Goal: Transaction & Acquisition: Subscribe to service/newsletter

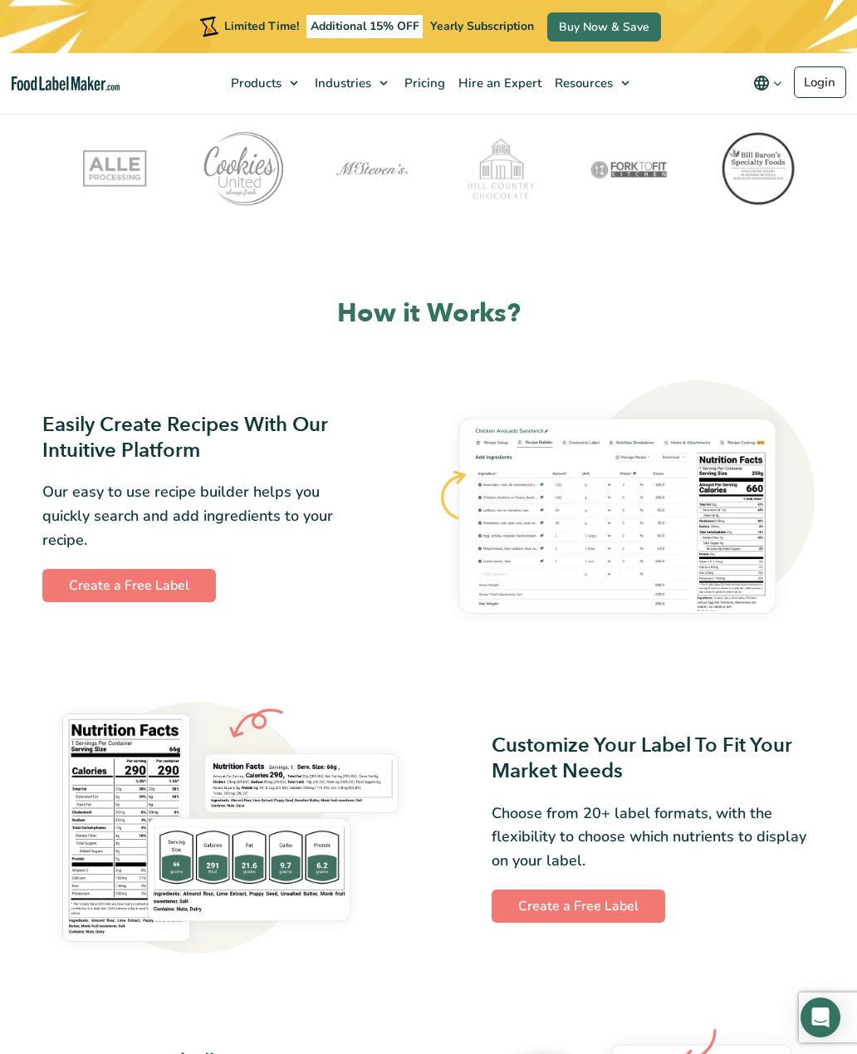
scroll to position [560, 0]
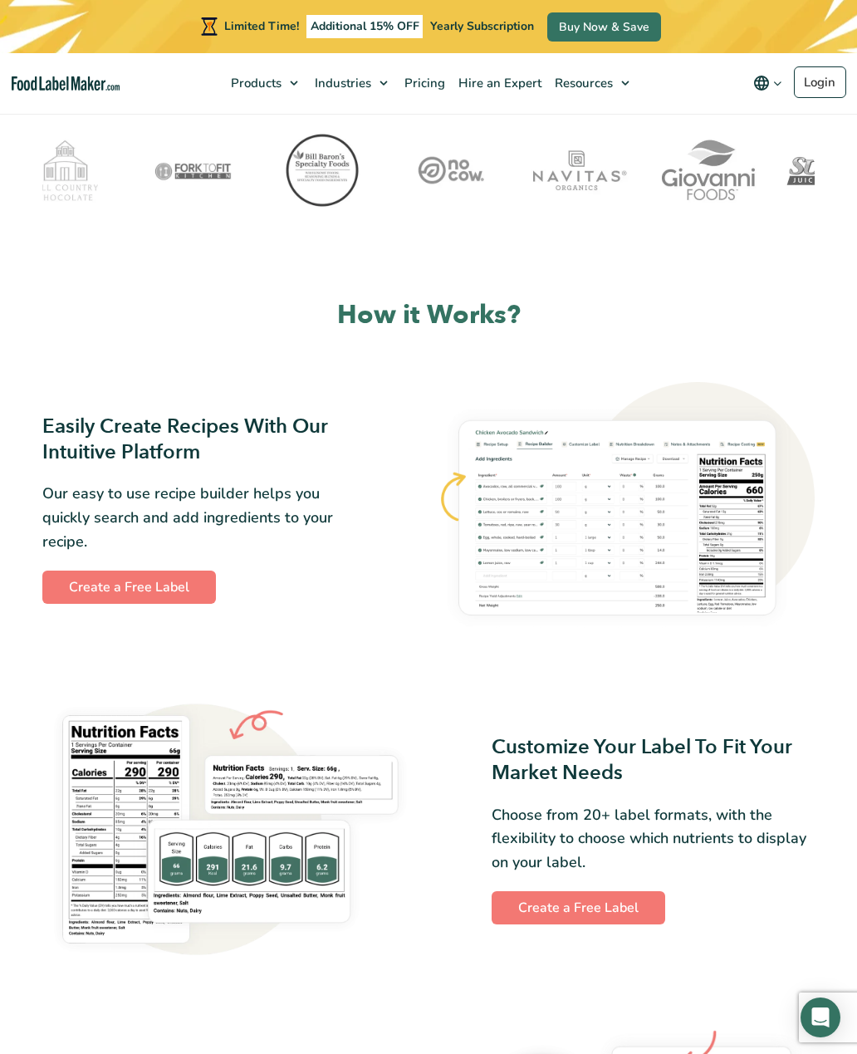
click at [231, 832] on img at bounding box center [230, 829] width 376 height 269
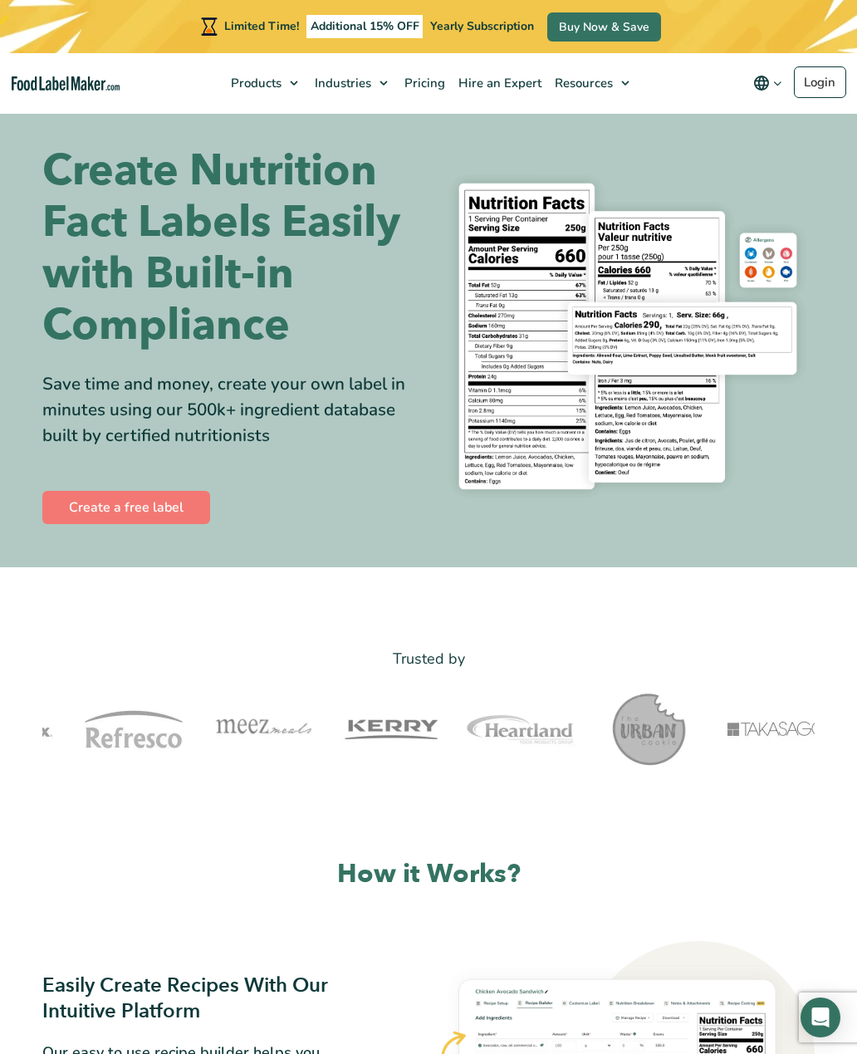
scroll to position [0, 0]
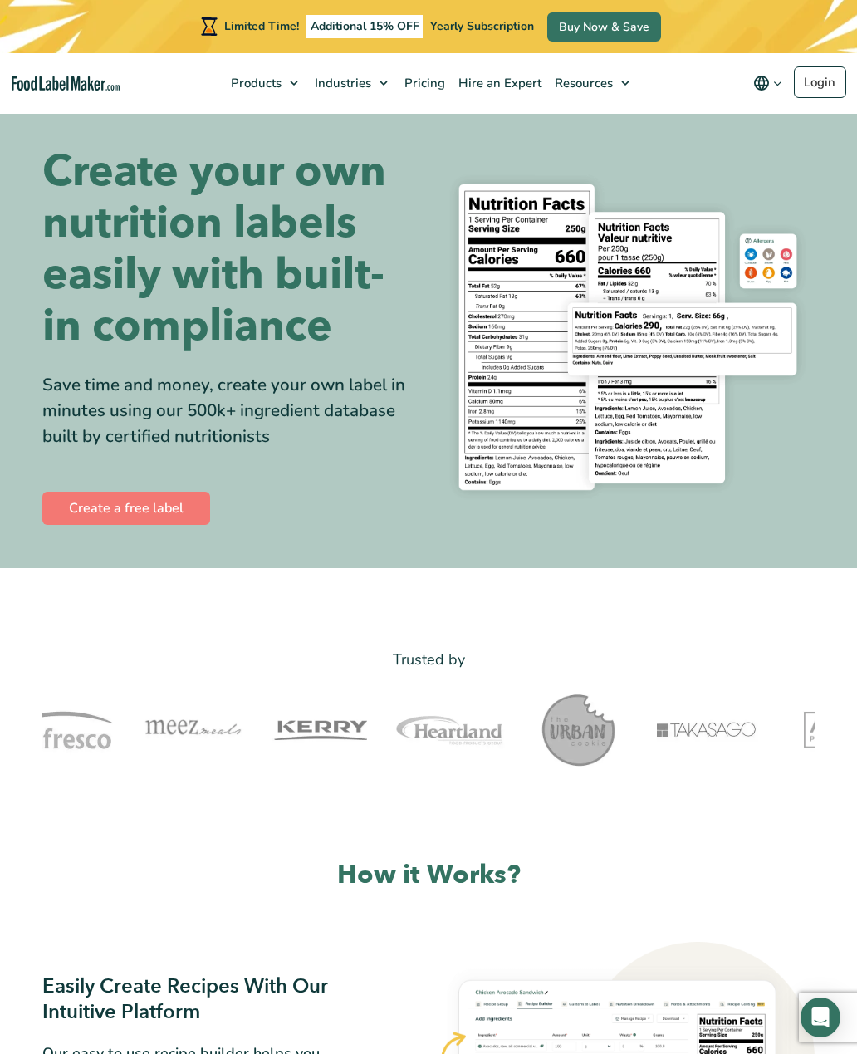
click at [69, 525] on link "Create a free label" at bounding box center [126, 508] width 168 height 33
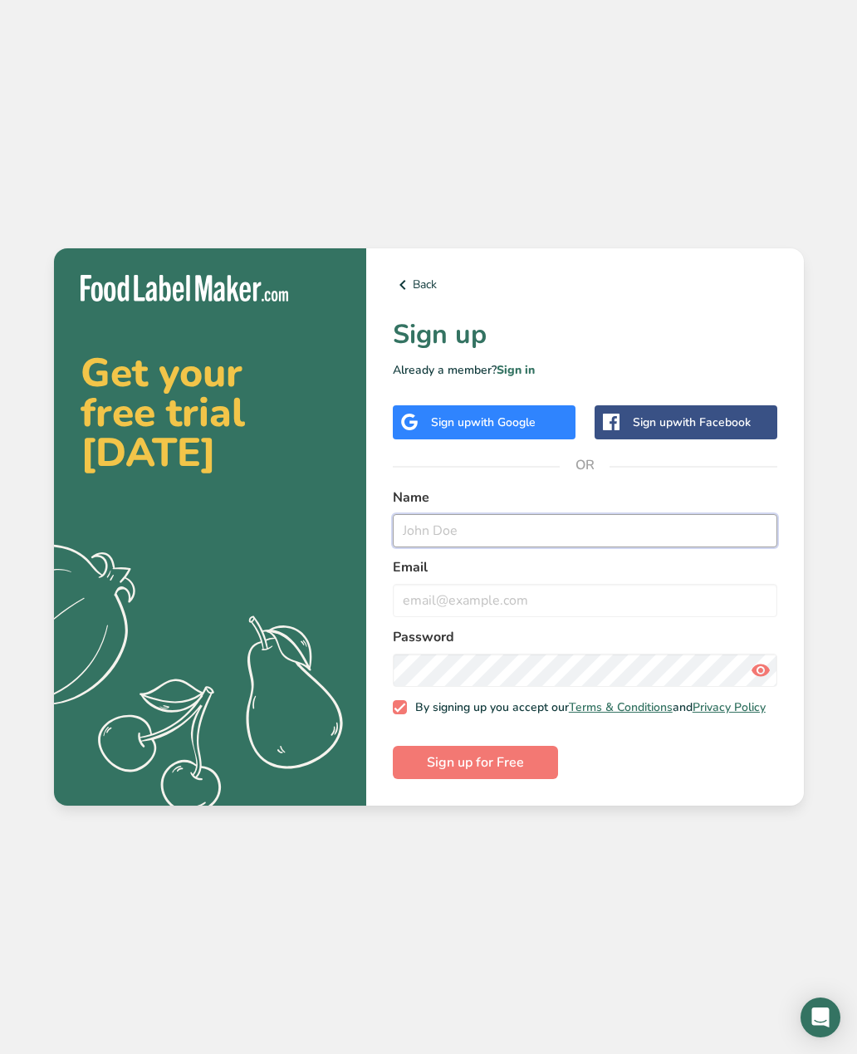
click at [581, 547] on input "text" at bounding box center [585, 530] width 385 height 33
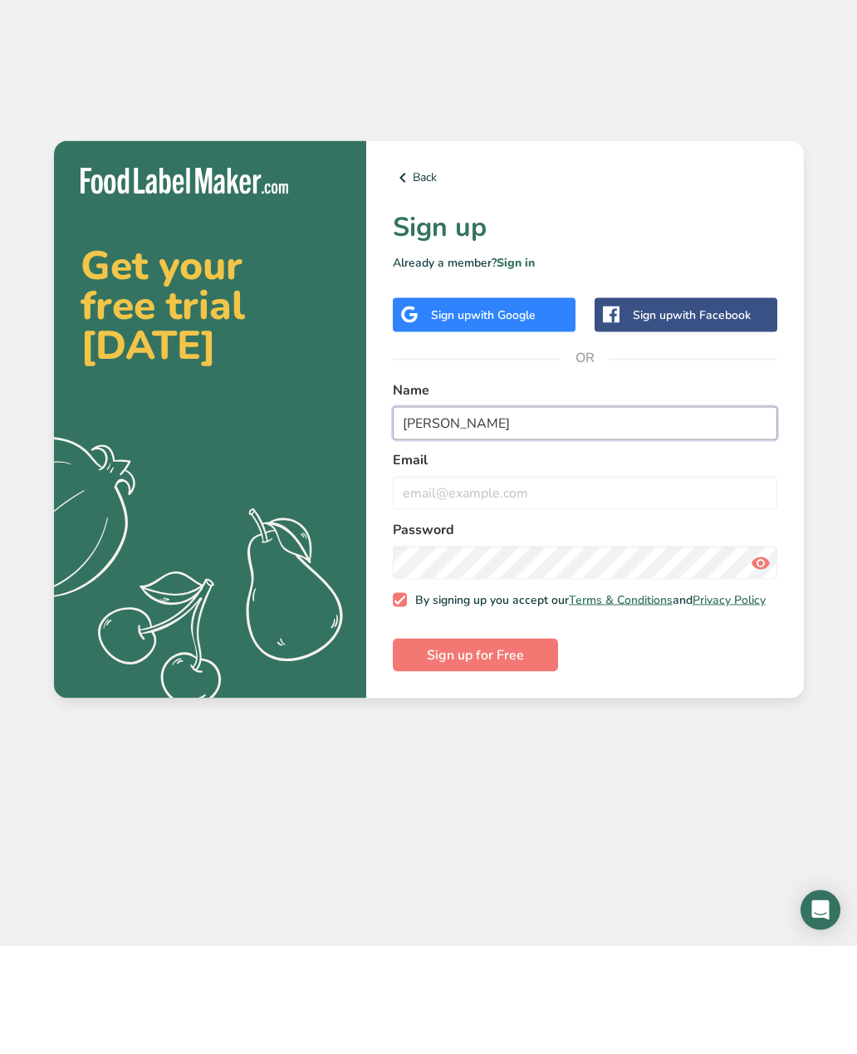
type input "Ivan herrera"
click at [575, 584] on input "email" at bounding box center [585, 600] width 385 height 33
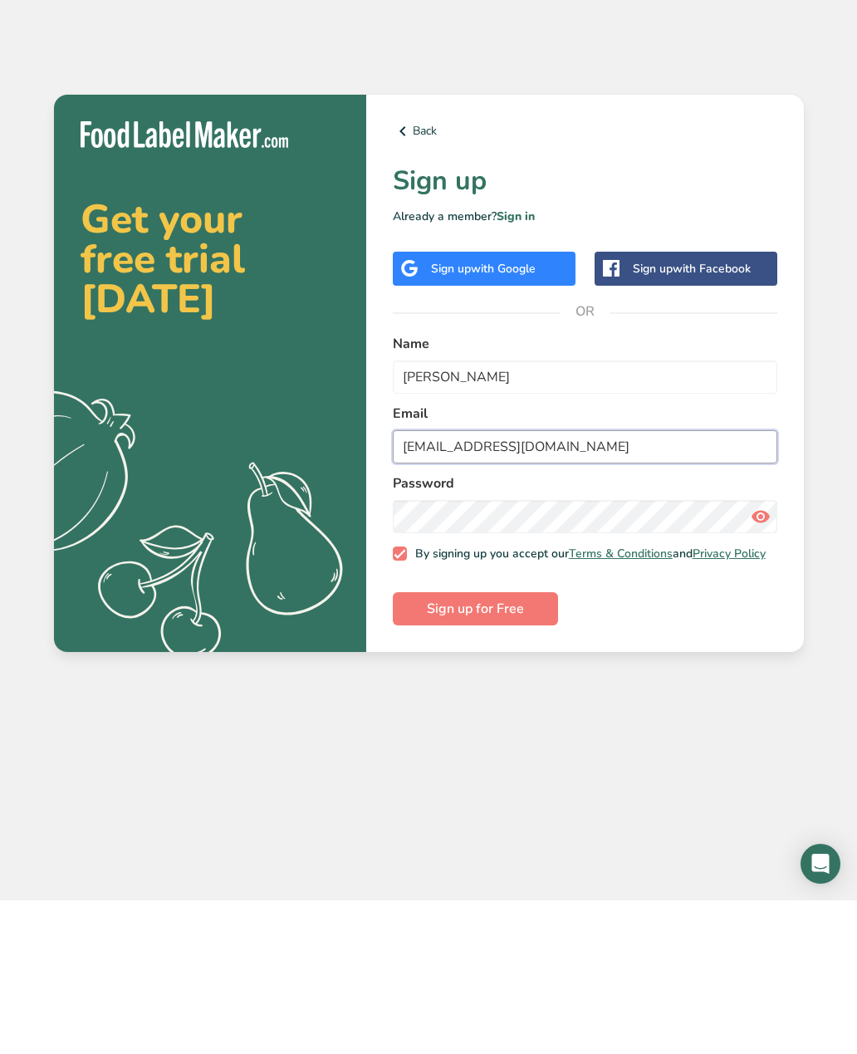
type input "hivan3022@gmail.com"
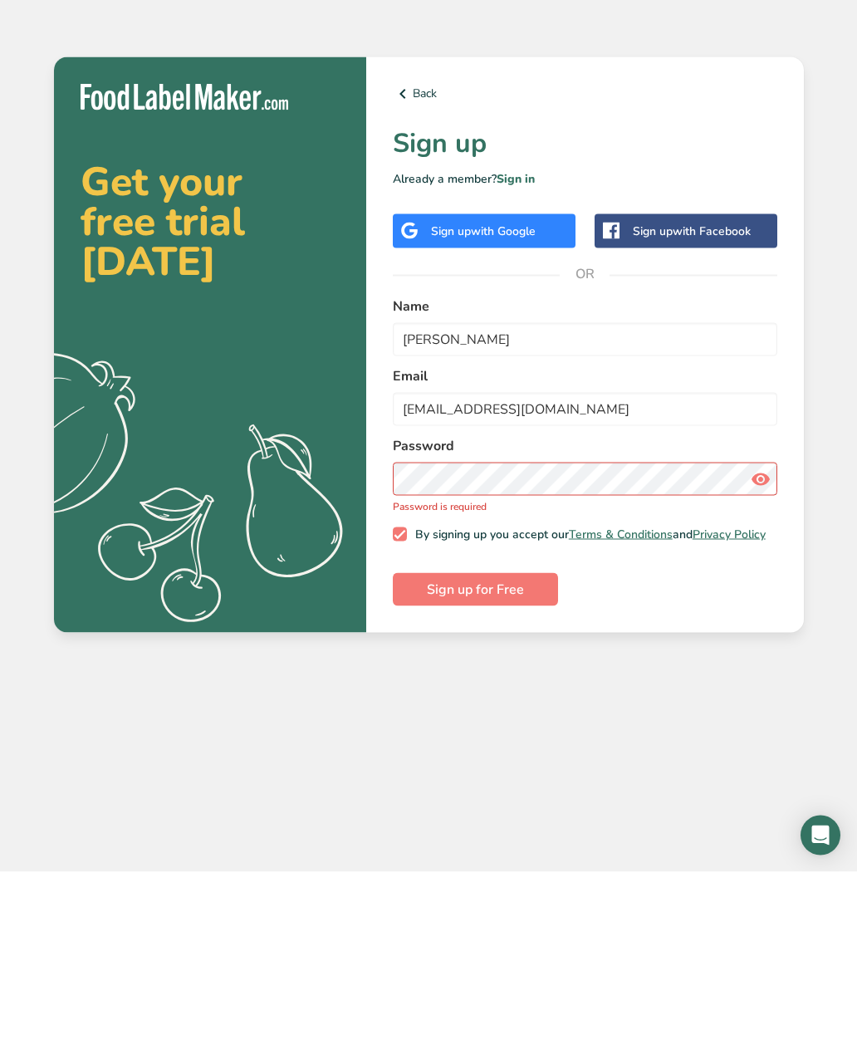
scroll to position [53, 0]
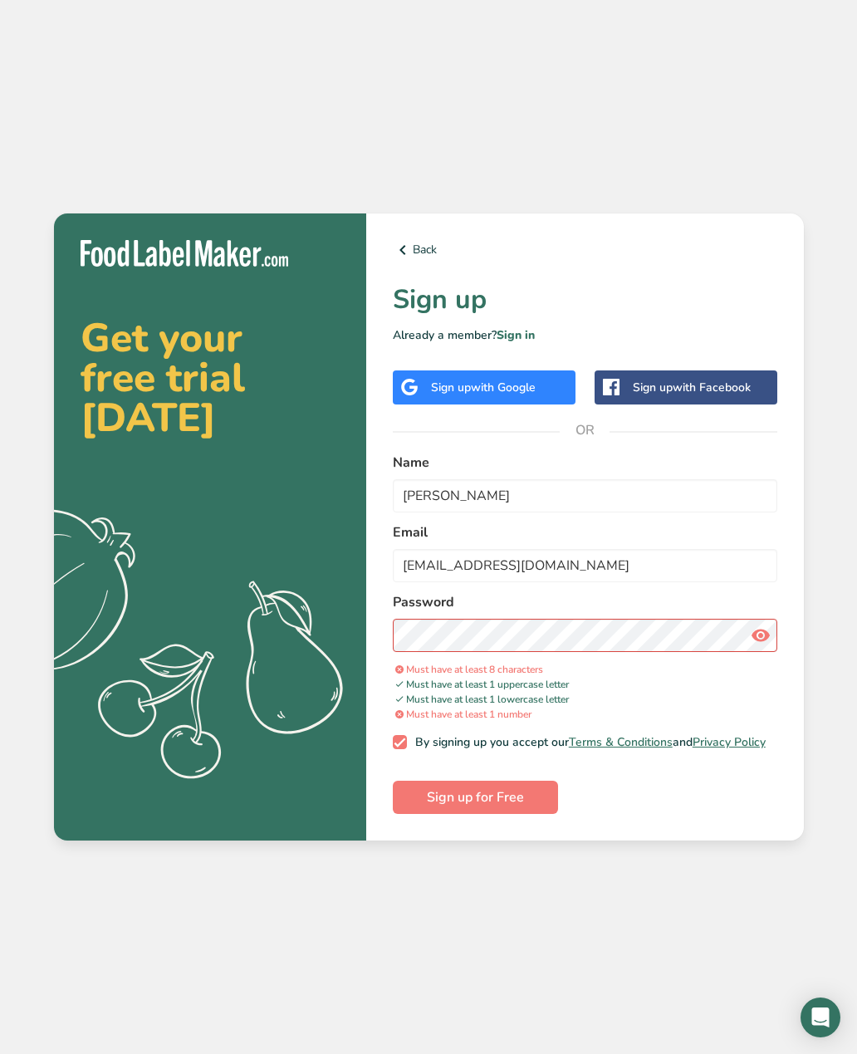
click at [759, 620] on icon at bounding box center [761, 635] width 20 height 30
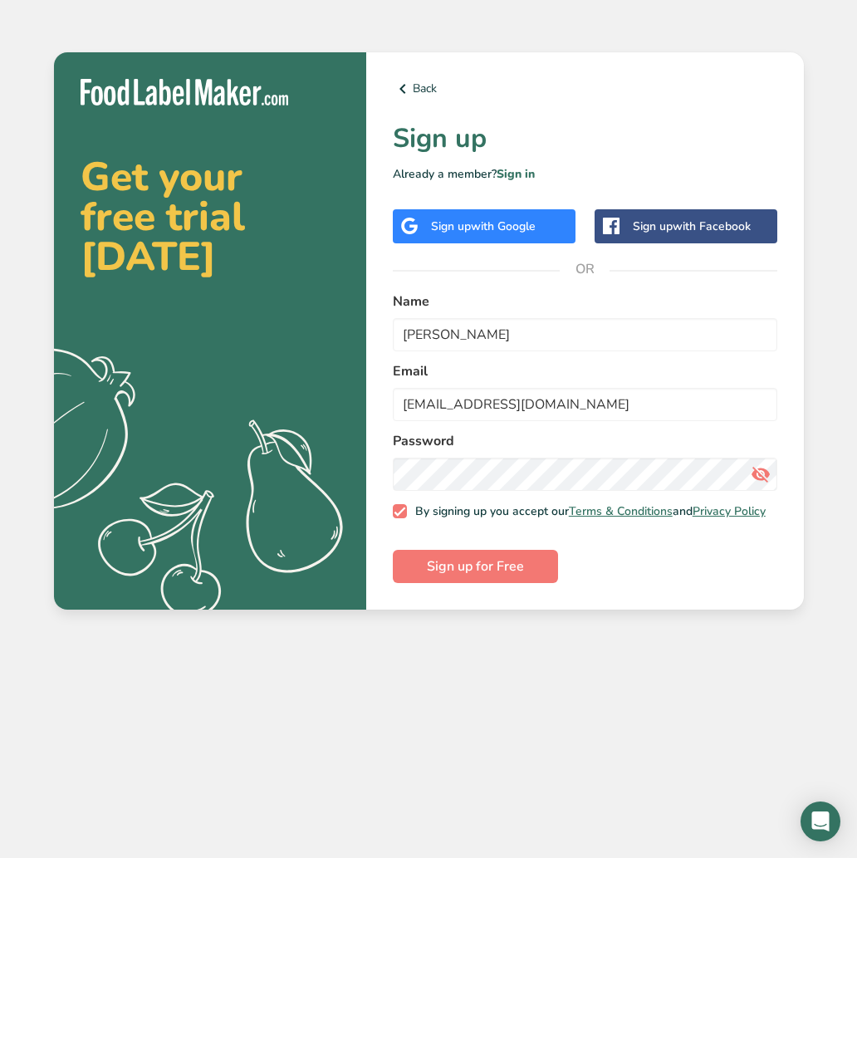
click at [525, 746] on button "Sign up for Free" at bounding box center [475, 762] width 165 height 33
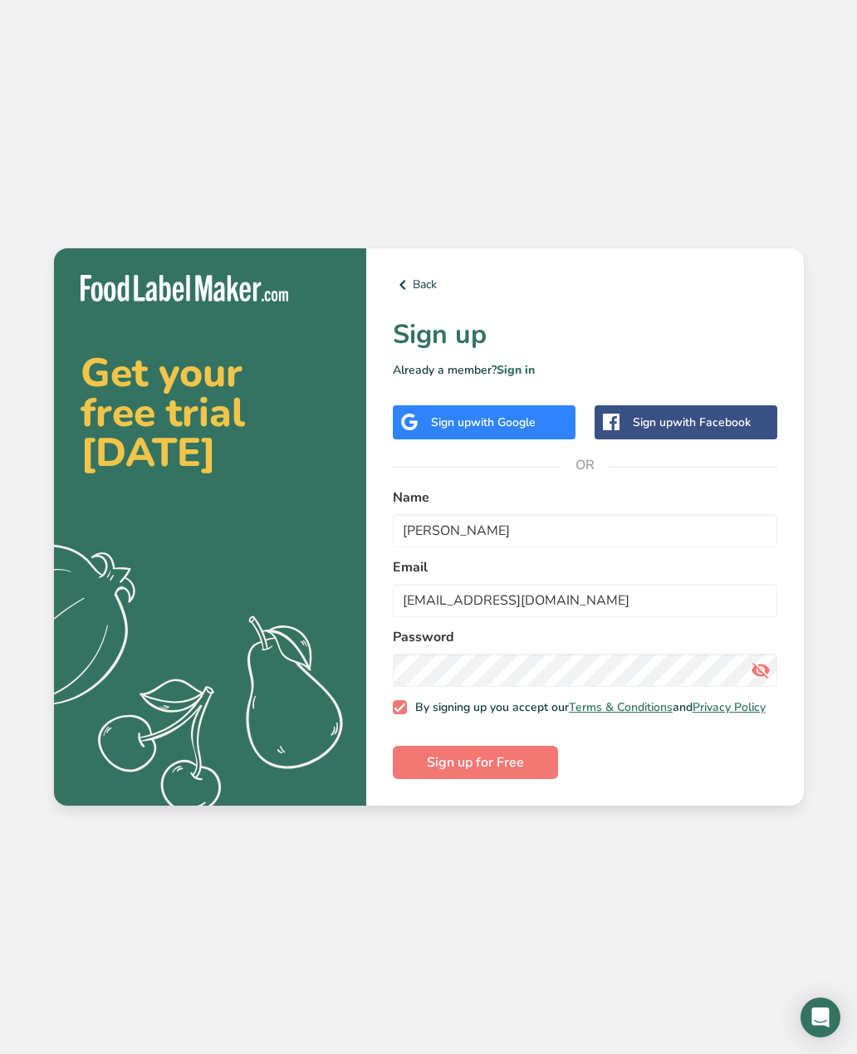
click at [522, 752] on span "Sign up for Free" at bounding box center [475, 762] width 97 height 20
click at [535, 362] on link "Sign in" at bounding box center [516, 370] width 38 height 16
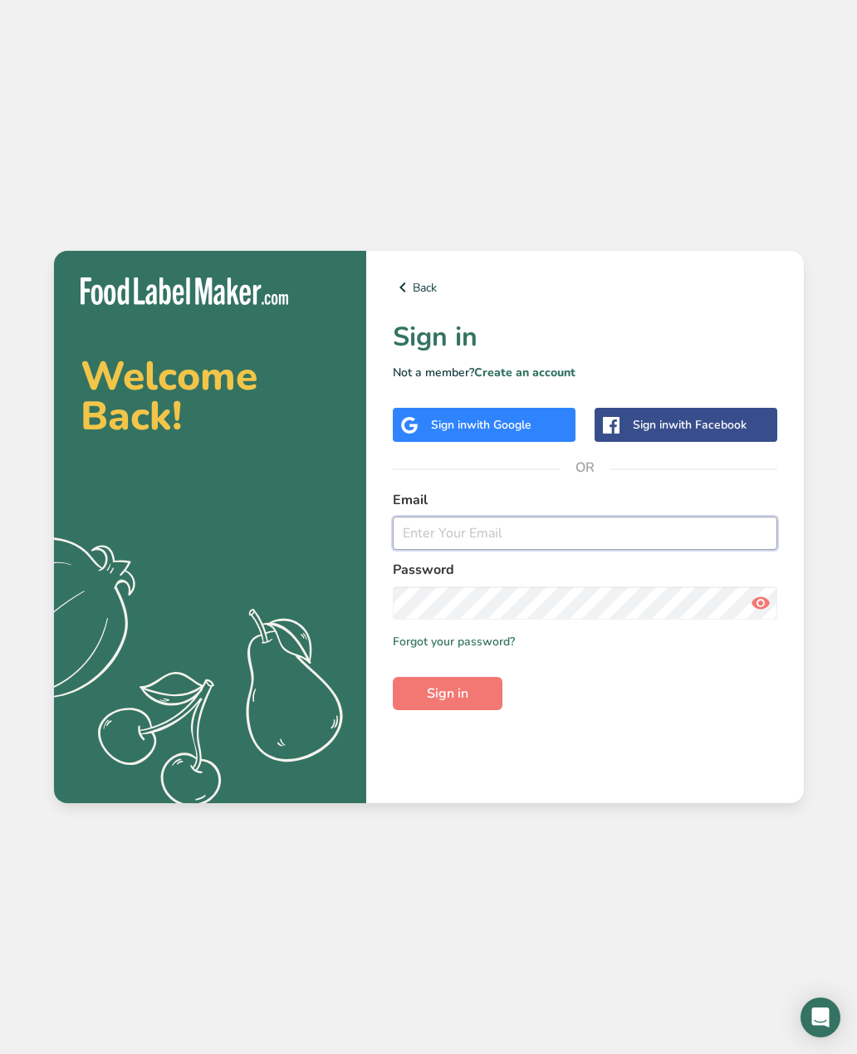
click at [551, 550] on input "email" at bounding box center [585, 533] width 385 height 33
type input "hivan3022@gmail.com"
click at [483, 677] on button "Sign in" at bounding box center [448, 693] width 110 height 33
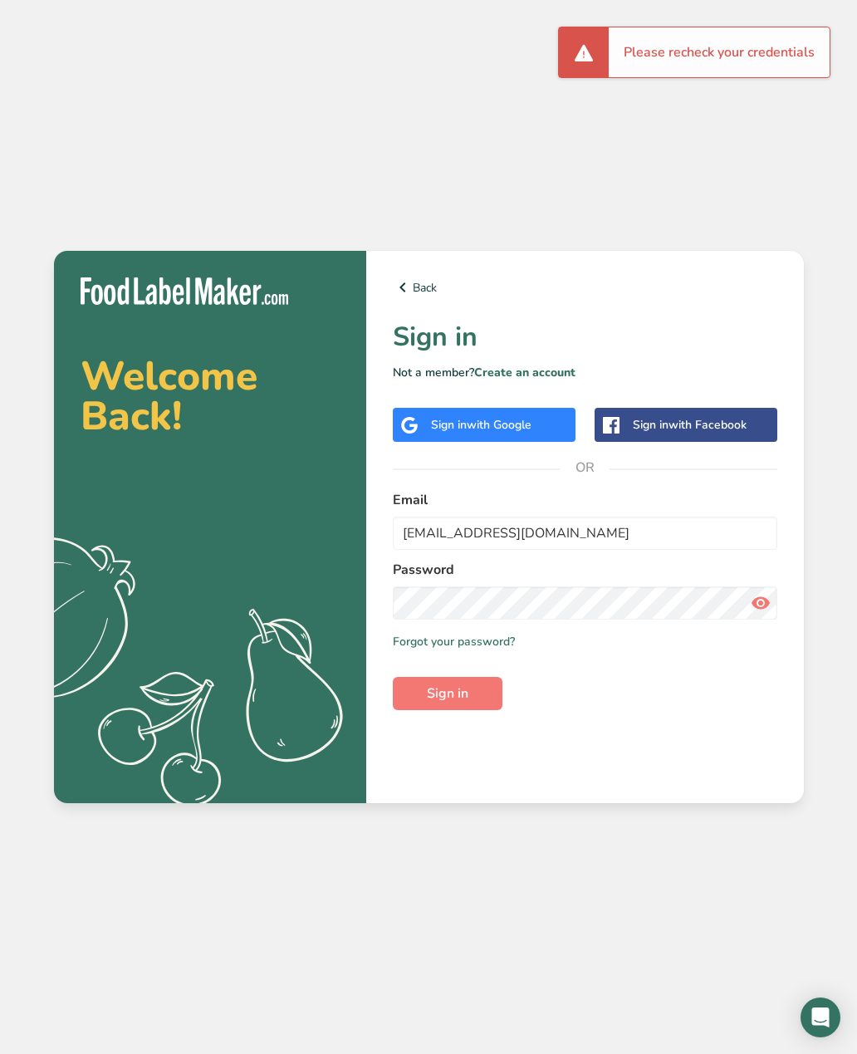
click at [768, 588] on icon at bounding box center [761, 603] width 20 height 30
click at [500, 677] on button "Sign in" at bounding box center [448, 693] width 110 height 33
click at [478, 677] on button "Sign in" at bounding box center [448, 693] width 110 height 33
click at [491, 633] on link "Forgot your password?" at bounding box center [454, 641] width 122 height 17
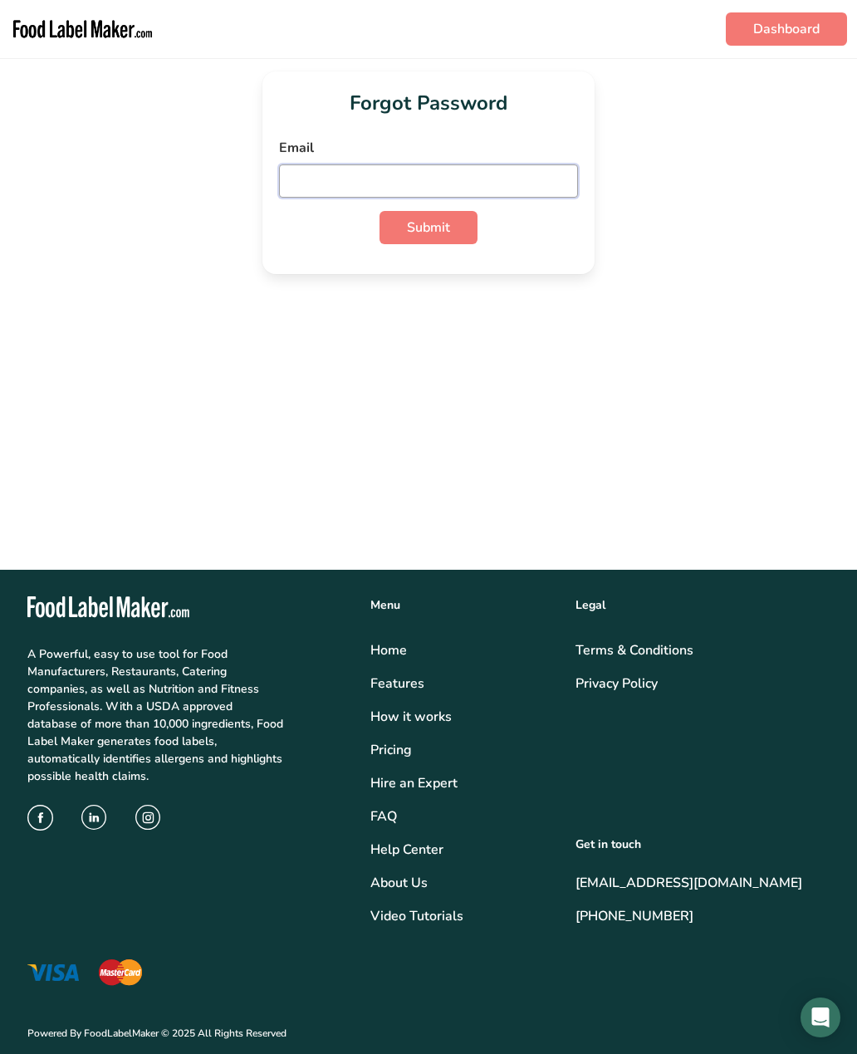
click at [516, 169] on input "email" at bounding box center [428, 180] width 299 height 33
type input "hivan3022@gmail.com"
click at [451, 211] on button "Submit" at bounding box center [429, 227] width 98 height 33
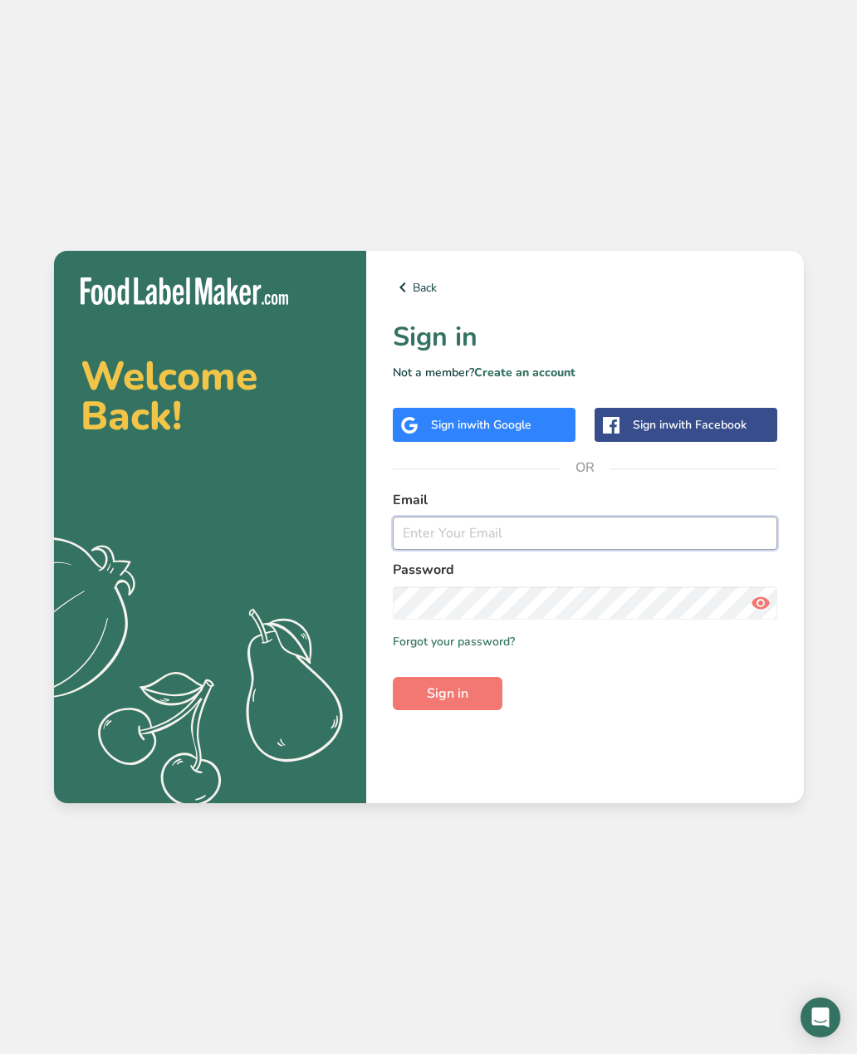
click at [547, 550] on input "email" at bounding box center [585, 533] width 385 height 33
type input "hivan3022@gmail.com"
click at [477, 677] on button "Sign in" at bounding box center [448, 693] width 110 height 33
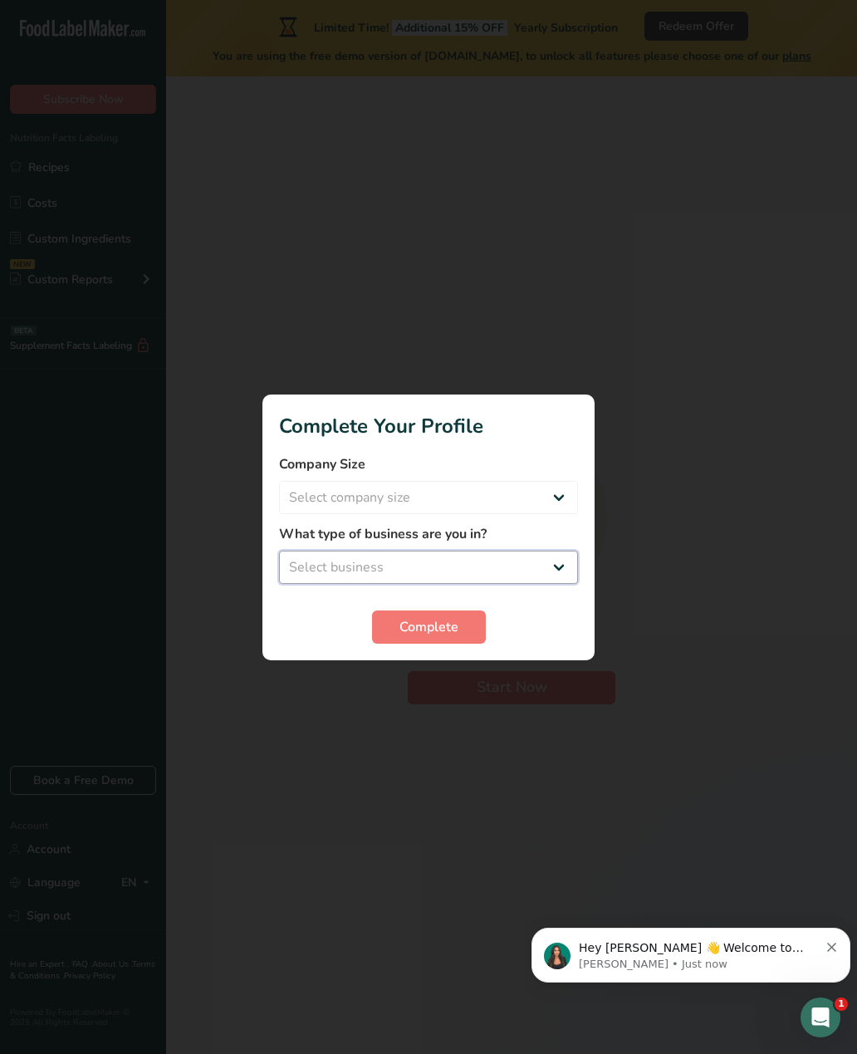
click at [463, 569] on select "Select business Packaged Food Manufacturer Restaurant & Cafe Bakery Meal Plans …" at bounding box center [428, 567] width 299 height 33
click at [478, 545] on div "What type of business are you in? Select business Packaged Food Manufacturer Re…" at bounding box center [428, 554] width 299 height 60
click at [467, 556] on select "Select business Packaged Food Manufacturer Restaurant & Cafe Bakery Meal Plans …" at bounding box center [428, 567] width 299 height 33
select select "1"
click at [464, 539] on label "What type of business are you in?" at bounding box center [428, 534] width 299 height 20
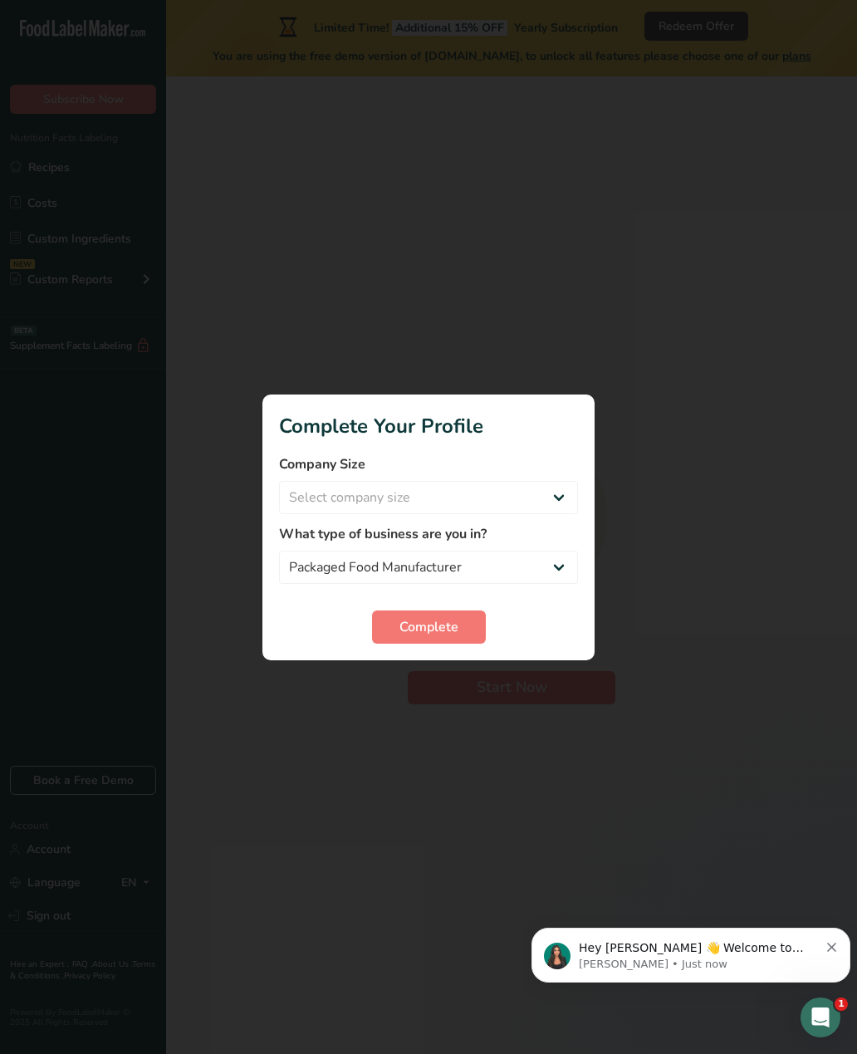
click at [478, 534] on label "What type of business are you in?" at bounding box center [428, 534] width 299 height 20
click at [566, 538] on label "What type of business are you in?" at bounding box center [428, 534] width 299 height 20
click at [559, 537] on label "What type of business are you in?" at bounding box center [428, 534] width 299 height 20
click at [558, 537] on label "What type of business are you in?" at bounding box center [428, 534] width 299 height 20
click at [543, 540] on label "What type of business are you in?" at bounding box center [428, 534] width 299 height 20
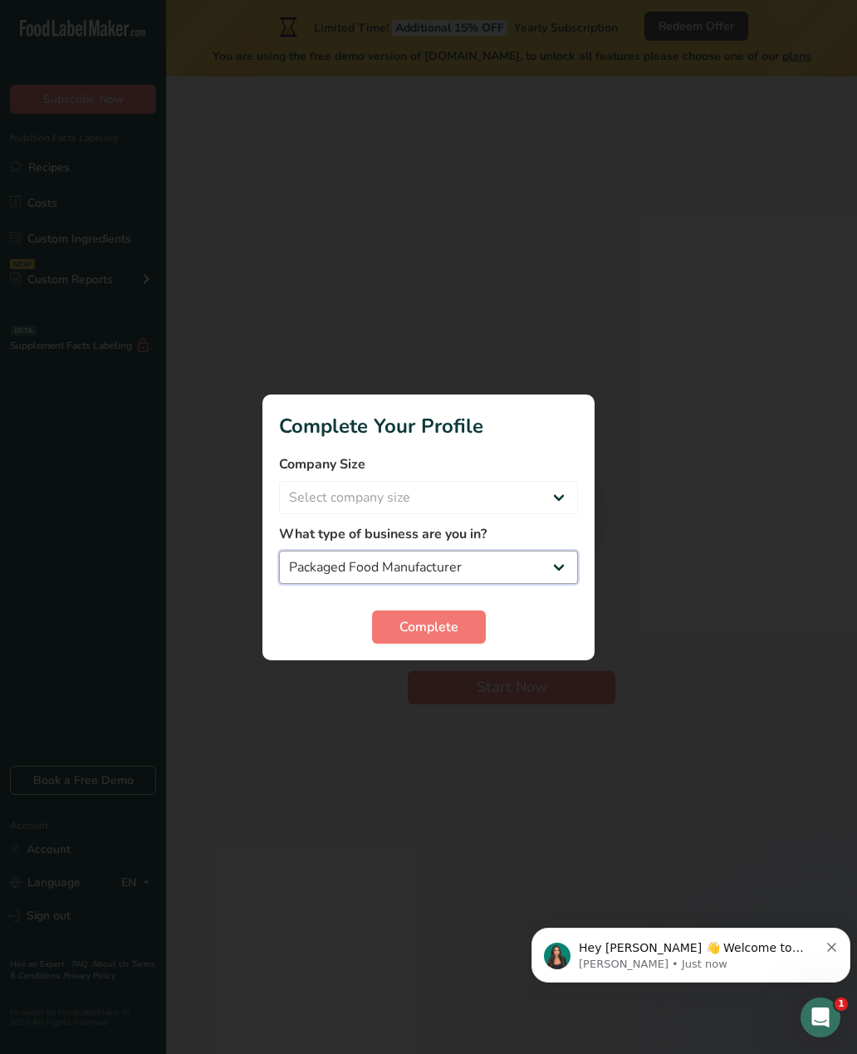
click at [399, 561] on select "Packaged Food Manufacturer Restaurant & Cafe Bakery Meal Plans & Catering Compa…" at bounding box center [428, 567] width 299 height 33
click at [413, 539] on label "What type of business are you in?" at bounding box center [428, 534] width 299 height 20
click at [390, 565] on select "Packaged Food Manufacturer Restaurant & Cafe Bakery Meal Plans & Catering Compa…" at bounding box center [428, 567] width 299 height 33
click at [459, 678] on div at bounding box center [428, 527] width 857 height 1054
click at [448, 683] on div at bounding box center [428, 527] width 857 height 1054
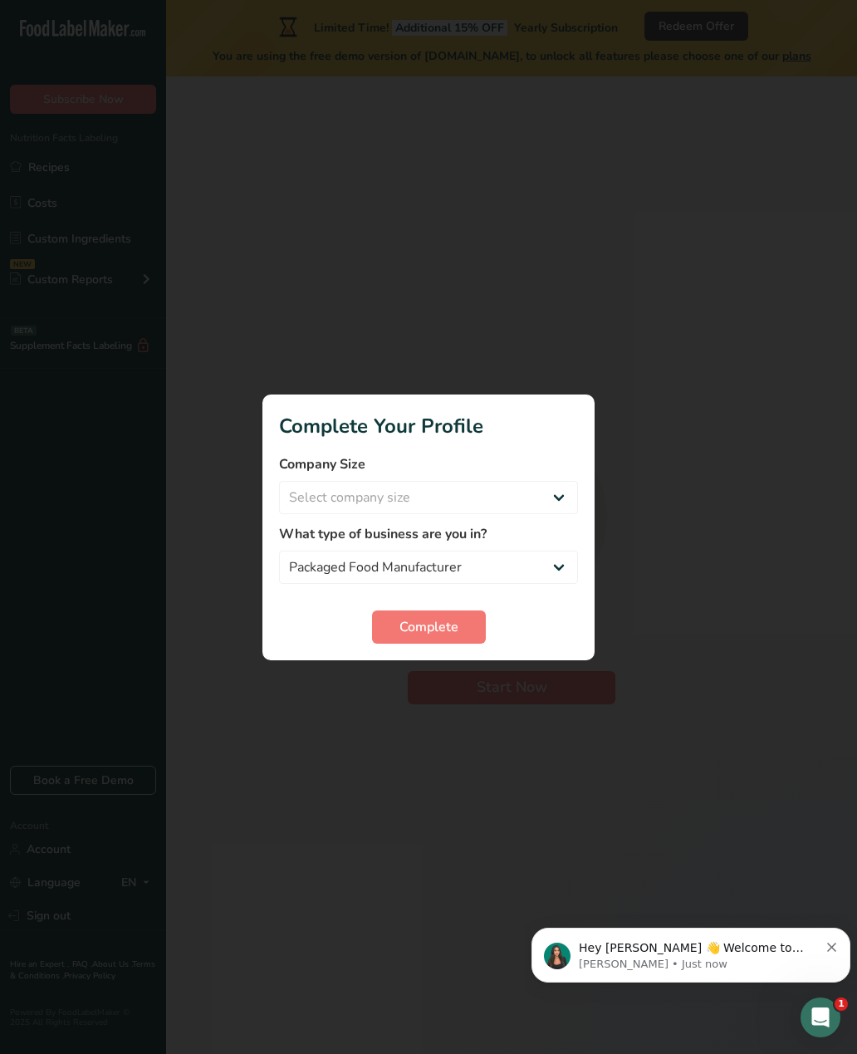
click at [493, 821] on div at bounding box center [428, 527] width 857 height 1054
click at [828, 994] on body "Hey Ivan 👋 Welcome to Food Label Maker🙌 Take a look around! If you have any que…" at bounding box center [691, 950] width 319 height 103
click at [831, 998] on body "Hey Ivan 👋 Welcome to Food Label Maker🙌 Take a look around! If you have any que…" at bounding box center [691, 950] width 319 height 103
click at [831, 997] on body "Hey Ivan 👋 Welcome to Food Label Maker🙌 Take a look around! If you have any que…" at bounding box center [691, 950] width 319 height 103
click at [831, 993] on body "Hey Ivan 👋 Welcome to Food Label Maker🙌 Take a look around! If you have any que…" at bounding box center [691, 950] width 319 height 103
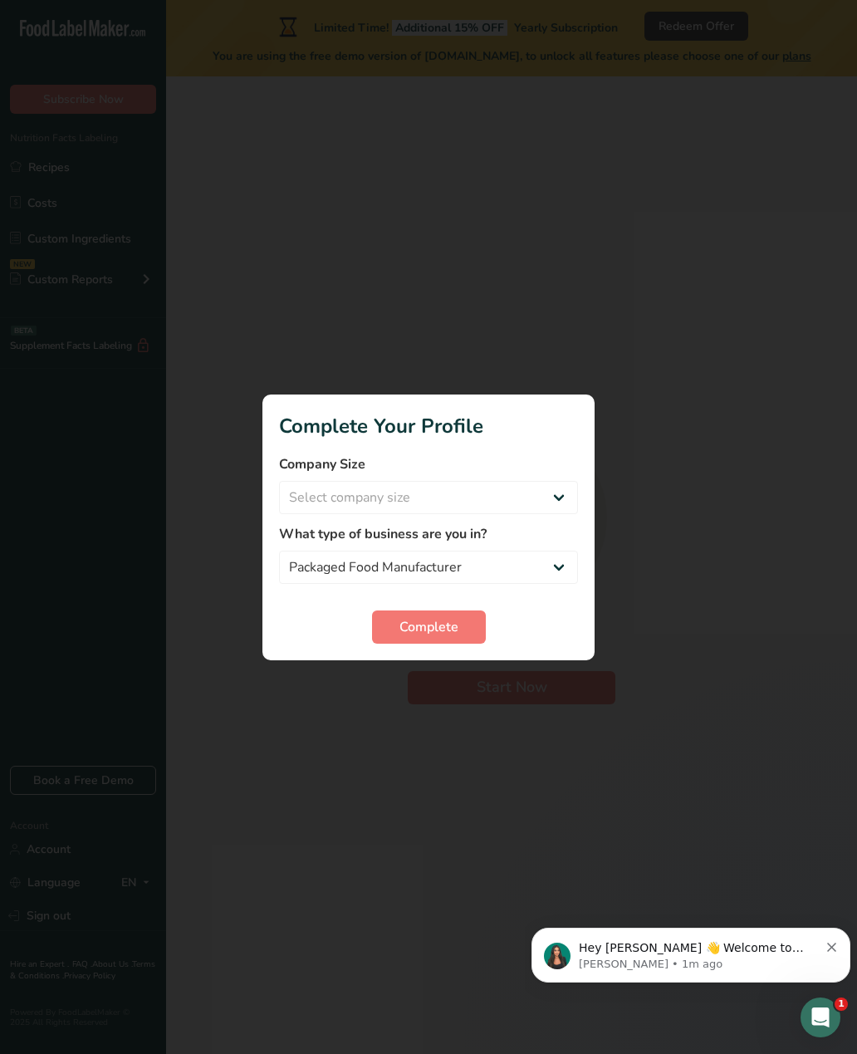
click at [783, 725] on div at bounding box center [428, 527] width 857 height 1054
click at [447, 684] on div at bounding box center [428, 527] width 857 height 1054
click at [447, 818] on div at bounding box center [428, 527] width 857 height 1054
click at [587, 201] on div at bounding box center [428, 527] width 857 height 1054
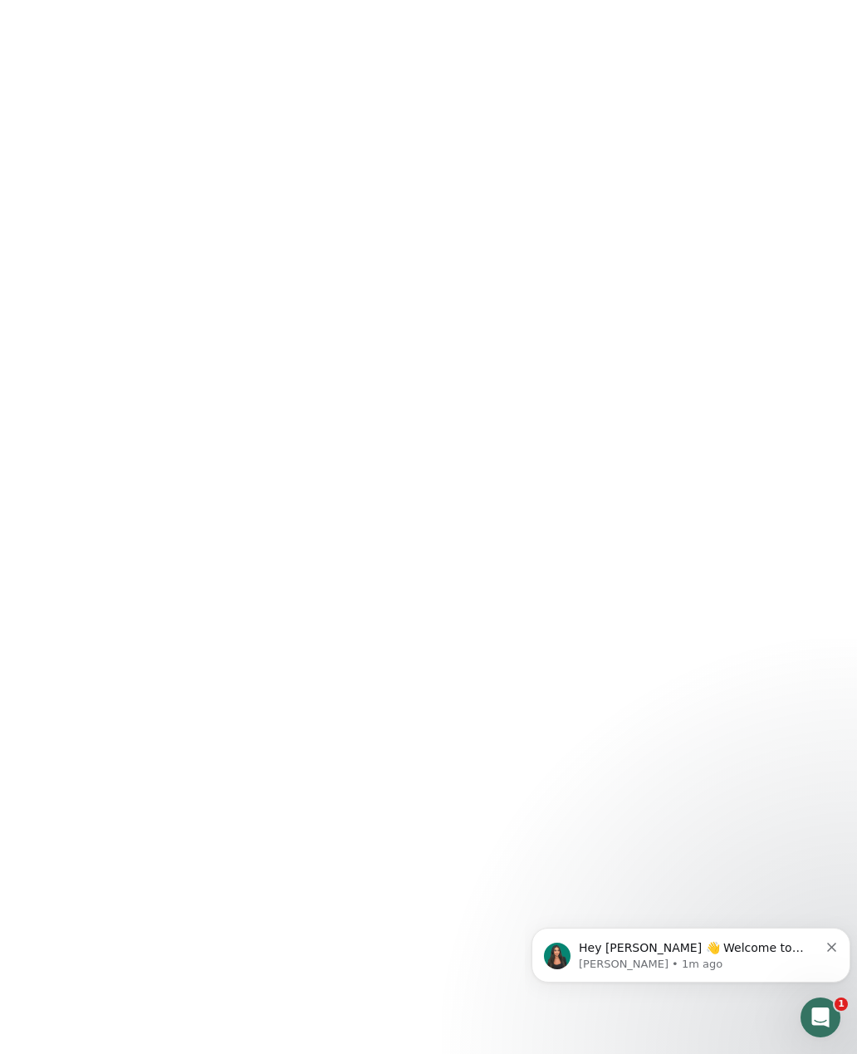
scroll to position [53, 0]
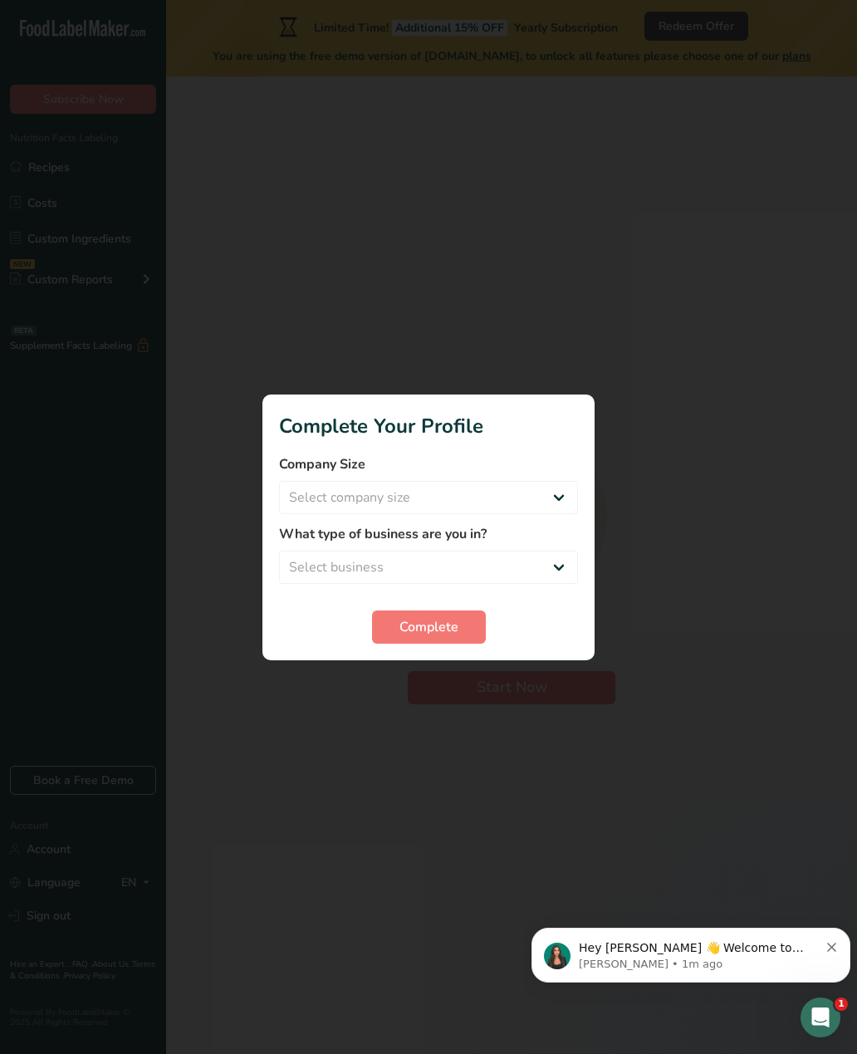
click at [463, 678] on div at bounding box center [428, 527] width 857 height 1054
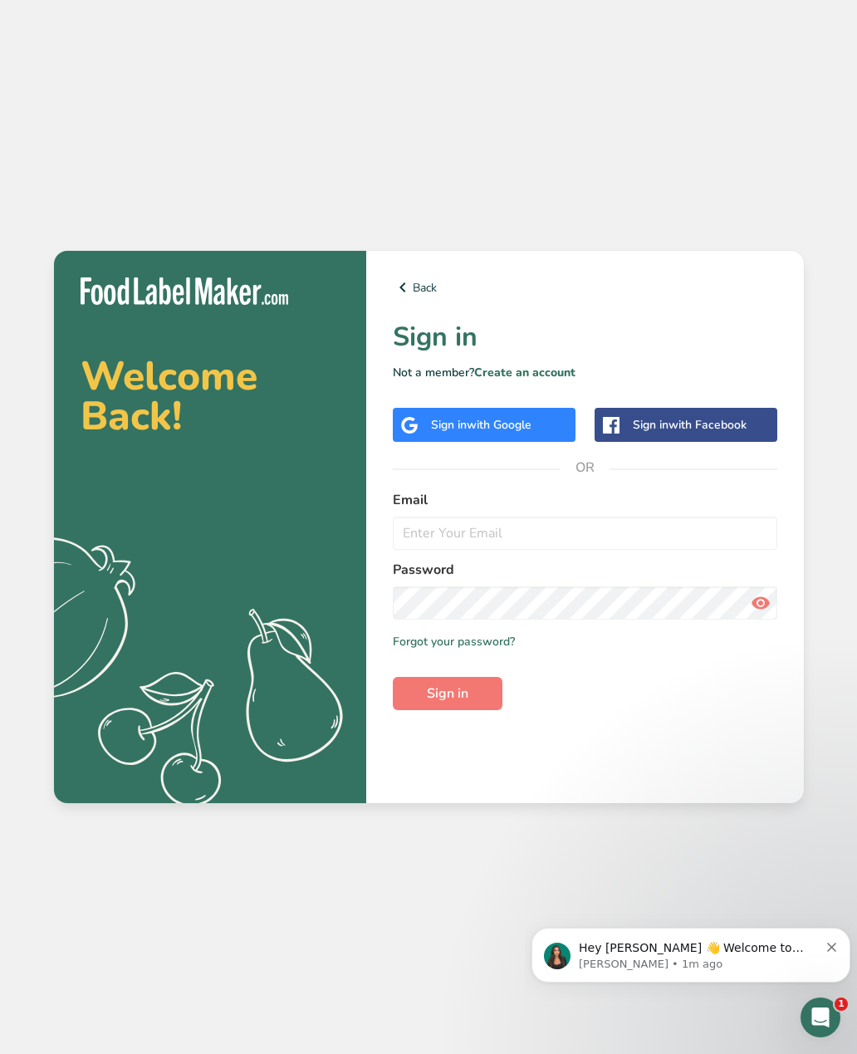
scroll to position [53, 0]
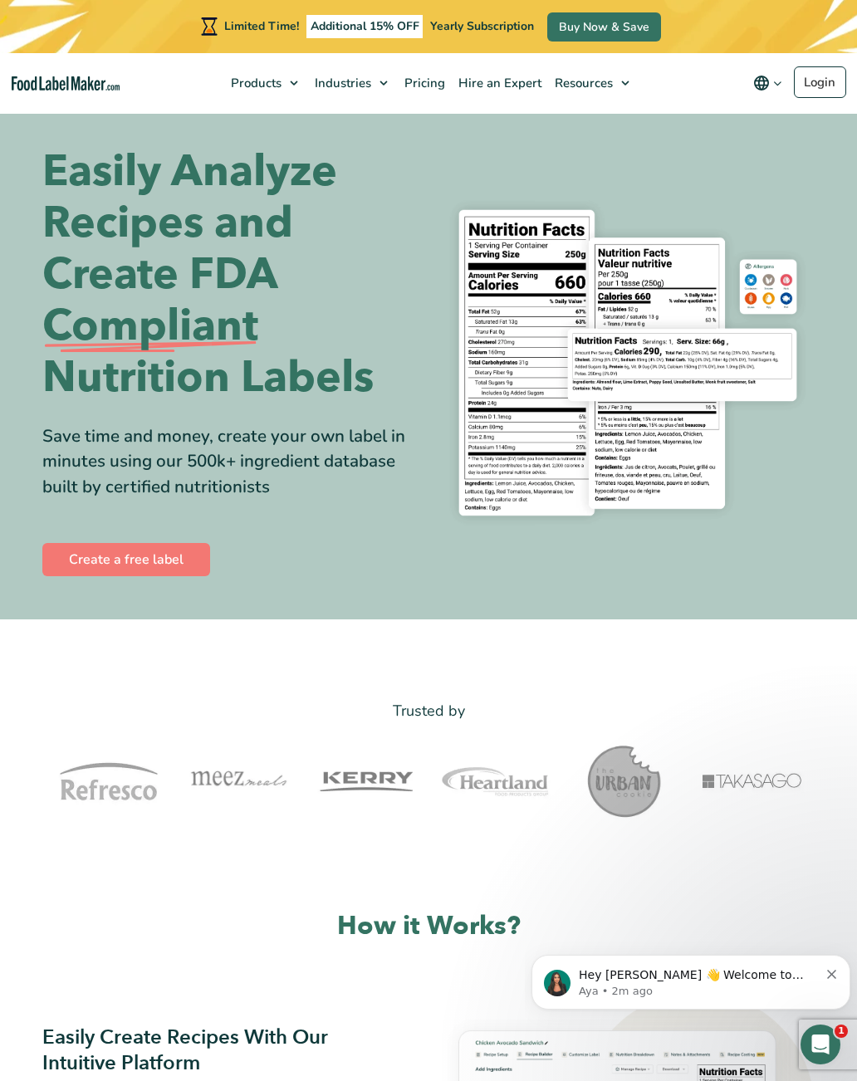
click at [819, 92] on link "Login" at bounding box center [820, 82] width 52 height 32
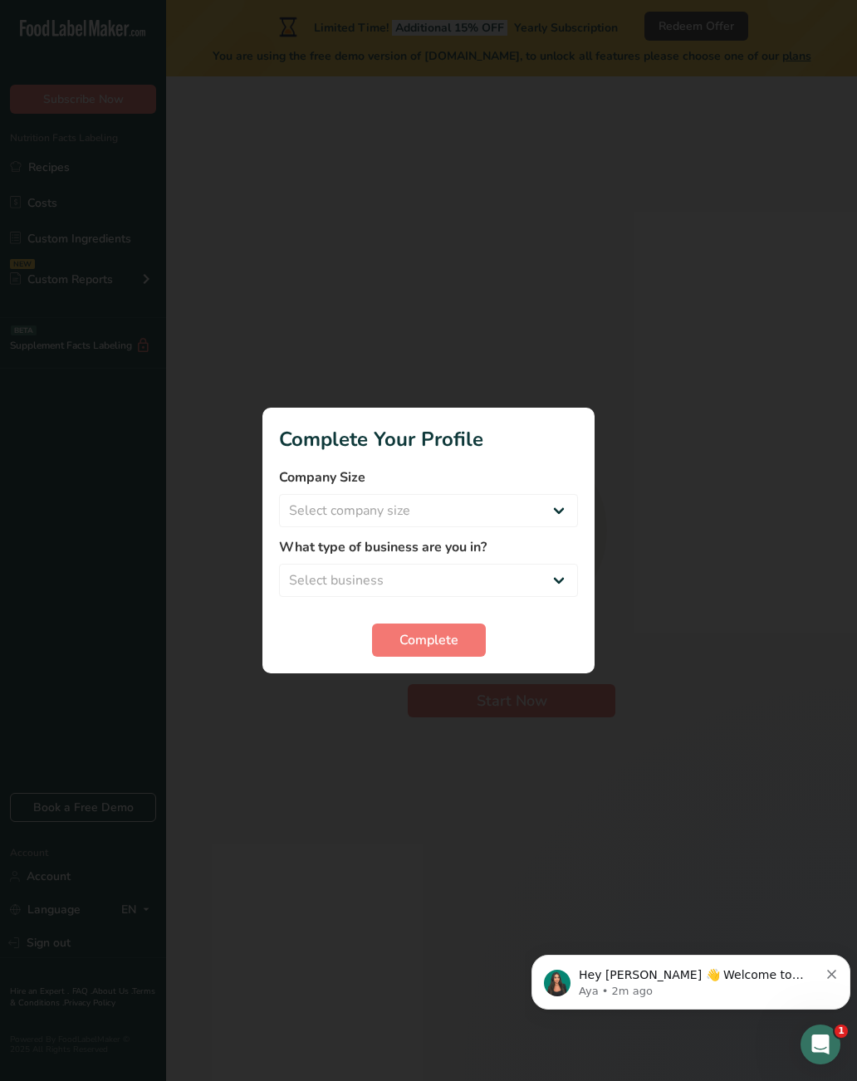
click at [732, 963] on div "Hey [PERSON_NAME] 👋 Welcome to Food Label Maker🙌 Take a look around! If you hav…" at bounding box center [691, 982] width 319 height 55
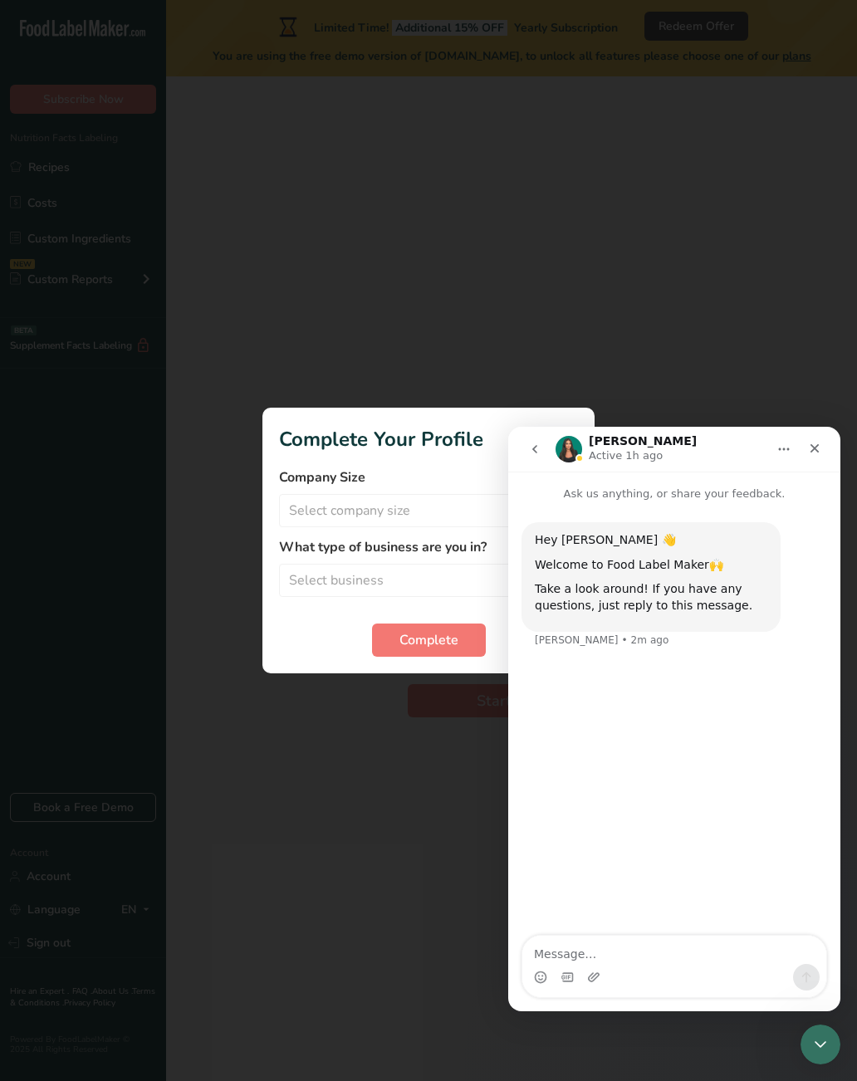
click at [814, 440] on div "Close" at bounding box center [815, 449] width 30 height 30
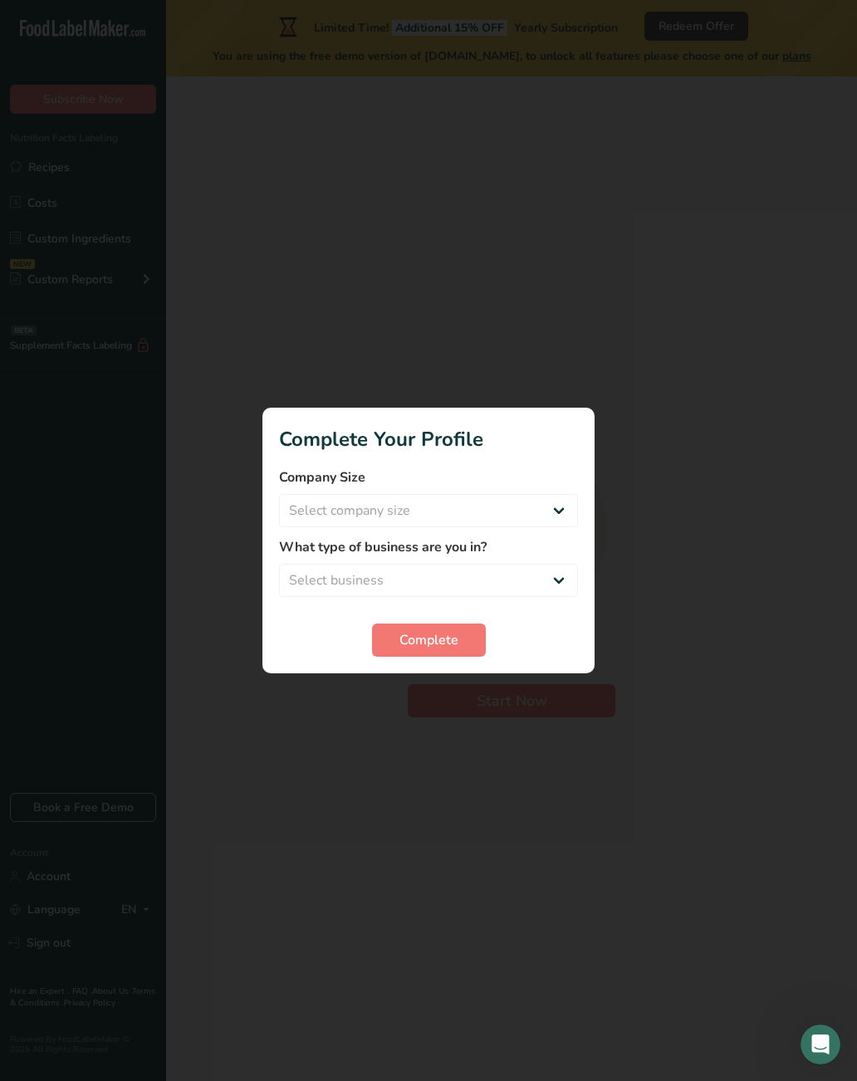
click at [478, 516] on select "Select company size Fewer than 10 Employees 10 to 50 Employees 51 to 500 Employ…" at bounding box center [428, 510] width 299 height 33
select select "1"
click at [426, 575] on select "Select business Packaged Food Manufacturer Restaurant & Cafe Bakery Meal Plans …" at bounding box center [428, 580] width 299 height 33
select select "1"
click at [455, 631] on span "Complete" at bounding box center [429, 640] width 59 height 20
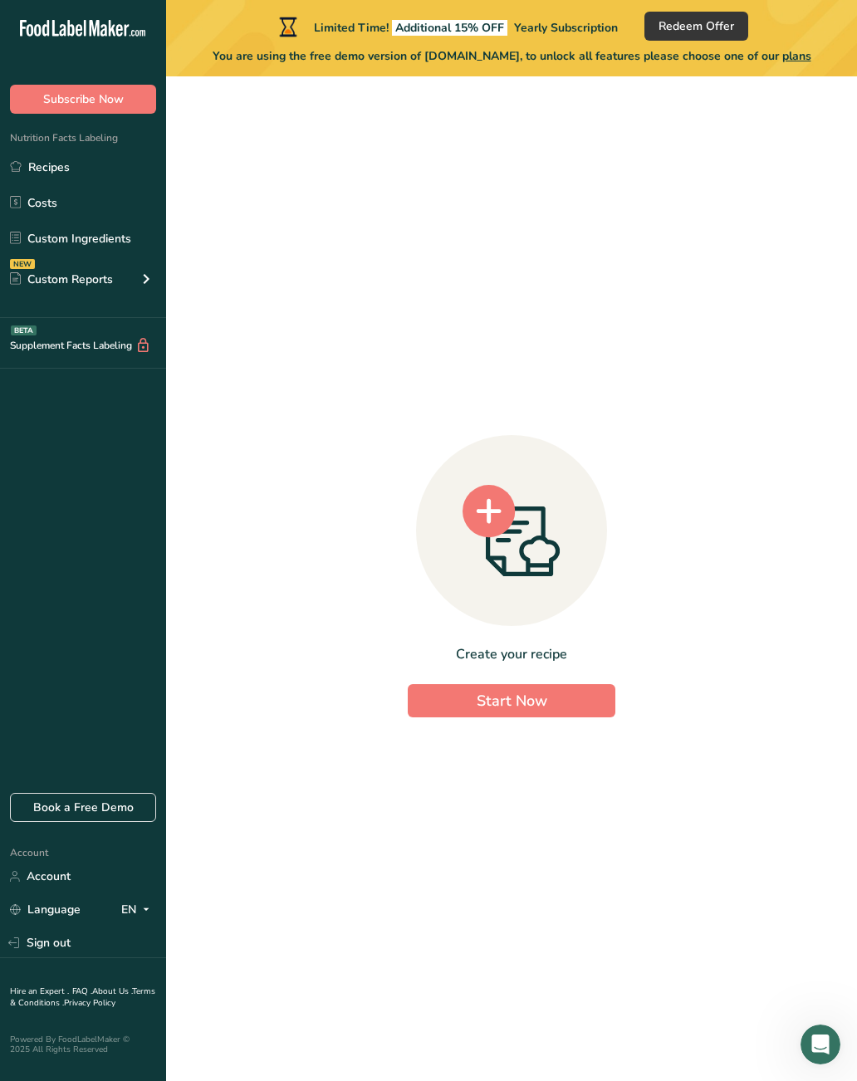
click at [521, 711] on span "Start Now" at bounding box center [512, 701] width 71 height 20
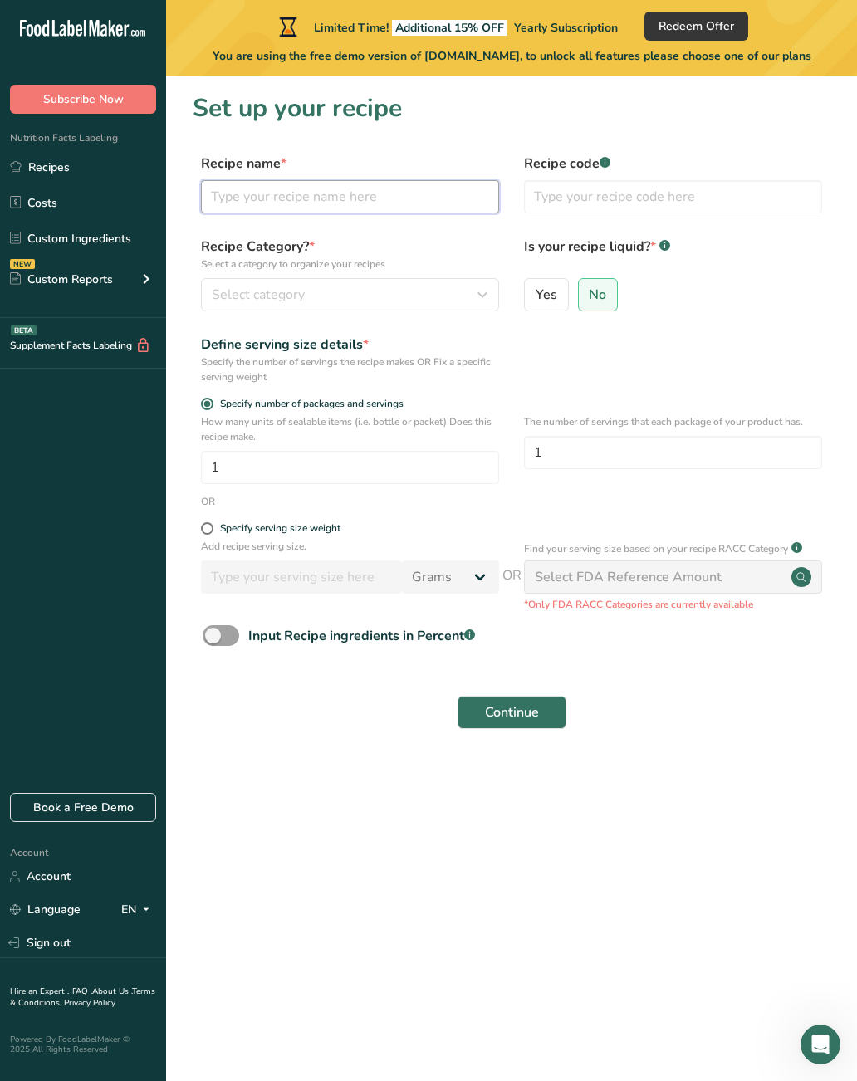
click at [429, 180] on input "text" at bounding box center [350, 196] width 298 height 33
type input "61/2 70 count"
click at [416, 310] on button "Select category" at bounding box center [350, 294] width 298 height 33
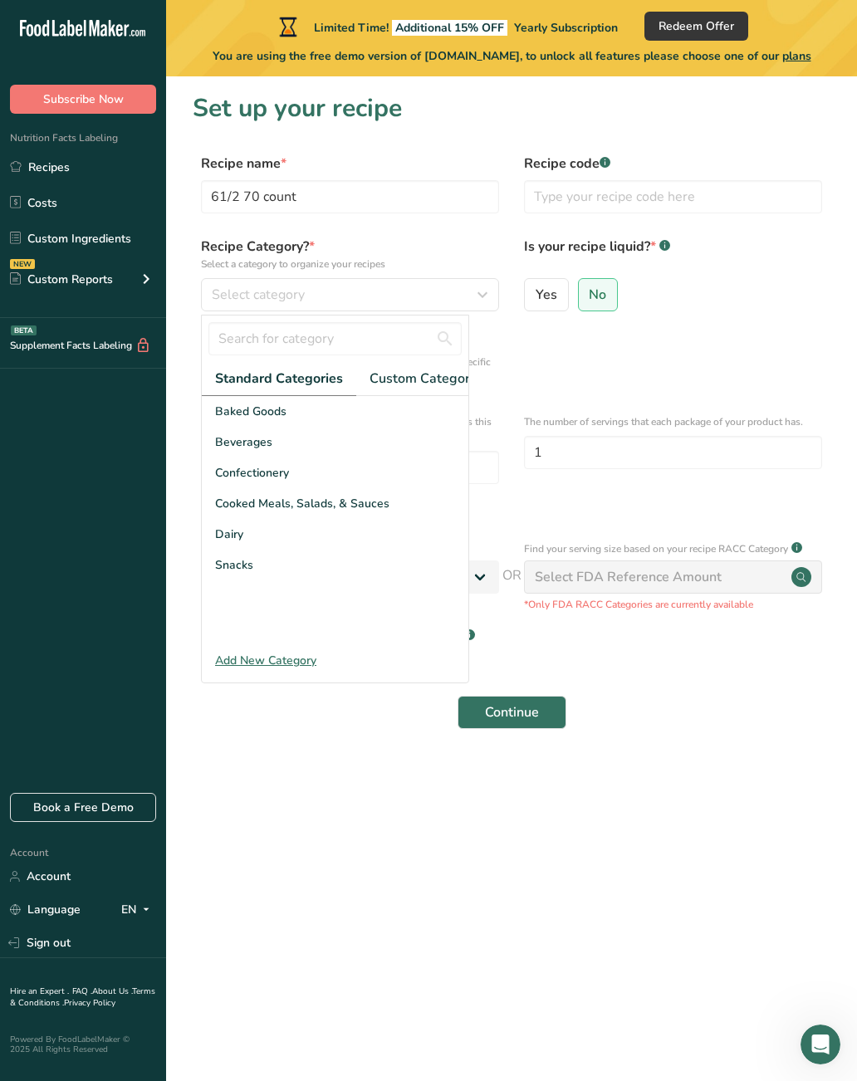
click at [279, 406] on span "Baked Goods" at bounding box center [250, 411] width 71 height 17
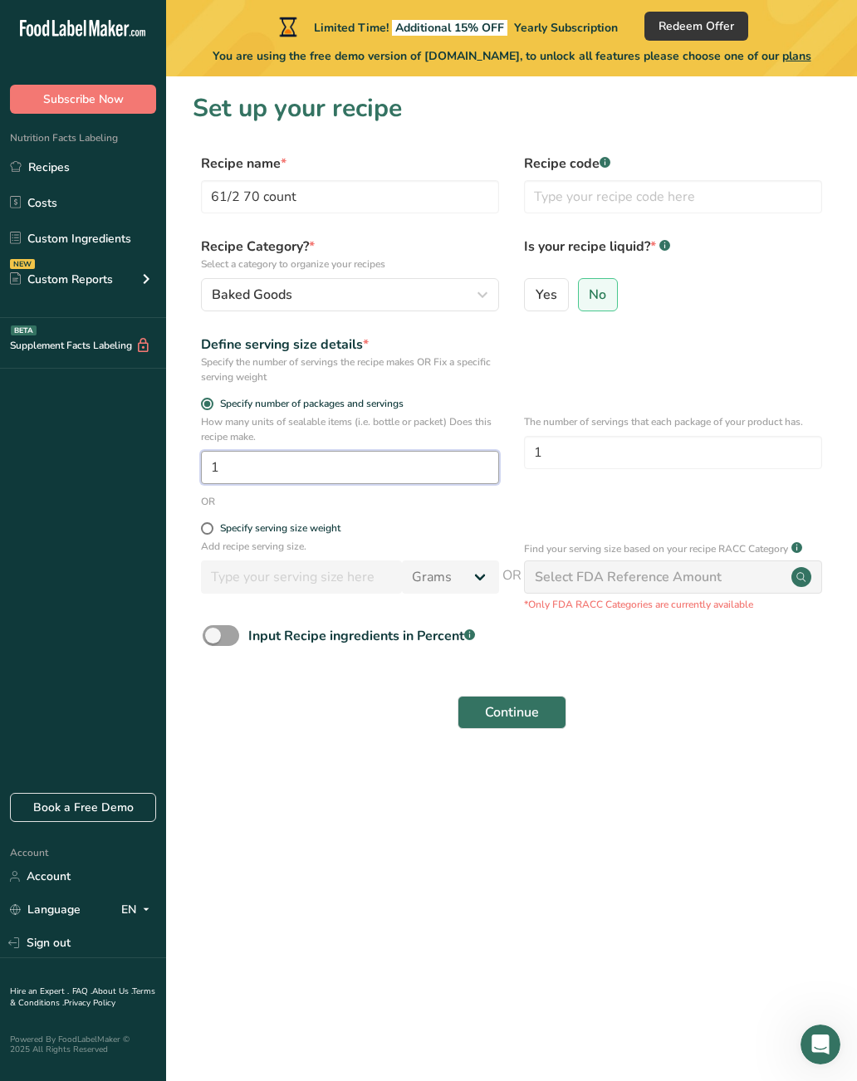
click at [366, 468] on input "1" at bounding box center [350, 467] width 298 height 33
type input "20"
click at [737, 468] on input "1" at bounding box center [673, 452] width 298 height 33
click at [348, 454] on input "20" at bounding box center [350, 467] width 298 height 33
click at [393, 474] on input "20" at bounding box center [350, 467] width 298 height 33
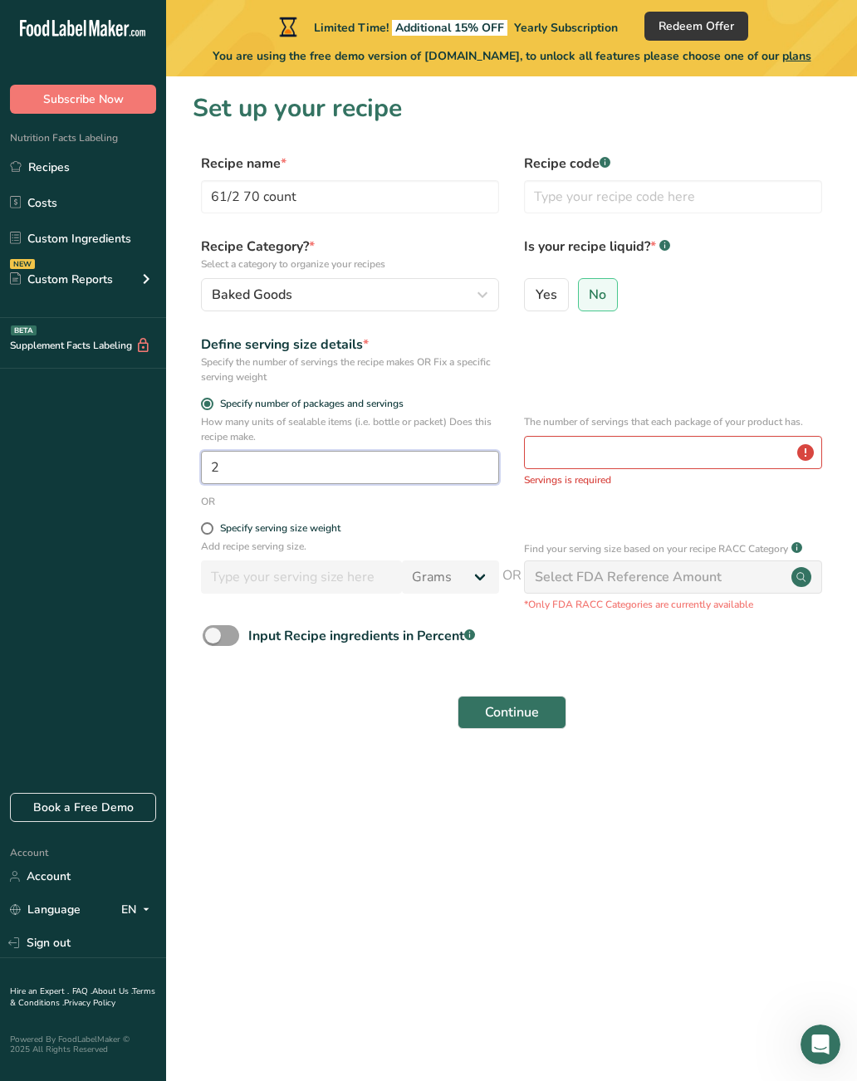
type input "1"
type input "20"
click at [670, 441] on input "number" at bounding box center [673, 452] width 298 height 33
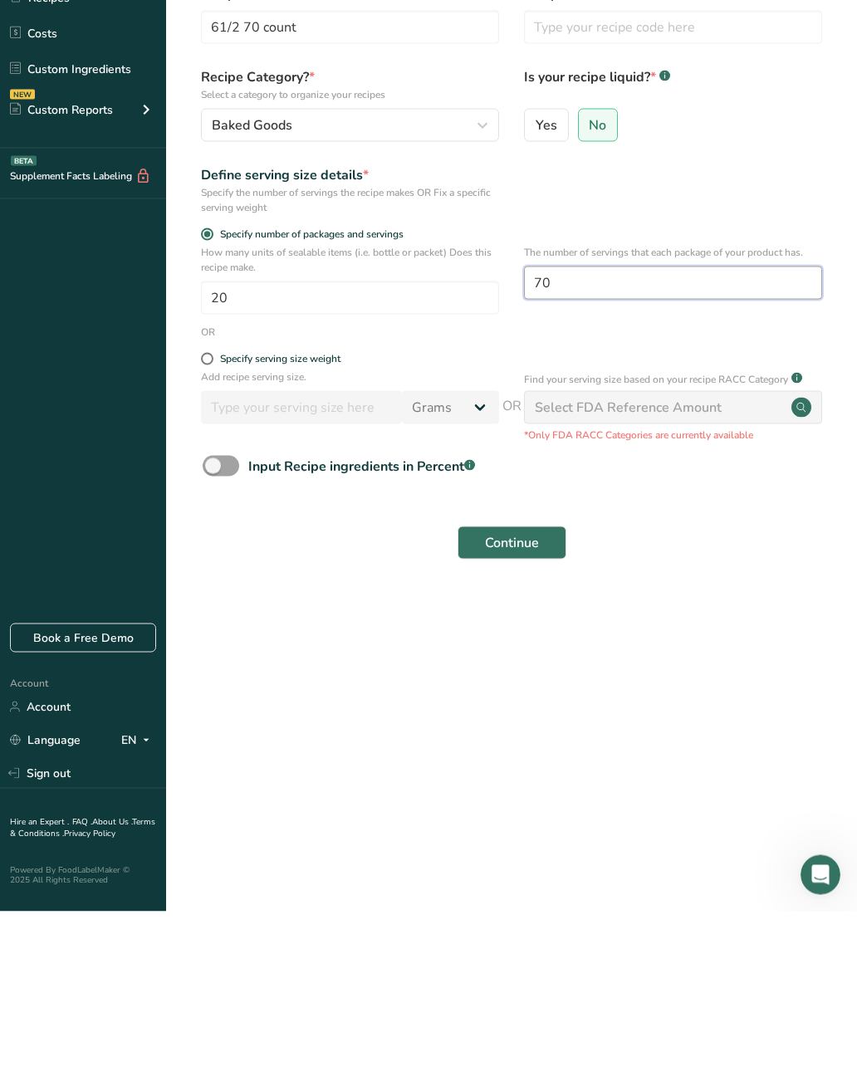
type input "70"
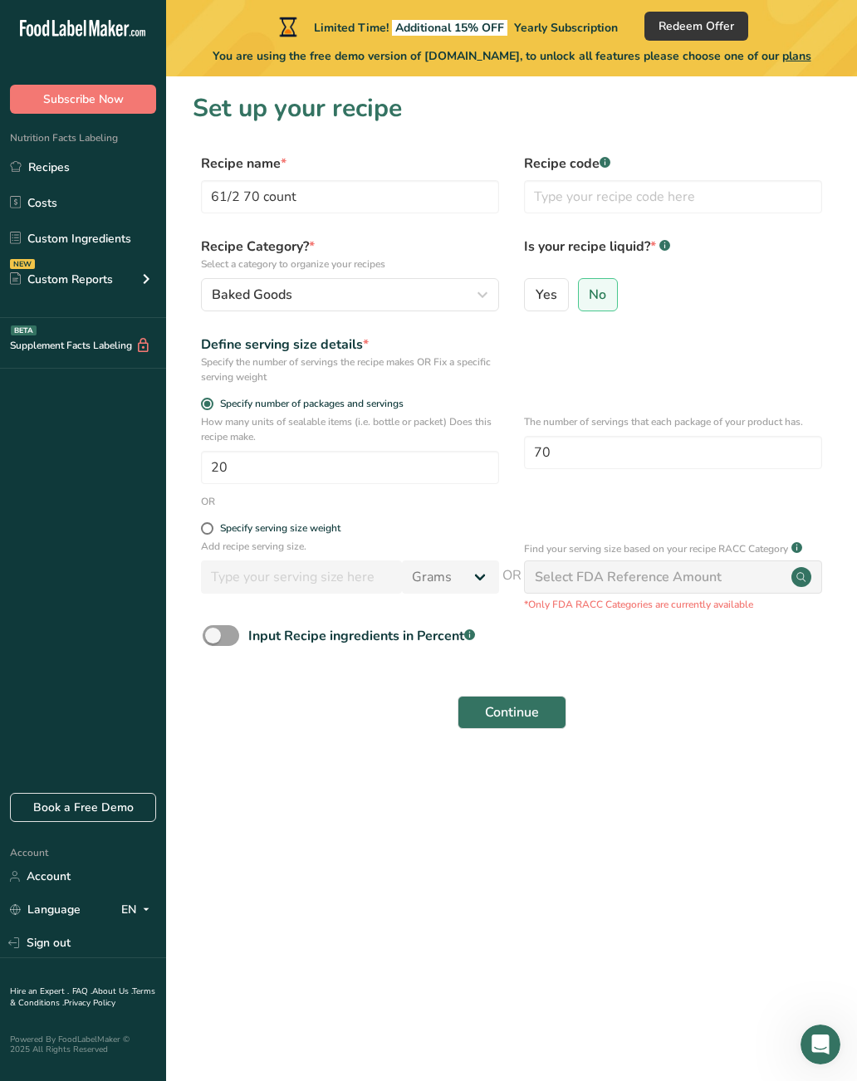
click at [216, 492] on form "Recipe name * 61/2 70 count Recipe code .a-a{fill:#347362;}.b-a{fill:#fff;} Rec…" at bounding box center [512, 447] width 638 height 586
click at [206, 522] on span at bounding box center [207, 528] width 12 height 12
click at [206, 523] on input "Specify serving size weight" at bounding box center [206, 528] width 11 height 11
radio input "true"
radio input "false"
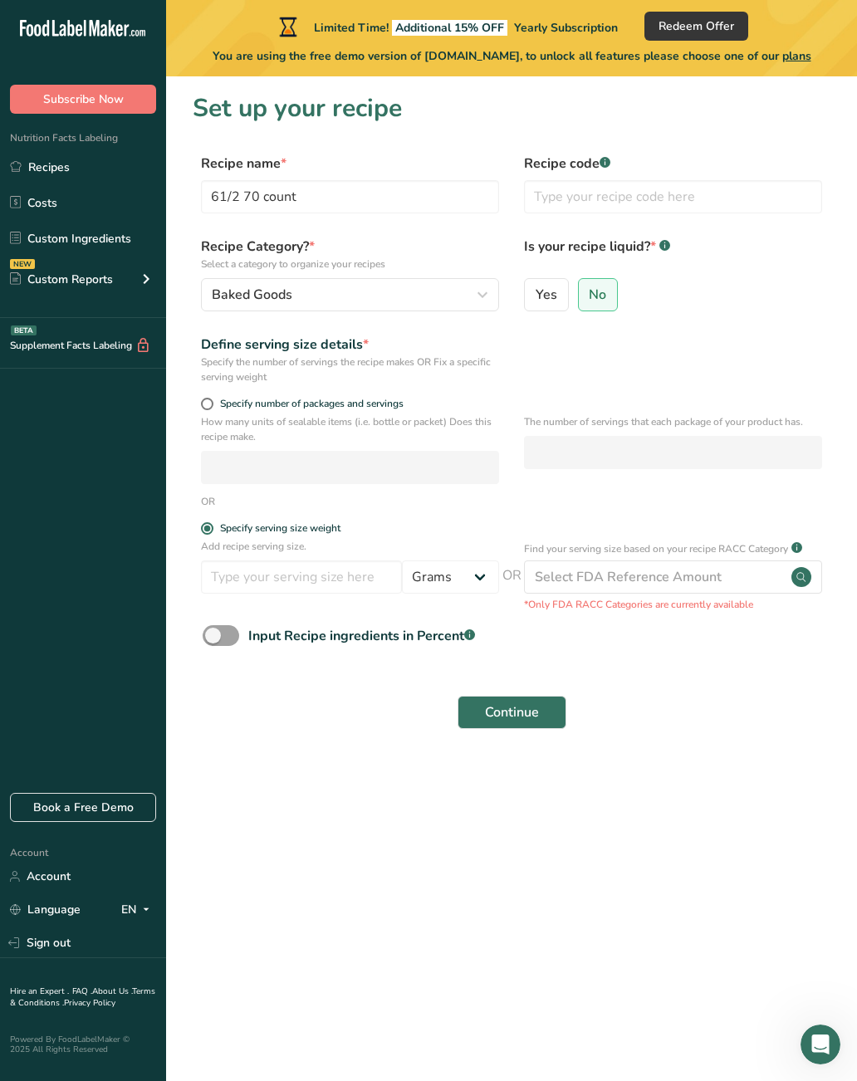
click at [211, 398] on label "Specify number of packages and servings" at bounding box center [350, 404] width 298 height 12
click at [211, 399] on input "Specify number of packages and servings" at bounding box center [206, 404] width 11 height 11
radio input "true"
radio input "false"
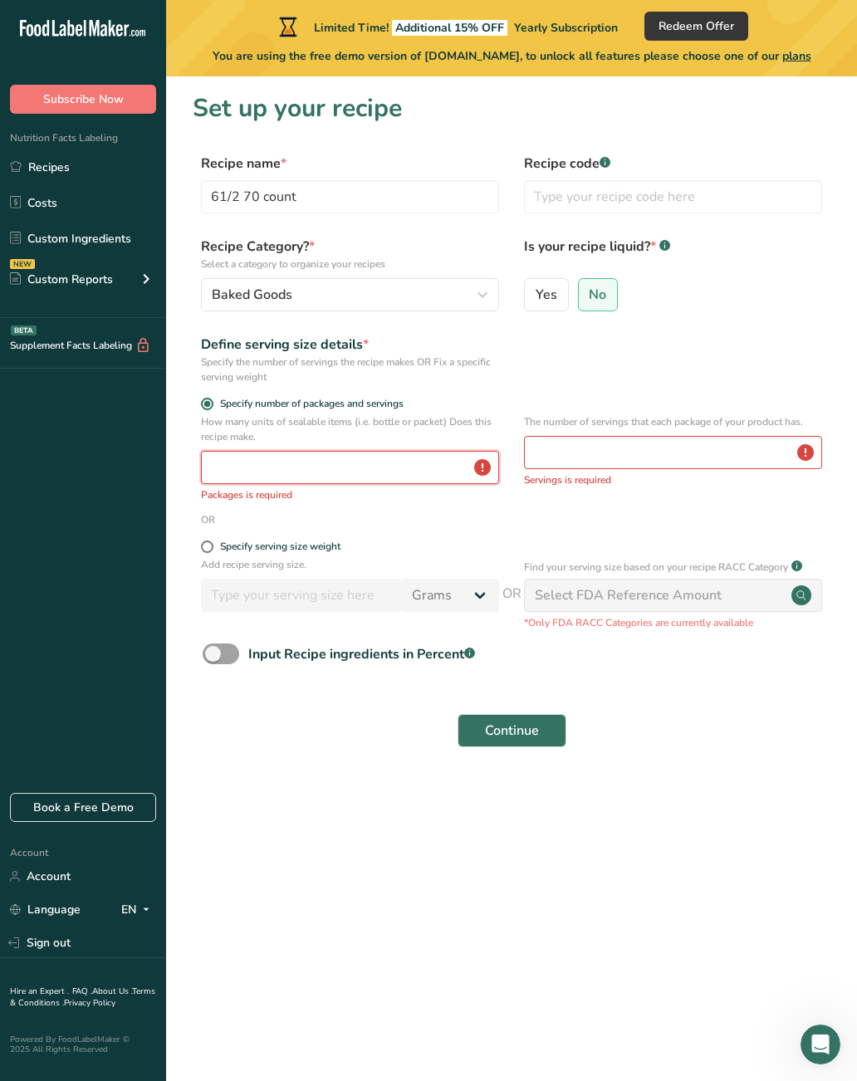
click at [385, 453] on input "number" at bounding box center [350, 467] width 298 height 33
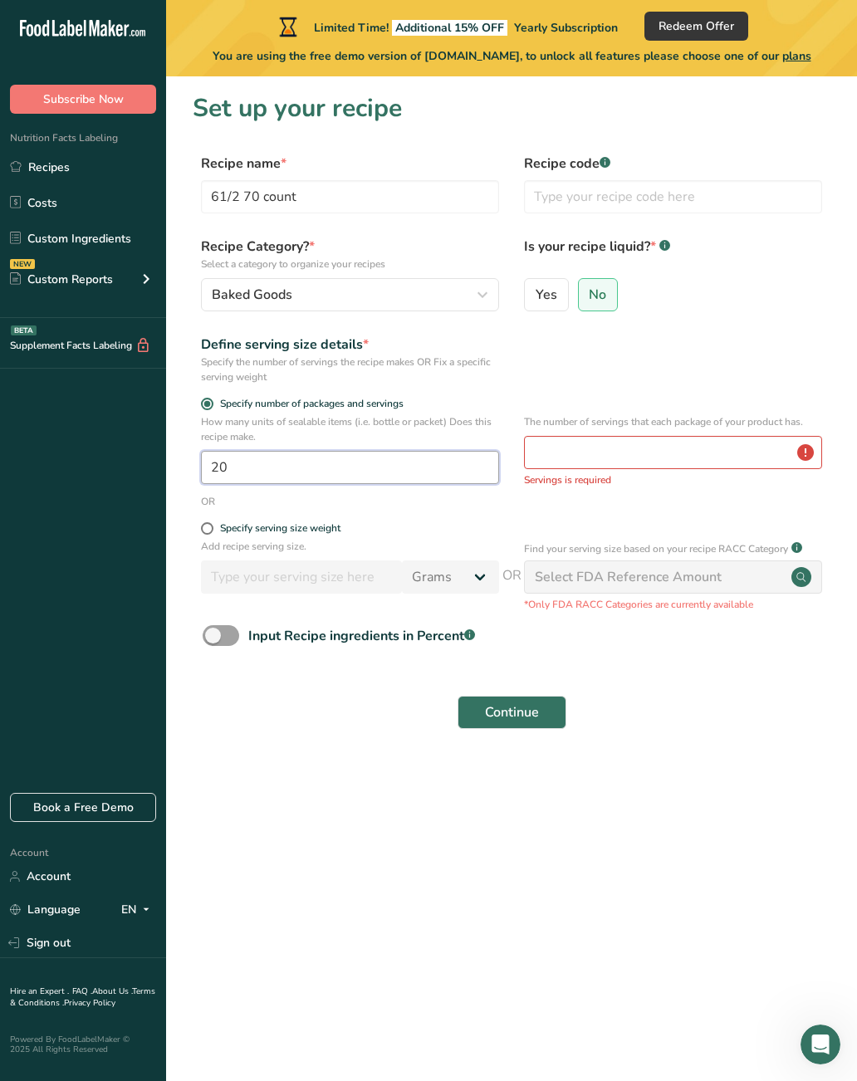
type input "20"
click at [720, 436] on input "number" at bounding box center [673, 452] width 298 height 33
type input "70"
click at [206, 522] on span at bounding box center [207, 528] width 12 height 12
click at [206, 523] on input "Specify serving size weight" at bounding box center [206, 528] width 11 height 11
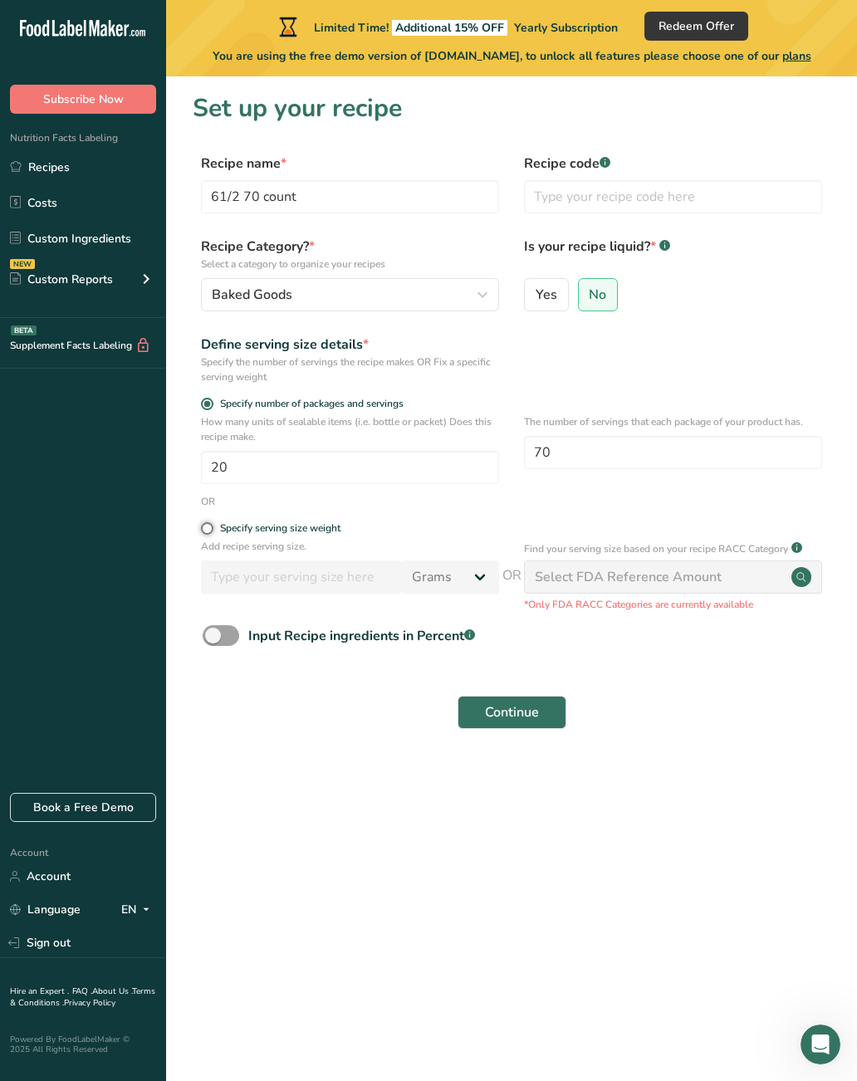
radio input "true"
radio input "false"
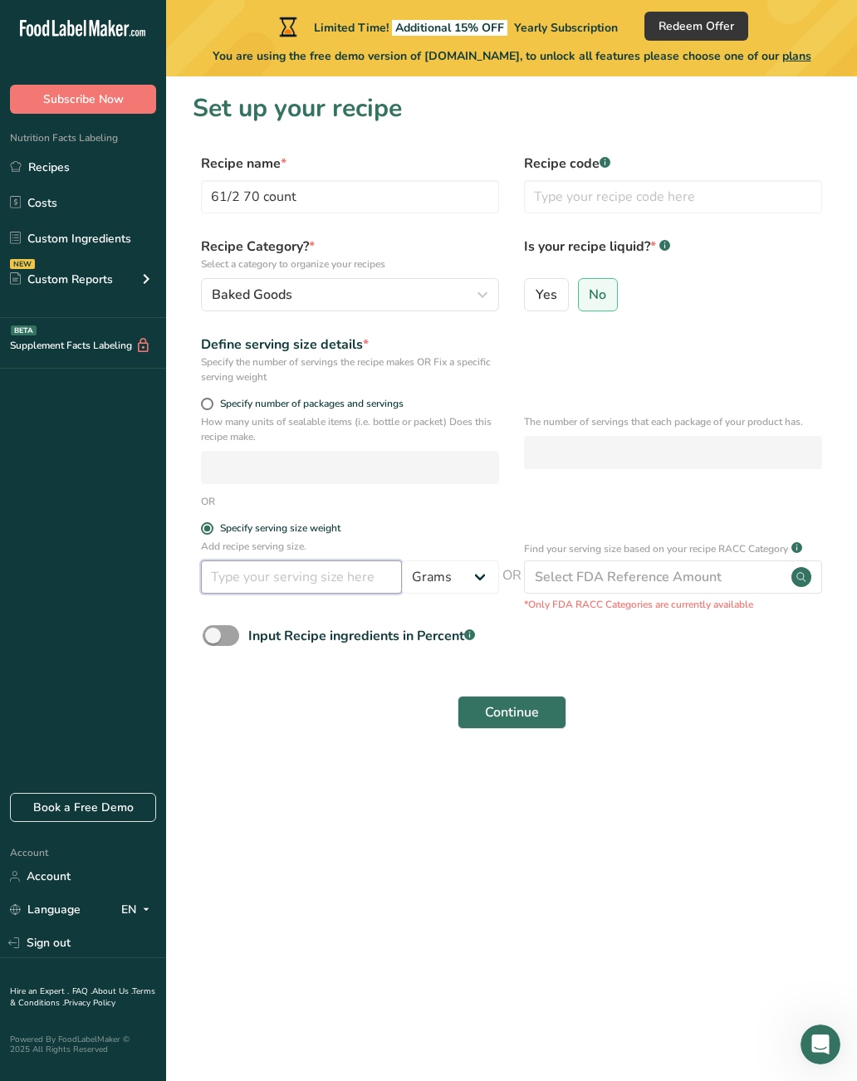
click at [346, 561] on input "number" at bounding box center [301, 577] width 201 height 33
click at [476, 561] on select "Grams kg mg mcg lb oz l mL fl oz tbsp tsp cup qt gallon" at bounding box center [450, 577] width 97 height 33
click at [450, 561] on select "Grams kg mg mcg lb oz l mL fl oz tbsp tsp cup qt gallon" at bounding box center [450, 577] width 97 height 33
select select "12"
click at [351, 561] on input "number" at bounding box center [301, 577] width 201 height 33
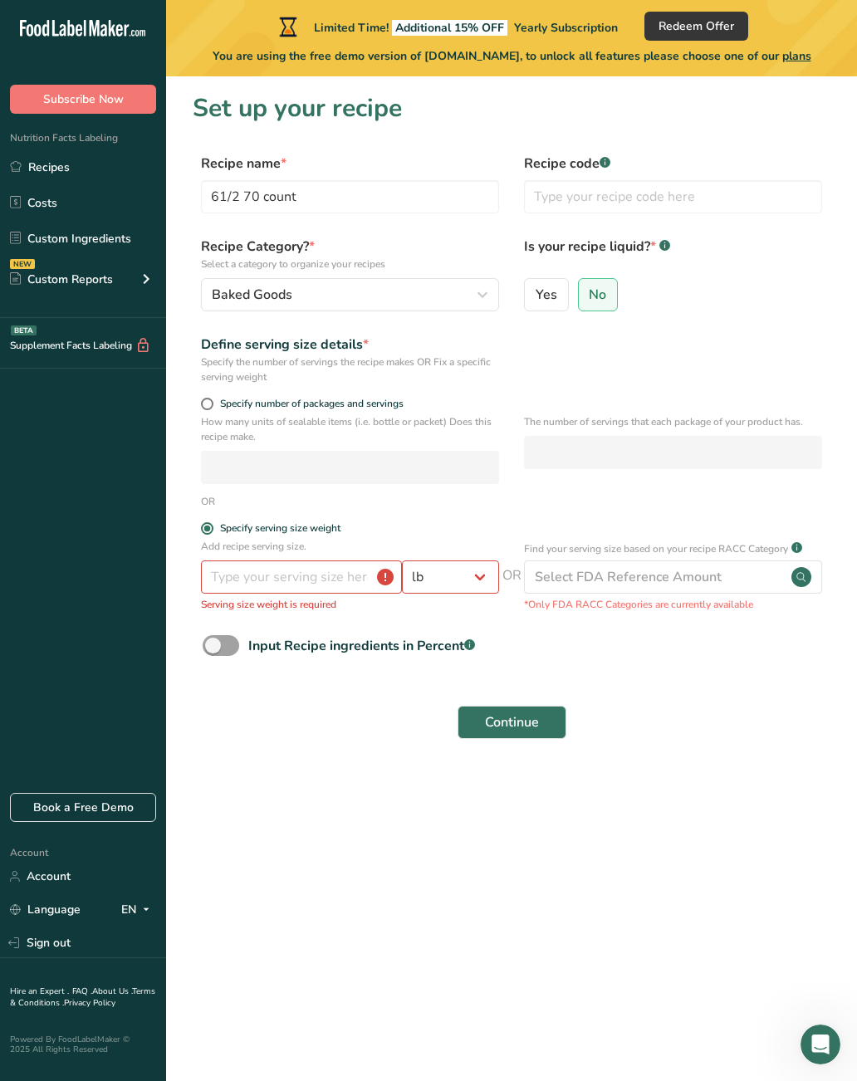
click at [456, 561] on select "Grams kg mg mcg lb oz l mL fl oz tbsp tsp cup qt gallon" at bounding box center [450, 577] width 97 height 33
click at [357, 561] on input "number" at bounding box center [301, 577] width 201 height 33
click at [743, 561] on div "Select FDA Reference Amount" at bounding box center [673, 577] width 298 height 33
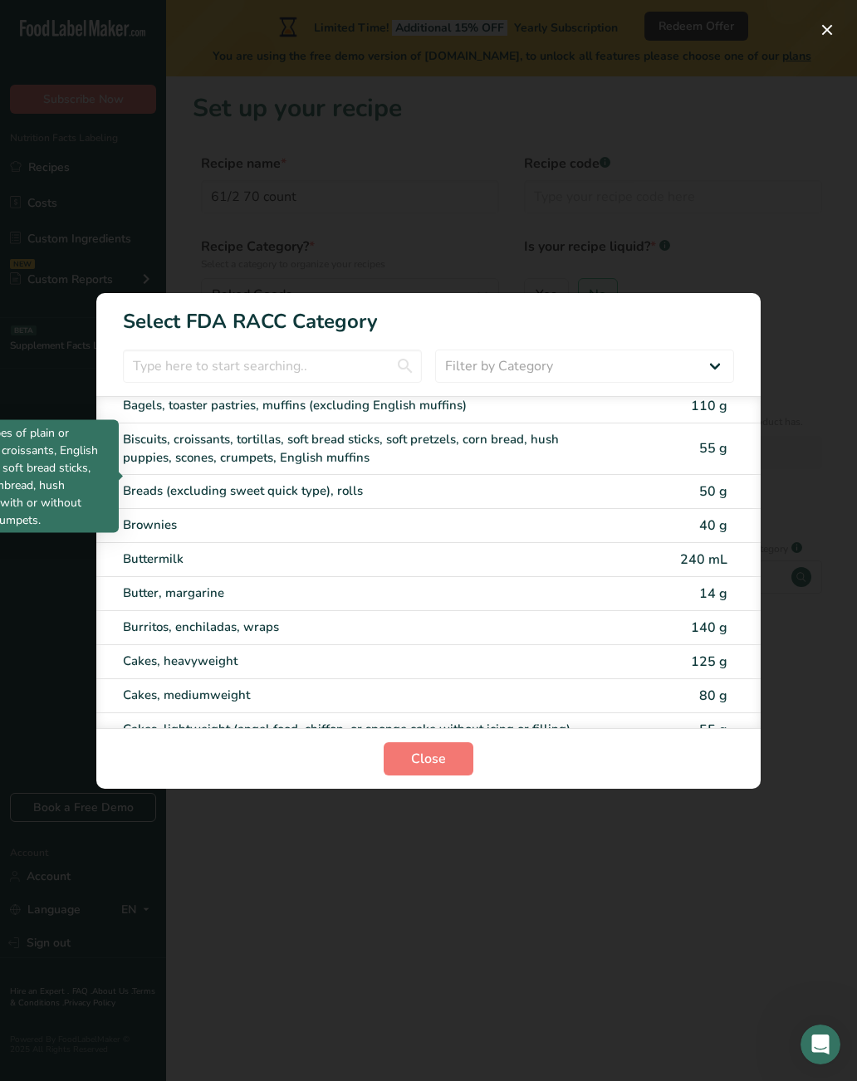
scroll to position [5, 0]
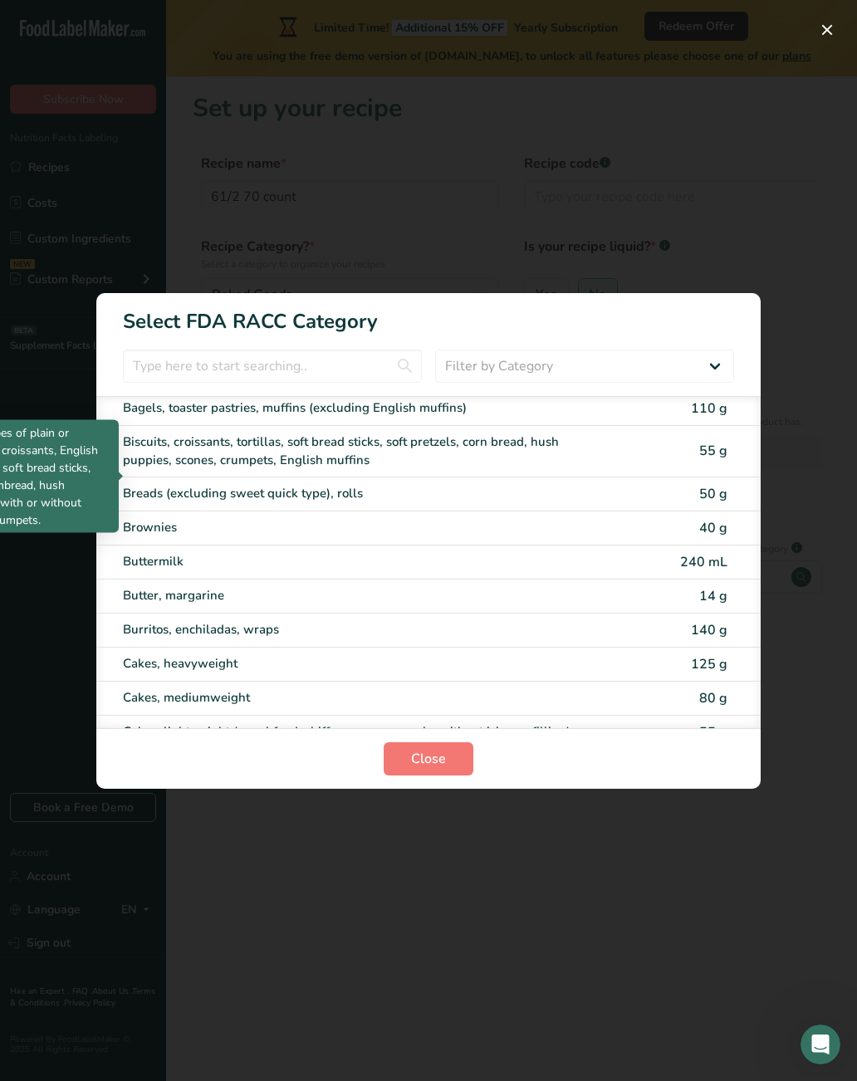
click at [729, 452] on div "Biscuits, croissants, tortillas, soft bread sticks, soft pretzels, corn bread, …" at bounding box center [428, 451] width 664 height 51
type input "55"
select select "0"
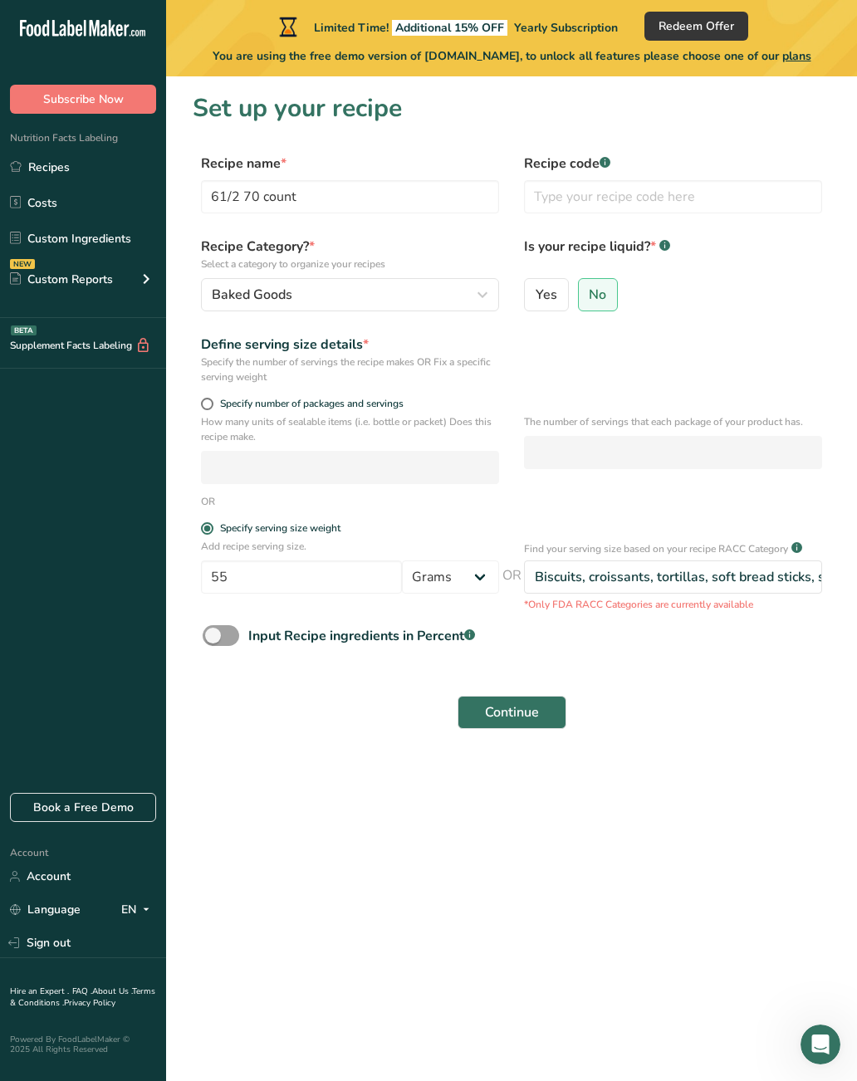
click at [201, 398] on span at bounding box center [207, 404] width 12 height 12
click at [201, 399] on input "Specify number of packages and servings" at bounding box center [206, 404] width 11 height 11
radio input "true"
radio input "false"
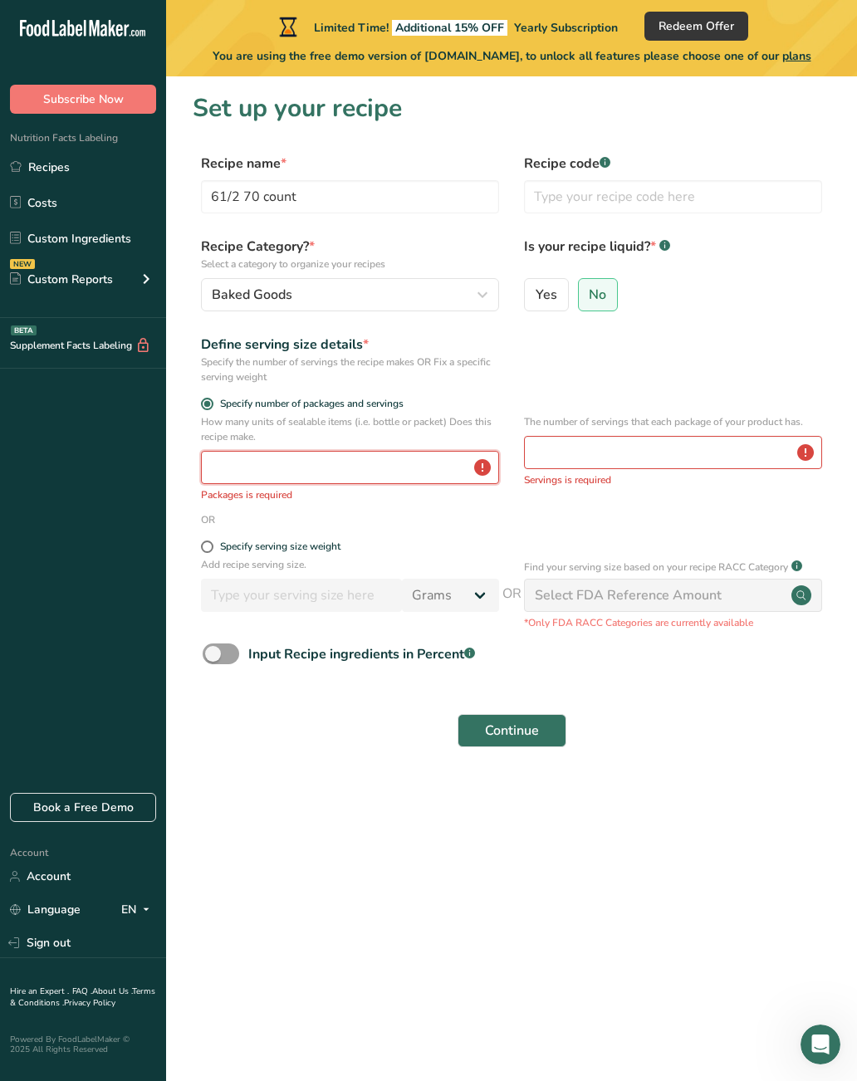
click at [397, 451] on input "number" at bounding box center [350, 467] width 298 height 33
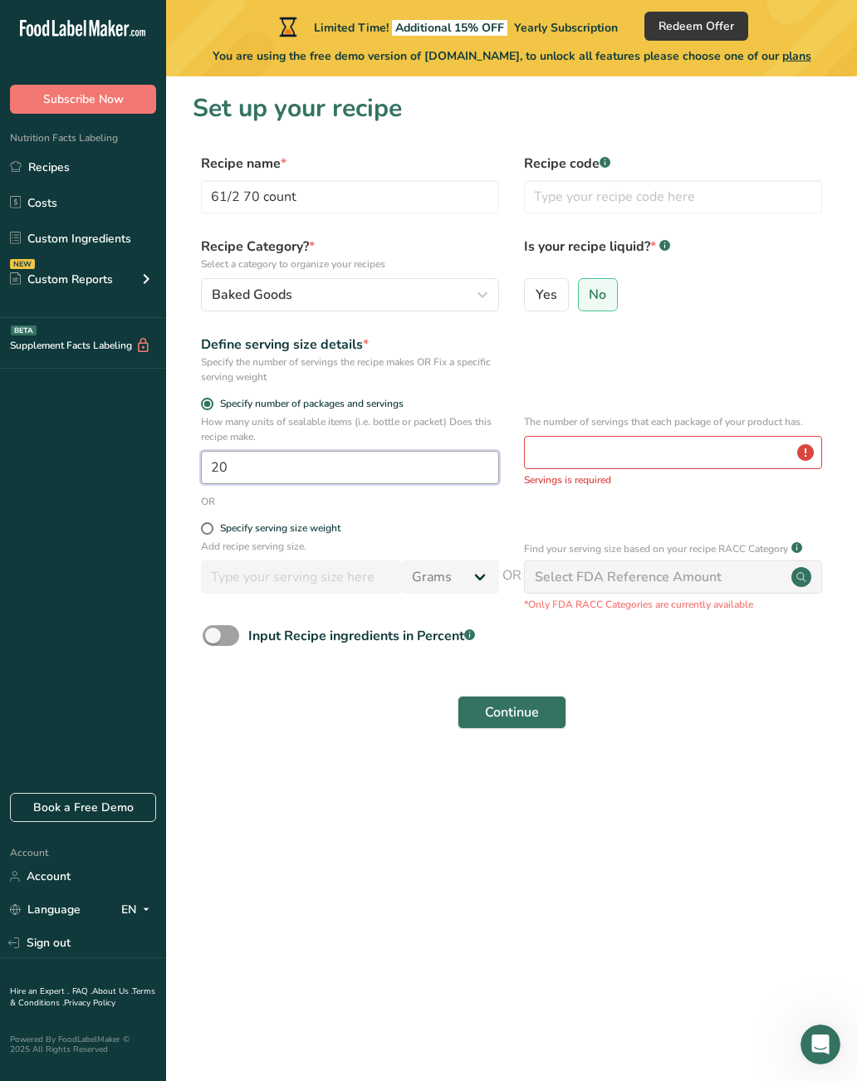
type input "20"
click at [680, 436] on input "number" at bounding box center [673, 452] width 298 height 33
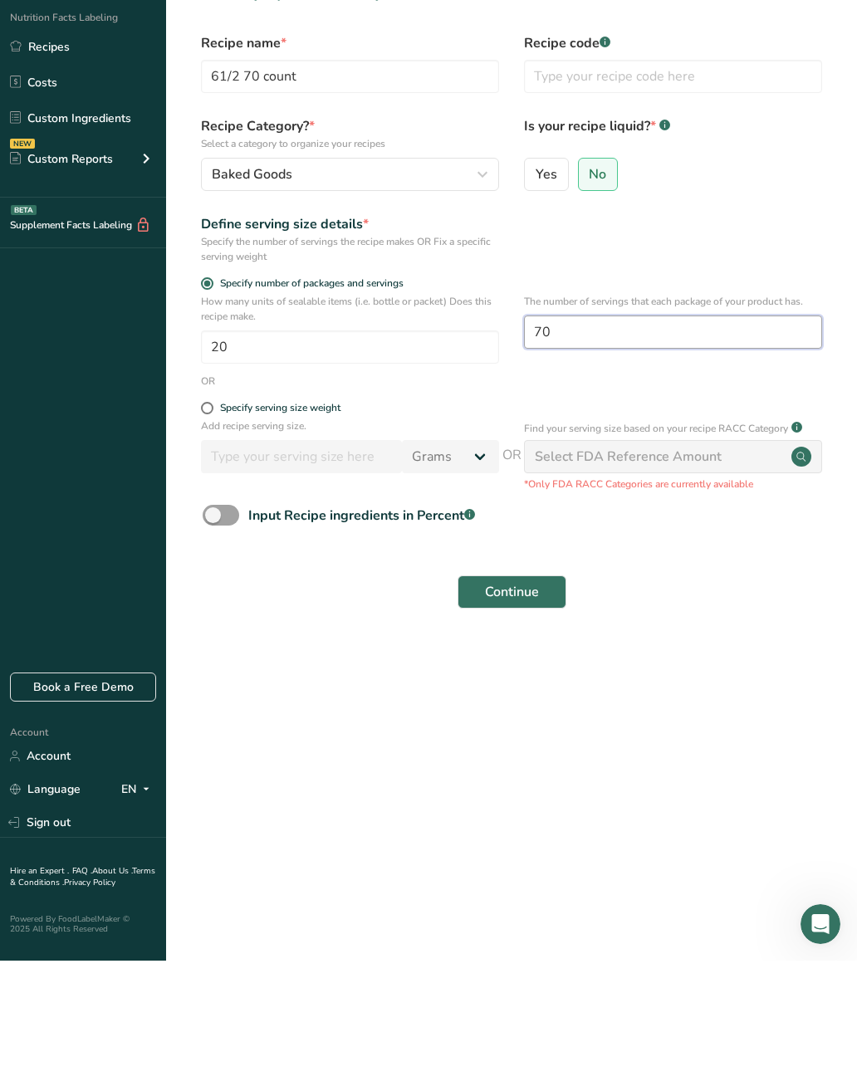
type input "70"
click at [541, 696] on button "Continue" at bounding box center [512, 712] width 109 height 33
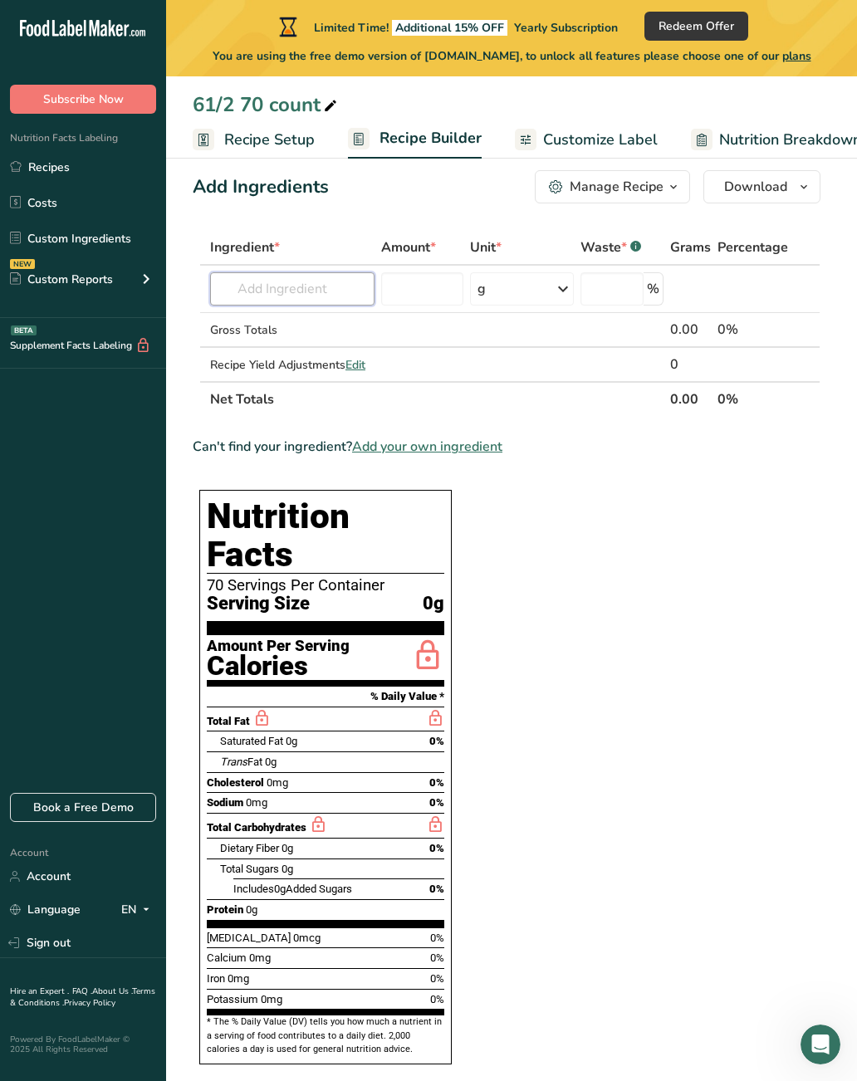
click at [350, 284] on input "text" at bounding box center [292, 288] width 164 height 33
type input "Maseca"
click at [435, 295] on input "number" at bounding box center [421, 288] width 81 height 33
type input "50"
click at [551, 295] on div "g" at bounding box center [522, 288] width 105 height 33
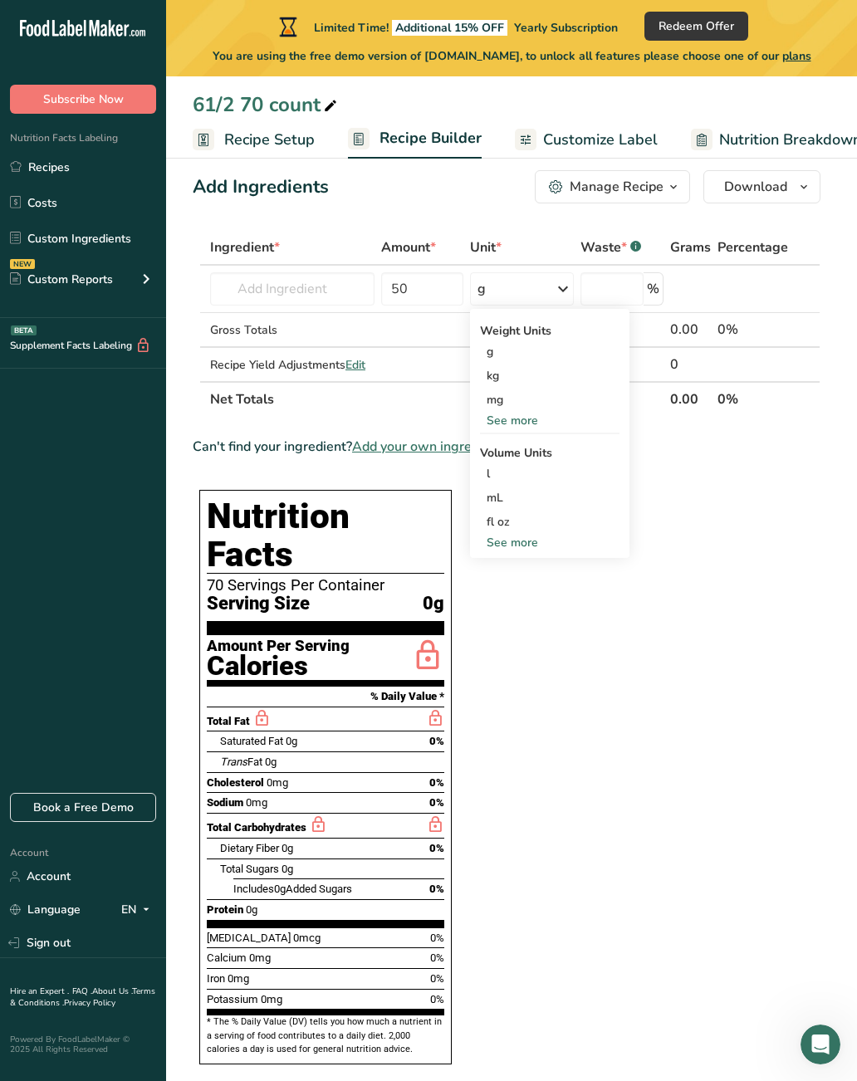
click at [537, 417] on div "See more" at bounding box center [550, 420] width 140 height 17
click at [505, 449] on div "lb" at bounding box center [550, 448] width 140 height 24
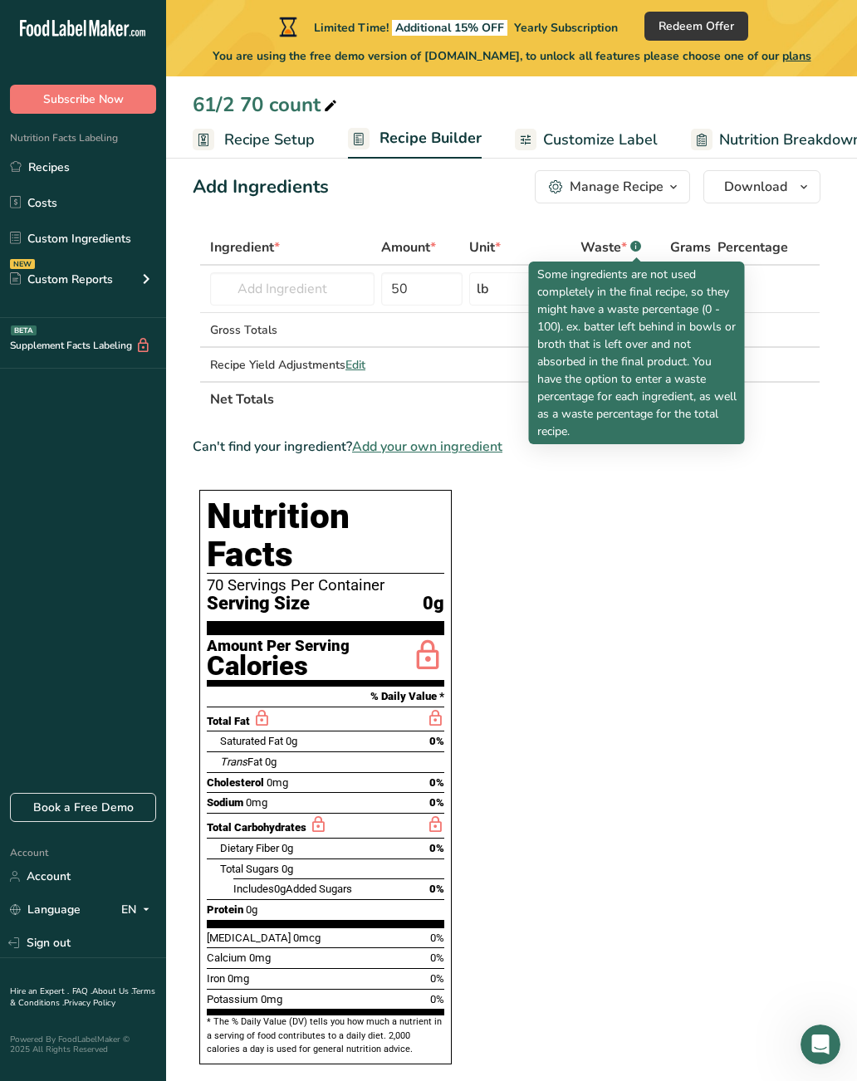
click at [736, 550] on section "Ingredient * Amount * Unit * Waste * .a-a{fill:#347362;}.b-a{fill:#fff;} Grams …" at bounding box center [507, 844] width 628 height 1228
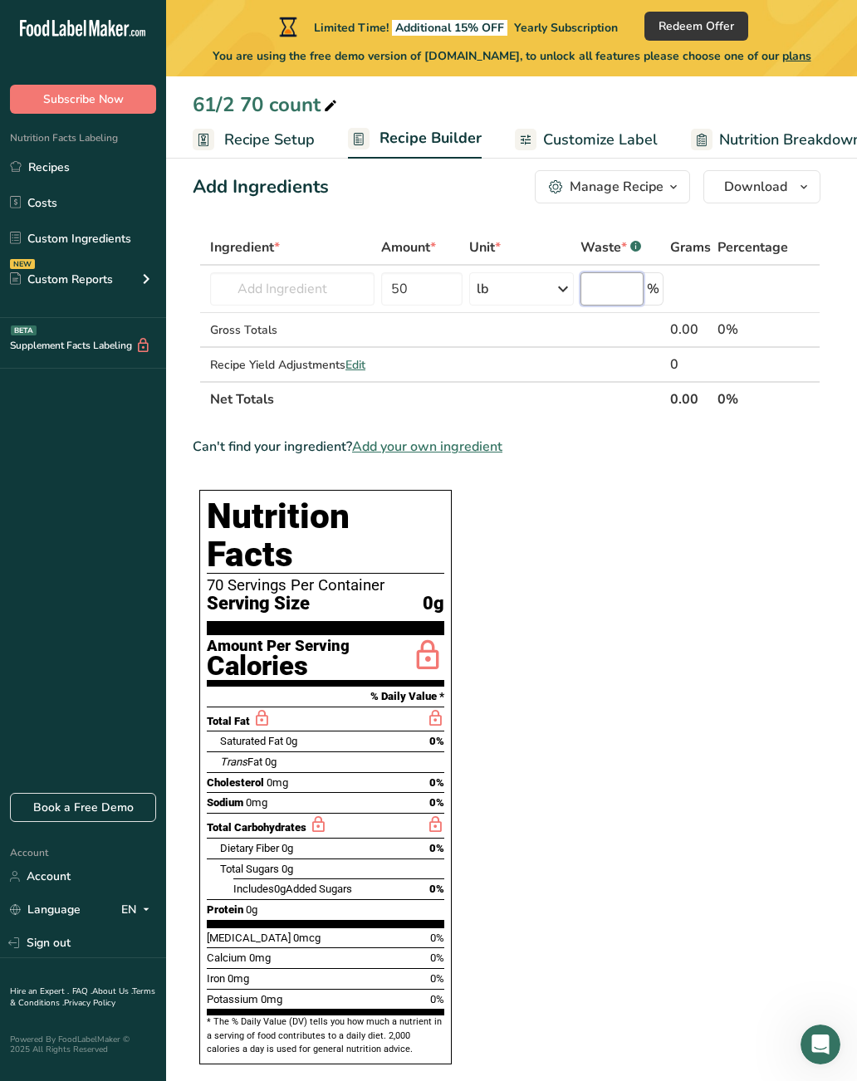
click at [625, 290] on input "number" at bounding box center [612, 288] width 62 height 33
type input "2"
click at [336, 287] on input "text" at bounding box center [292, 288] width 164 height 33
type input "Maseca"
click at [334, 353] on div "Add your own ingredient" at bounding box center [292, 349] width 138 height 17
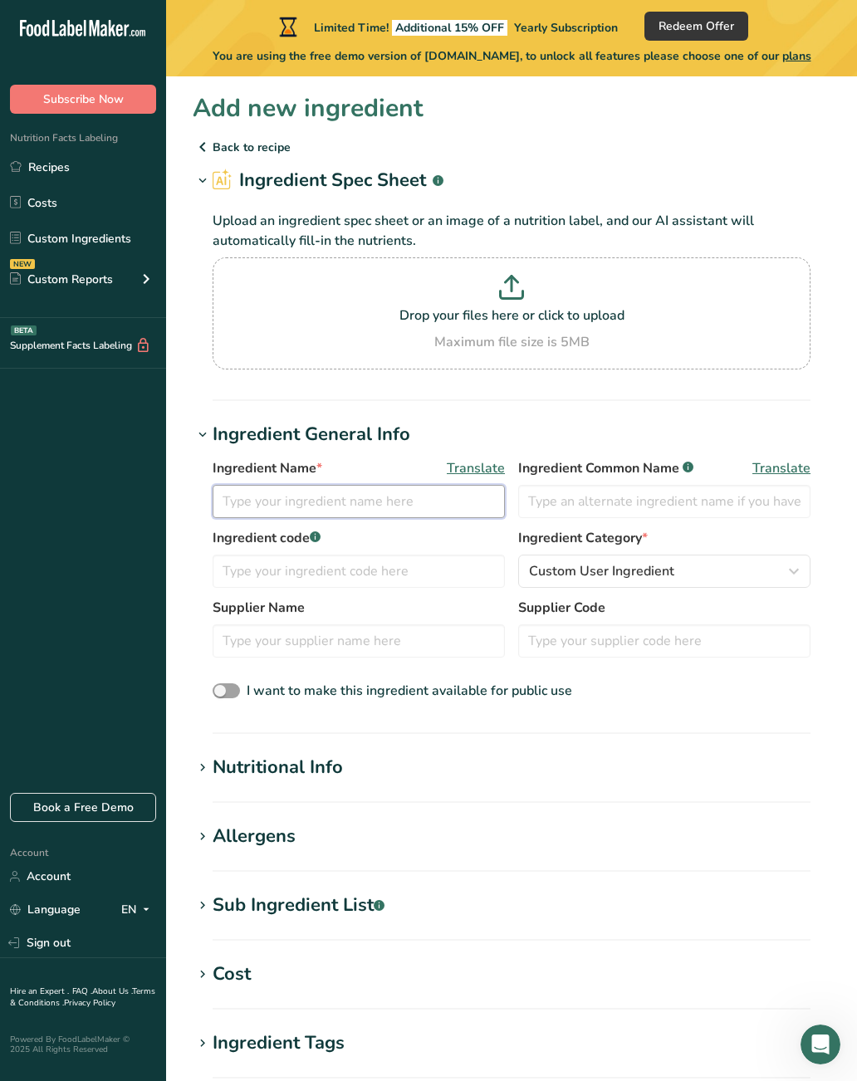
click at [419, 498] on input "text" at bounding box center [359, 501] width 292 height 33
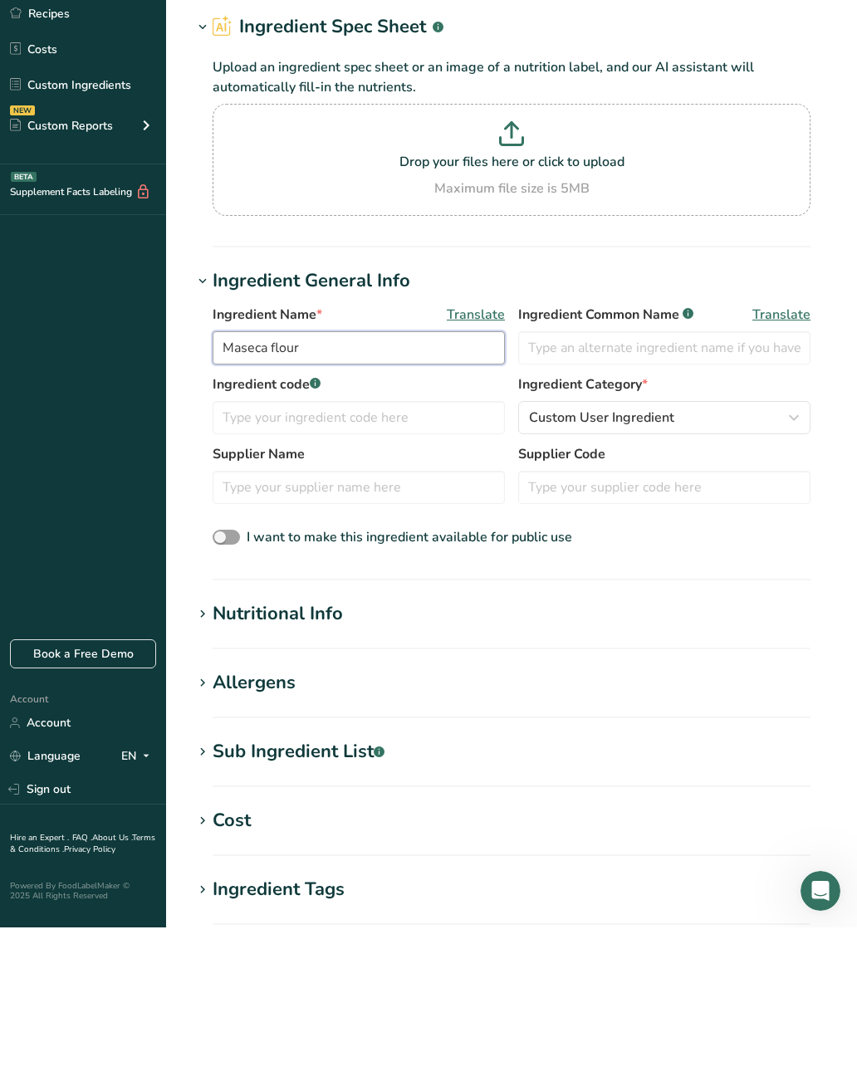
type input "Maseca flour"
click at [742, 485] on input "text" at bounding box center [664, 501] width 292 height 33
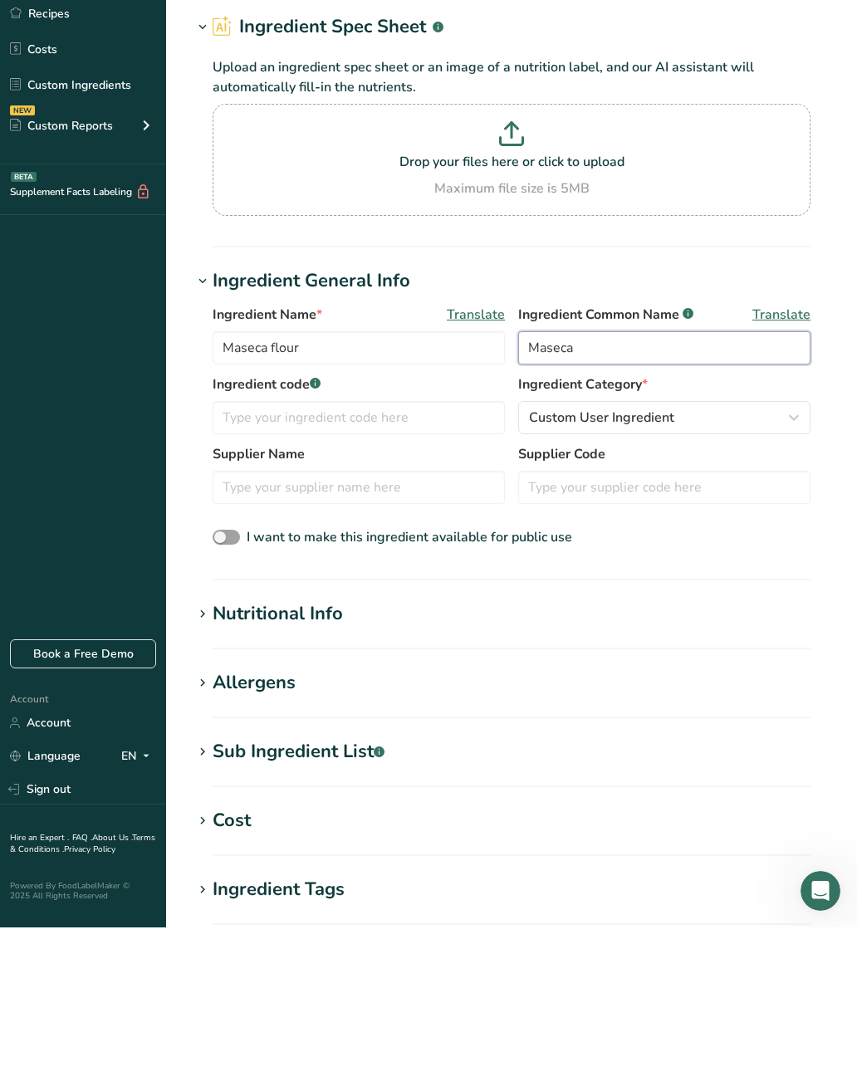
type input "Maseca"
click at [673, 561] on div "Custom User Ingredient" at bounding box center [659, 571] width 261 height 20
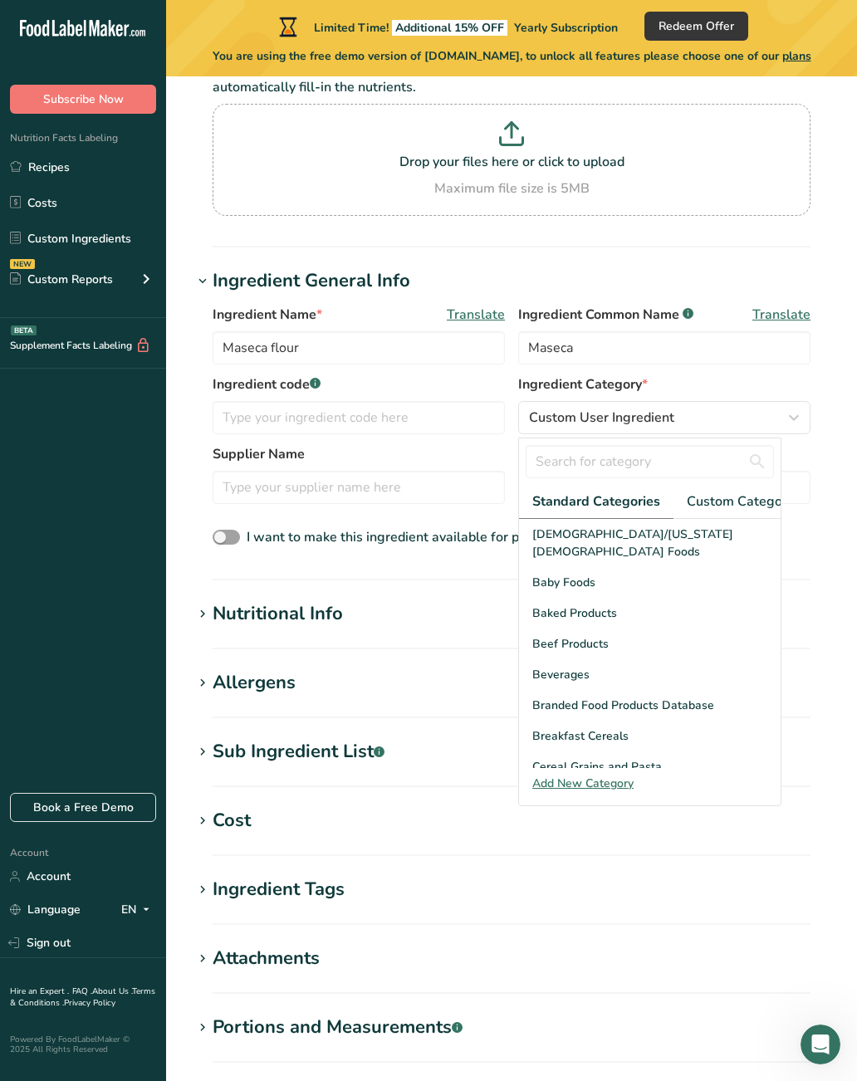
click at [669, 697] on span "Branded Food Products Database" at bounding box center [623, 705] width 182 height 17
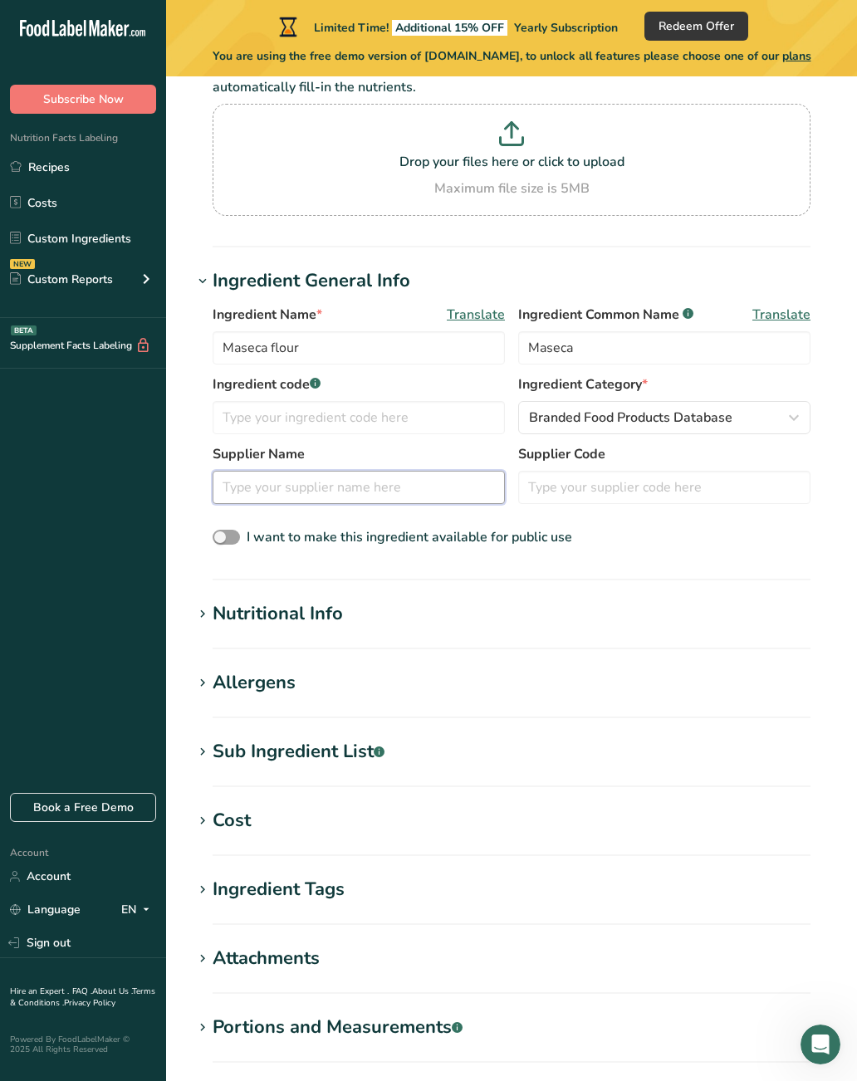
click at [437, 490] on input "text" at bounding box center [359, 487] width 292 height 33
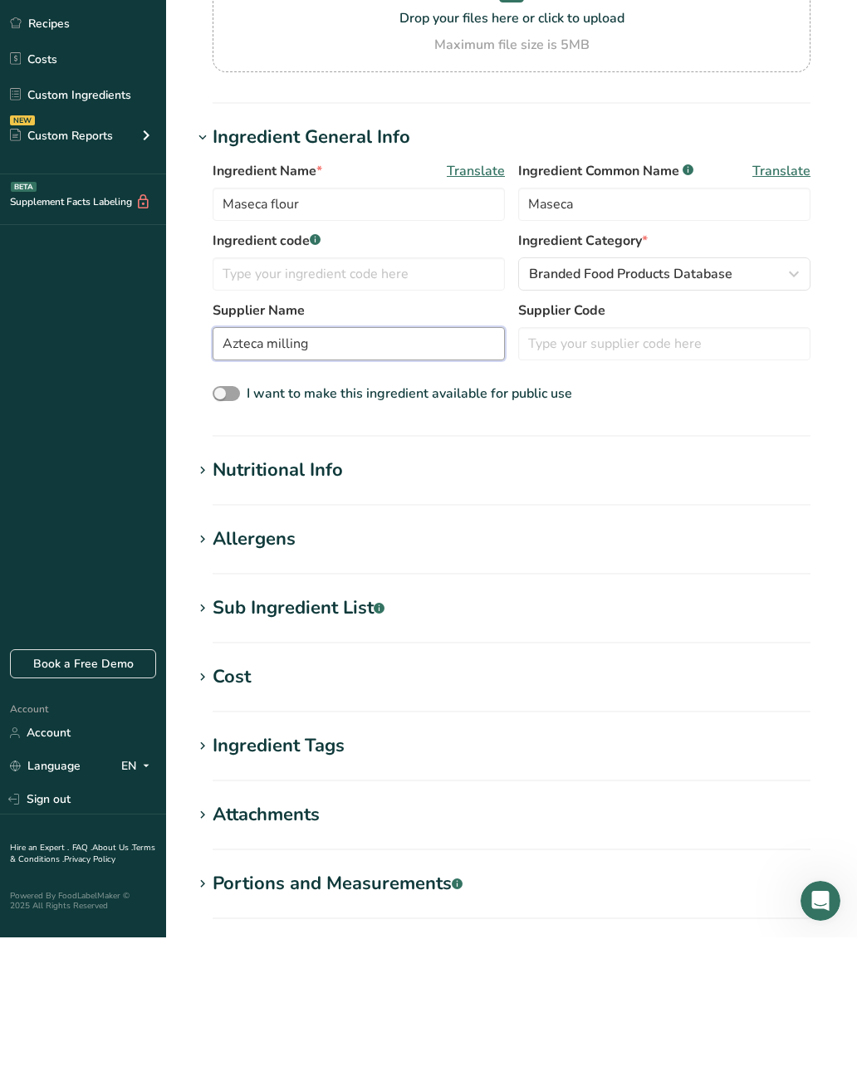
type input "Azteca milling"
click at [694, 600] on h1 "Nutritional Info" at bounding box center [512, 613] width 638 height 27
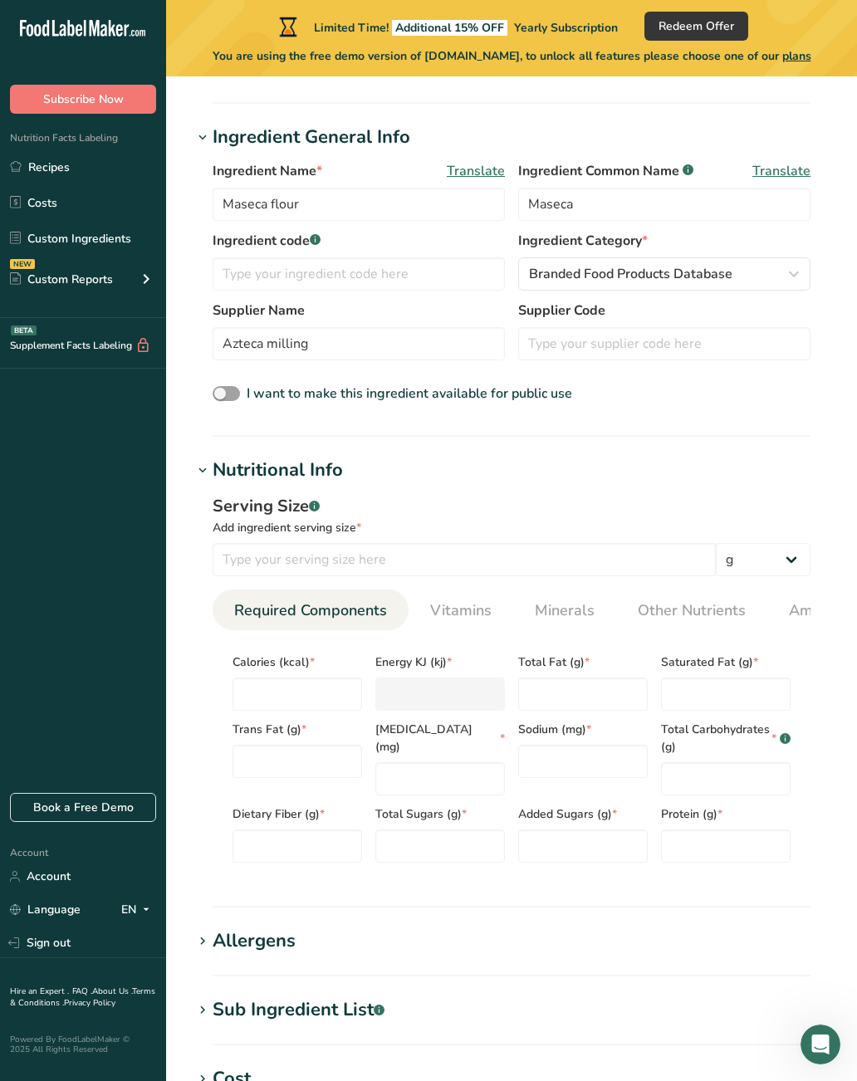
click at [569, 568] on input "number" at bounding box center [464, 559] width 503 height 33
type input "50"
click at [773, 559] on select "g kg mg mcg lb oz l mL fl oz tbsp tsp cup qt gallon" at bounding box center [763, 559] width 95 height 33
select select "12"
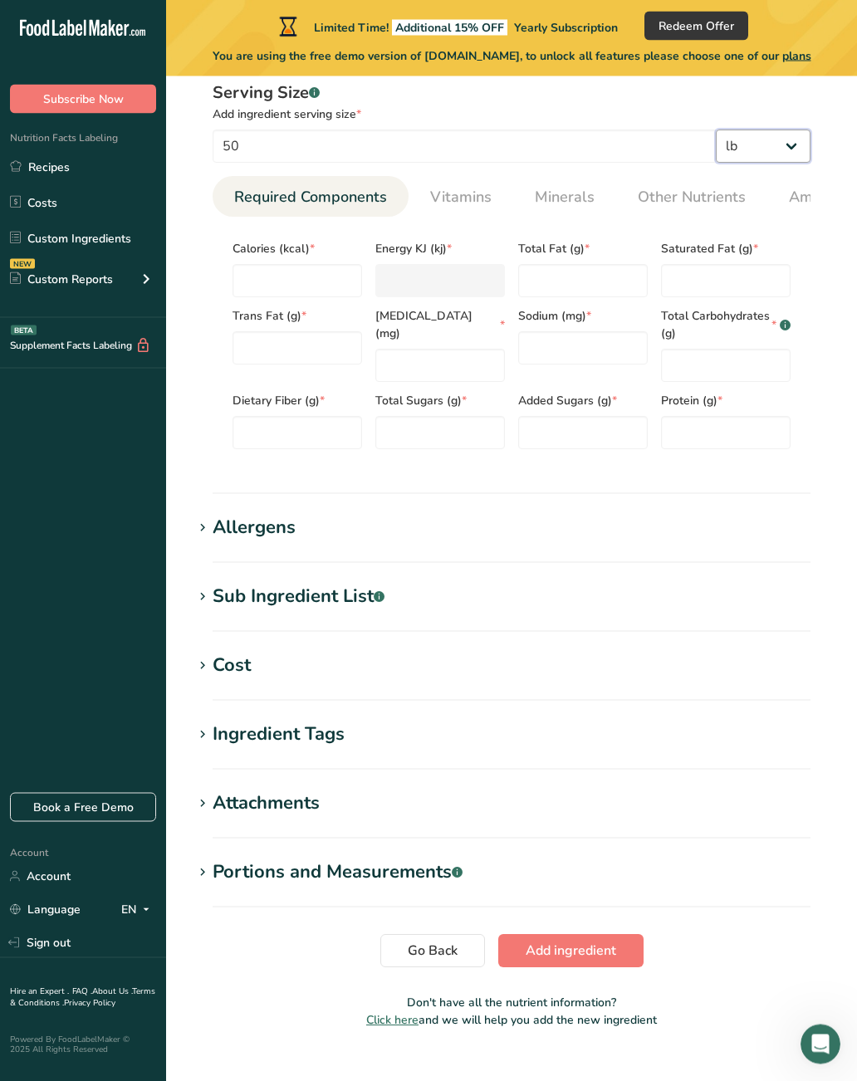
scroll to position [713, 0]
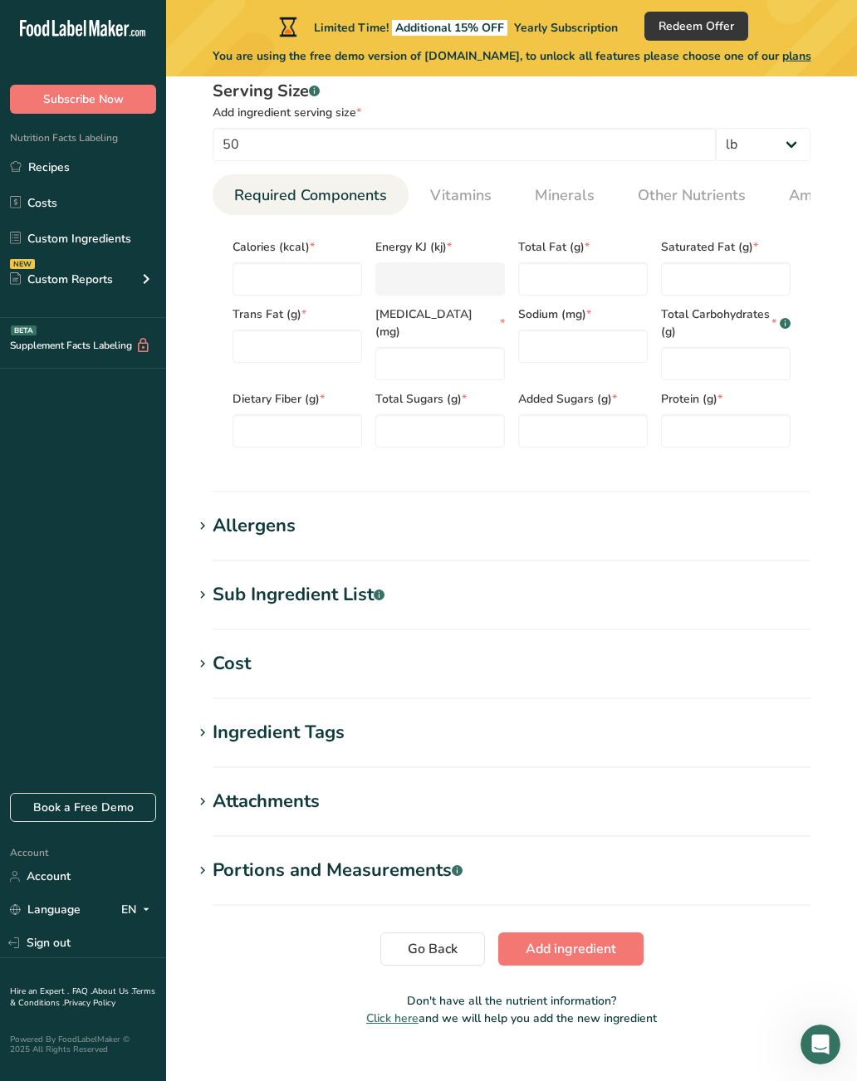
click at [589, 947] on span "Add ingredient" at bounding box center [571, 949] width 91 height 20
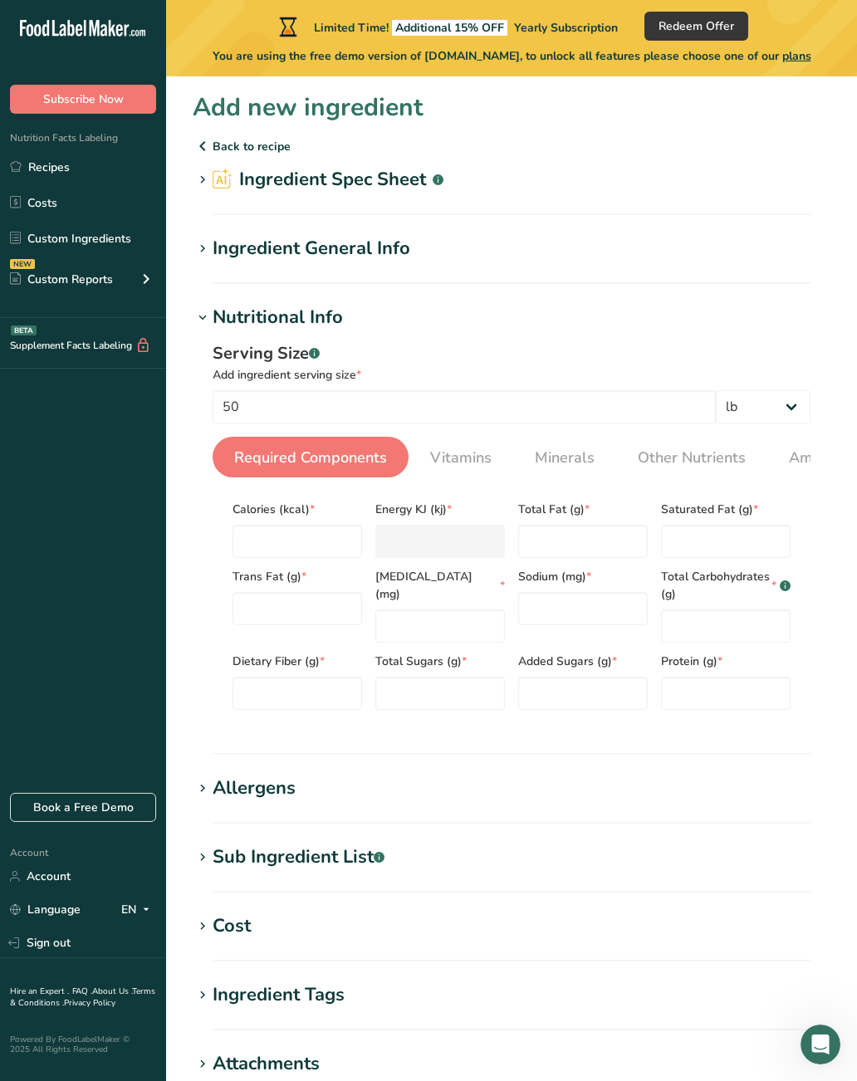
scroll to position [7, 0]
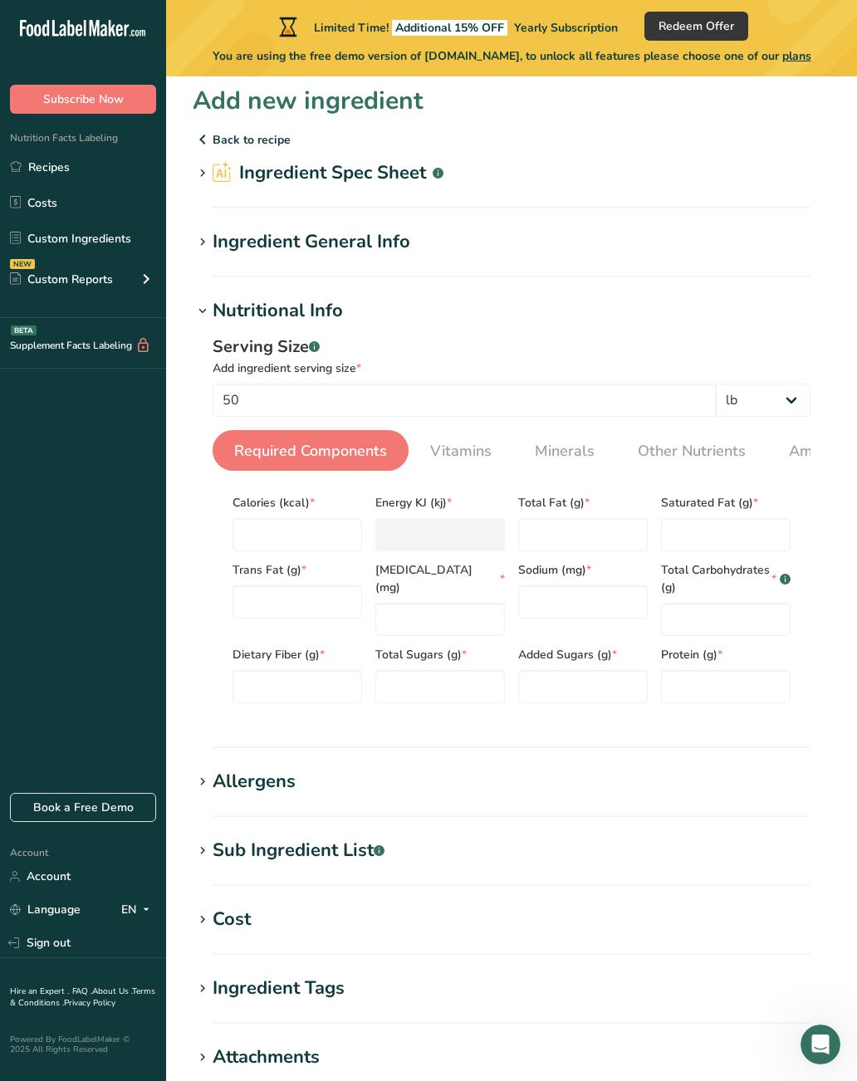
click at [360, 443] on span "Required Components" at bounding box center [310, 451] width 153 height 22
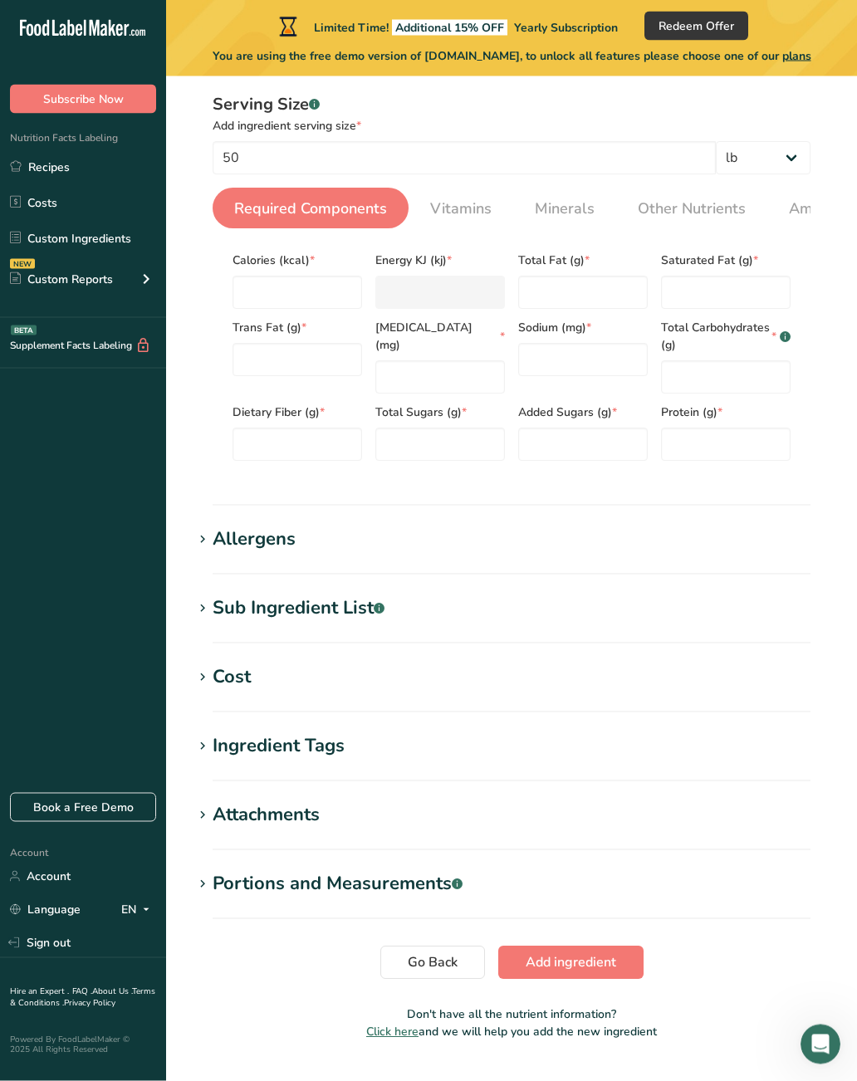
scroll to position [263, 0]
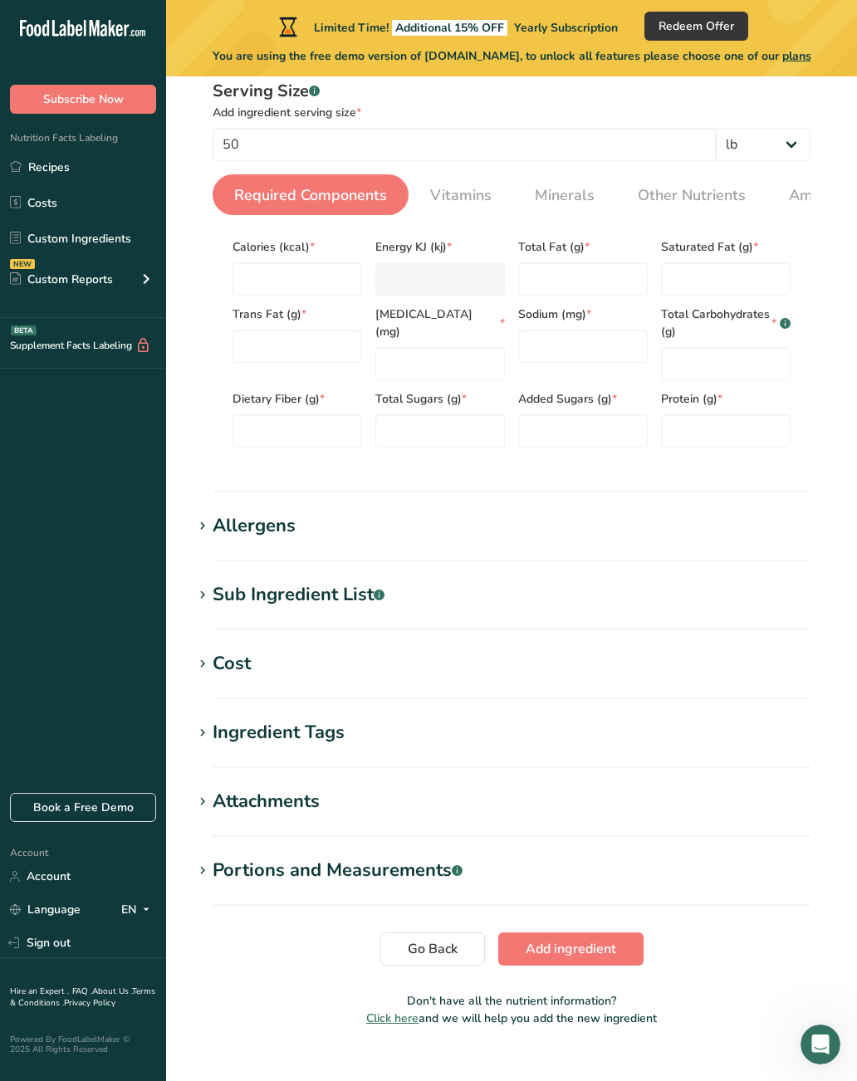
click at [594, 946] on span "Add ingredient" at bounding box center [571, 949] width 91 height 20
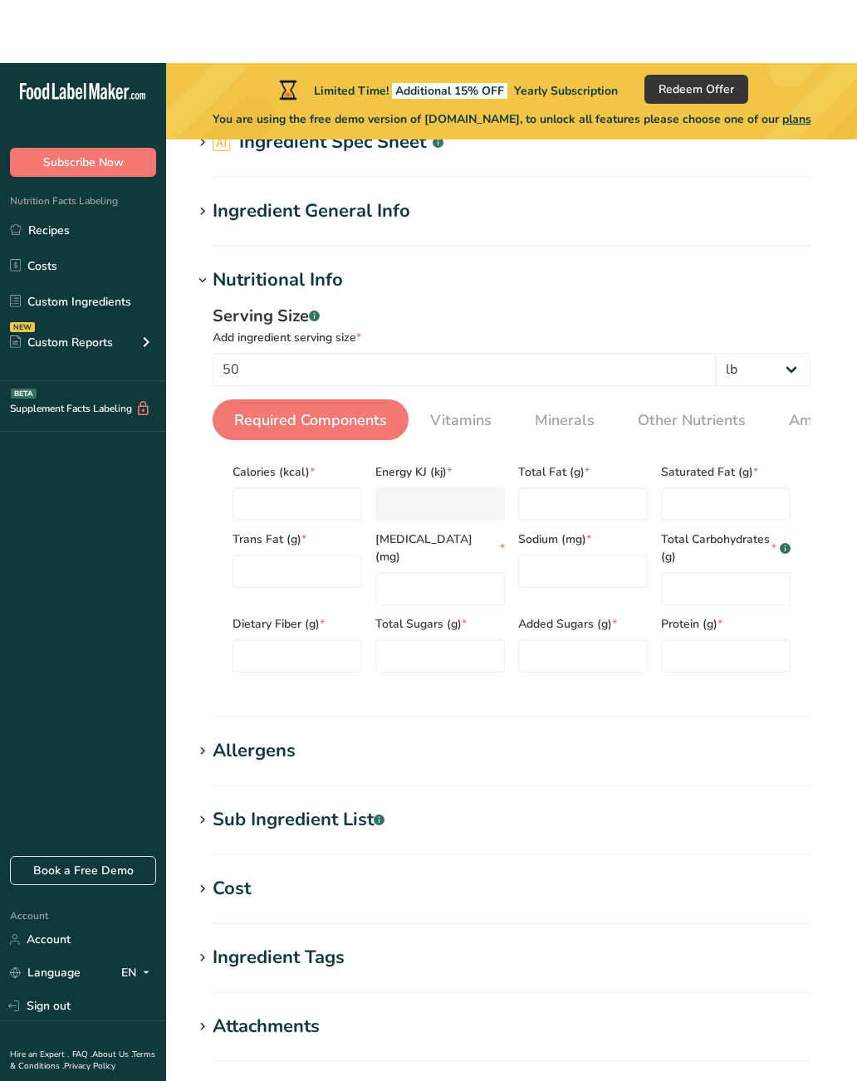
scroll to position [0, 0]
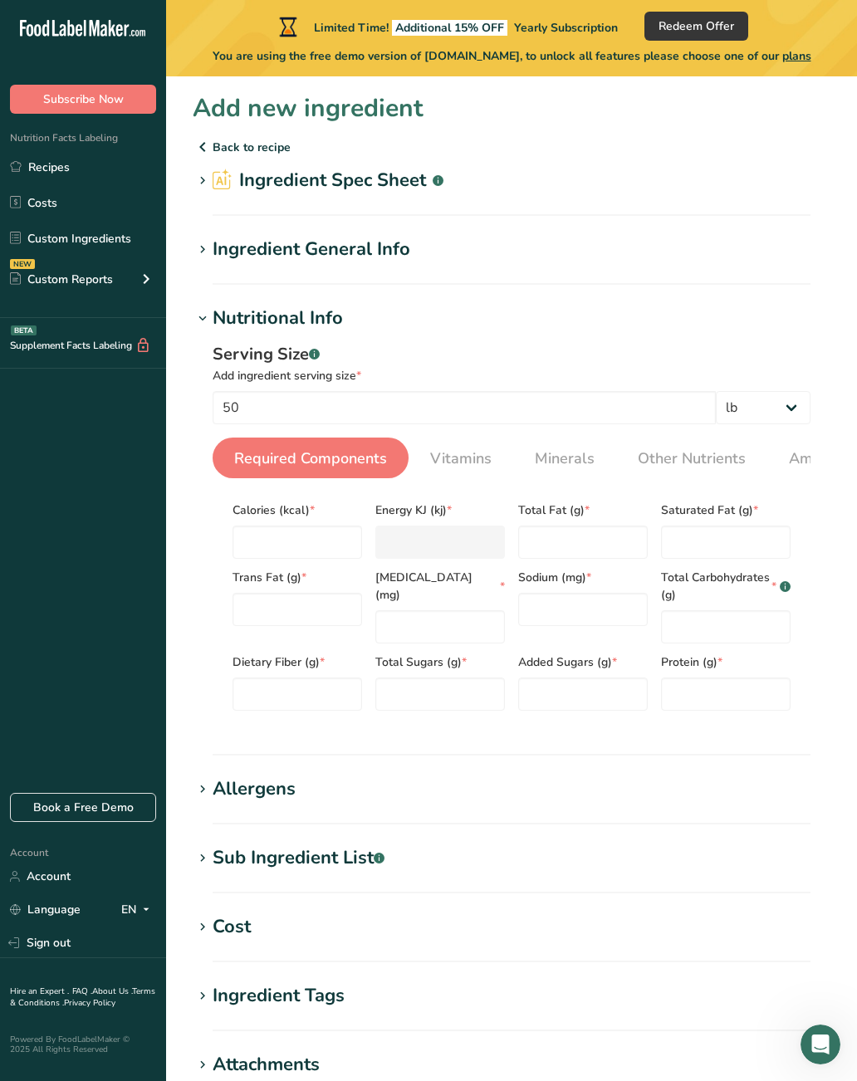
click at [494, 451] on link "Vitamins" at bounding box center [461, 459] width 75 height 42
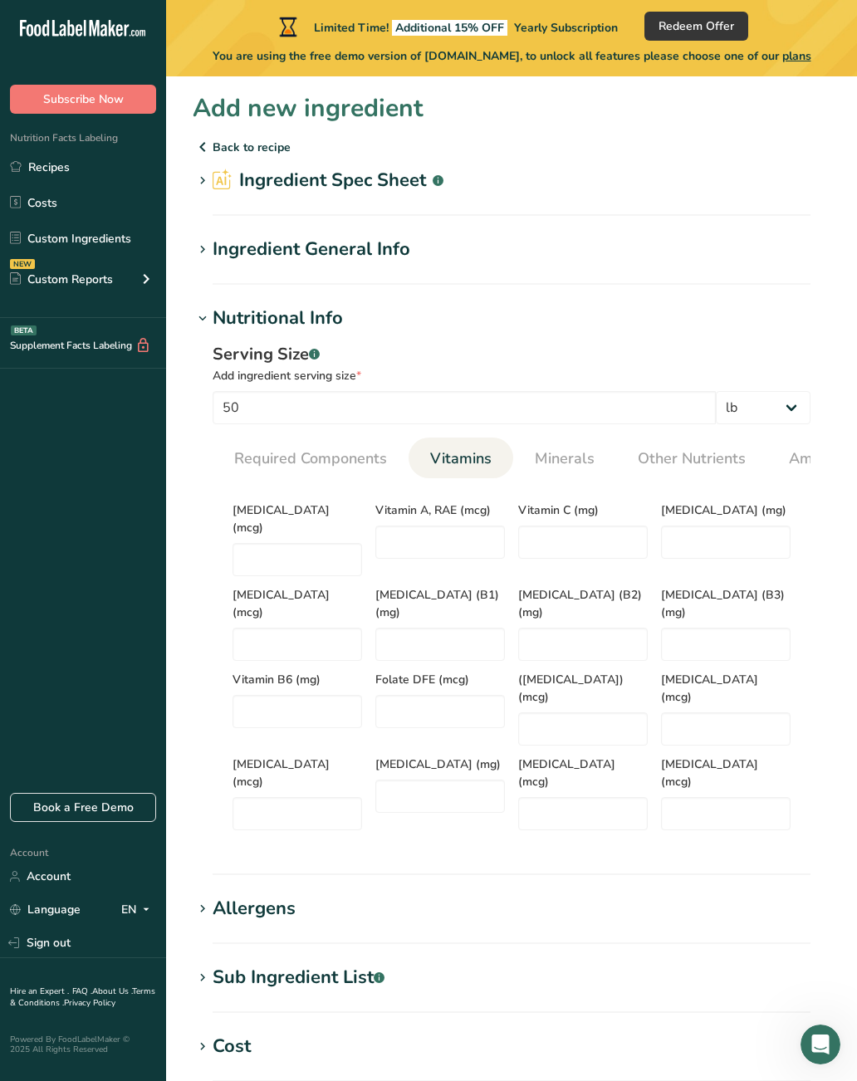
click at [567, 457] on span "Minerals" at bounding box center [565, 459] width 60 height 22
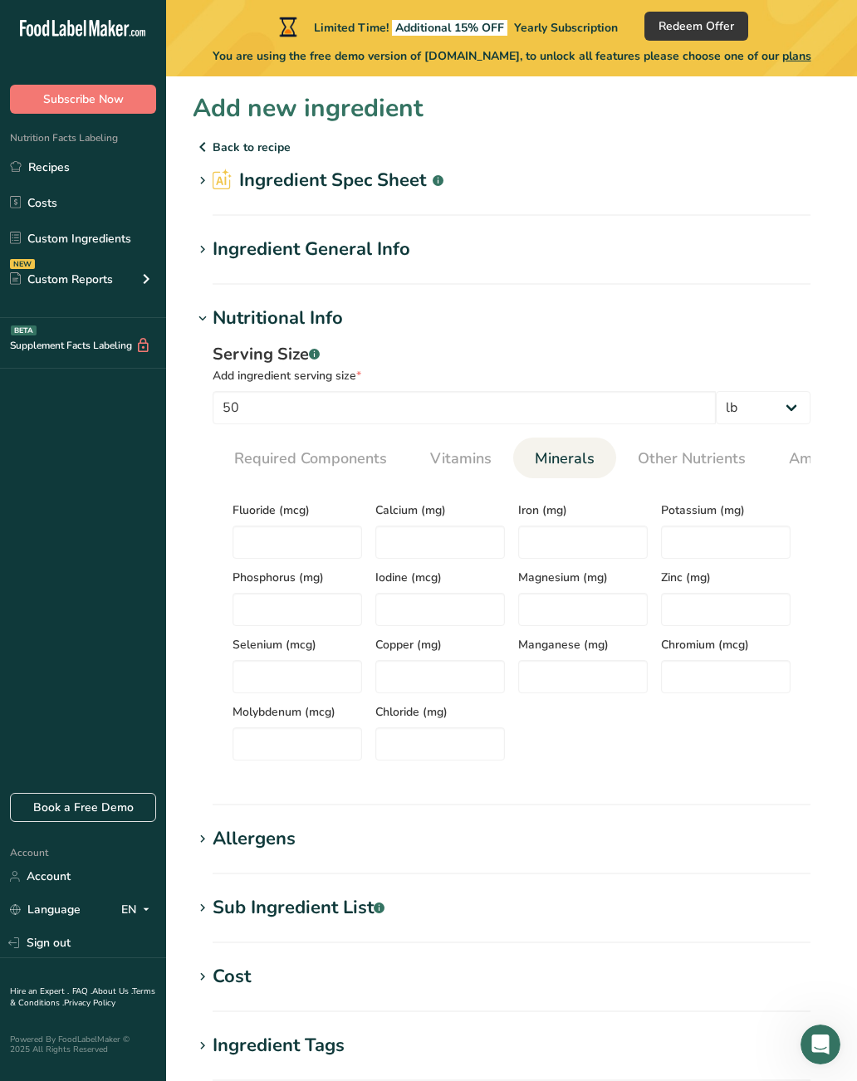
click at [441, 459] on span "Vitamins" at bounding box center [460, 459] width 61 height 22
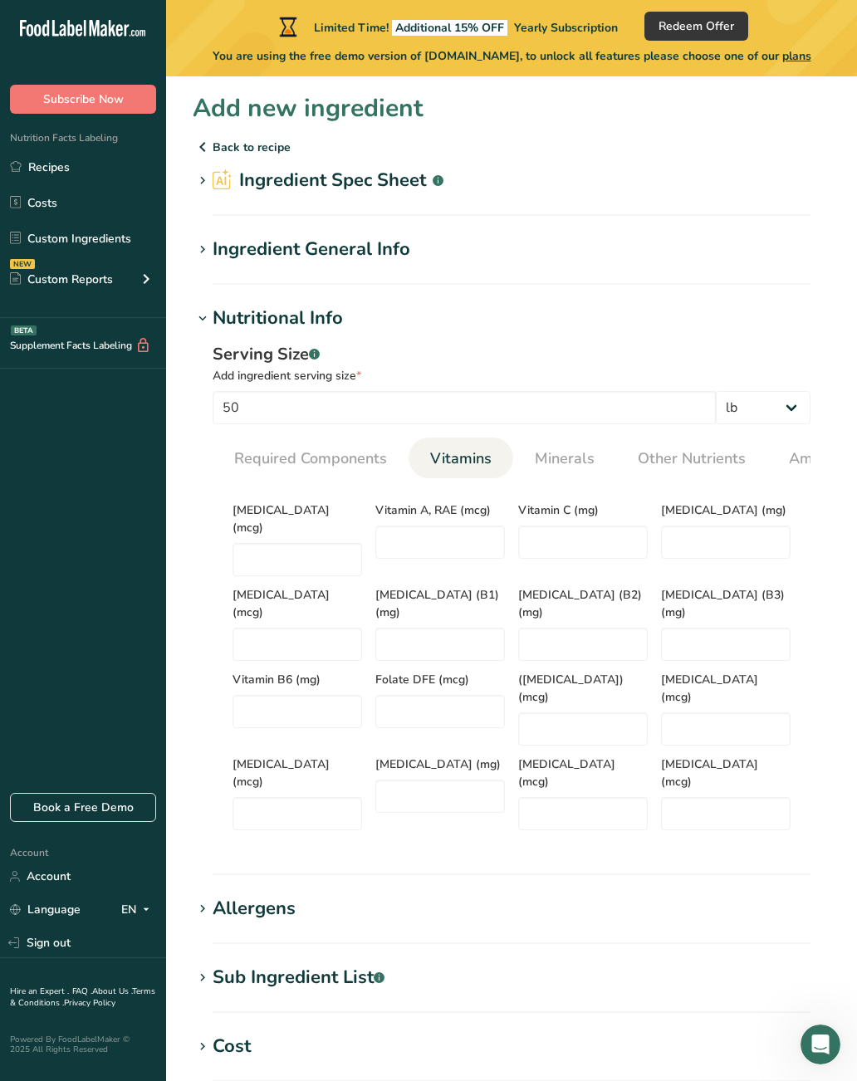
click at [334, 460] on span "Required Components" at bounding box center [310, 459] width 153 height 22
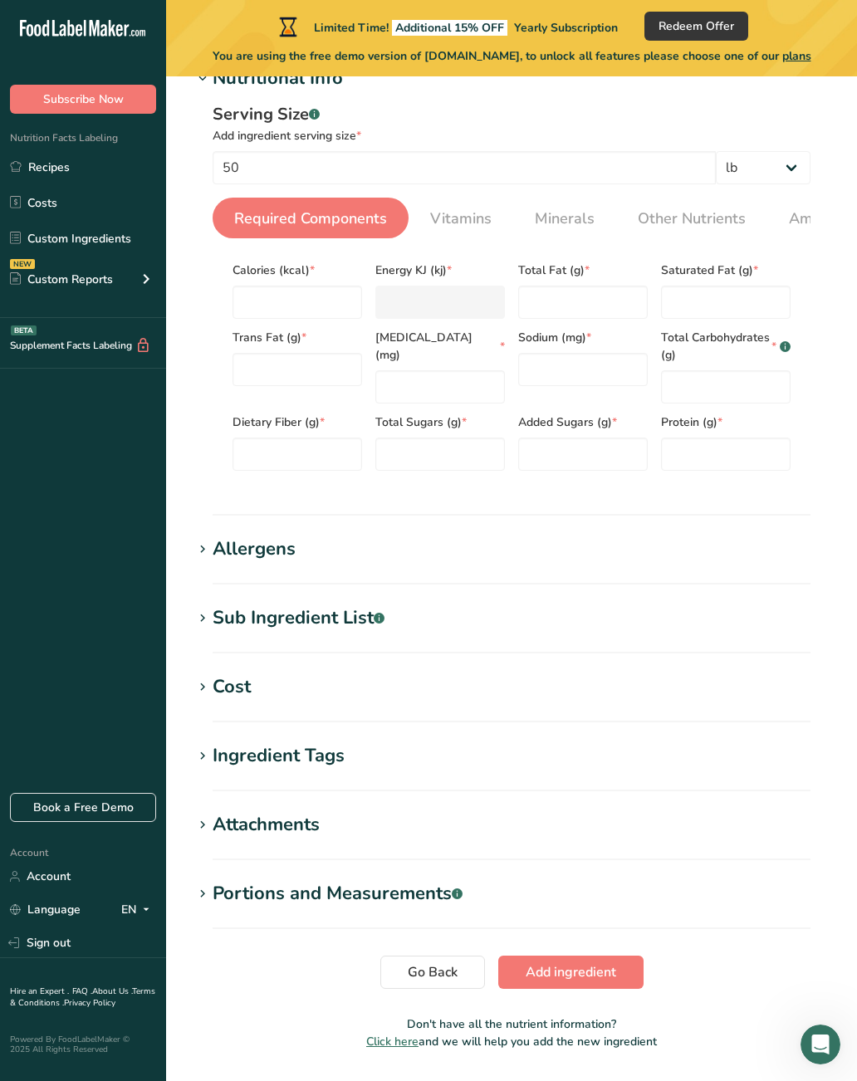
scroll to position [263, 0]
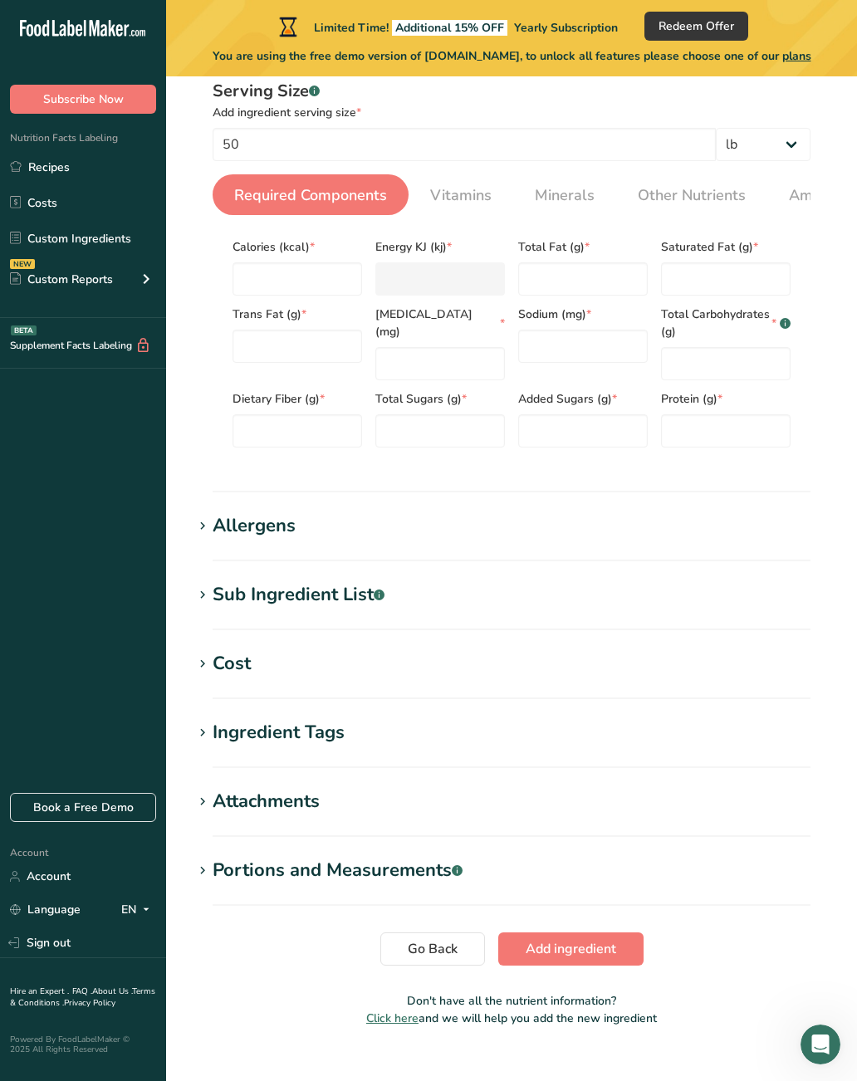
click at [453, 958] on span "Go Back" at bounding box center [433, 949] width 50 height 20
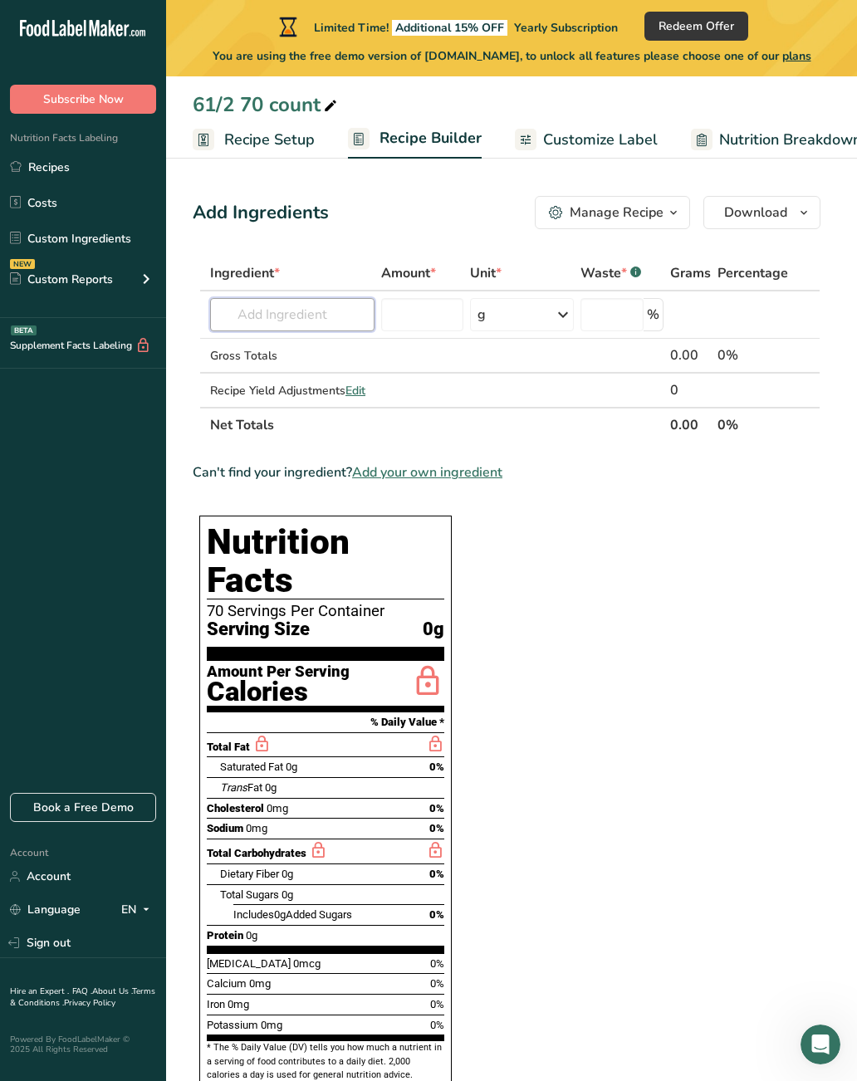
click at [341, 325] on input "text" at bounding box center [292, 314] width 164 height 33
type input "Maseca flour"
click at [431, 317] on input "number" at bounding box center [421, 314] width 81 height 33
click at [362, 311] on input "text" at bounding box center [292, 314] width 164 height 33
type input "Maseca"
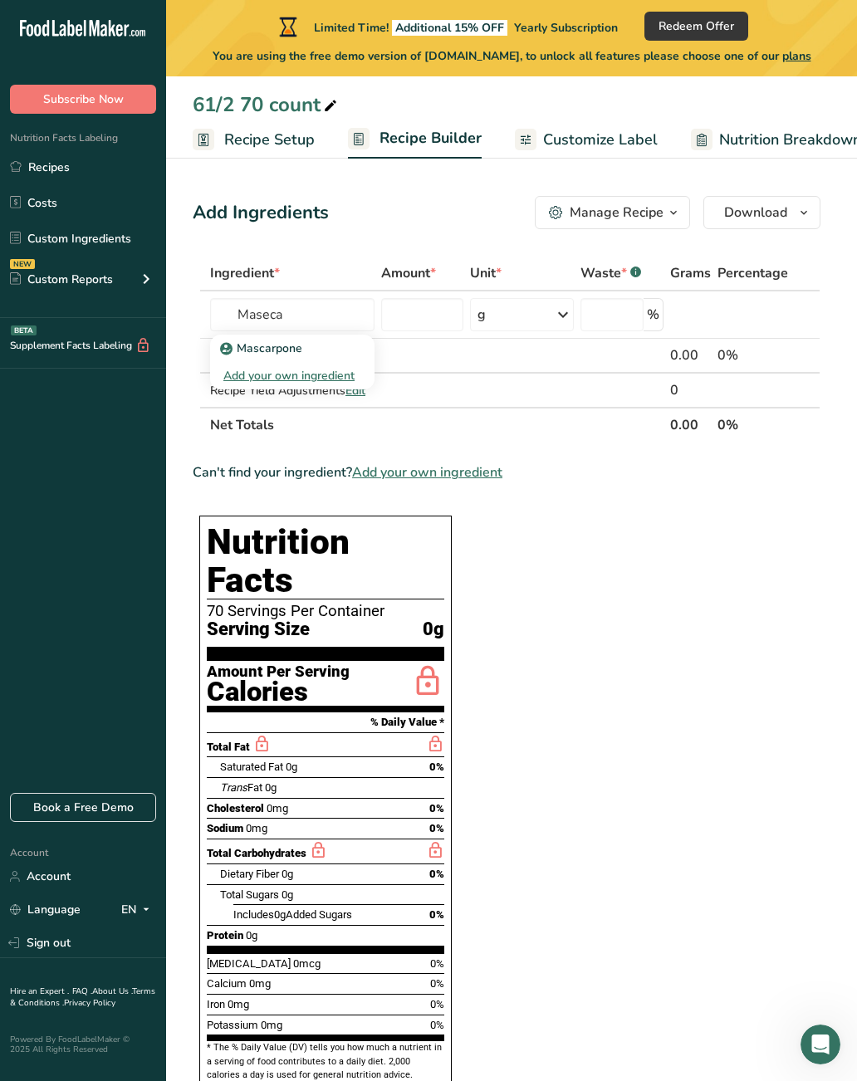
click at [340, 374] on div "Add your own ingredient" at bounding box center [292, 375] width 138 height 17
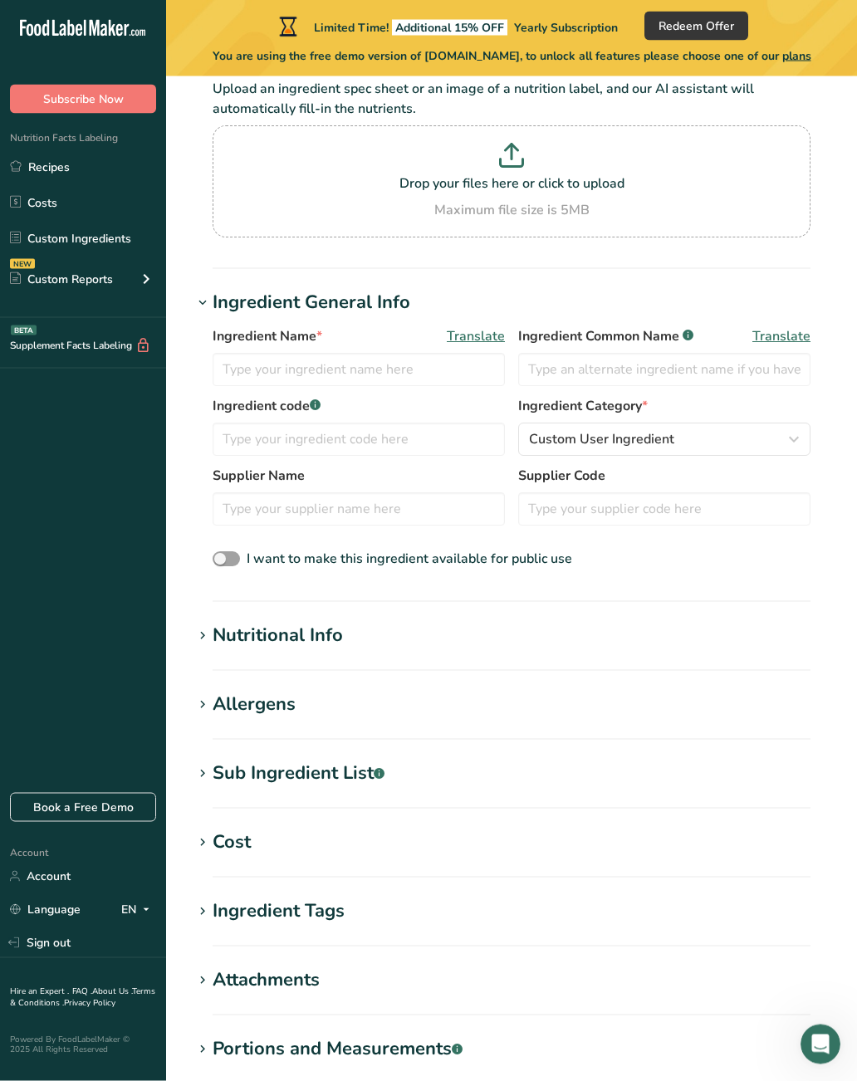
scroll to position [137, 0]
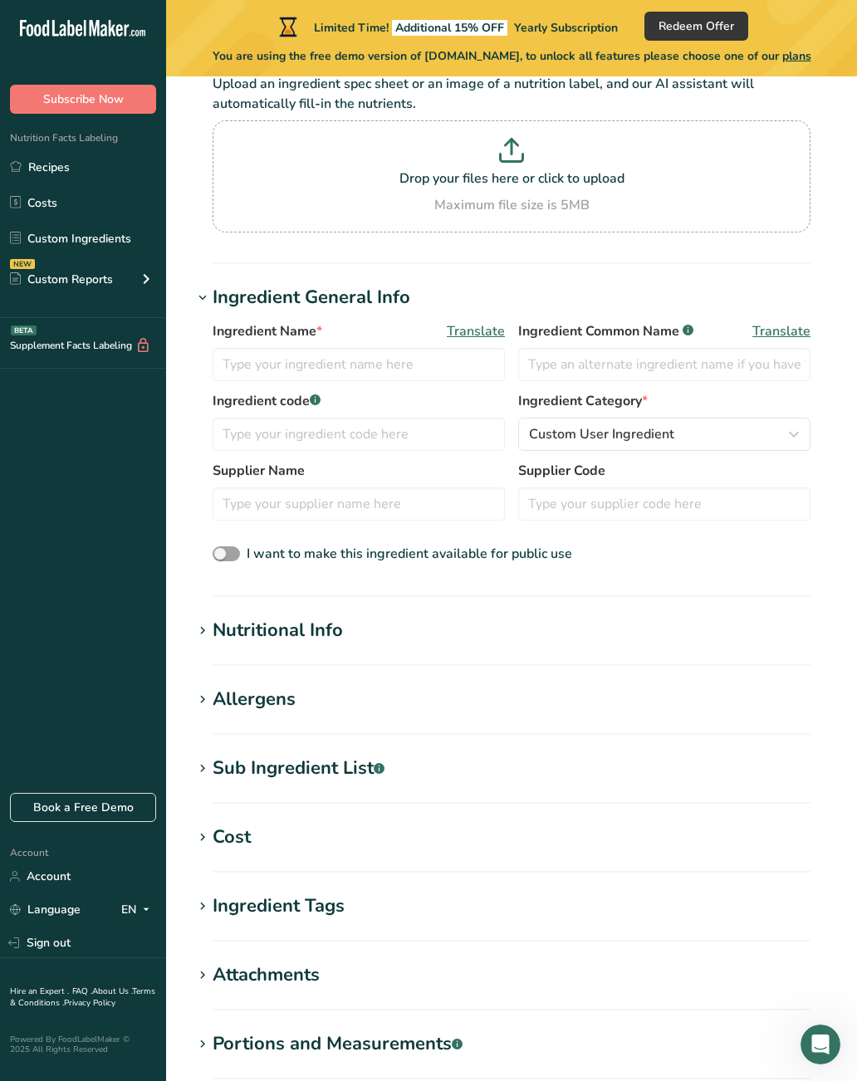
click at [331, 634] on div "Nutritional Info" at bounding box center [278, 630] width 130 height 27
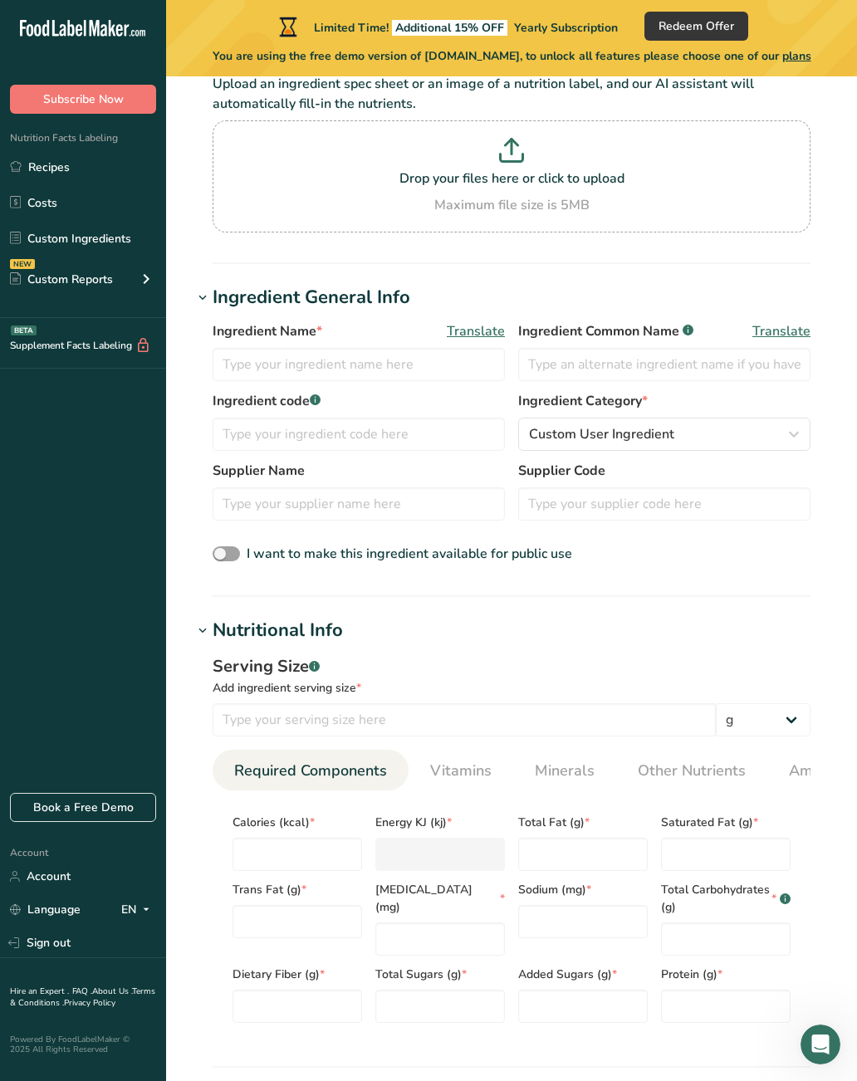
click at [336, 777] on span "Required Components" at bounding box center [310, 771] width 153 height 22
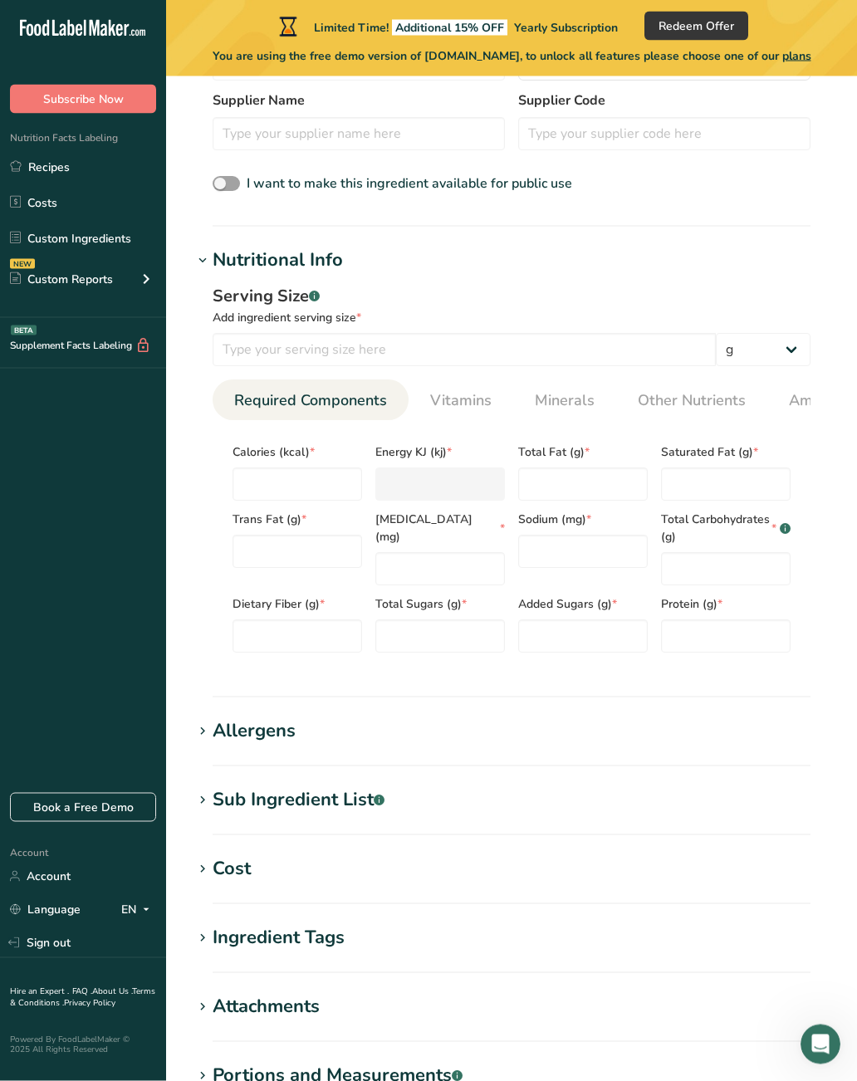
scroll to position [507, 0]
click at [381, 733] on h1 "Allergens" at bounding box center [512, 731] width 638 height 27
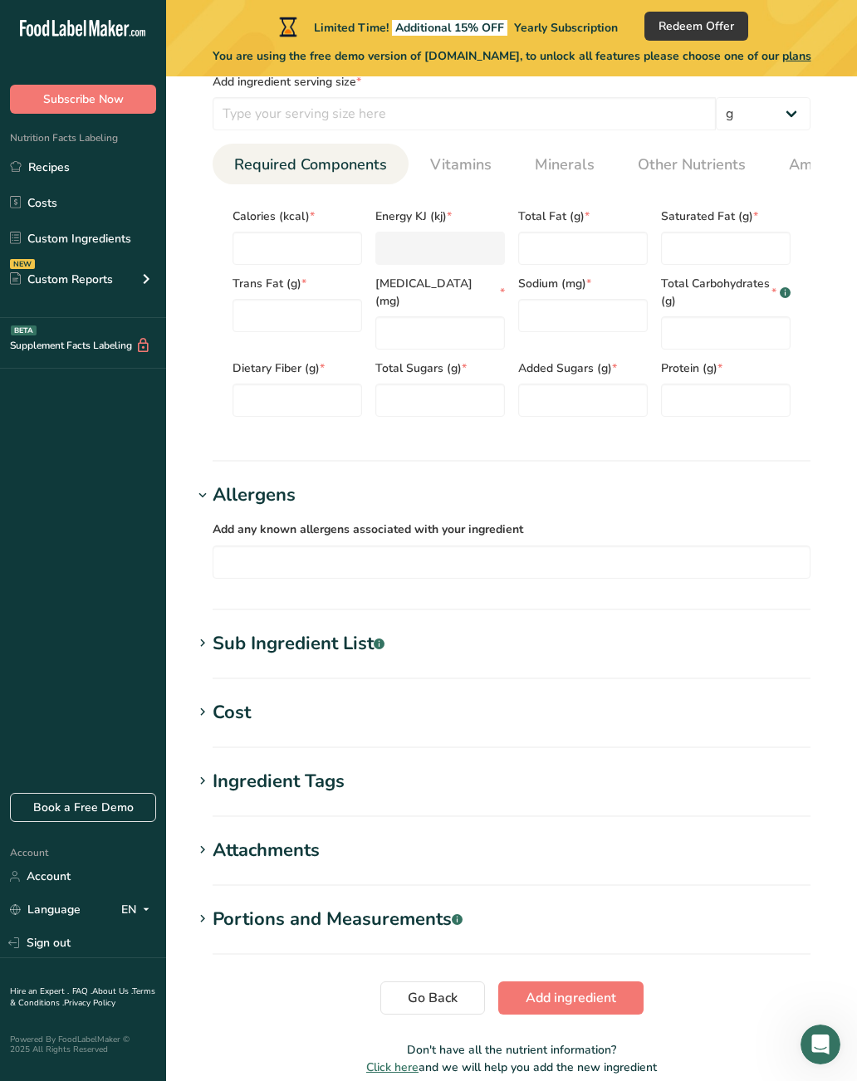
scroll to position [748, 0]
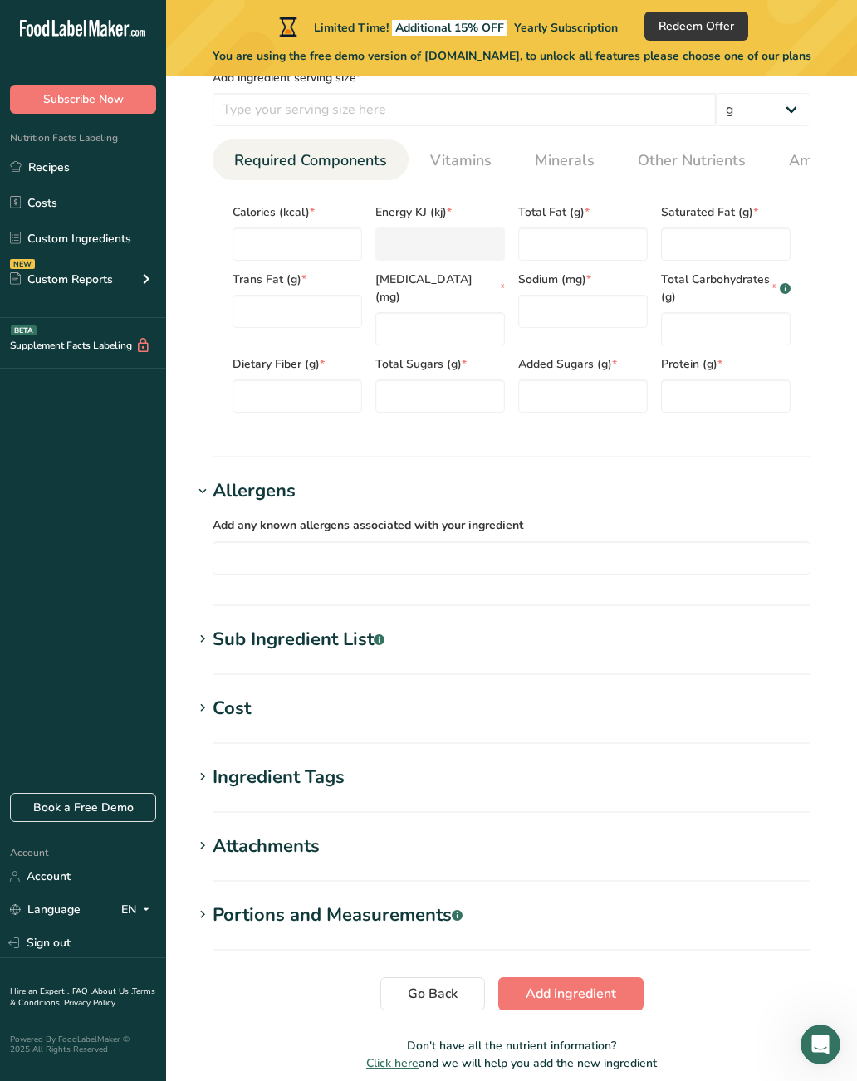
click at [352, 649] on div "Sub Ingredient List .a-a{fill:#347362;}.b-a{fill:#fff;}" at bounding box center [299, 639] width 172 height 27
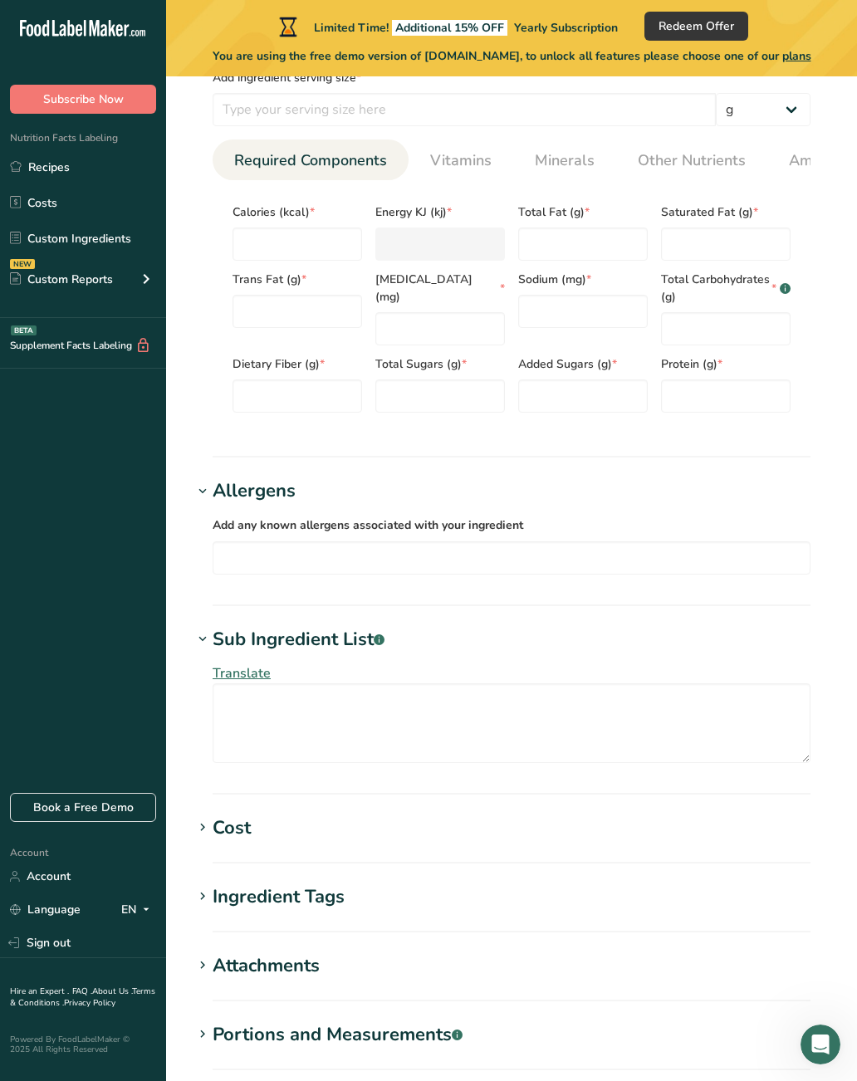
click at [337, 840] on h1 "Cost" at bounding box center [512, 828] width 638 height 27
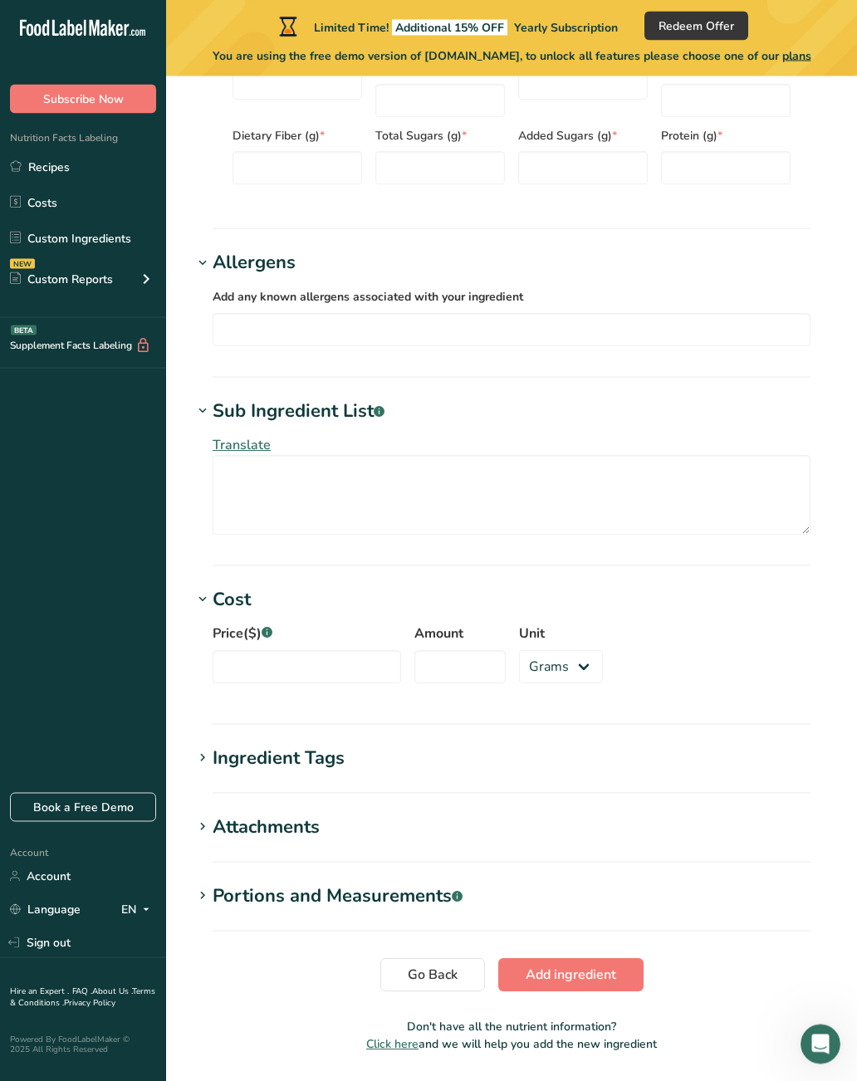
scroll to position [981, 0]
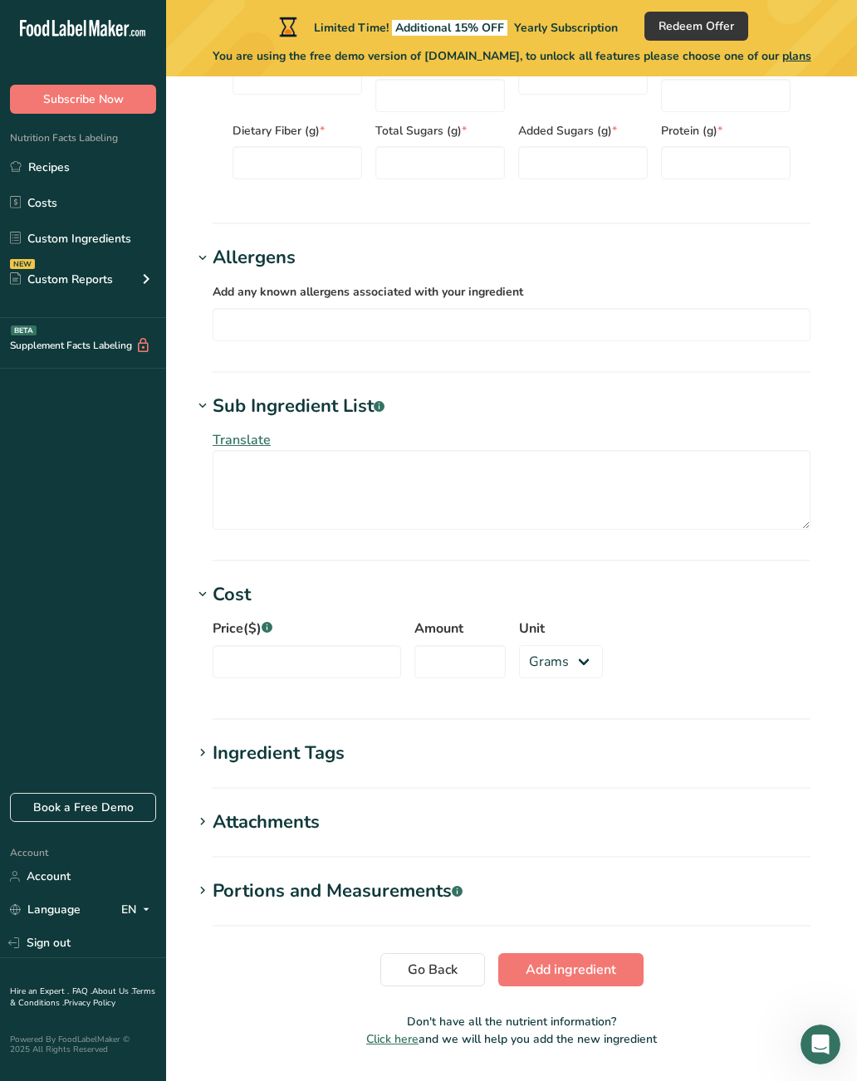
click at [409, 765] on h1 "Ingredient Tags" at bounding box center [512, 753] width 638 height 27
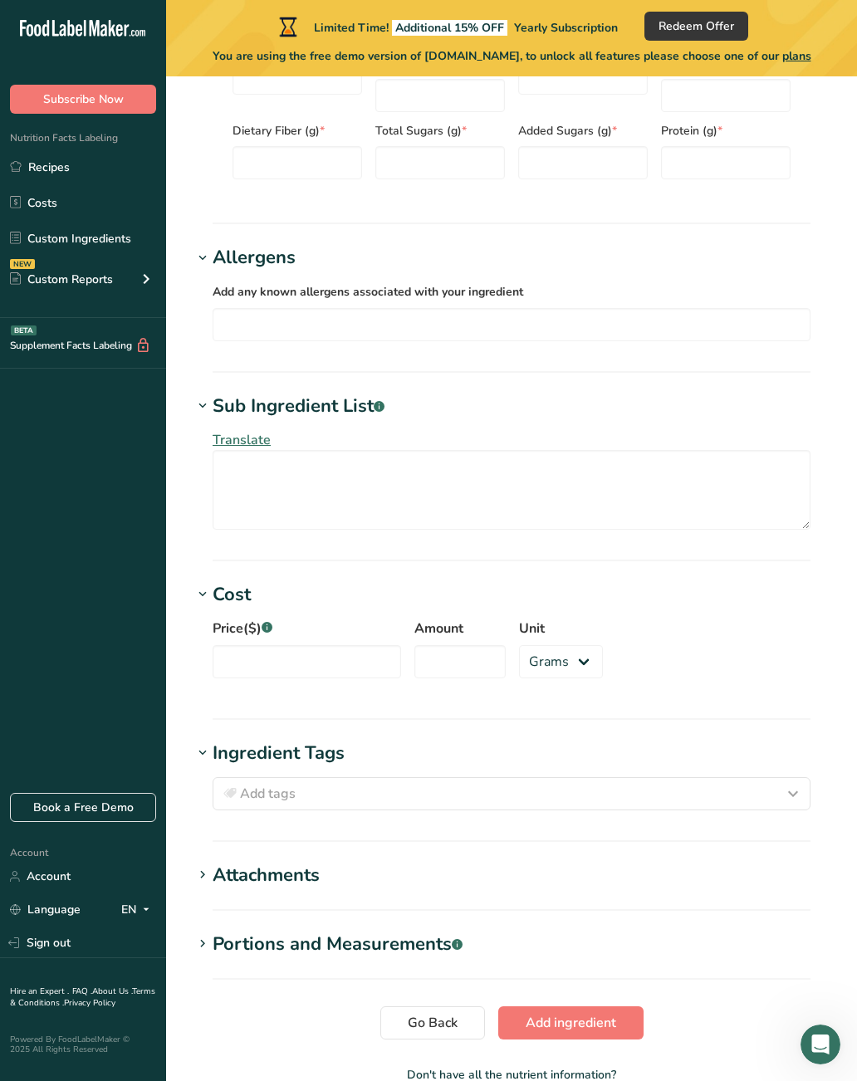
click at [409, 875] on h1 "Attachments" at bounding box center [512, 875] width 638 height 27
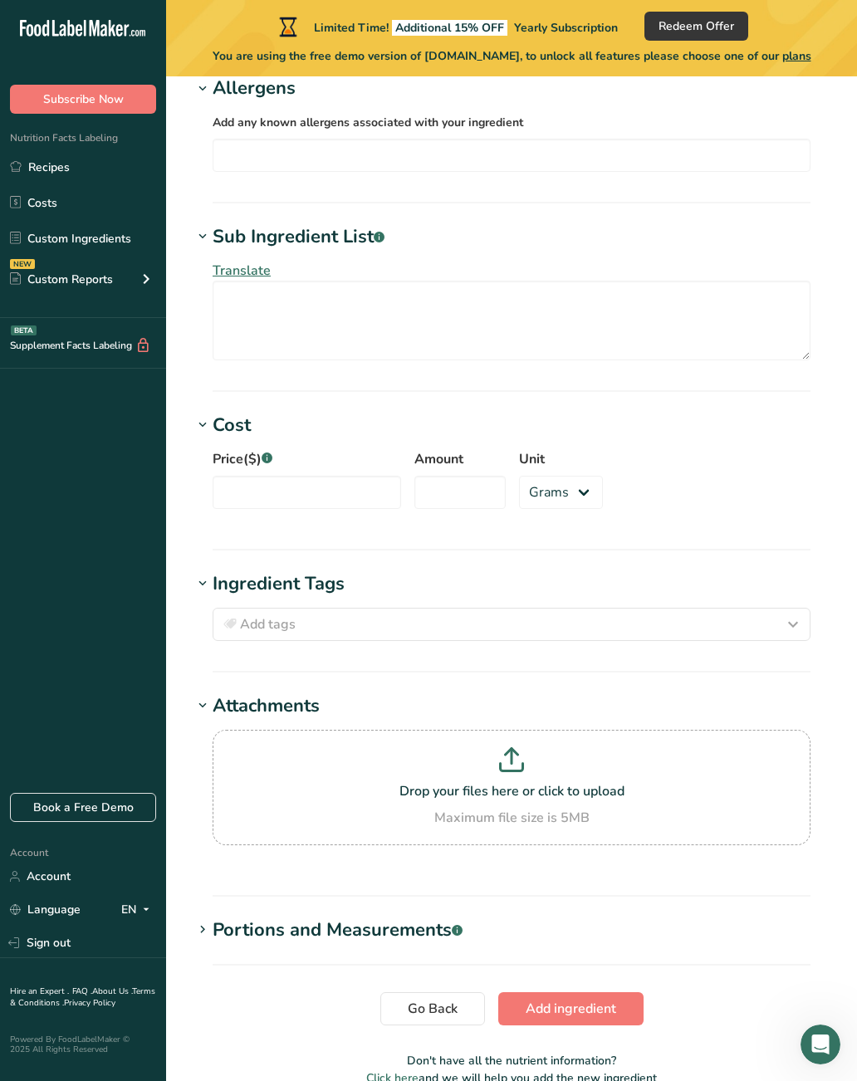
scroll to position [1203, 0]
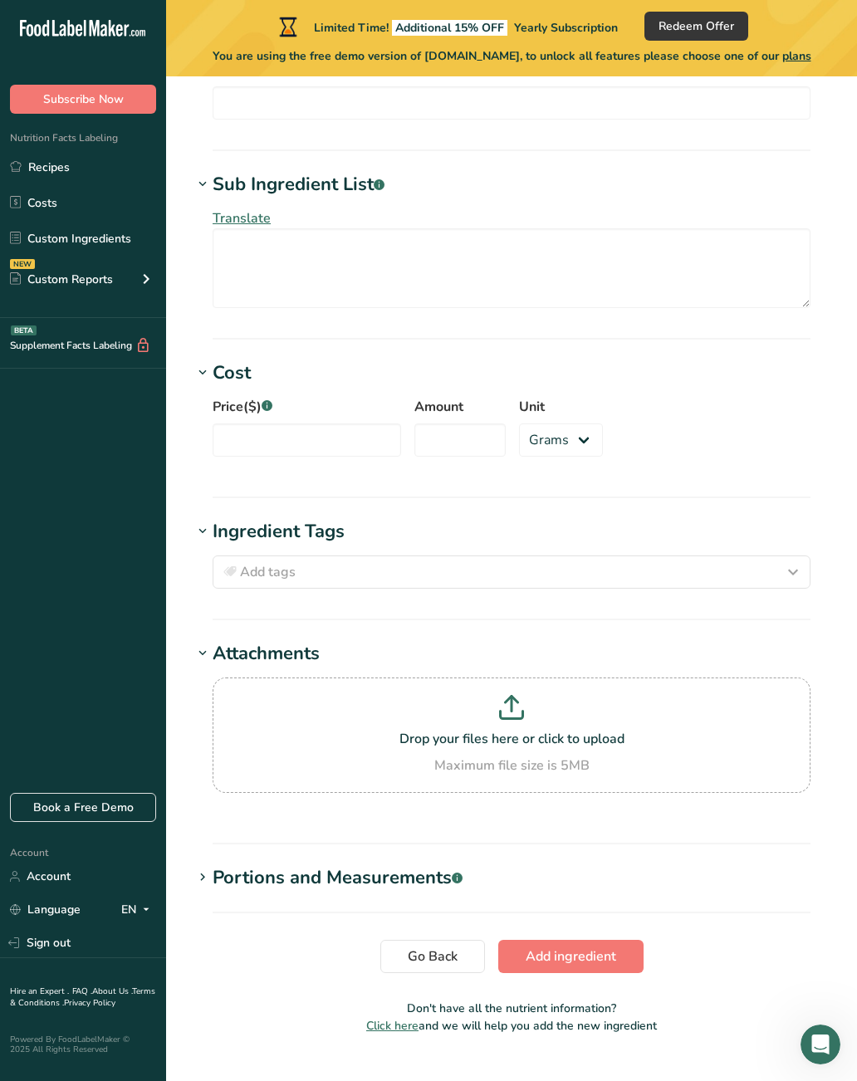
click at [434, 873] on div "Portions and Measurements .a-a{fill:#347362;}.b-a{fill:#fff;}" at bounding box center [338, 878] width 250 height 27
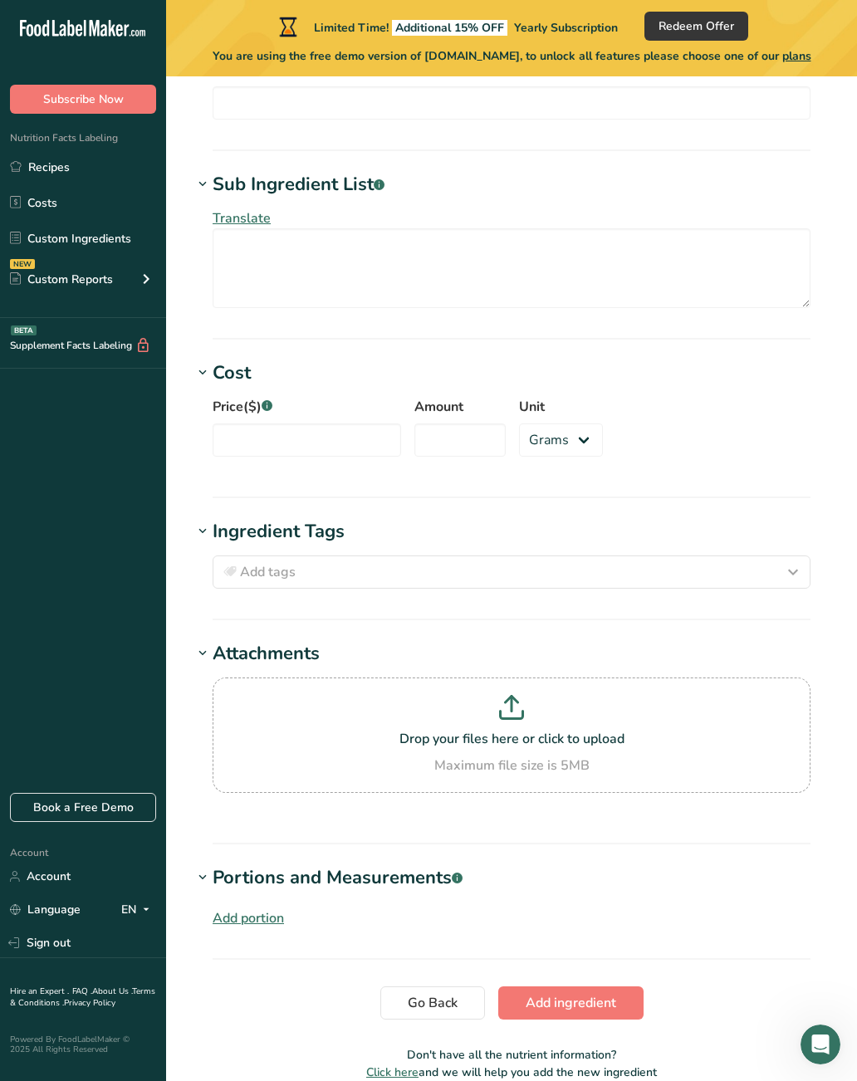
click at [438, 883] on div "Portions and Measurements .a-a{fill:#347362;}.b-a{fill:#fff;}" at bounding box center [338, 878] width 250 height 27
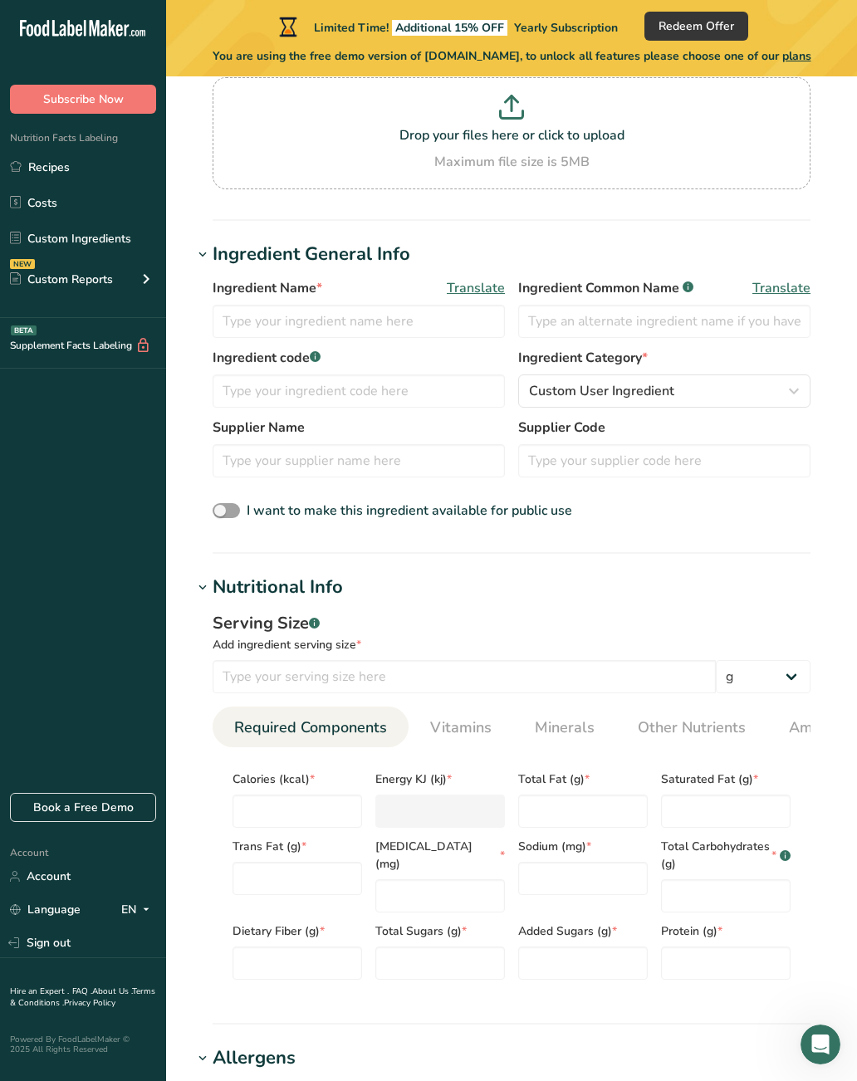
scroll to position [0, 0]
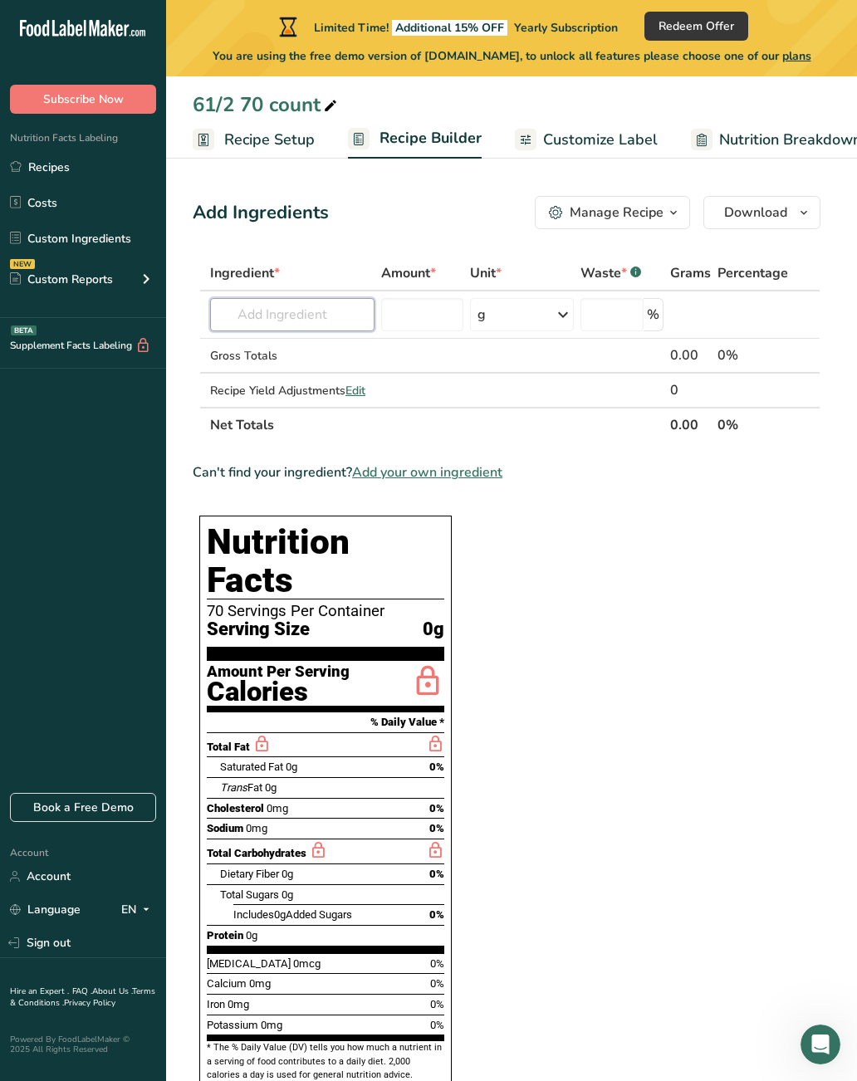
click at [368, 309] on input "text" at bounding box center [292, 314] width 164 height 33
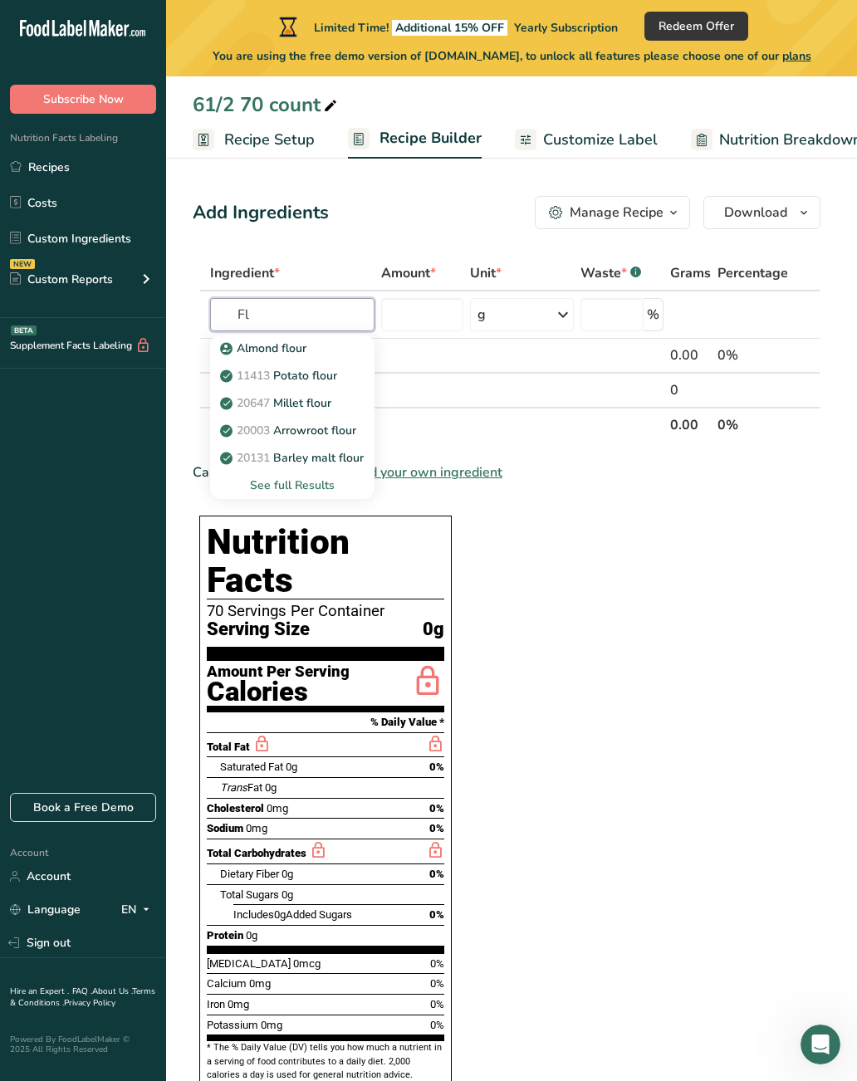
type input "F"
click at [351, 430] on p "20016 Corn flour, whole-grain, yellow" at bounding box center [330, 430] width 215 height 17
type input "Corn flour, whole-grain, yellow"
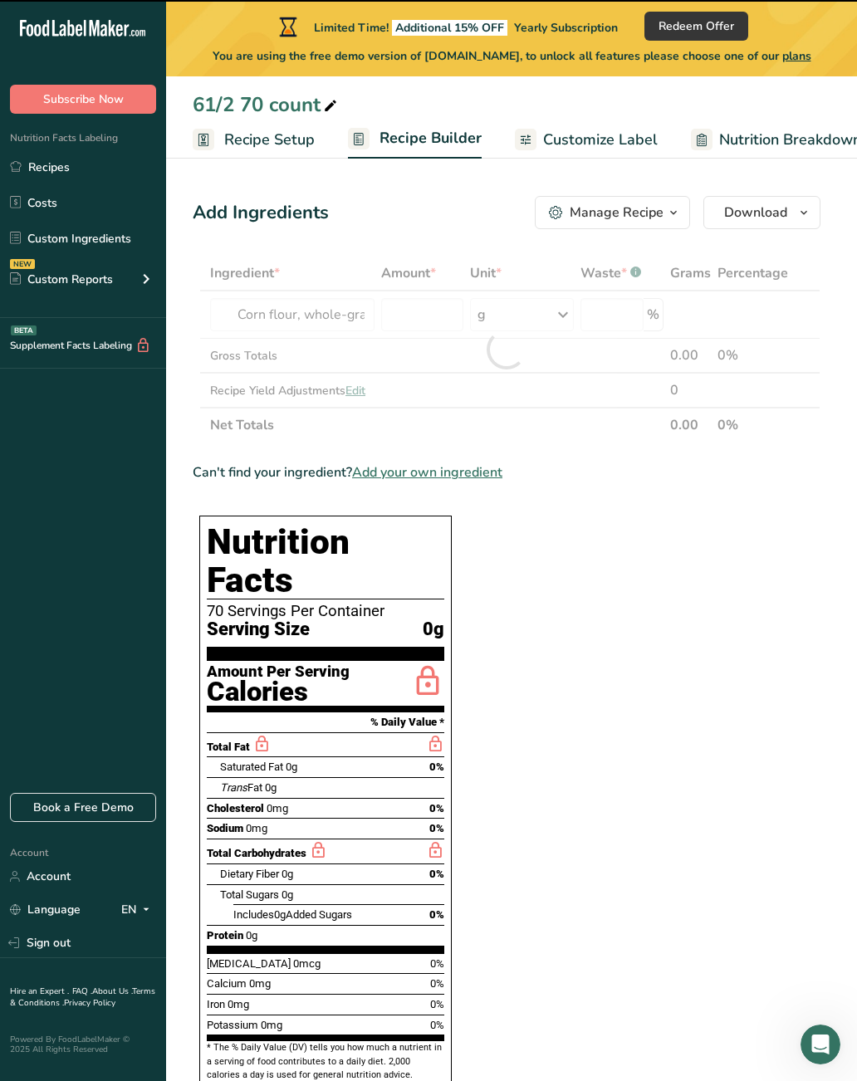
type input "0"
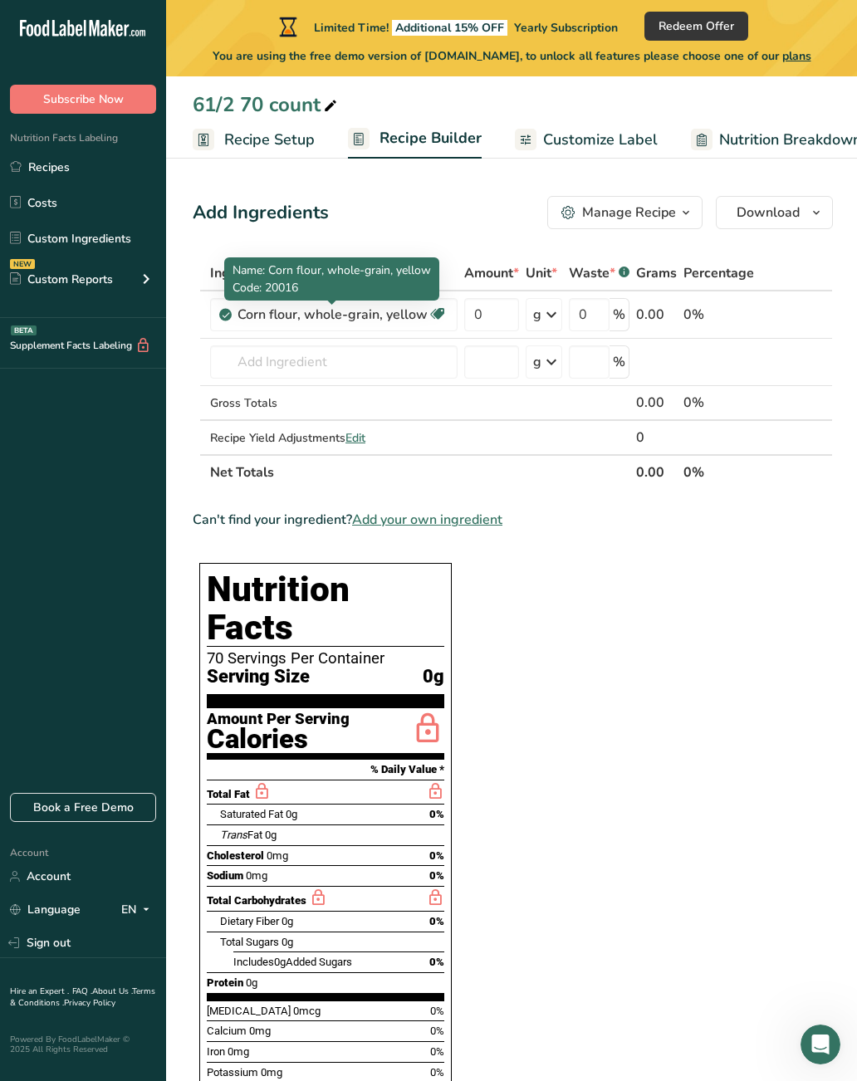
click at [444, 319] on icon at bounding box center [437, 314] width 17 height 26
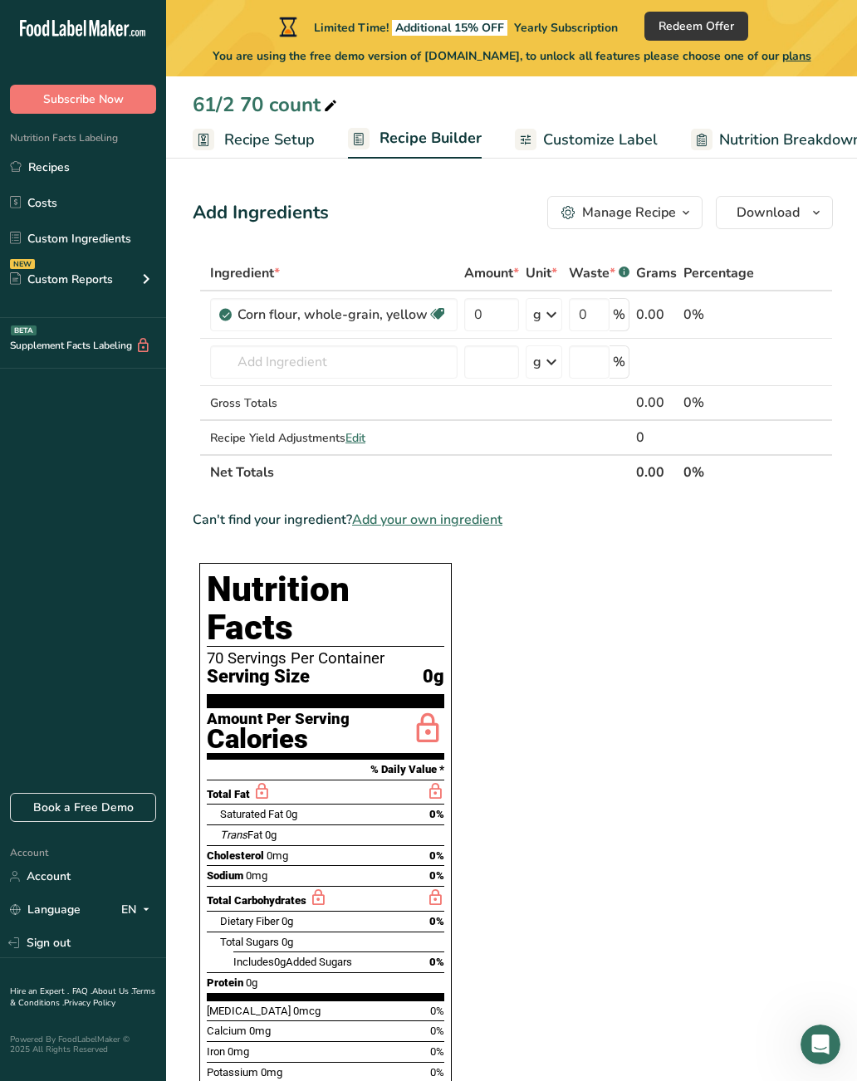
click at [492, 453] on td at bounding box center [491, 437] width 61 height 33
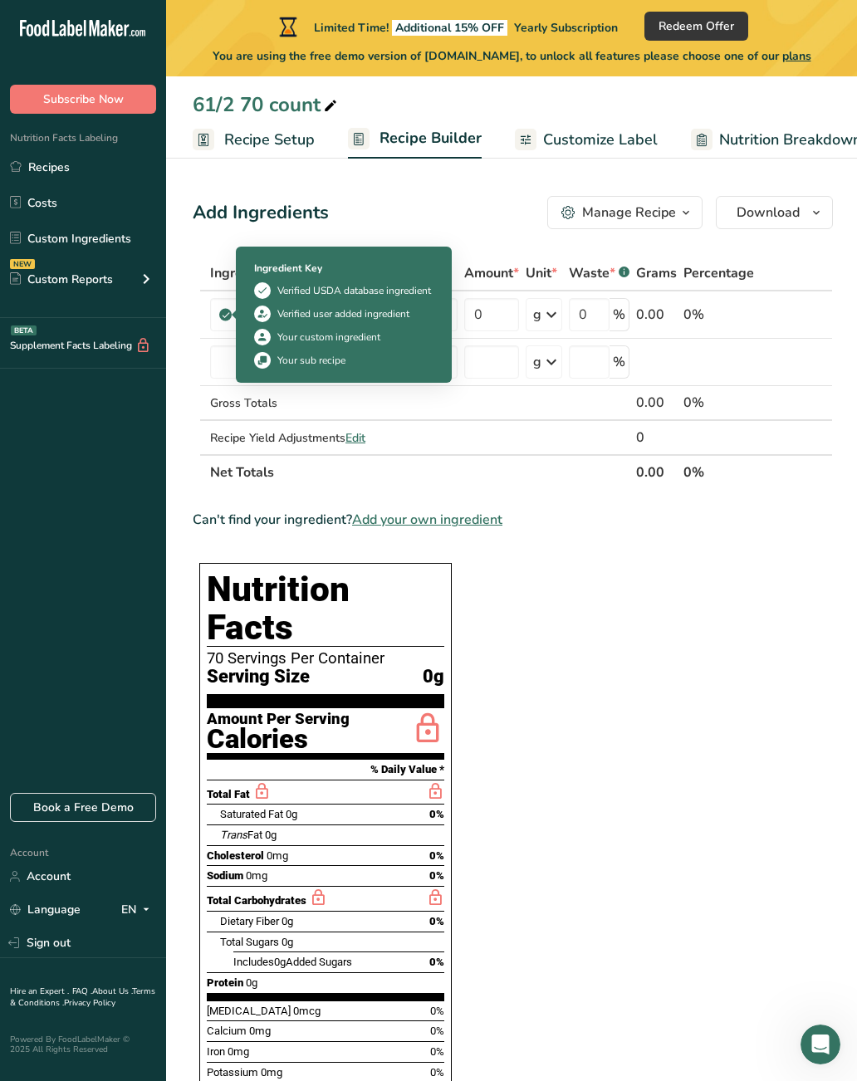
click at [548, 535] on section "Ingredient * Amount * Unit * Waste * .a-a{fill:#347362;}.b-a{fill:#fff;} Grams …" at bounding box center [513, 919] width 640 height 1327
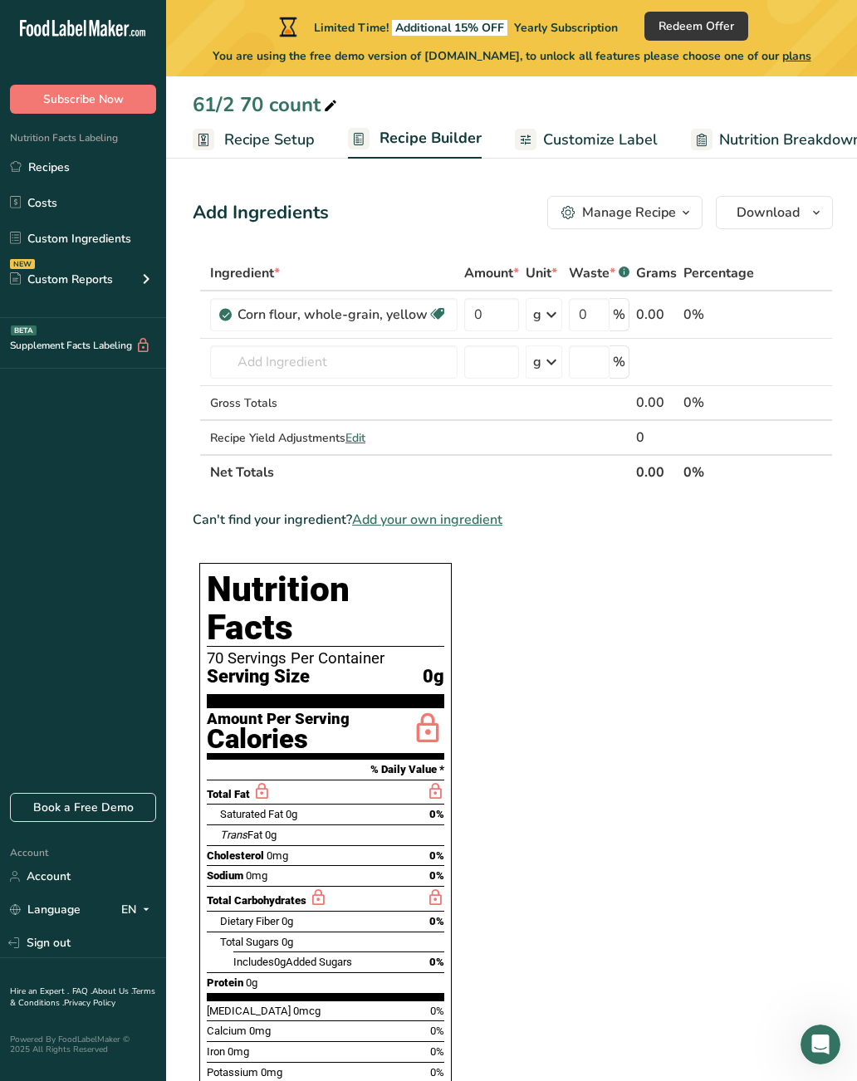
click at [362, 439] on span "Edit" at bounding box center [356, 438] width 20 height 16
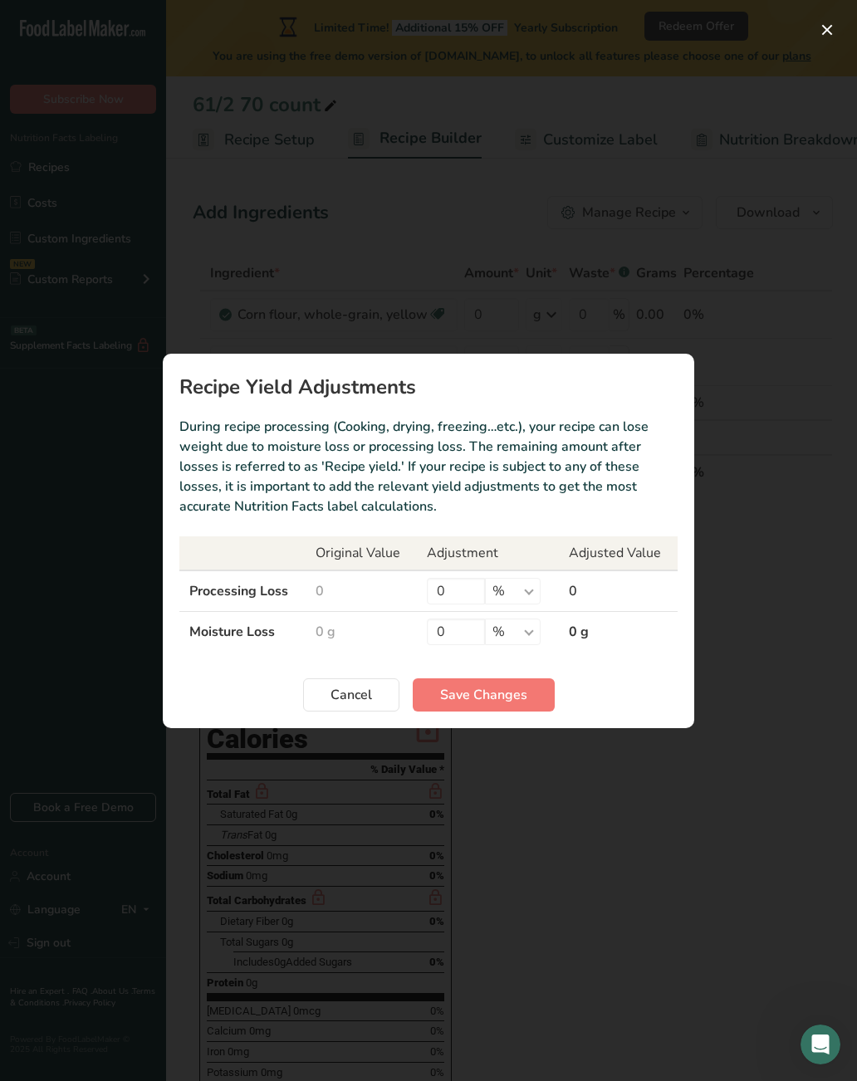
click at [356, 699] on span "Cancel" at bounding box center [352, 695] width 42 height 20
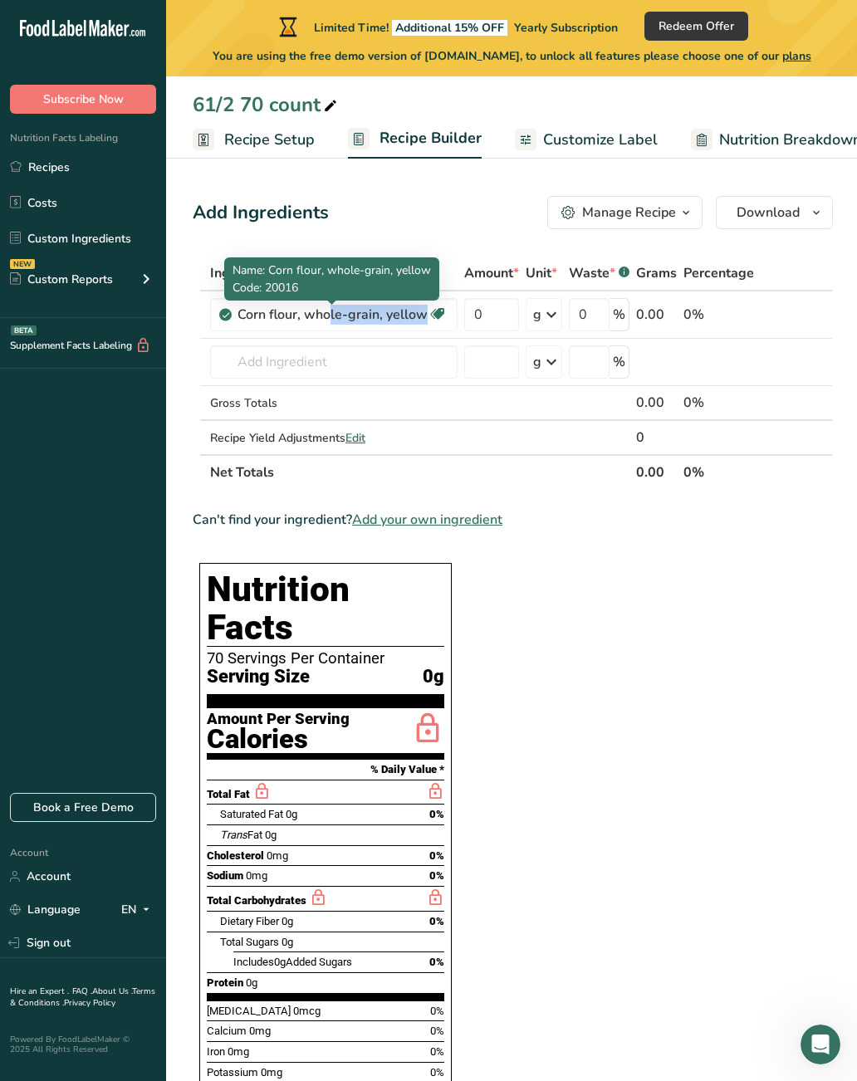
click at [604, 553] on section "Ingredient * Amount * Unit * Waste * .a-a{fill:#347362;}.b-a{fill:#fff;} Grams …" at bounding box center [513, 919] width 640 height 1327
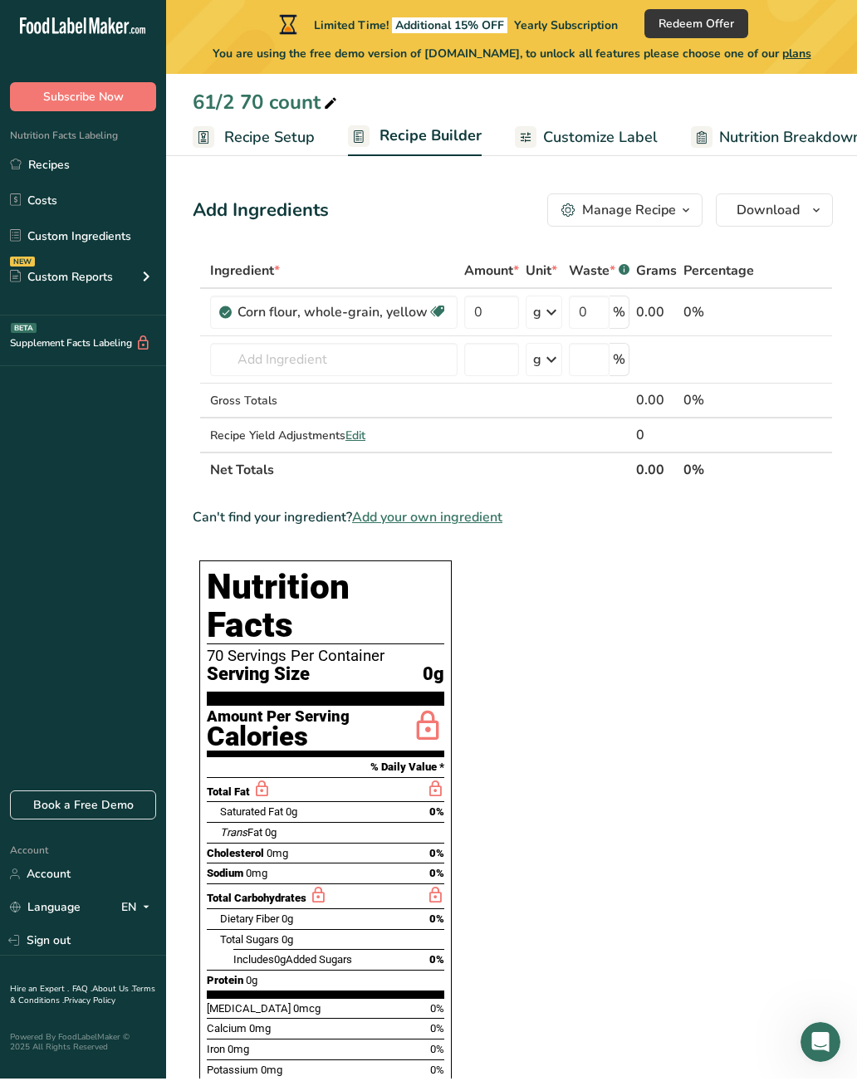
scroll to position [5, 0]
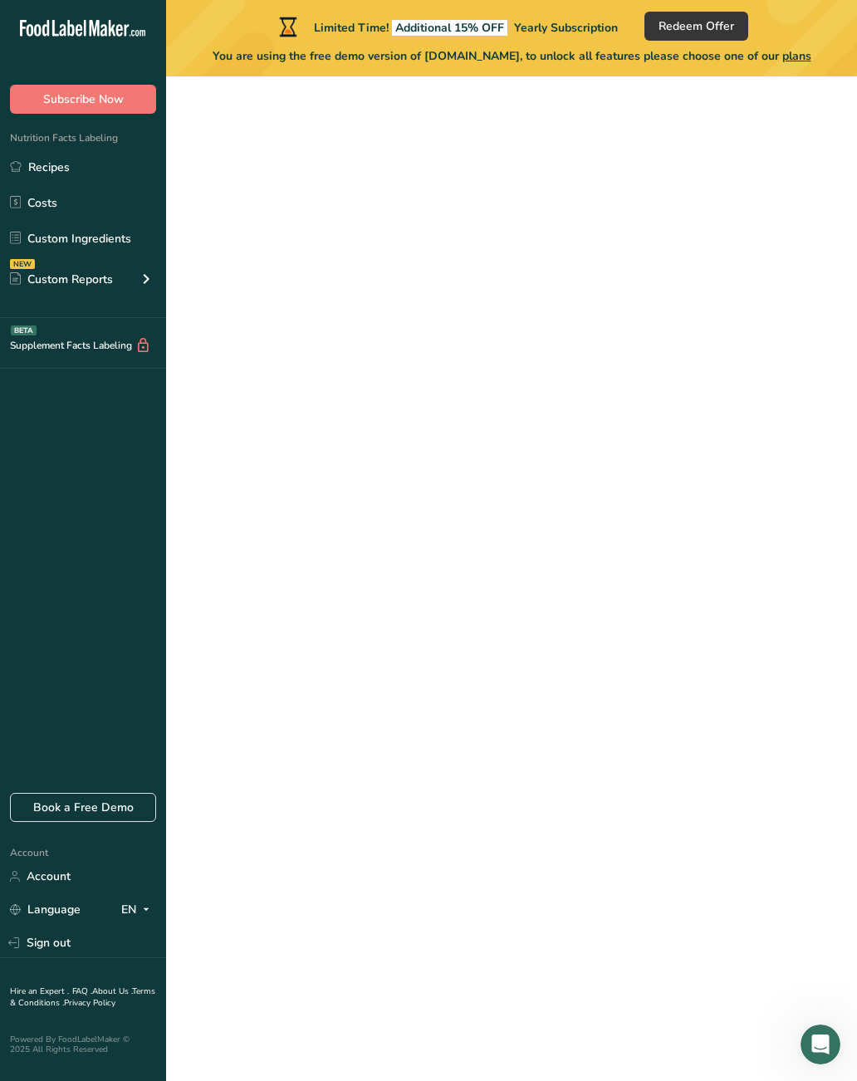
scroll to position [26, 0]
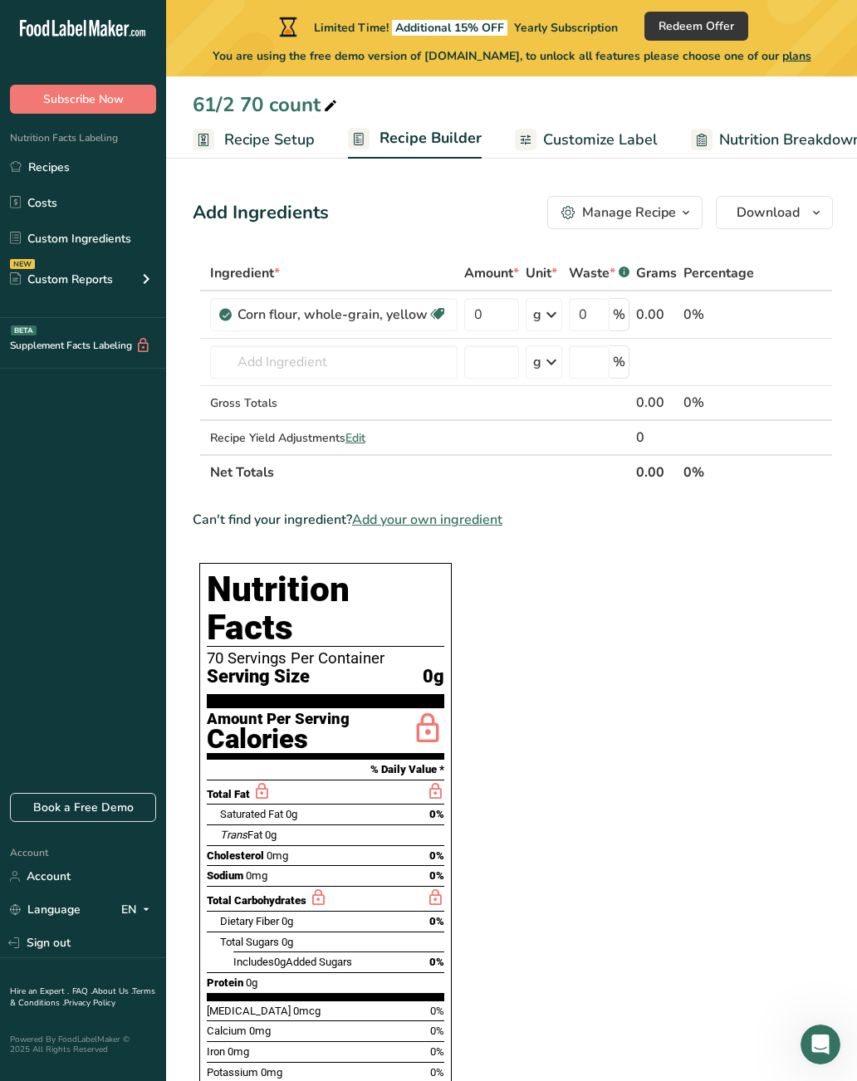
click at [446, 317] on span at bounding box center [438, 314] width 20 height 20
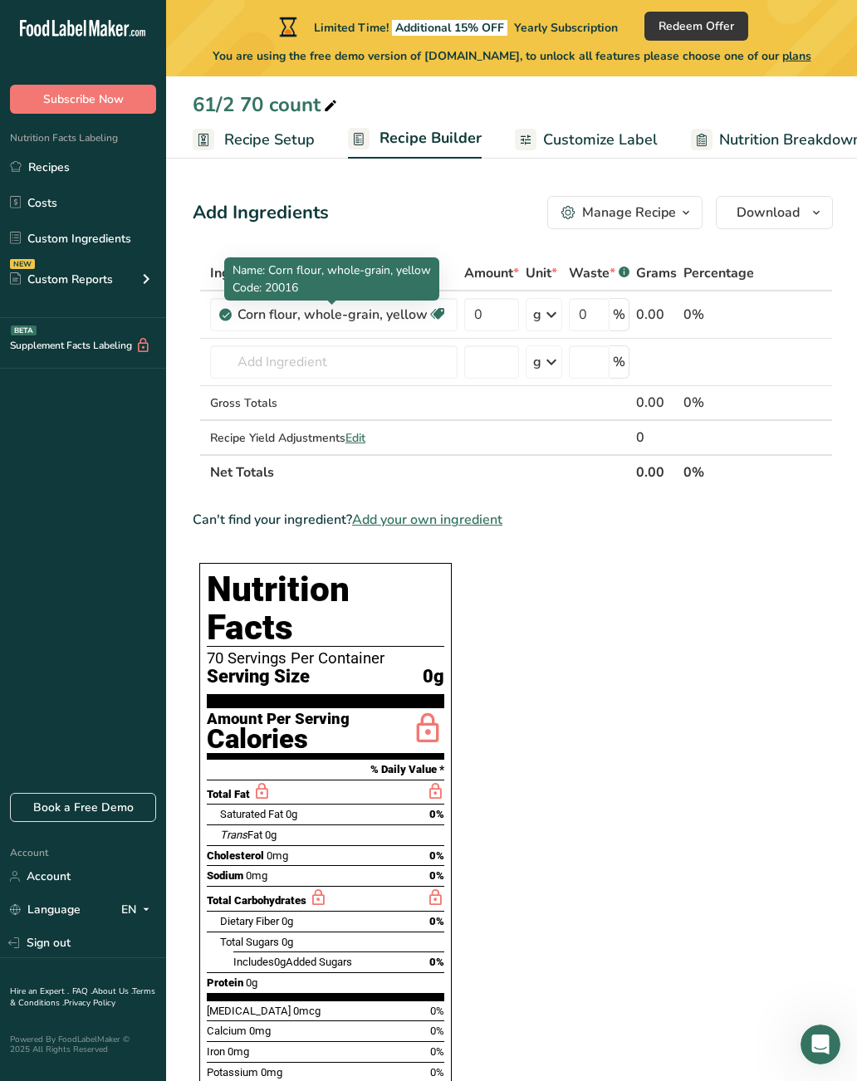
click at [800, 316] on icon at bounding box center [799, 314] width 12 height 17
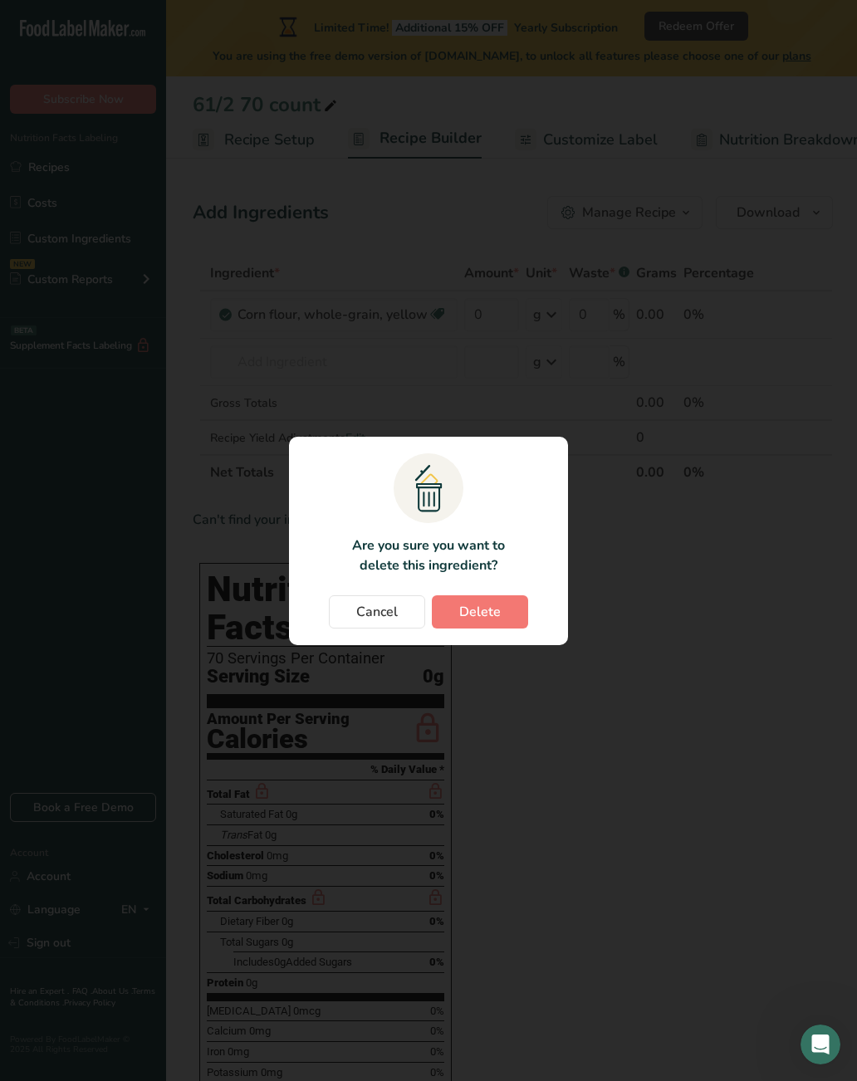
click at [497, 613] on span "Delete" at bounding box center [480, 612] width 42 height 20
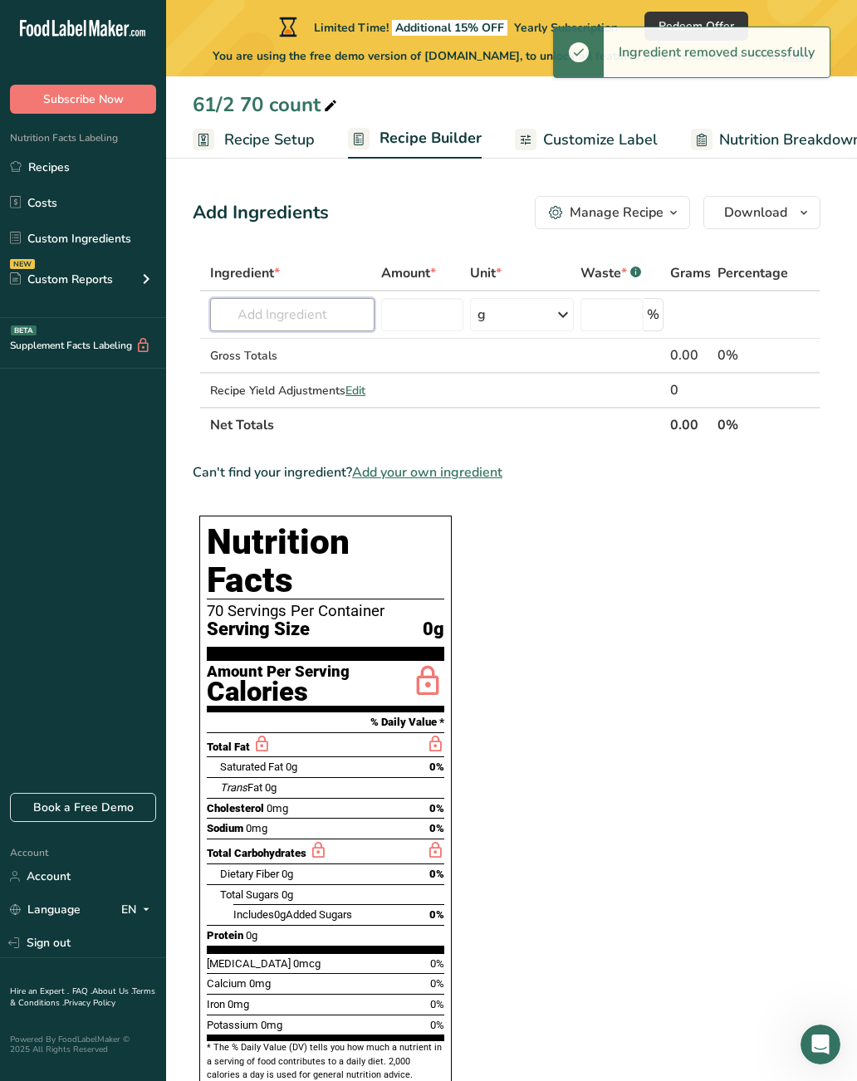
click at [353, 314] on input "text" at bounding box center [292, 314] width 164 height 33
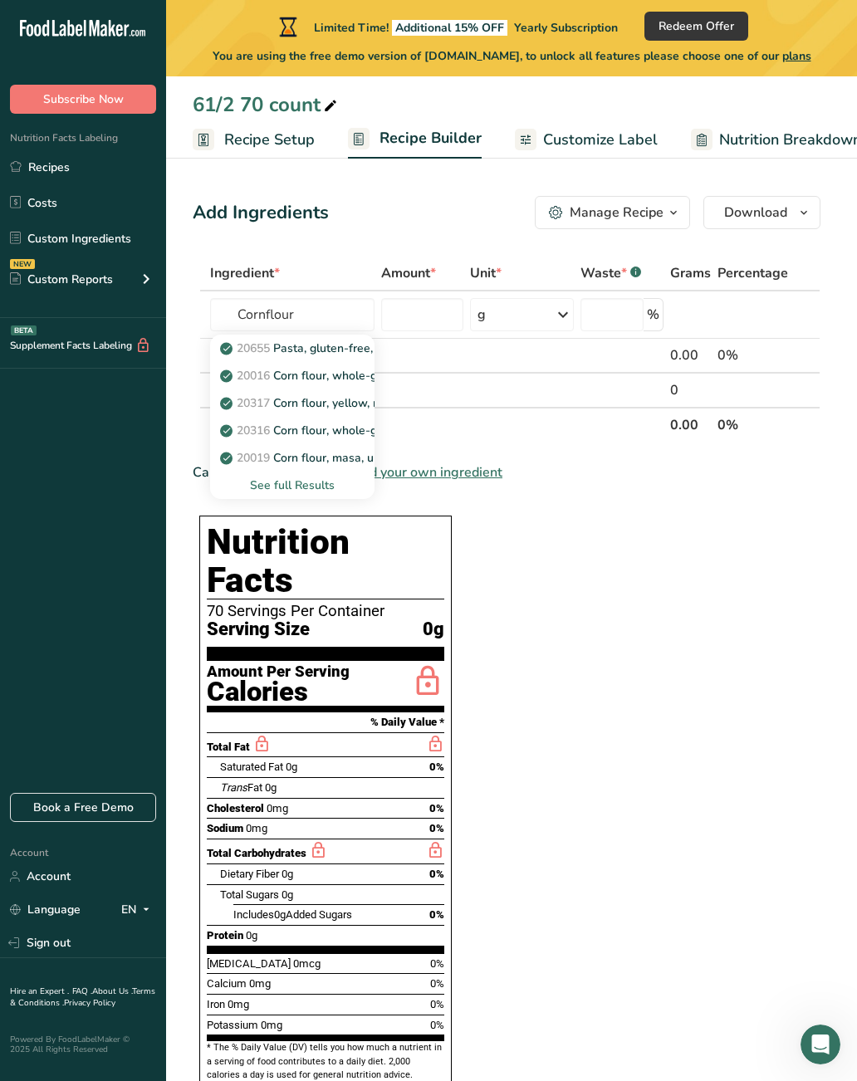
click at [357, 458] on p "20019 Corn flour, masa, unenriched, white" at bounding box center [342, 457] width 238 height 17
type input "Corn flour, masa, unenriched, white"
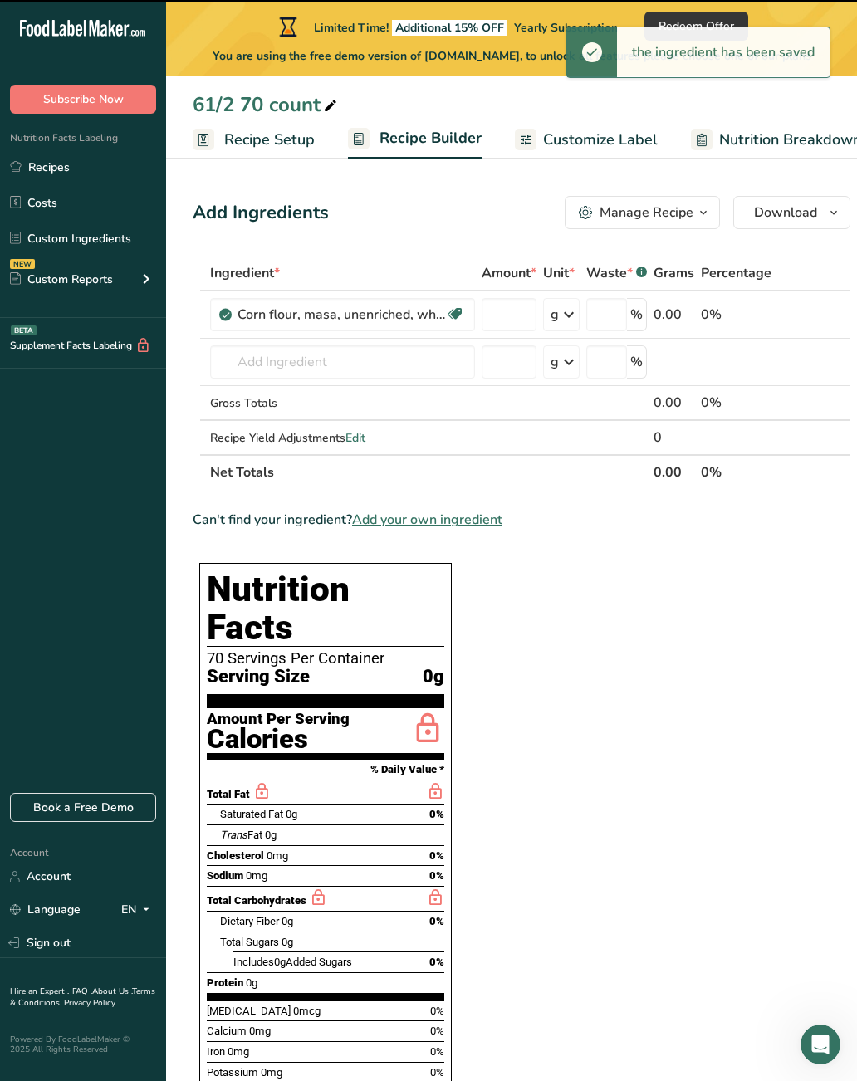
type input "0"
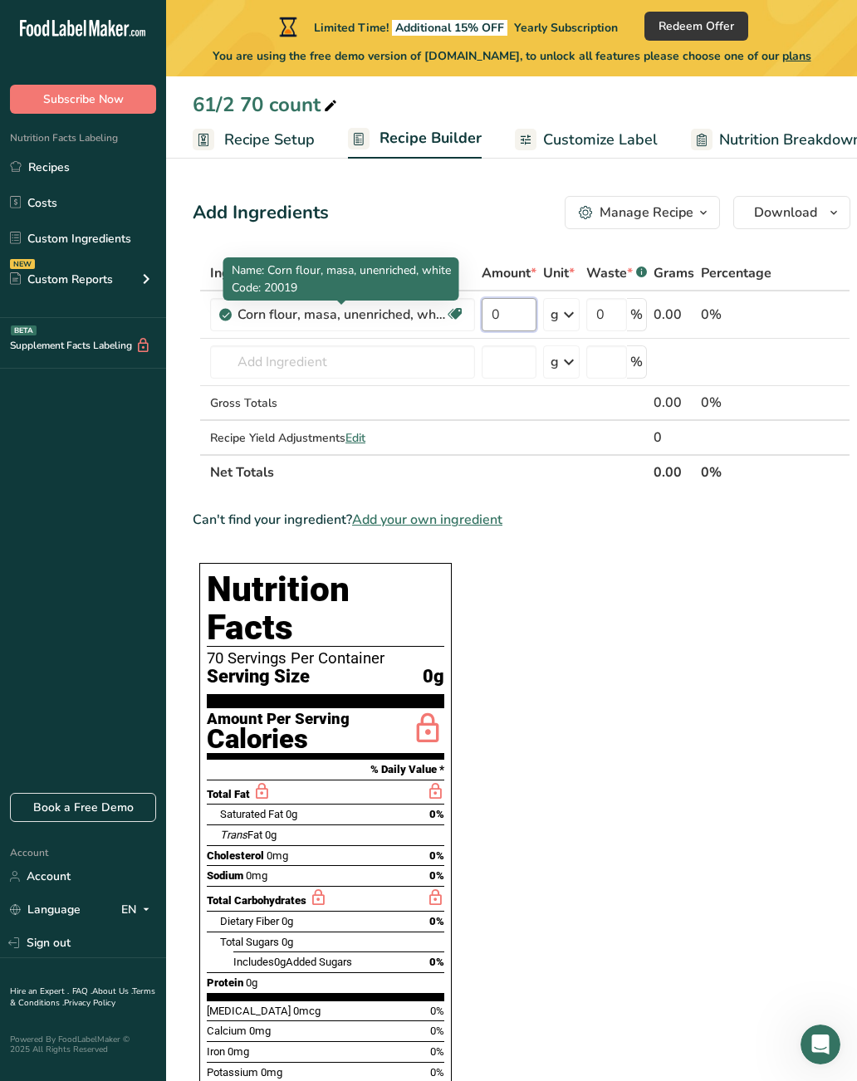
click at [521, 311] on input "0" at bounding box center [509, 314] width 55 height 33
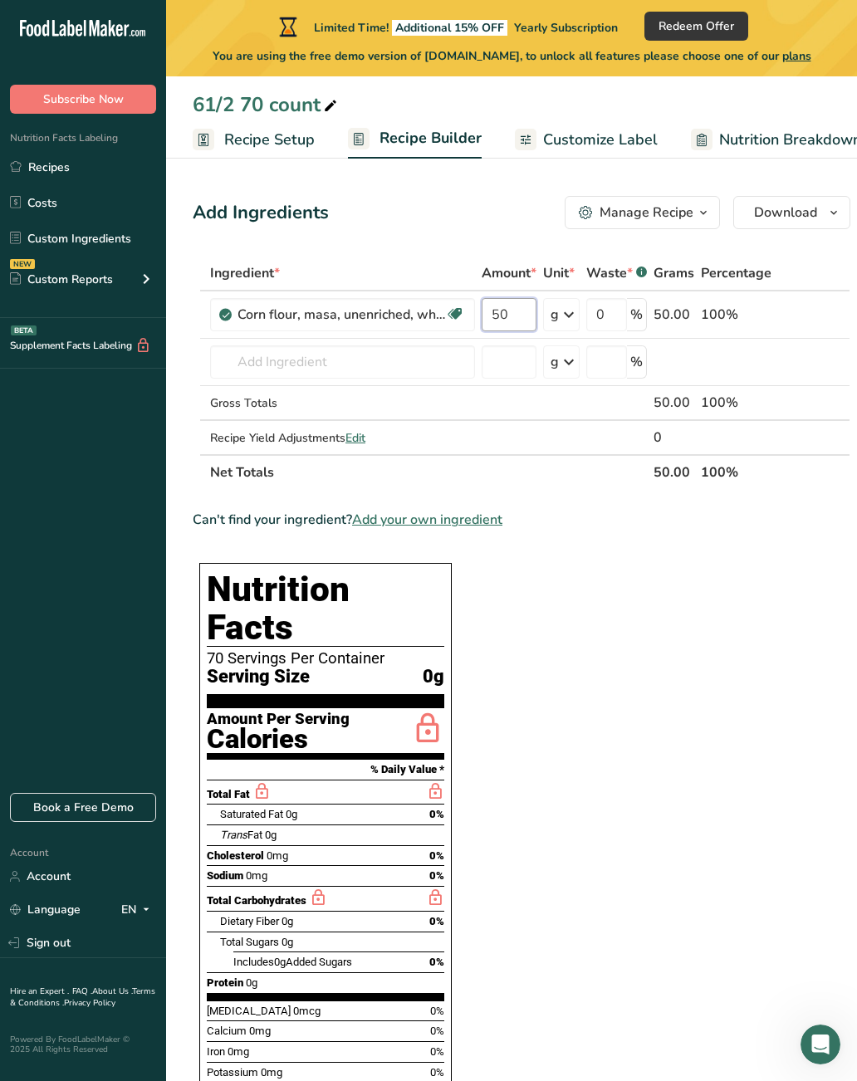
type input "50"
click at [574, 322] on div "Ingredient * Amount * Unit * Waste * .a-a{fill:#347362;}.b-a{fill:#fff;} Grams …" at bounding box center [522, 373] width 658 height 234
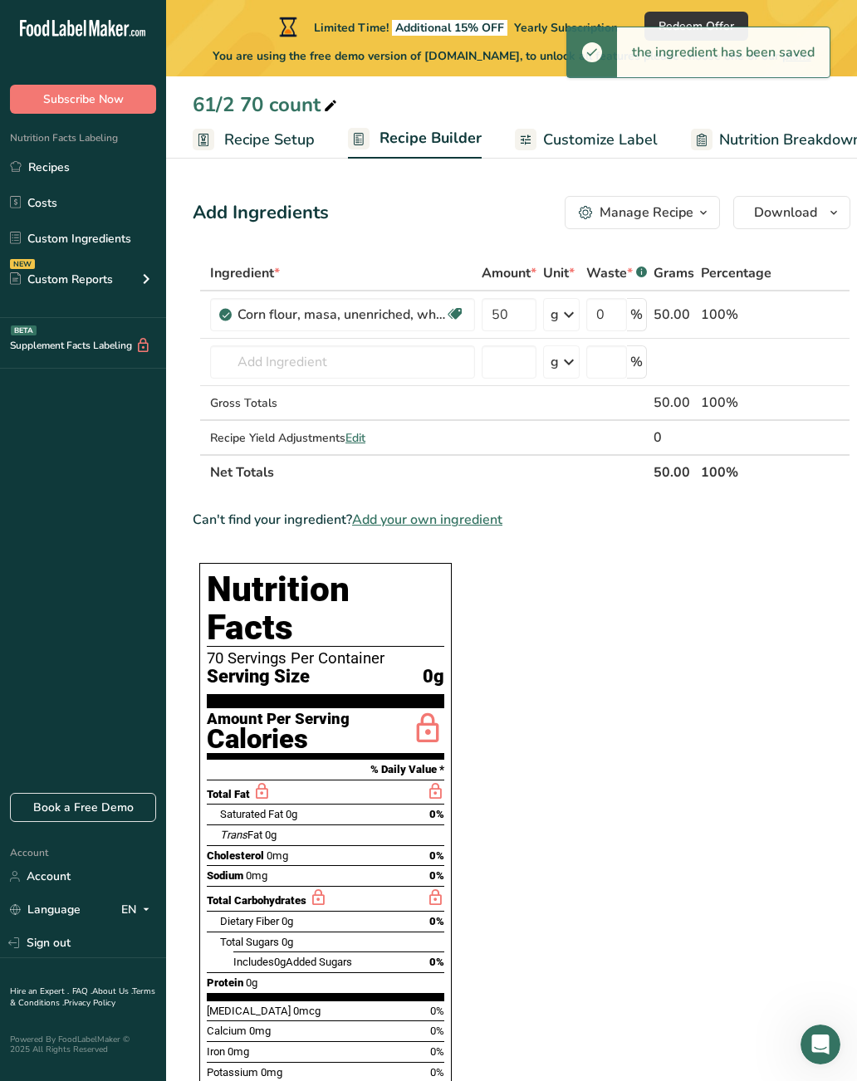
click at [577, 316] on icon at bounding box center [569, 315] width 20 height 30
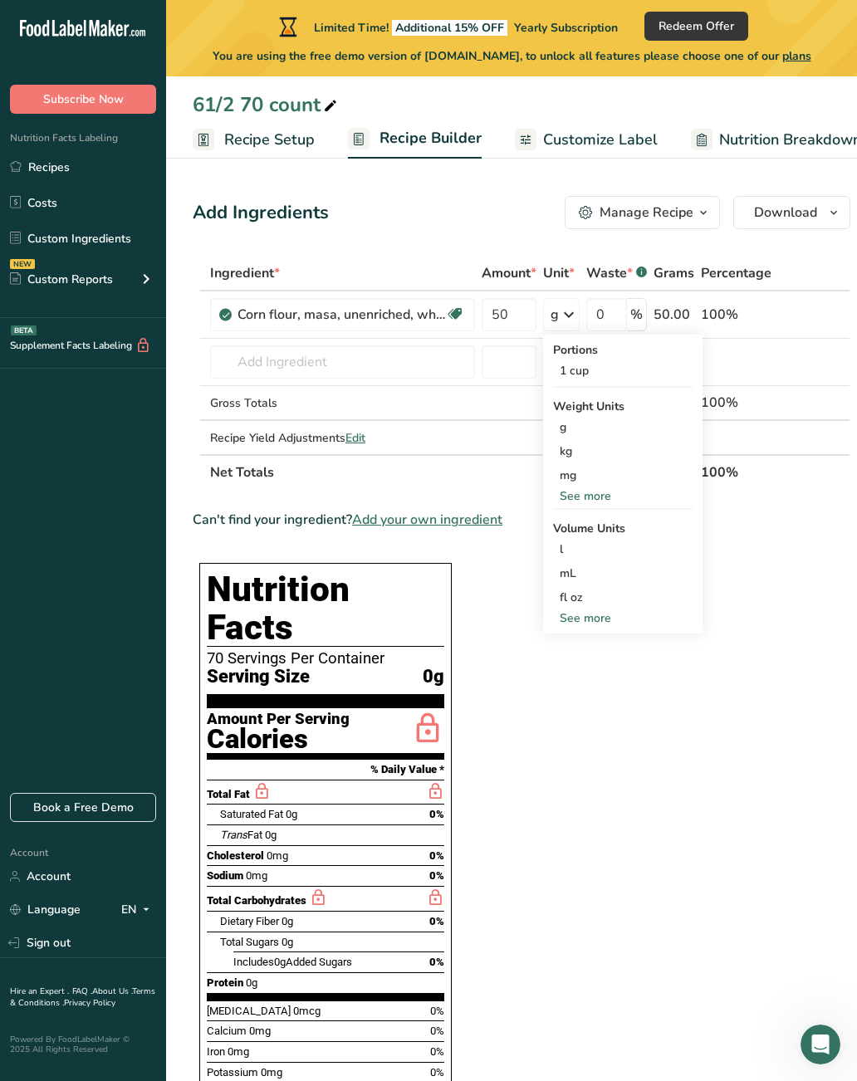
click at [610, 493] on div "See more" at bounding box center [623, 496] width 140 height 17
click at [578, 522] on div "lb" at bounding box center [623, 524] width 140 height 24
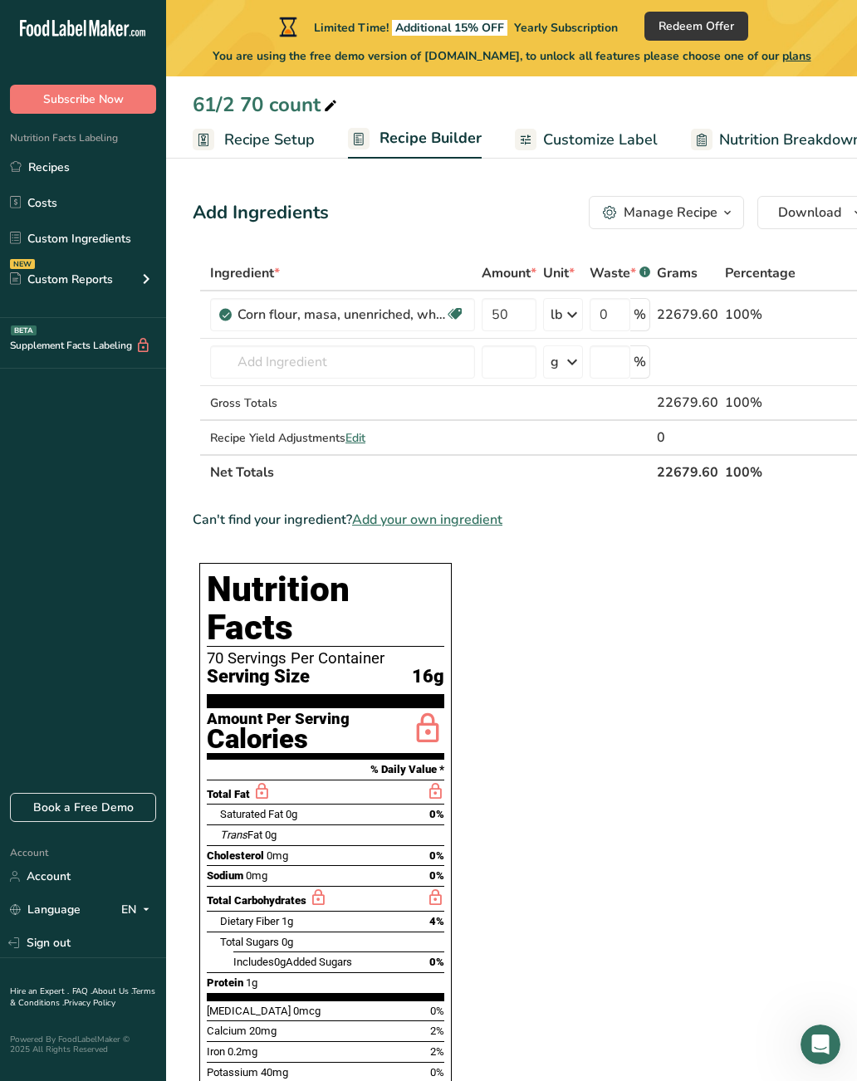
click at [649, 311] on div "0 %" at bounding box center [620, 314] width 61 height 33
click at [619, 314] on input "0" at bounding box center [610, 314] width 41 height 33
type input "2"
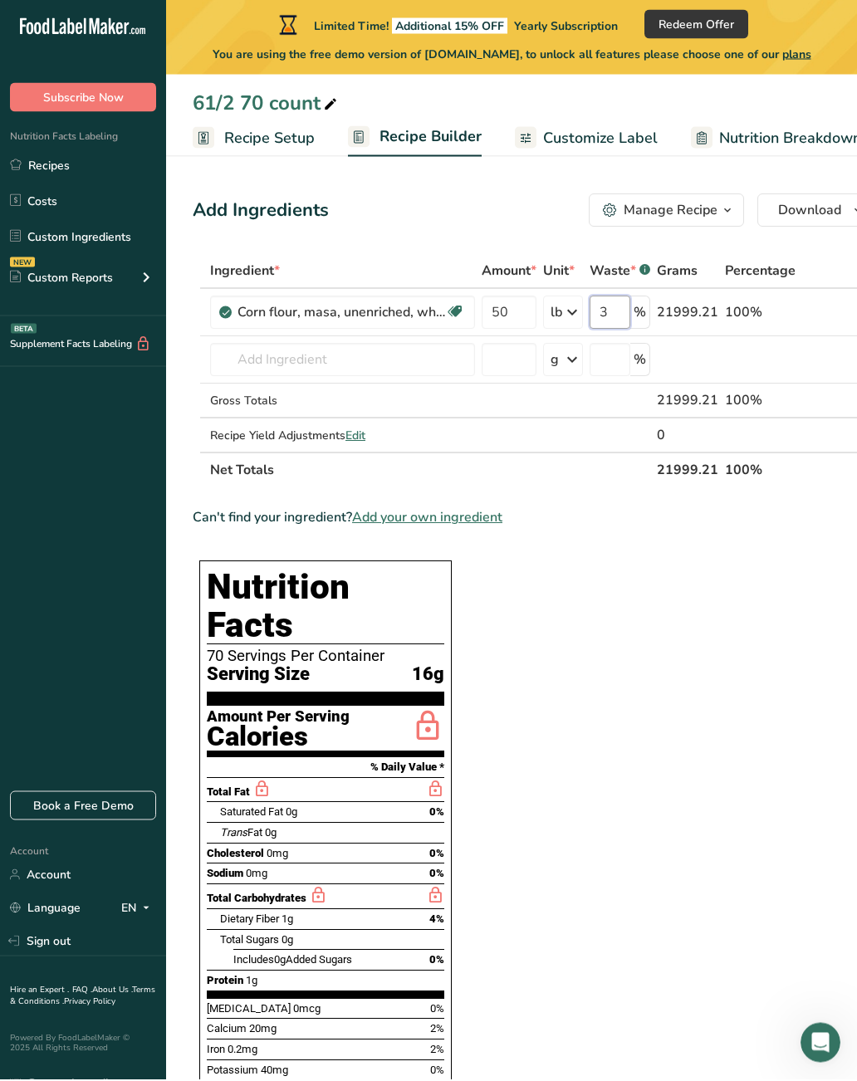
type input "3"
click at [405, 352] on div "Ingredient * Amount * Unit * Waste * .a-a{fill:#347362;}.b-a{fill:#fff;} Grams …" at bounding box center [534, 373] width 682 height 234
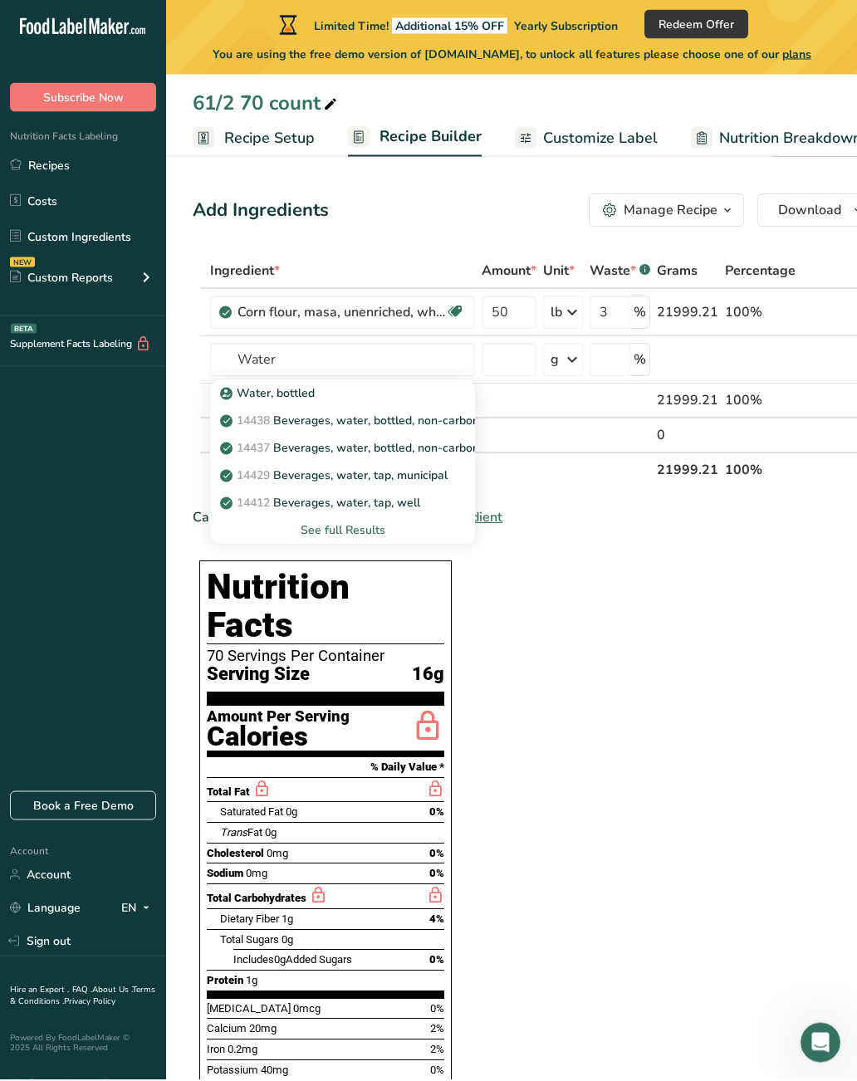
click at [441, 475] on p "14429 [GEOGRAPHIC_DATA], water, tap, municipal" at bounding box center [335, 477] width 224 height 17
type input "Beverages, water, tap, municipal"
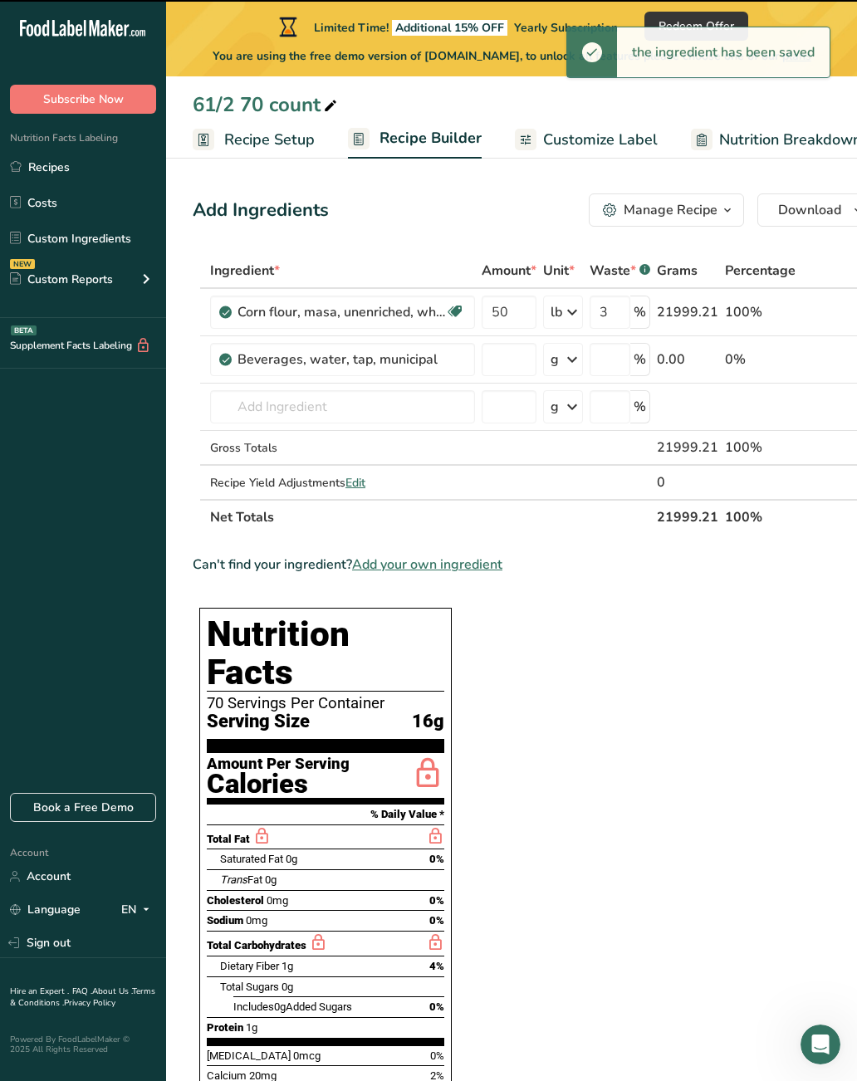
type input "0"
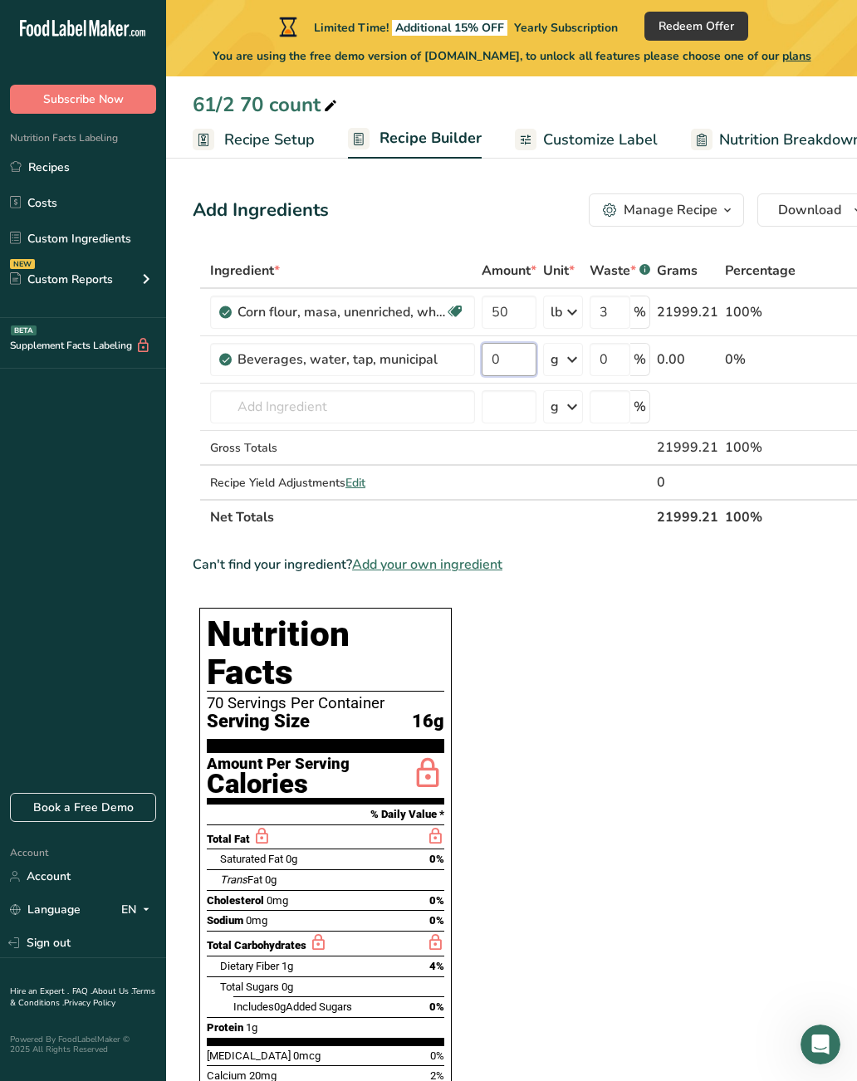
click at [530, 365] on input "0" at bounding box center [509, 359] width 55 height 33
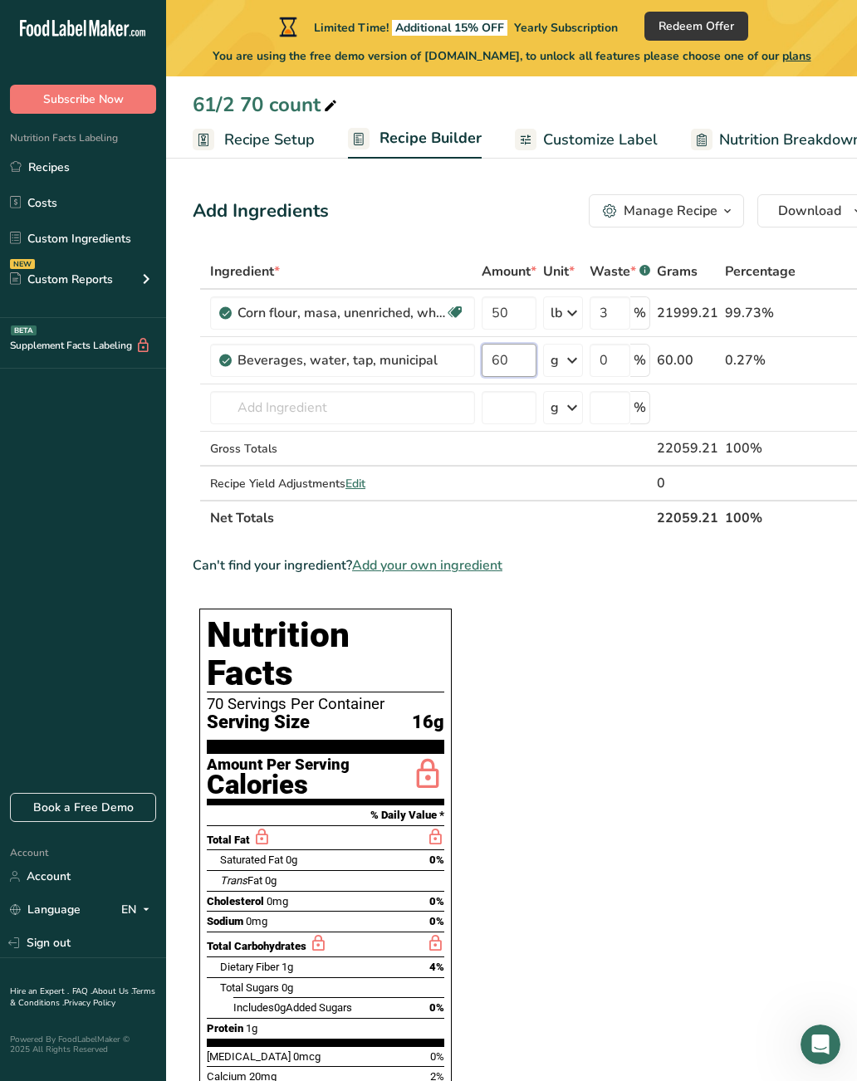
type input "60"
click at [571, 368] on div "Ingredient * Amount * Unit * Waste * .a-a{fill:#347362;}.b-a{fill:#fff;} Grams …" at bounding box center [534, 395] width 682 height 282
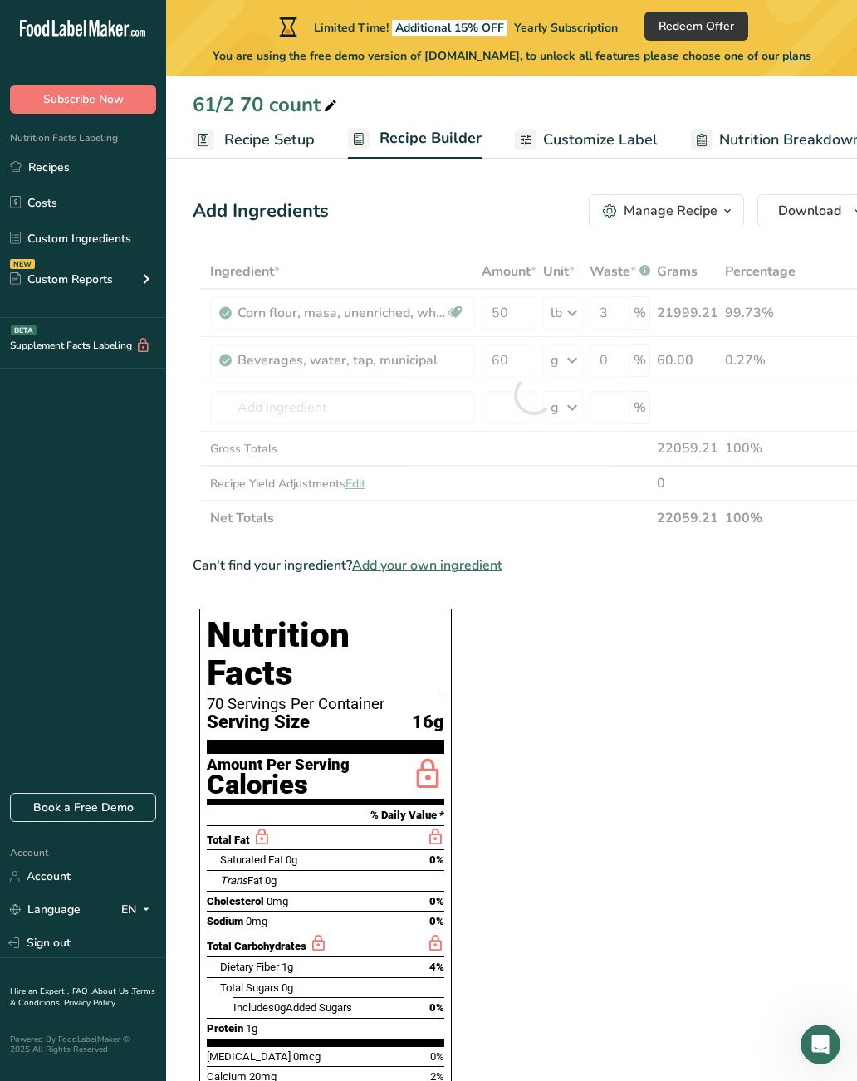
scroll to position [2, 0]
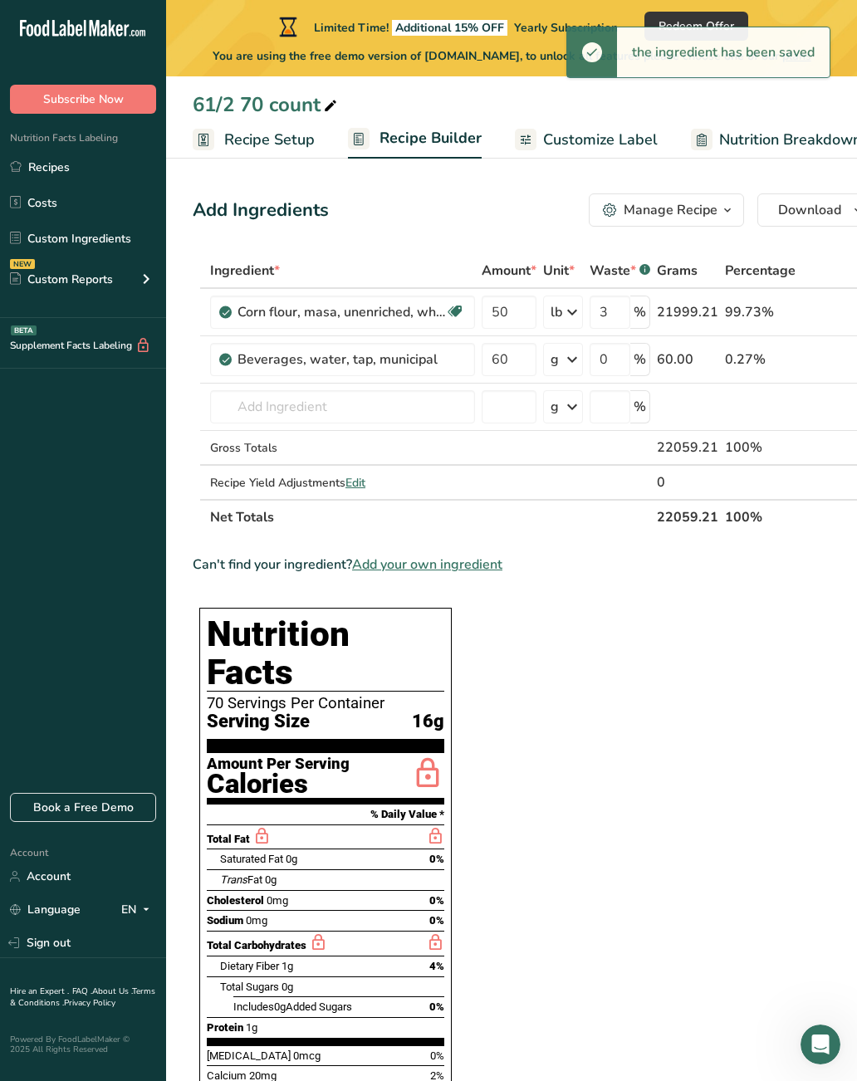
click at [573, 360] on icon at bounding box center [572, 360] width 20 height 30
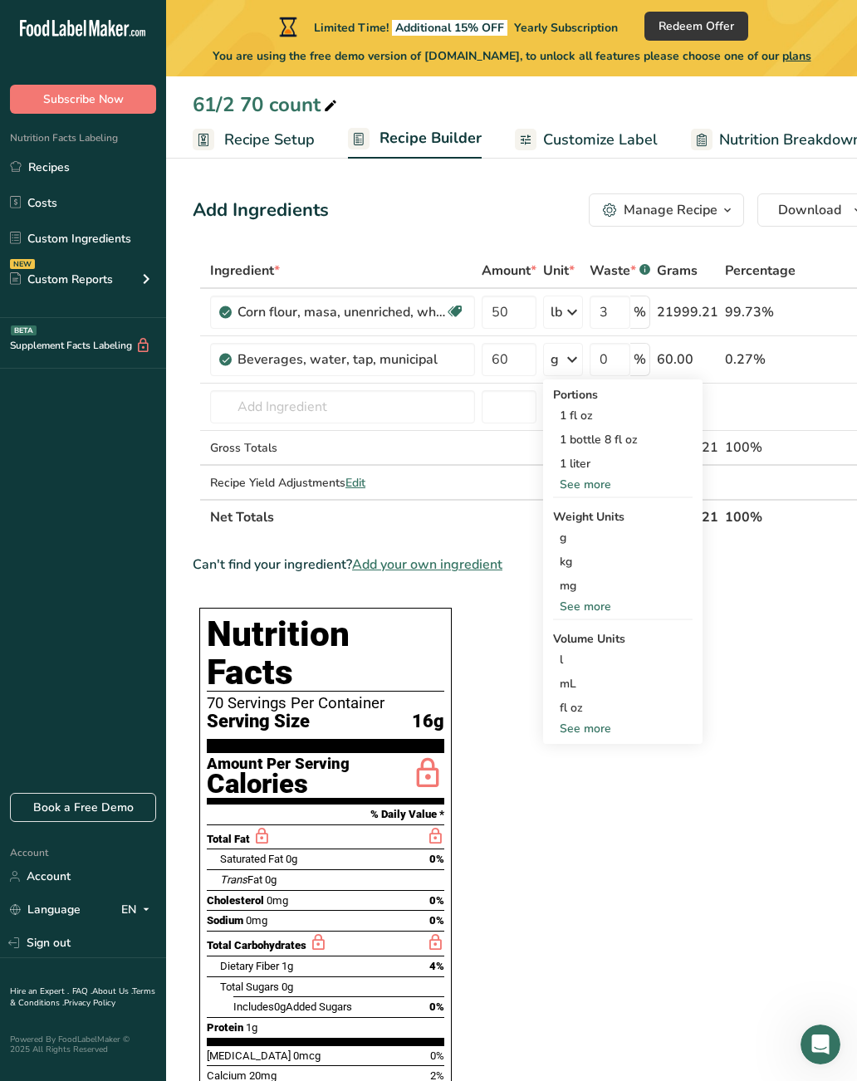
click at [603, 604] on div "See more" at bounding box center [623, 606] width 140 height 17
click at [576, 630] on div "lb" at bounding box center [623, 634] width 140 height 24
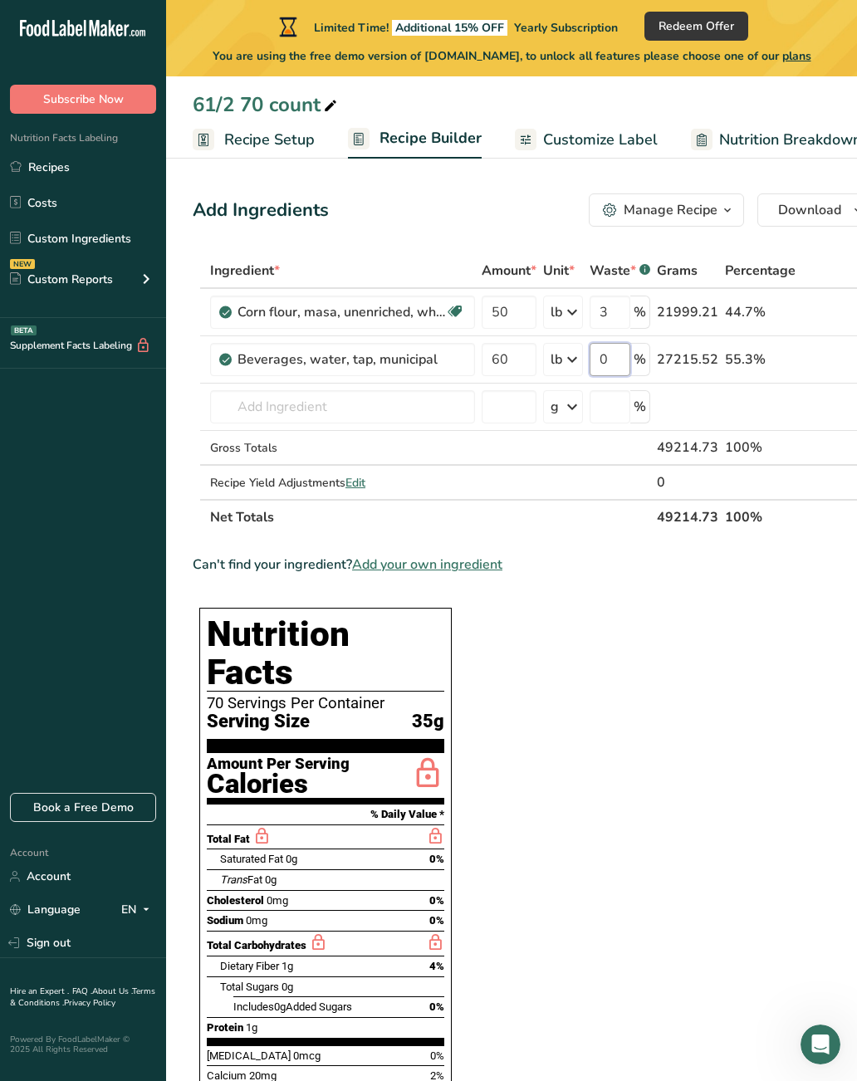
click at [614, 368] on input "0" at bounding box center [610, 359] width 41 height 33
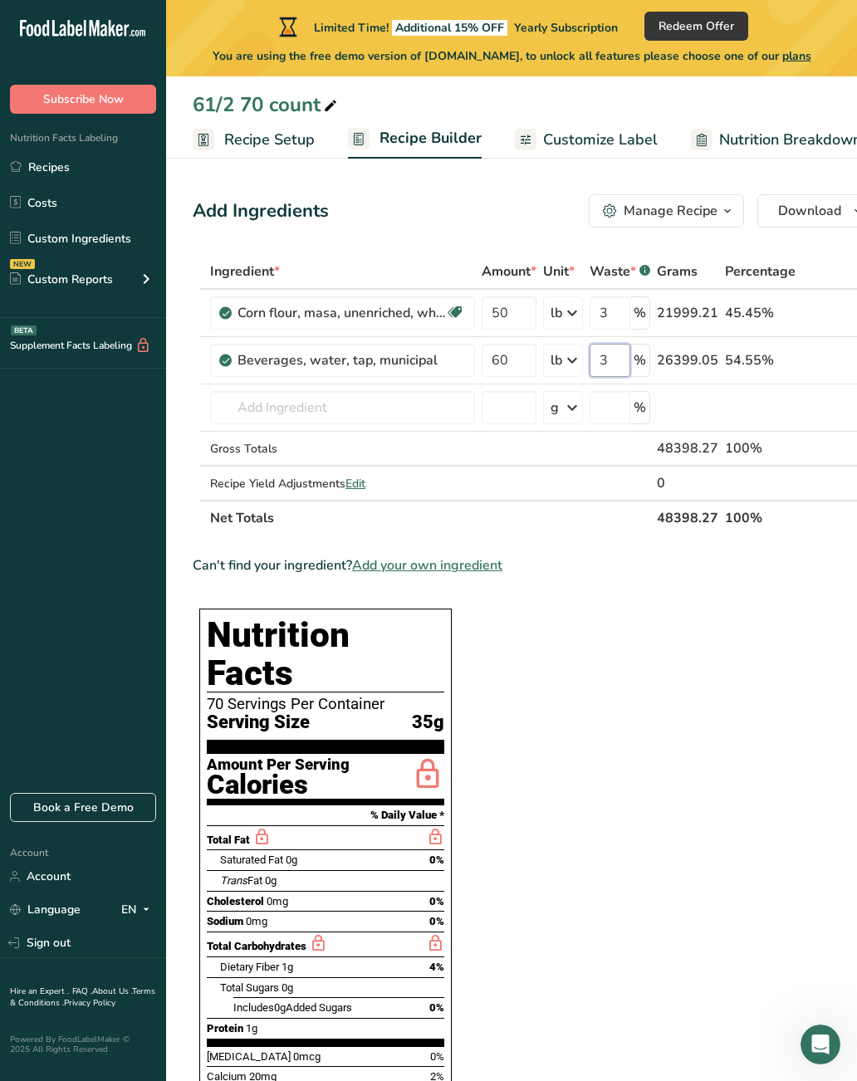
scroll to position [0, 0]
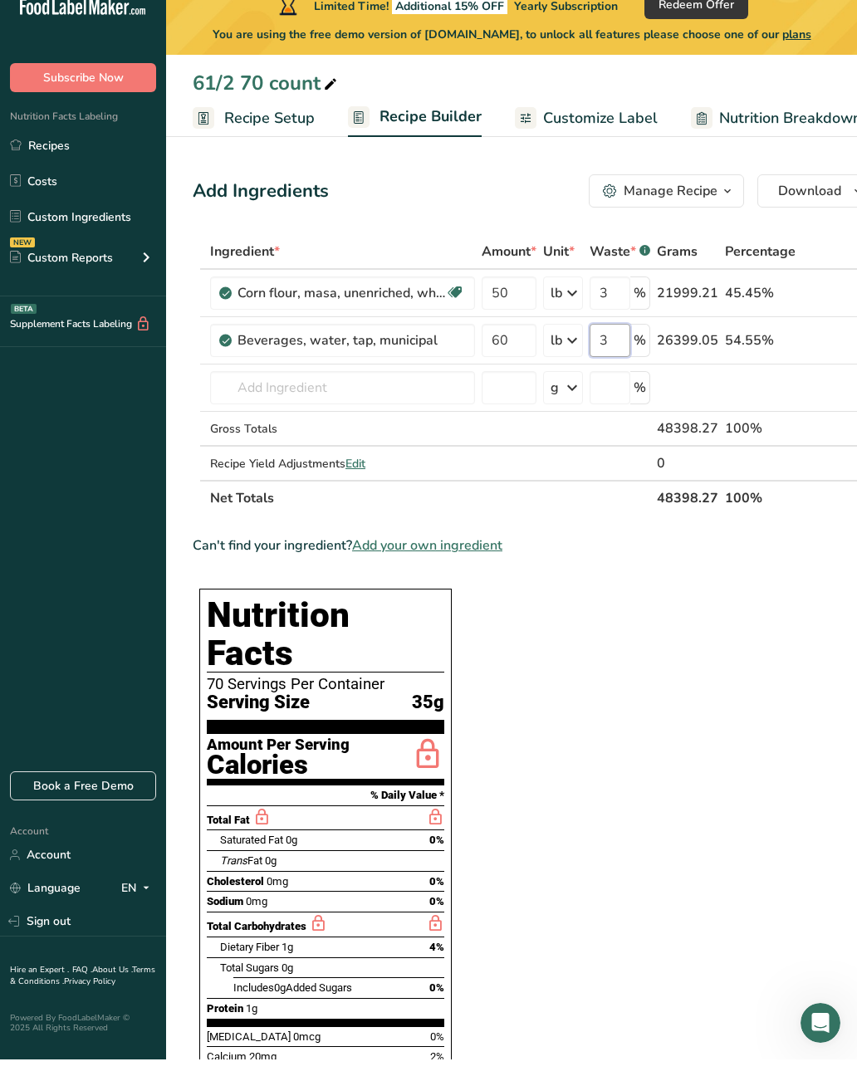
type input "3"
click at [390, 373] on div "Ingredient * Amount * Unit * Waste * .a-a{fill:#347362;}.b-a{fill:#fff;} Grams …" at bounding box center [534, 397] width 682 height 282
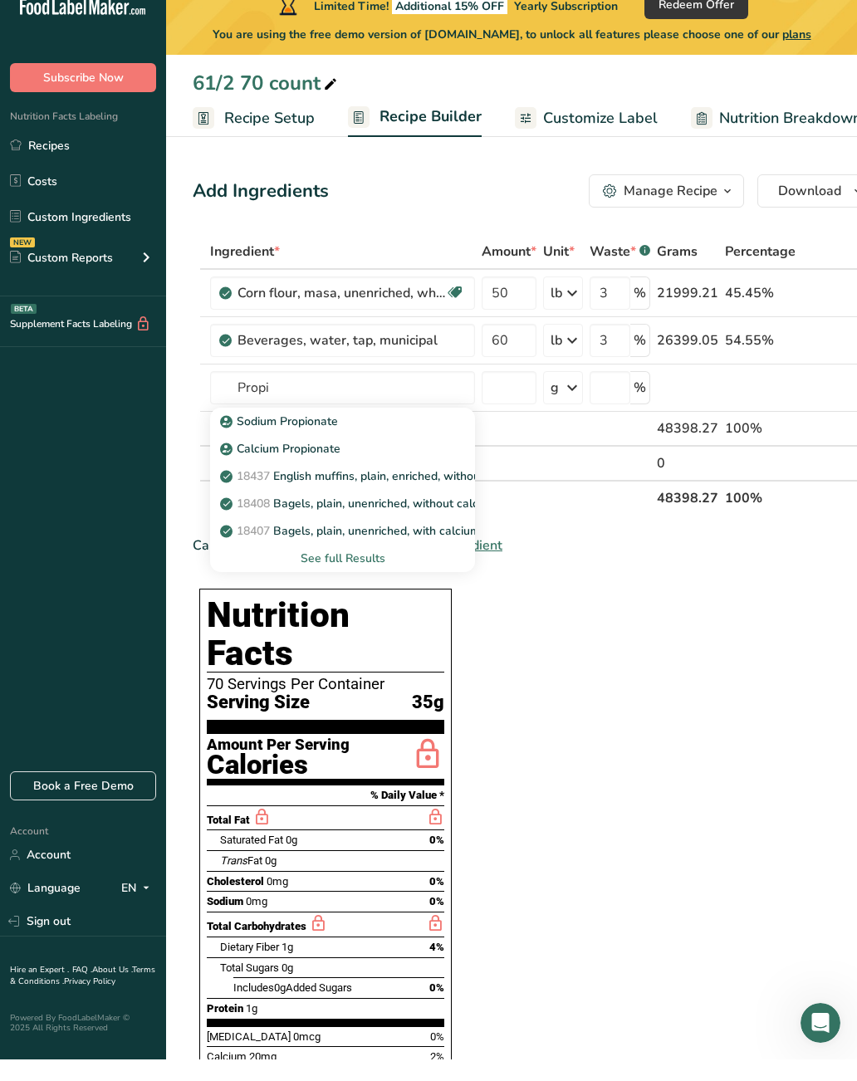
click at [314, 462] on p "Calcium Propionate" at bounding box center [281, 470] width 117 height 17
type input "Calcium Propionate"
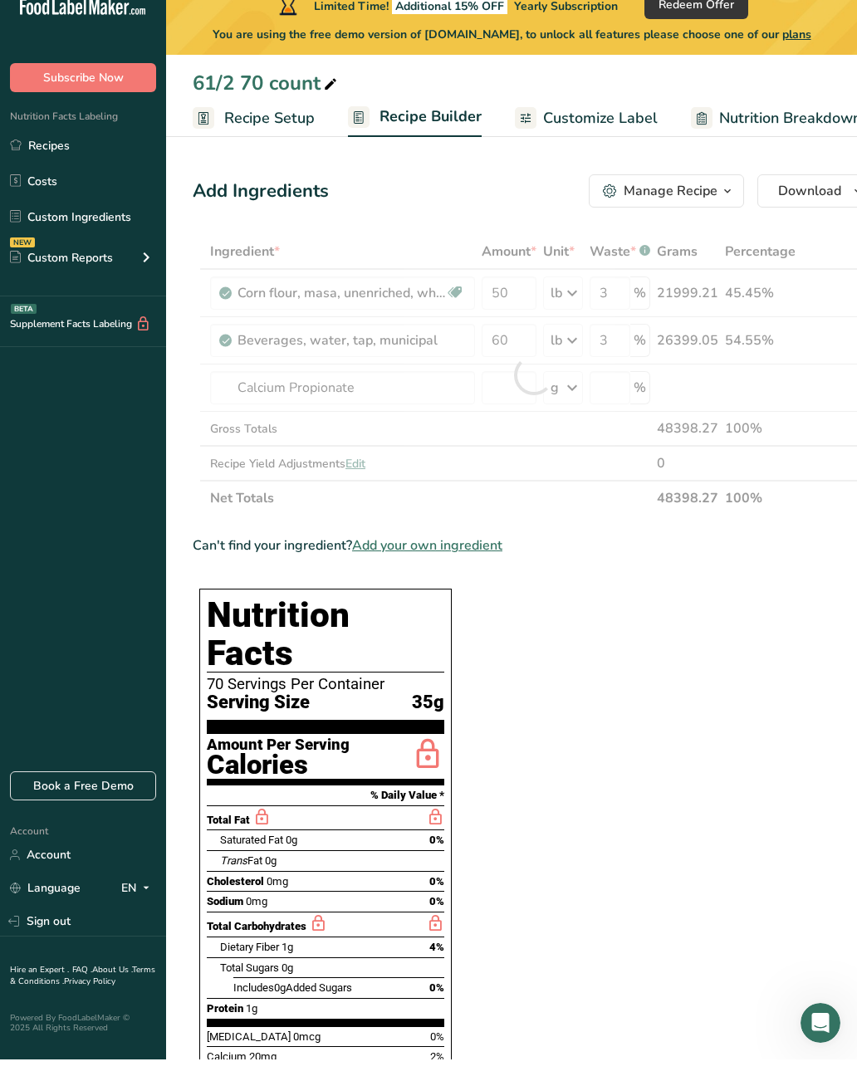
scroll to position [22, 0]
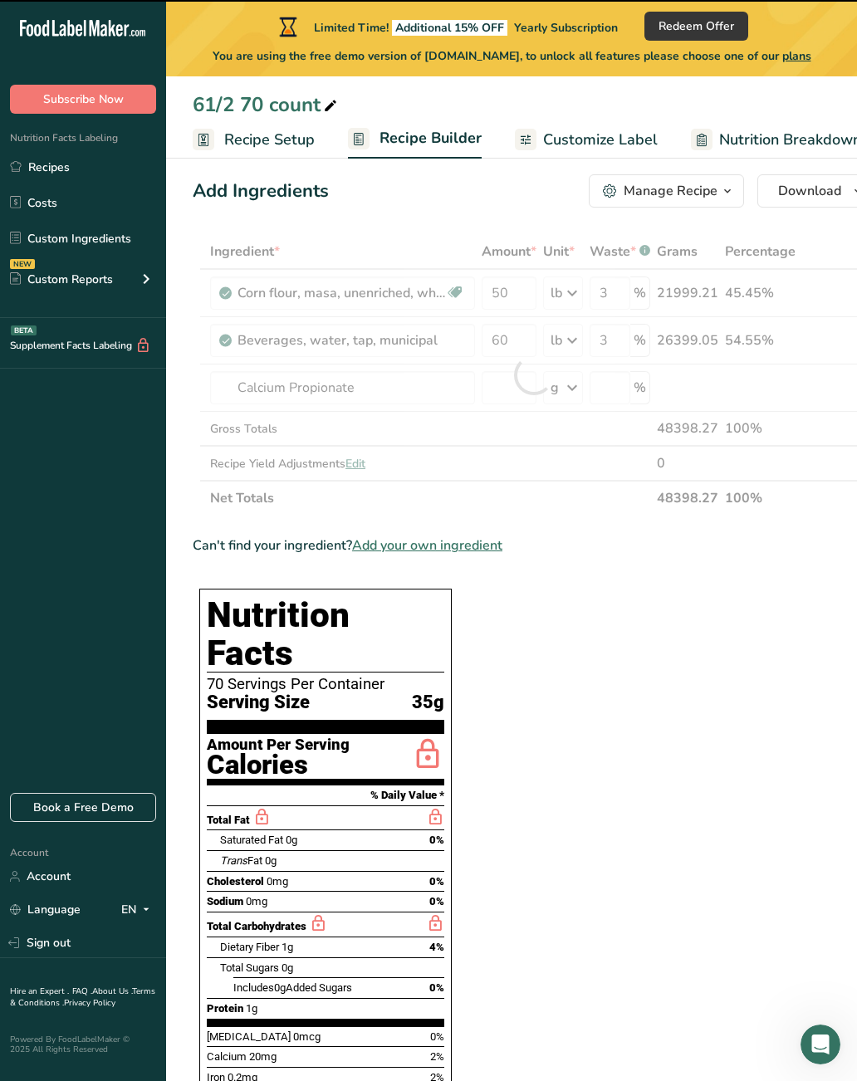
type input "0"
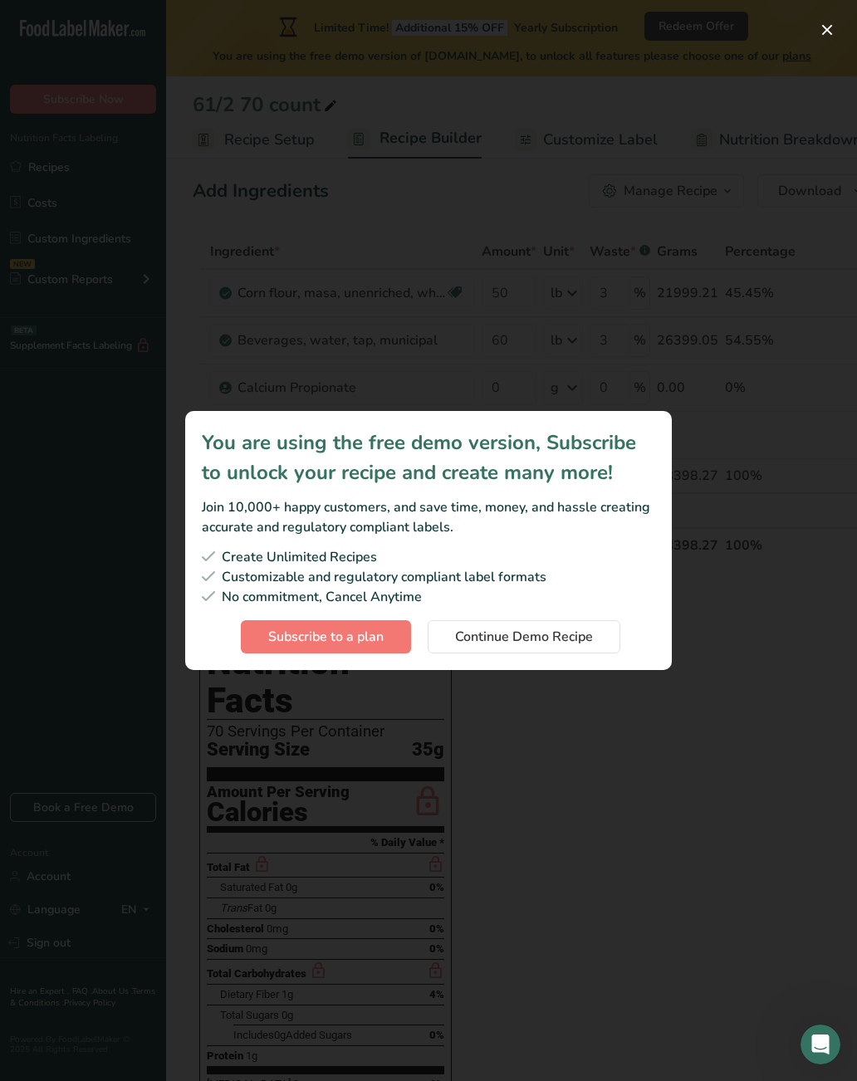
click at [378, 647] on span "Subscribe to a plan" at bounding box center [325, 637] width 115 height 20
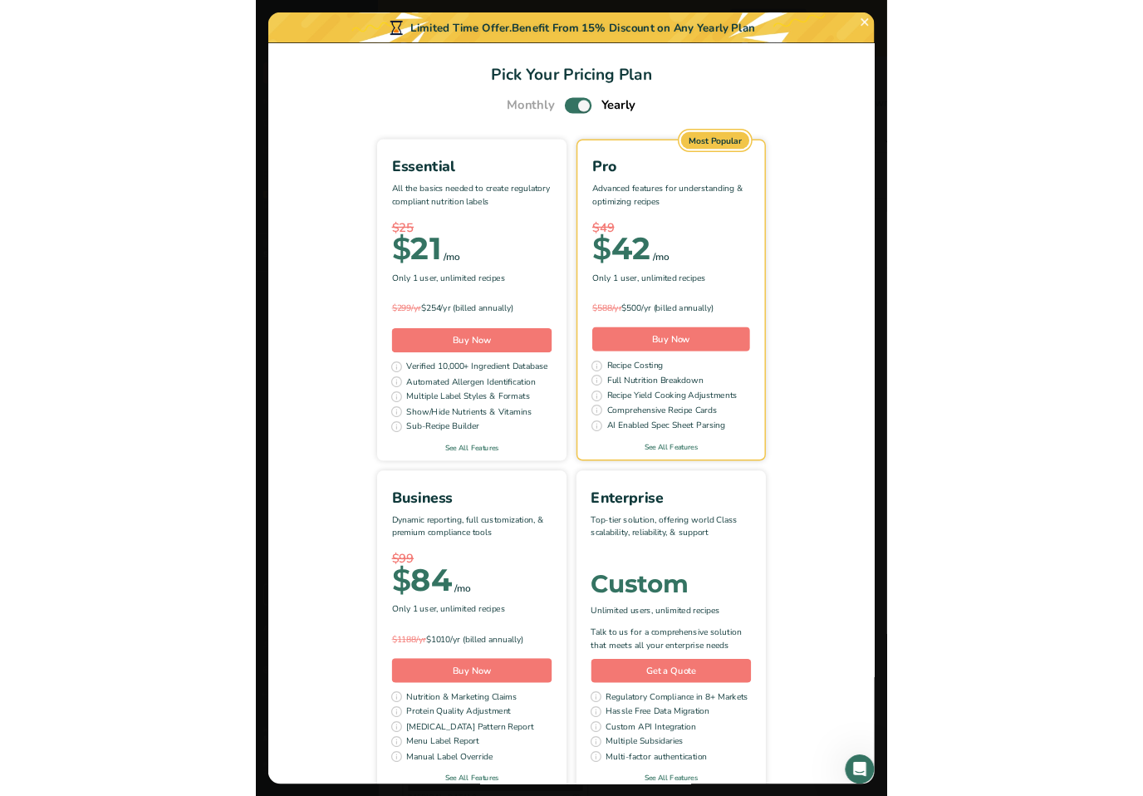
scroll to position [0, 0]
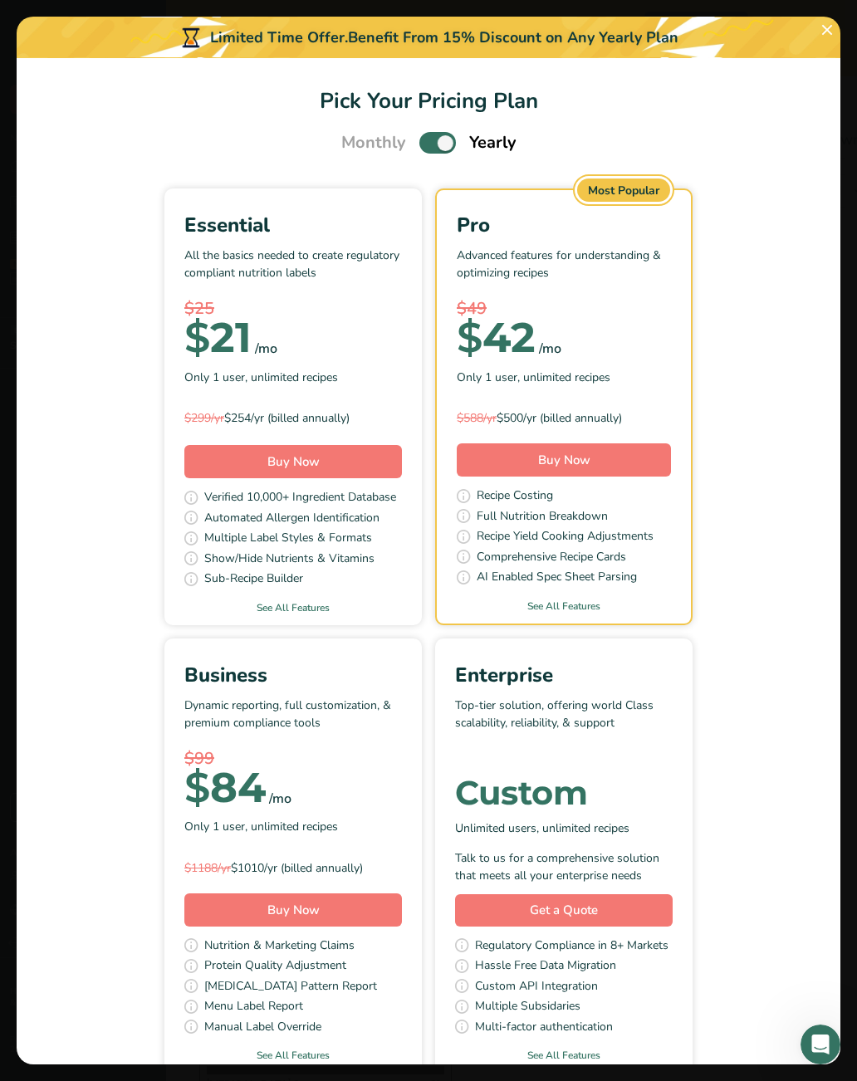
click at [450, 153] on label "Pick Your Pricing Plan Modal" at bounding box center [437, 142] width 37 height 21
click at [430, 149] on input "Pick Your Pricing Plan Modal" at bounding box center [424, 143] width 11 height 11
checkbox input "false"
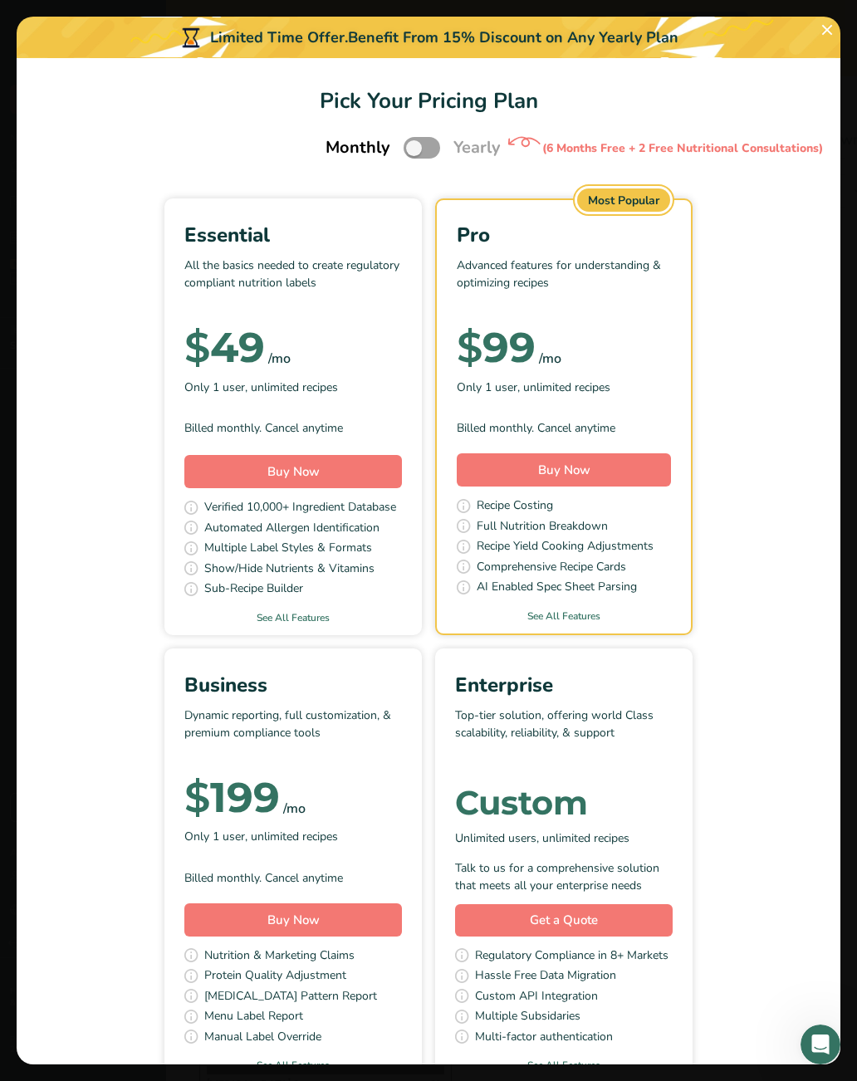
click at [821, 34] on button "Pick Your Pricing Plan Modal" at bounding box center [827, 30] width 27 height 27
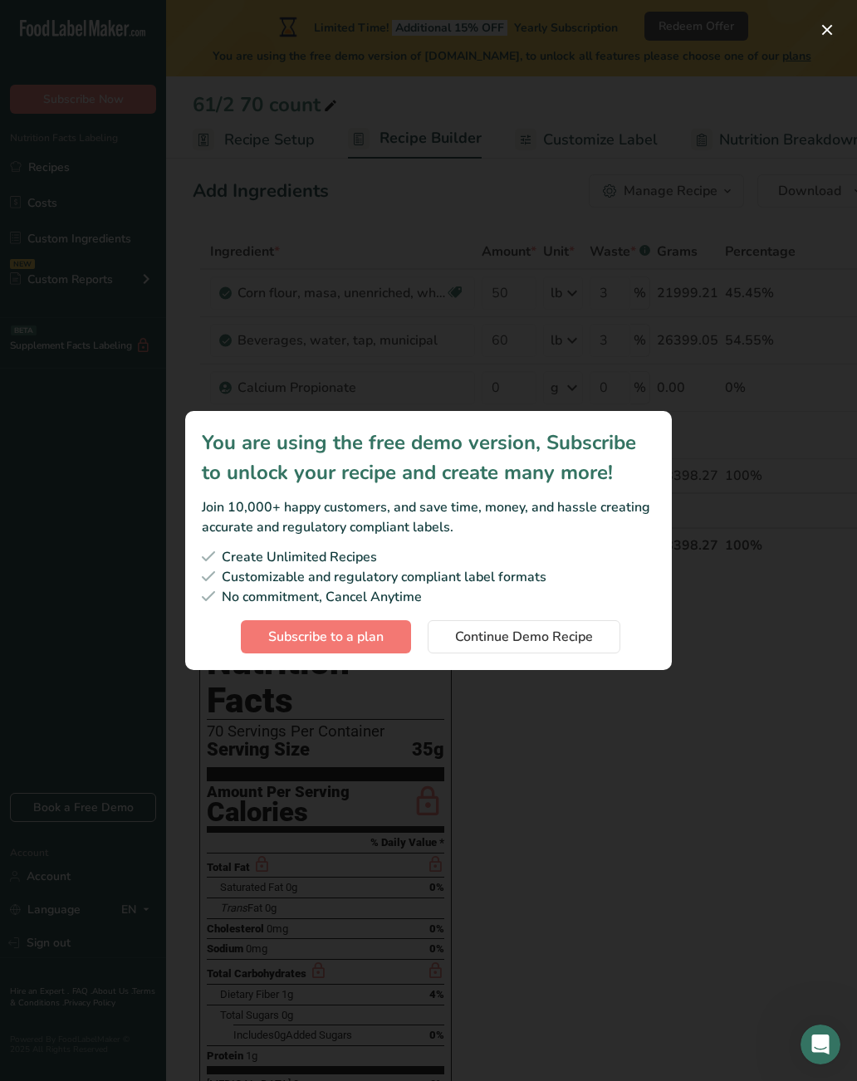
click at [537, 647] on span "Continue Demo Recipe" at bounding box center [524, 637] width 138 height 20
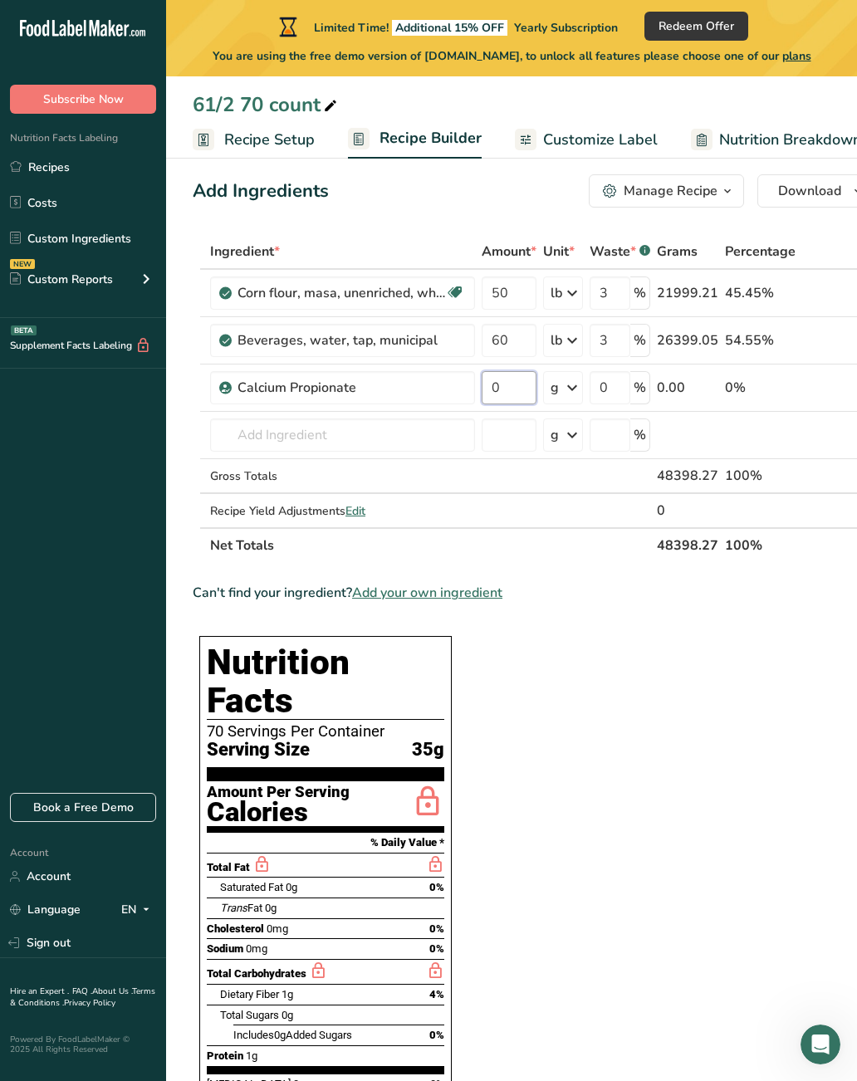
click at [517, 386] on input "0" at bounding box center [509, 387] width 55 height 33
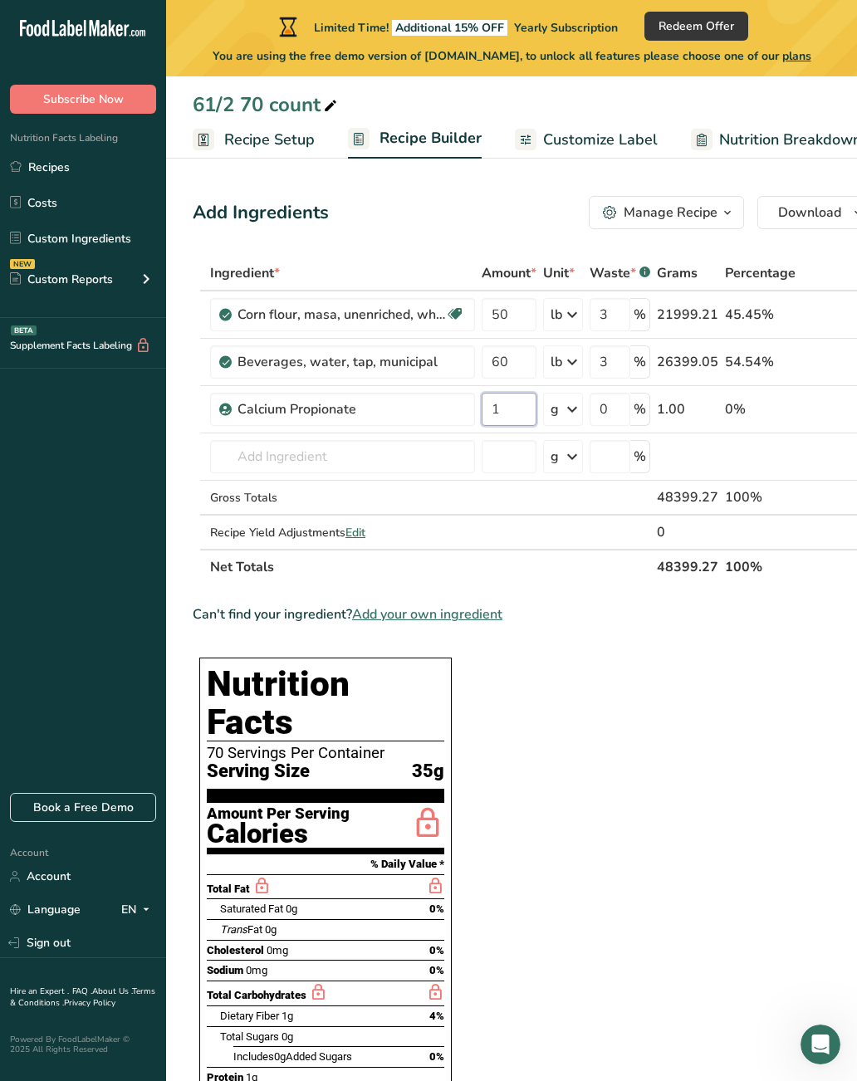
type input "1"
click at [591, 413] on div "Ingredient * Amount * Unit * Waste * .a-a{fill:#347362;}.b-a{fill:#fff;} Grams …" at bounding box center [534, 420] width 682 height 329
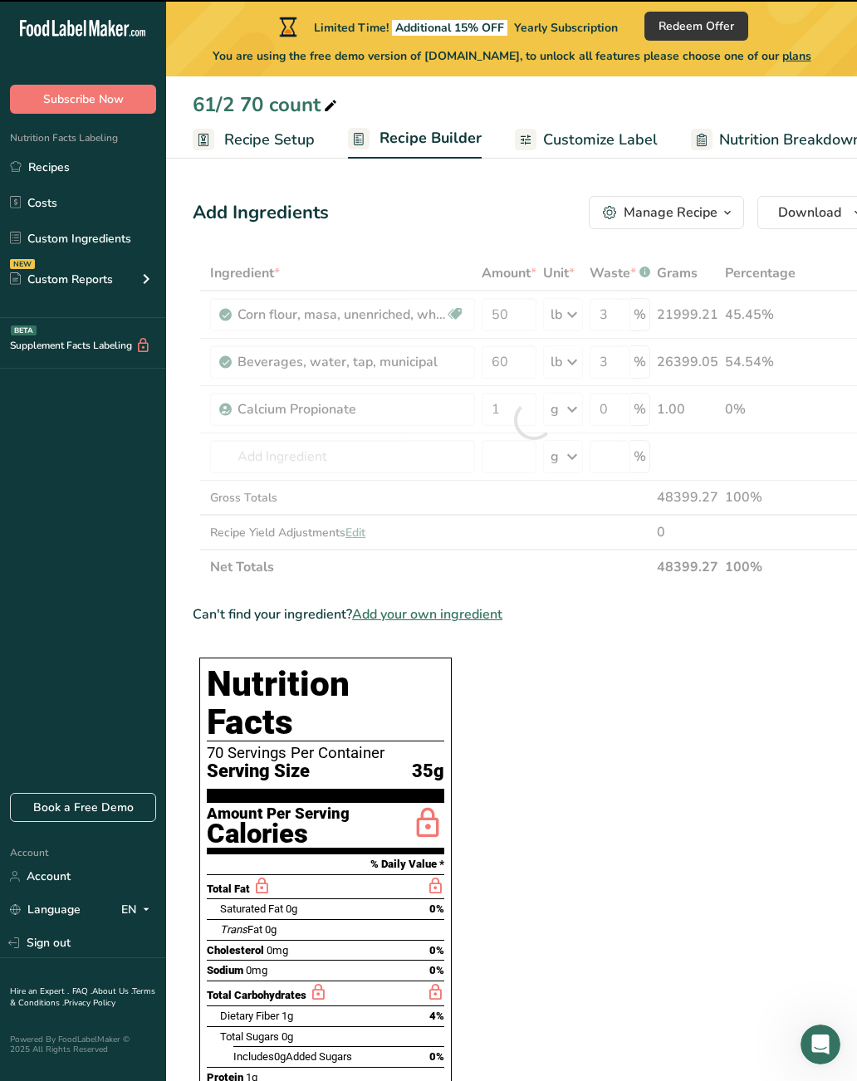
click at [574, 398] on div at bounding box center [534, 420] width 682 height 329
click at [565, 400] on icon at bounding box center [572, 410] width 20 height 30
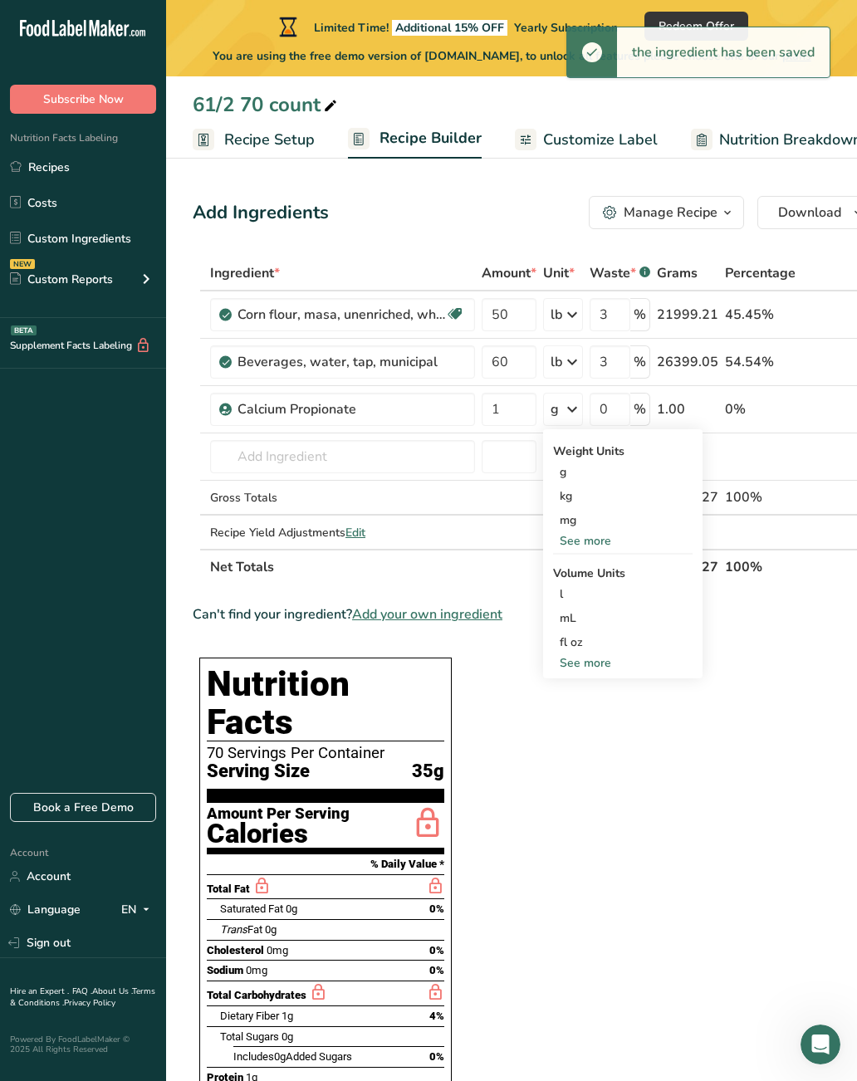
click at [568, 403] on icon at bounding box center [572, 410] width 20 height 30
click at [569, 400] on icon at bounding box center [572, 410] width 20 height 30
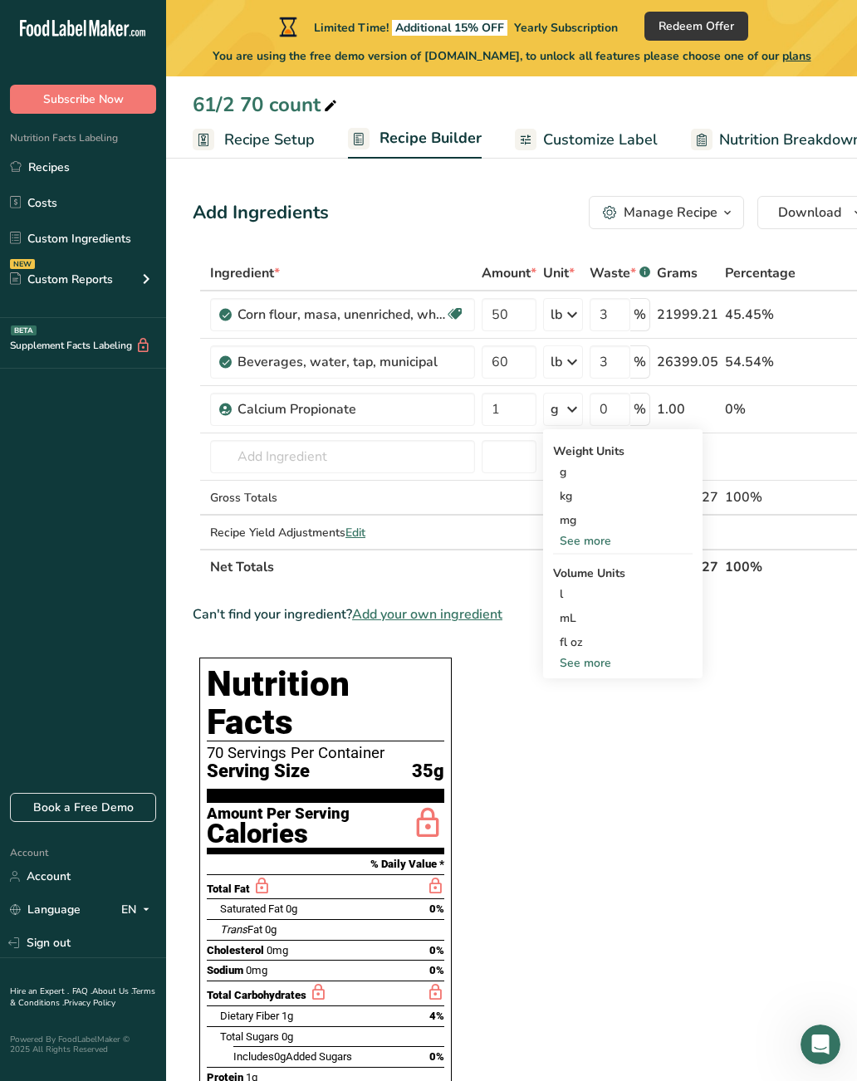
click at [580, 642] on div "fl oz" at bounding box center [623, 642] width 126 height 17
click at [591, 642] on div "fl oz" at bounding box center [623, 642] width 126 height 17
click at [572, 400] on icon at bounding box center [572, 410] width 20 height 30
click at [579, 408] on icon at bounding box center [572, 410] width 20 height 30
click at [586, 640] on div "fl oz" at bounding box center [623, 642] width 126 height 17
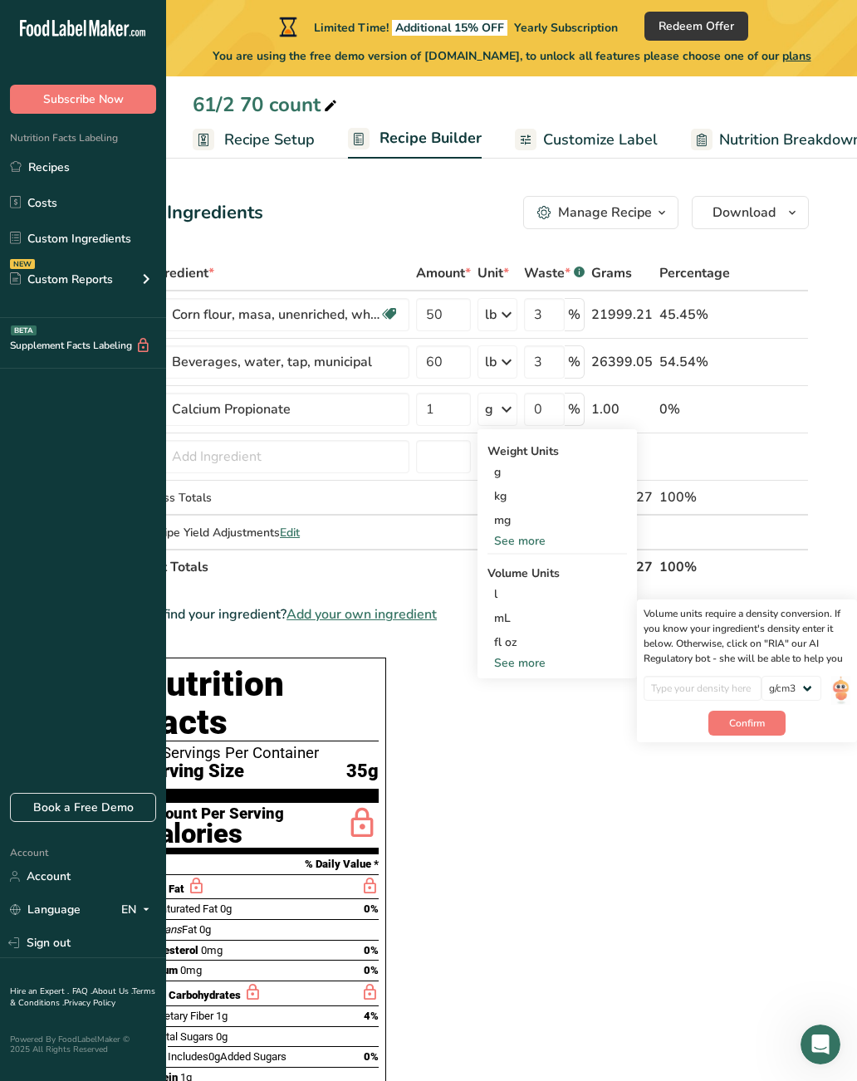
scroll to position [0, 66]
click at [850, 678] on img at bounding box center [840, 690] width 18 height 29
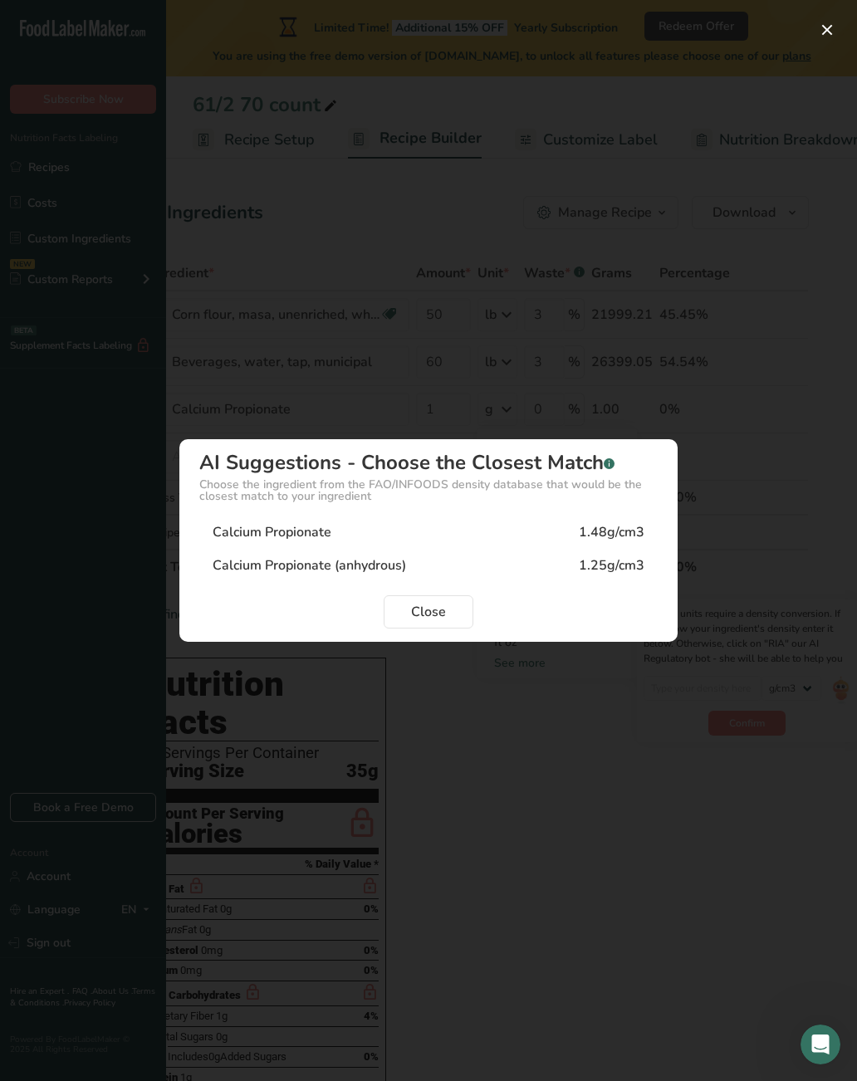
click at [306, 529] on div "Calcium Propionate 1.48g/cm3" at bounding box center [428, 532] width 458 height 33
type input "1.48"
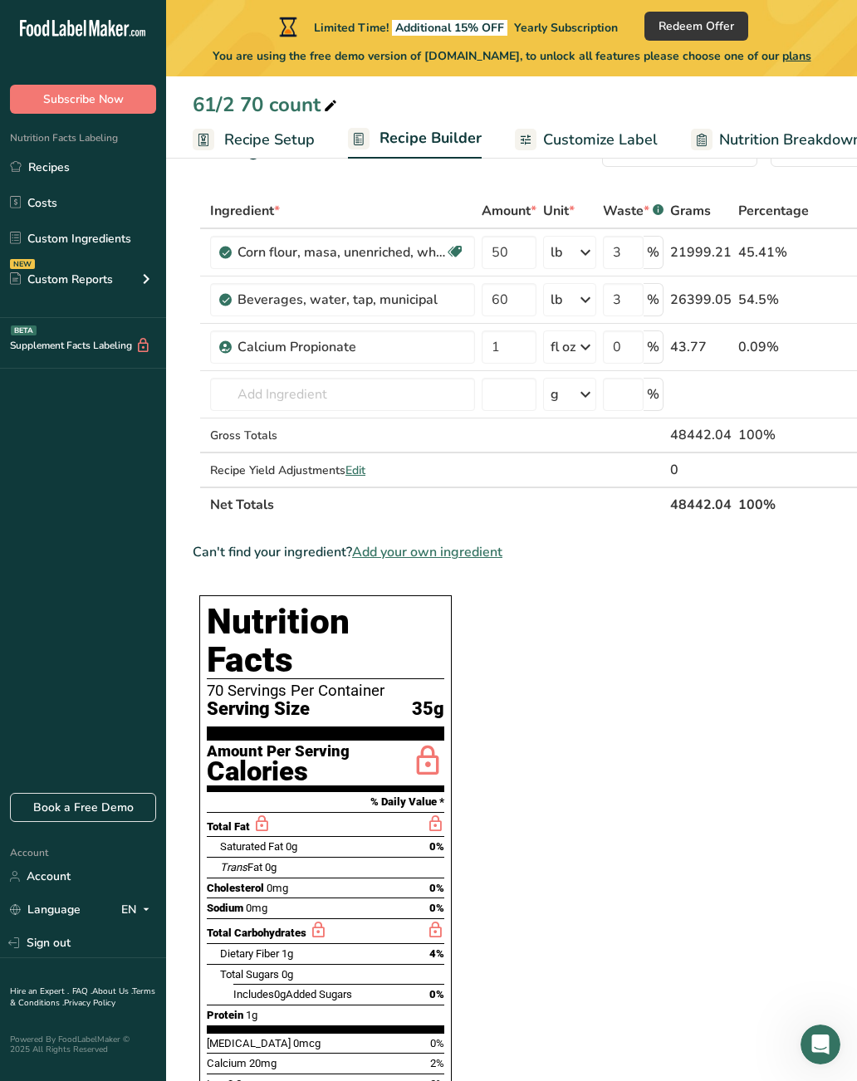
scroll to position [61, 0]
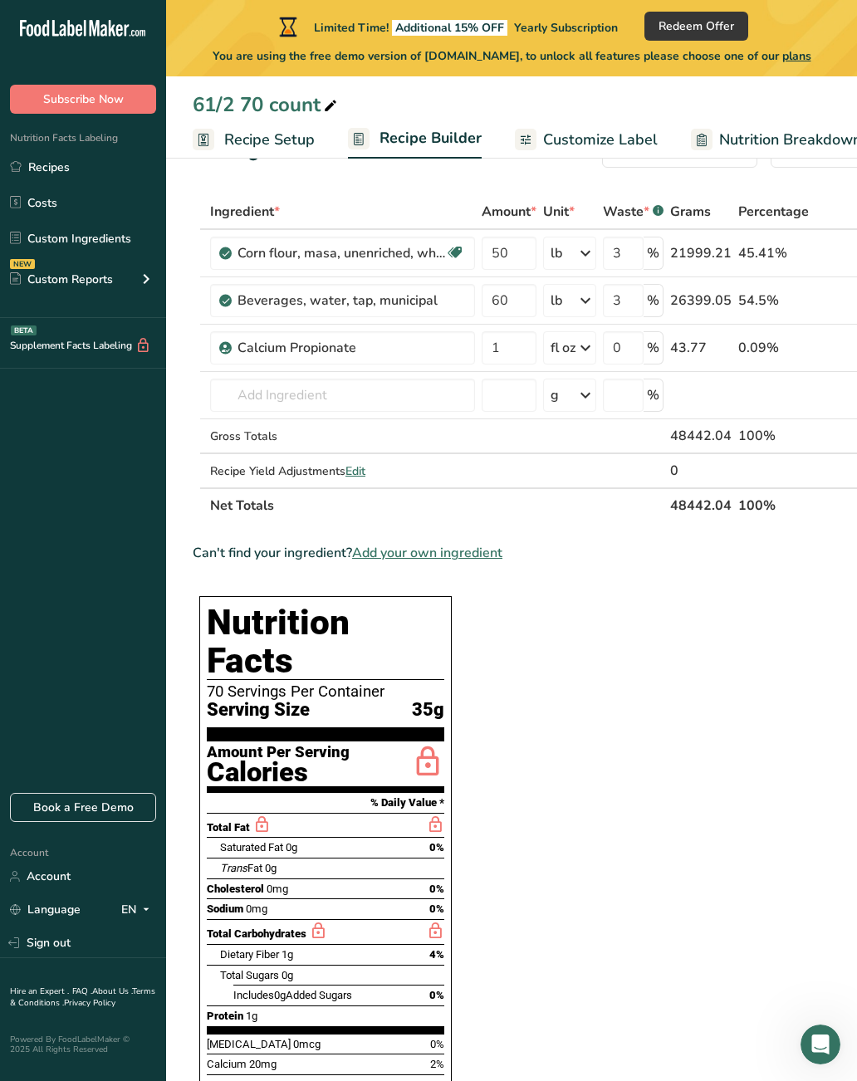
click at [385, 409] on input "text" at bounding box center [342, 395] width 265 height 33
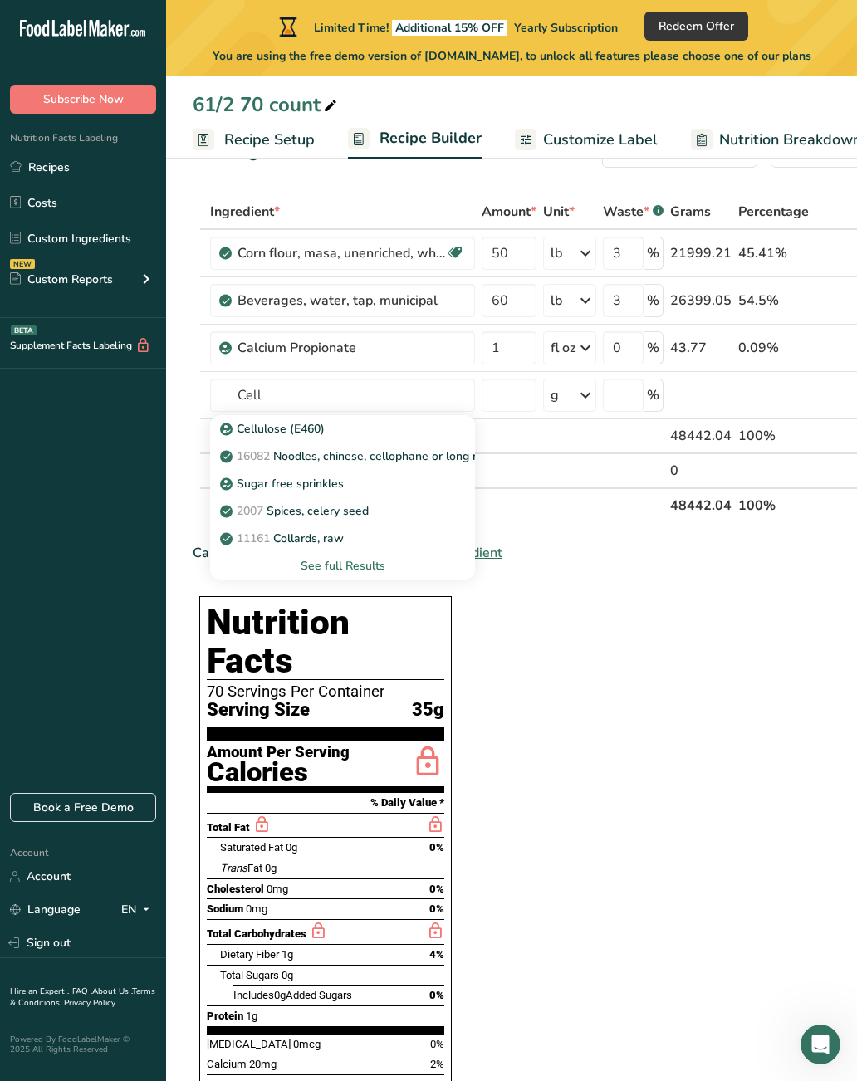
click at [367, 428] on div "Cellulose (E460)" at bounding box center [329, 428] width 212 height 17
type input "Cellulose (E460)"
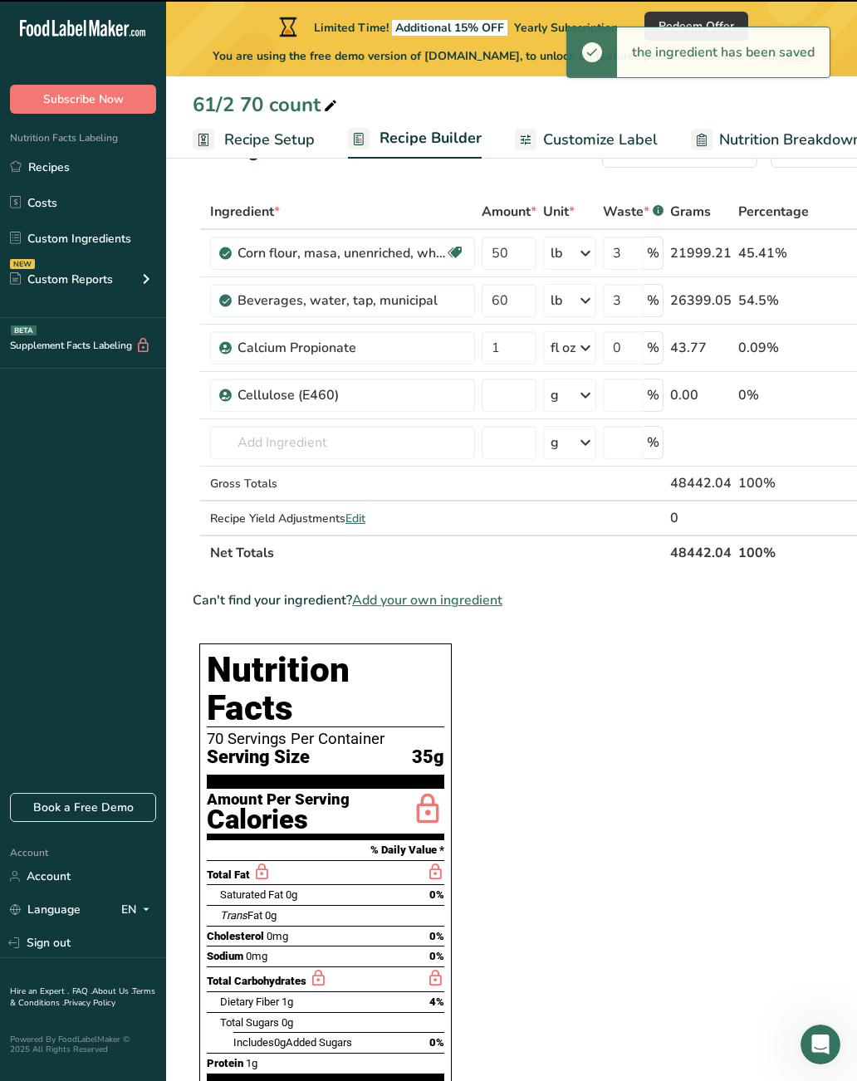
type input "0"
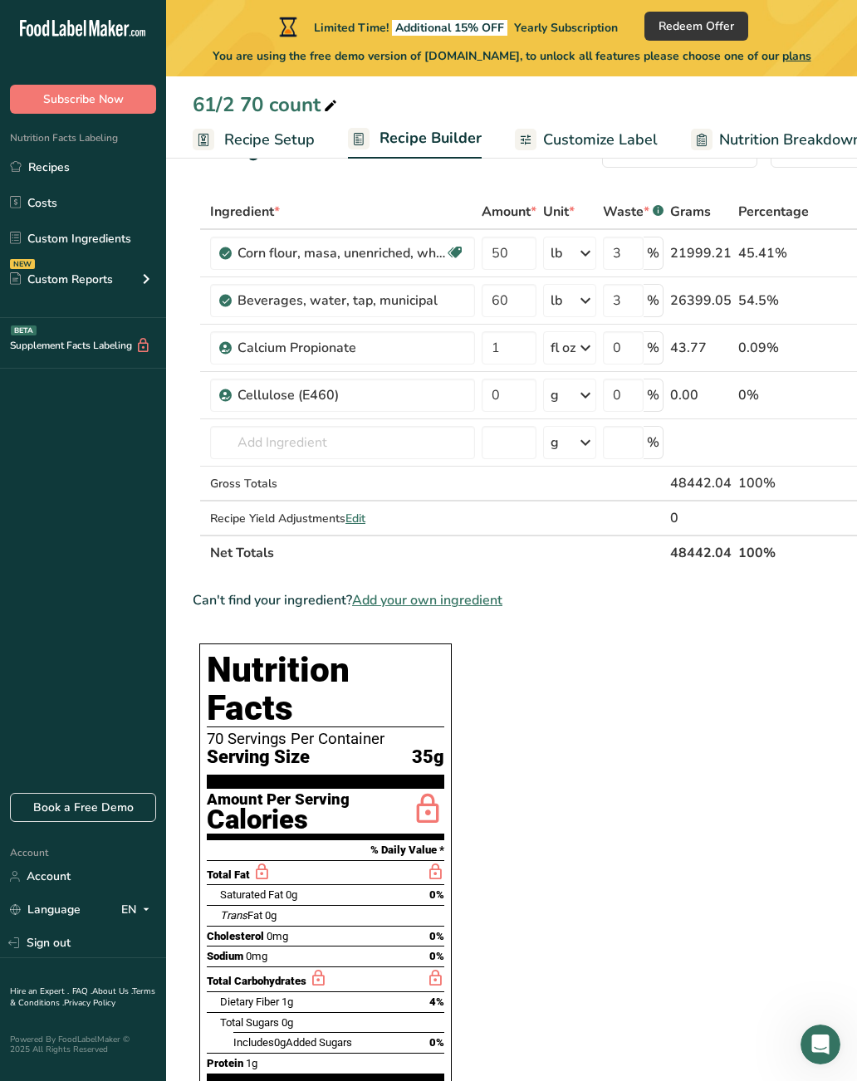
click at [588, 398] on icon at bounding box center [586, 395] width 20 height 30
click at [600, 701] on div "See more" at bounding box center [623, 698] width 140 height 17
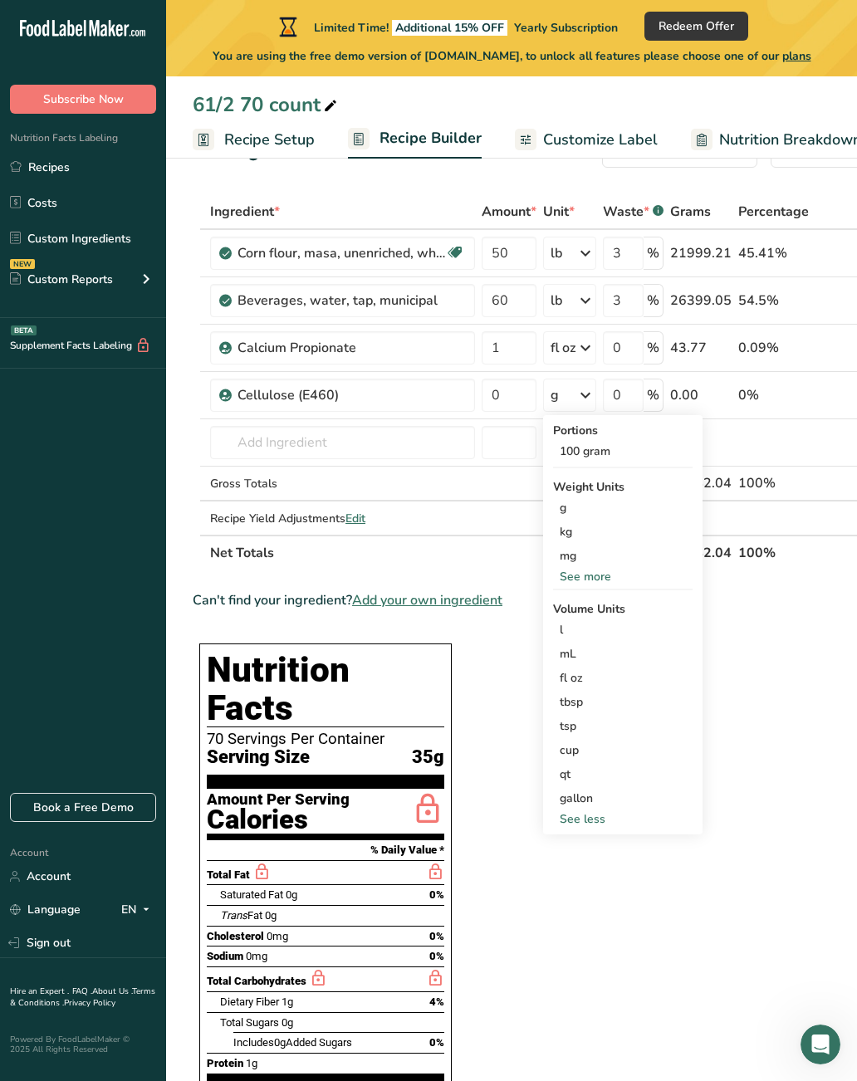
click at [589, 699] on div "tbsp" at bounding box center [623, 702] width 126 height 17
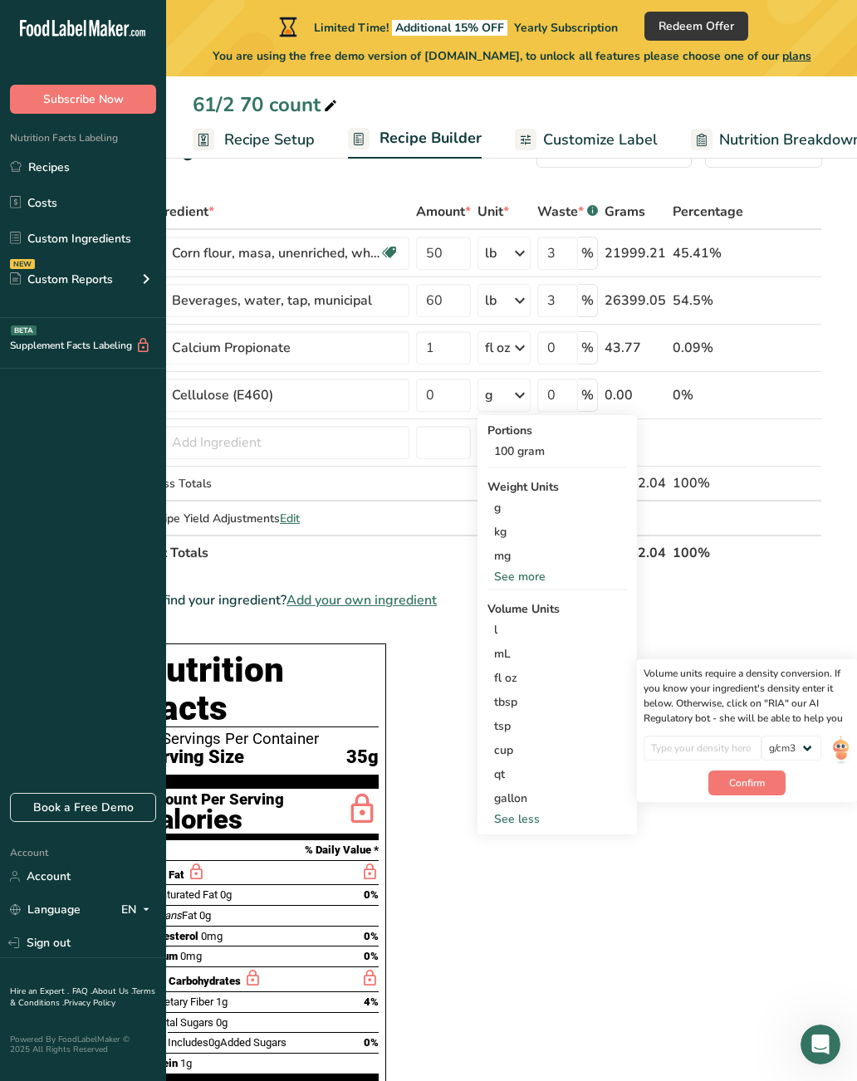
scroll to position [0, 66]
click at [848, 752] on img at bounding box center [840, 750] width 18 height 29
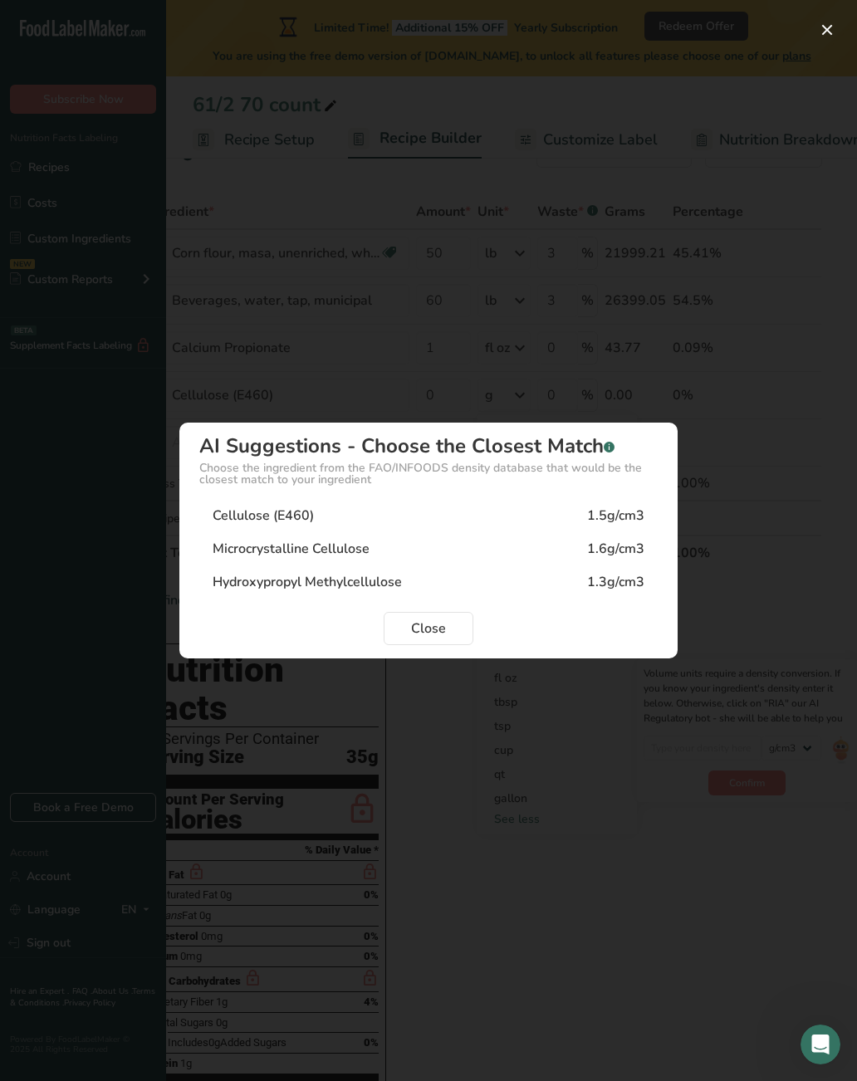
click at [452, 525] on div "Cellulose (E460) 1.5g/cm3" at bounding box center [428, 515] width 458 height 33
type input "1.5"
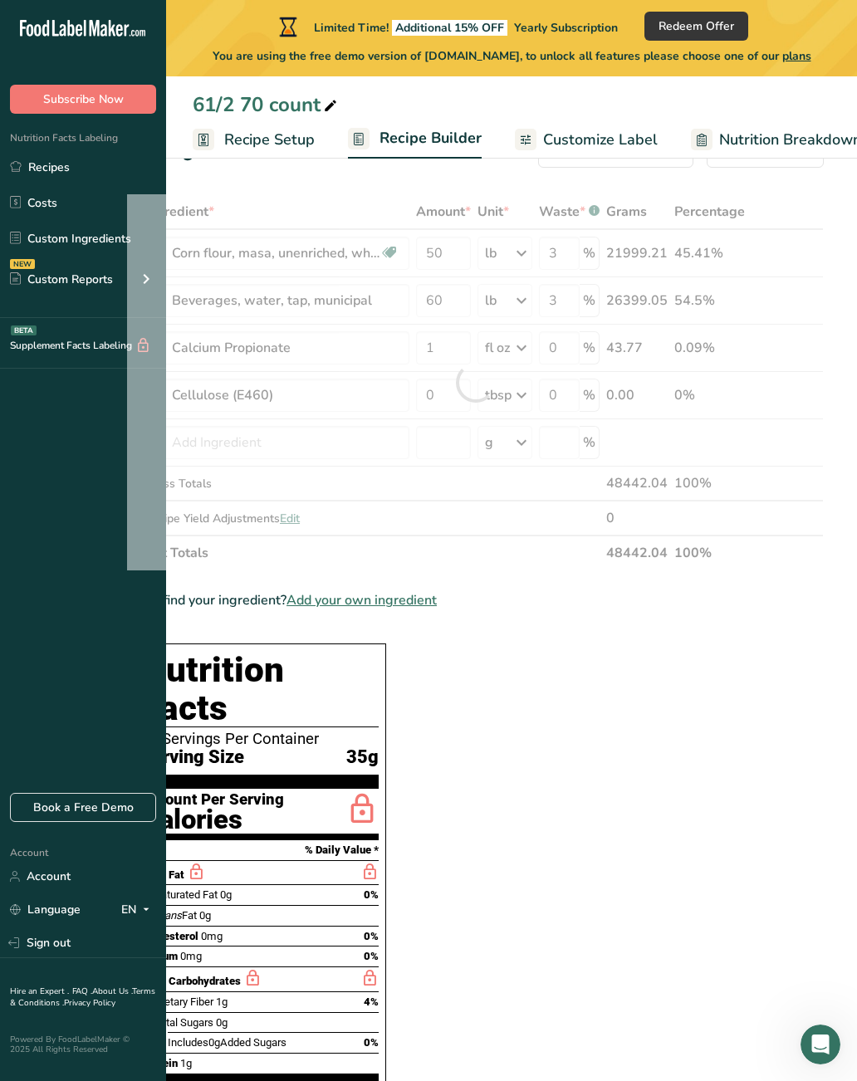
scroll to position [0, 40]
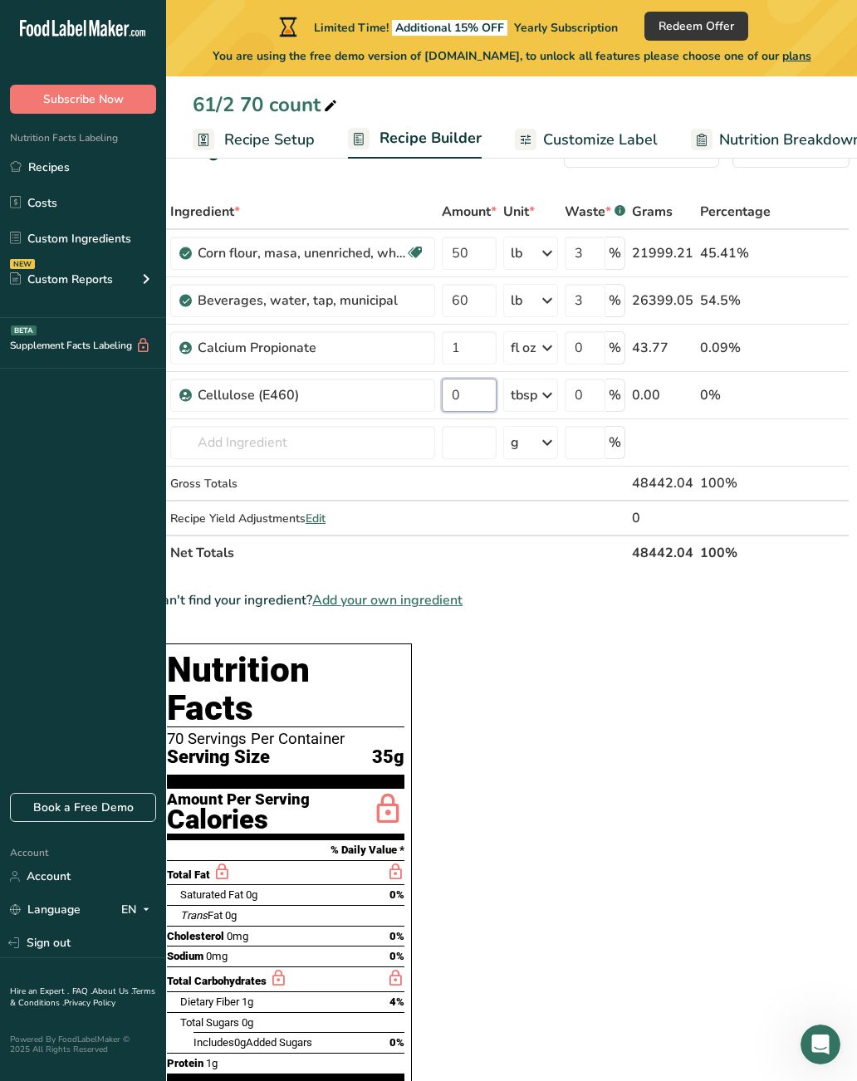
click at [483, 396] on input "0" at bounding box center [469, 395] width 55 height 33
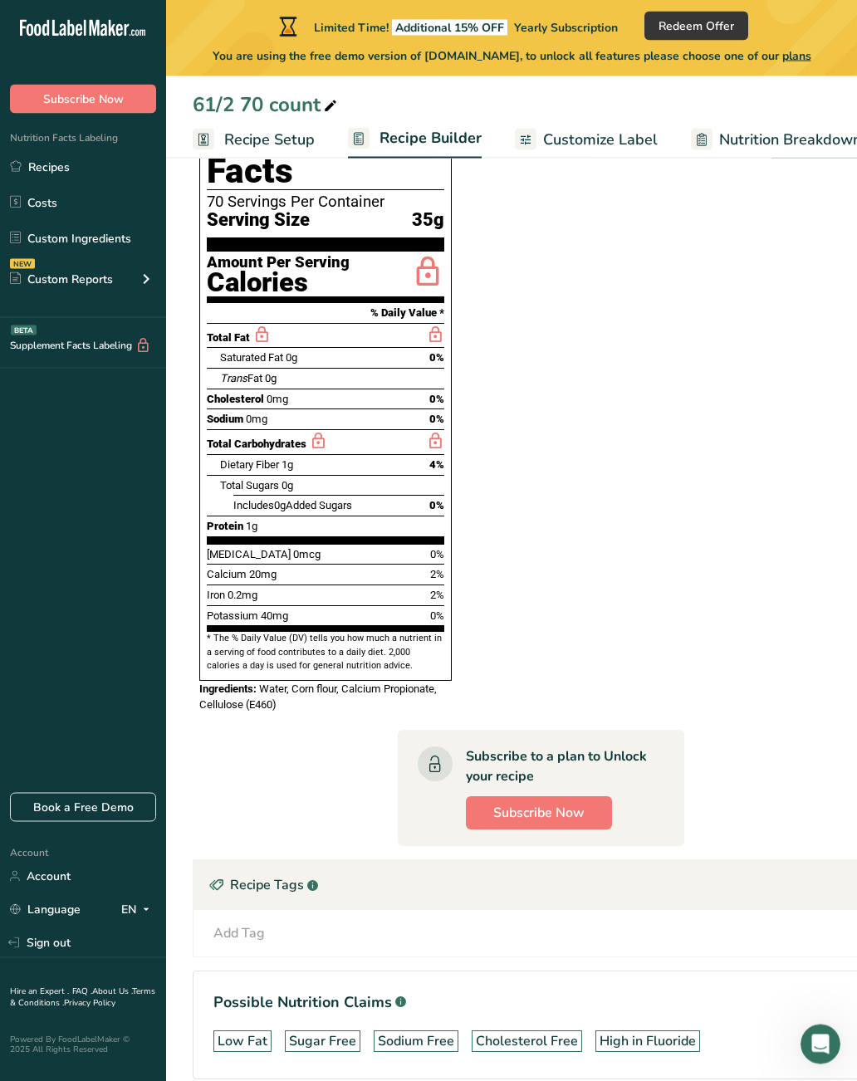
scroll to position [601, 0]
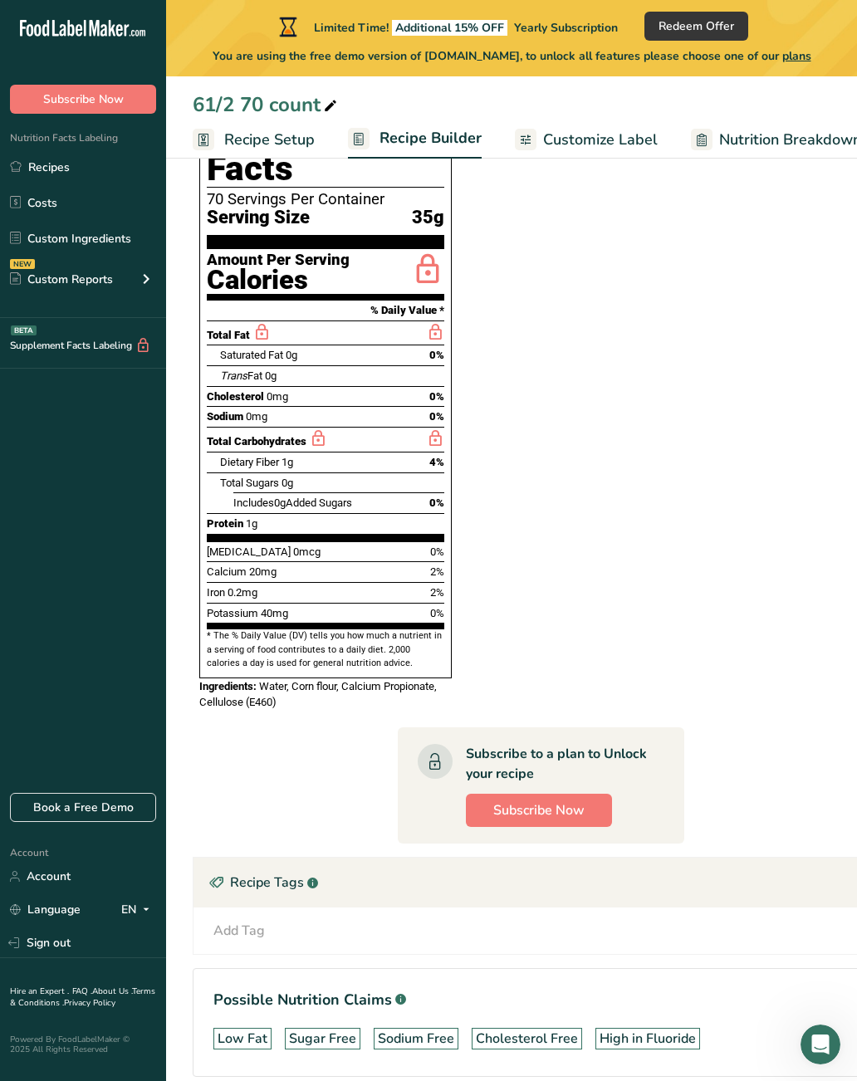
type input "1"
click at [577, 801] on span "Subscribe Now" at bounding box center [538, 811] width 91 height 20
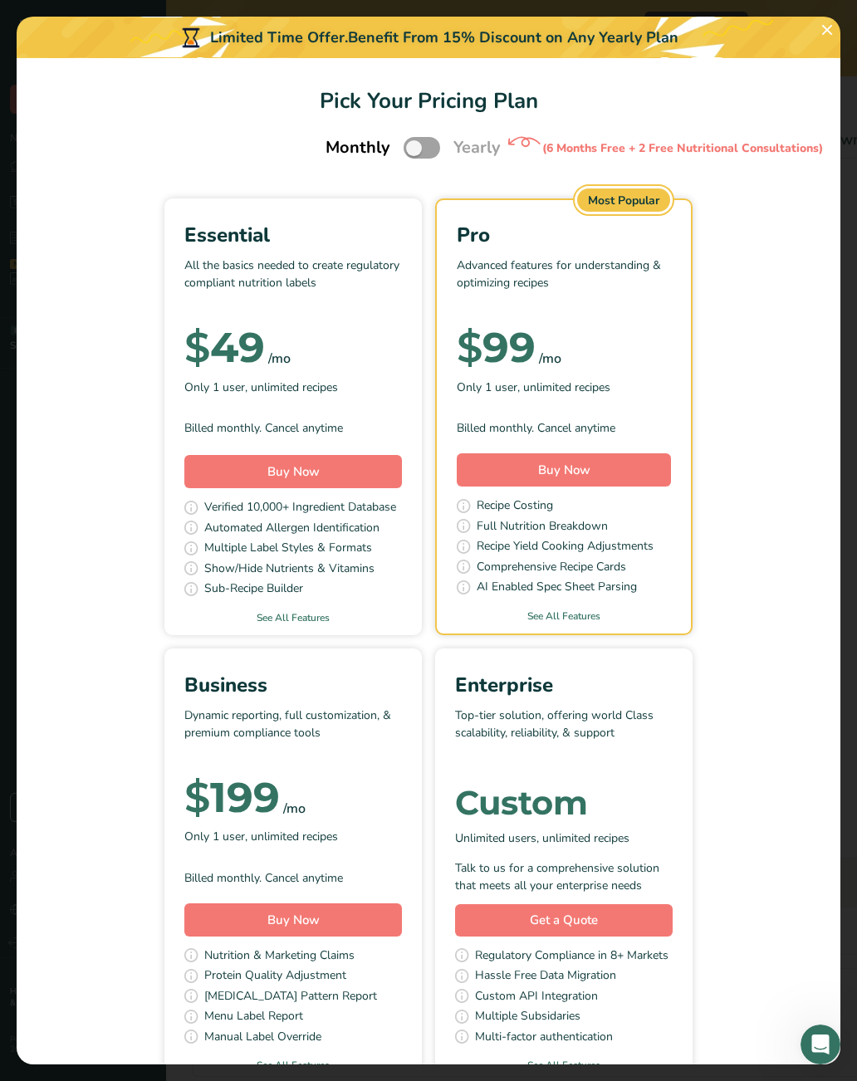
click at [82, 664] on div "Essential All the basics needed to create regulatory compliant nutrition labels…" at bounding box center [429, 641] width 784 height 885
click at [357, 463] on button "Buy Now" at bounding box center [293, 471] width 218 height 33
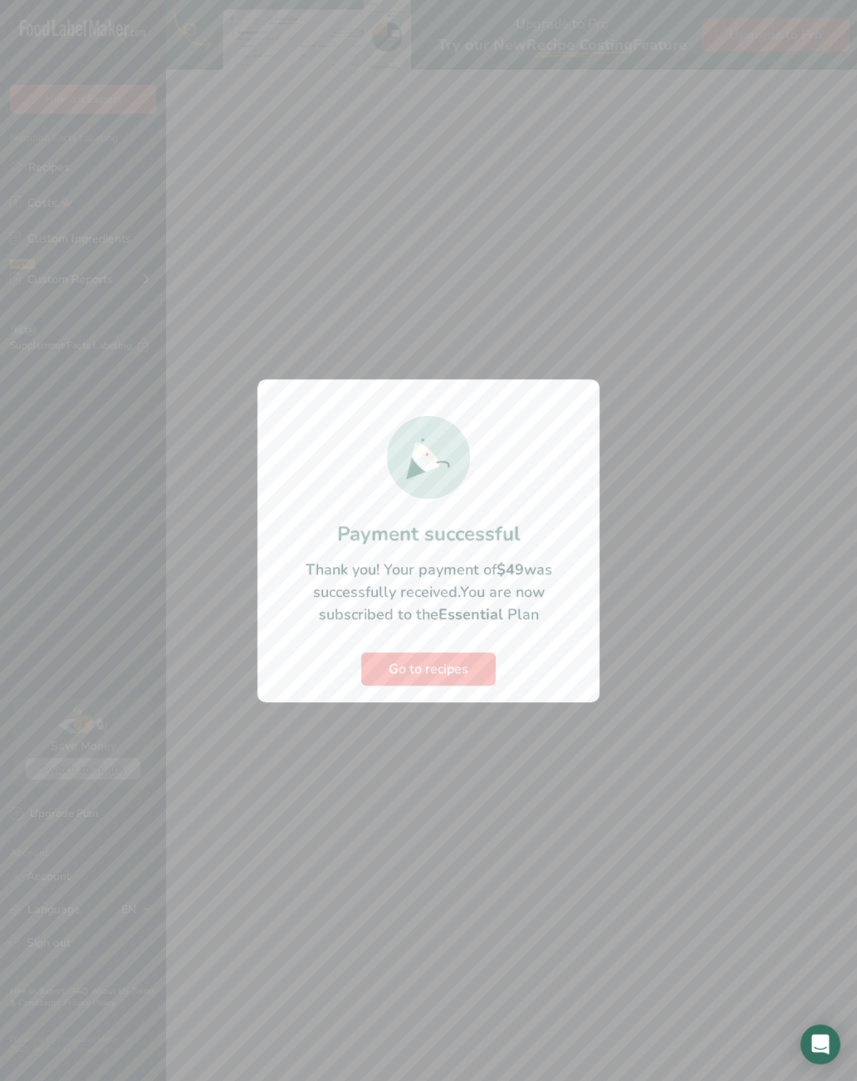
click at [468, 665] on span "Go to recipes" at bounding box center [429, 669] width 80 height 20
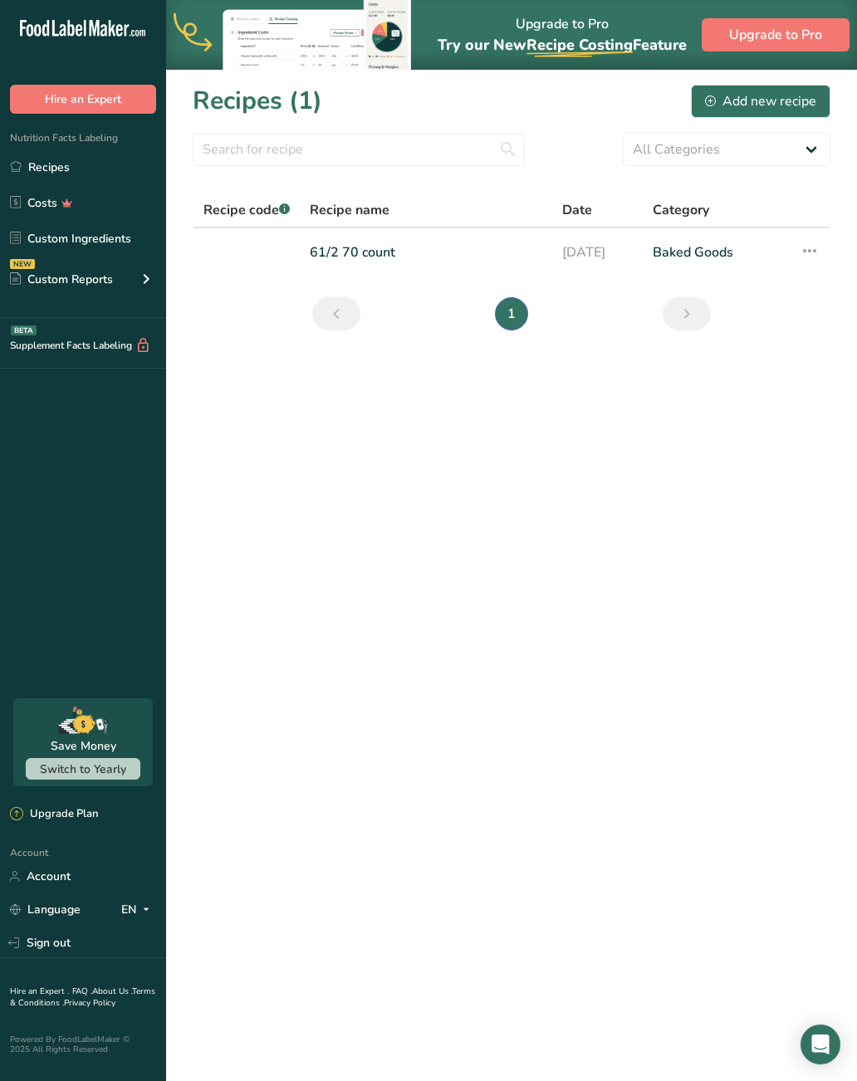
click at [616, 267] on link "[DATE]" at bounding box center [597, 252] width 71 height 35
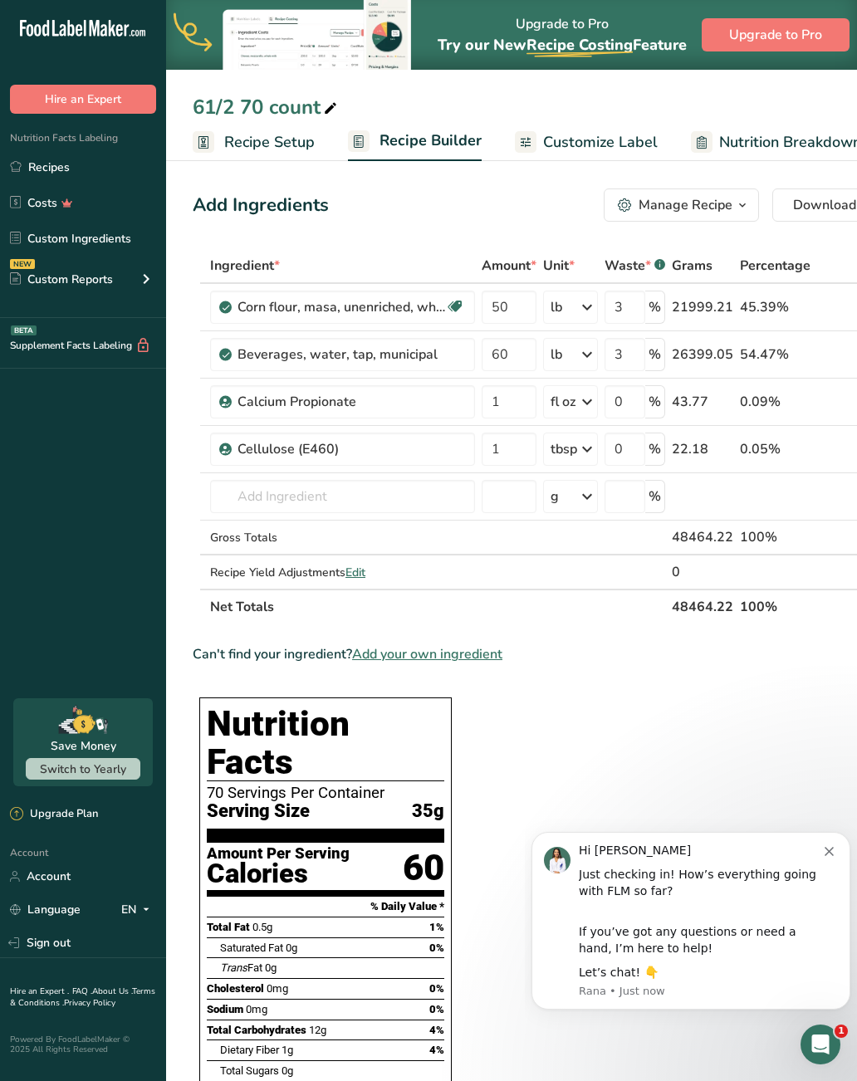
click at [836, 854] on button "Dismiss notification" at bounding box center [831, 849] width 13 height 13
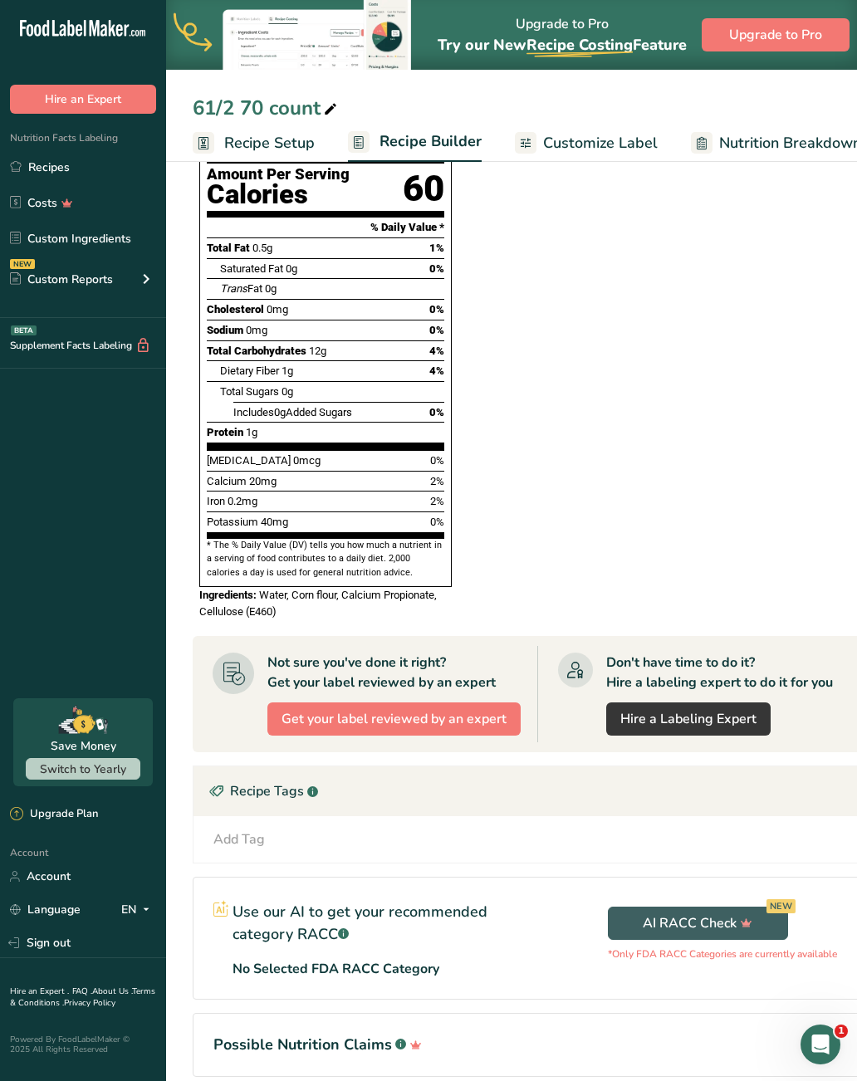
click at [370, 901] on p "Use our AI to get your recommended category RACC .a-a{fill:#347362;}.b-a{fill:#…" at bounding box center [377, 923] width 289 height 45
click at [408, 959] on p "No Selected FDA RACC Category" at bounding box center [336, 969] width 207 height 20
click at [464, 1034] on h1 "Possible Nutrition Claims .a-a{fill:#347362;}.b-a{fill:#fff;}" at bounding box center [540, 1045] width 655 height 22
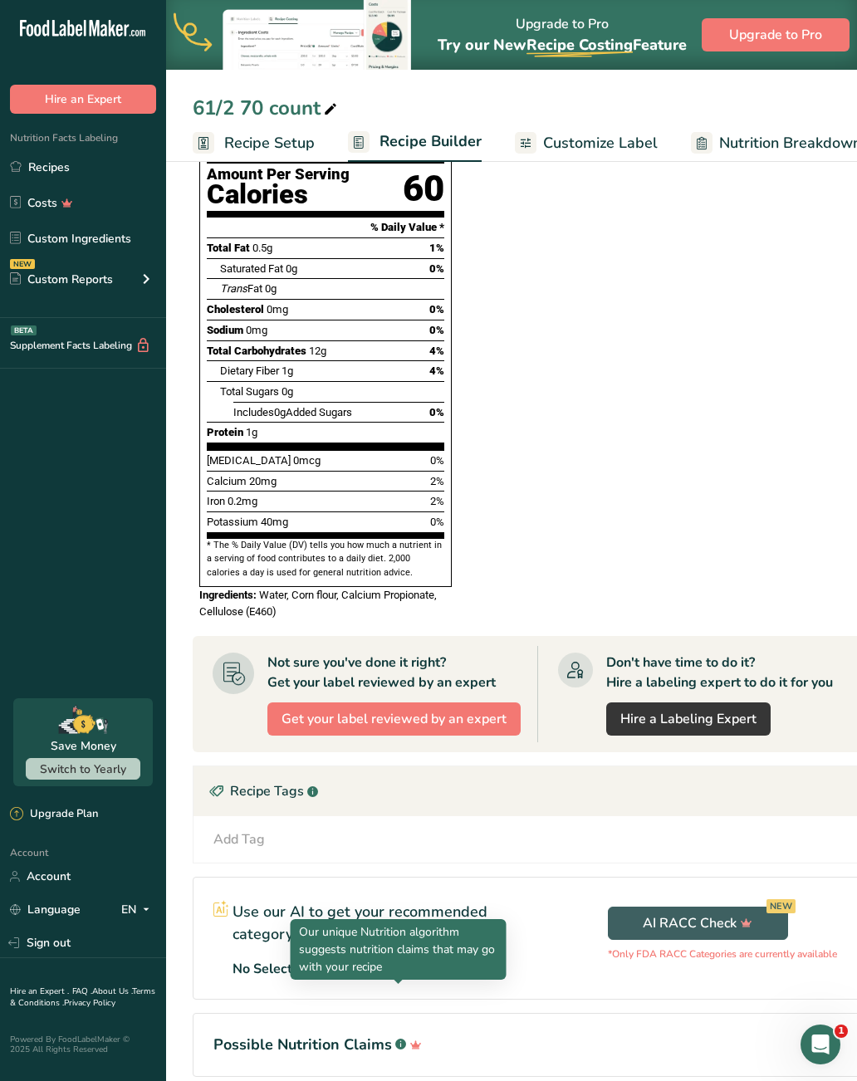
click at [382, 1051] on section "Ingredient * Amount * Unit * Waste * .a-a{fill:#347362;}.b-a{fill:#fff;} Grams …" at bounding box center [541, 336] width 697 height 1535
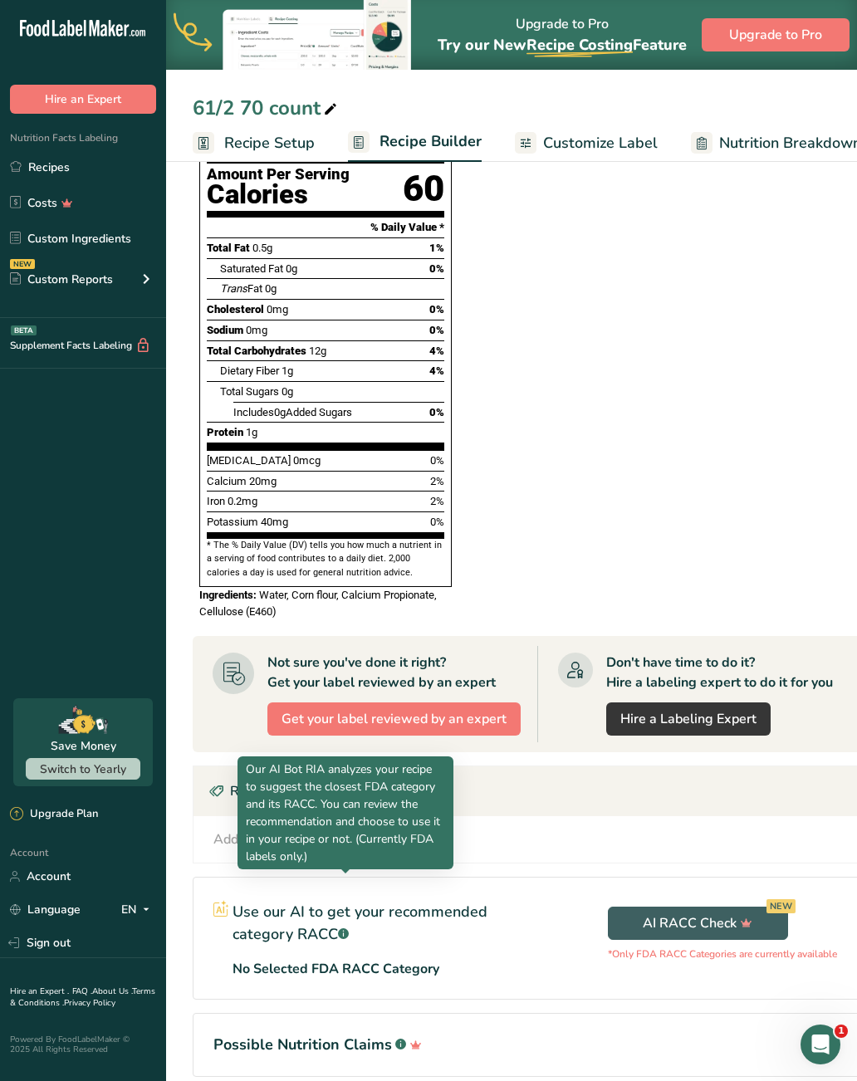
click at [497, 1023] on section "Possible Nutrition Claims .a-a{fill:#347362;}.b-a{fill:#fff;}" at bounding box center [541, 1045] width 697 height 64
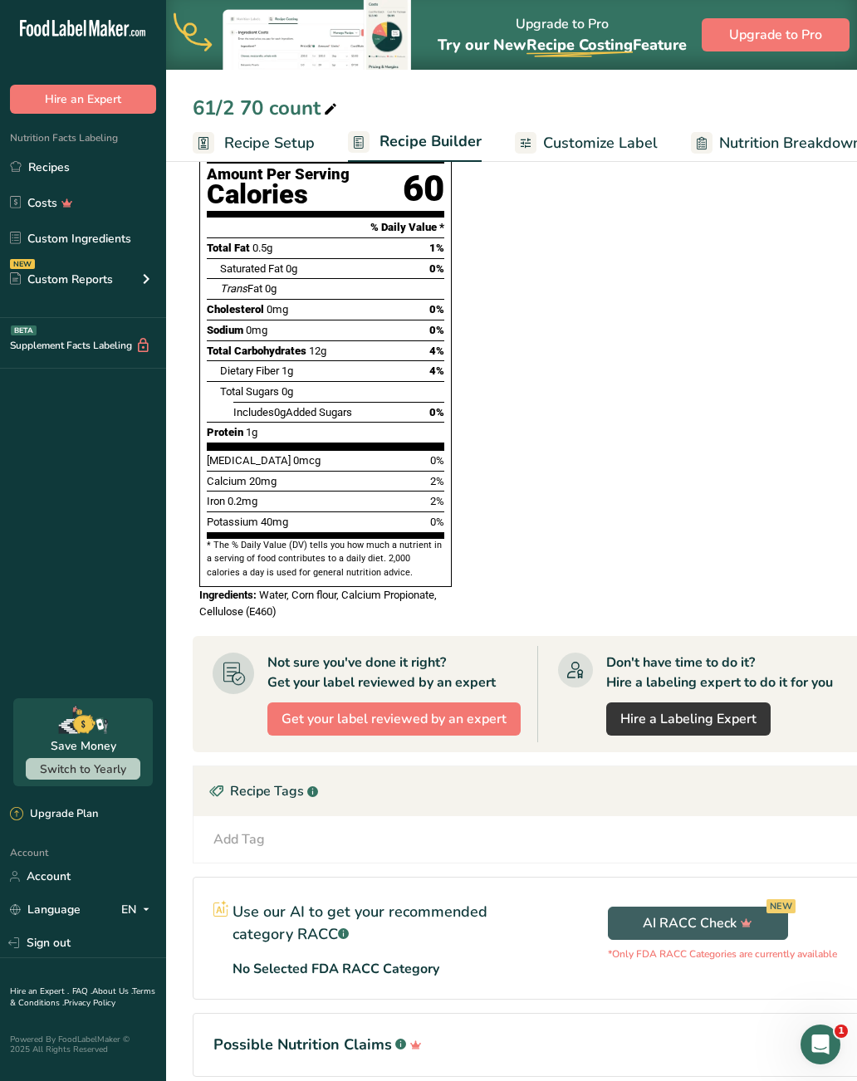
click at [230, 878] on div "Use our AI to get your recommended category RACC .a-a{fill:#347362;}.b-a{fill:#…" at bounding box center [368, 938] width 348 height 121
click at [223, 907] on rect at bounding box center [223, 910] width 1 height 7
click at [375, 901] on p "Use our AI to get your recommended category RACC .a-a{fill:#347362;}.b-a{fill:#…" at bounding box center [377, 923] width 289 height 45
click at [701, 1034] on h1 "Possible Nutrition Claims .a-a{fill:#347362;}.b-a{fill:#fff;}" at bounding box center [540, 1045] width 655 height 22
click at [411, 959] on p "No Selected FDA RACC Category" at bounding box center [336, 969] width 207 height 20
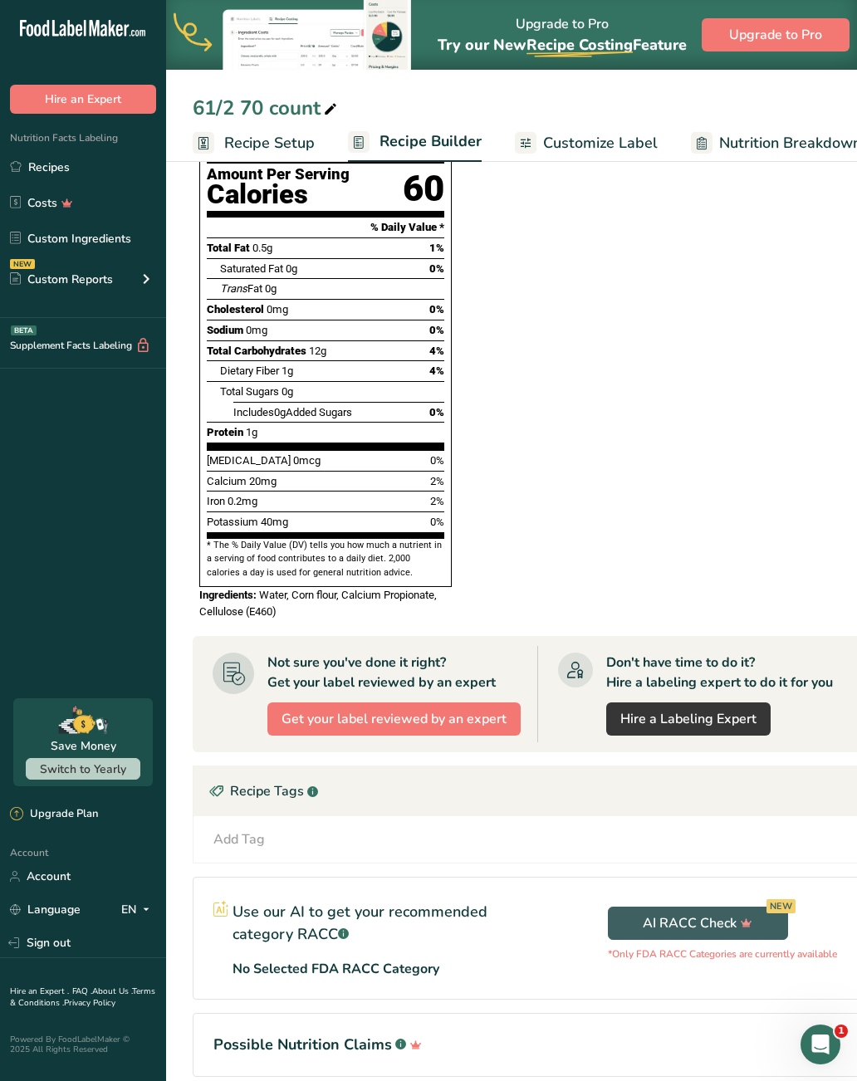
click at [399, 901] on p "Use our AI to get your recommended category RACC .a-a{fill:#347362;}.b-a{fill:#…" at bounding box center [377, 923] width 289 height 45
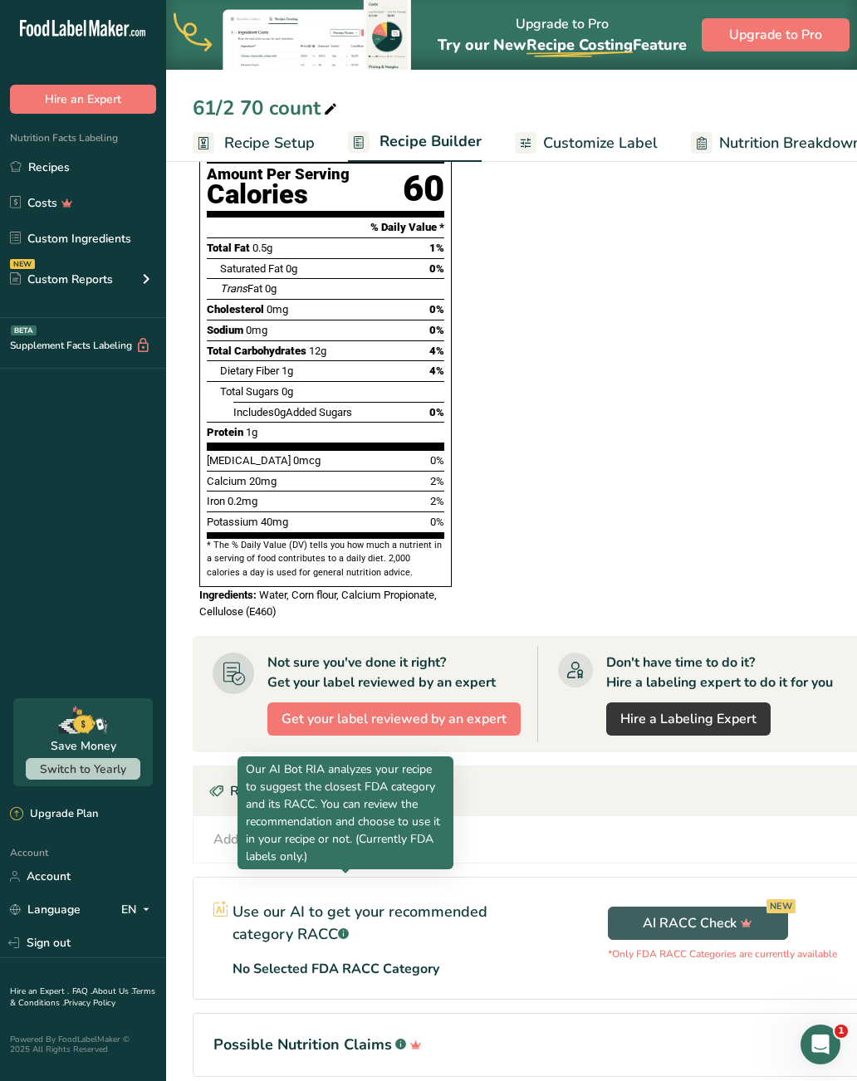
click at [341, 924] on div ".a-a{fill:#347362;}.b-a{fill:#fff;}" at bounding box center [343, 935] width 11 height 22
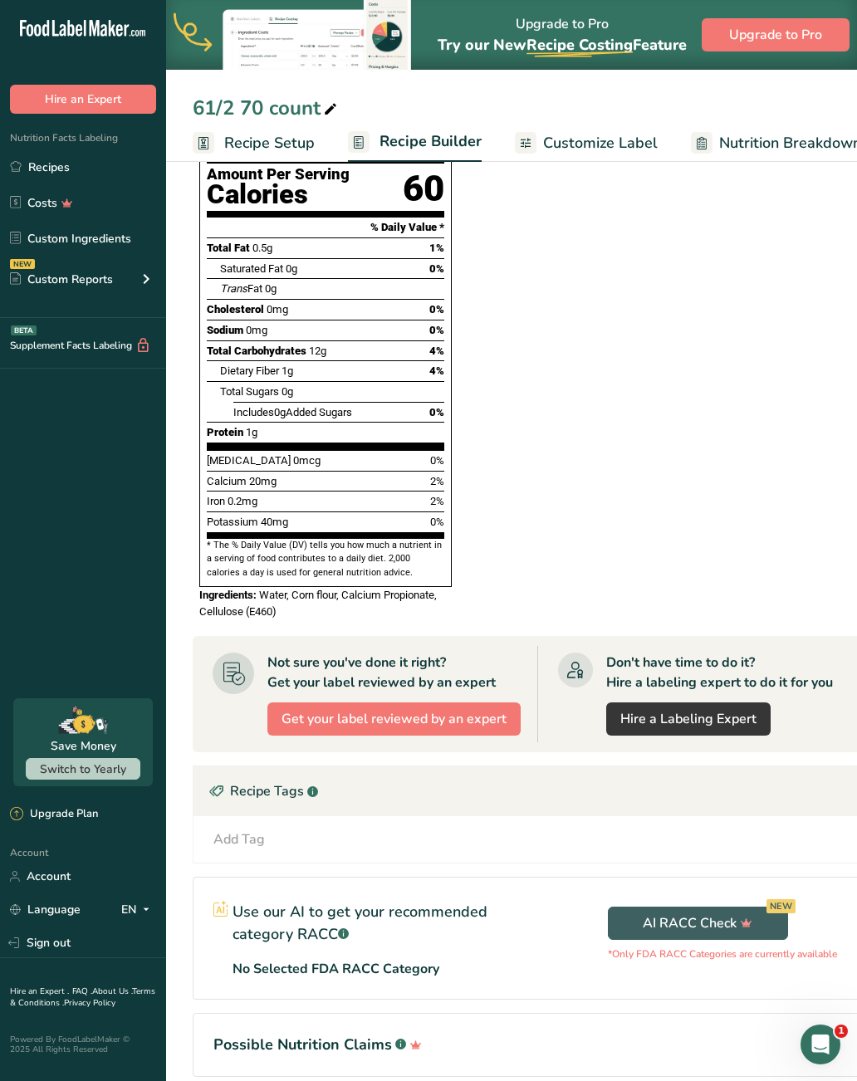
click at [209, 878] on div "Use our AI to get your recommended category RACC .a-a{fill:#347362;}.b-a{fill:#…" at bounding box center [368, 938] width 348 height 121
click at [208, 878] on div "Use our AI to get your recommended category RACC .a-a{fill:#347362;}.b-a{fill:#…" at bounding box center [368, 938] width 348 height 121
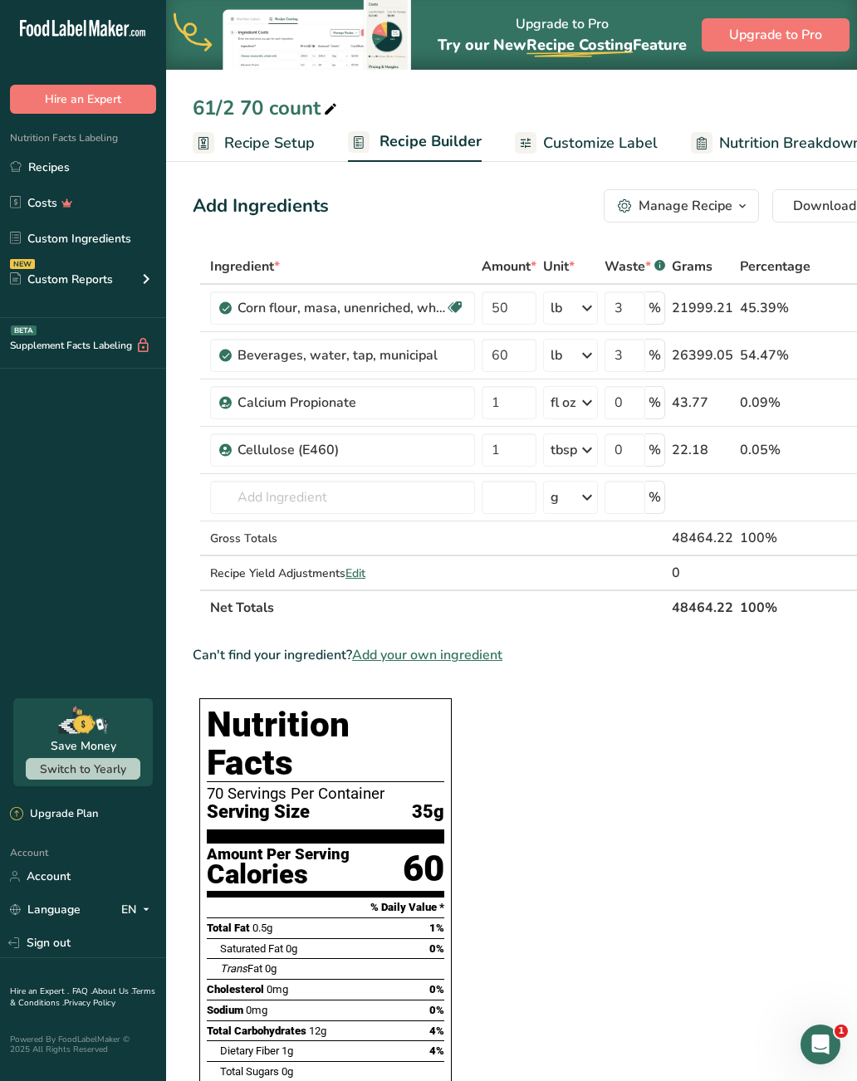
click at [76, 175] on link "Recipes" at bounding box center [83, 167] width 166 height 32
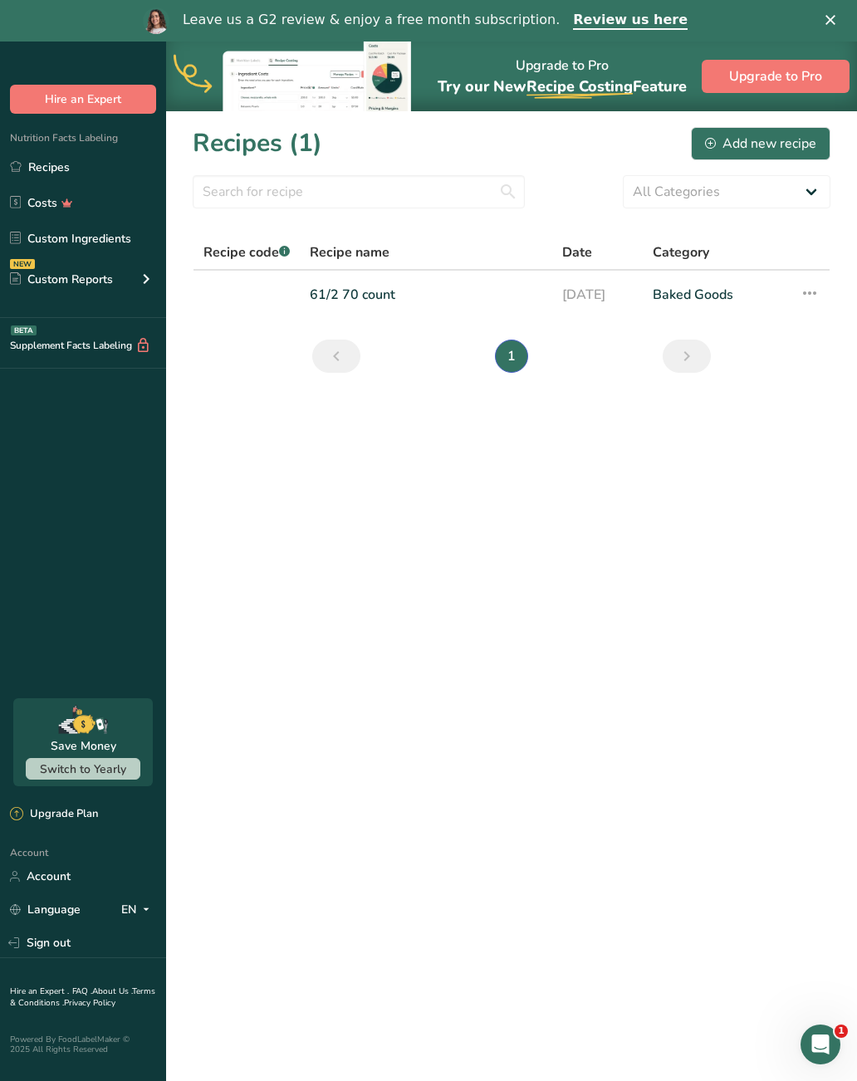
click at [815, 282] on icon at bounding box center [810, 293] width 20 height 30
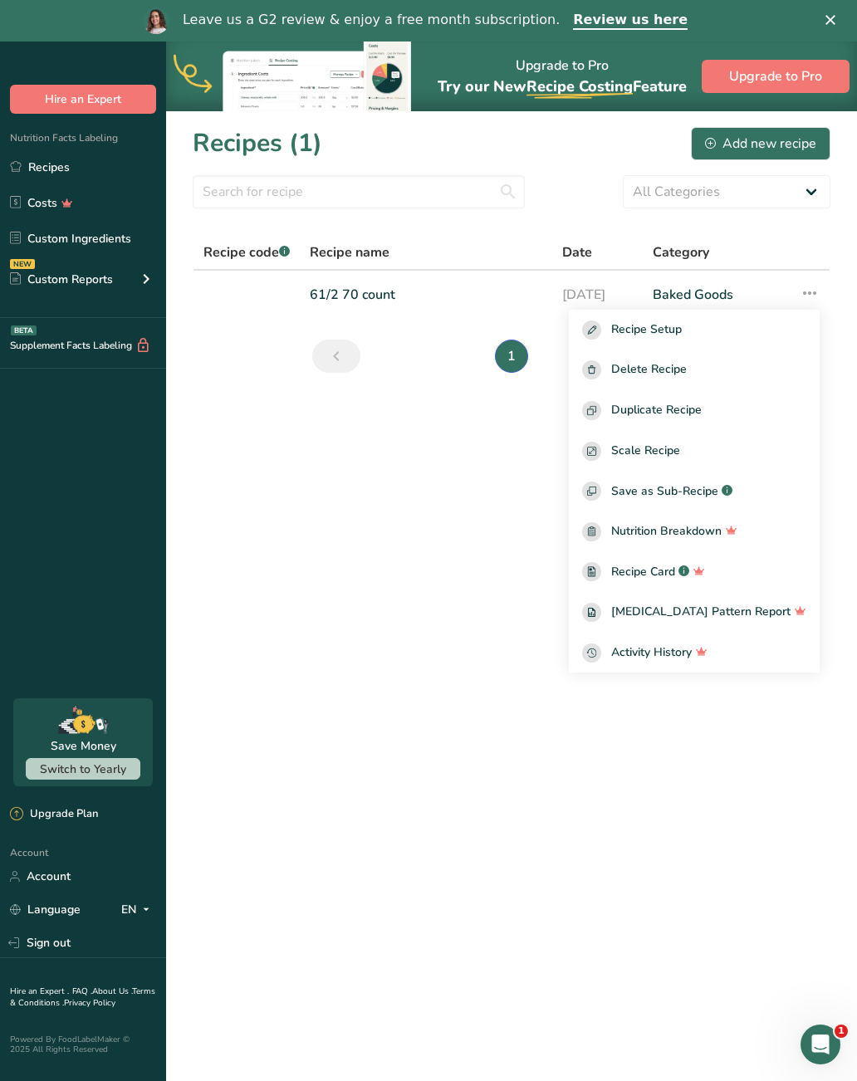
click at [555, 662] on main "Upgrade to Pro Try our New Recipe Costing .a-29{fill:none;stroke-linecap:round;…" at bounding box center [428, 582] width 857 height 1081
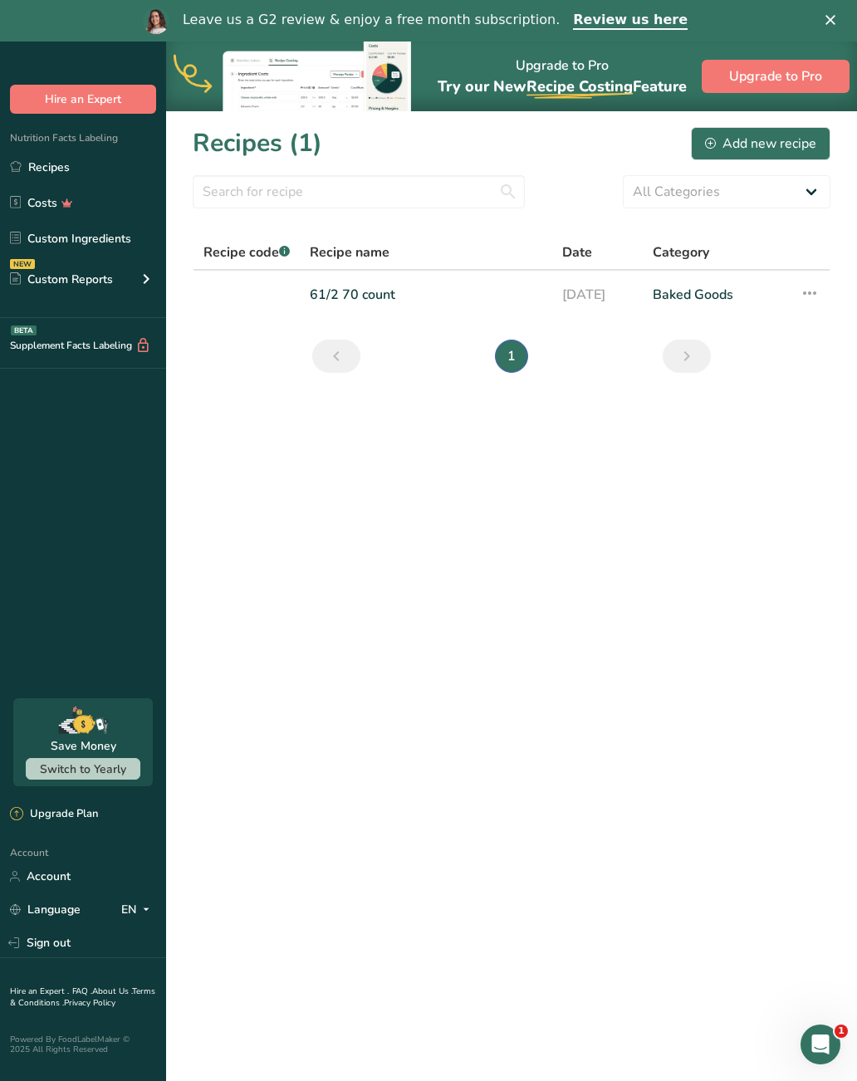
click at [577, 259] on span "Date" at bounding box center [577, 253] width 30 height 20
click at [600, 294] on link "[DATE]" at bounding box center [597, 294] width 71 height 35
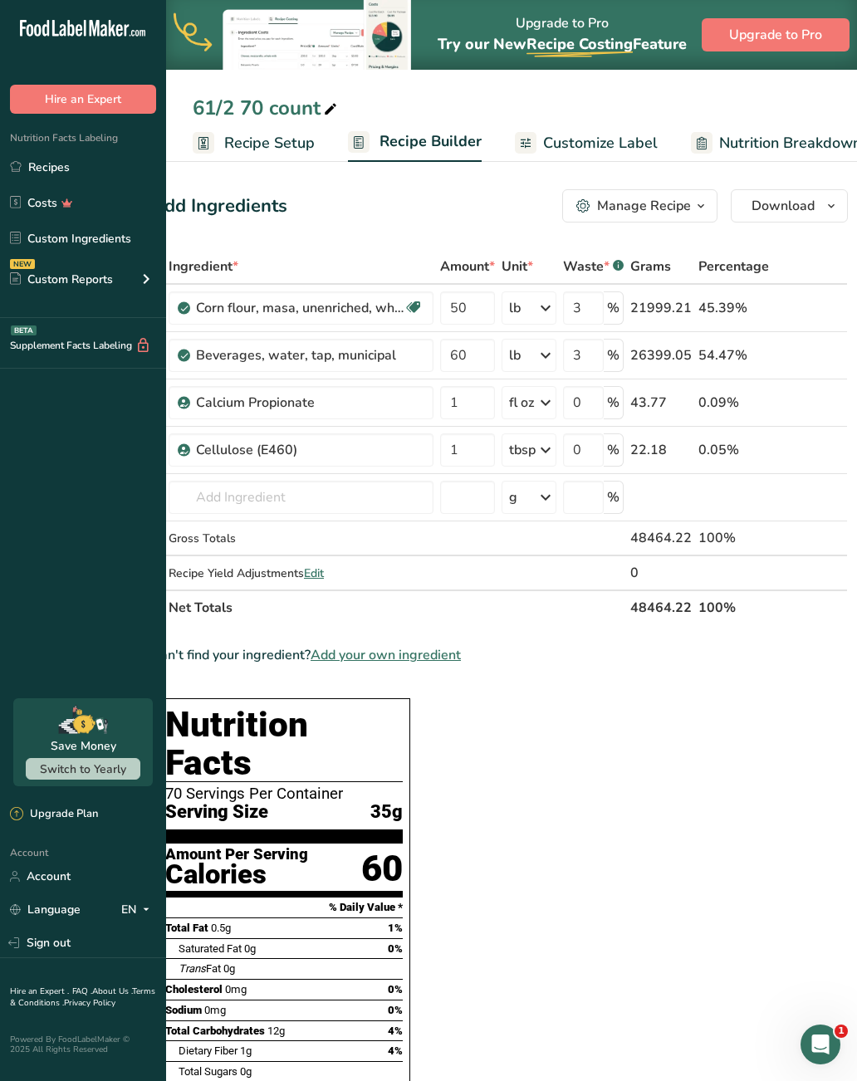
scroll to position [0, 40]
click at [792, 199] on span "Download" at bounding box center [784, 206] width 63 height 20
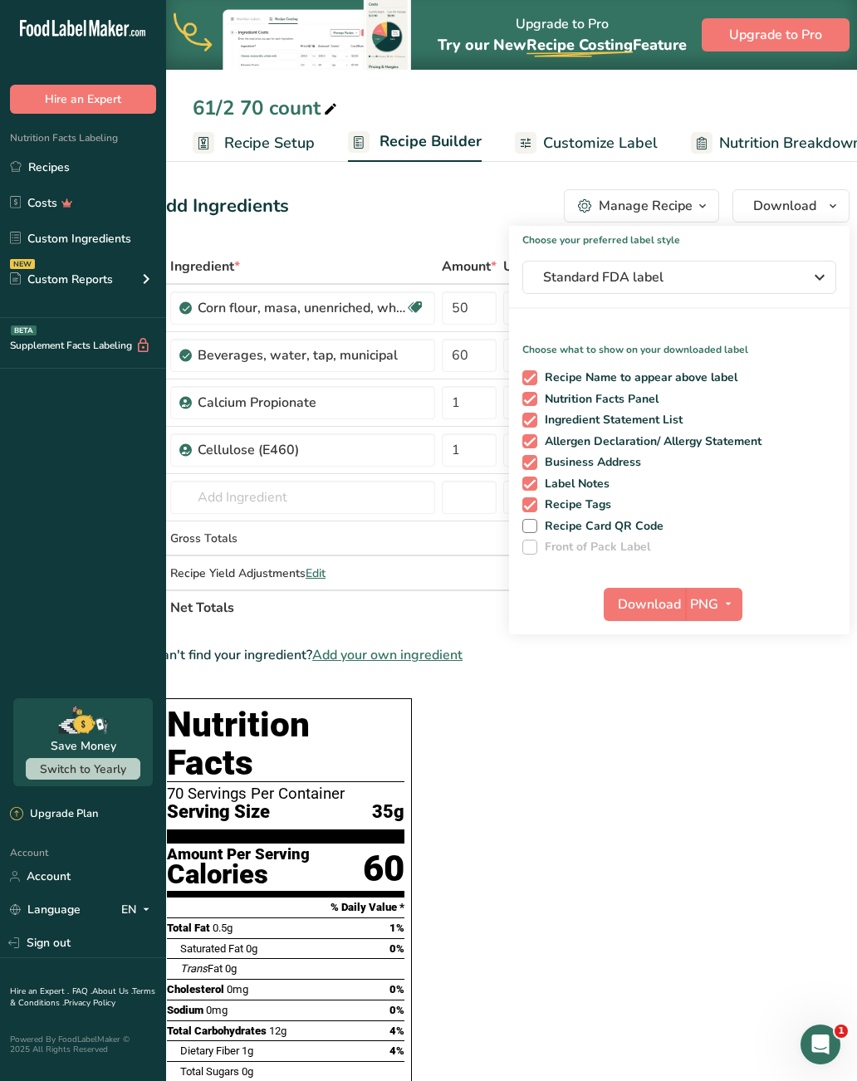
click at [711, 605] on span "PNG" at bounding box center [704, 605] width 28 height 20
click at [718, 722] on link "PDF" at bounding box center [715, 720] width 53 height 27
click at [682, 599] on button "Download" at bounding box center [645, 604] width 81 height 33
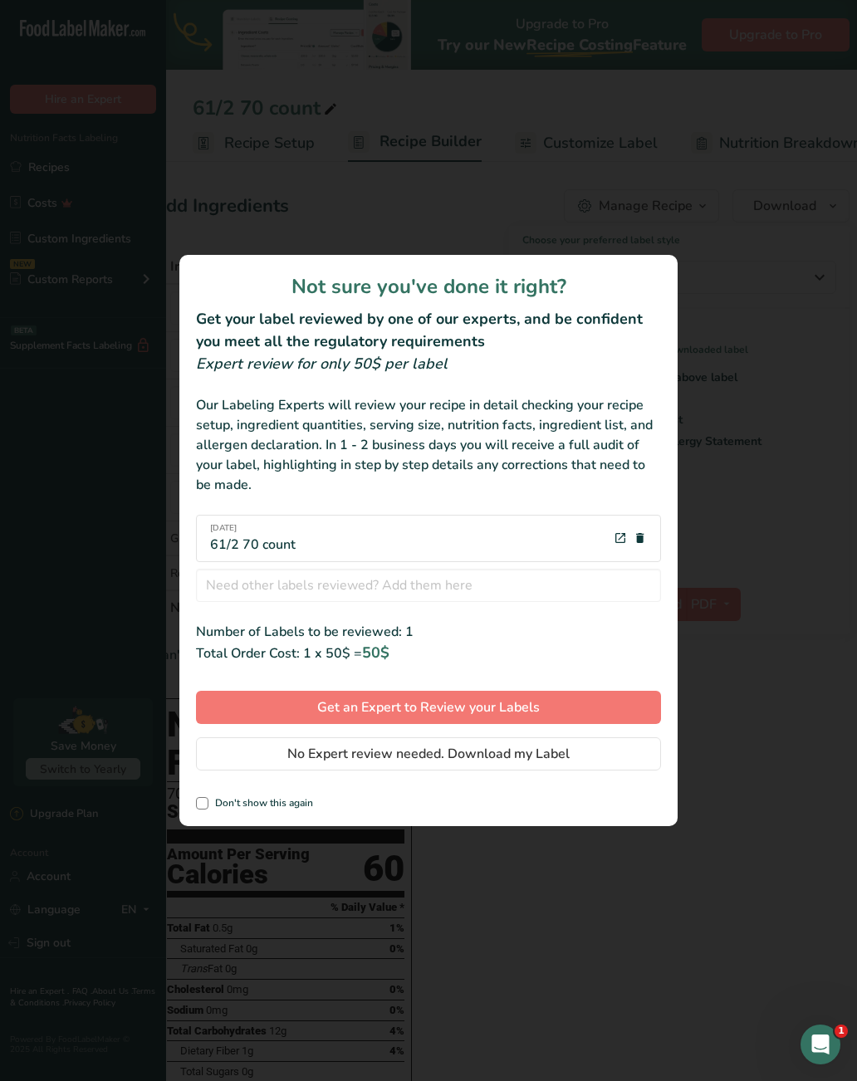
click at [542, 761] on span "No Expert review needed. Download my Label" at bounding box center [428, 754] width 282 height 20
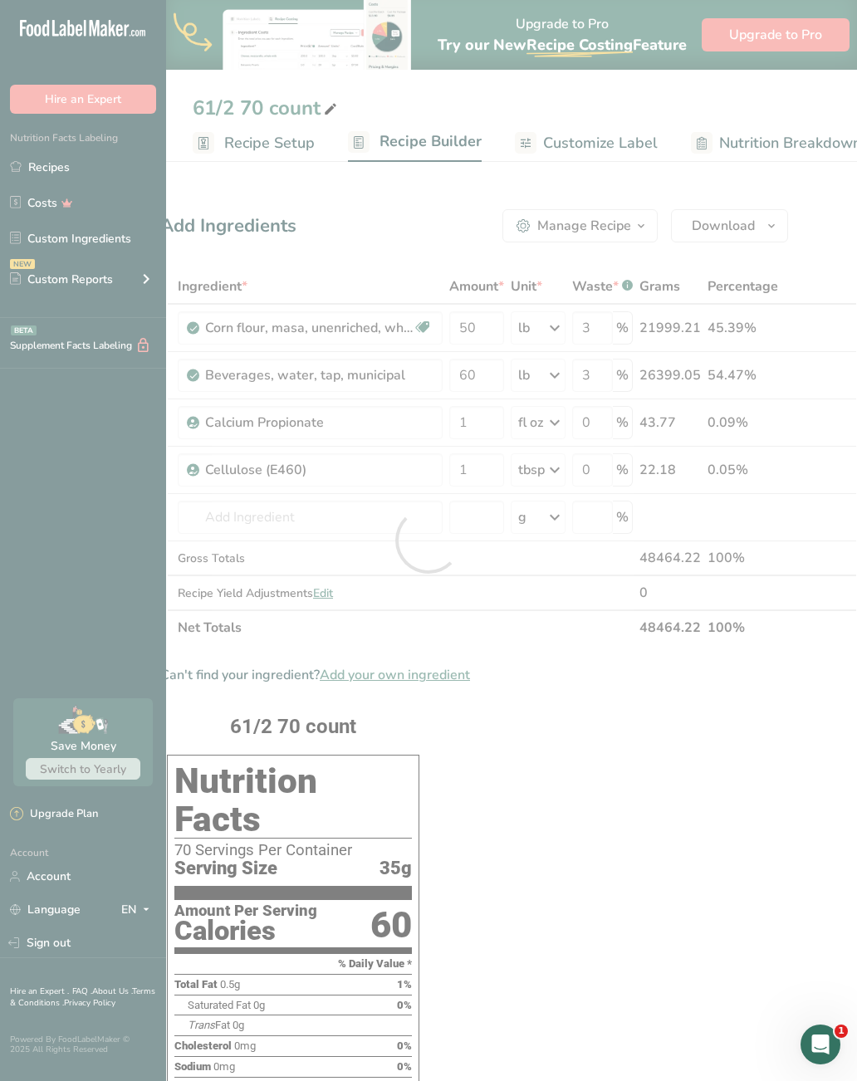
scroll to position [0, 0]
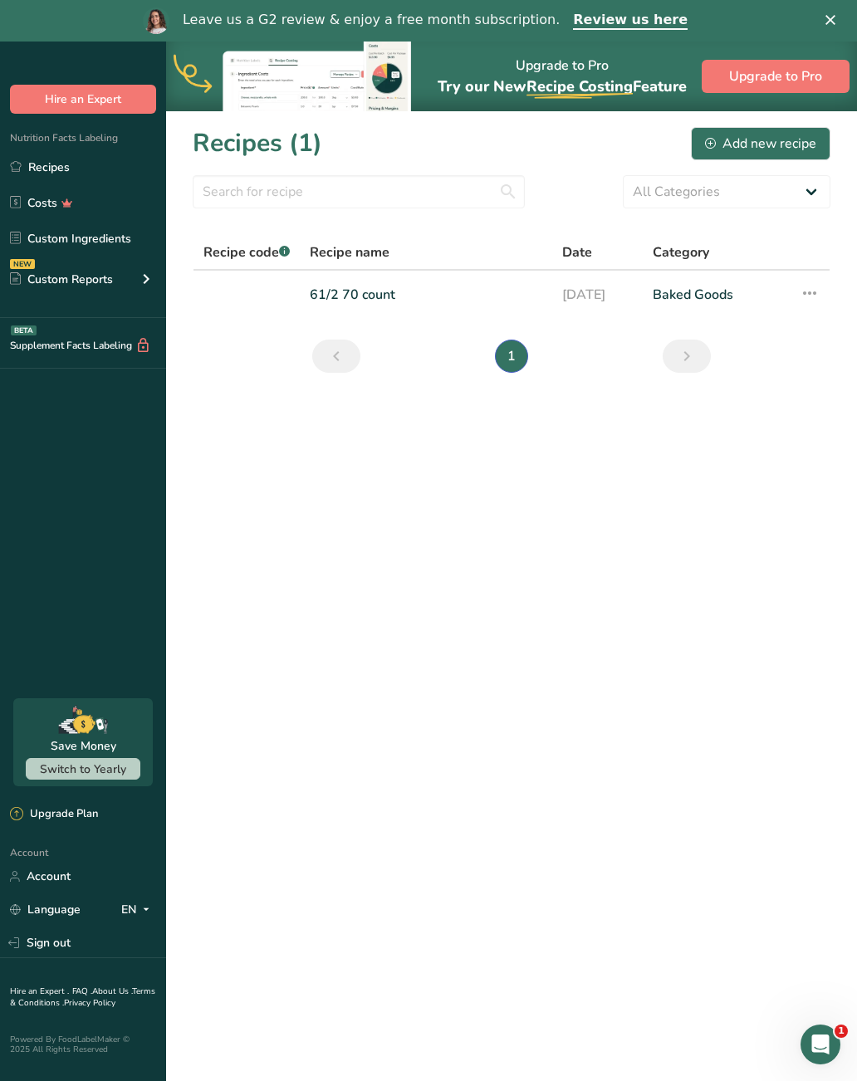
click at [792, 136] on div "Add new recipe" at bounding box center [760, 144] width 111 height 20
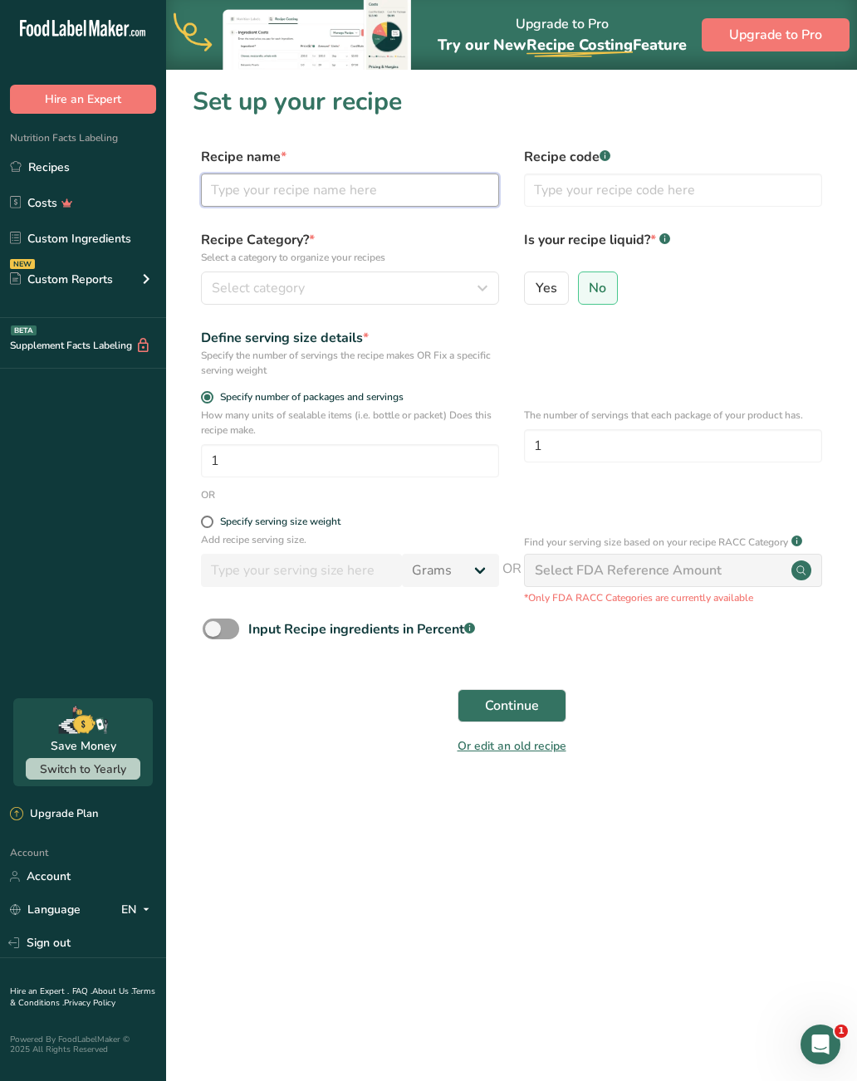
click at [361, 192] on input "text" at bounding box center [350, 190] width 298 height 33
type input "Tamańo 61/2 30 count"
click at [342, 304] on button "Select category" at bounding box center [350, 288] width 298 height 33
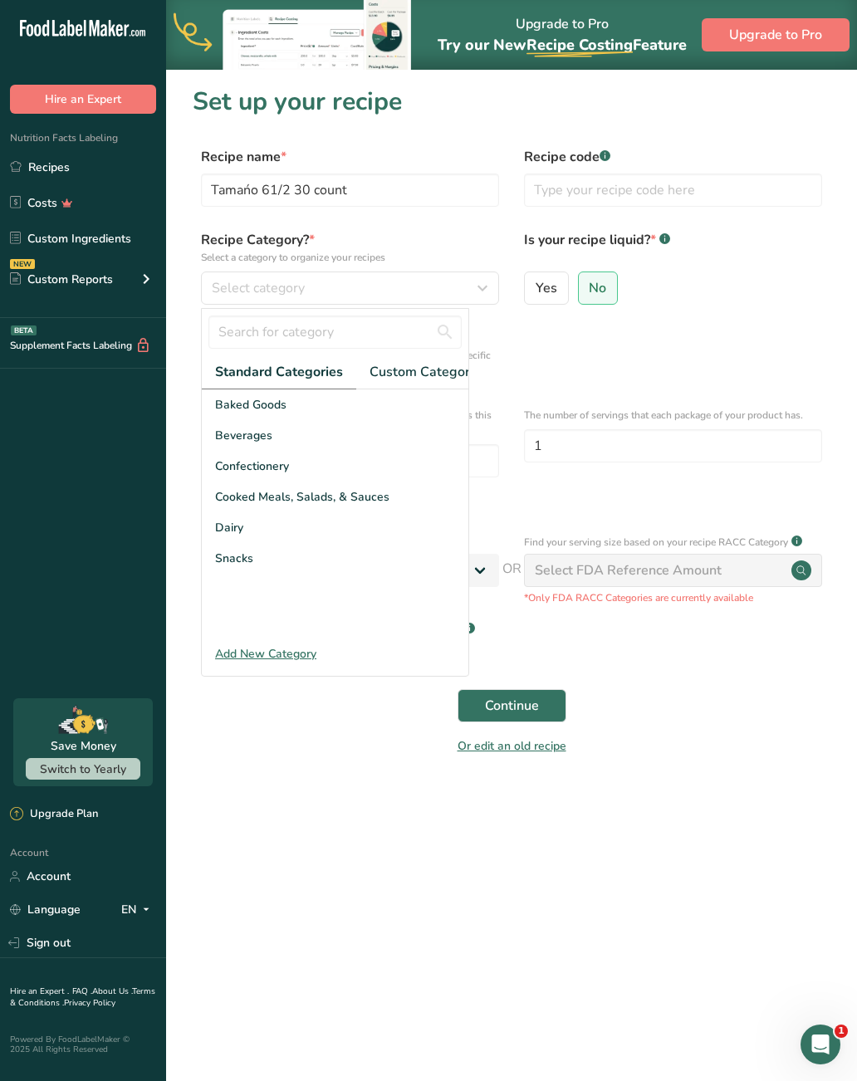
click at [297, 412] on div "Baked Goods" at bounding box center [335, 405] width 267 height 31
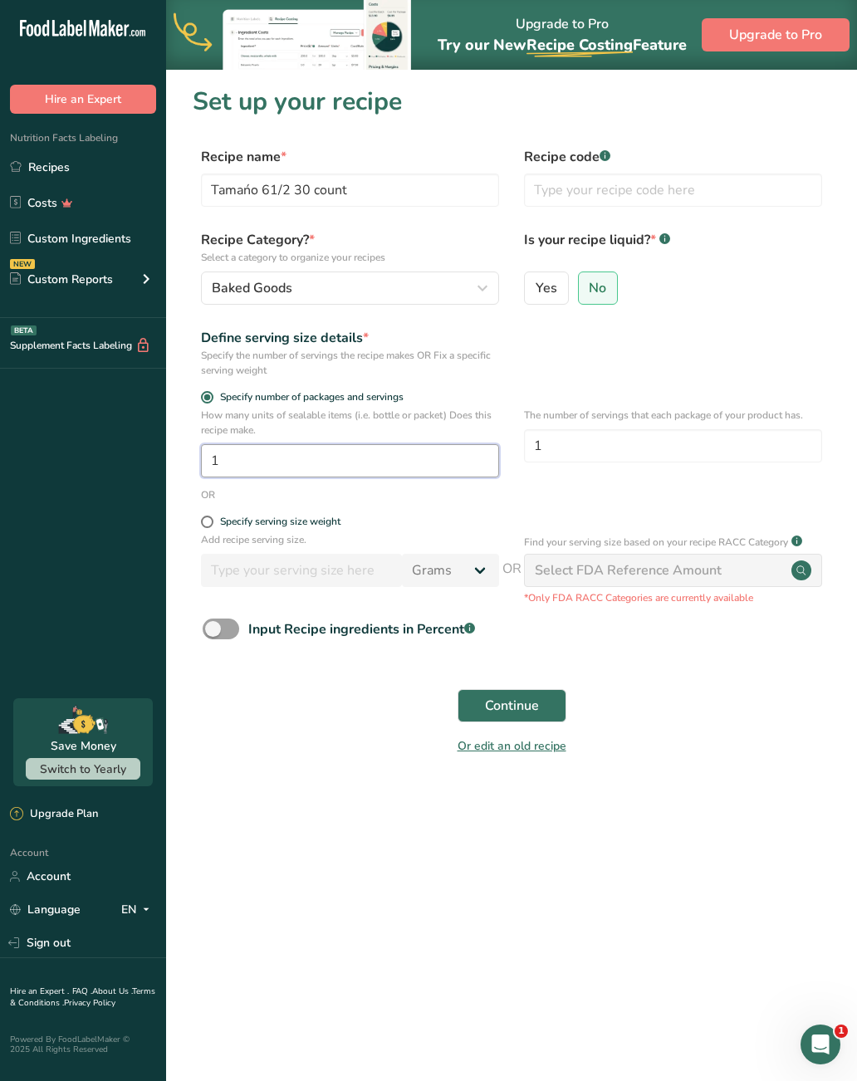
click at [372, 466] on input "1" at bounding box center [350, 460] width 298 height 33
type input "40"
click at [622, 449] on input "1" at bounding box center [673, 445] width 298 height 33
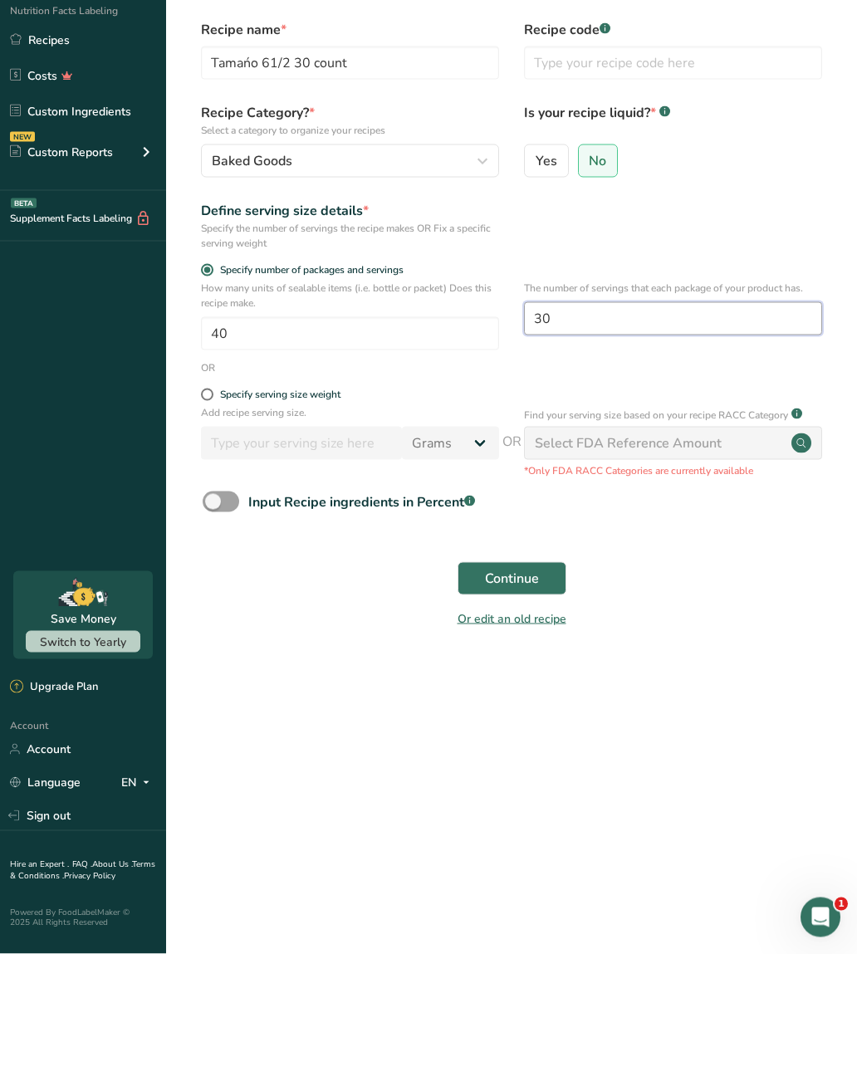
type input "30"
click at [541, 689] on button "Continue" at bounding box center [512, 705] width 109 height 33
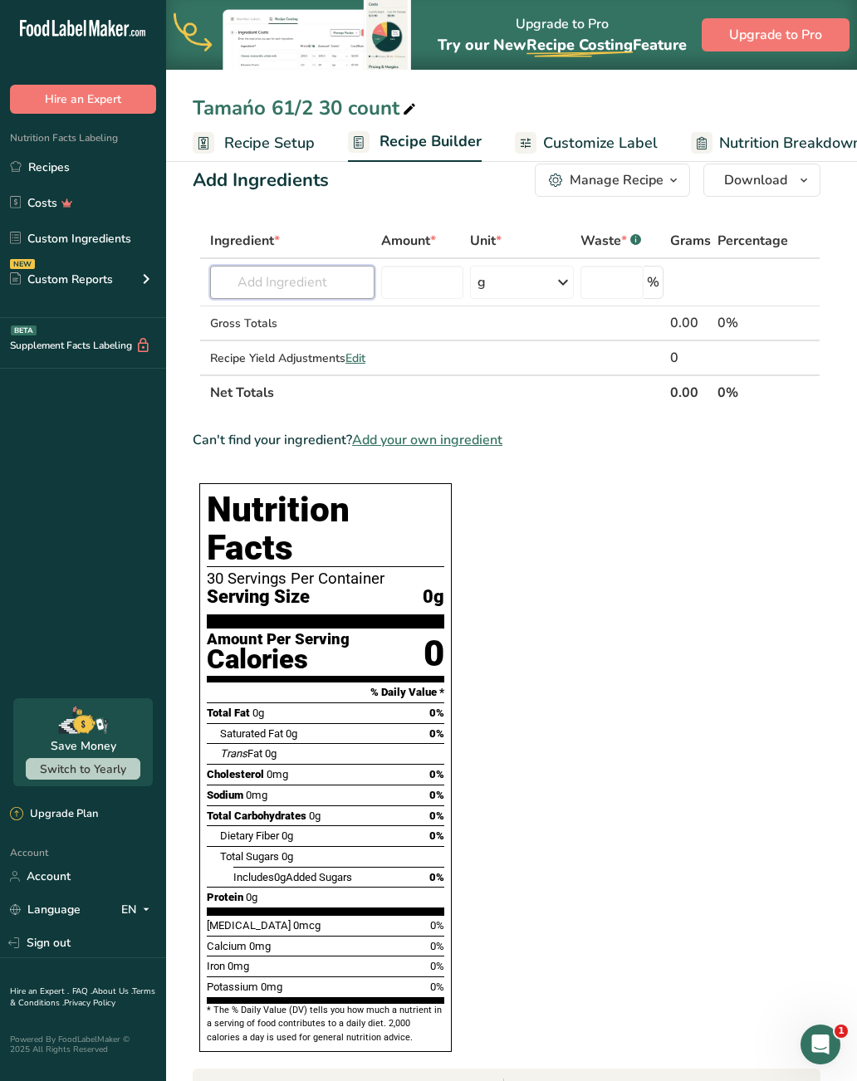
click at [325, 289] on input "text" at bounding box center [292, 282] width 164 height 33
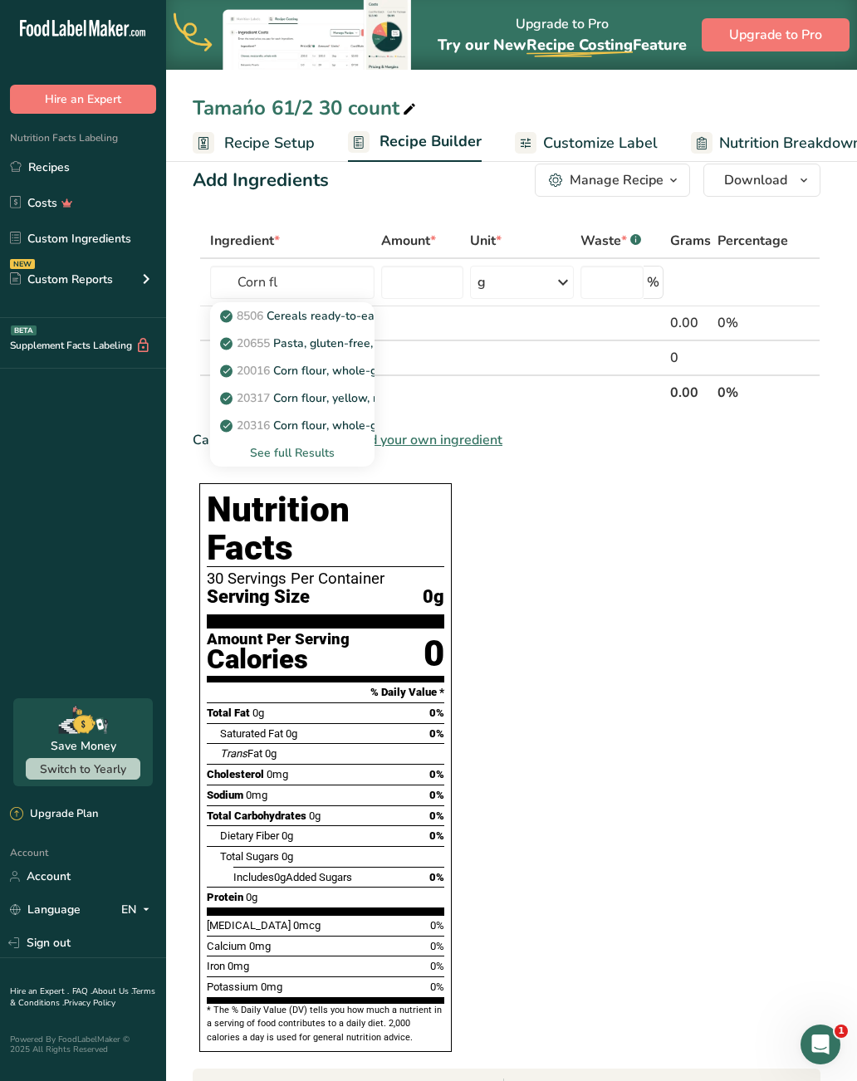
click at [334, 426] on p "20316 Corn flour, whole-grain, white" at bounding box center [327, 425] width 209 height 17
type input "Corn flour, whole-grain, white"
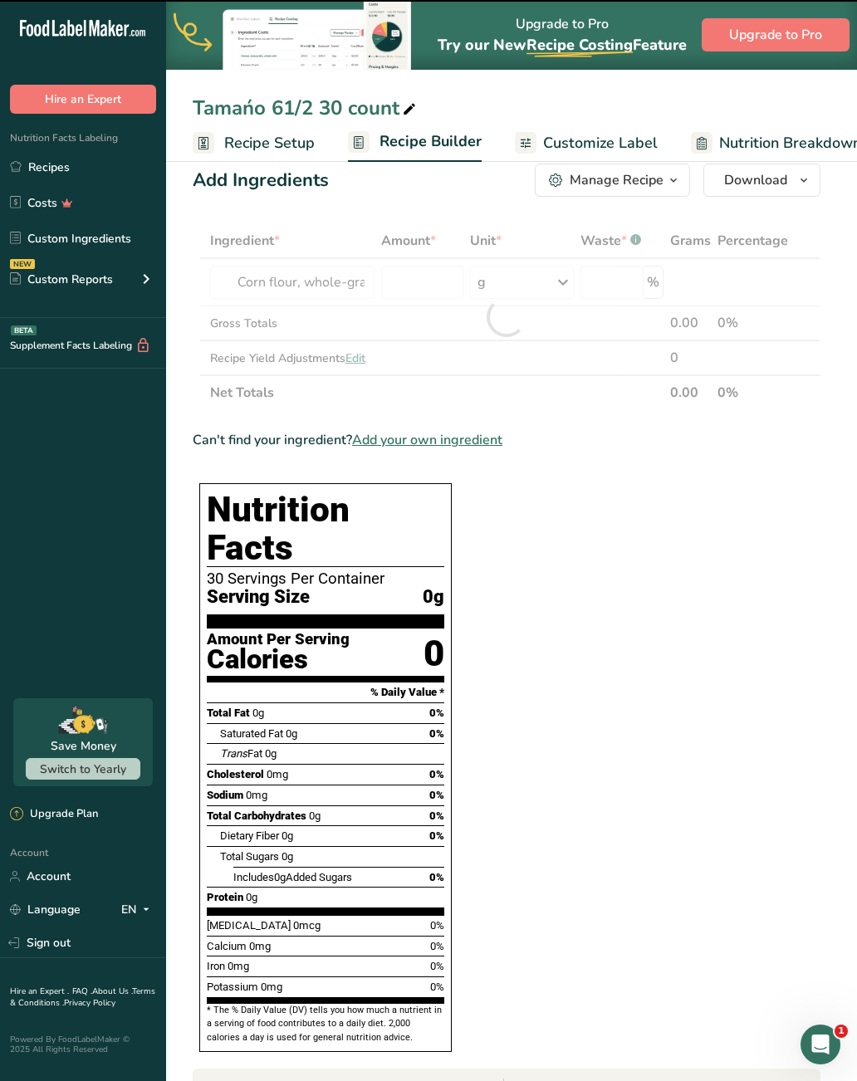
type input "0"
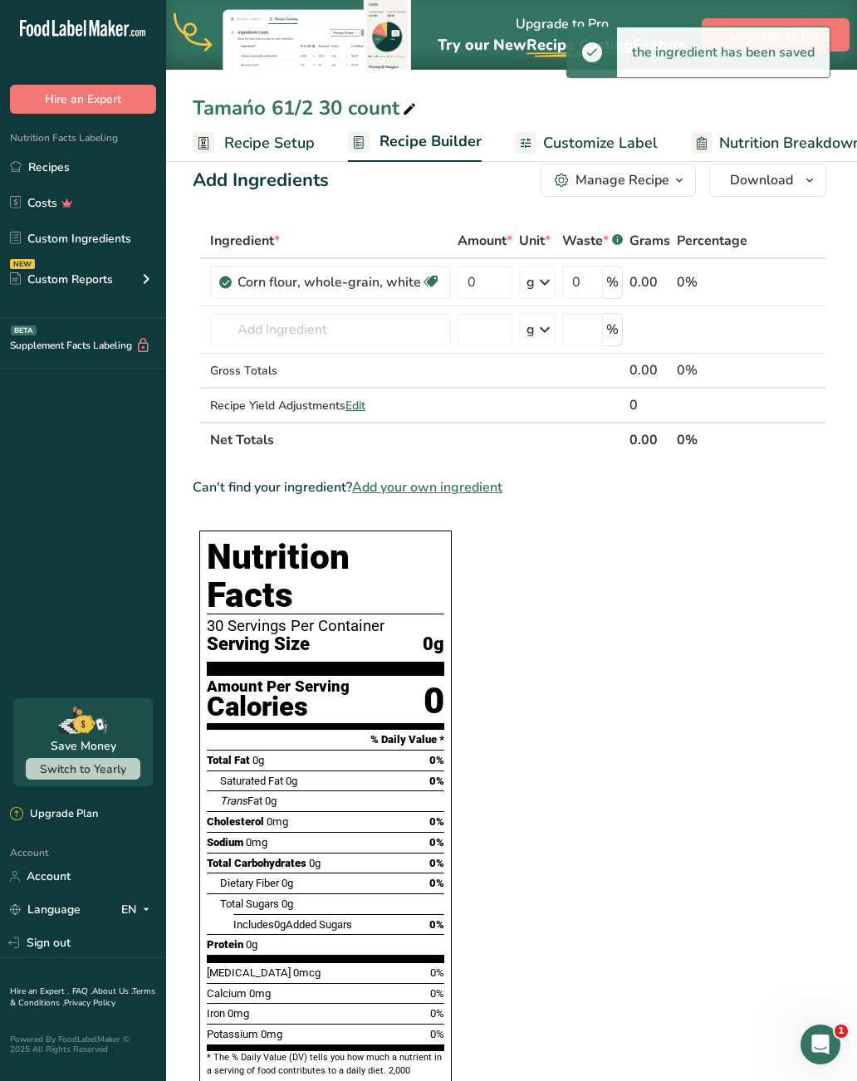
click at [337, 258] on th "Ingredient *" at bounding box center [331, 241] width 248 height 35
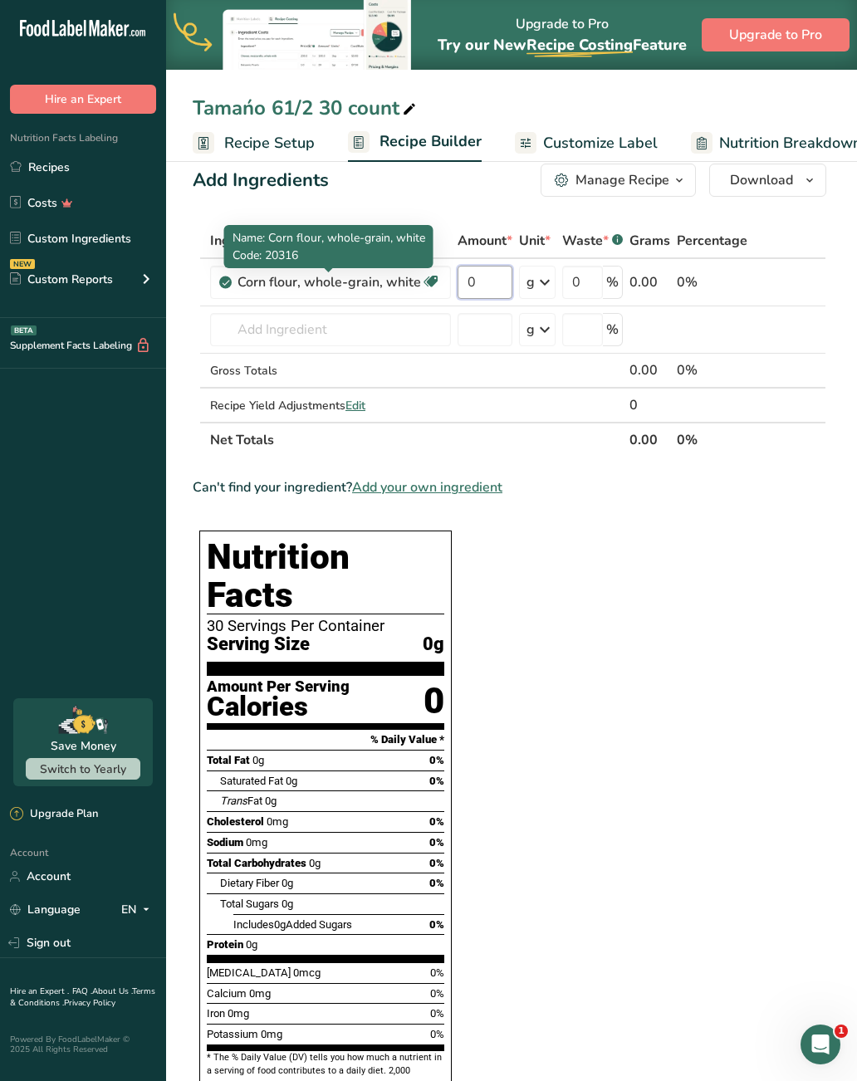
click at [493, 285] on input "0" at bounding box center [485, 282] width 55 height 33
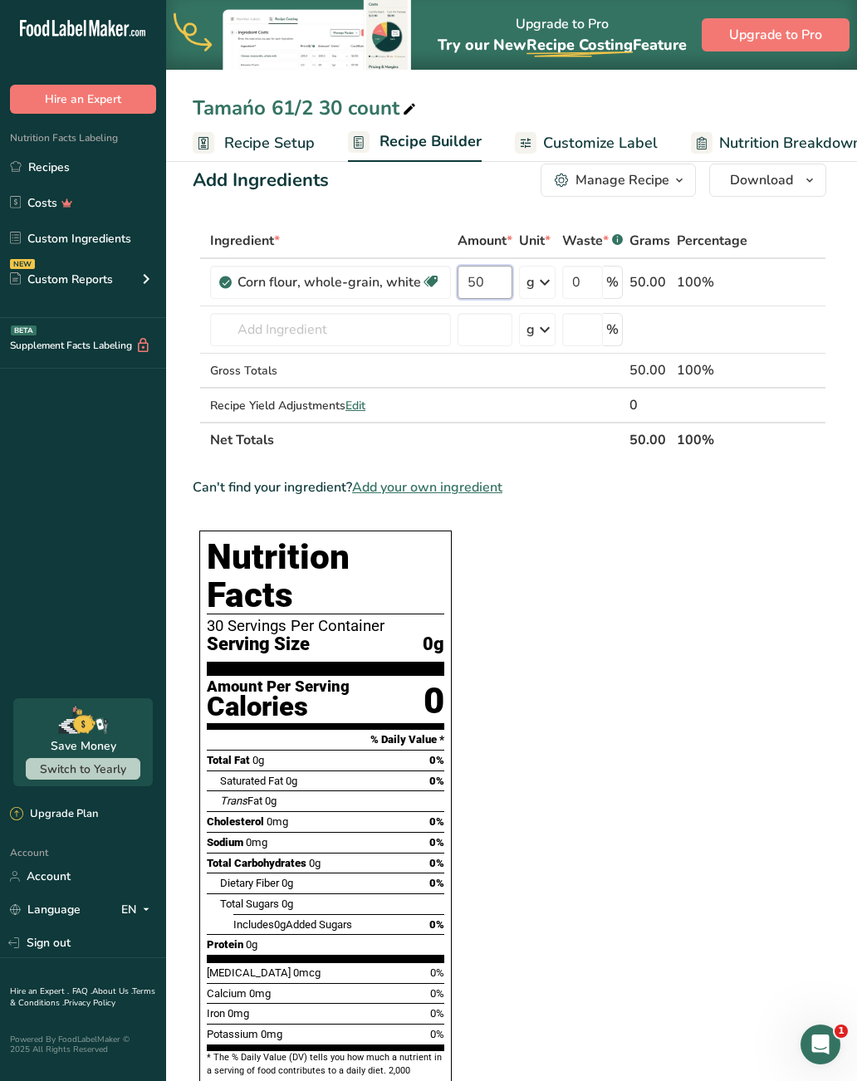
type input "50"
click at [585, 280] on div "Ingredient * Amount * Unit * Waste * .a-a{fill:#347362;}.b-a{fill:#fff;} Grams …" at bounding box center [510, 340] width 634 height 234
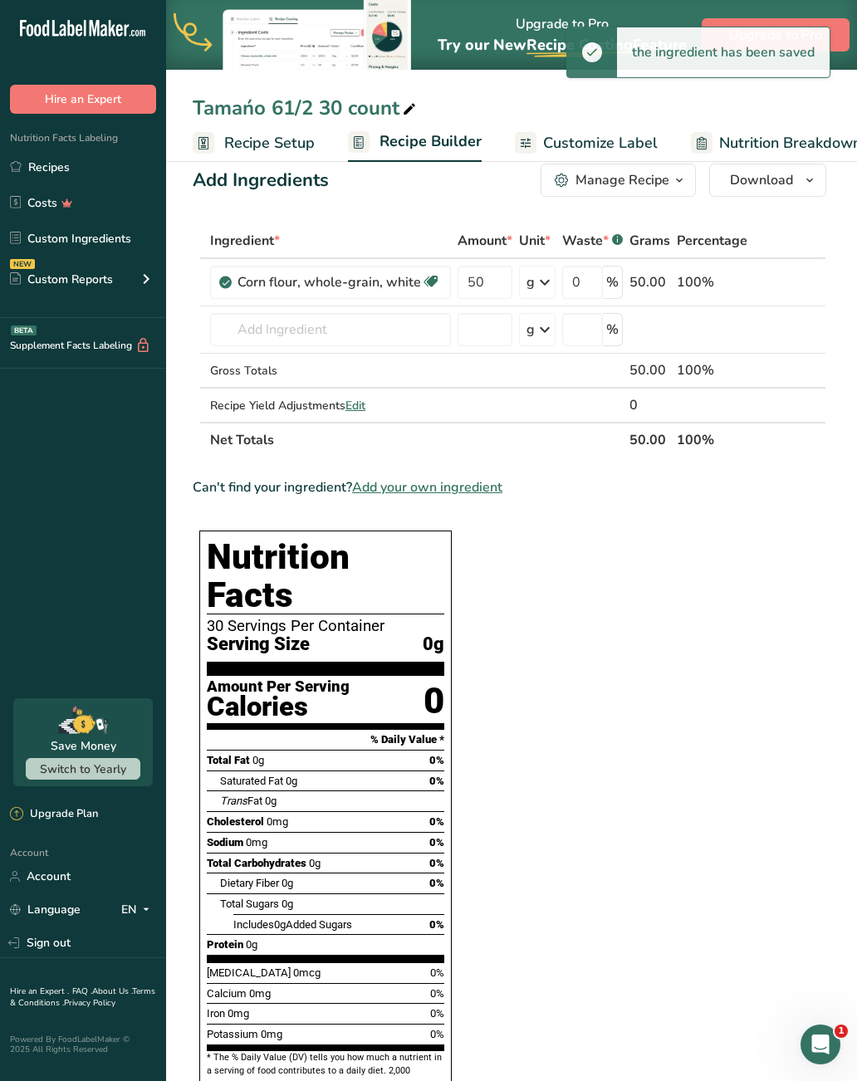
click at [544, 289] on div "Ingredient * Amount * Unit * Waste * .a-a{fill:#347362;}.b-a{fill:#fff;} Grams …" at bounding box center [510, 340] width 634 height 234
click at [536, 276] on icon at bounding box center [545, 282] width 20 height 30
click at [588, 462] on div "See more" at bounding box center [599, 463] width 140 height 17
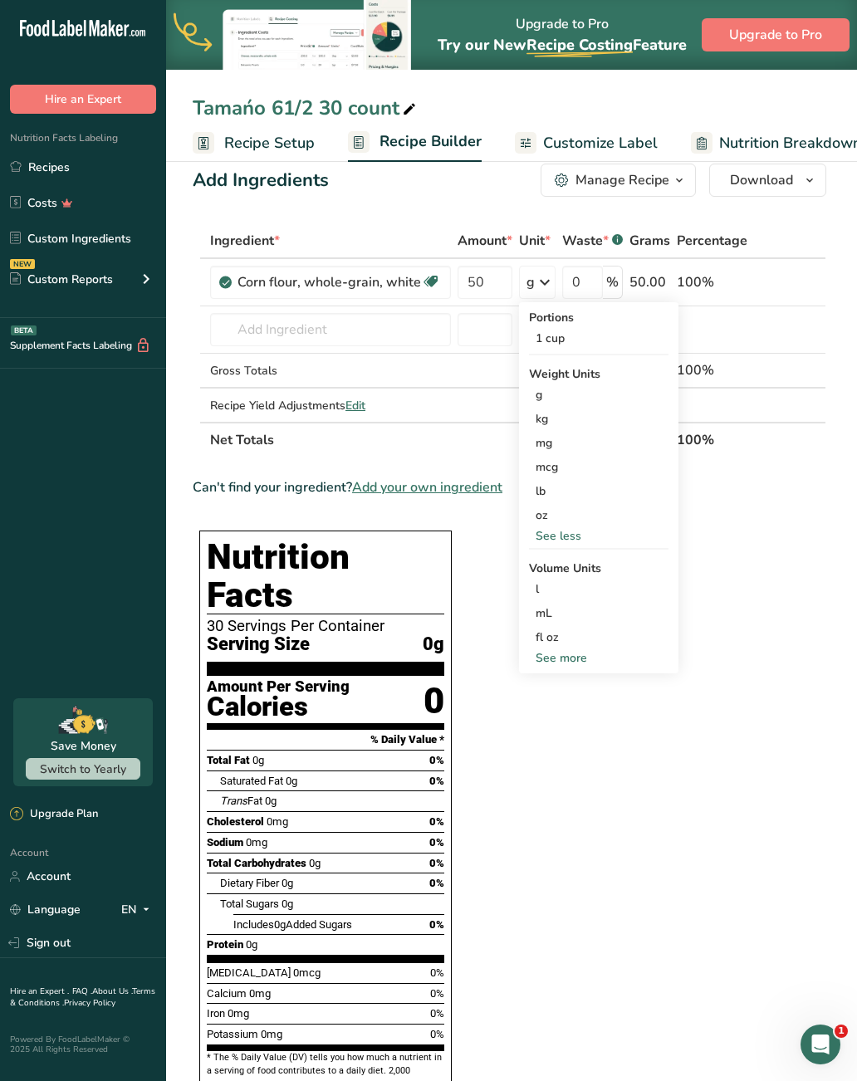
click at [547, 490] on div "lb" at bounding box center [599, 491] width 140 height 24
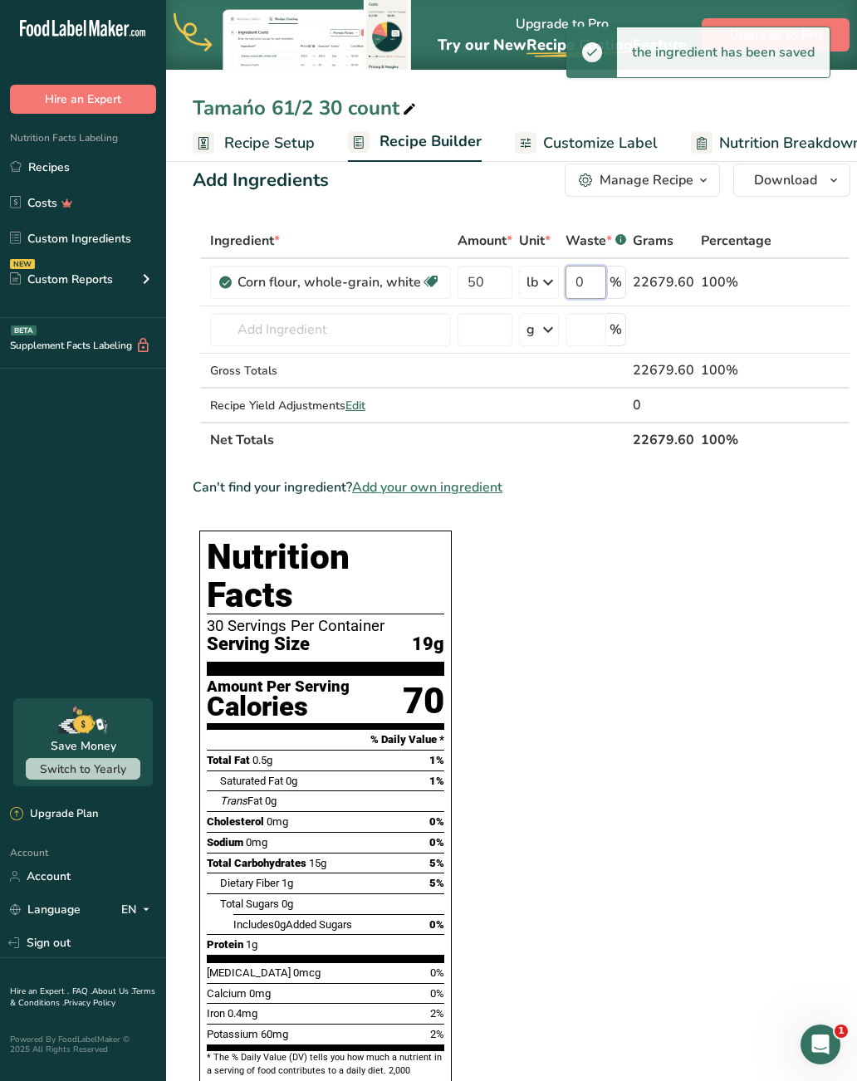
click at [591, 282] on input "0" at bounding box center [586, 282] width 41 height 33
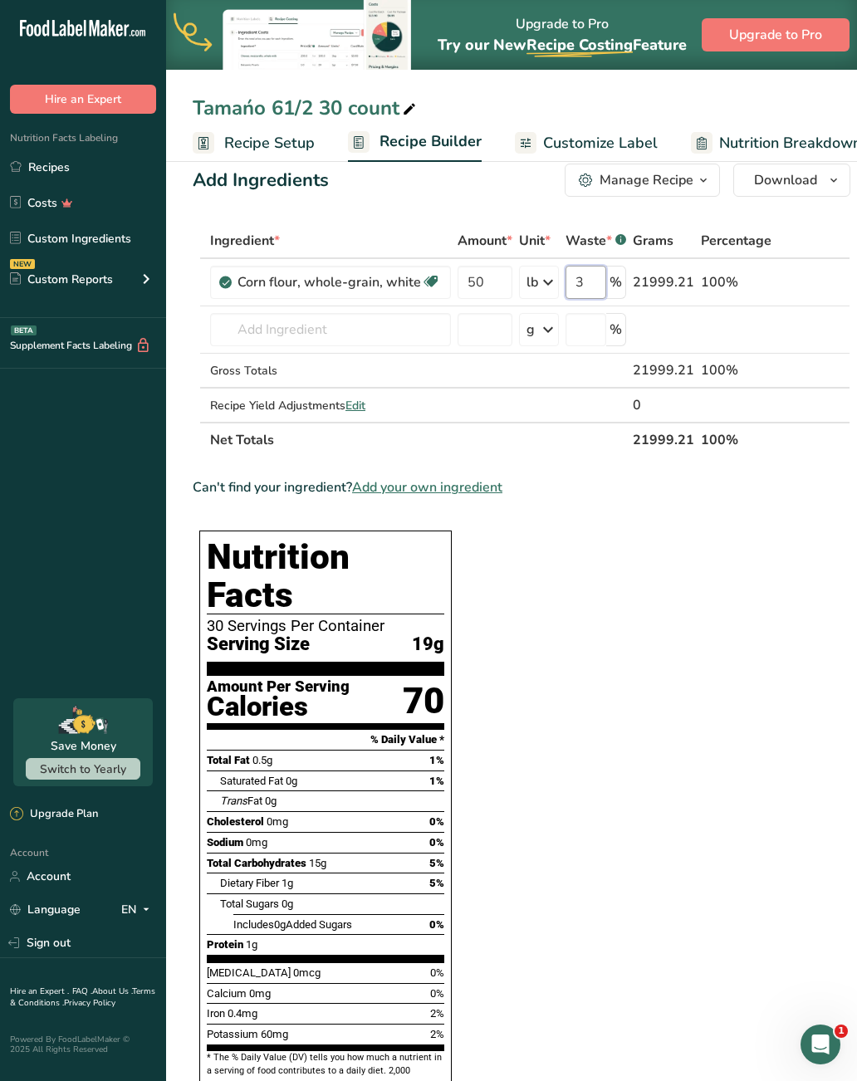
type input "3"
click at [617, 577] on section "Ingredient * Amount * Unit * Waste * .a-a{fill:#347362;}.b-a{fill:#fff;} Grams …" at bounding box center [522, 922] width 658 height 1398
click at [399, 341] on input "text" at bounding box center [330, 329] width 241 height 33
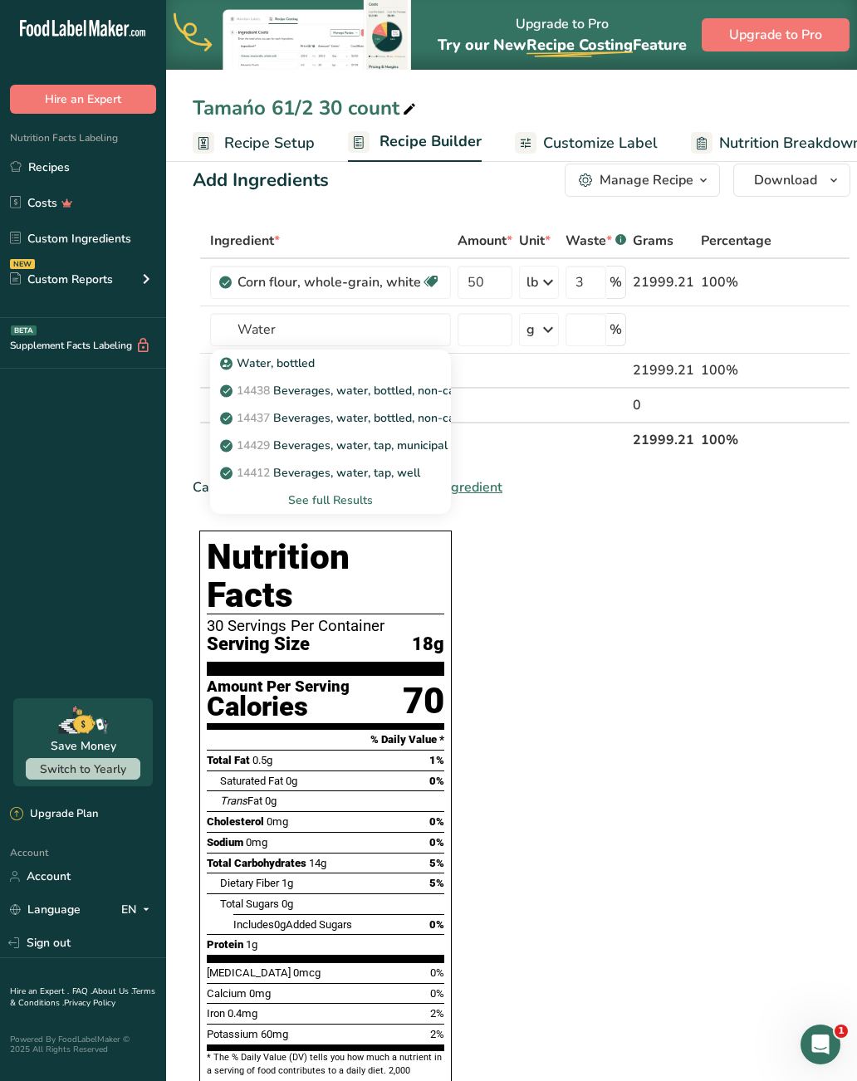
click at [425, 450] on p "14429 [GEOGRAPHIC_DATA], water, tap, municipal" at bounding box center [335, 445] width 224 height 17
type input "Beverages, water, tap, municipal"
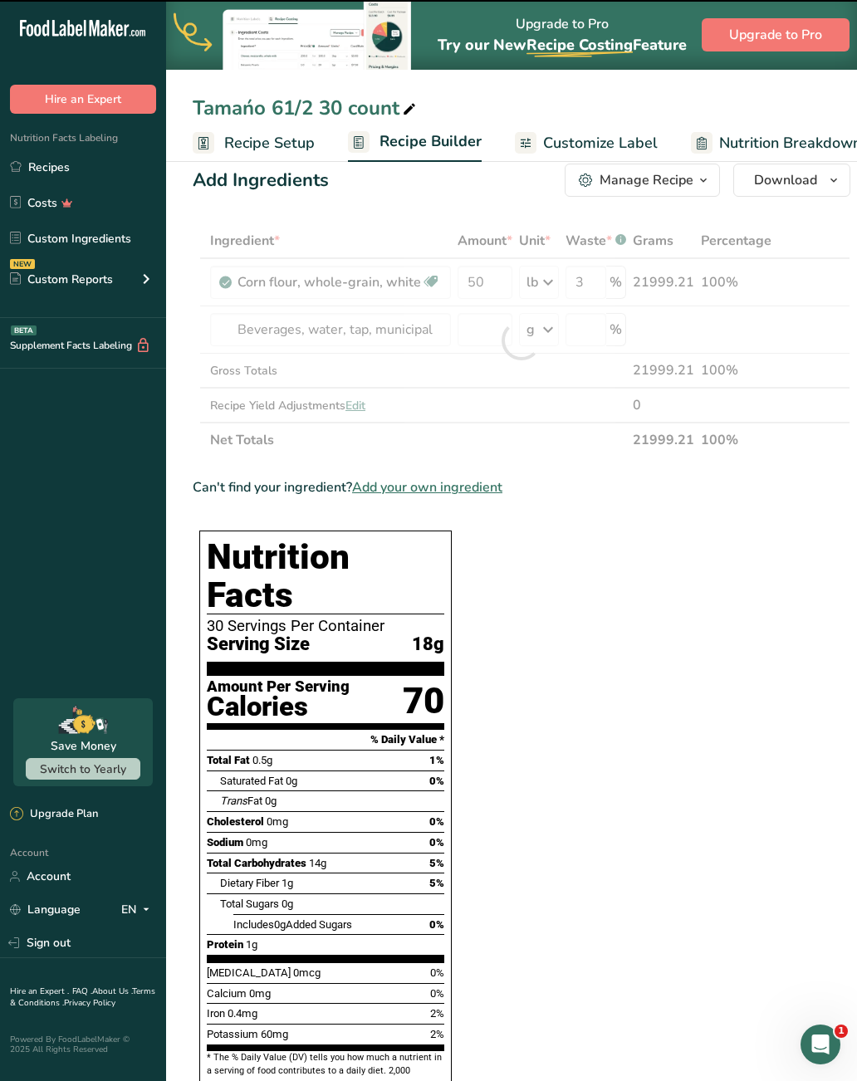
type input "0"
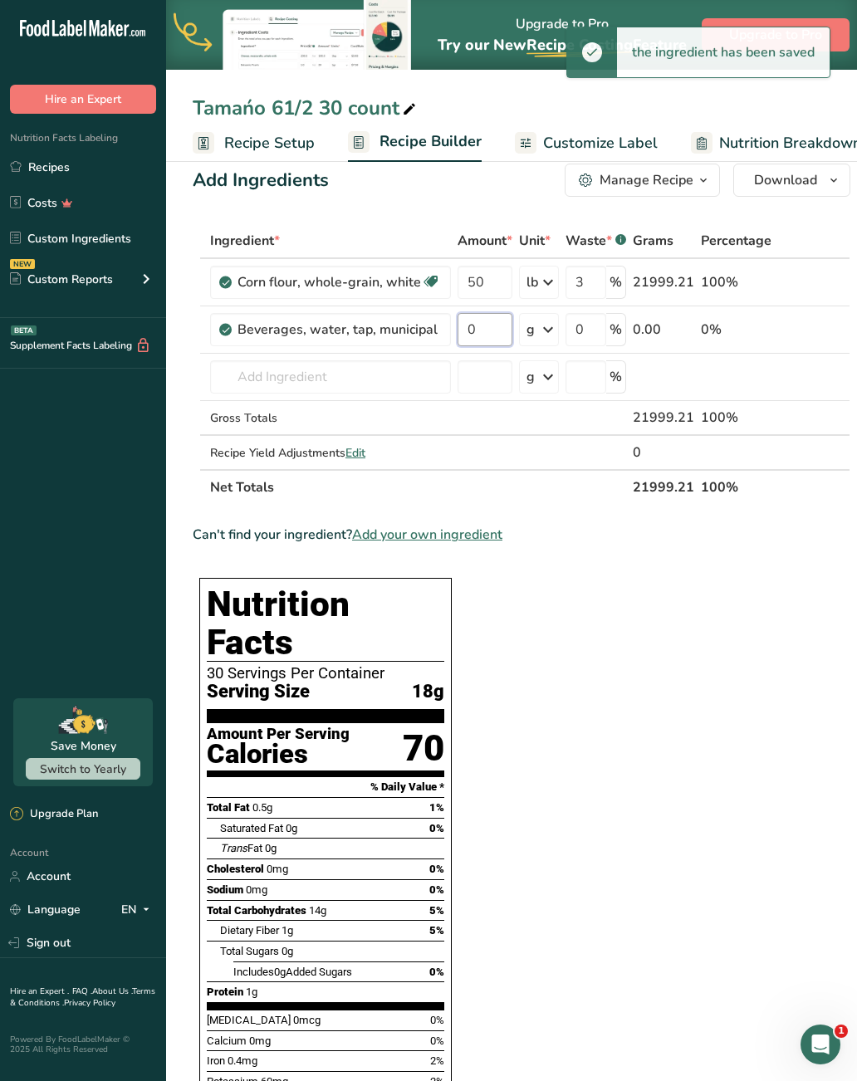
click at [507, 341] on input "0" at bounding box center [485, 329] width 55 height 33
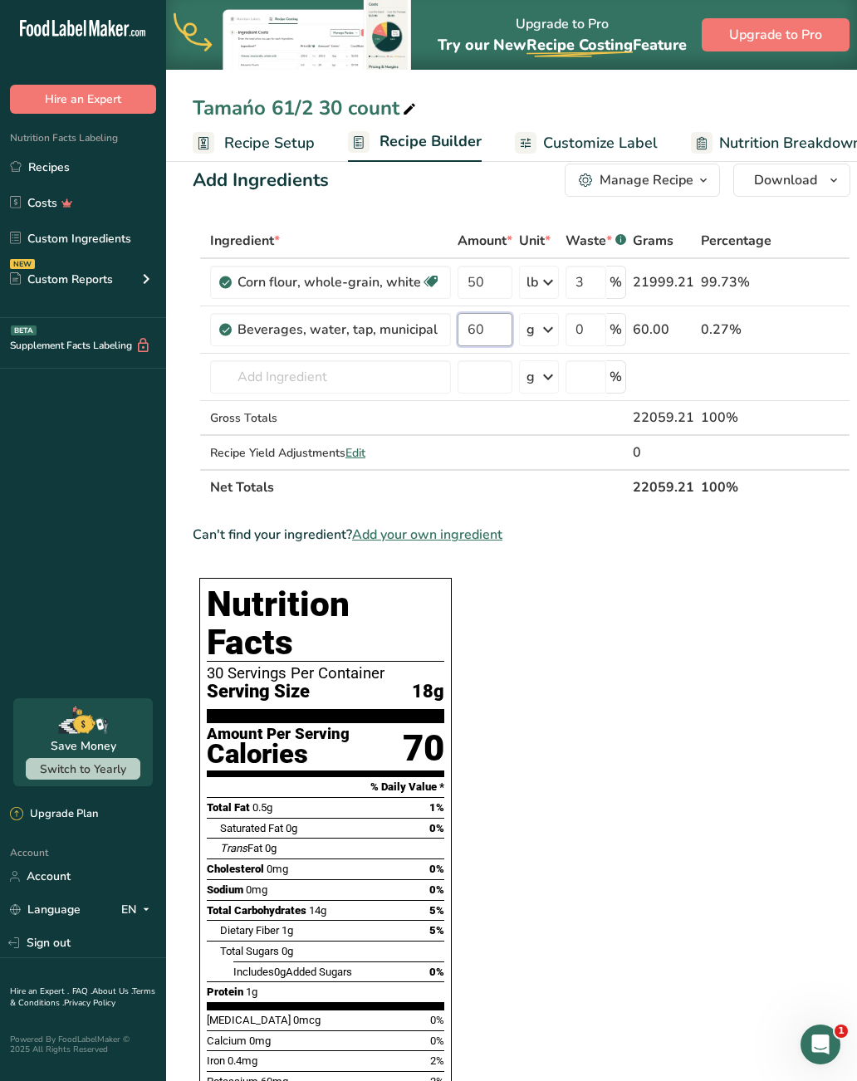
type input "60"
click at [593, 339] on div "Ingredient * Amount * Unit * Waste * .a-a{fill:#347362;}.b-a{fill:#fff;} Grams …" at bounding box center [522, 364] width 658 height 282
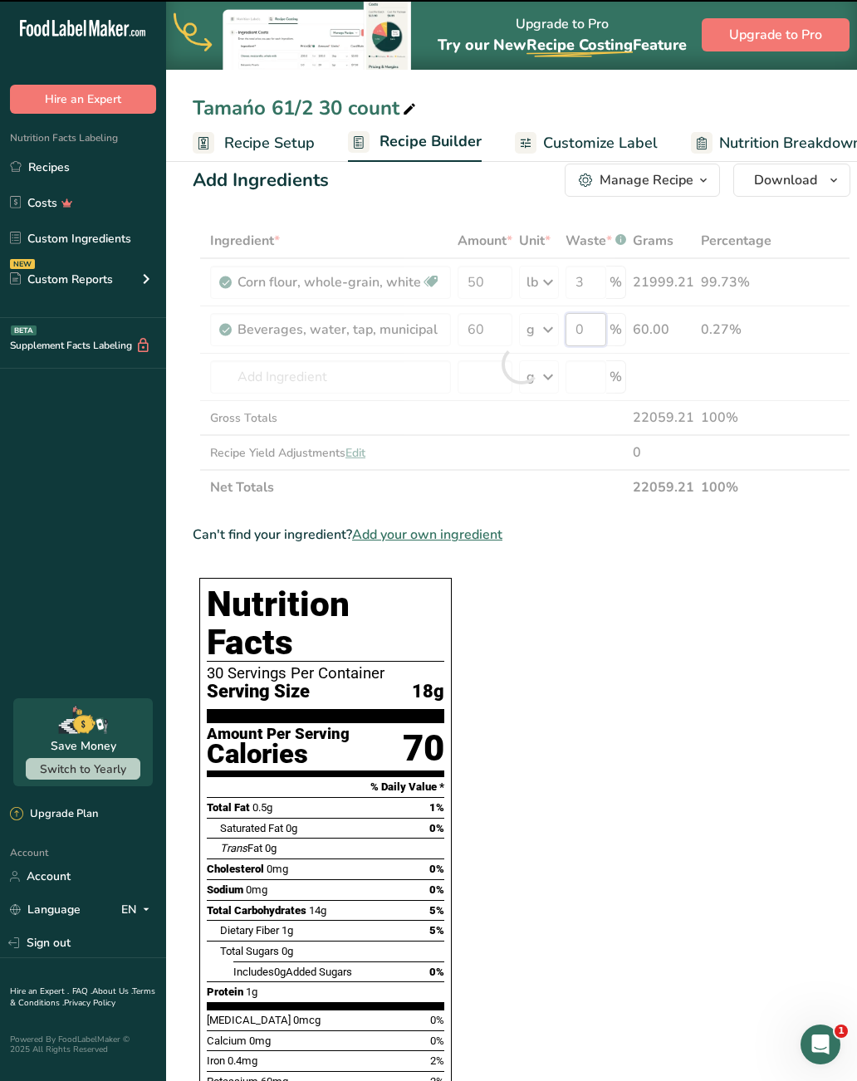
type input "3"
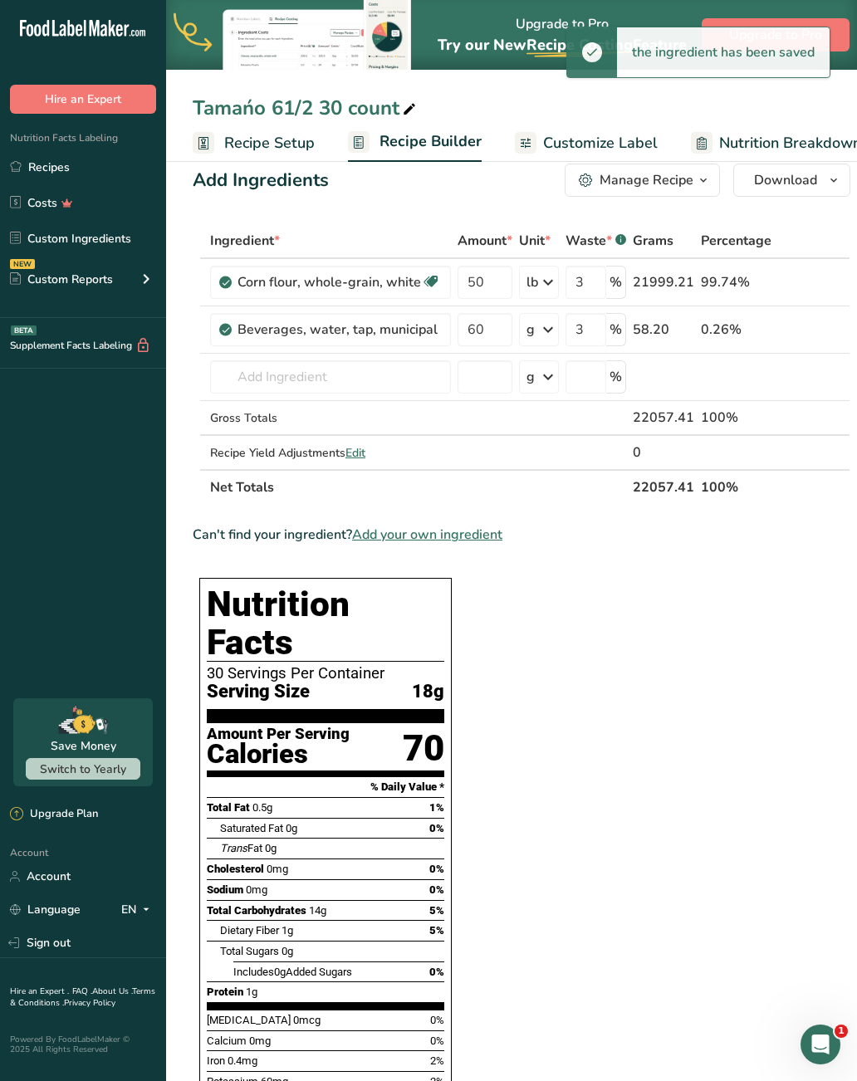
click at [539, 333] on div "Ingredient * Amount * Unit * Waste * .a-a{fill:#347362;}.b-a{fill:#fff;} Grams …" at bounding box center [522, 364] width 658 height 282
click at [542, 335] on icon at bounding box center [548, 330] width 20 height 30
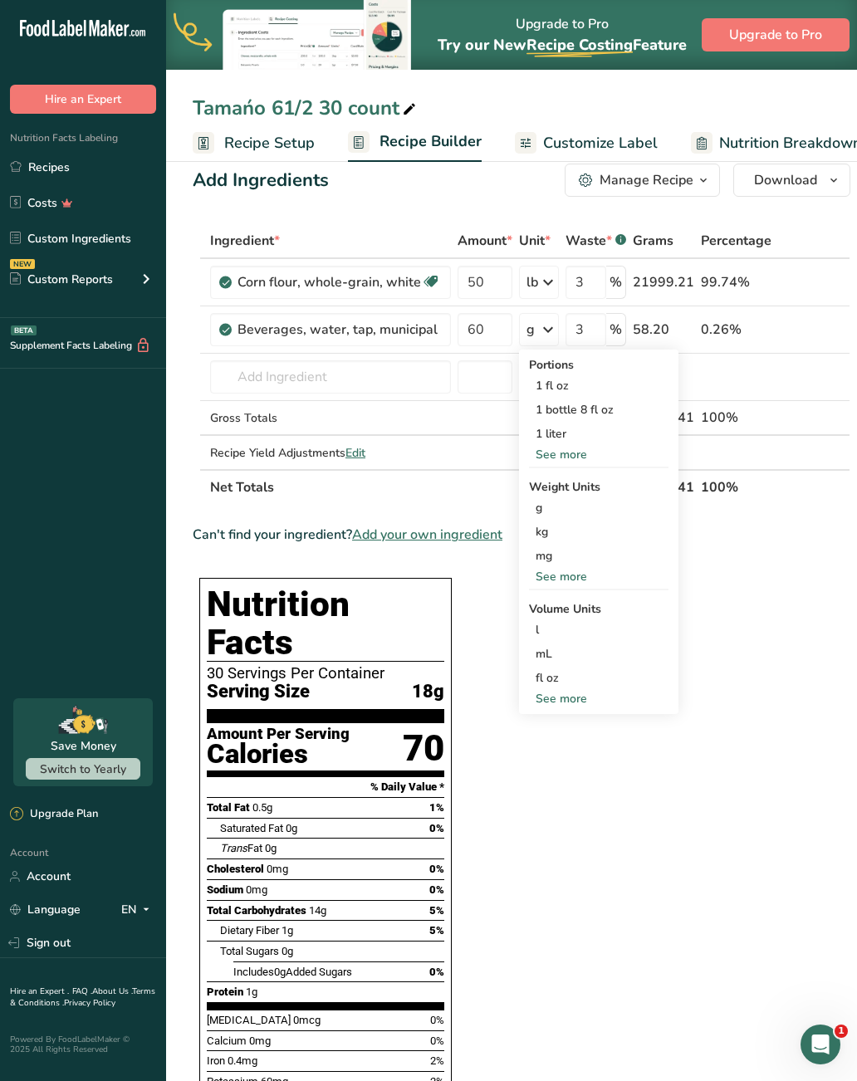
click at [579, 574] on div "See more" at bounding box center [599, 576] width 140 height 17
click at [551, 599] on div "lb" at bounding box center [599, 604] width 140 height 24
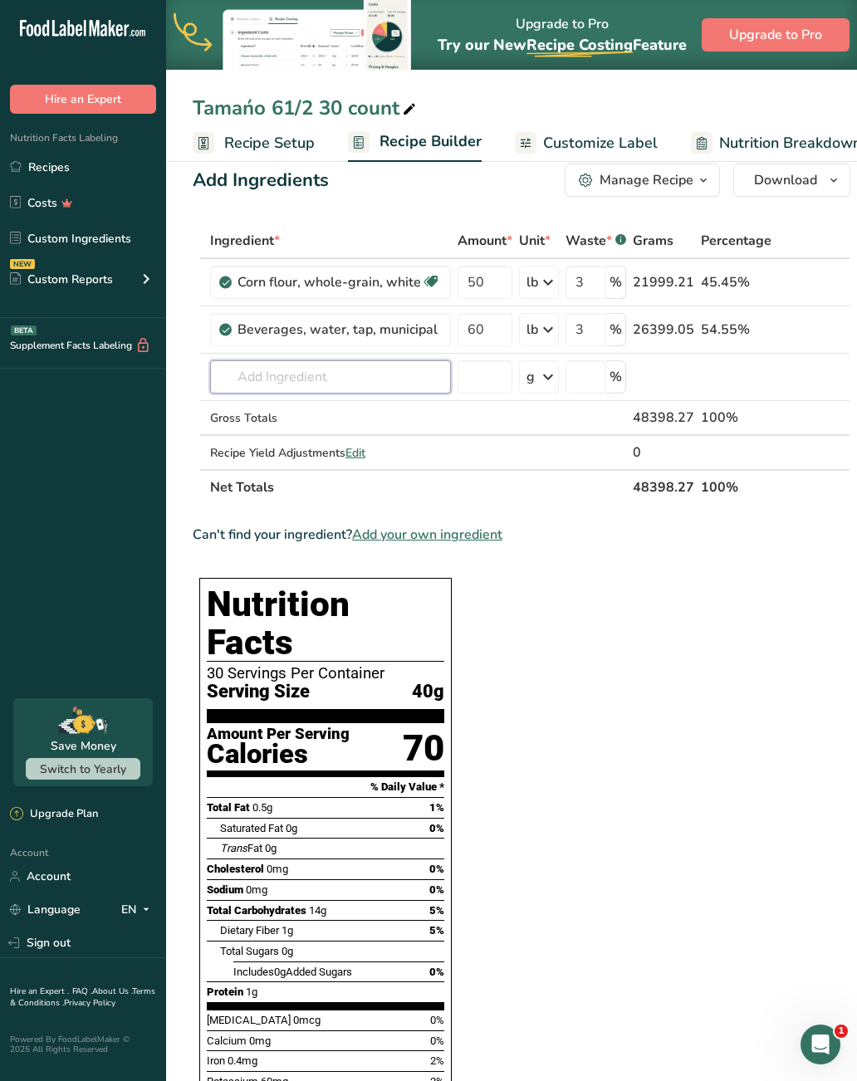
click at [364, 391] on input "text" at bounding box center [330, 376] width 241 height 33
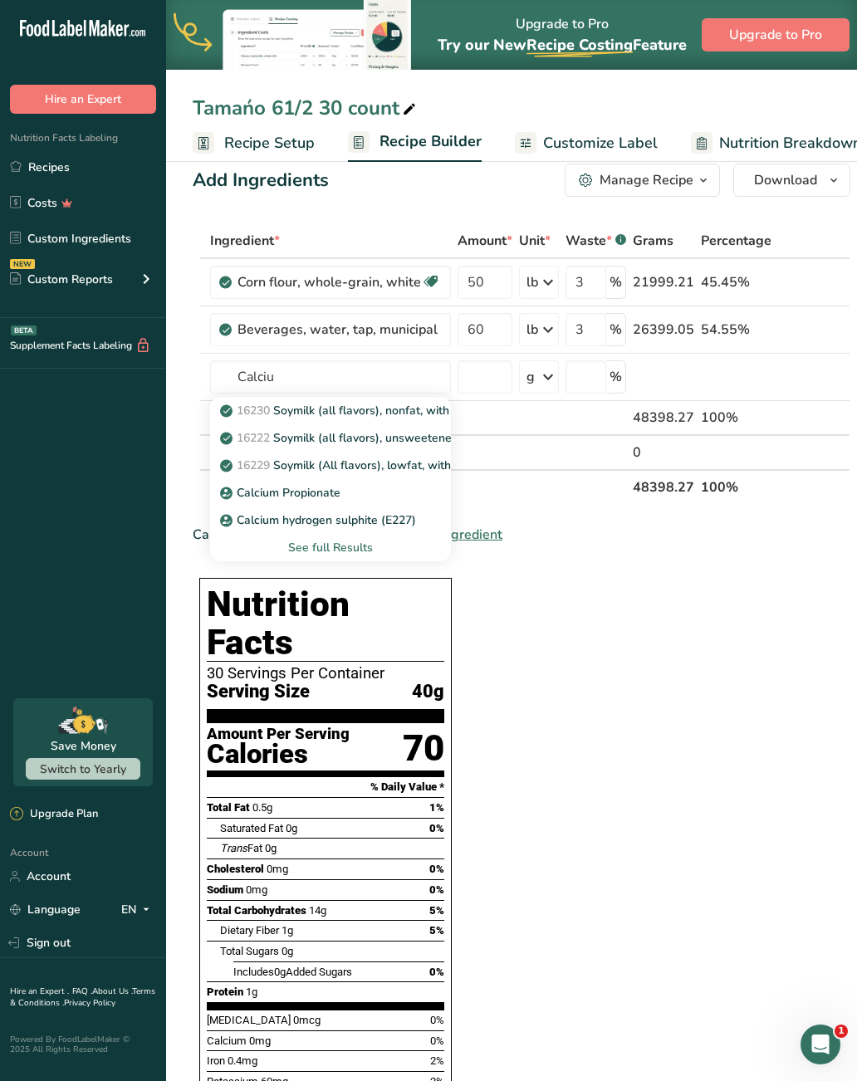
click at [350, 493] on div "Calcium Propionate" at bounding box center [317, 492] width 188 height 17
type input "Calcium Propionate"
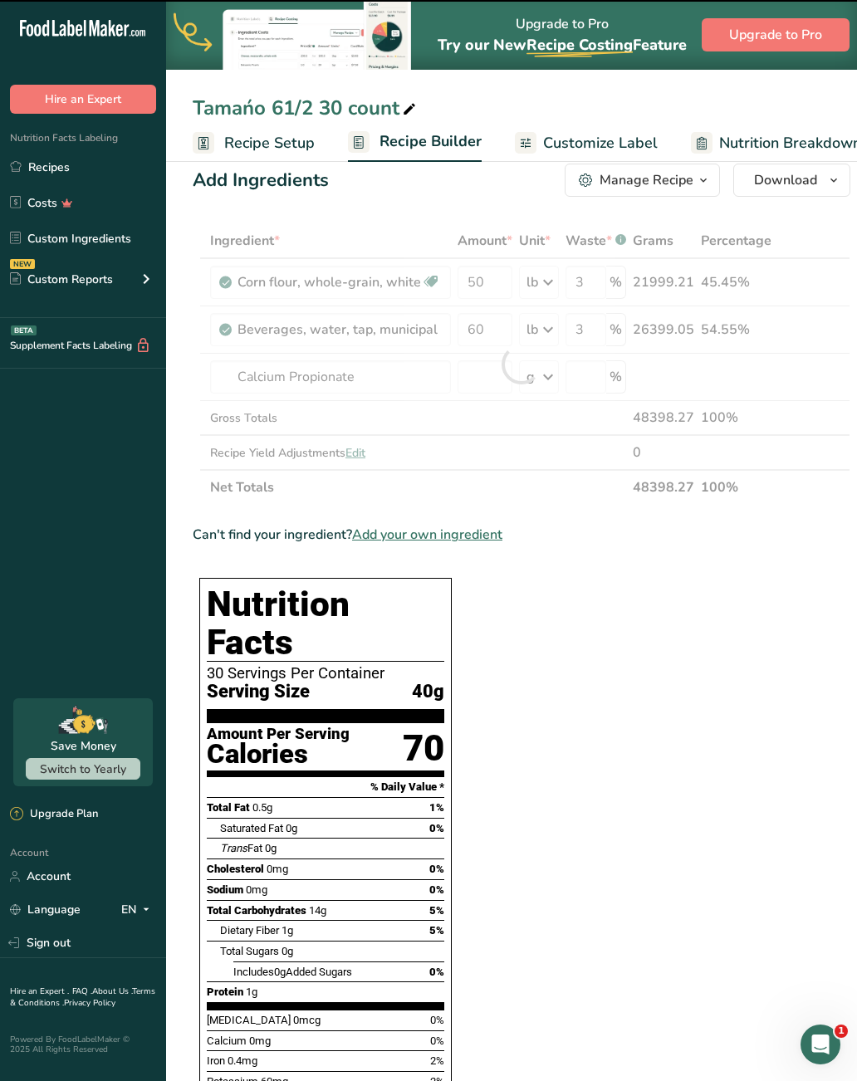
type input "0"
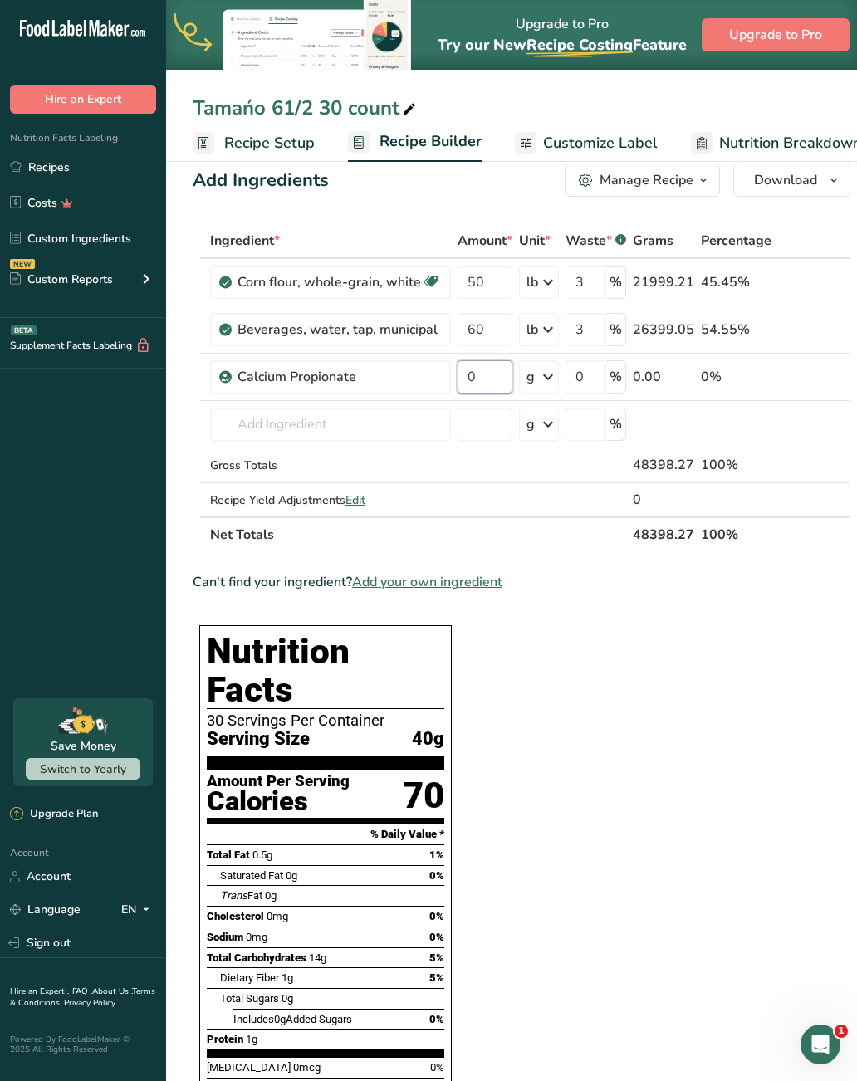
click at [497, 377] on input "0" at bounding box center [485, 376] width 55 height 33
type input "1"
click at [548, 386] on div "Ingredient * Amount * Unit * Waste * .a-a{fill:#347362;}.b-a{fill:#fff;} Grams …" at bounding box center [522, 387] width 658 height 329
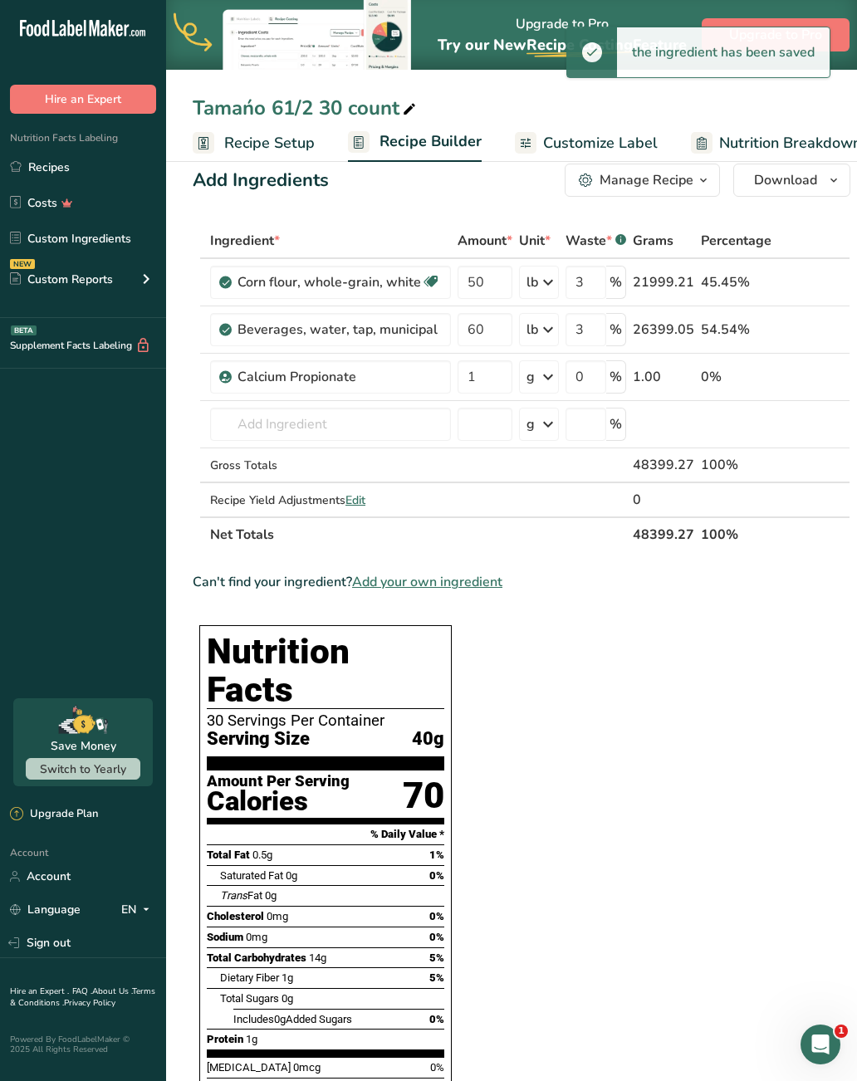
click at [548, 374] on icon at bounding box center [548, 377] width 20 height 30
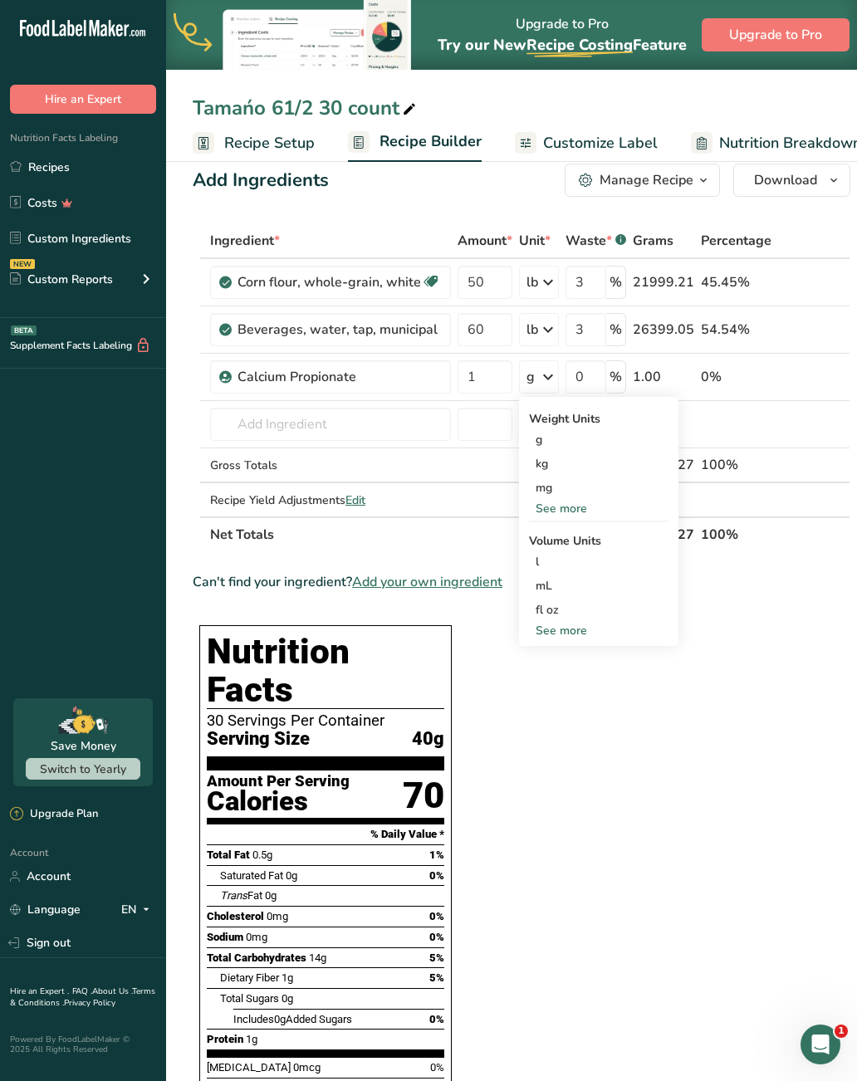
click at [554, 610] on div "fl oz" at bounding box center [599, 609] width 126 height 17
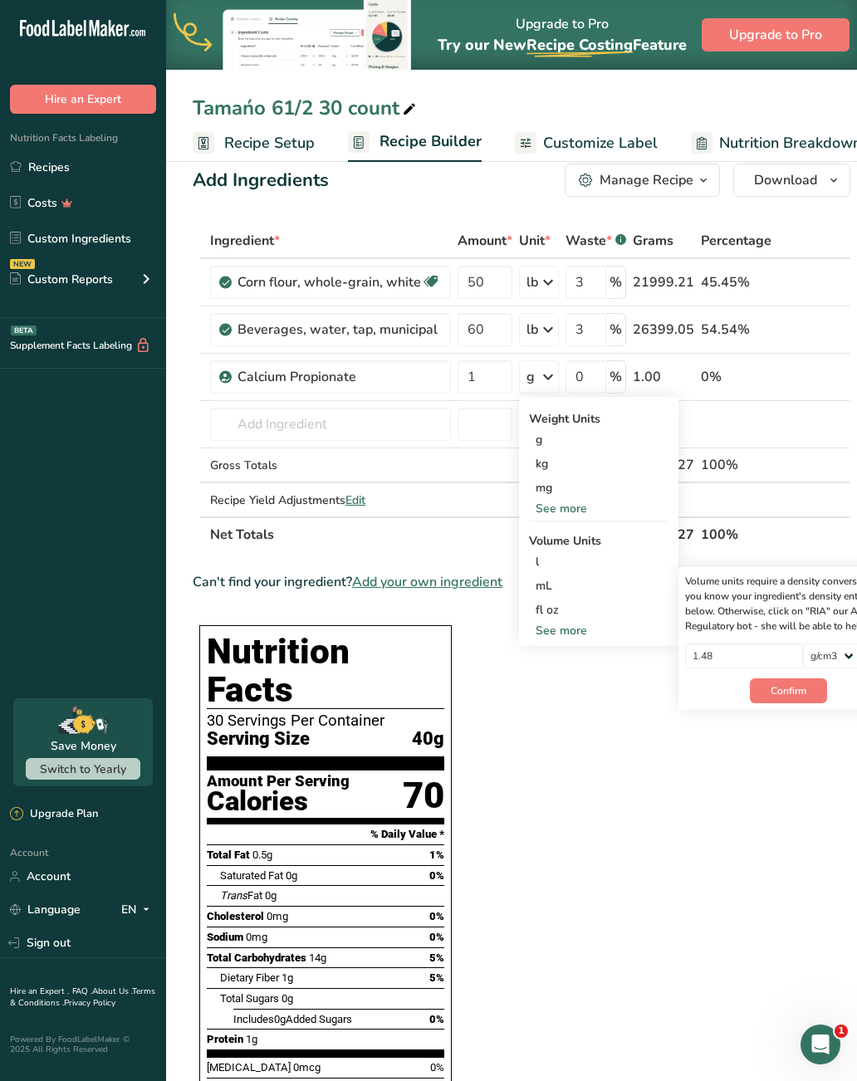
click at [552, 610] on div "fl oz" at bounding box center [599, 609] width 126 height 17
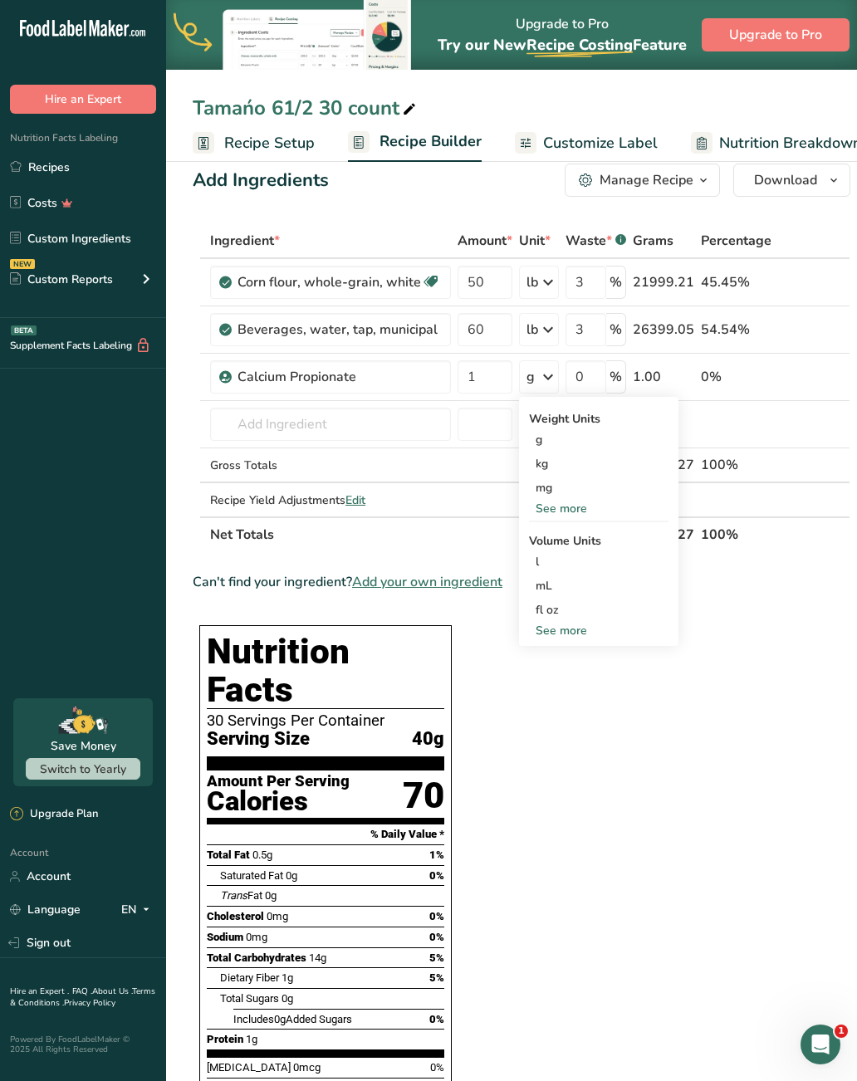
click at [566, 612] on div "fl oz" at bounding box center [599, 609] width 126 height 17
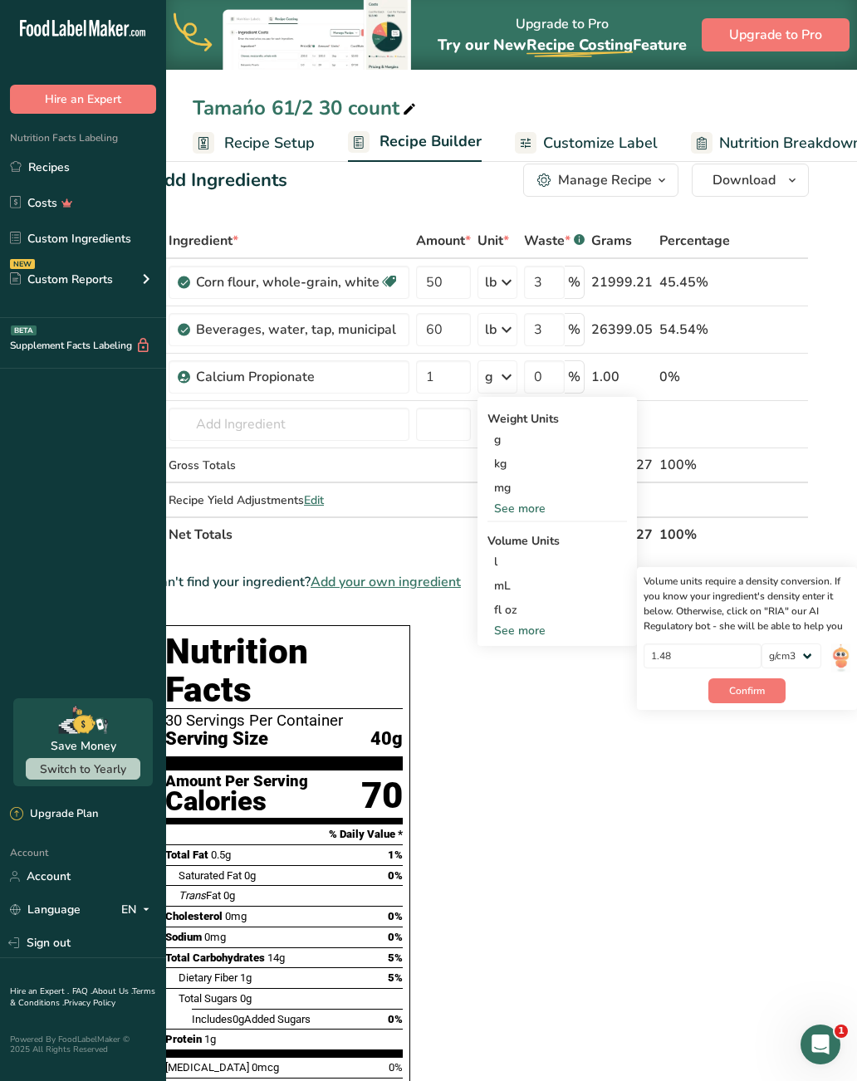
scroll to position [0, 41]
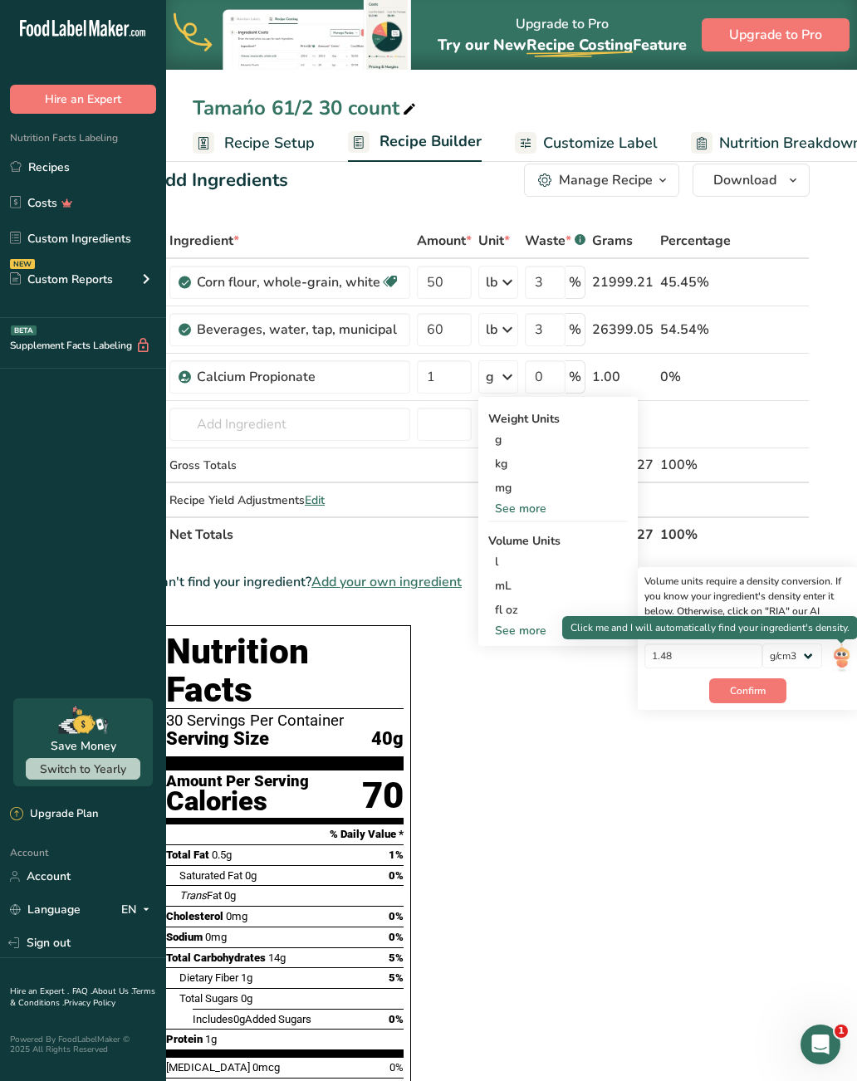
click at [850, 654] on img at bounding box center [841, 658] width 18 height 29
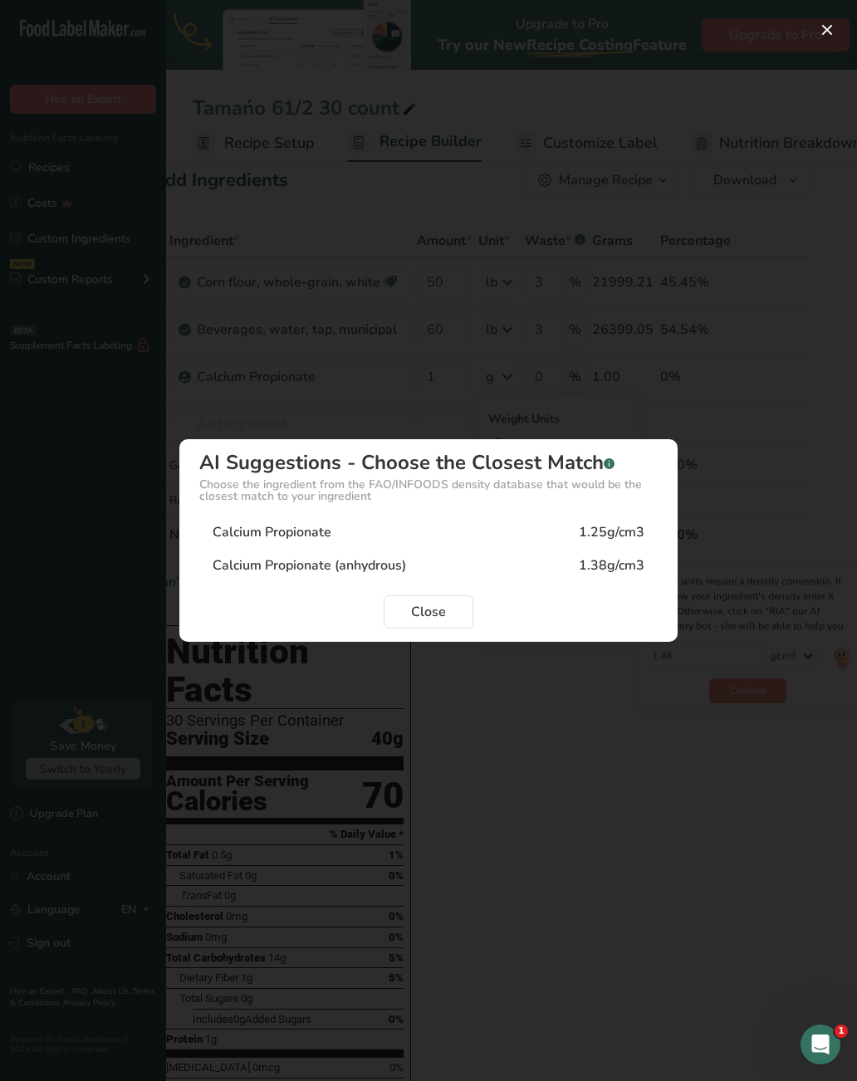
click at [408, 541] on div "Calcium Propionate 1.25g/cm3" at bounding box center [428, 532] width 458 height 33
type input "1.25"
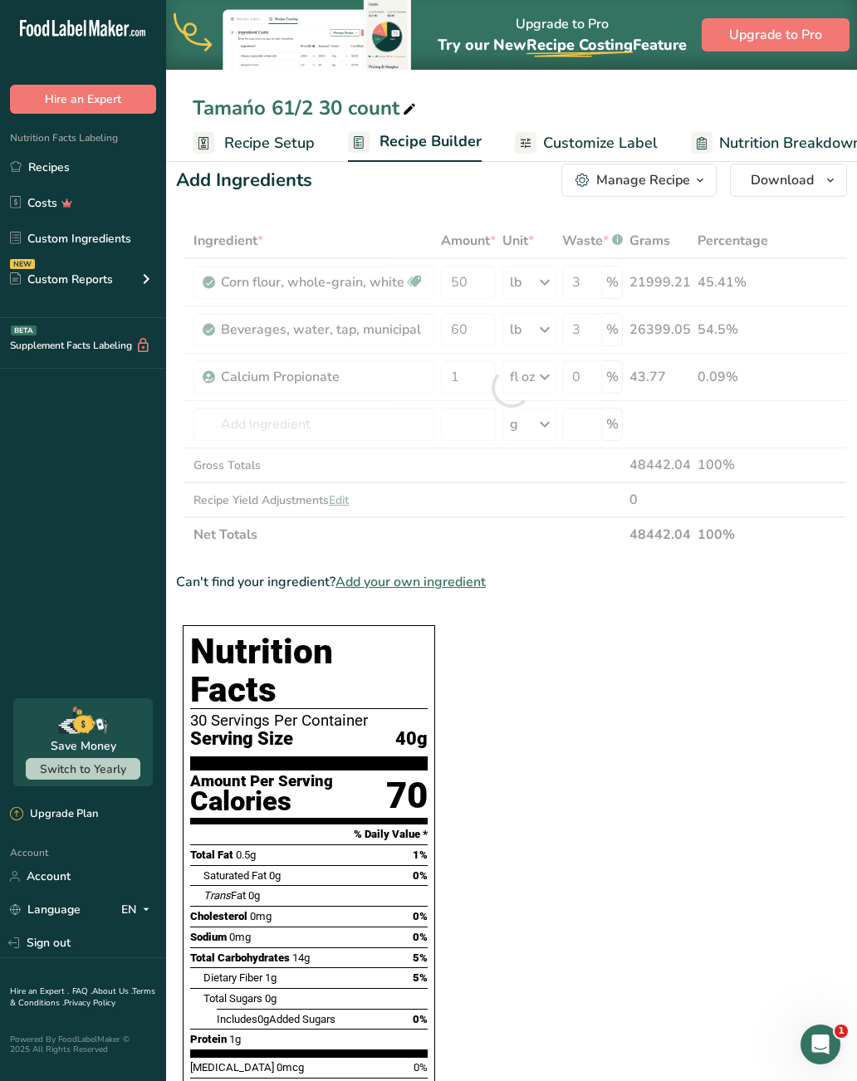
scroll to position [0, 13]
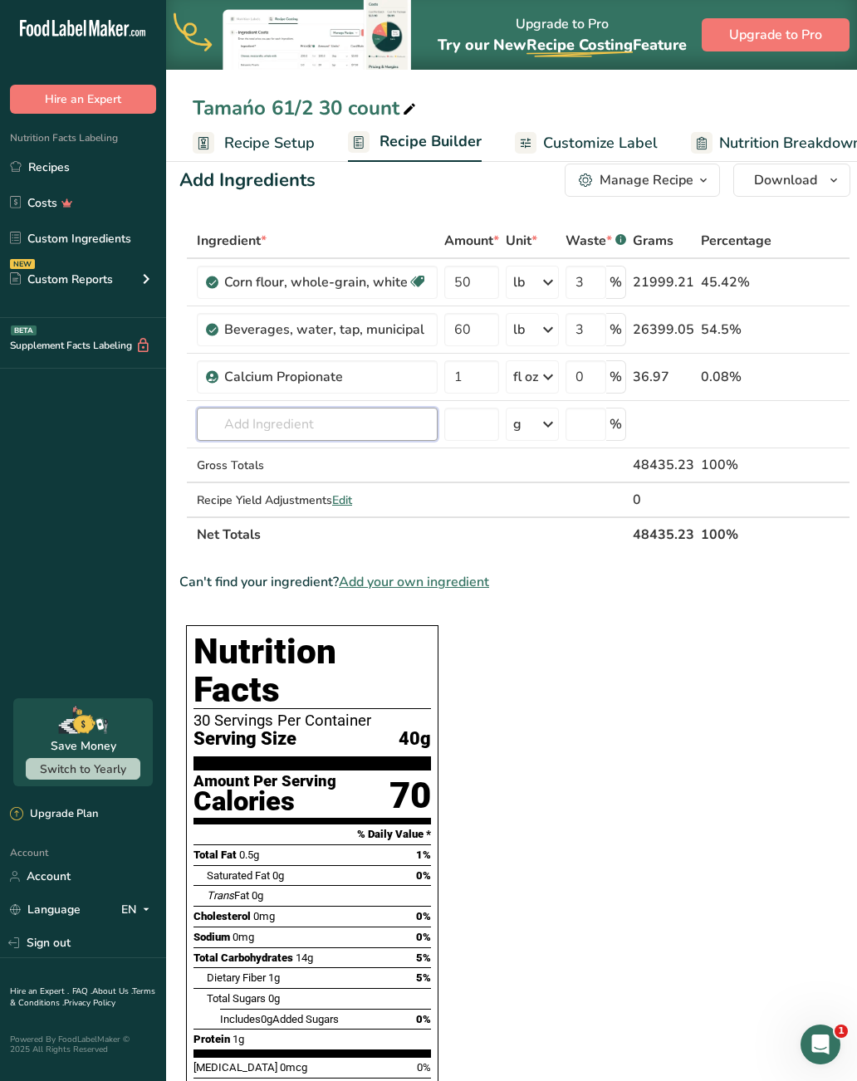
click at [354, 427] on input "text" at bounding box center [317, 424] width 241 height 33
click at [313, 462] on div "Cellulose (E460)" at bounding box center [304, 457] width 188 height 17
type input "Cellulose (E460)"
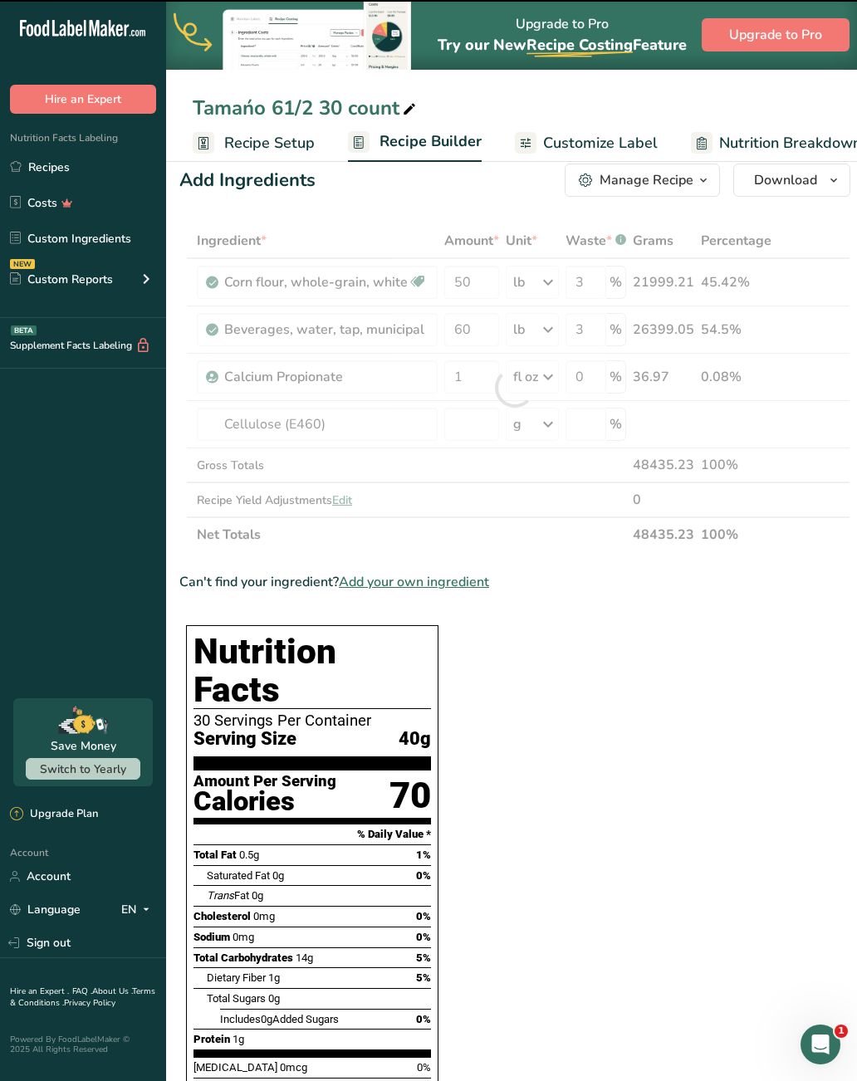
type input "0"
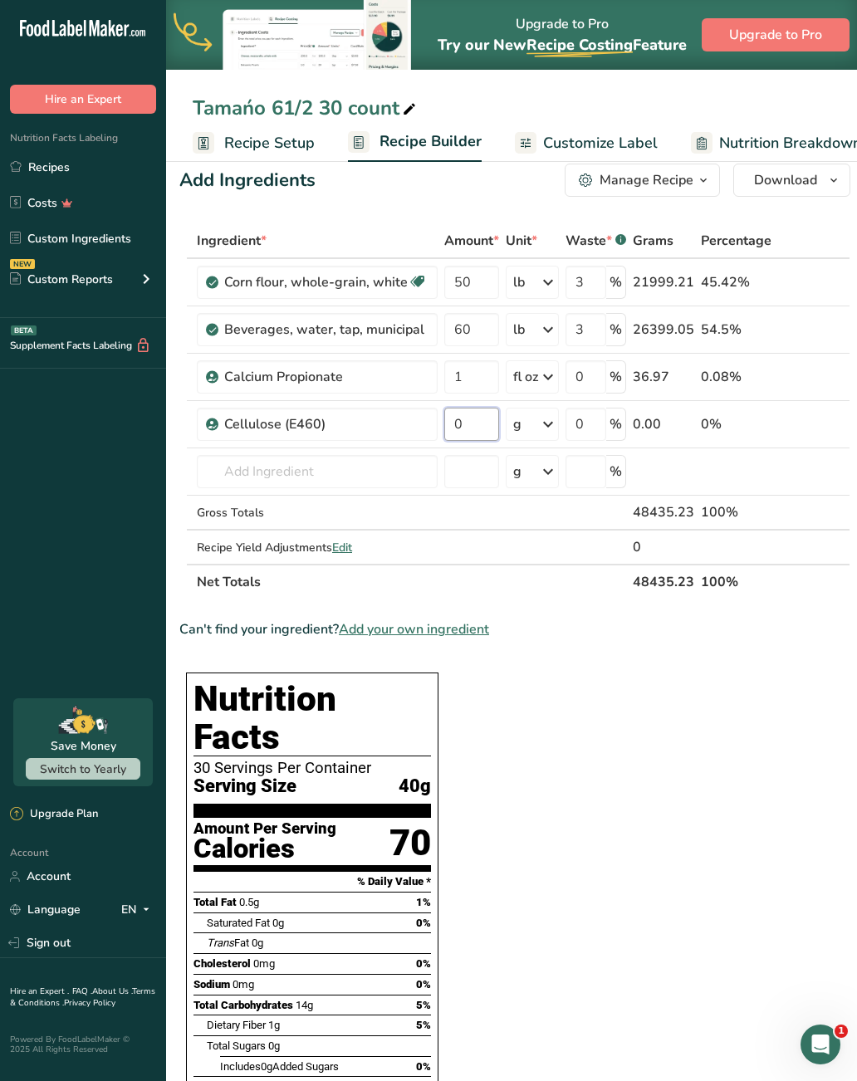
click at [482, 422] on input "0" at bounding box center [471, 424] width 55 height 33
type input "1"
click at [547, 429] on div "Ingredient * Amount * Unit * Waste * .a-a{fill:#347362;}.b-a{fill:#fff;} Grams …" at bounding box center [514, 411] width 671 height 376
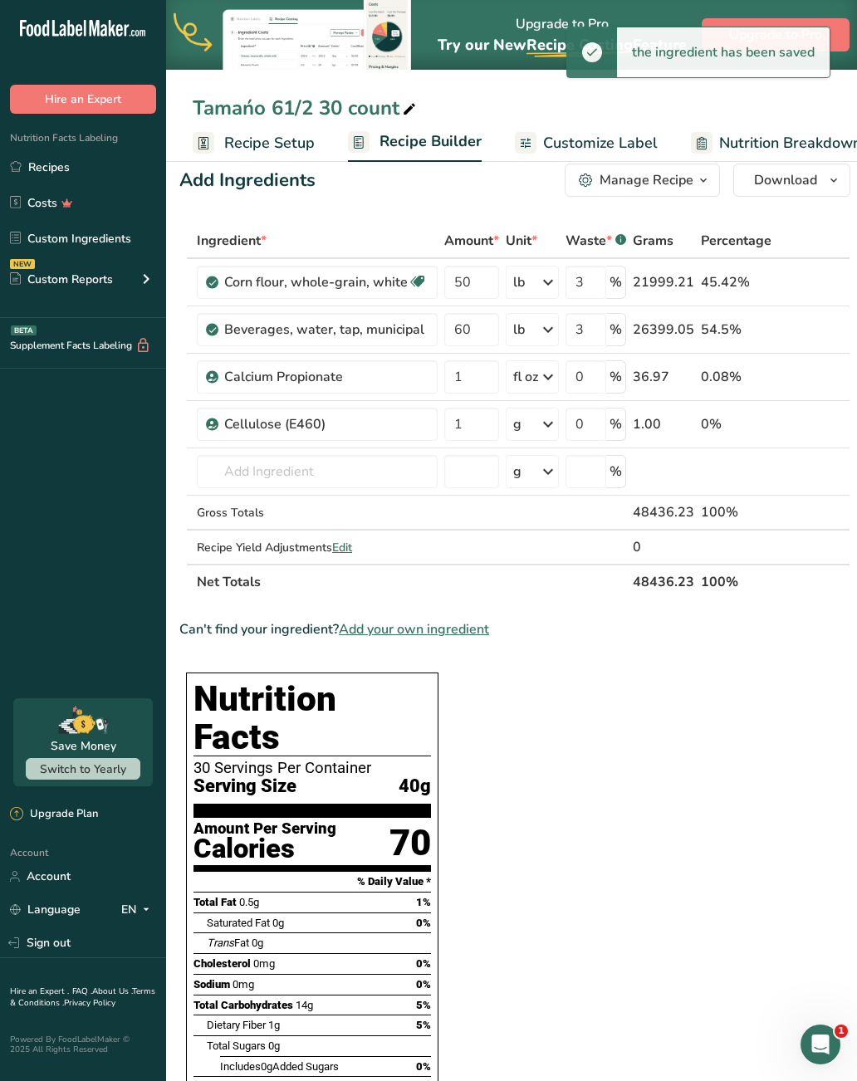
click at [551, 428] on icon at bounding box center [548, 424] width 20 height 30
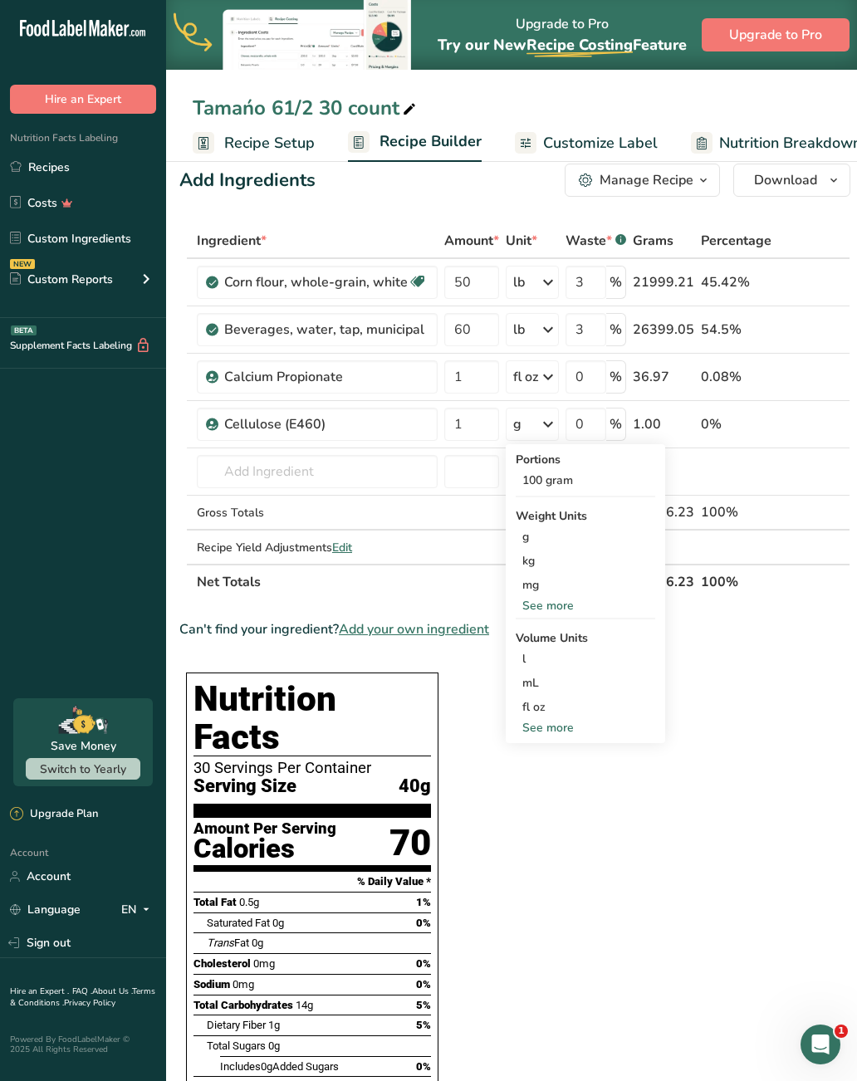
click at [561, 728] on div "See more" at bounding box center [586, 727] width 140 height 17
click at [537, 757] on div "tsp" at bounding box center [585, 755] width 126 height 17
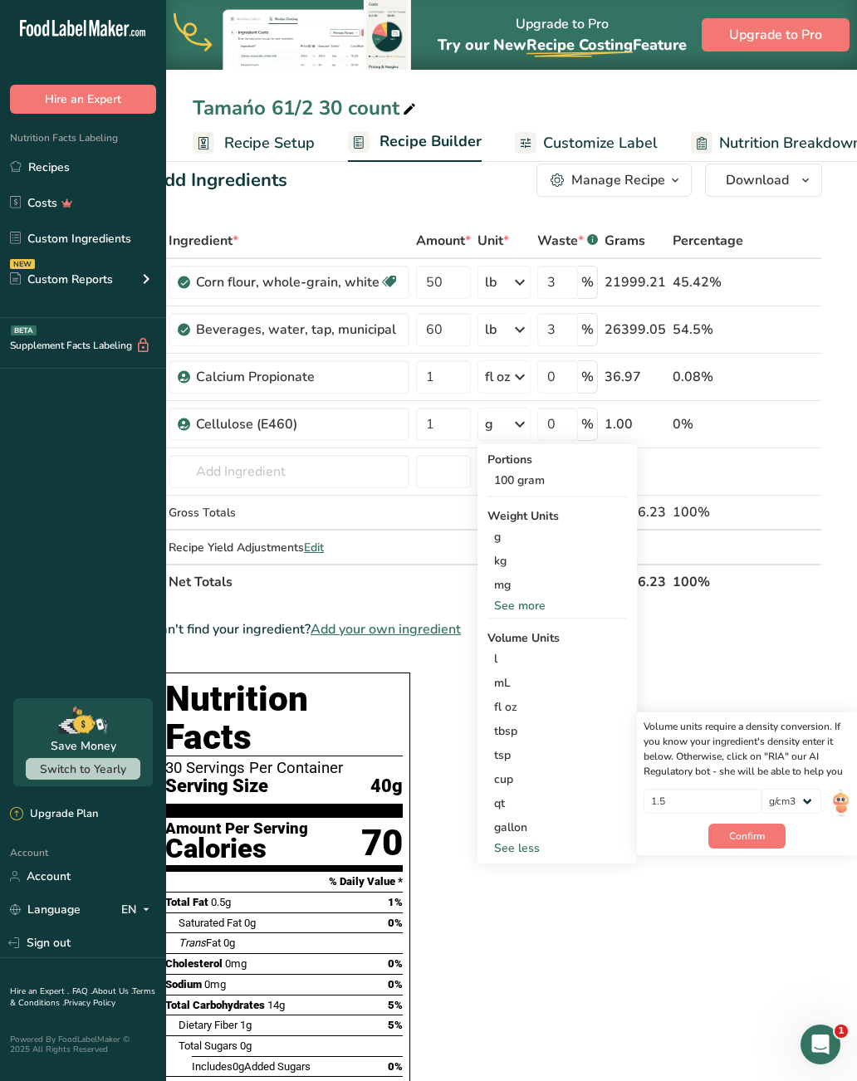
scroll to position [0, 41]
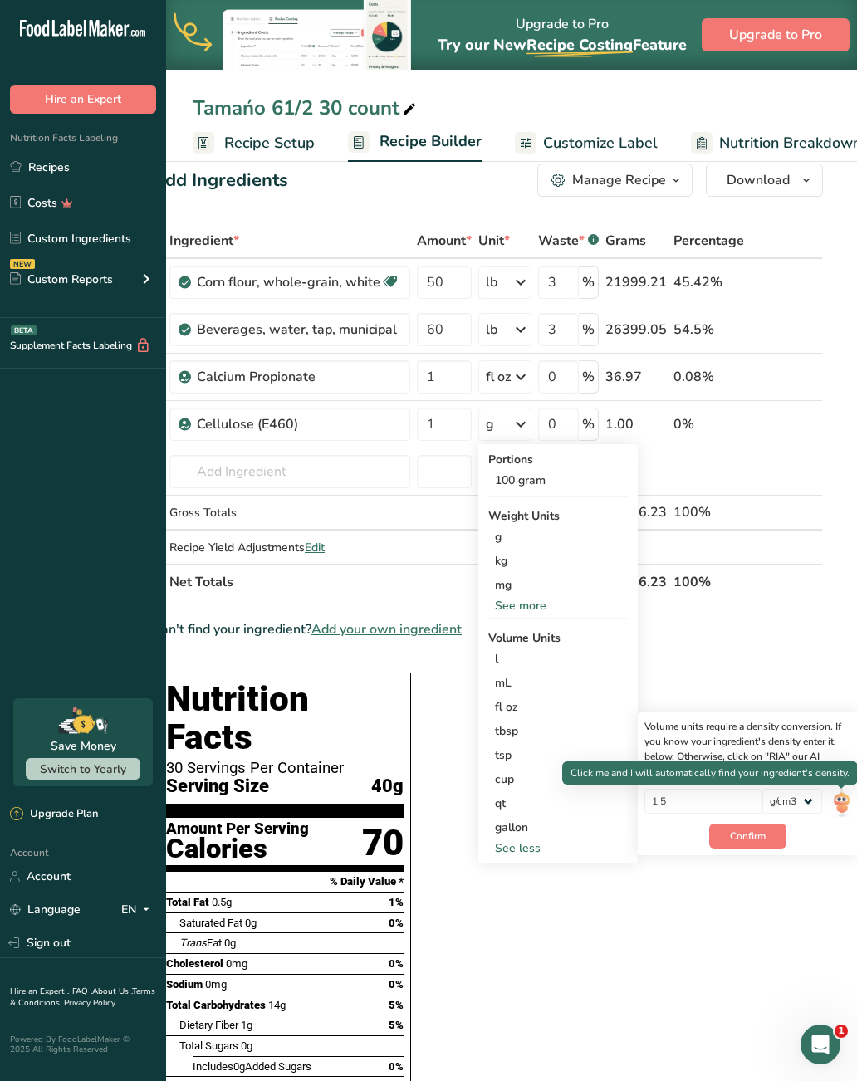
click at [846, 801] on img at bounding box center [841, 803] width 18 height 29
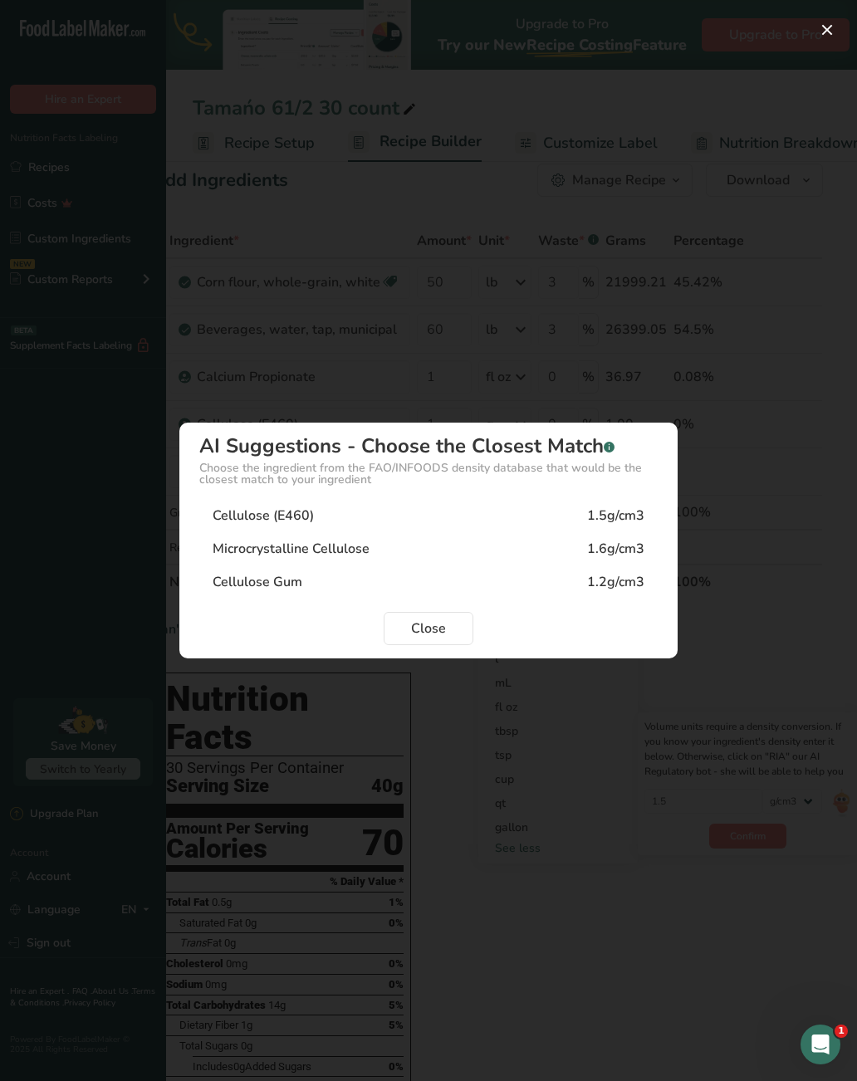
click at [366, 516] on div "Cellulose (E460) 1.5g/cm3" at bounding box center [428, 515] width 458 height 33
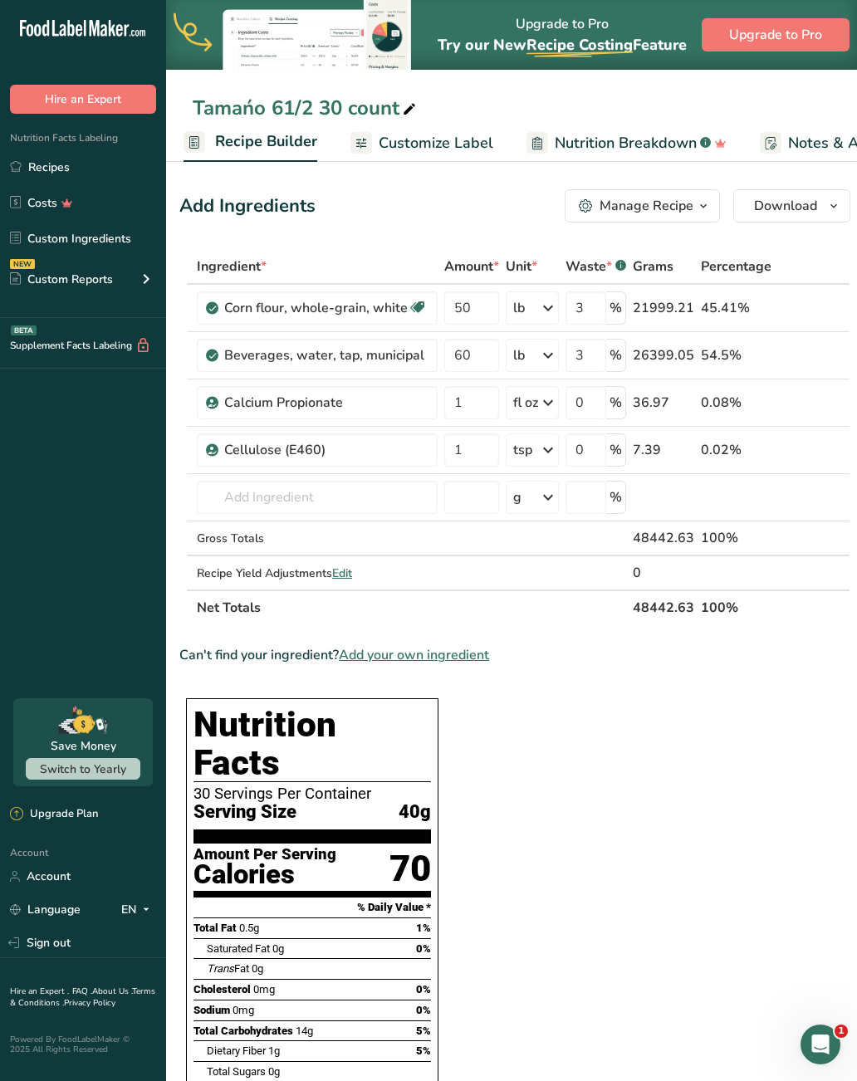
scroll to position [0, 164]
click at [405, 100] on icon at bounding box center [409, 109] width 15 height 23
click at [778, 694] on section "Ingredient * Amount * Unit * Waste * .a-a{fill:#347362;}.b-a{fill:#fff;} Grams …" at bounding box center [514, 1026] width 671 height 1555
click at [806, 203] on span "Download" at bounding box center [785, 206] width 63 height 20
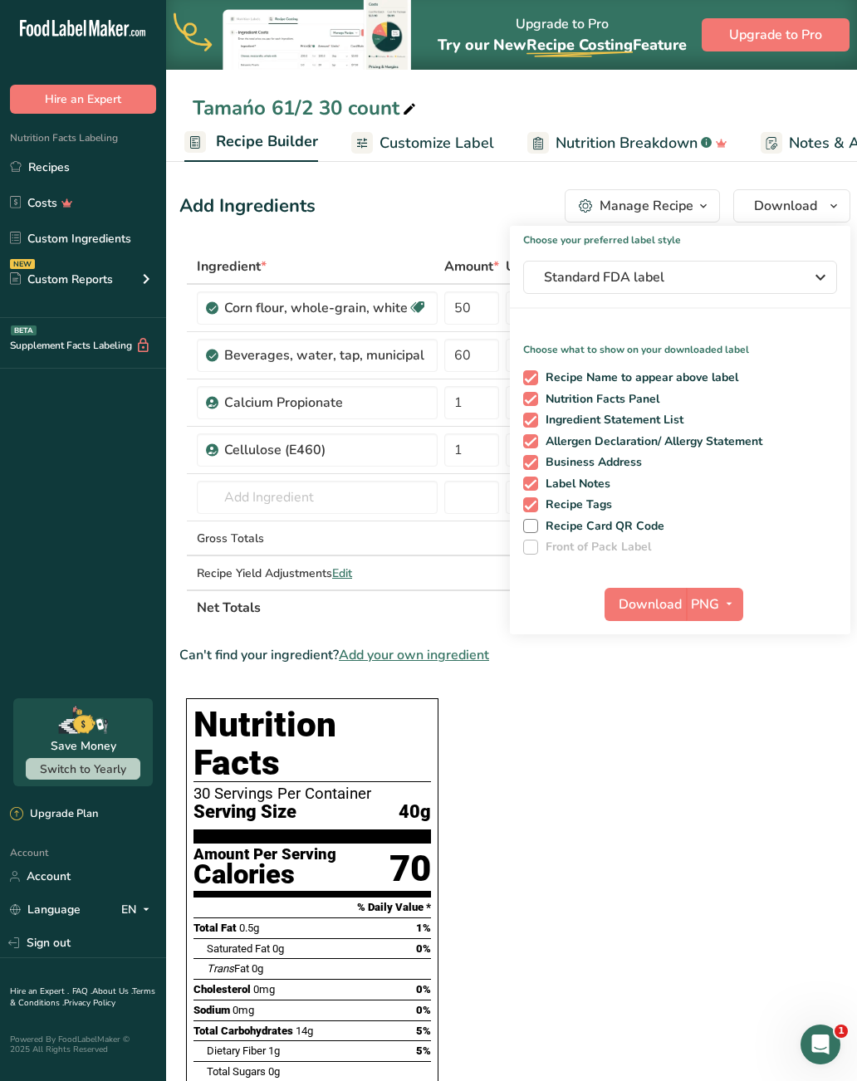
click at [710, 601] on span "PNG" at bounding box center [705, 605] width 28 height 20
click at [724, 714] on link "PDF" at bounding box center [716, 720] width 53 height 27
click at [646, 610] on span "Download" at bounding box center [651, 605] width 63 height 20
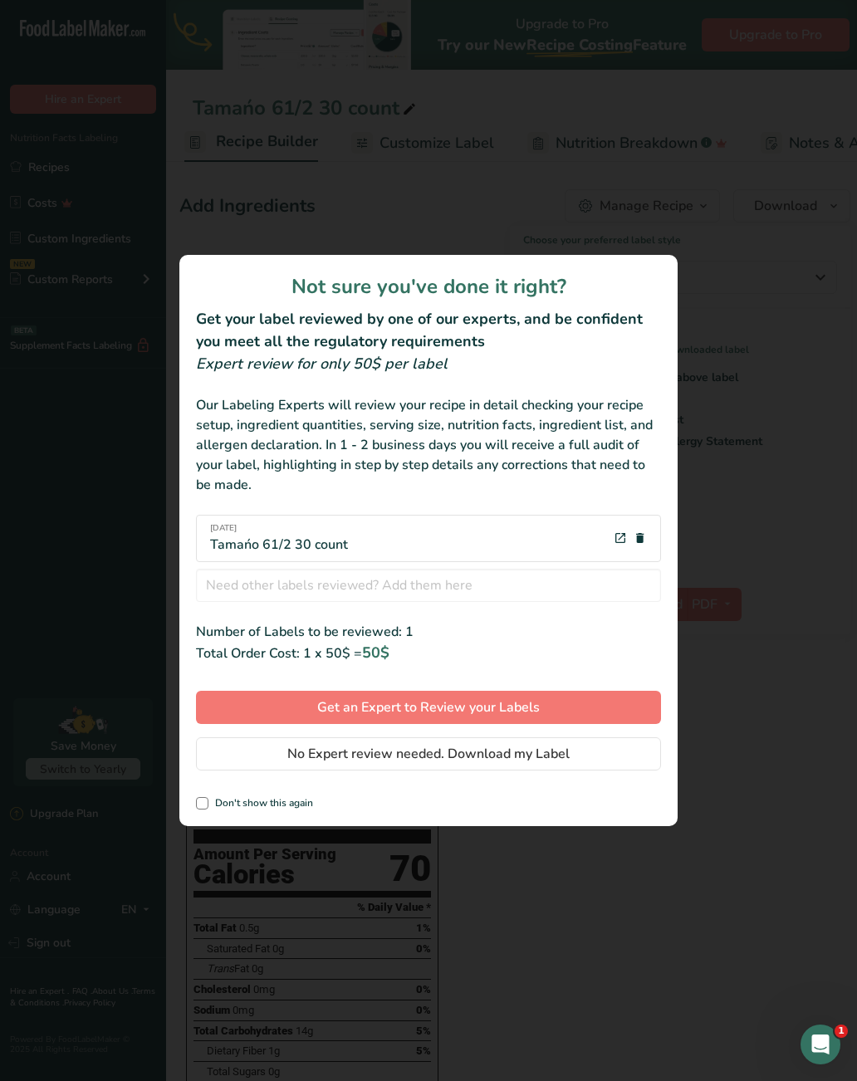
click at [406, 758] on span "No Expert review needed. Download my Label" at bounding box center [428, 754] width 282 height 20
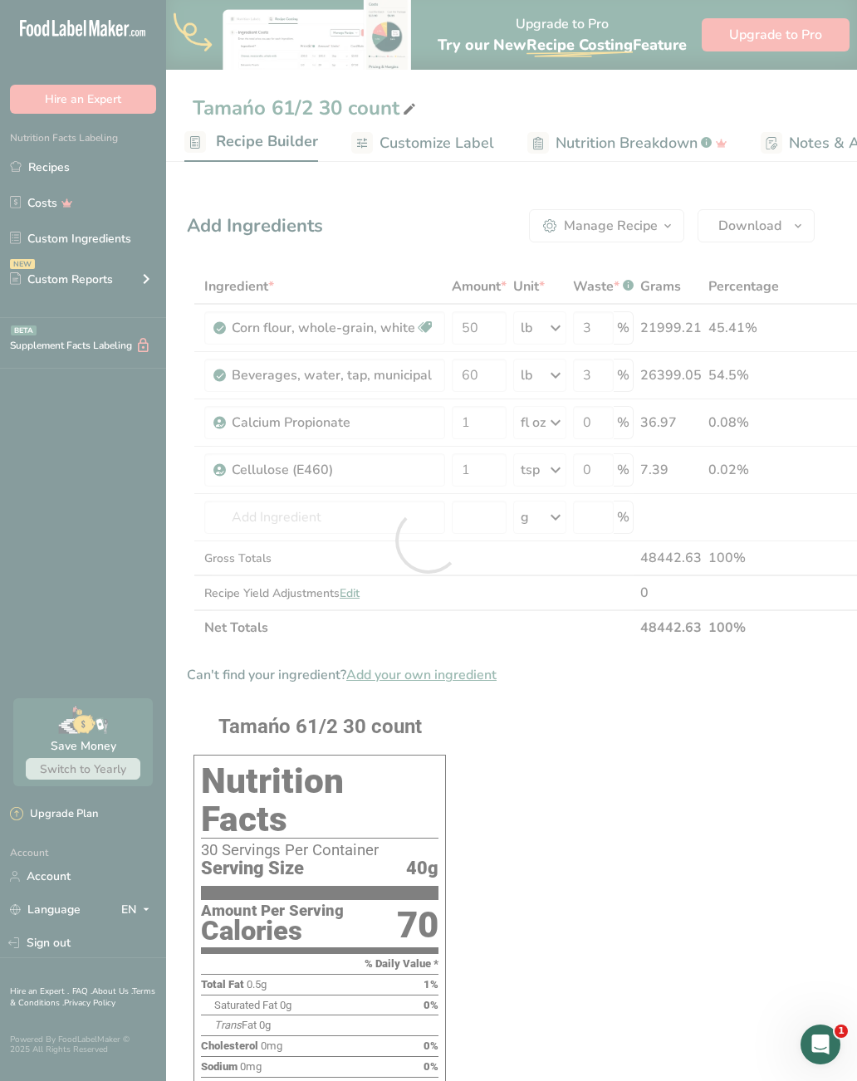
scroll to position [0, 0]
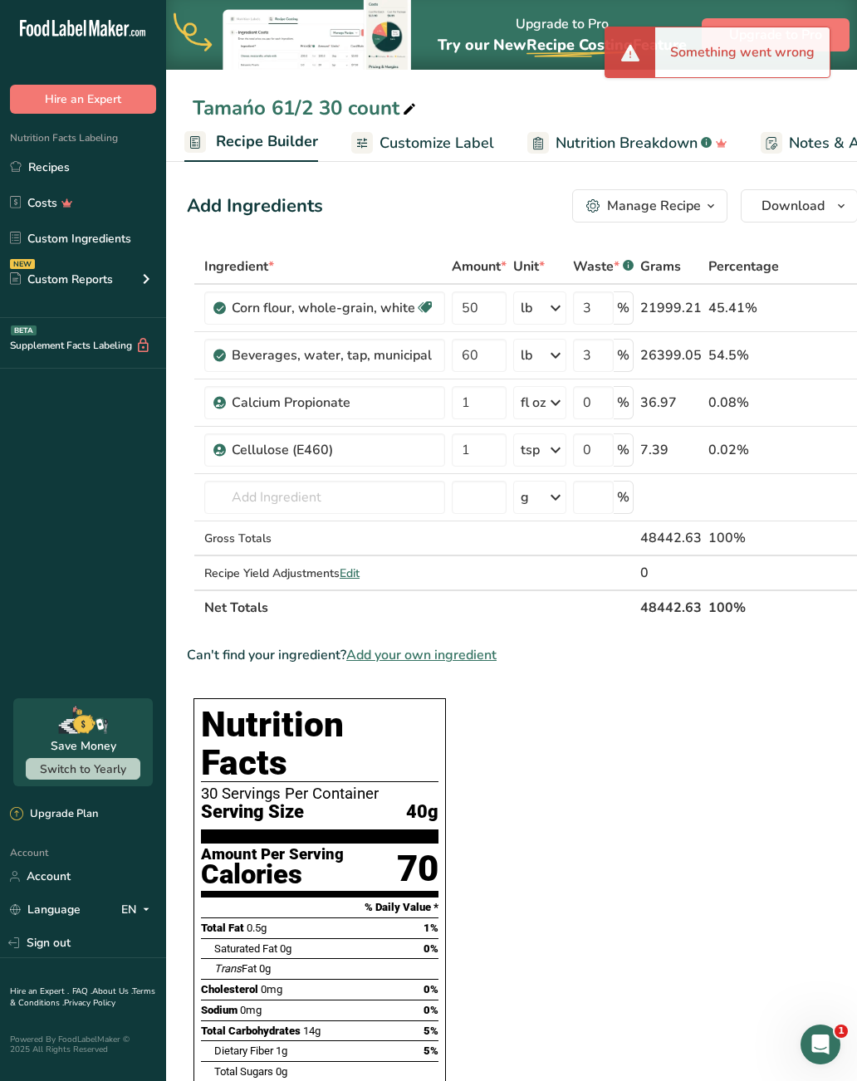
click at [87, 170] on link "Recipes" at bounding box center [83, 167] width 166 height 32
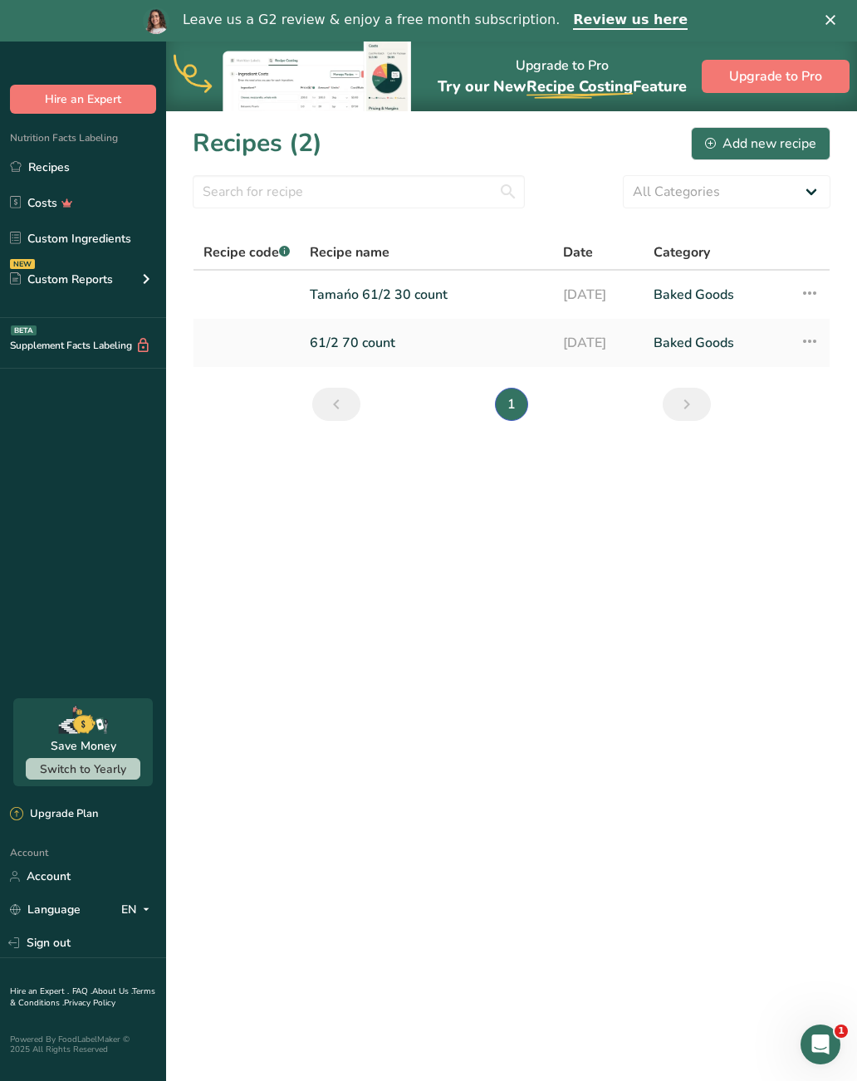
click at [761, 147] on div "Add new recipe" at bounding box center [760, 144] width 111 height 20
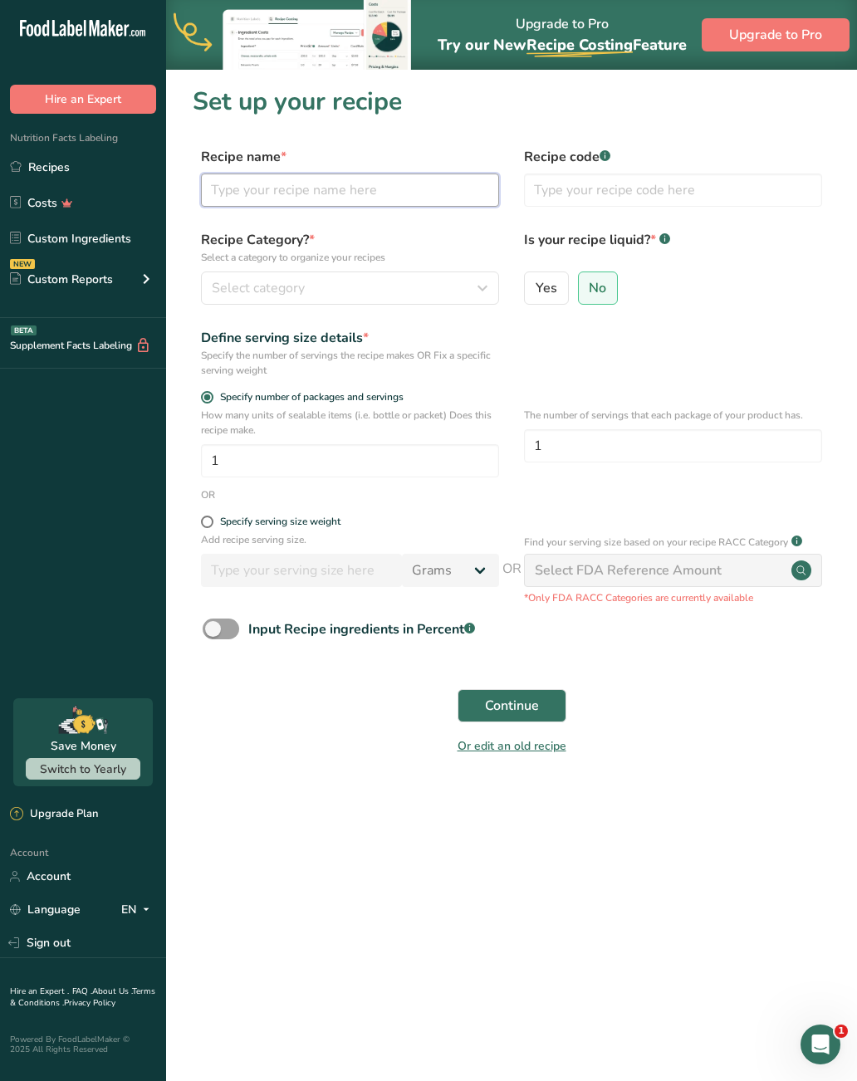
click at [342, 188] on input "text" at bounding box center [350, 190] width 298 height 33
type input "Tamaño 51/2 80 count"
click at [376, 297] on div "Select category" at bounding box center [345, 288] width 267 height 20
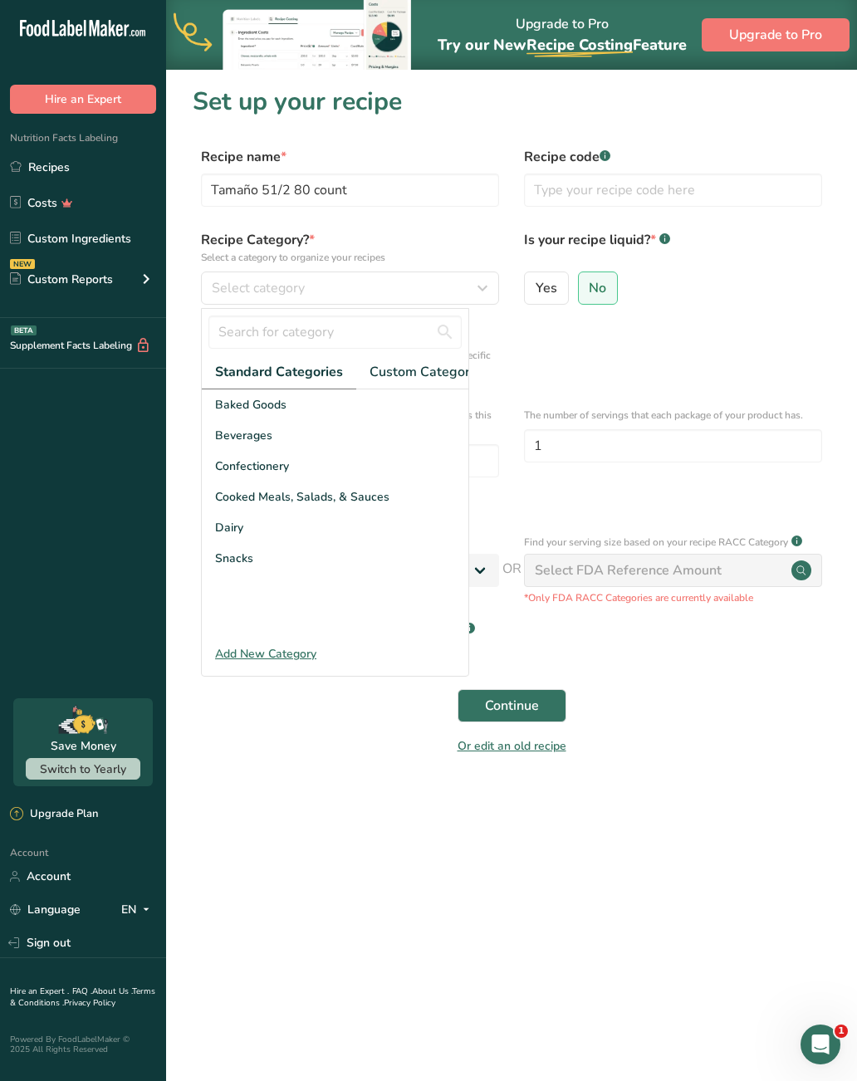
click at [311, 401] on div "Baked Goods" at bounding box center [335, 405] width 267 height 31
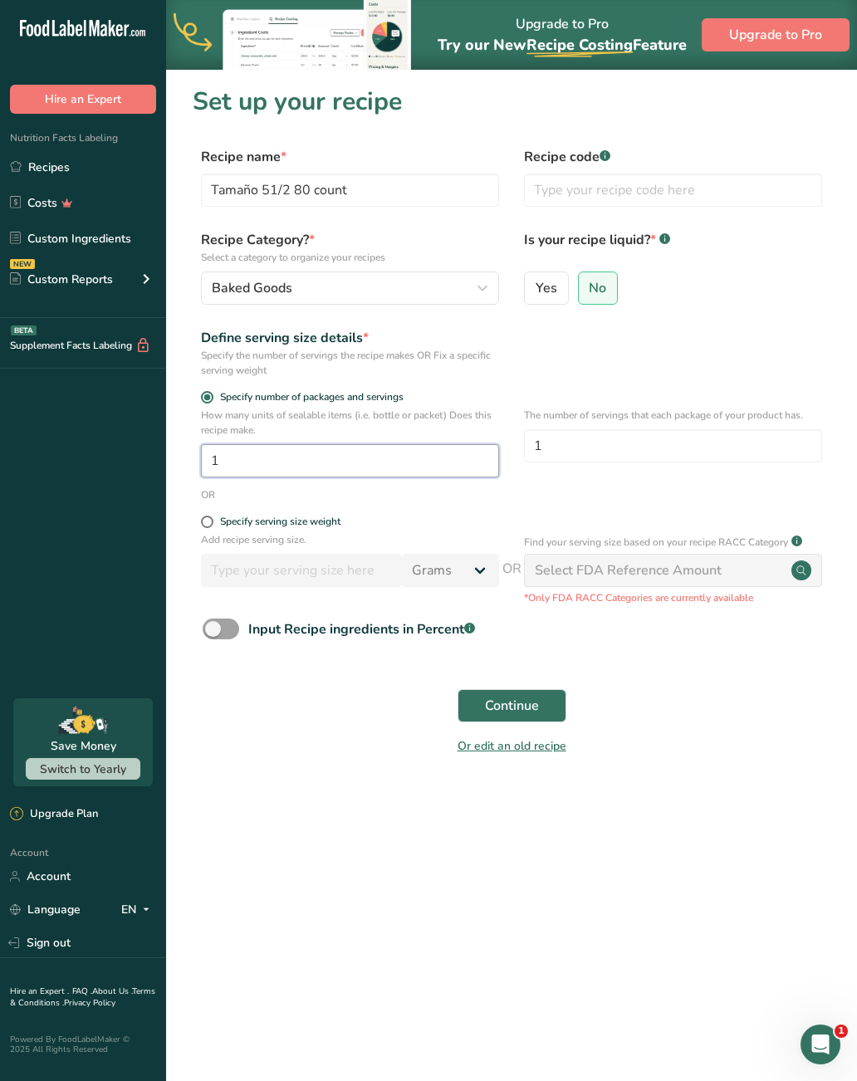
click at [312, 477] on input "1" at bounding box center [350, 460] width 298 height 33
type input "20"
click at [629, 446] on input "1" at bounding box center [673, 445] width 298 height 33
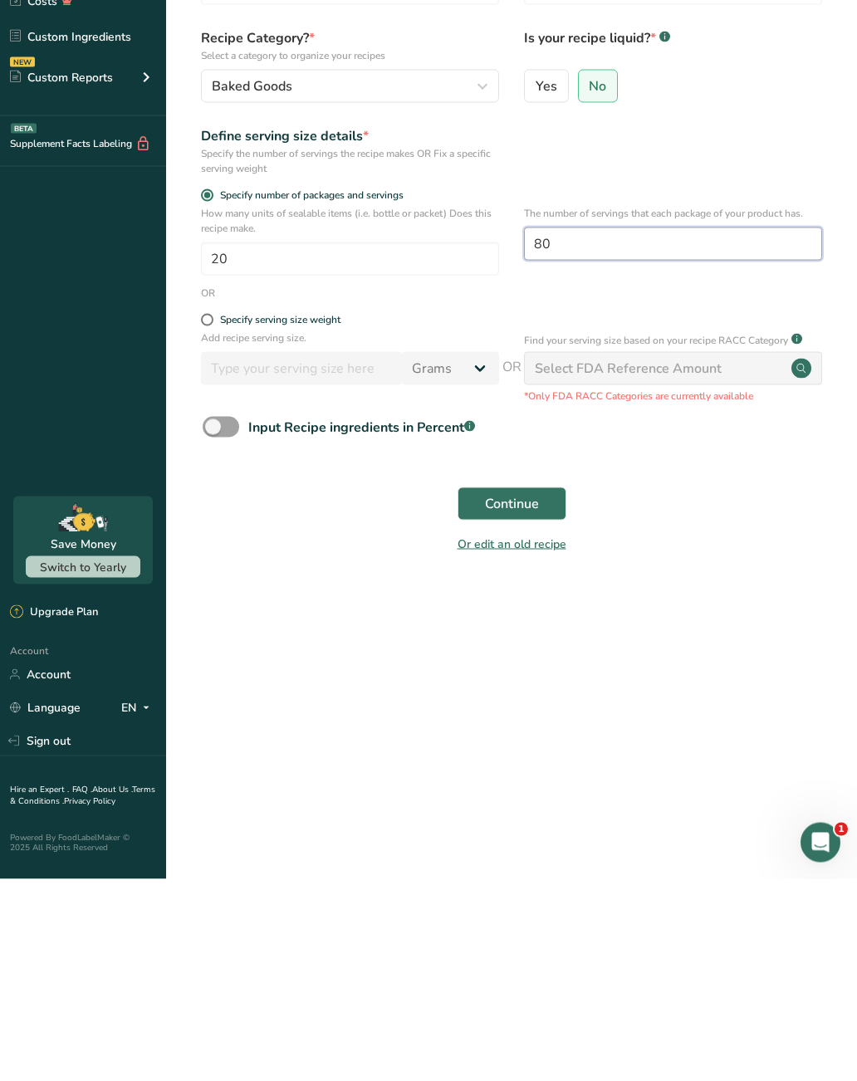
type input "80"
click at [536, 696] on span "Continue" at bounding box center [512, 706] width 54 height 20
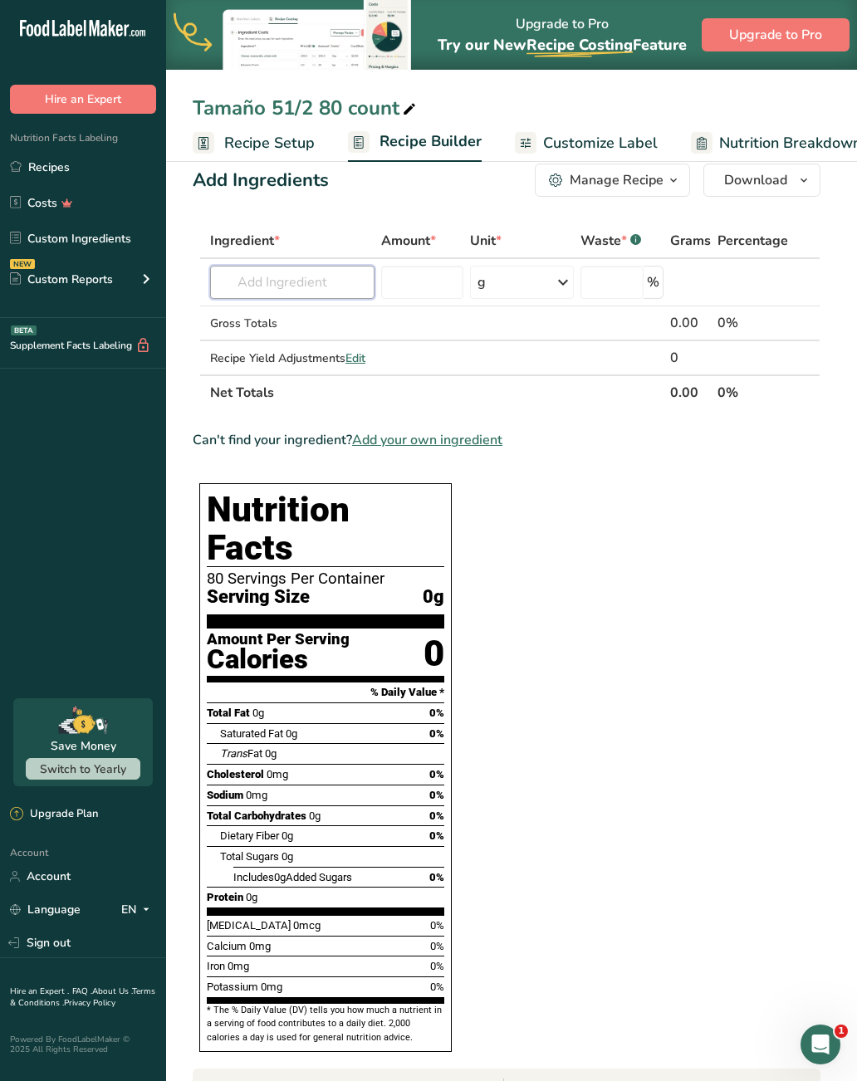
click at [339, 294] on input "text" at bounding box center [292, 282] width 164 height 33
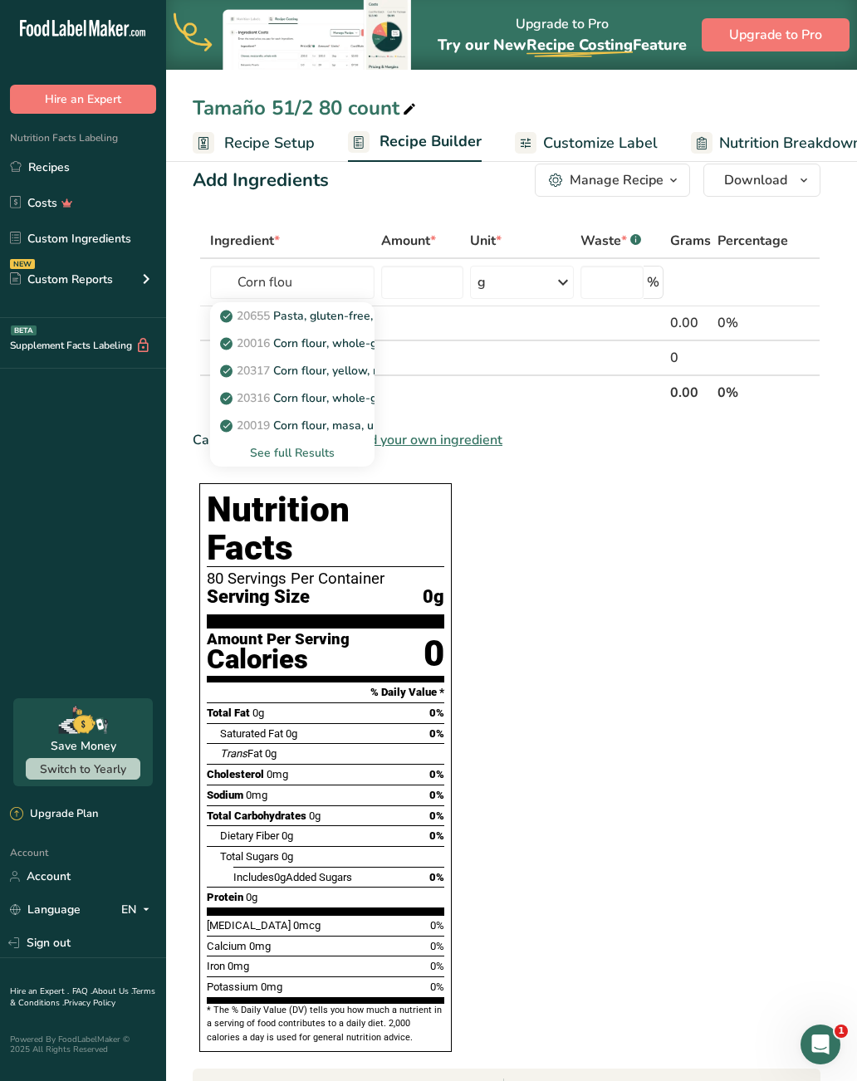
click at [343, 434] on link "20019 Corn flour, masa, unenriched, white" at bounding box center [292, 425] width 164 height 27
type input "Corn flour, masa, unenriched, white"
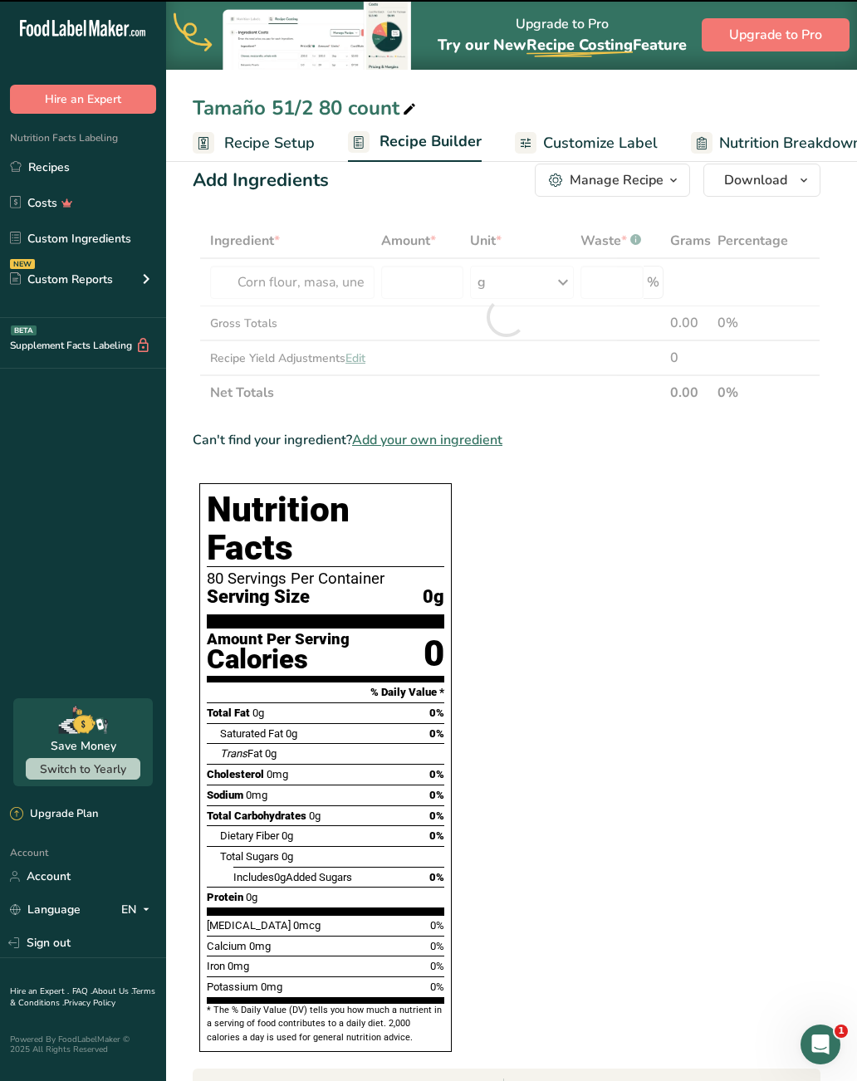
type input "0"
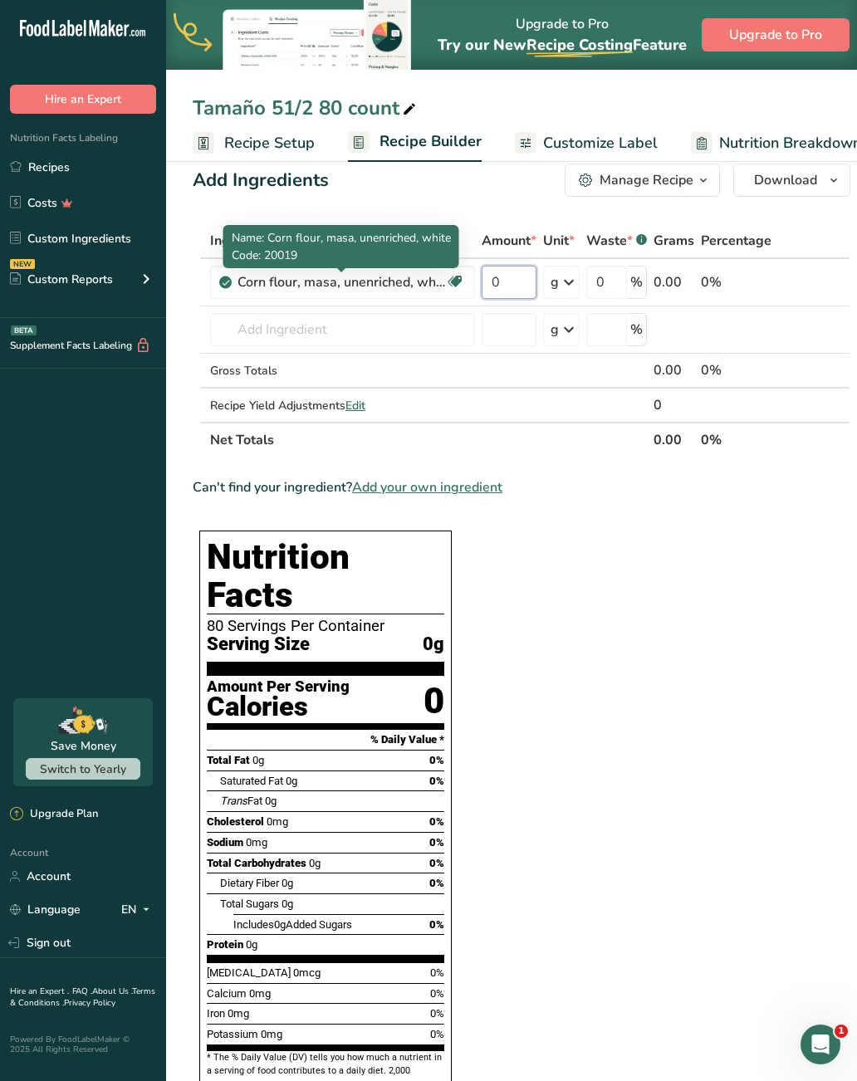
click at [517, 283] on input "0" at bounding box center [509, 282] width 55 height 33
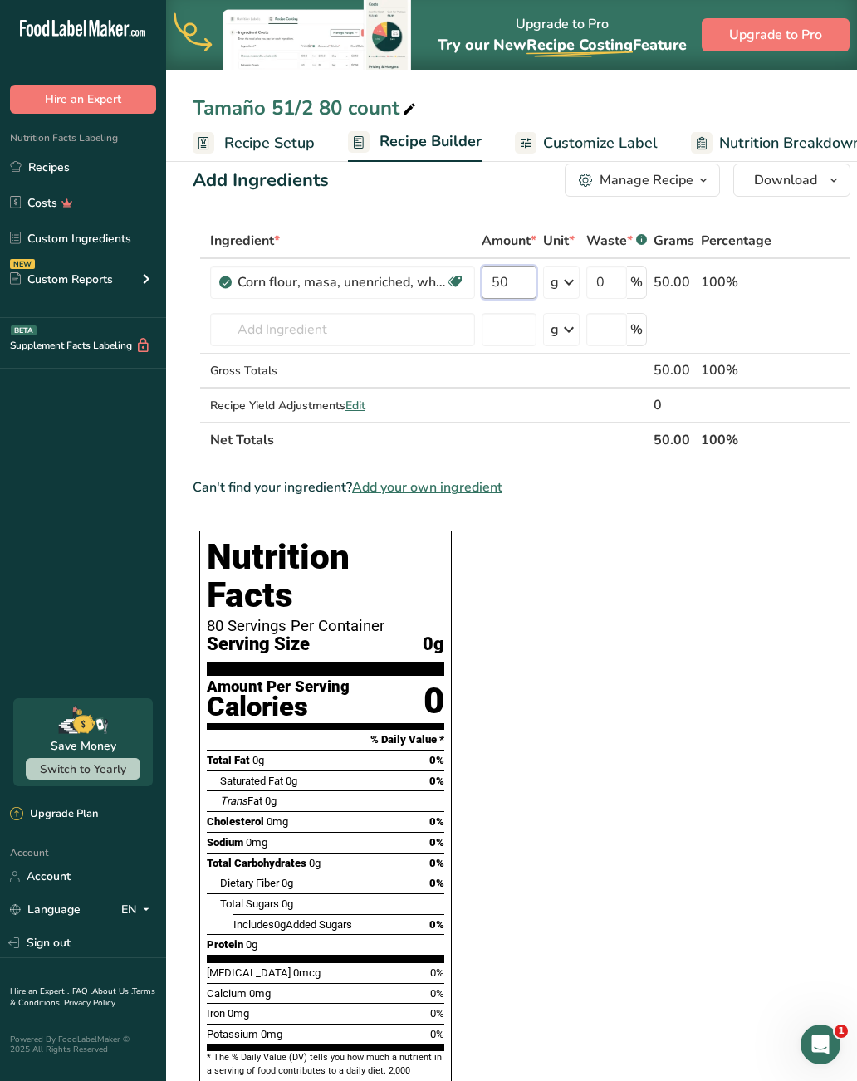
type input "50"
click at [568, 290] on div "Ingredient * Amount * Unit * Waste * .a-a{fill:#347362;}.b-a{fill:#fff;} Grams …" at bounding box center [522, 340] width 658 height 234
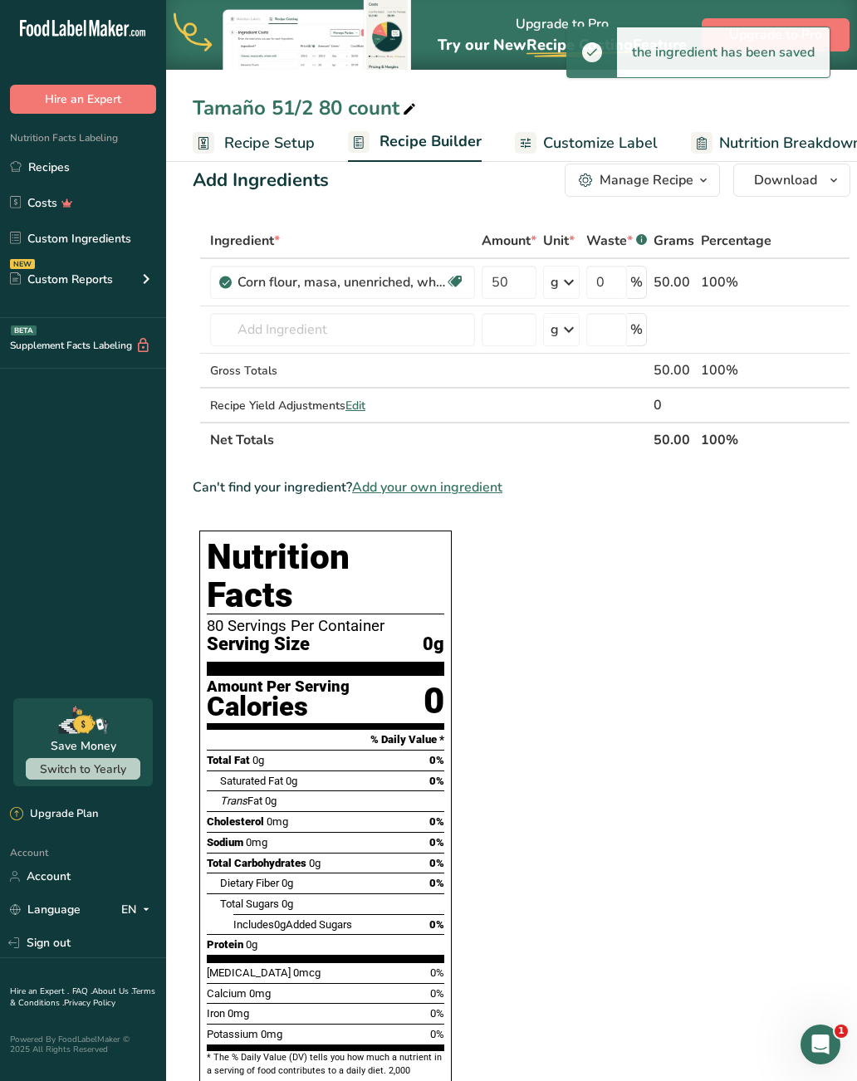
click at [575, 269] on icon at bounding box center [569, 282] width 20 height 30
click at [610, 464] on div "See more" at bounding box center [623, 463] width 140 height 17
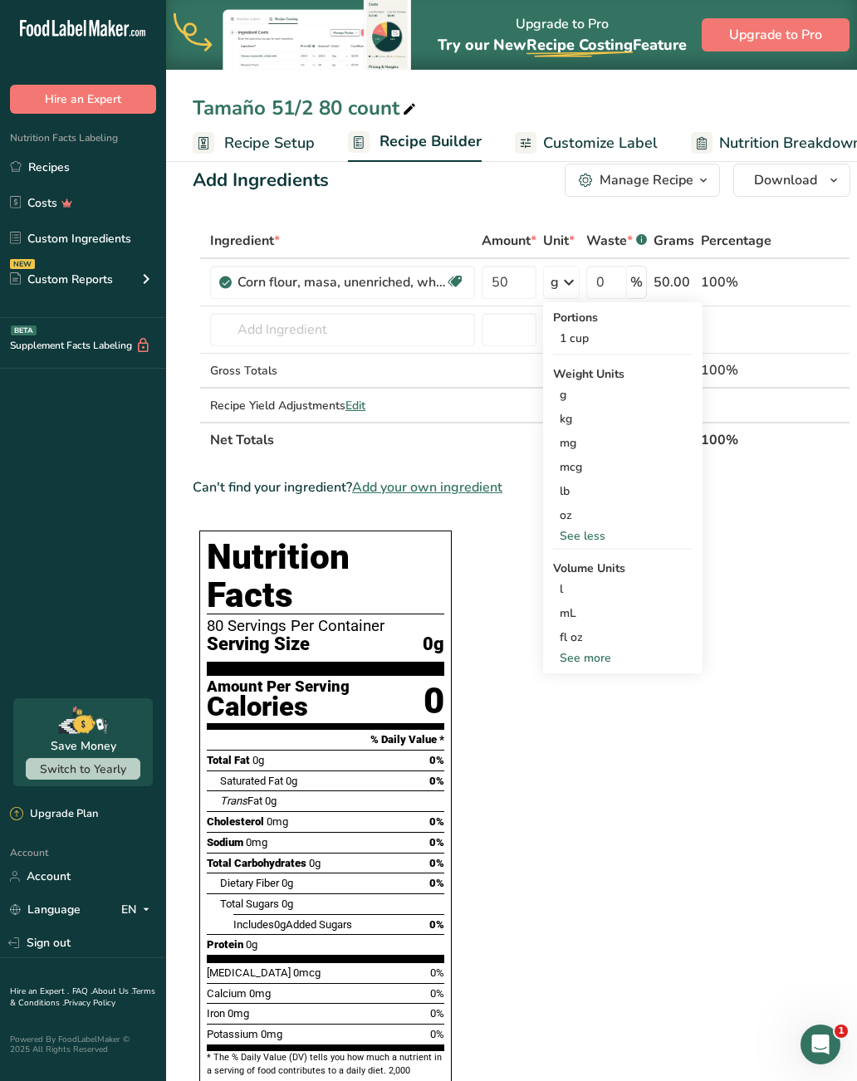
click at [581, 487] on div "lb" at bounding box center [623, 491] width 140 height 24
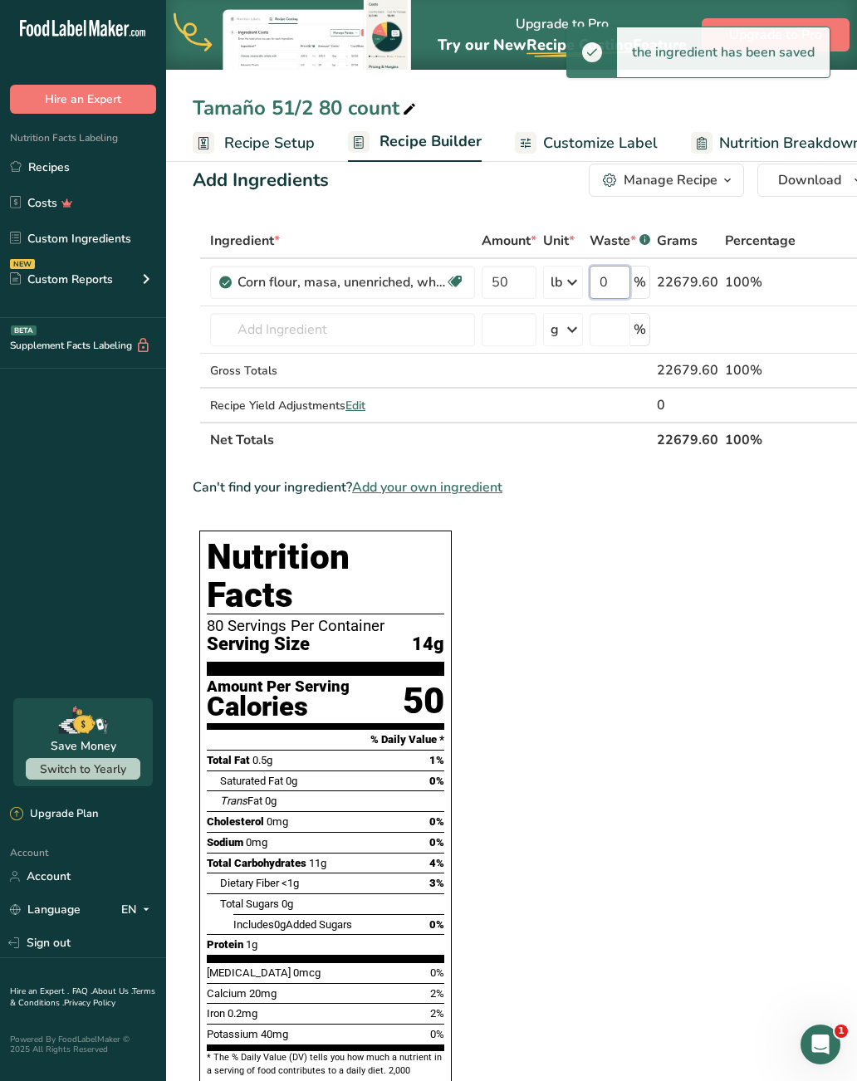
click at [617, 280] on input "0" at bounding box center [610, 282] width 41 height 33
type input "3"
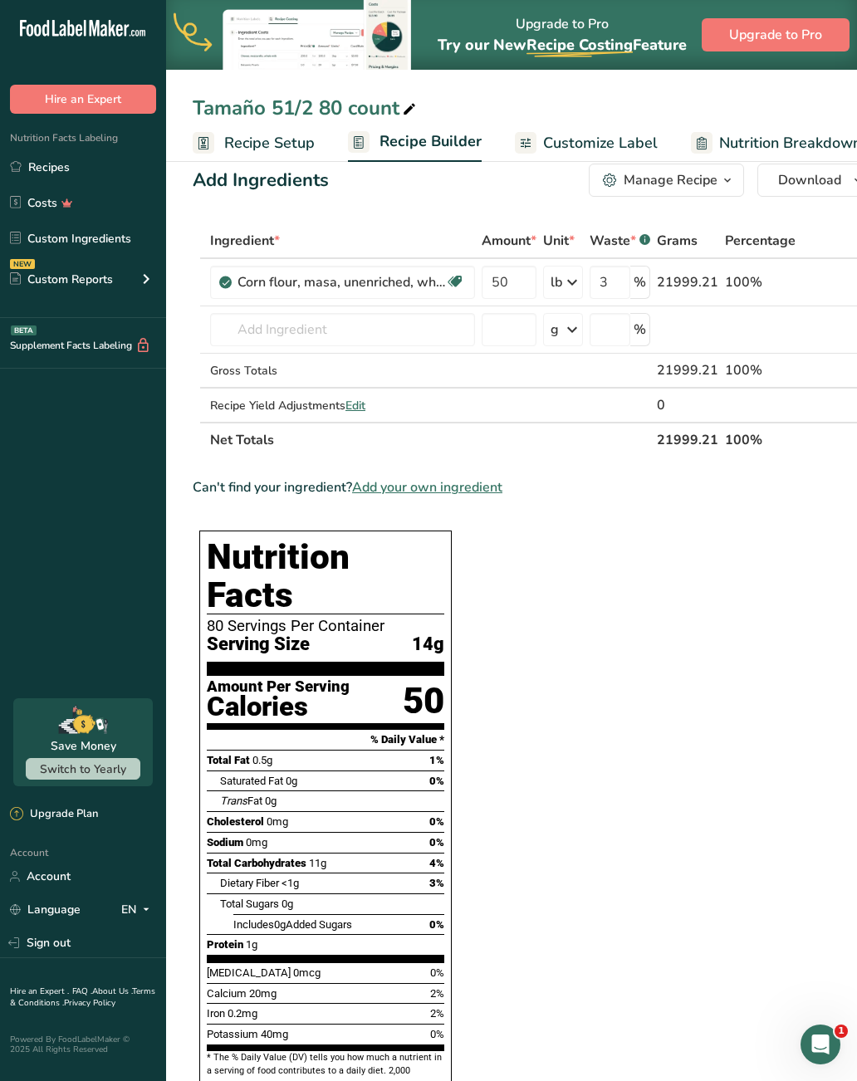
click at [400, 324] on div "Ingredient * Amount * Unit * Waste * .a-a{fill:#347362;}.b-a{fill:#fff;} Grams …" at bounding box center [534, 340] width 682 height 234
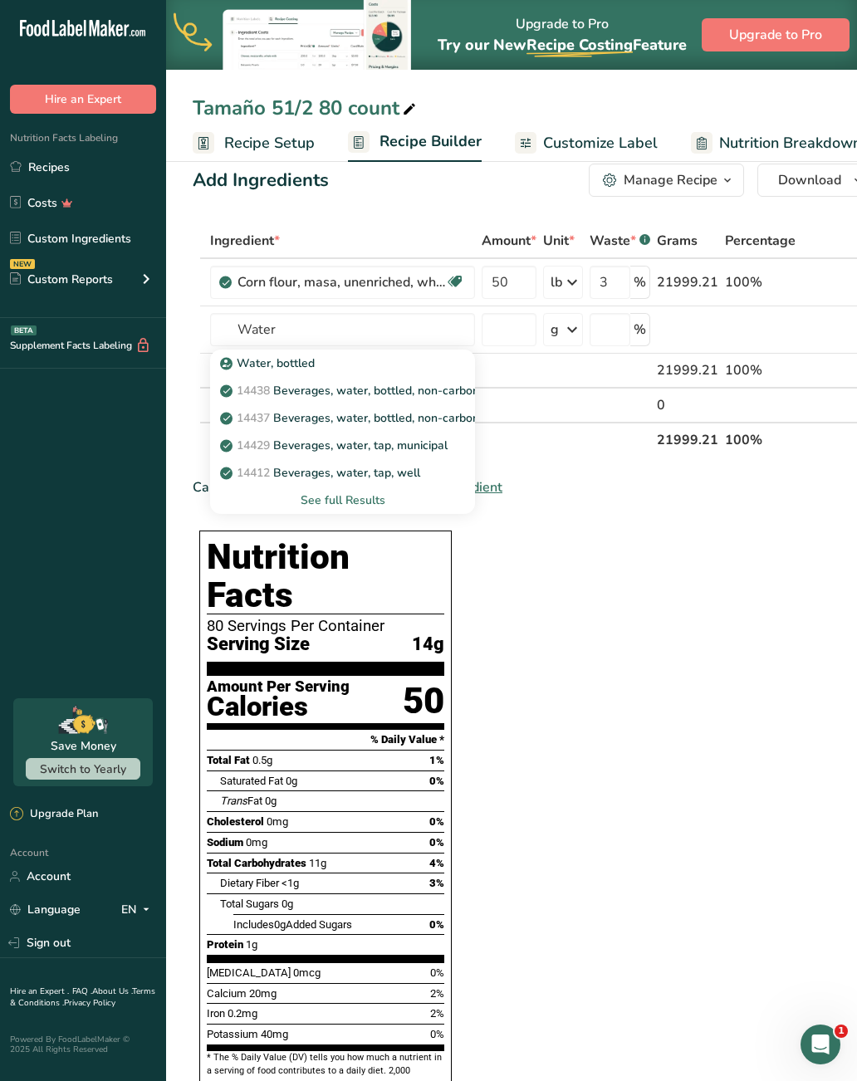
click at [422, 445] on p "14429 [GEOGRAPHIC_DATA], water, tap, municipal" at bounding box center [335, 445] width 224 height 17
type input "Beverages, water, tap, municipal"
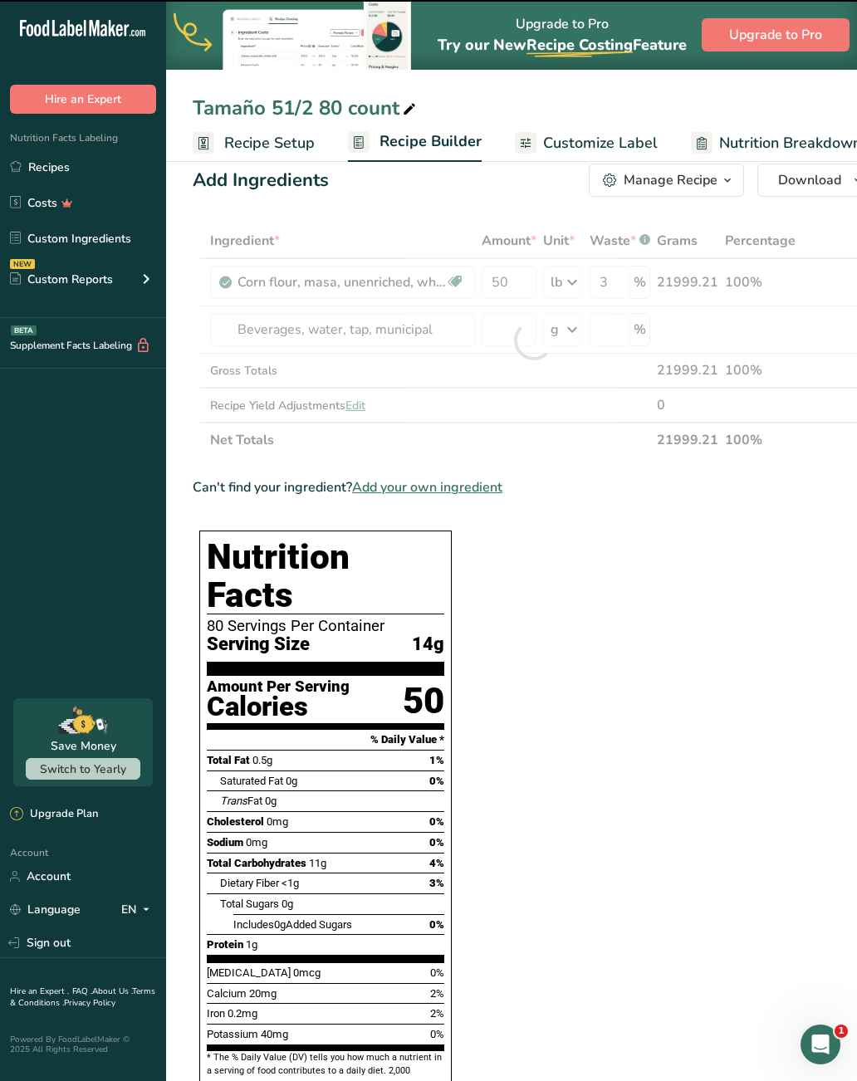
type input "0"
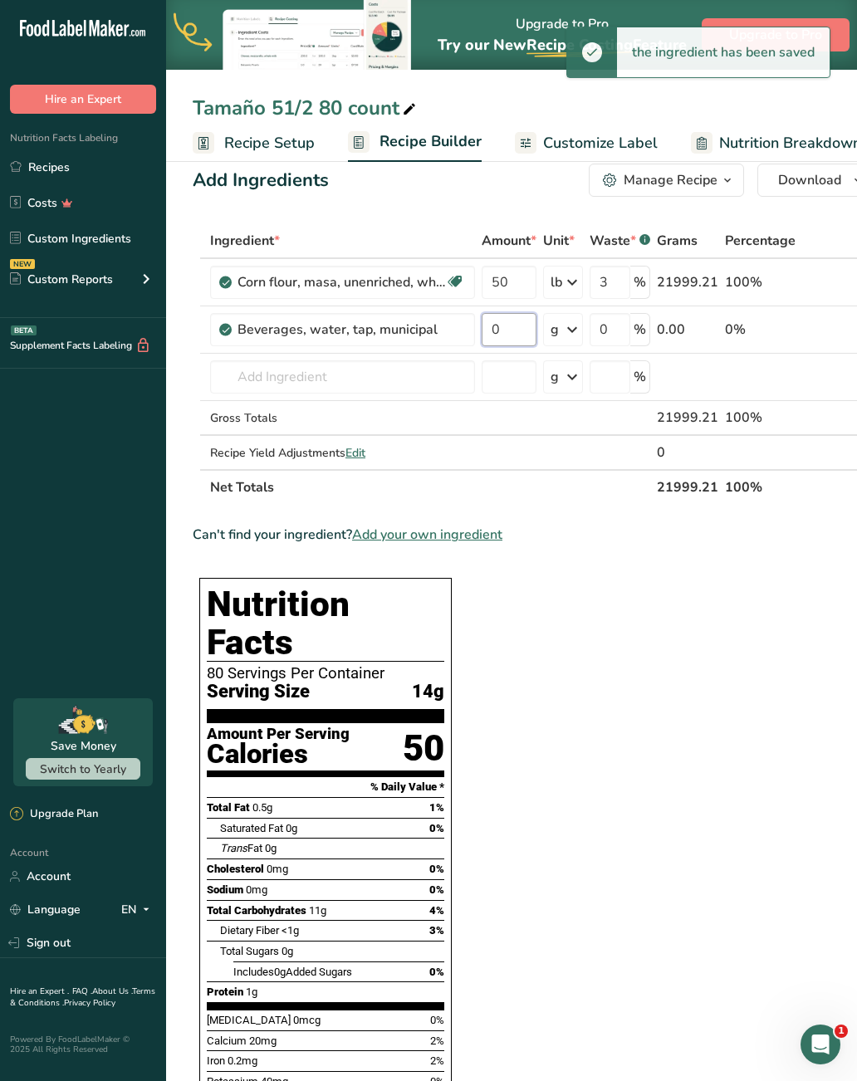
click at [529, 327] on input "0" at bounding box center [509, 329] width 55 height 33
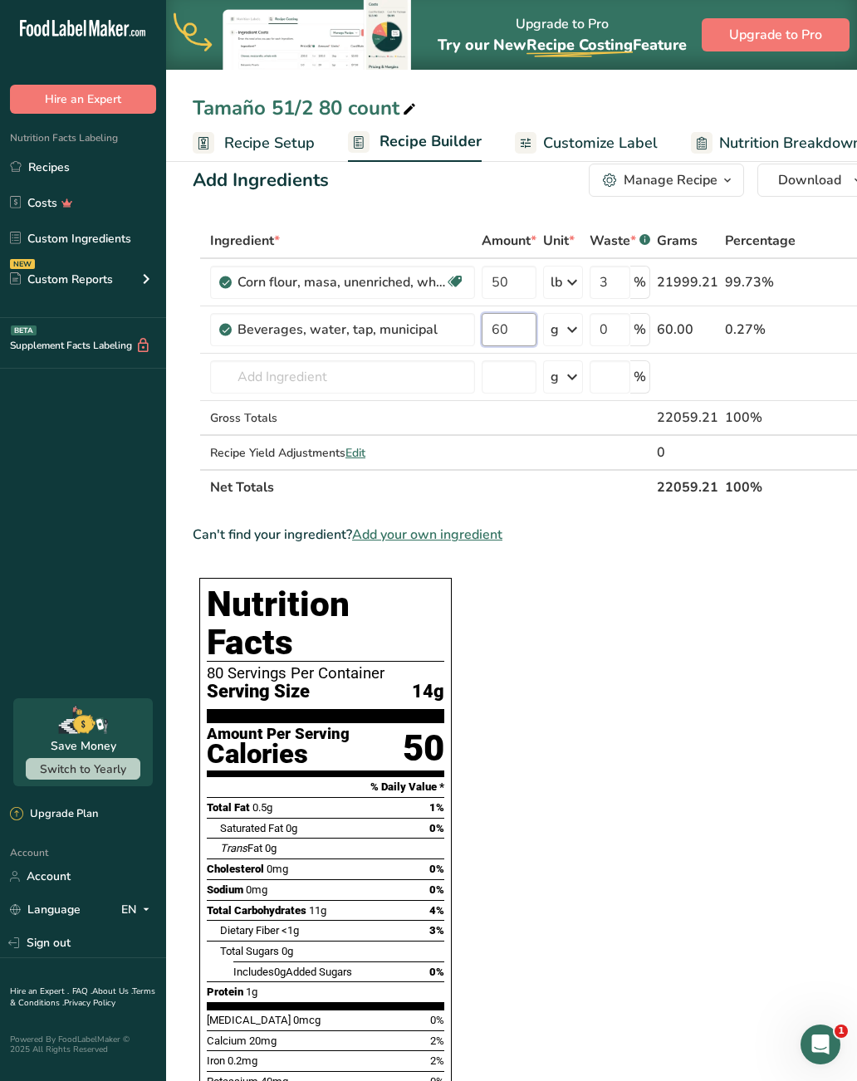
type input "60"
click at [573, 329] on div "Ingredient * Amount * Unit * Waste * .a-a{fill:#347362;}.b-a{fill:#fff;} Grams …" at bounding box center [534, 364] width 682 height 282
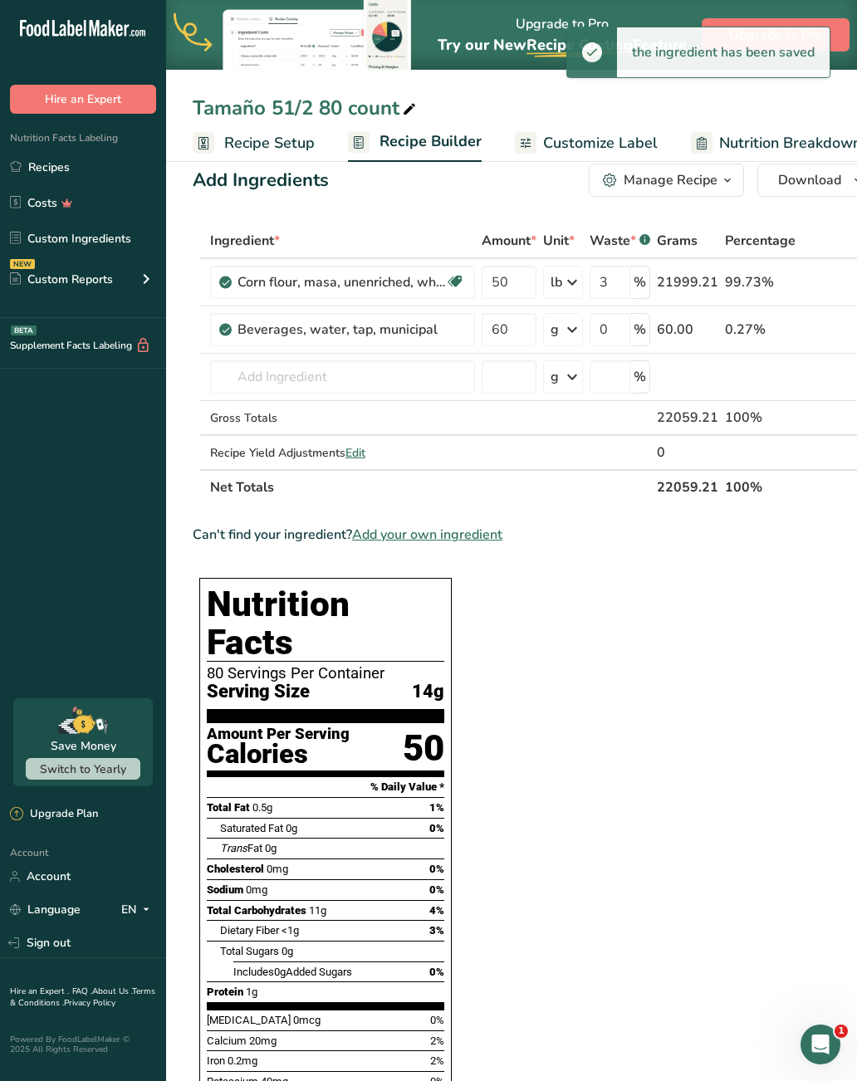
click at [575, 332] on icon at bounding box center [572, 330] width 20 height 30
click at [597, 583] on div "See more" at bounding box center [623, 576] width 140 height 17
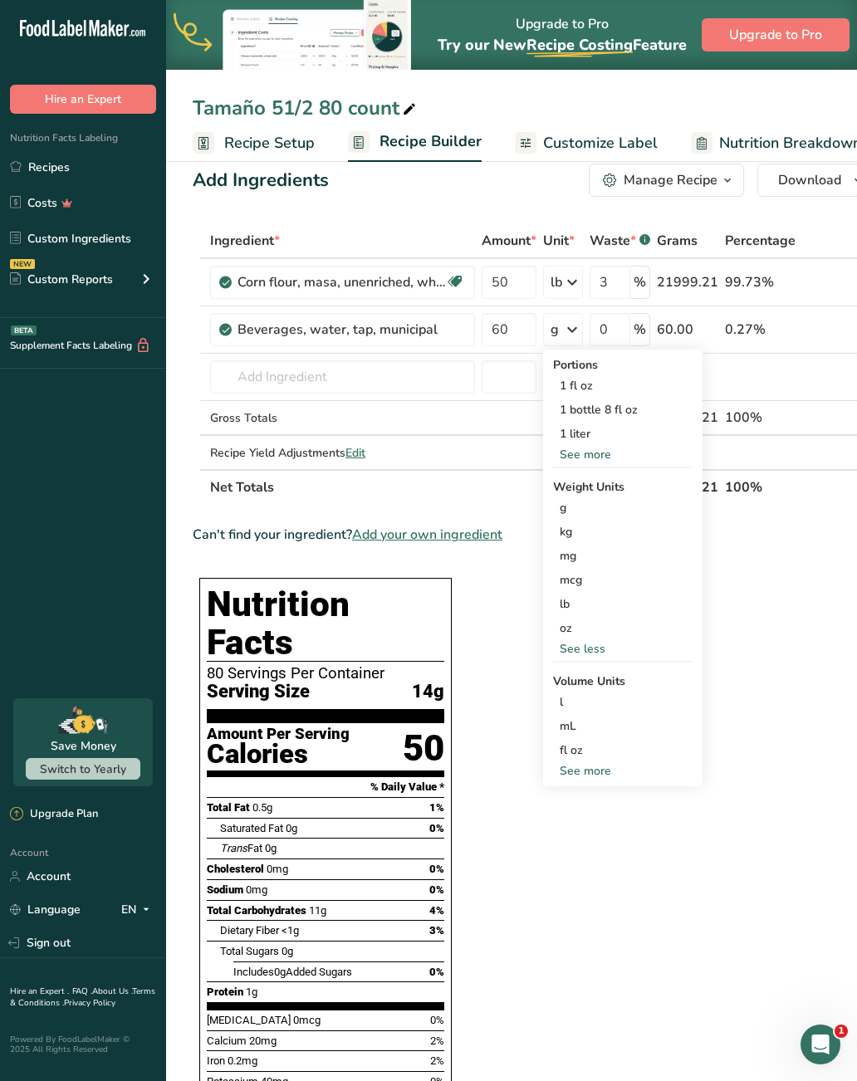
click at [571, 604] on div "lb" at bounding box center [623, 604] width 140 height 24
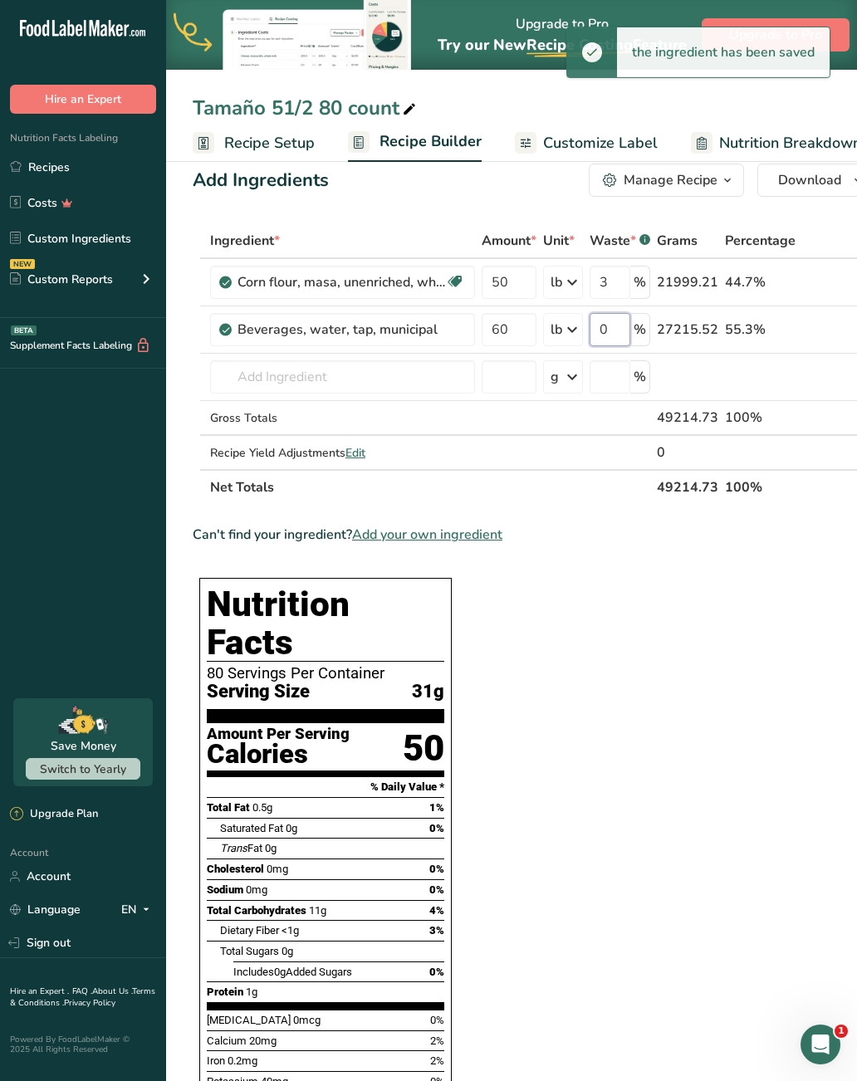
click at [614, 326] on input "0" at bounding box center [610, 329] width 41 height 33
type input "3"
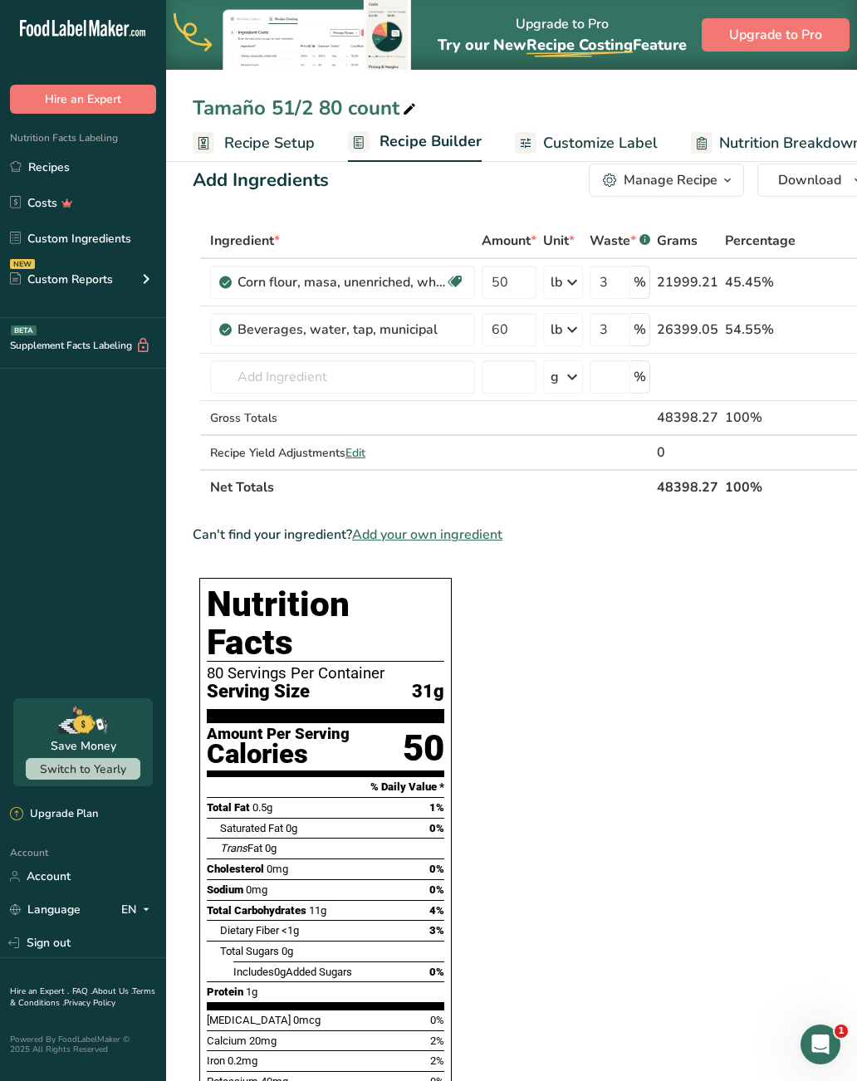
click at [302, 379] on div "Ingredient * Amount * Unit * Waste * .a-a{fill:#347362;}.b-a{fill:#fff;} Grams …" at bounding box center [534, 364] width 682 height 282
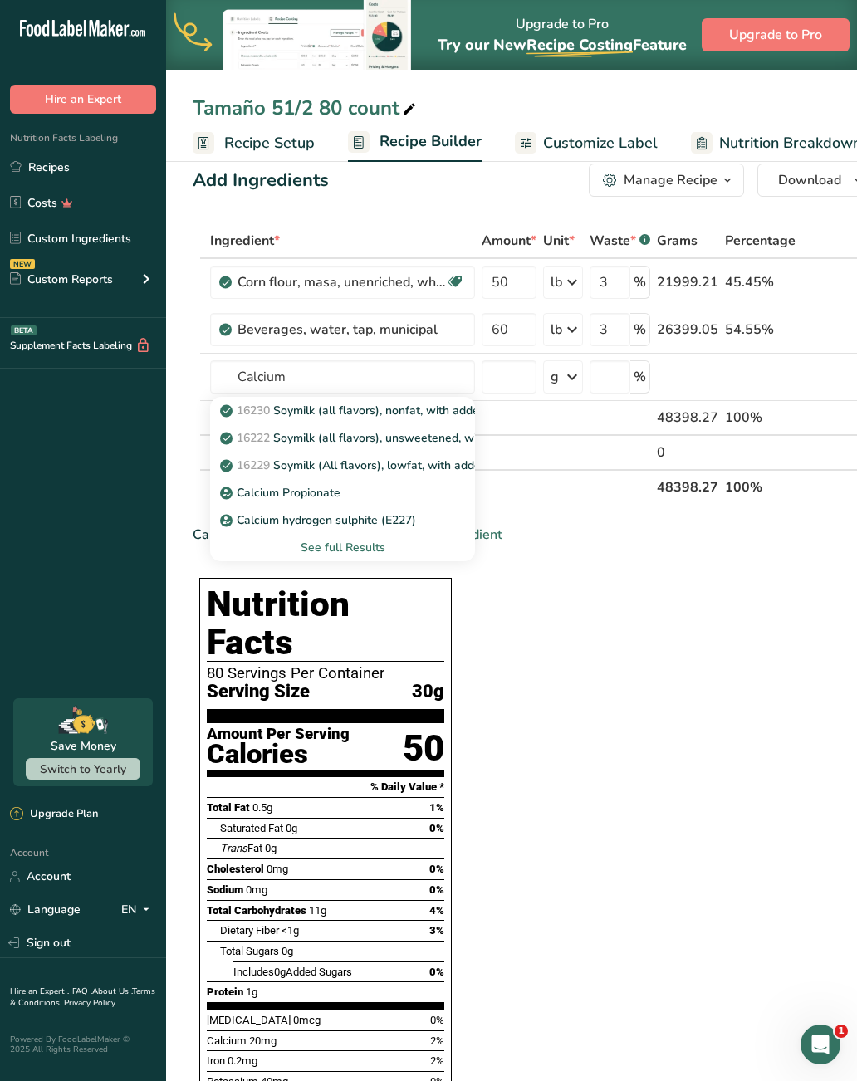
click at [351, 498] on div "Calcium Propionate" at bounding box center [329, 492] width 212 height 17
type input "Calcium Propionate"
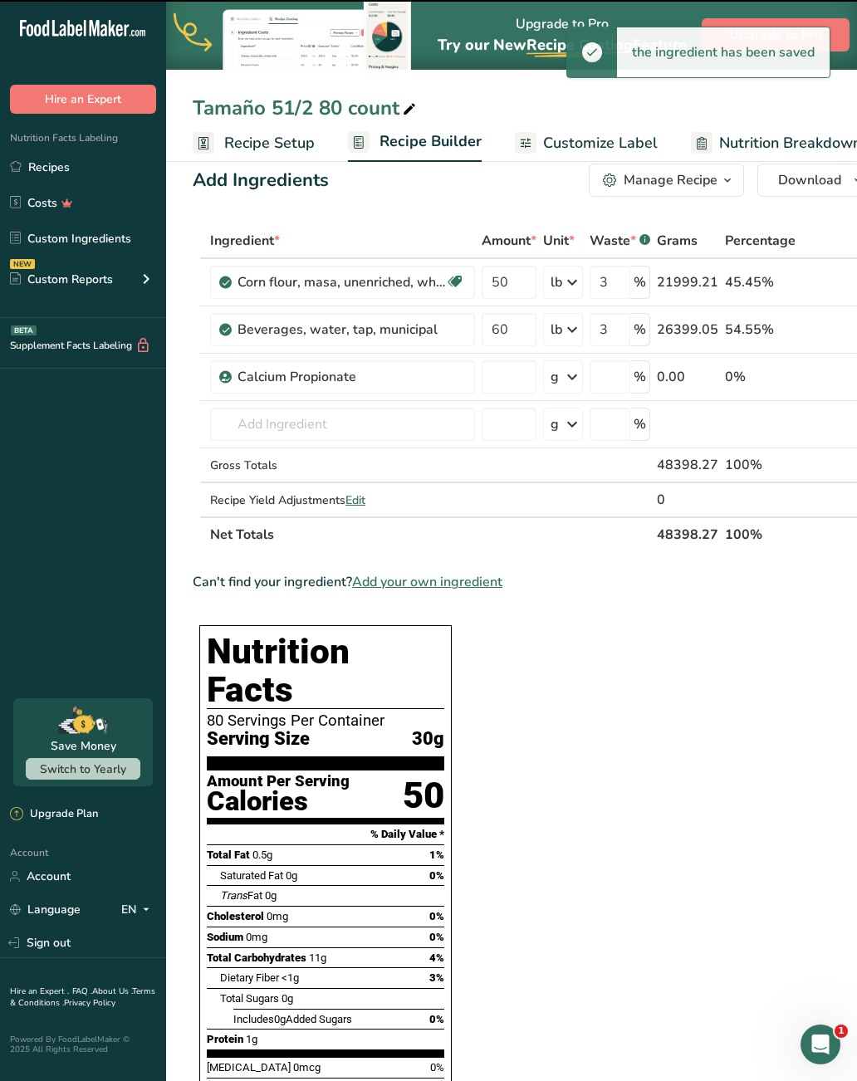
type input "0"
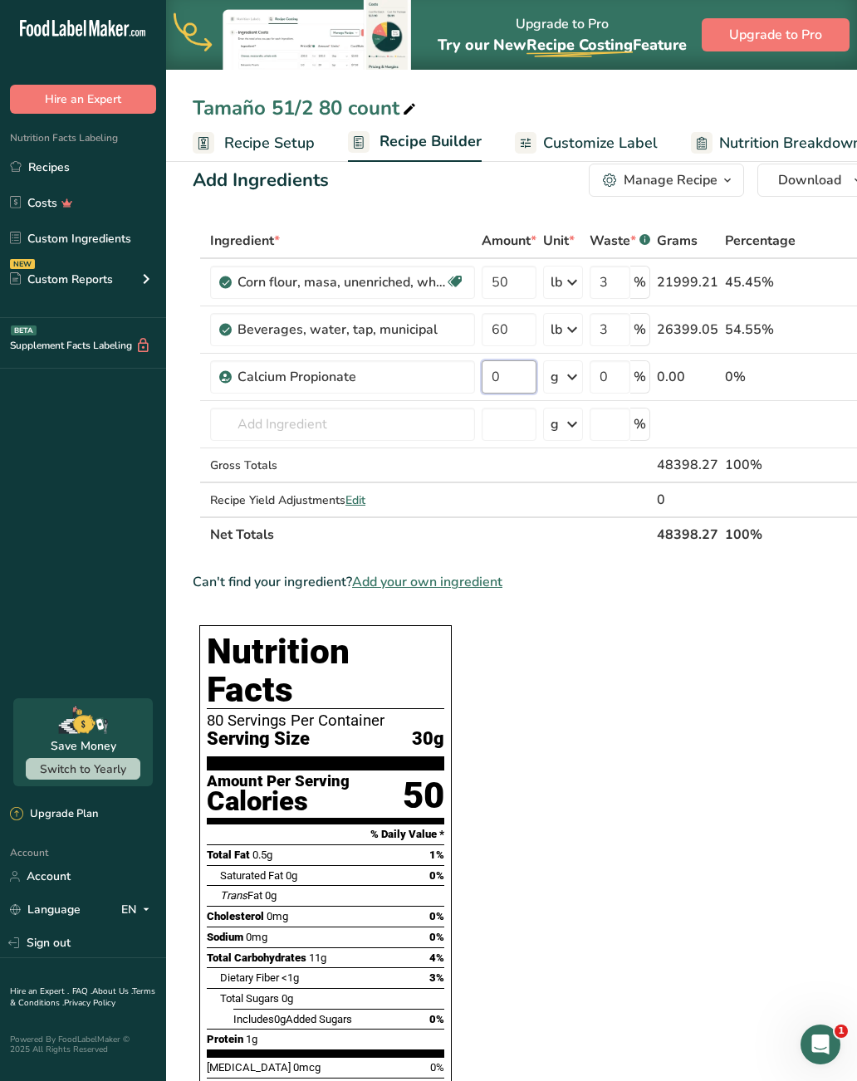
click at [510, 389] on input "0" at bounding box center [509, 376] width 55 height 33
type input "1"
click at [566, 383] on div "Ingredient * Amount * Unit * Waste * .a-a{fill:#347362;}.b-a{fill:#fff;} Grams …" at bounding box center [534, 387] width 682 height 329
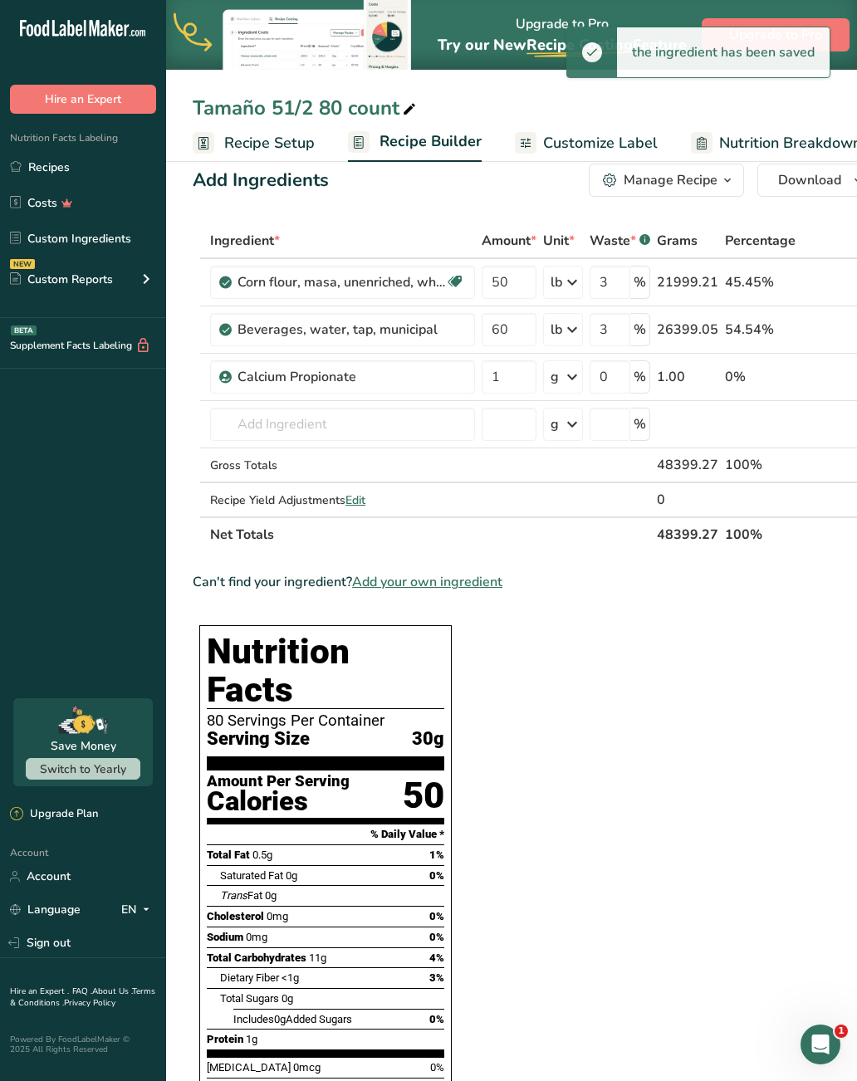
click at [574, 378] on icon at bounding box center [572, 377] width 20 height 30
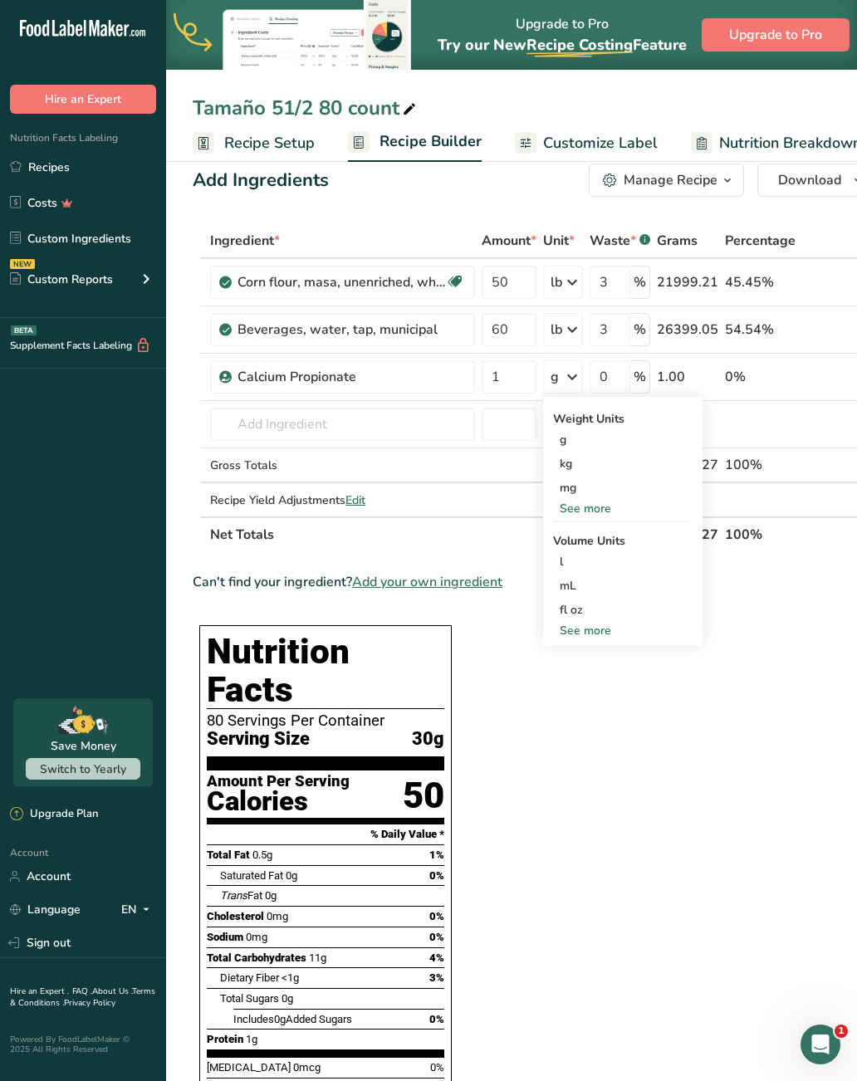
click at [586, 607] on div "fl oz" at bounding box center [623, 609] width 126 height 17
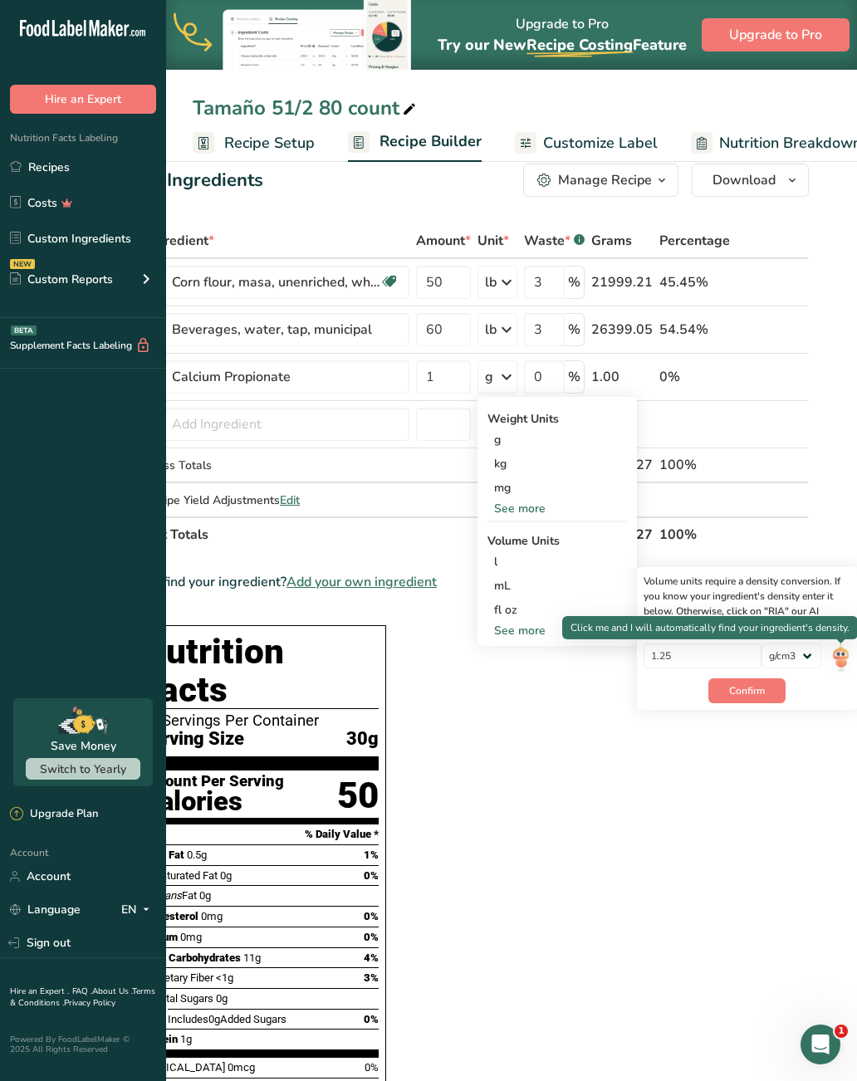
scroll to position [0, 66]
click at [840, 660] on img at bounding box center [840, 658] width 18 height 29
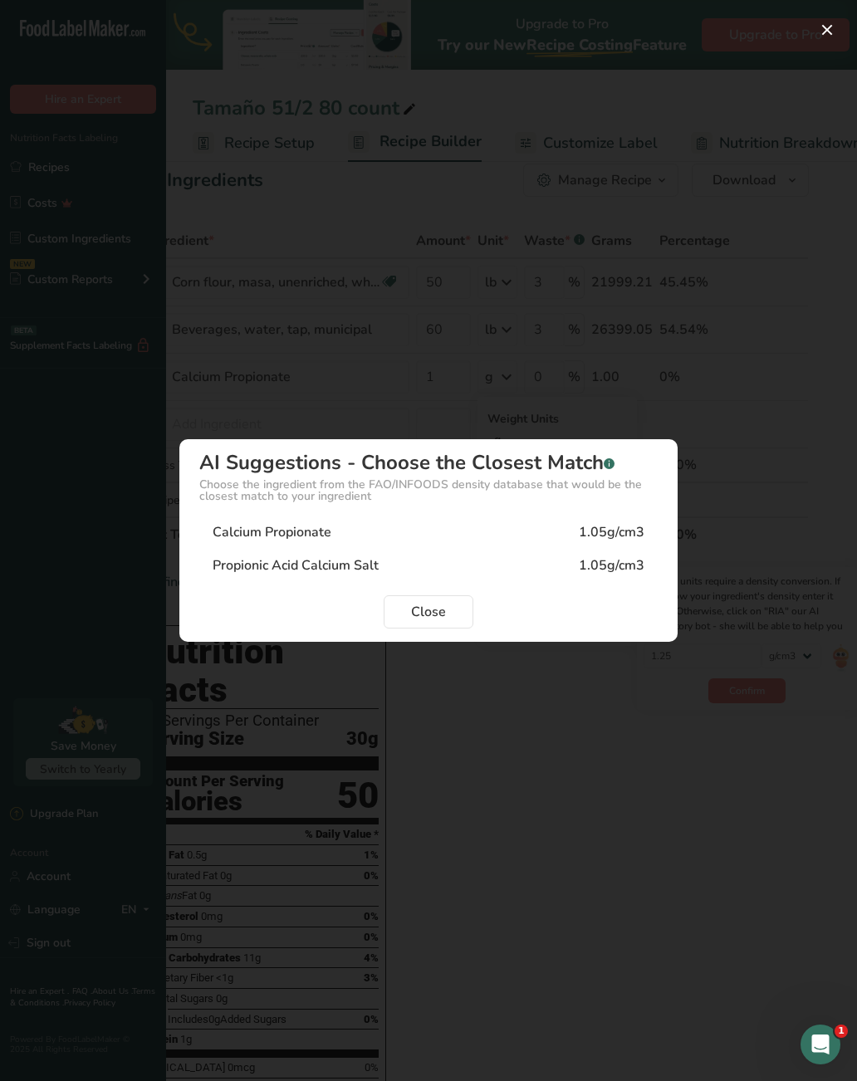
click at [333, 523] on div "Calcium Propionate 1.05g/cm3" at bounding box center [428, 532] width 458 height 33
type input "1.05"
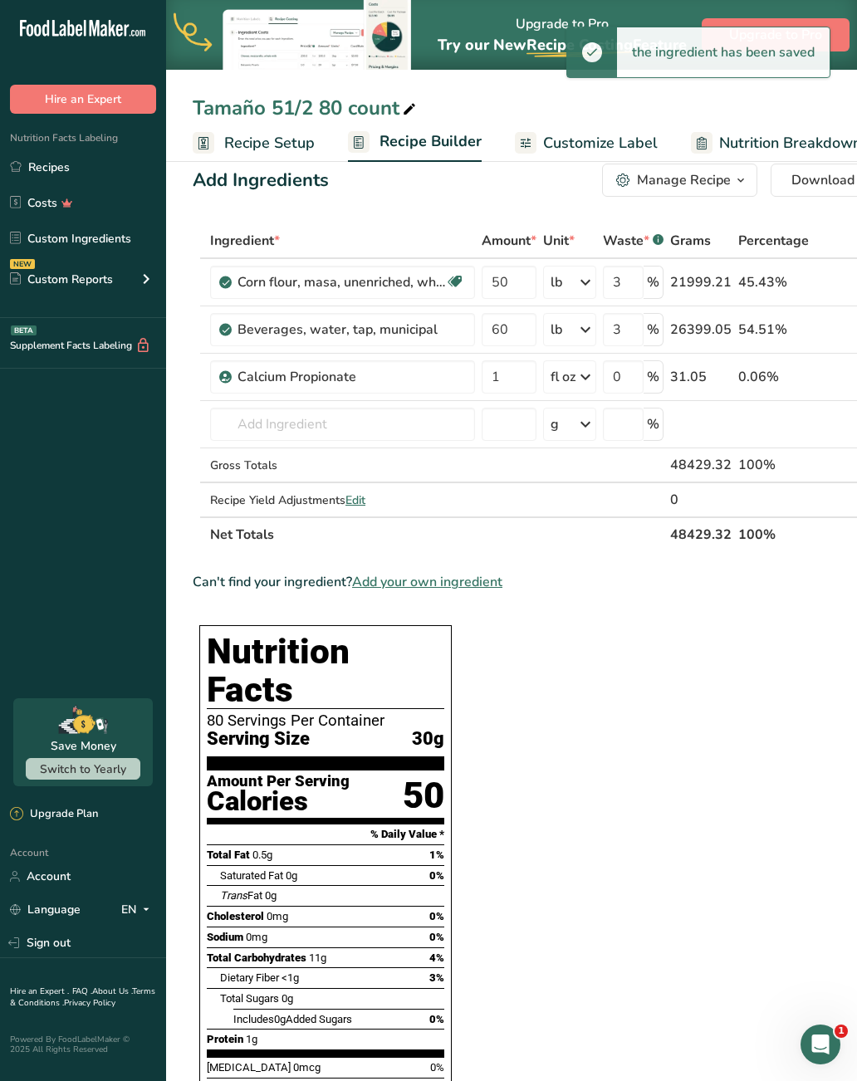
scroll to position [0, 0]
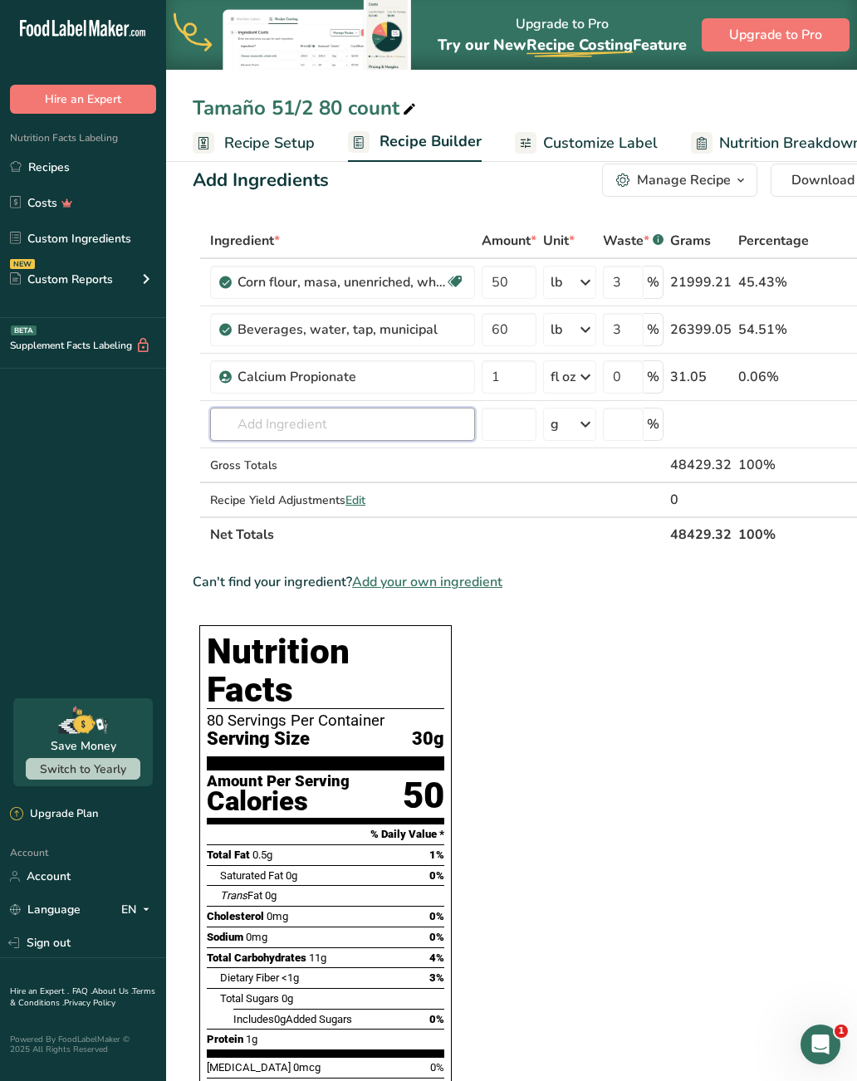
click at [306, 429] on input "text" at bounding box center [342, 424] width 265 height 33
click at [312, 462] on p "Cellulose (E460)" at bounding box center [273, 457] width 101 height 17
type input "Cellulose (E460)"
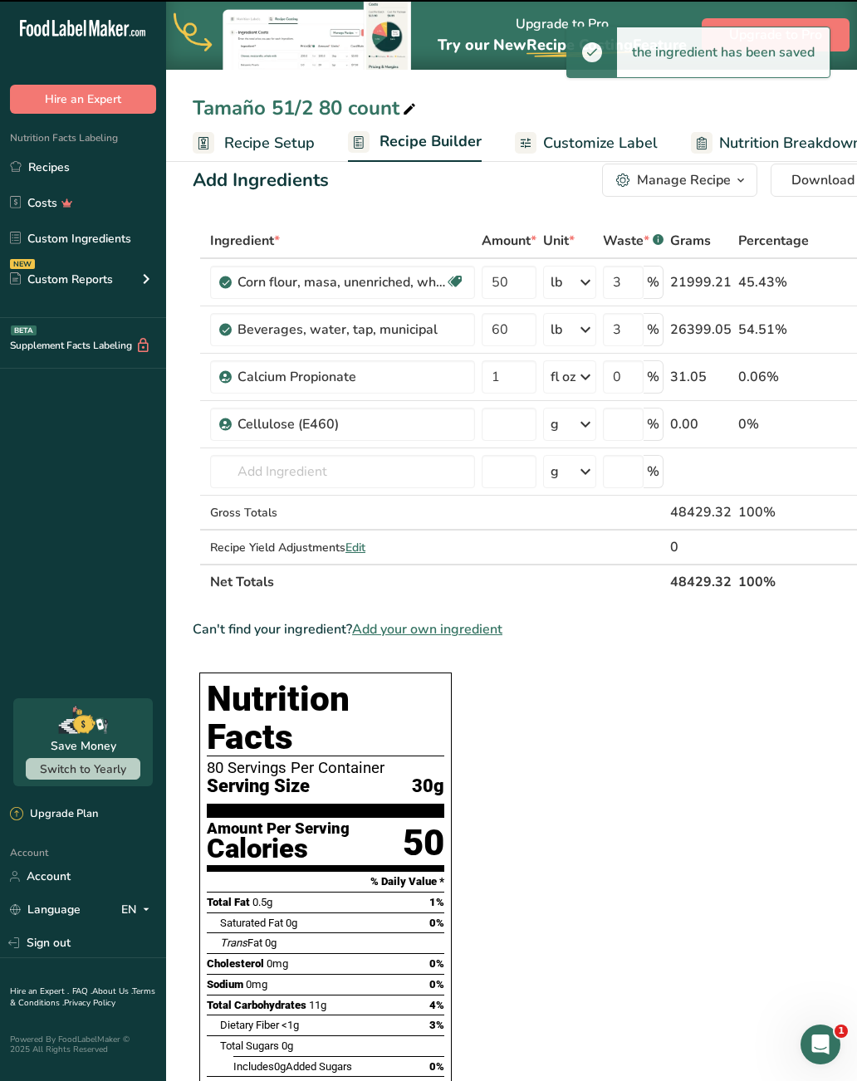
type input "0"
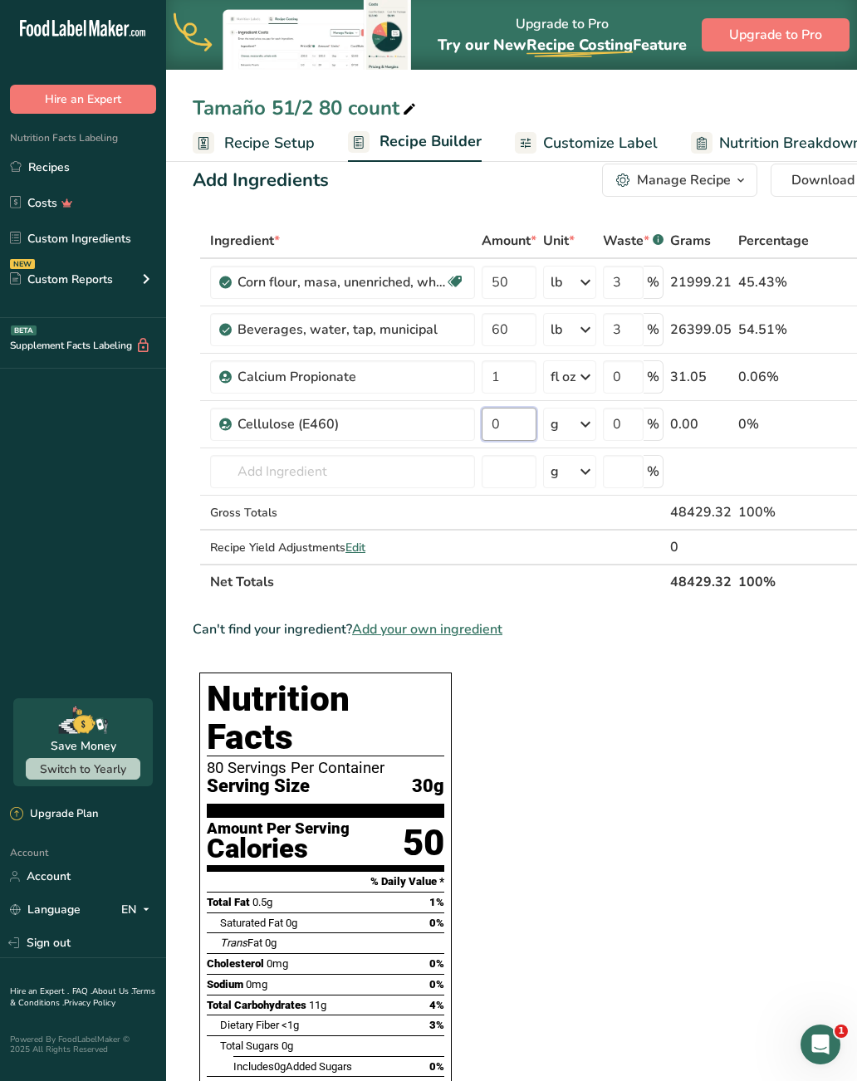
click at [523, 426] on input "0" at bounding box center [509, 424] width 55 height 33
type input "1"
click at [589, 426] on div "Ingredient * Amount * Unit * Waste * .a-a{fill:#347362;}.b-a{fill:#fff;} Grams …" at bounding box center [540, 411] width 695 height 376
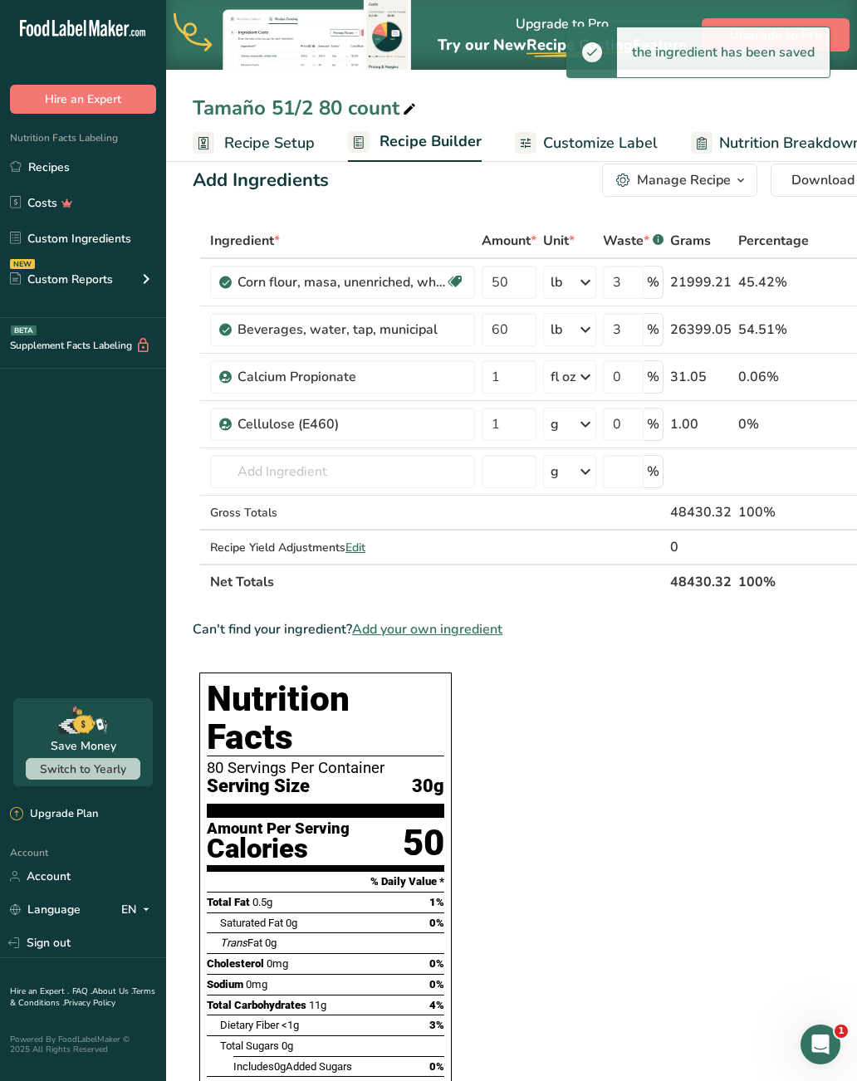
click at [586, 425] on icon at bounding box center [586, 424] width 20 height 30
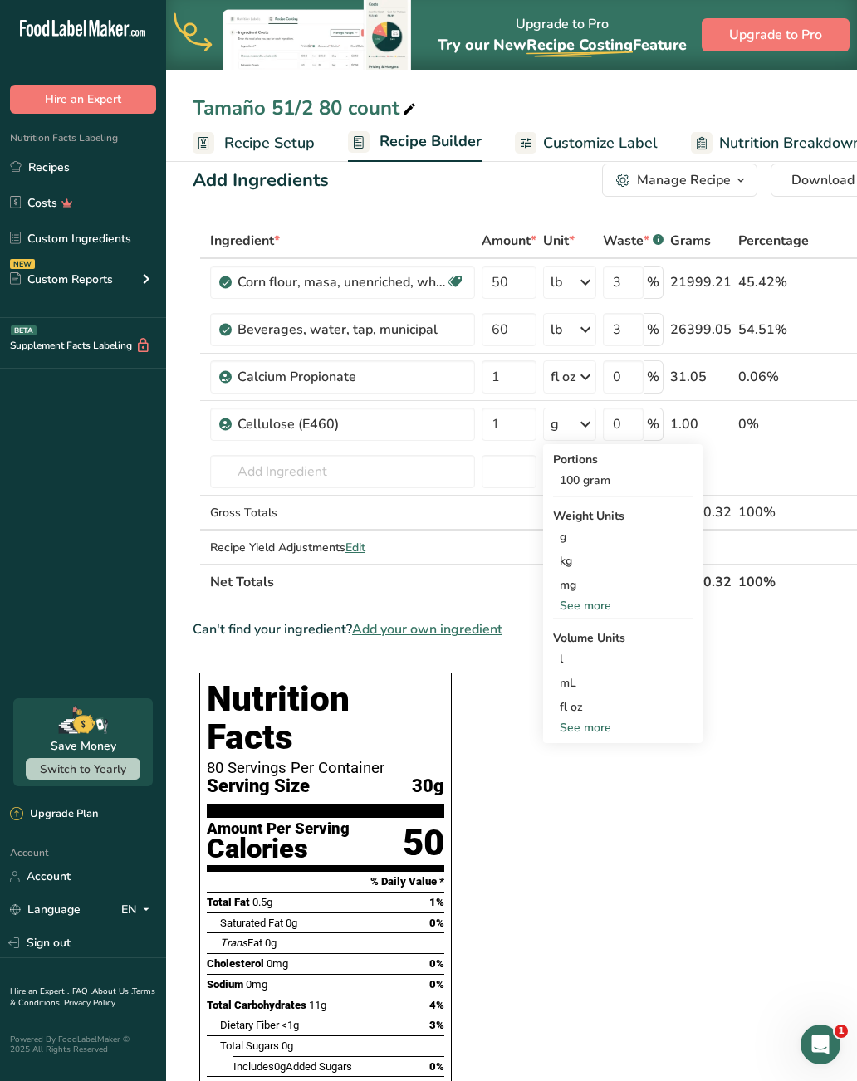
click at [602, 605] on div "See more" at bounding box center [623, 605] width 140 height 17
click at [585, 801] on div "See more" at bounding box center [623, 800] width 140 height 17
click at [585, 829] on div "tsp" at bounding box center [623, 827] width 126 height 17
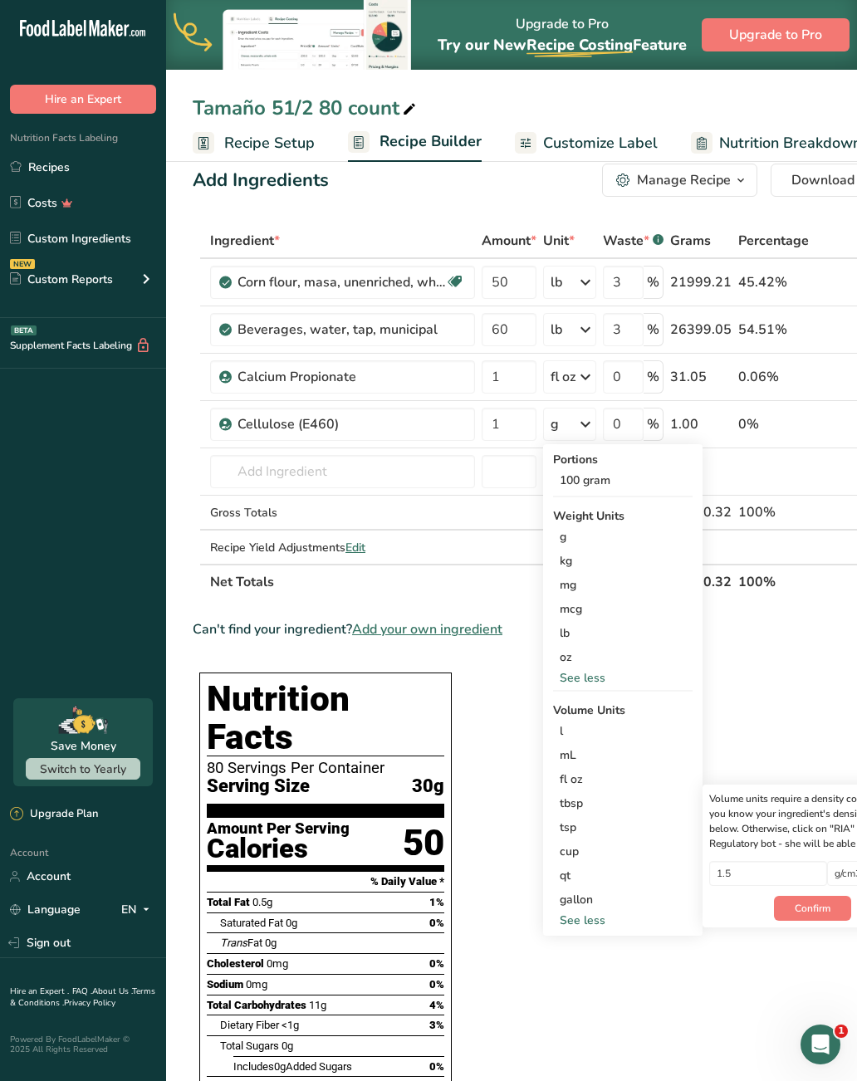
click at [596, 823] on div "tsp" at bounding box center [623, 827] width 126 height 17
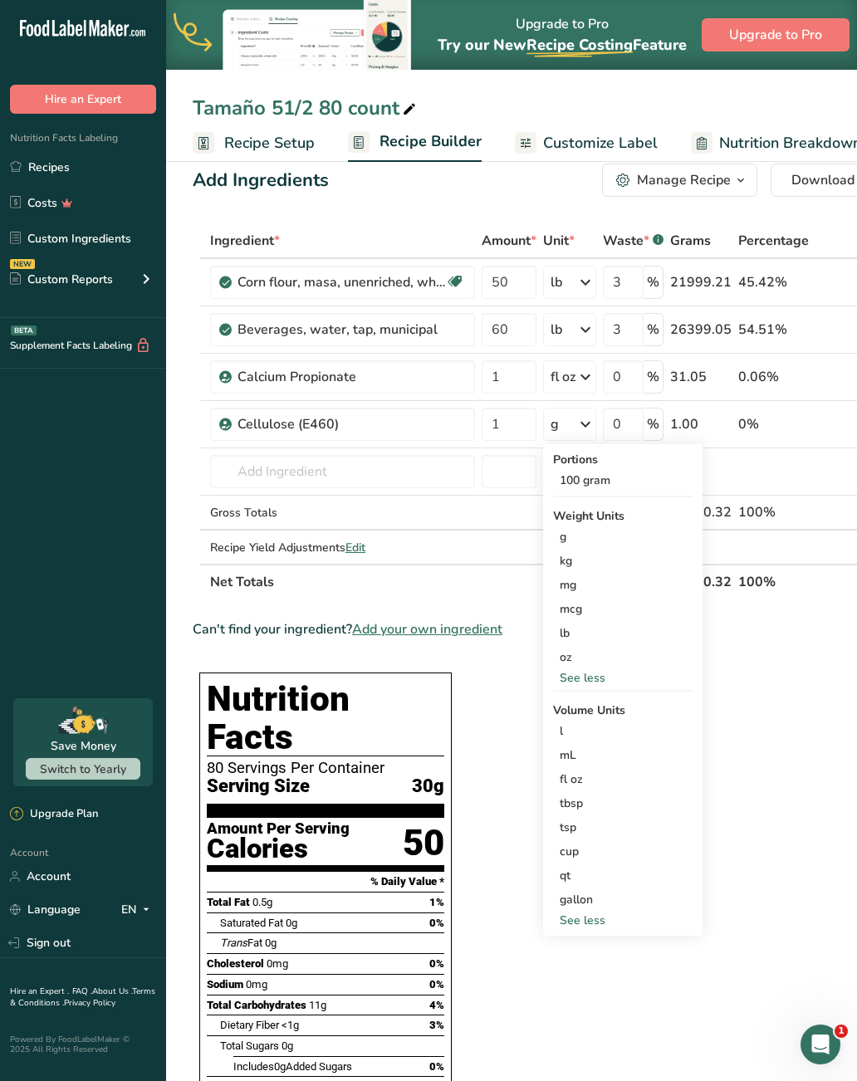
click at [631, 831] on div "tsp" at bounding box center [623, 827] width 126 height 17
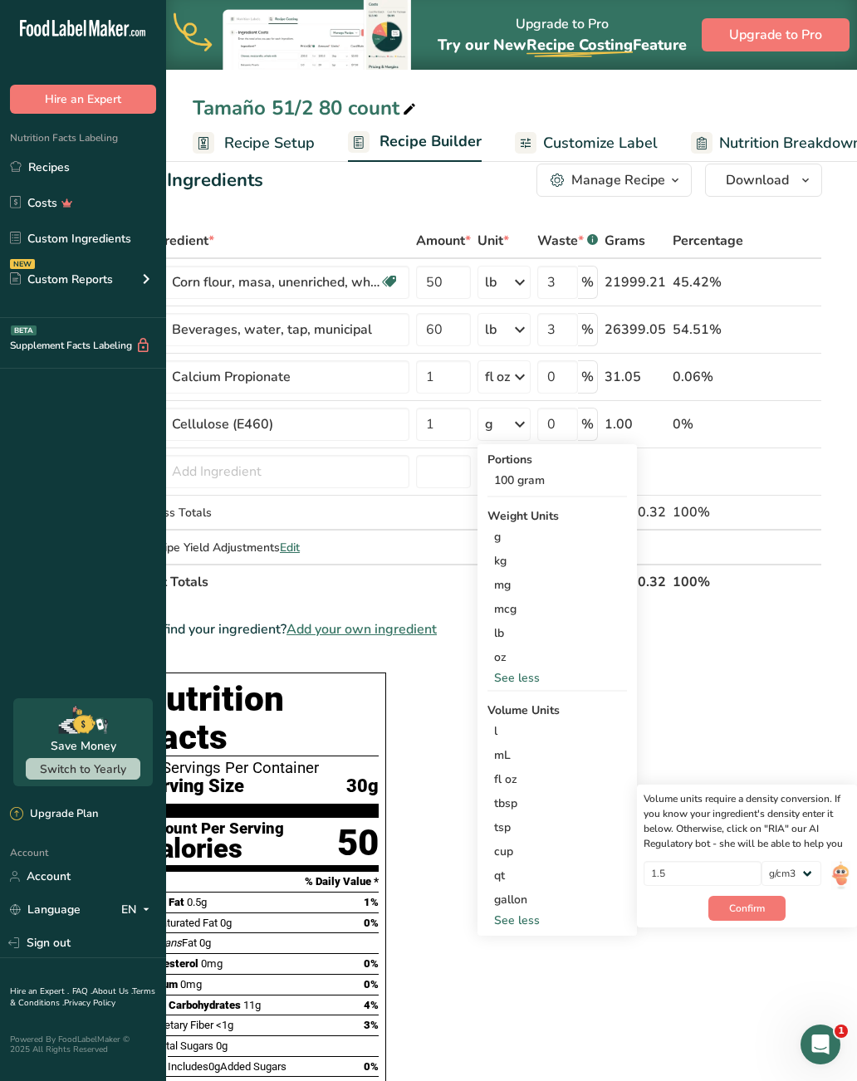
scroll to position [0, 66]
click at [844, 871] on img at bounding box center [840, 875] width 18 height 29
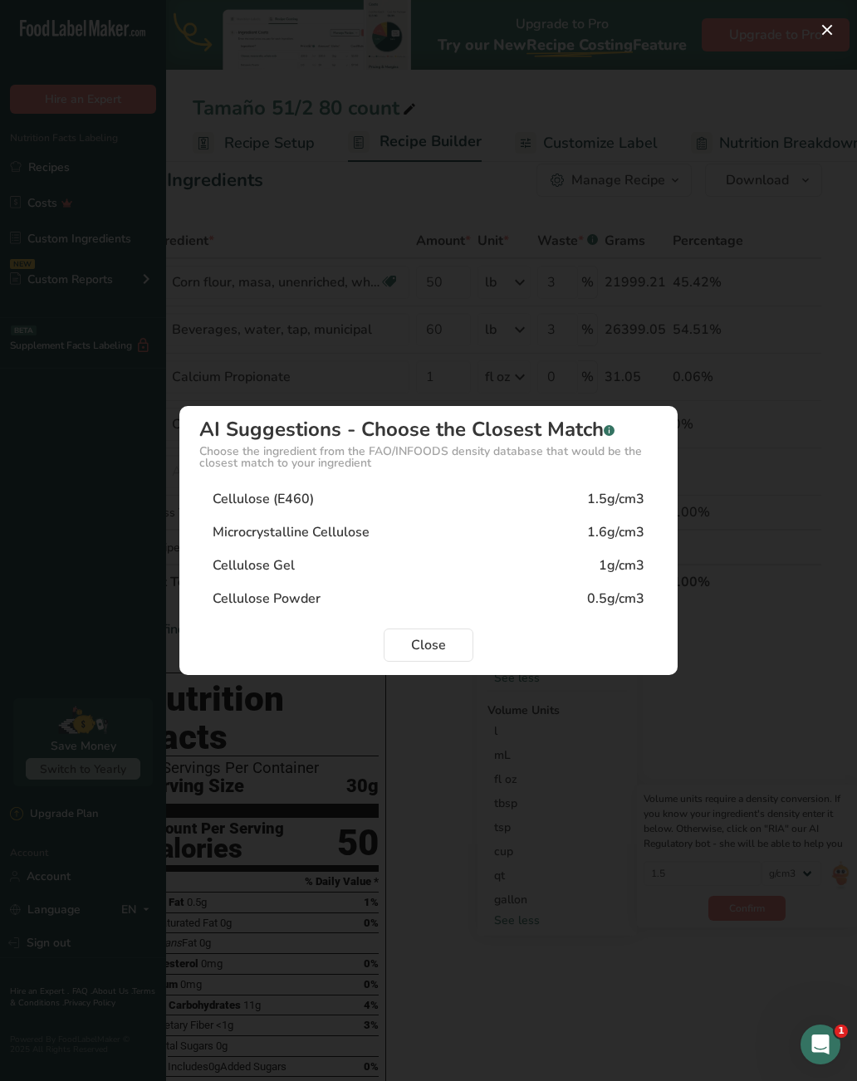
click at [411, 498] on div "Cellulose (E460) 1.5g/cm3" at bounding box center [428, 499] width 458 height 33
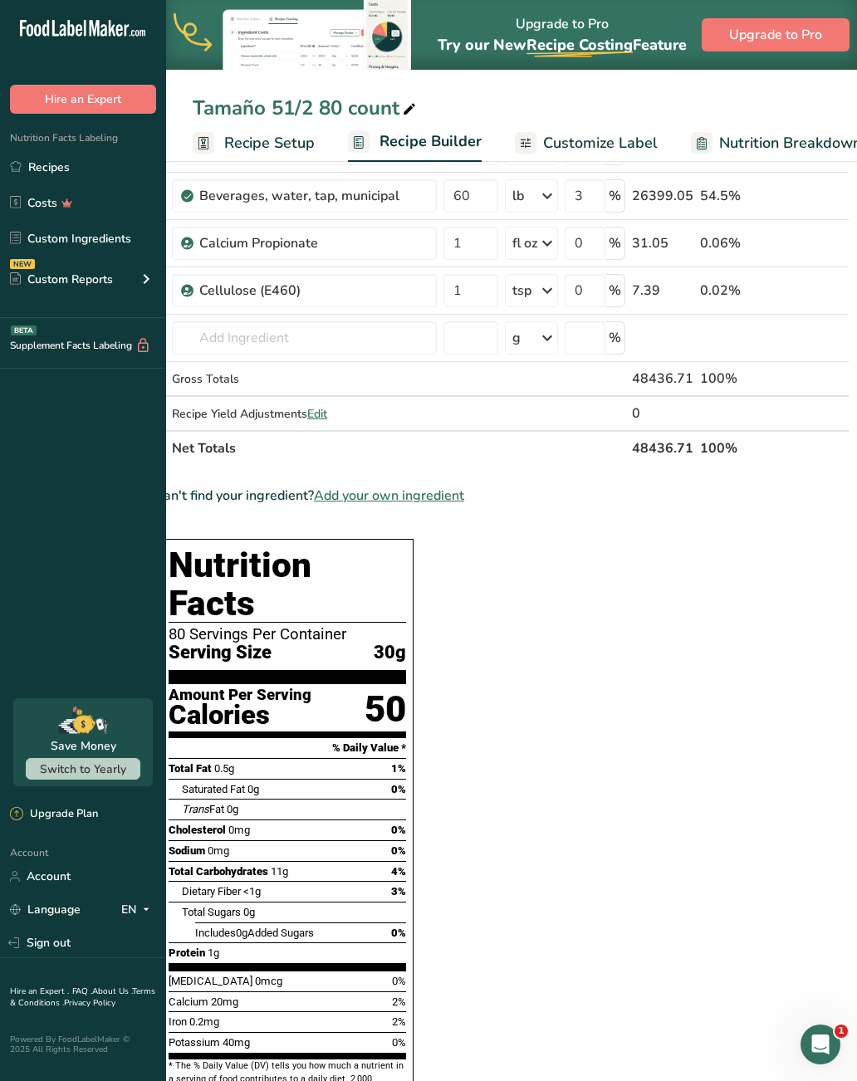
scroll to position [0, 0]
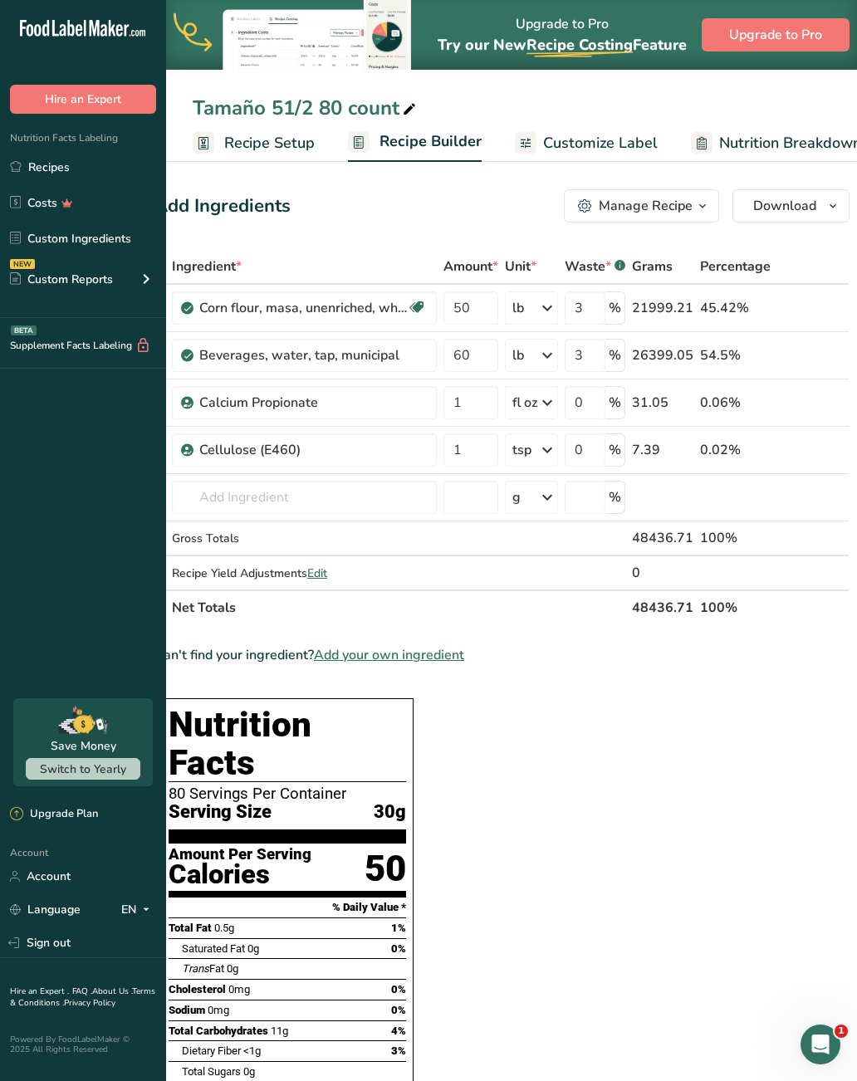
click at [806, 204] on span "Download" at bounding box center [784, 206] width 63 height 20
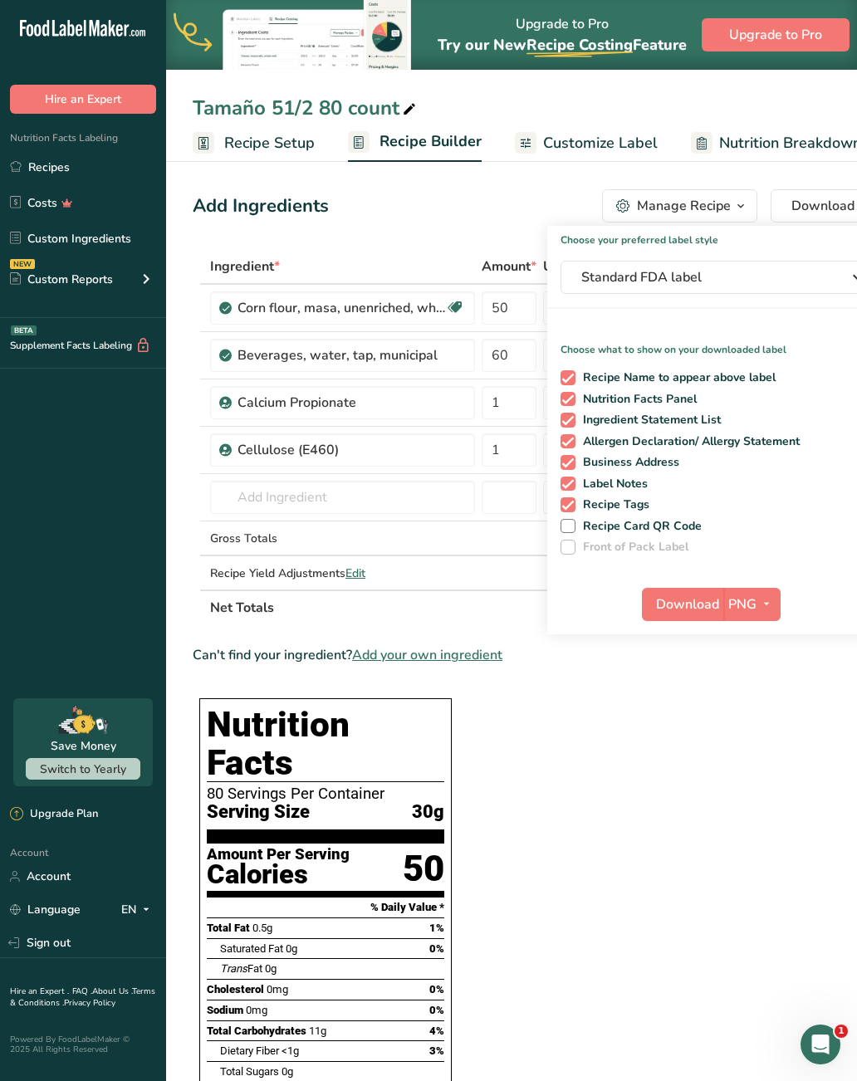
scroll to position [0, 7]
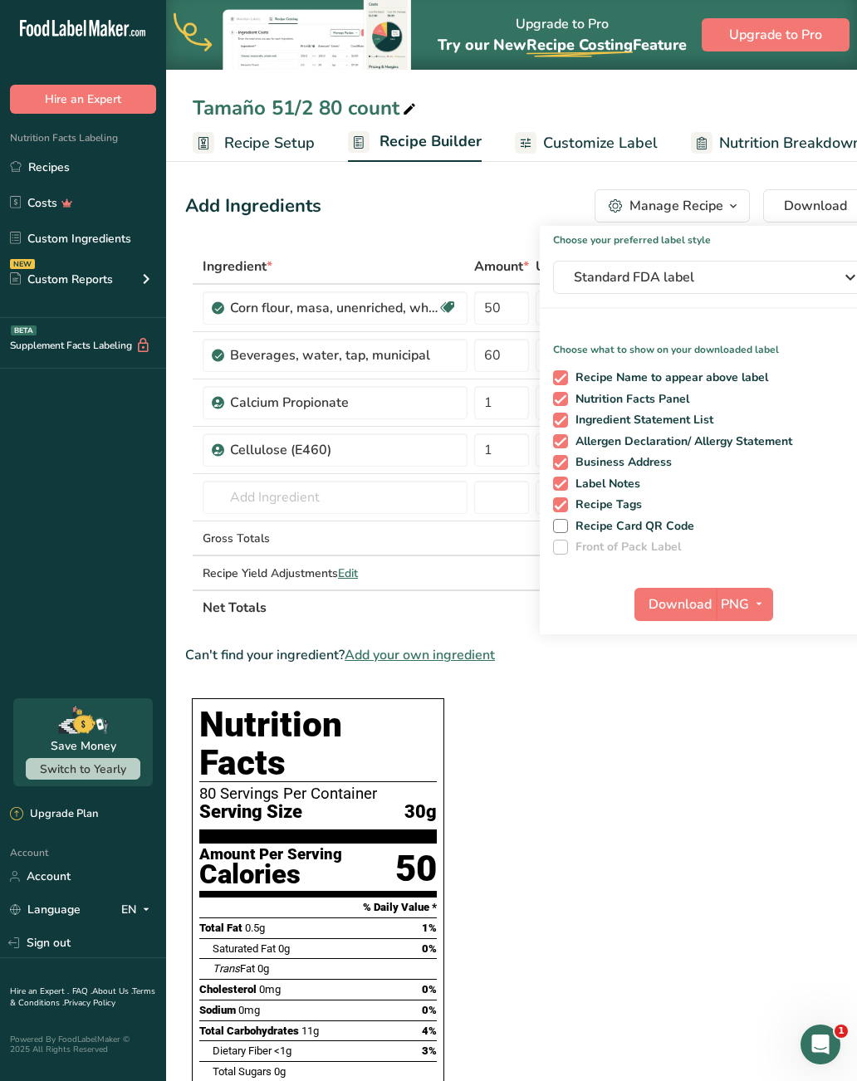
click at [752, 605] on icon "button" at bounding box center [758, 604] width 13 height 21
click at [746, 719] on link "PDF" at bounding box center [746, 720] width 53 height 27
click at [699, 606] on span "Download" at bounding box center [680, 605] width 63 height 20
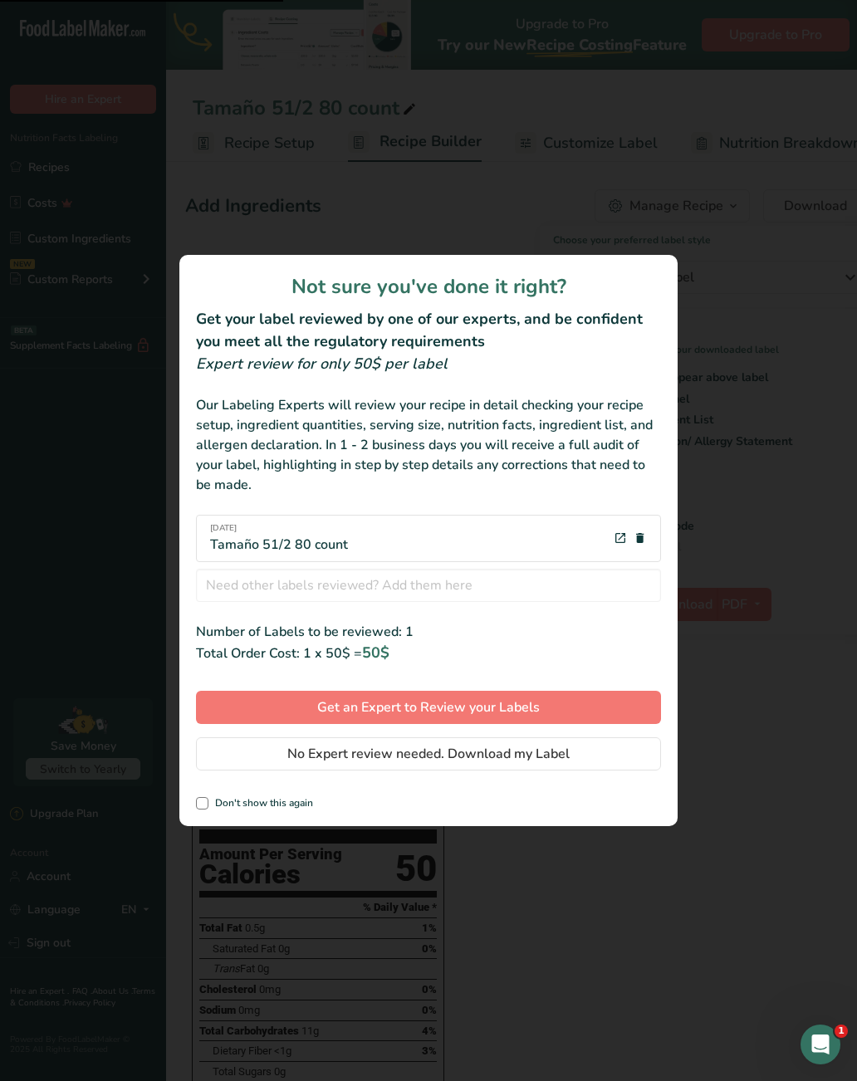
click at [439, 750] on span "No Expert review needed. Download my Label" at bounding box center [428, 754] width 282 height 20
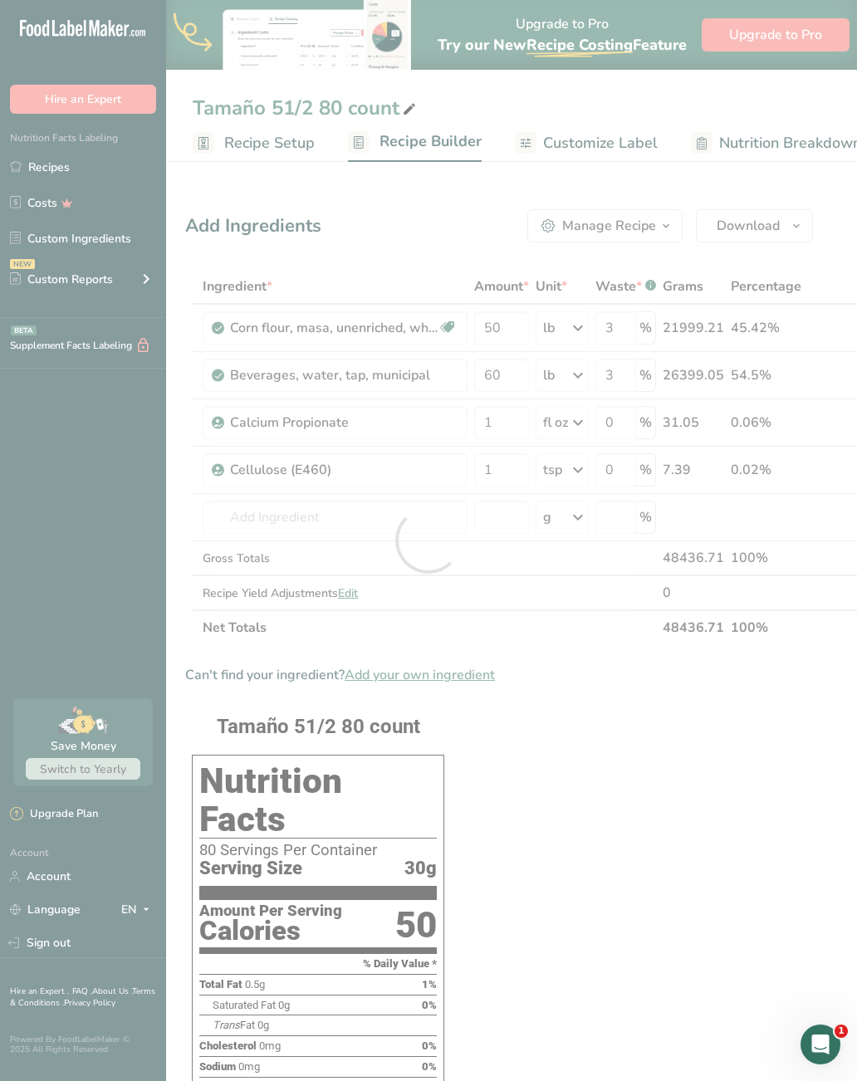
scroll to position [0, 0]
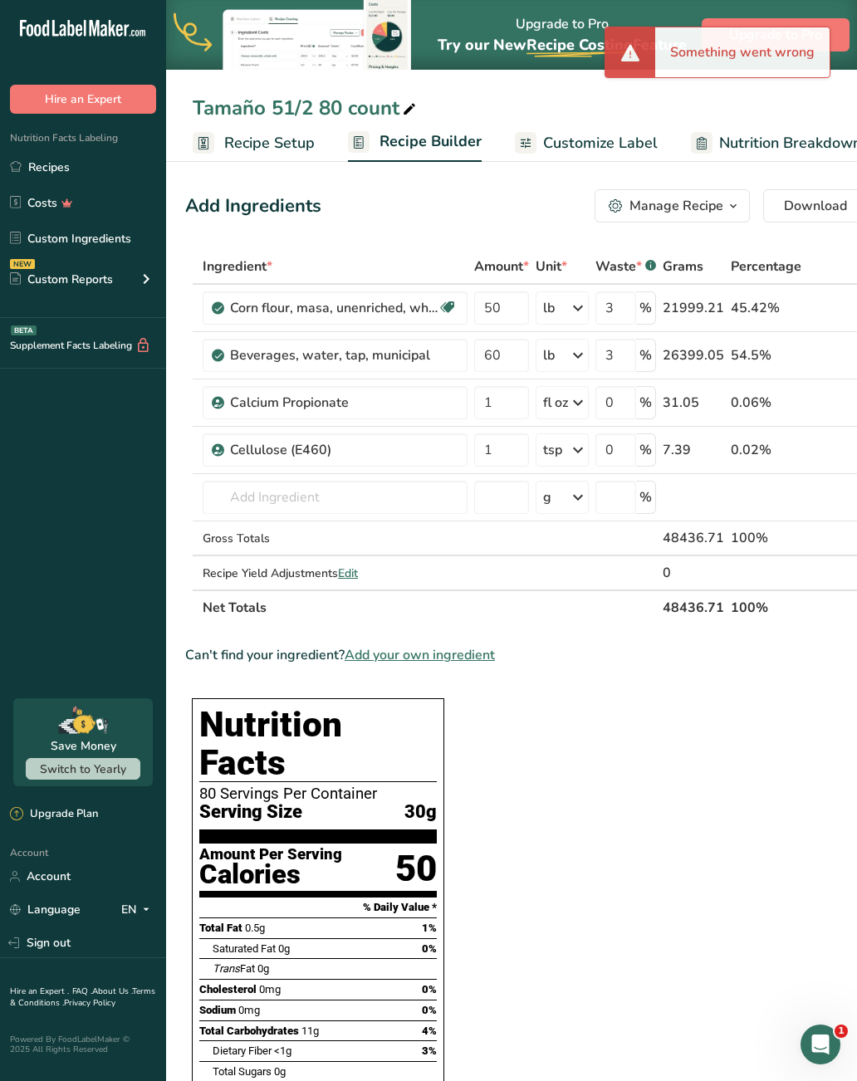
click at [64, 176] on link "Recipes" at bounding box center [83, 167] width 166 height 32
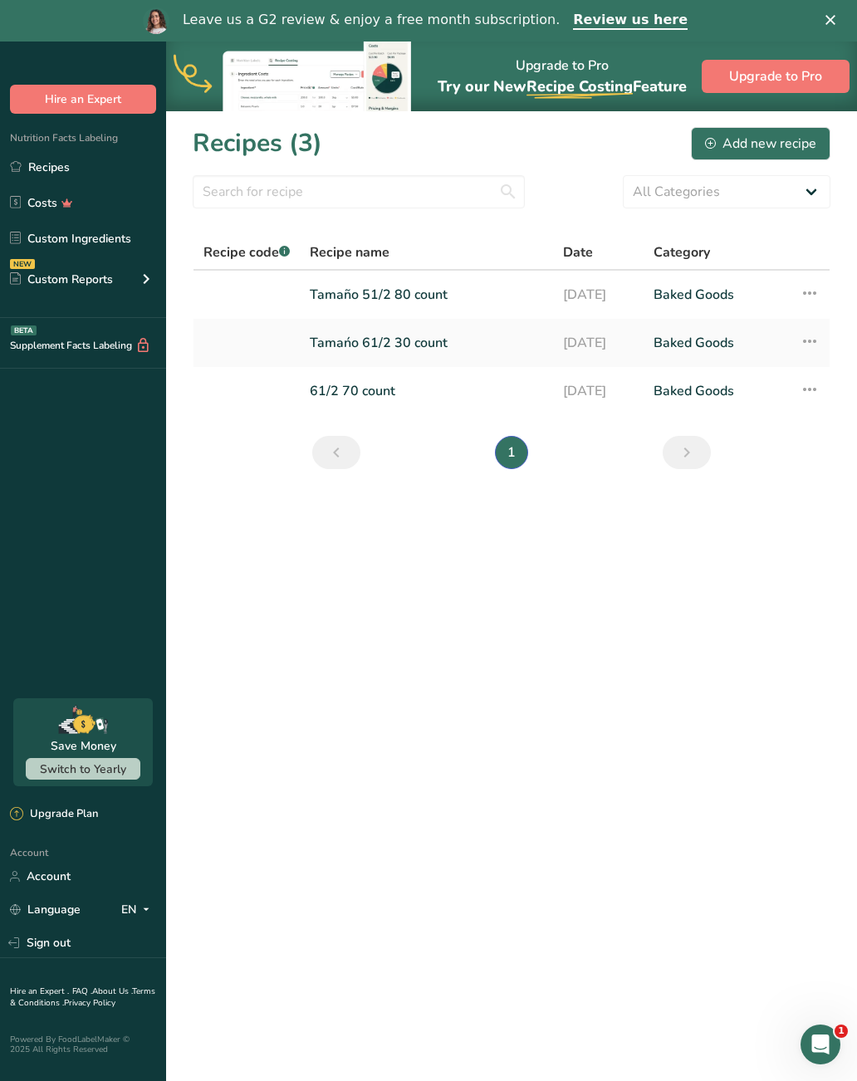
click at [510, 356] on link "Tamańo 61/2 30 count" at bounding box center [426, 343] width 233 height 35
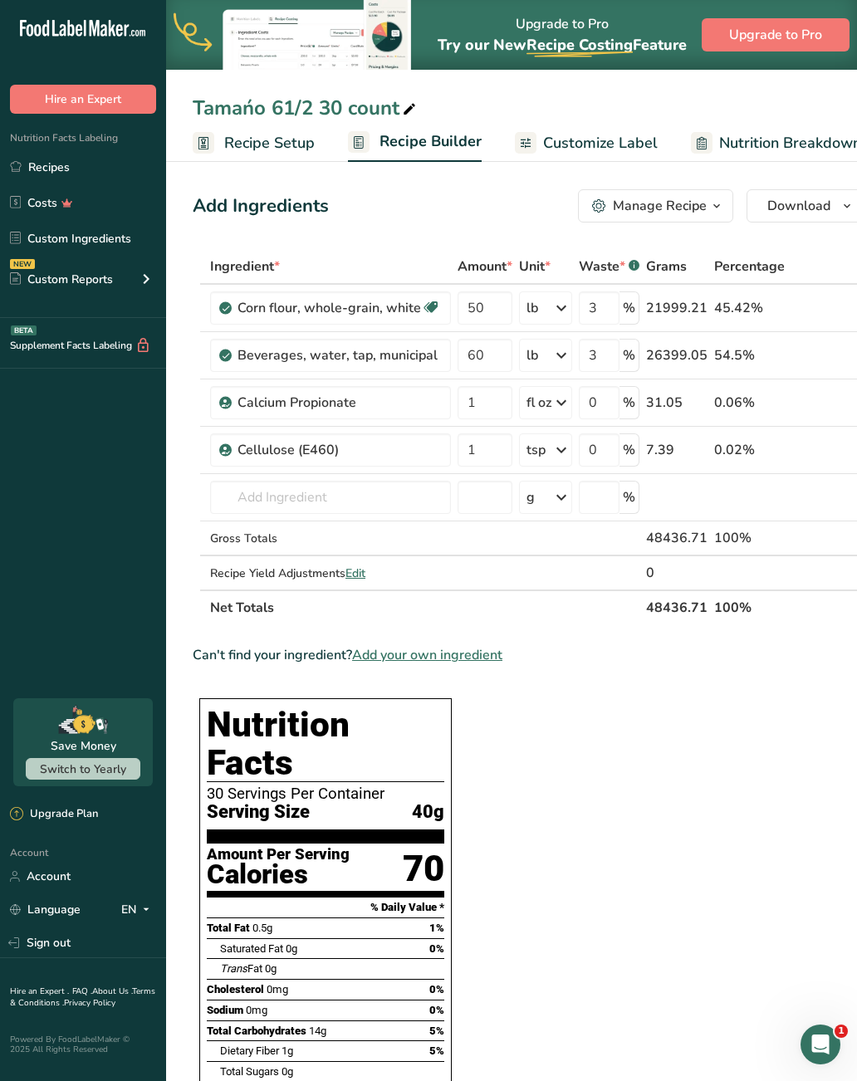
click at [277, 144] on span "Recipe Setup" at bounding box center [269, 143] width 91 height 22
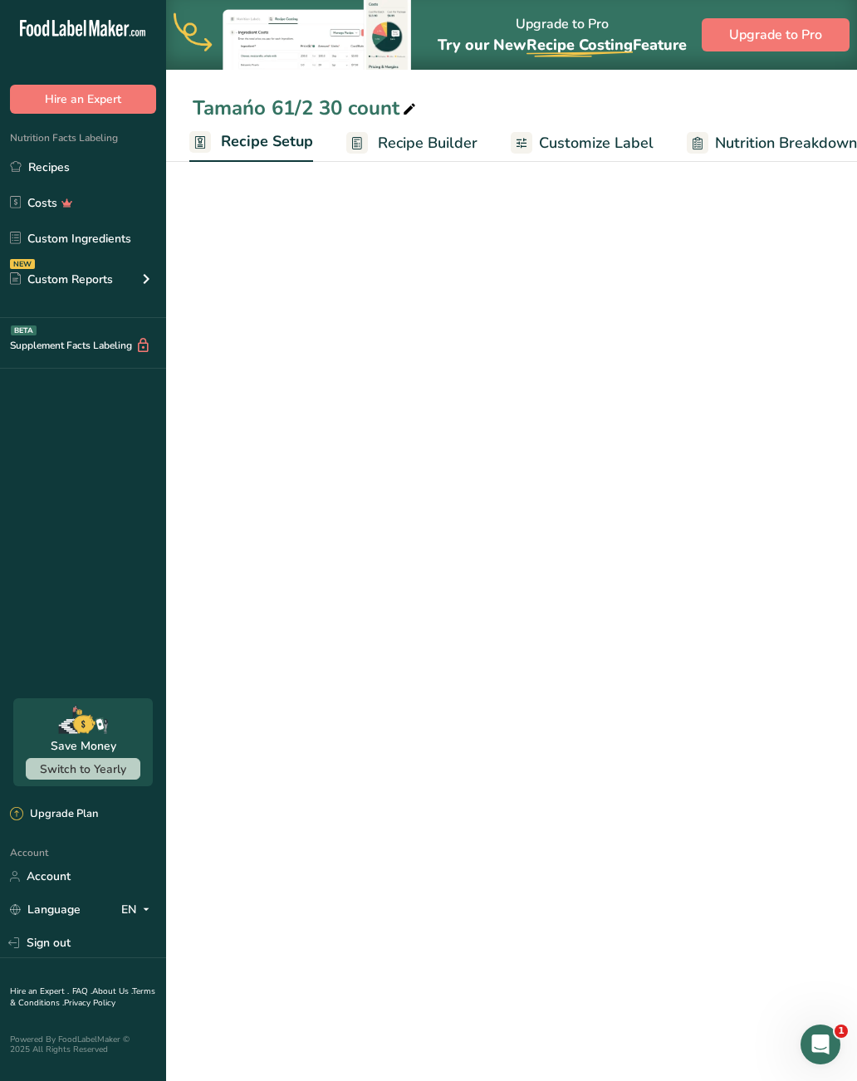
scroll to position [0, 6]
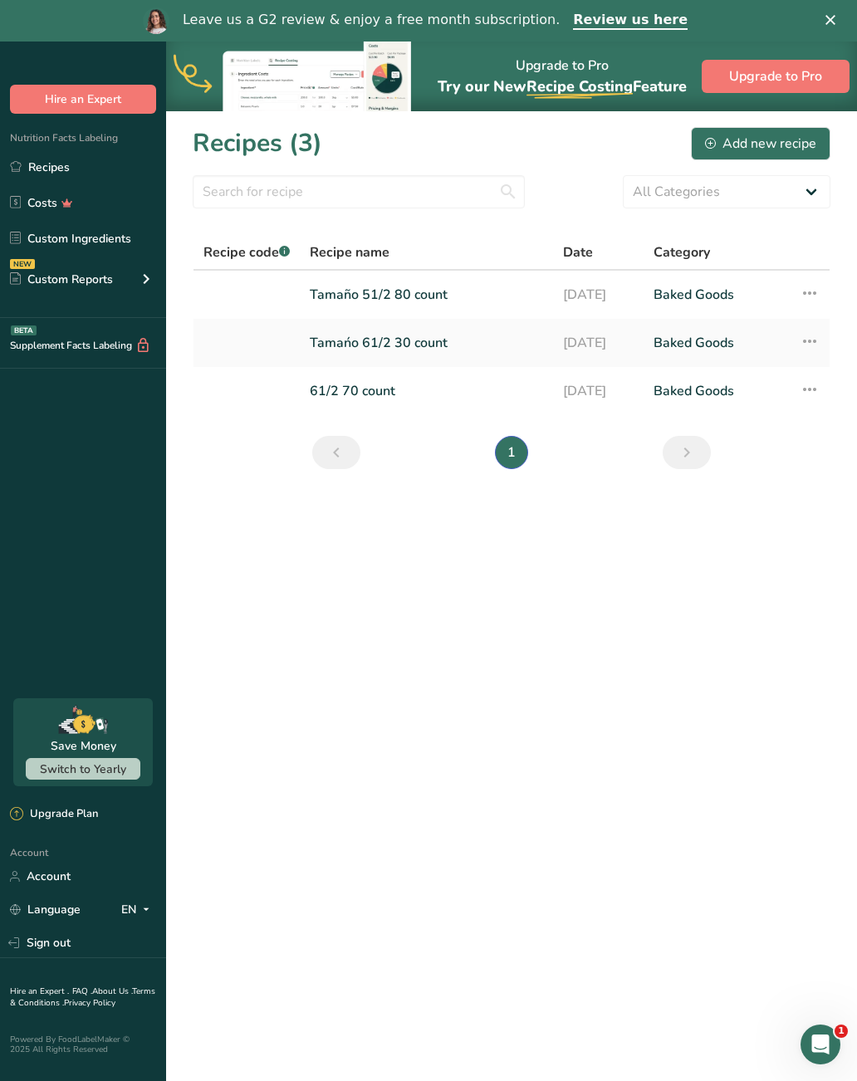
click at [459, 392] on link "61/2 70 count" at bounding box center [426, 391] width 233 height 35
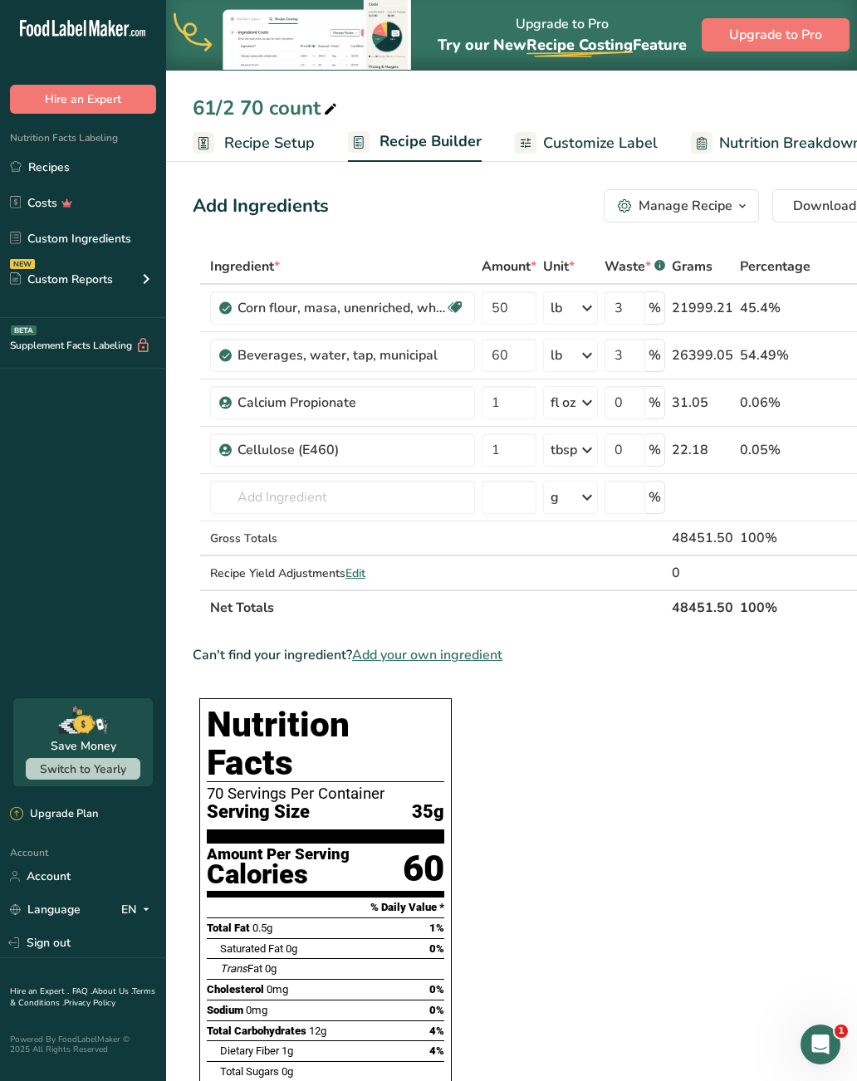
click at [297, 144] on span "Recipe Setup" at bounding box center [269, 143] width 91 height 22
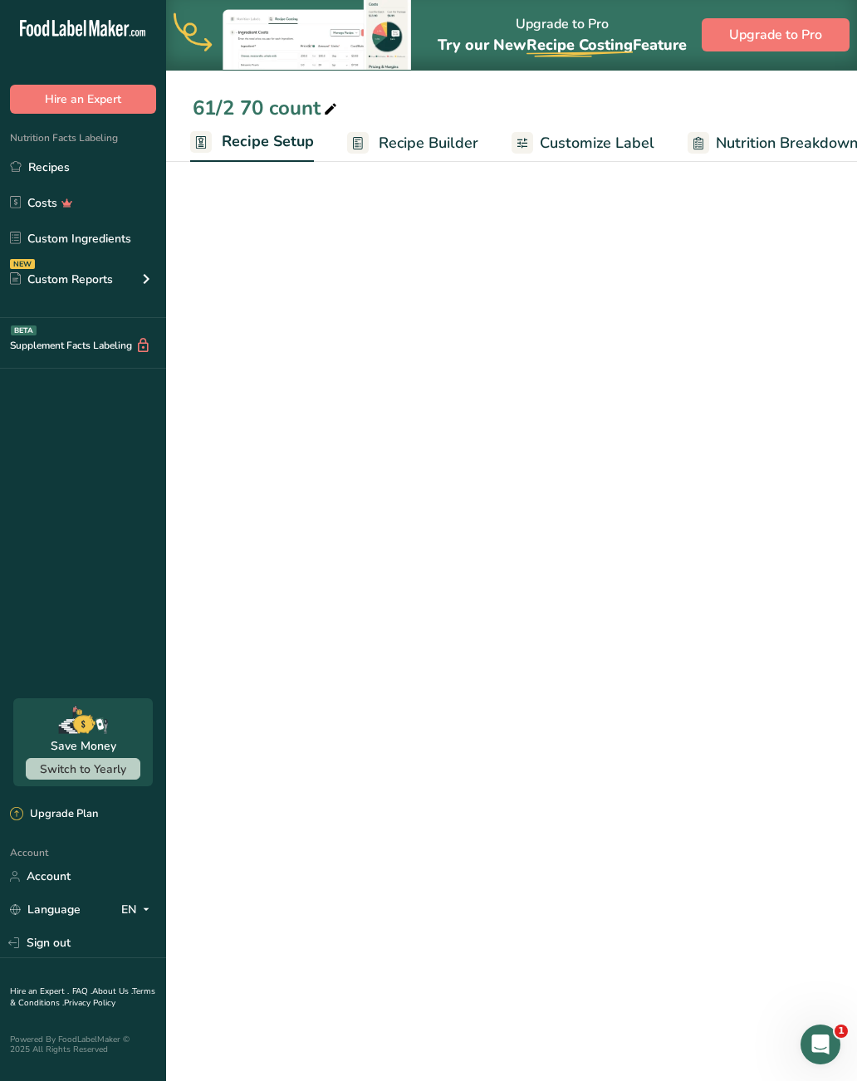
scroll to position [0, 6]
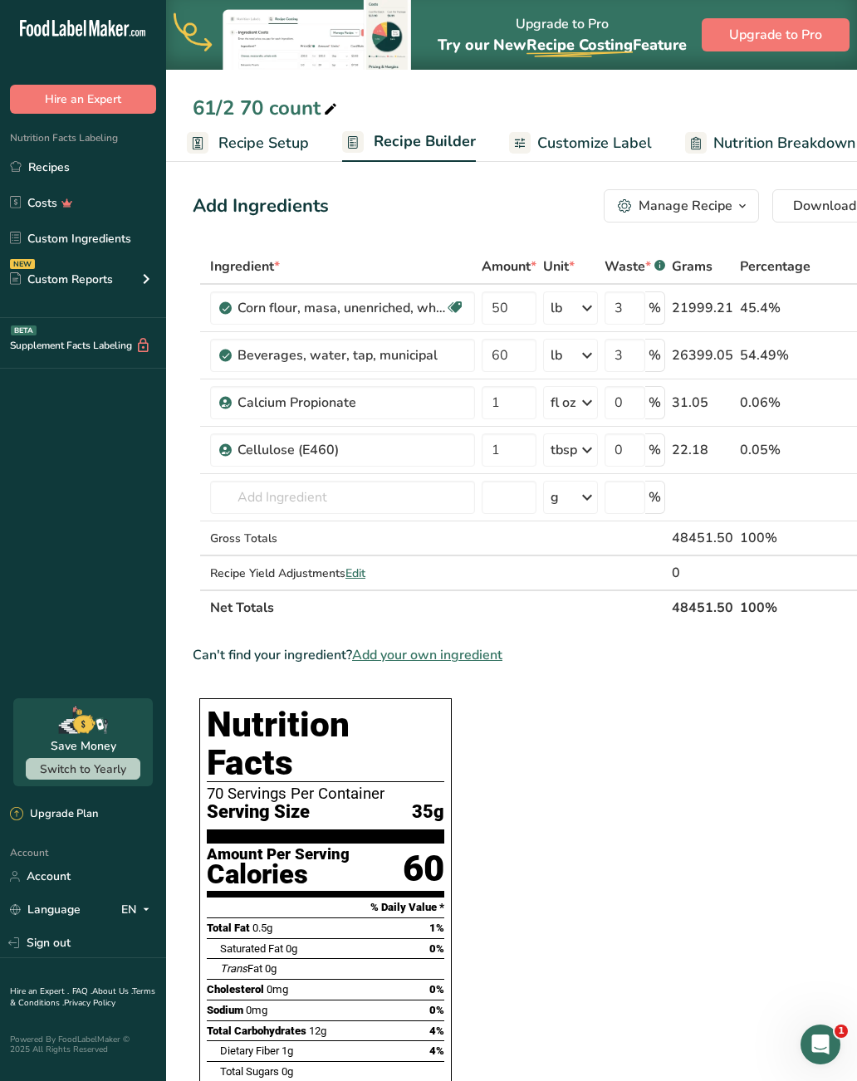
click at [52, 37] on icon ".a-20{fill:#fff;}" at bounding box center [101, 33] width 162 height 26
click at [49, 27] on icon at bounding box center [45, 28] width 7 height 17
click at [832, 179] on section "Add Ingredients Manage Recipe Delete Recipe Duplicate Recipe Scale Recipe Save …" at bounding box center [511, 996] width 691 height 1681
click at [71, 34] on icon ".a-20{fill:#fff;}" at bounding box center [101, 33] width 162 height 26
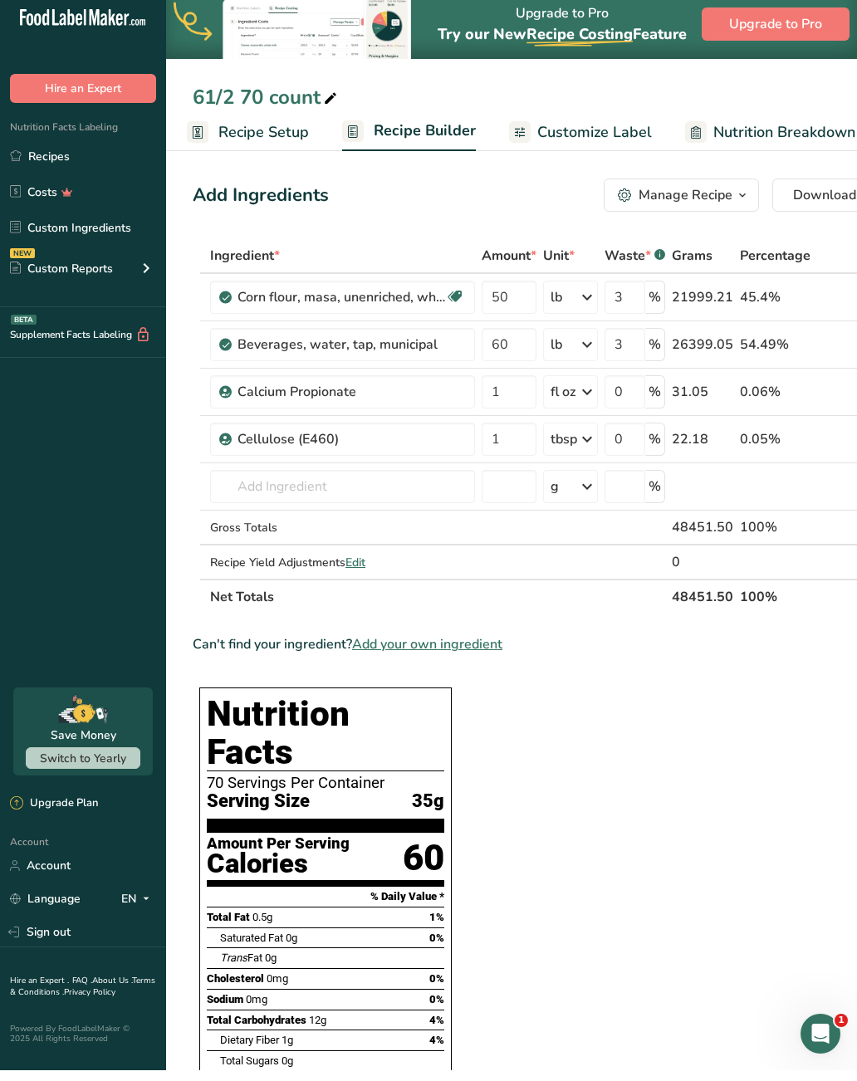
scroll to position [13, 0]
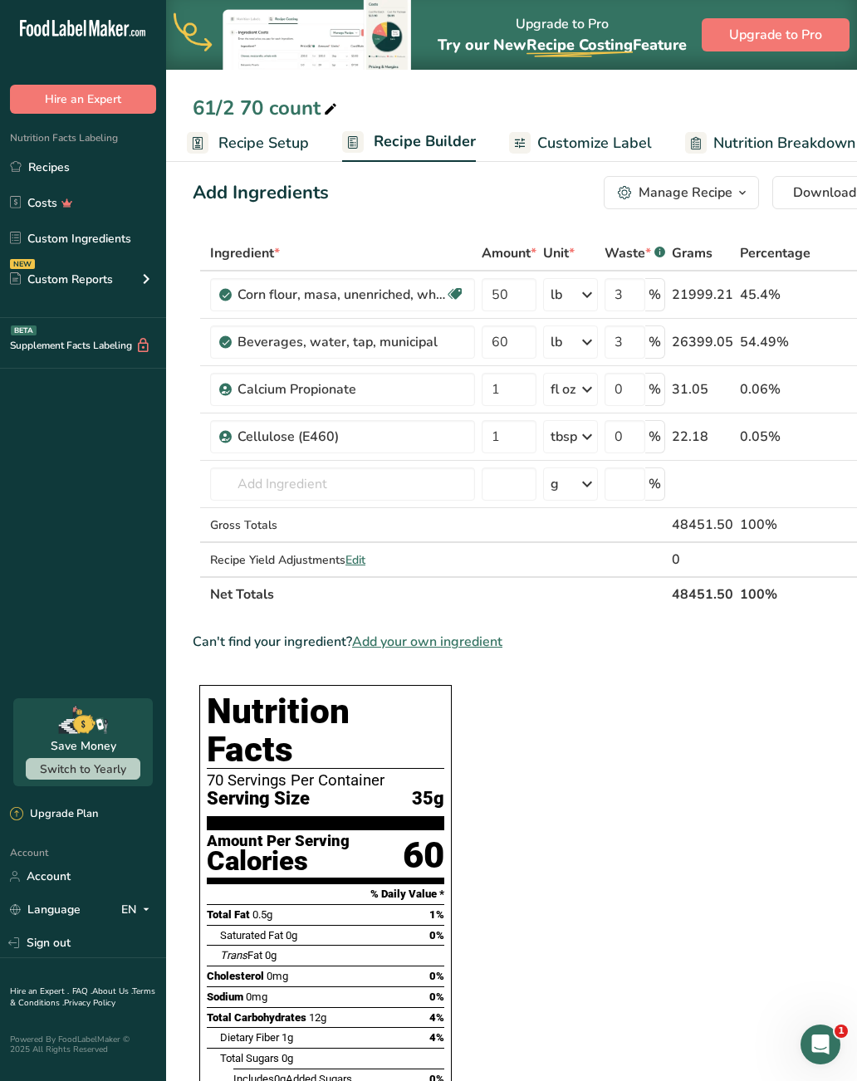
click at [42, 167] on link "Recipes" at bounding box center [83, 167] width 166 height 32
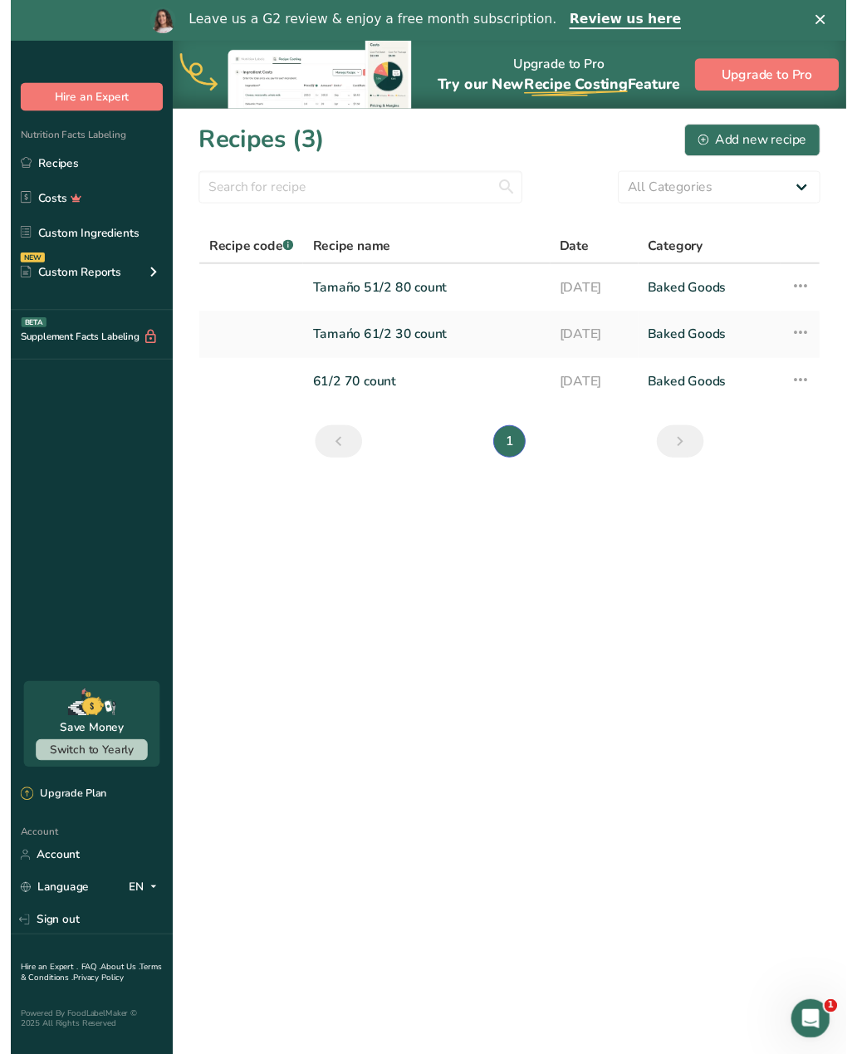
scroll to position [13, 0]
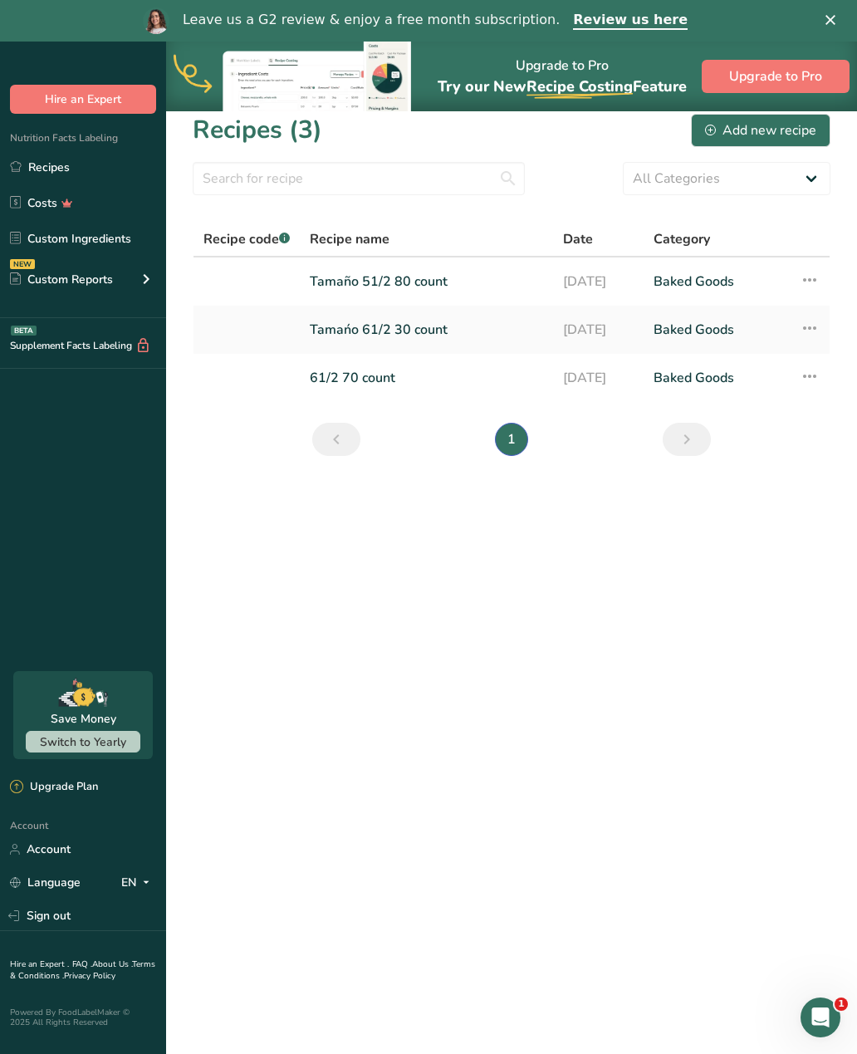
click at [672, 268] on link "Baked Goods" at bounding box center [717, 281] width 126 height 35
click at [634, 373] on link "[DATE]" at bounding box center [598, 377] width 71 height 35
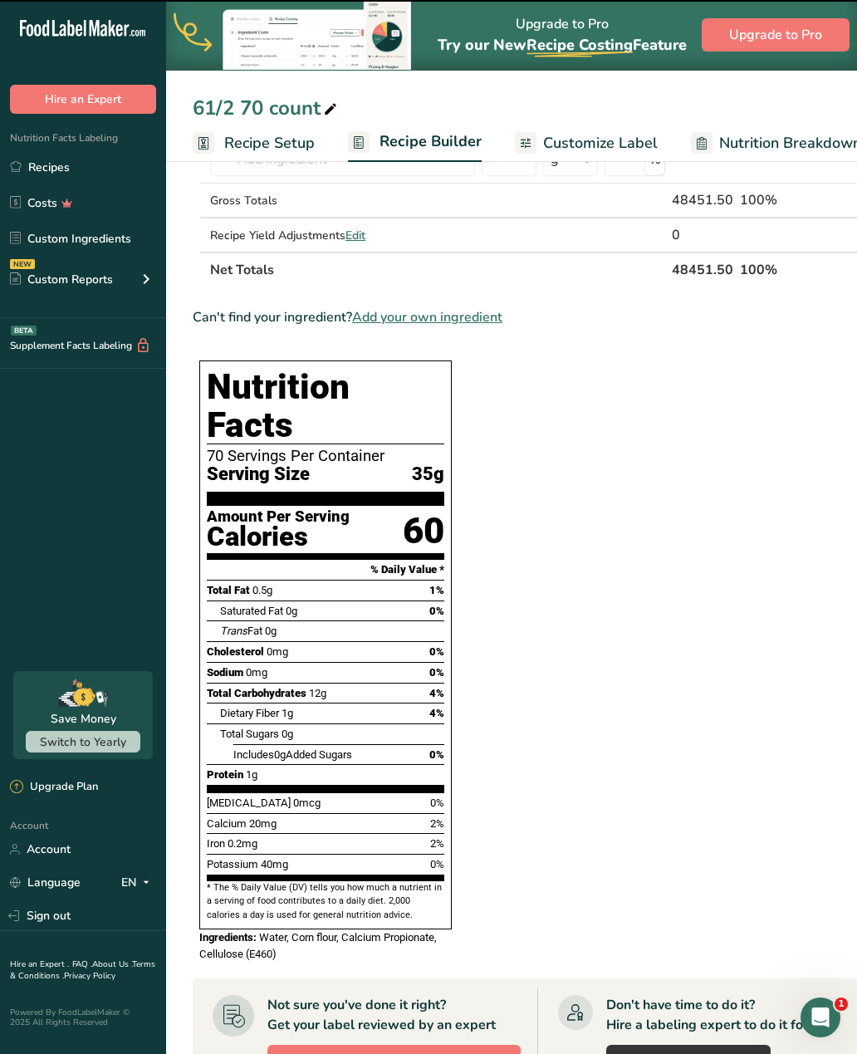
scroll to position [358, 0]
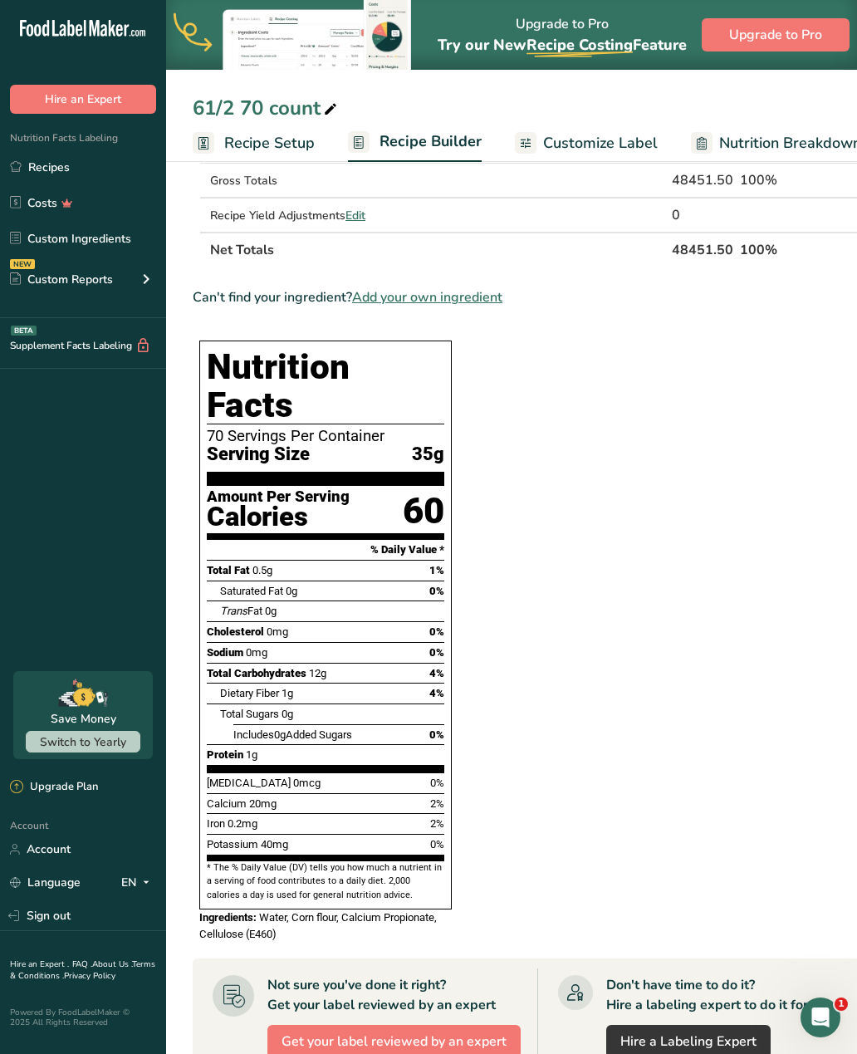
click at [372, 663] on div "Total Carbohydrates 12g 4%" at bounding box center [326, 673] width 238 height 21
click at [630, 542] on section "Ingredient * Amount * Unit * Waste * .a-a{fill:#347362;}.b-a{fill:#fff;} Grams …" at bounding box center [541, 658] width 697 height 1535
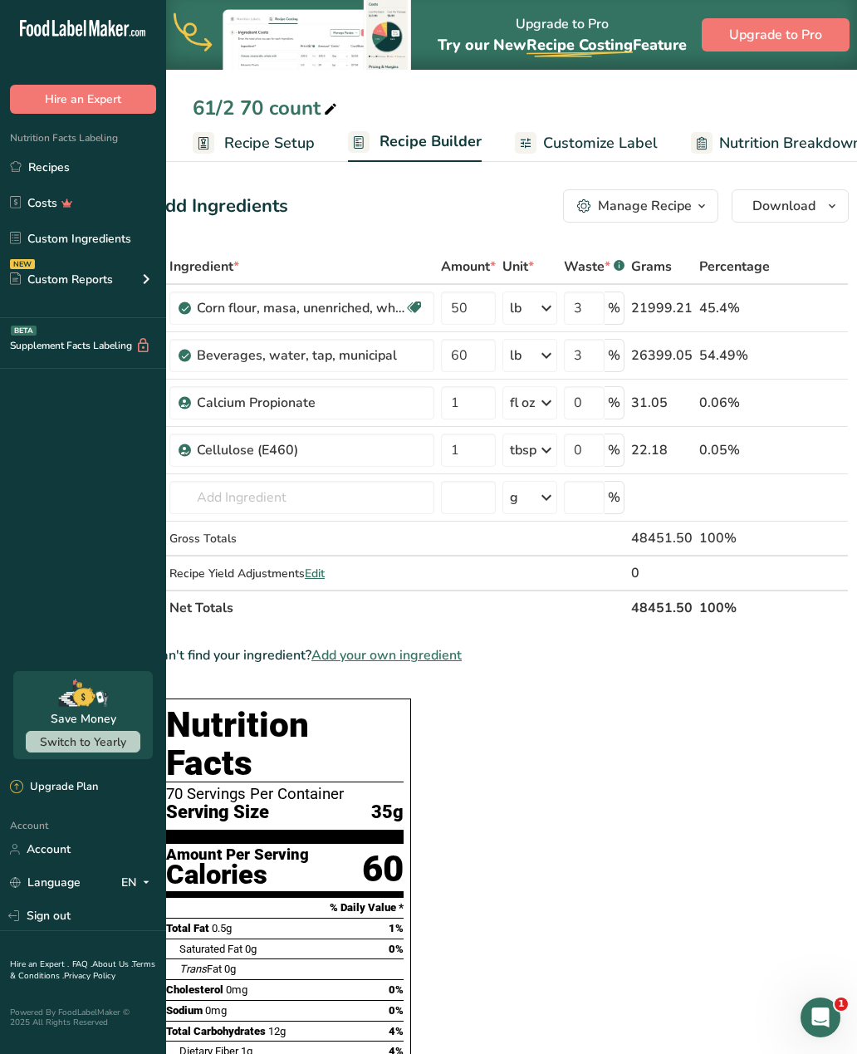
scroll to position [0, 40]
click at [811, 197] on span "Download" at bounding box center [784, 206] width 63 height 20
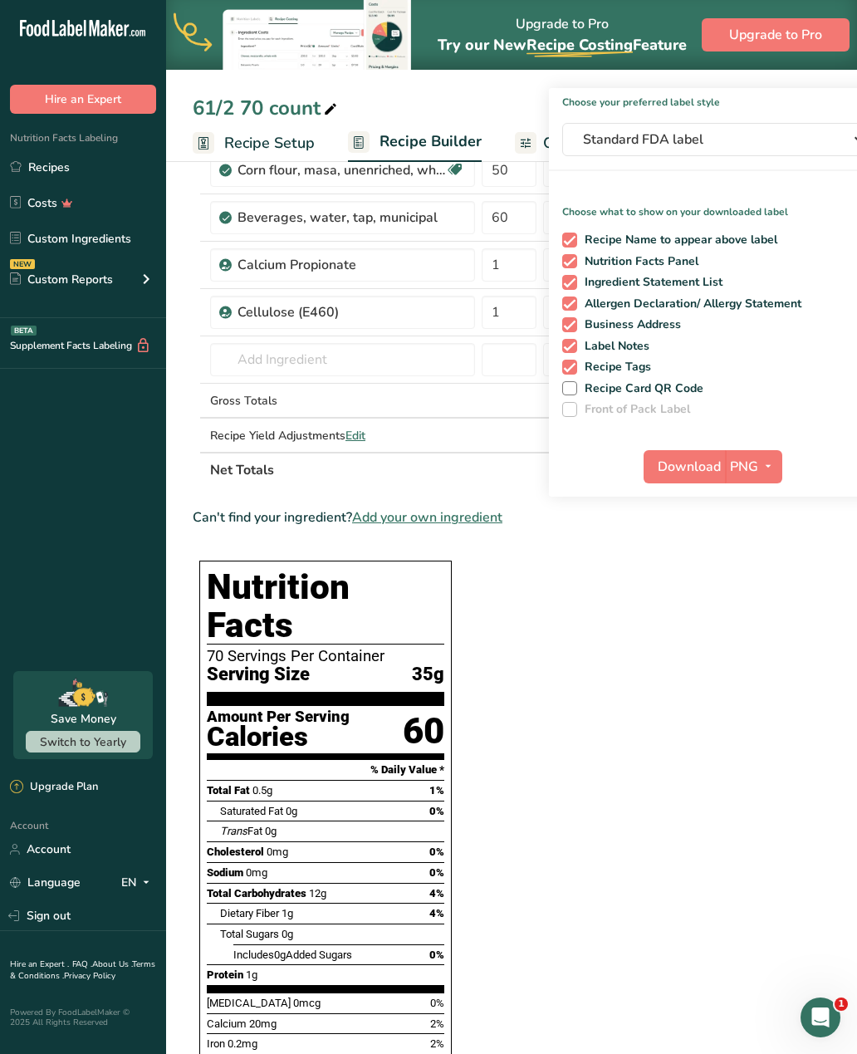
scroll to position [0, 0]
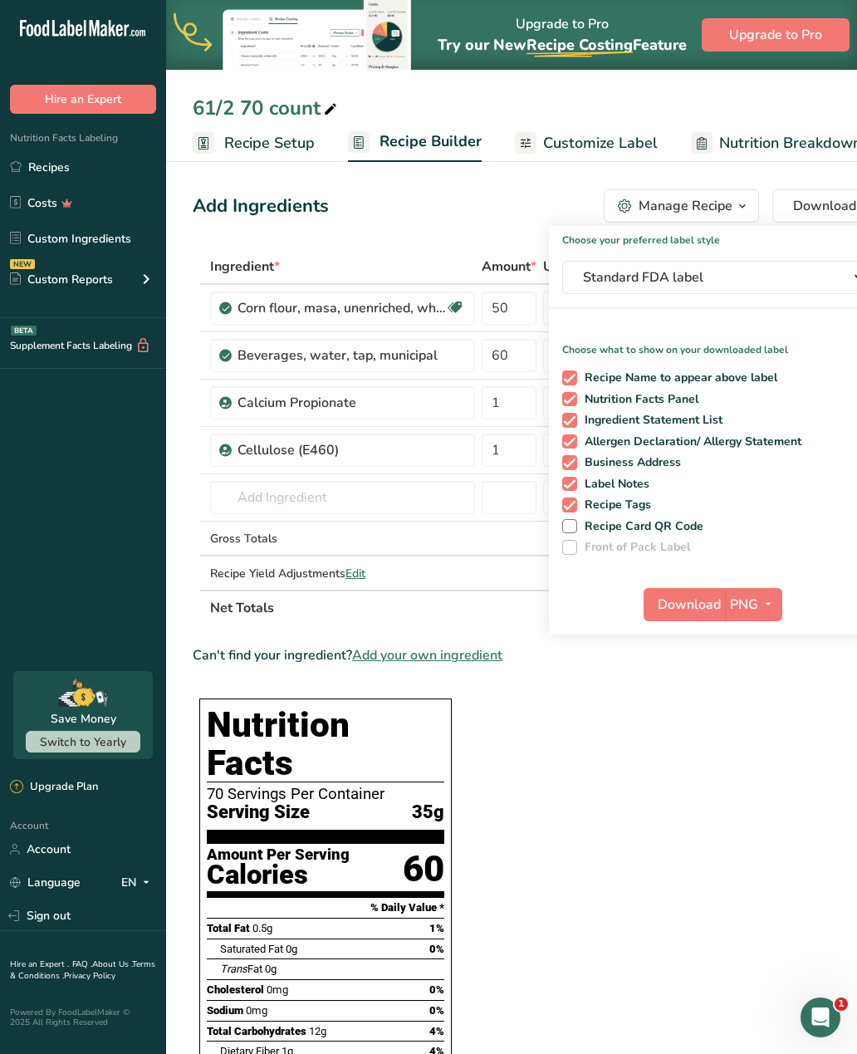
click at [702, 588] on button "Download" at bounding box center [684, 604] width 81 height 33
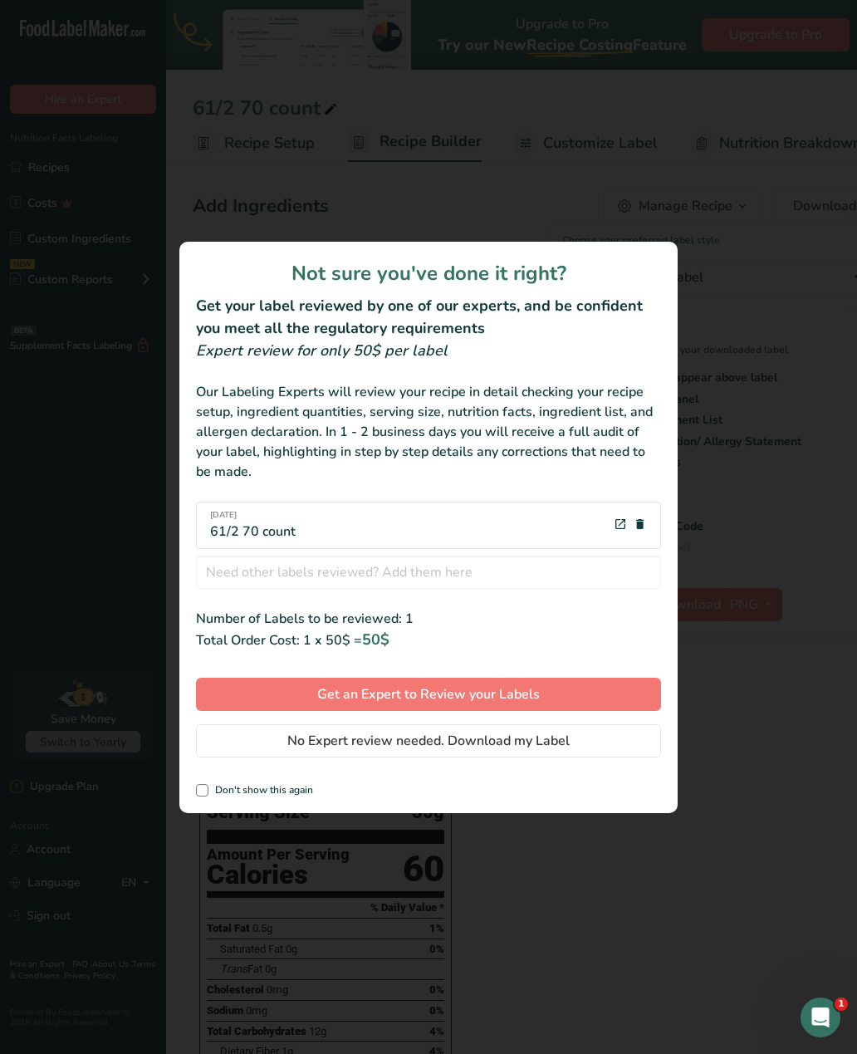
click at [633, 736] on button "No Expert review needed. Download my Label" at bounding box center [428, 740] width 465 height 33
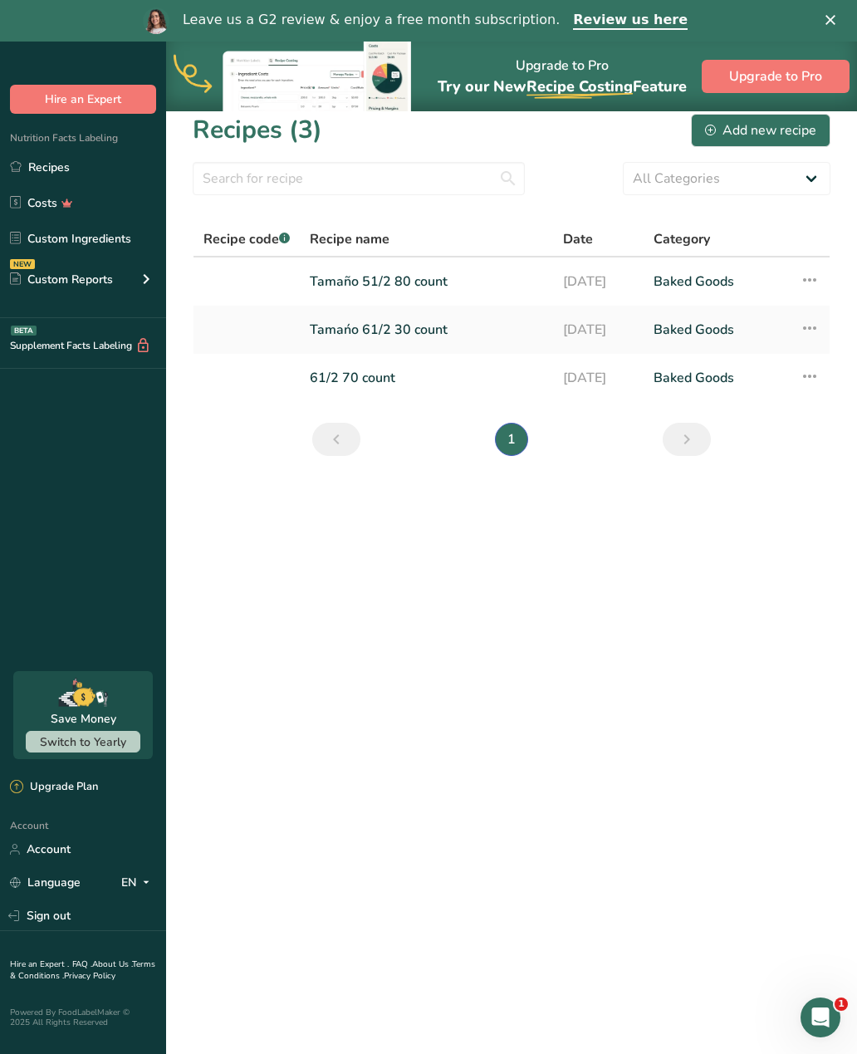
click at [681, 338] on link "Baked Goods" at bounding box center [717, 329] width 126 height 35
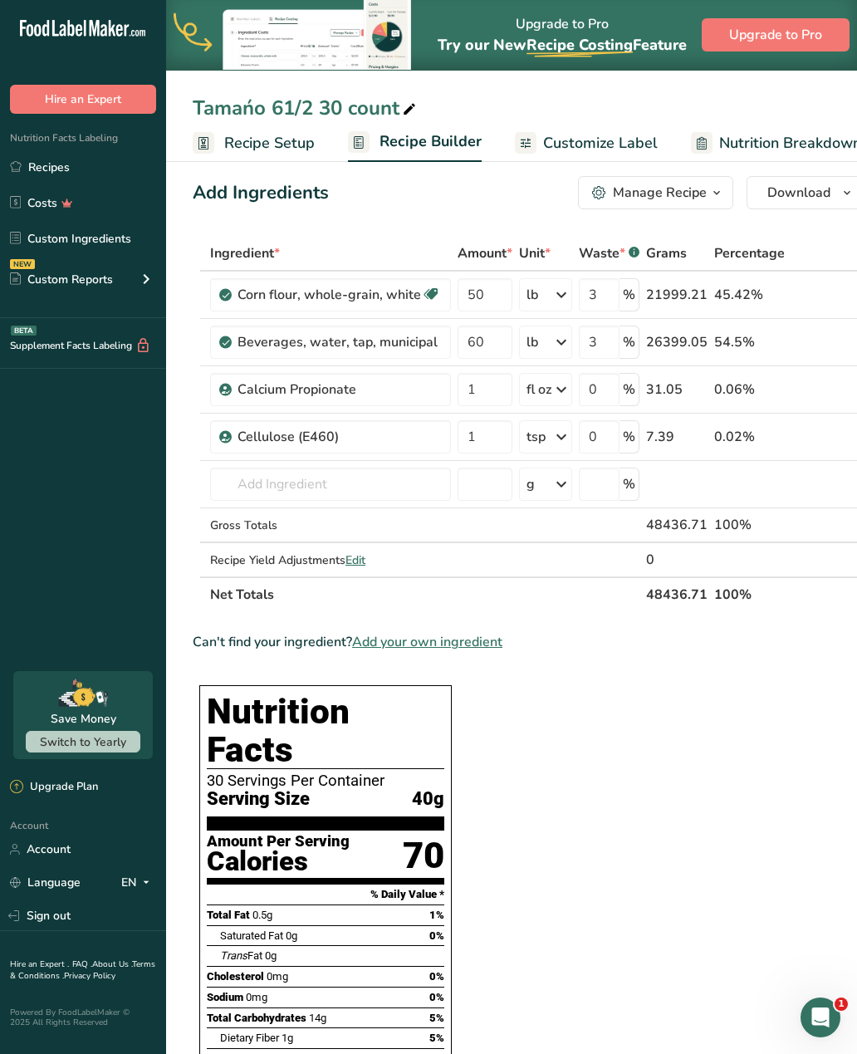
click at [799, 180] on button "Download" at bounding box center [805, 192] width 117 height 33
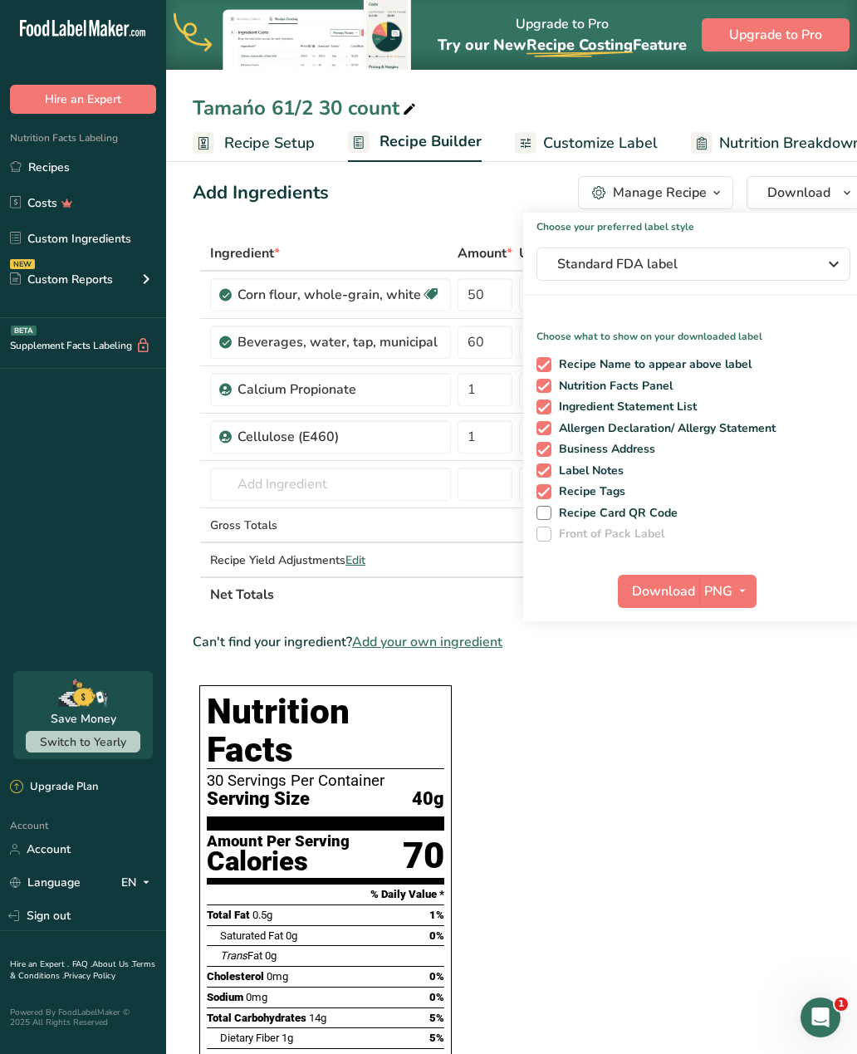
click at [718, 587] on span "PNG" at bounding box center [718, 591] width 28 height 20
click at [665, 680] on section "Ingredient * Amount * Unit * Waste * .a-a{fill:#347362;}.b-a{fill:#fff;} Grams …" at bounding box center [528, 1013] width 671 height 1555
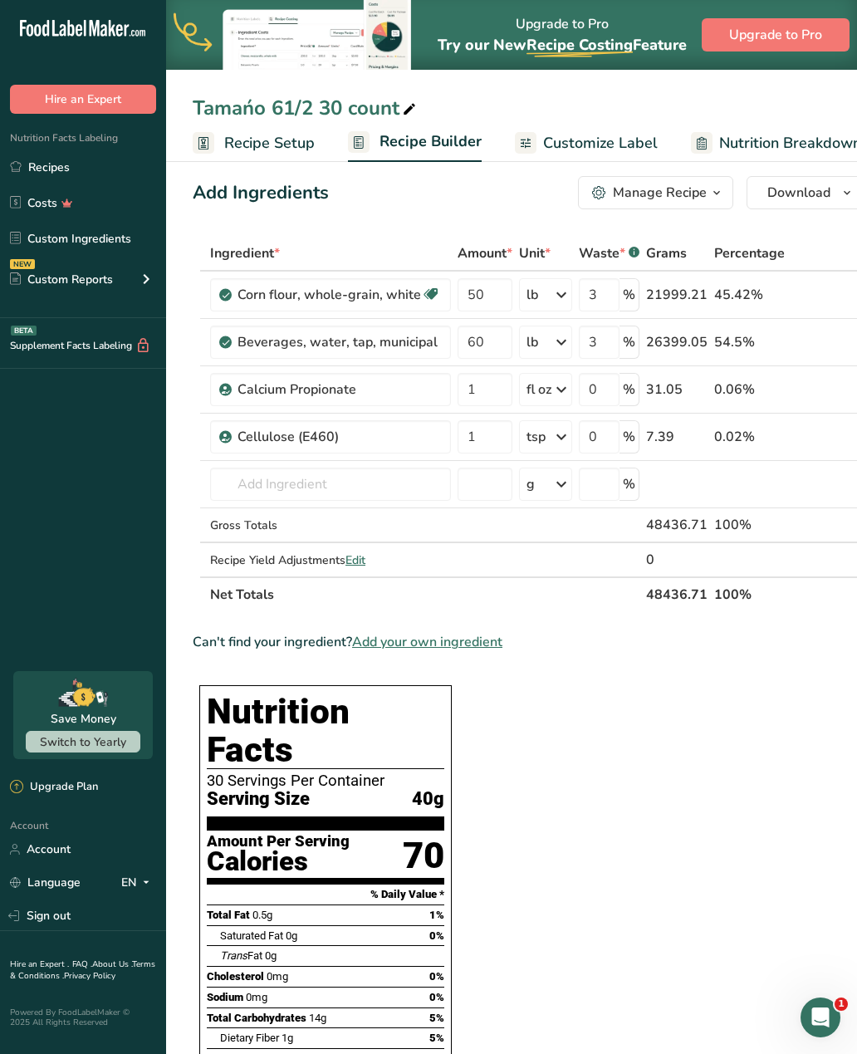
click at [804, 194] on span "Download" at bounding box center [798, 193] width 63 height 20
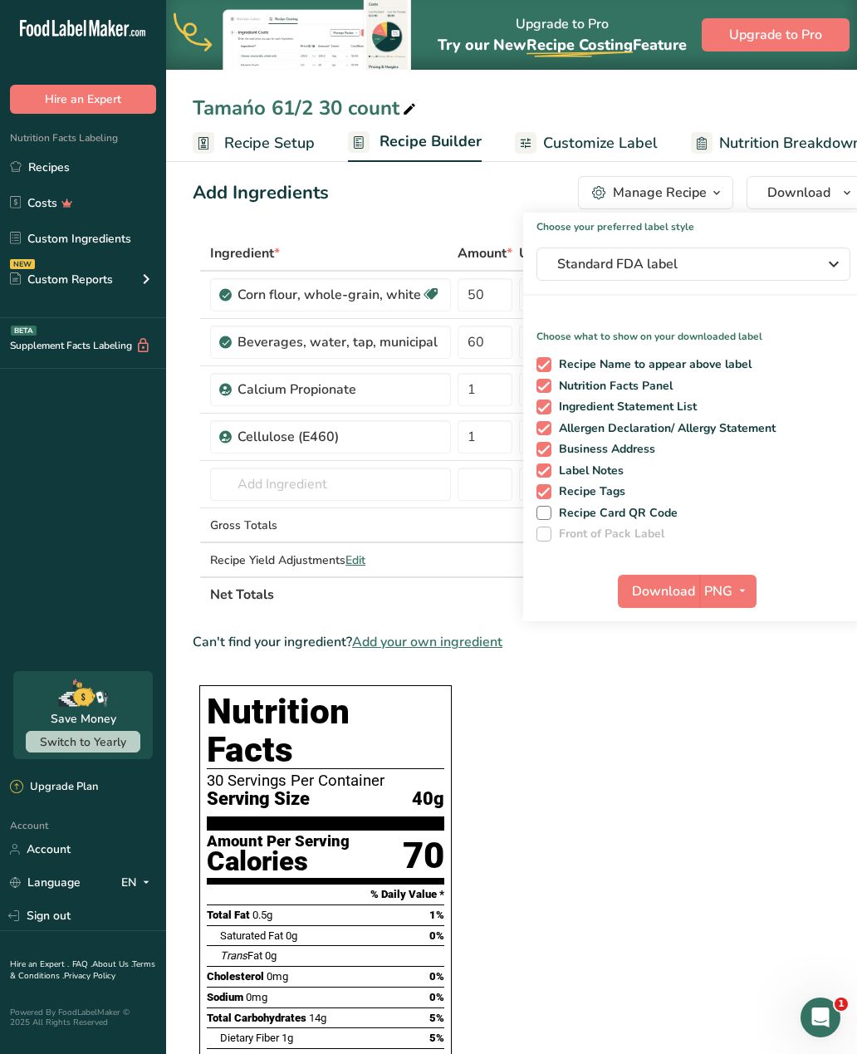
click at [662, 585] on span "Download" at bounding box center [663, 591] width 63 height 20
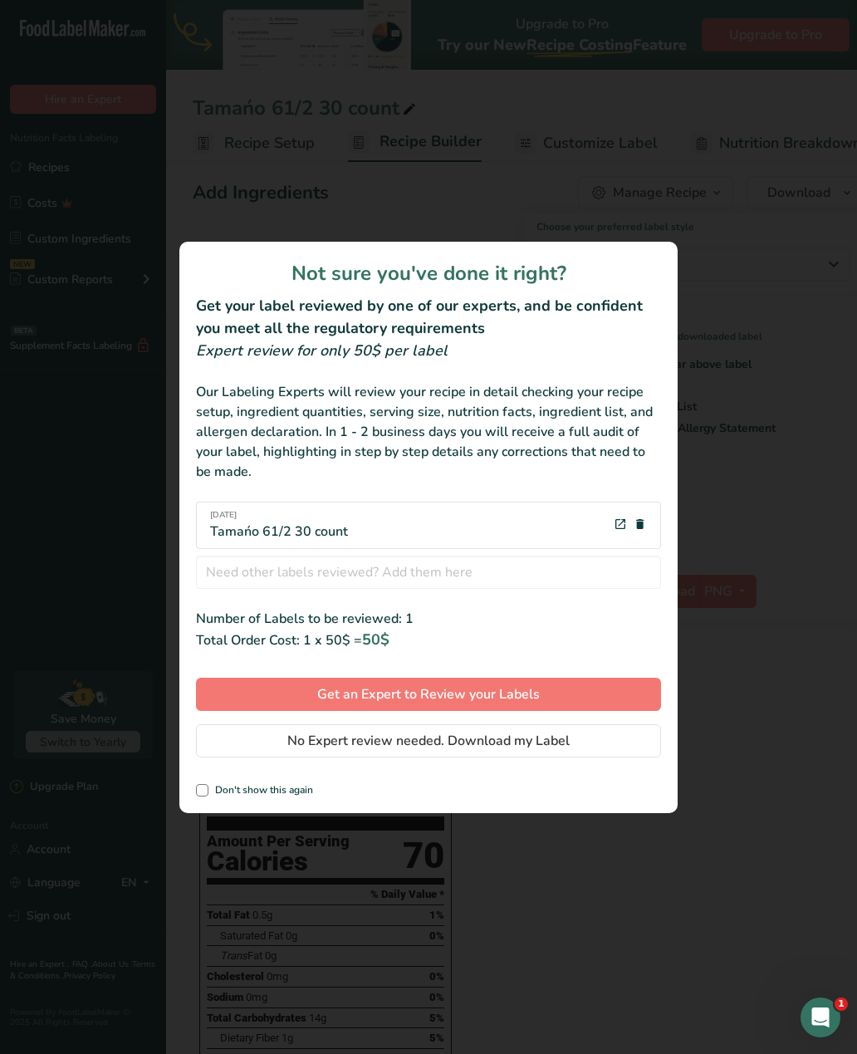
click at [582, 734] on button "No Expert review needed. Download my Label" at bounding box center [428, 740] width 465 height 33
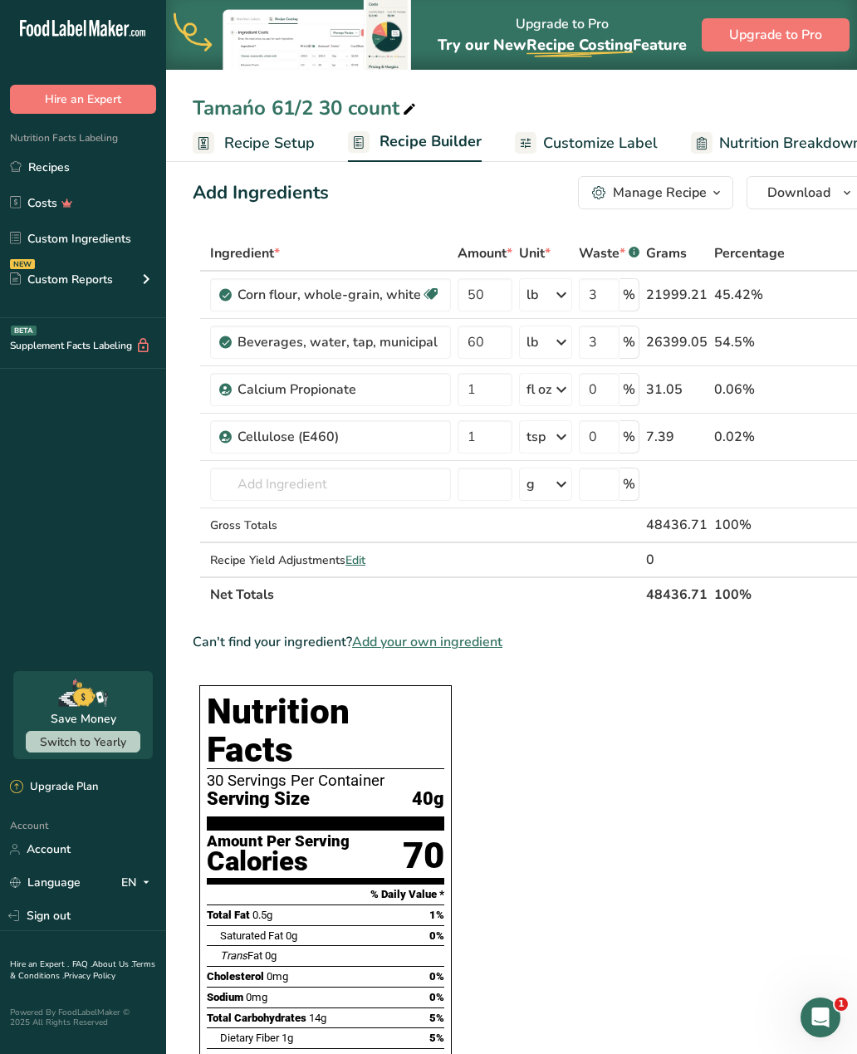
click at [799, 188] on span "Download" at bounding box center [798, 193] width 63 height 20
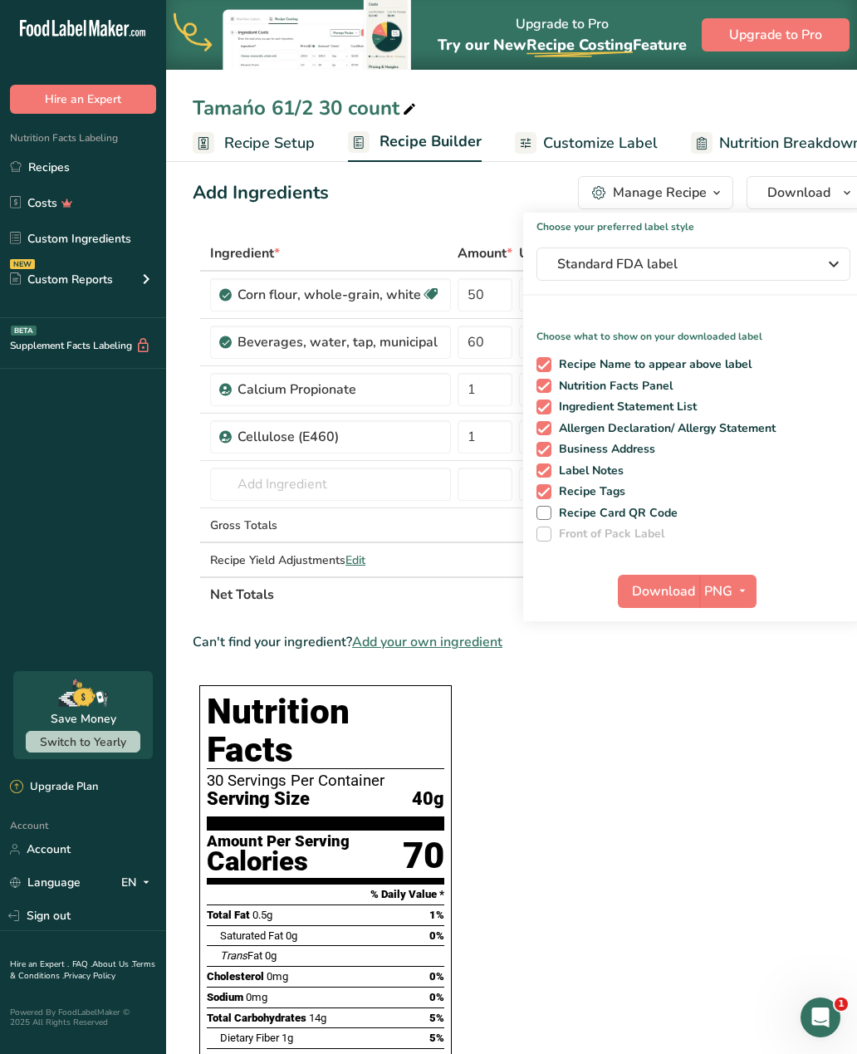
click at [664, 582] on span "Download" at bounding box center [663, 591] width 63 height 20
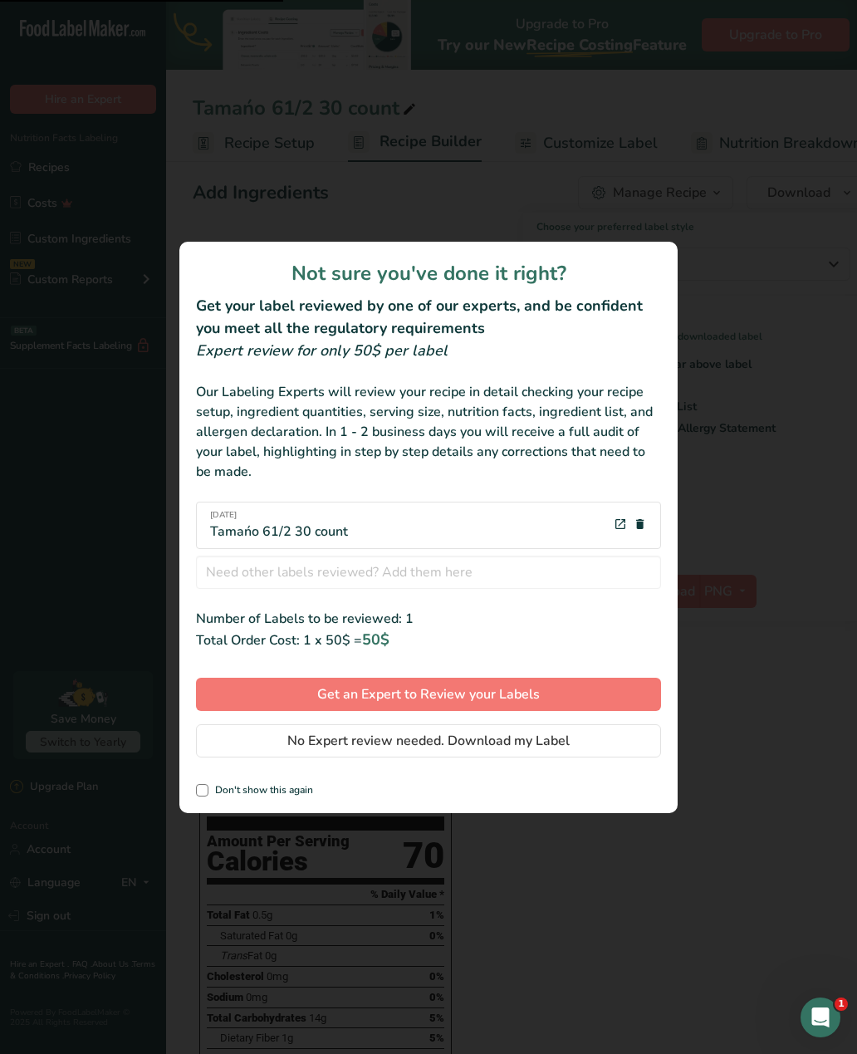
click at [544, 743] on span "No Expert review needed. Download my Label" at bounding box center [428, 741] width 282 height 20
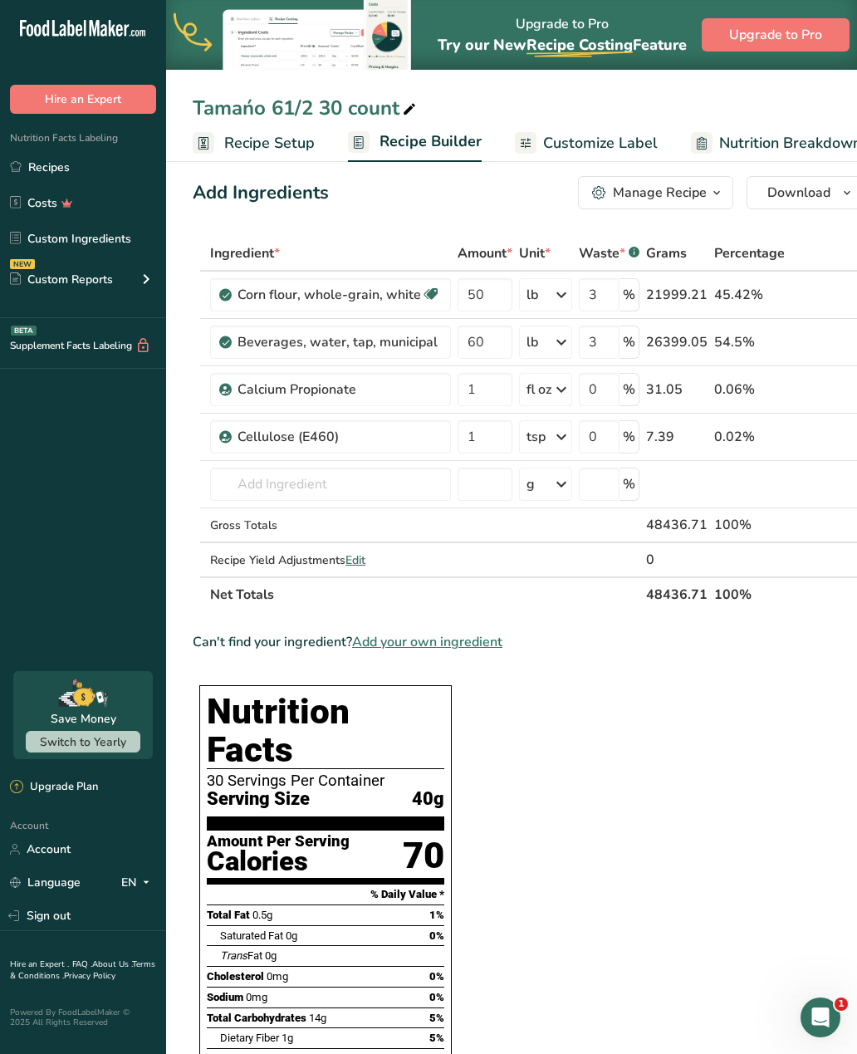
click at [792, 184] on span "Download" at bounding box center [798, 193] width 63 height 20
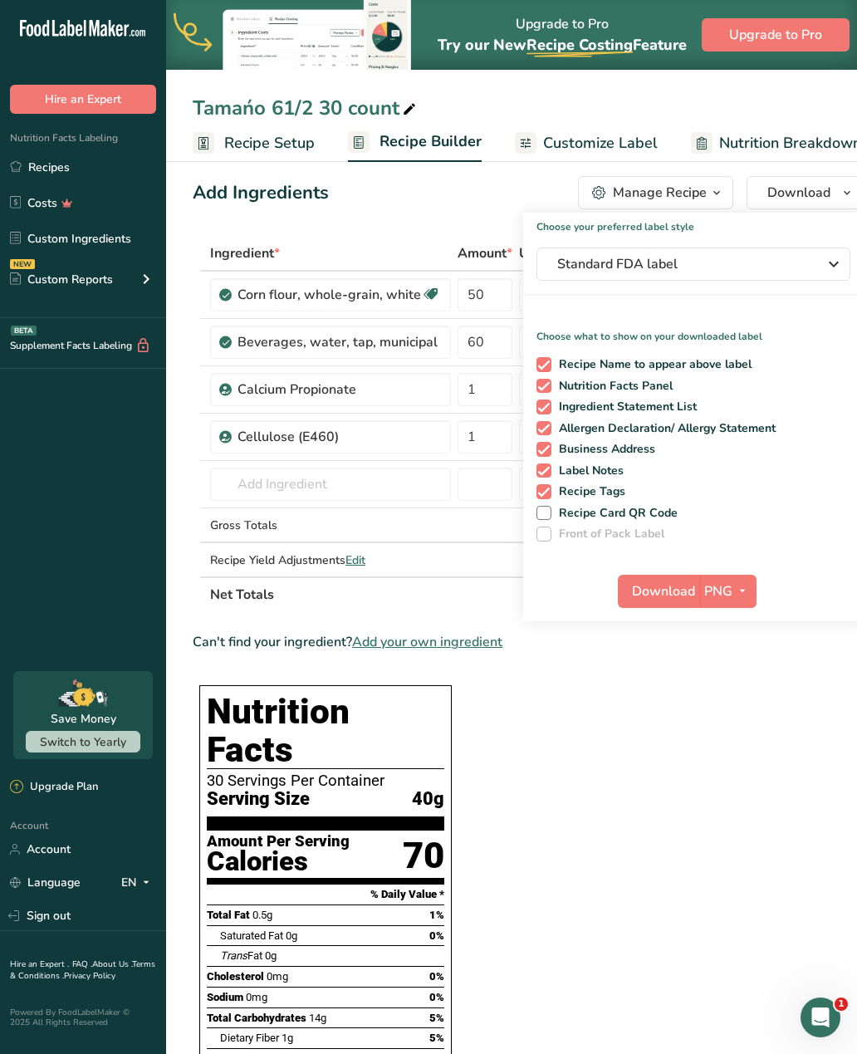
click at [725, 590] on span "PNG" at bounding box center [718, 591] width 28 height 20
click at [737, 701] on link "PDF" at bounding box center [729, 707] width 53 height 27
click at [649, 589] on span "Download" at bounding box center [664, 591] width 63 height 20
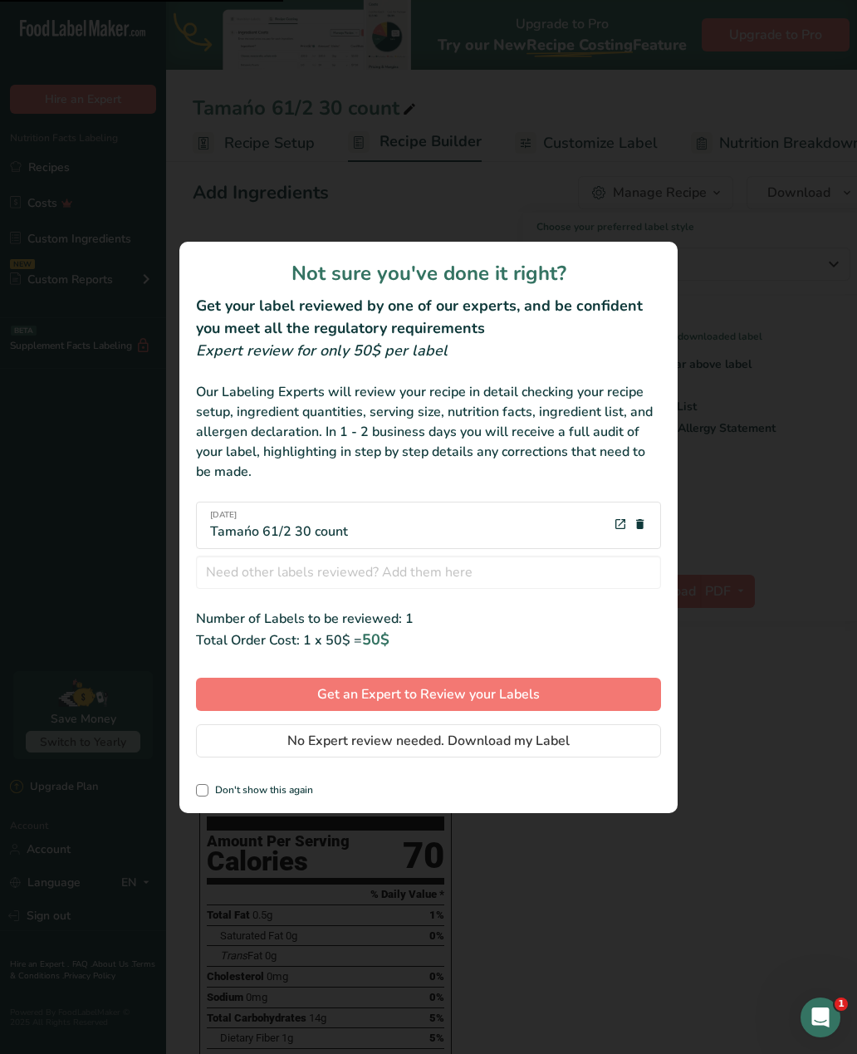
click at [589, 733] on button "No Expert review needed. Download my Label" at bounding box center [428, 740] width 465 height 33
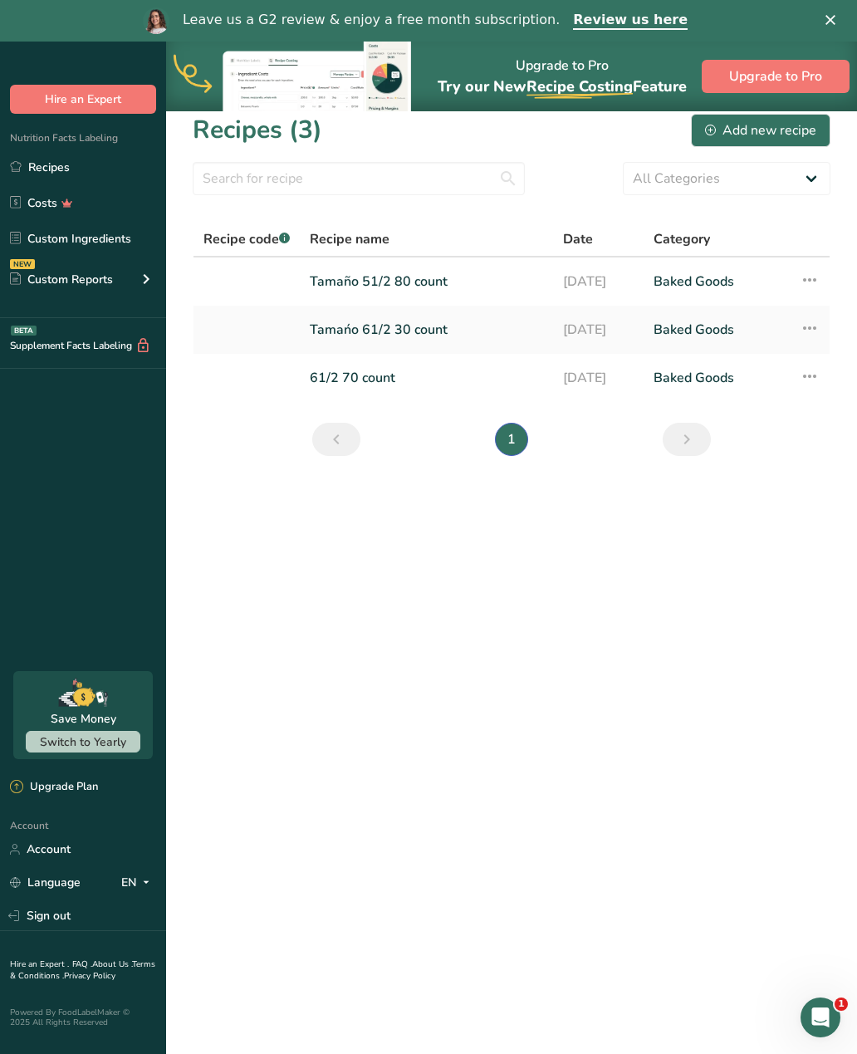
click at [600, 274] on link "[DATE]" at bounding box center [598, 281] width 71 height 35
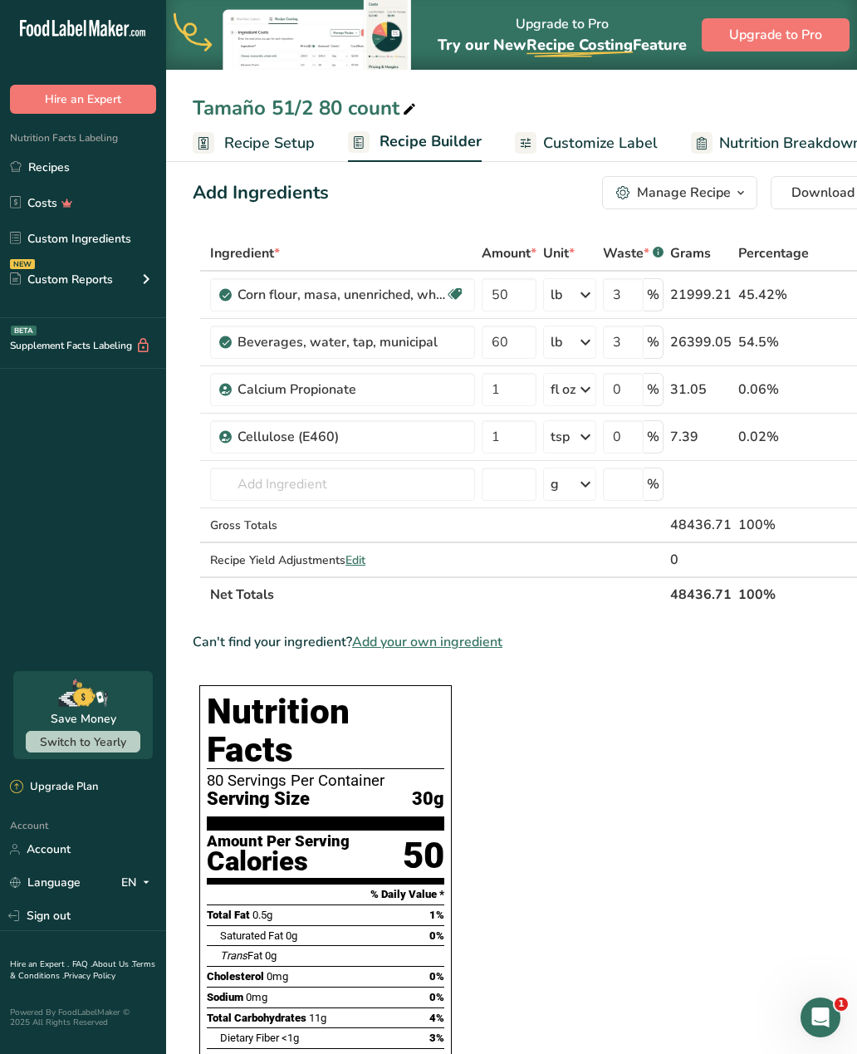
click at [826, 188] on span "Download" at bounding box center [823, 193] width 63 height 20
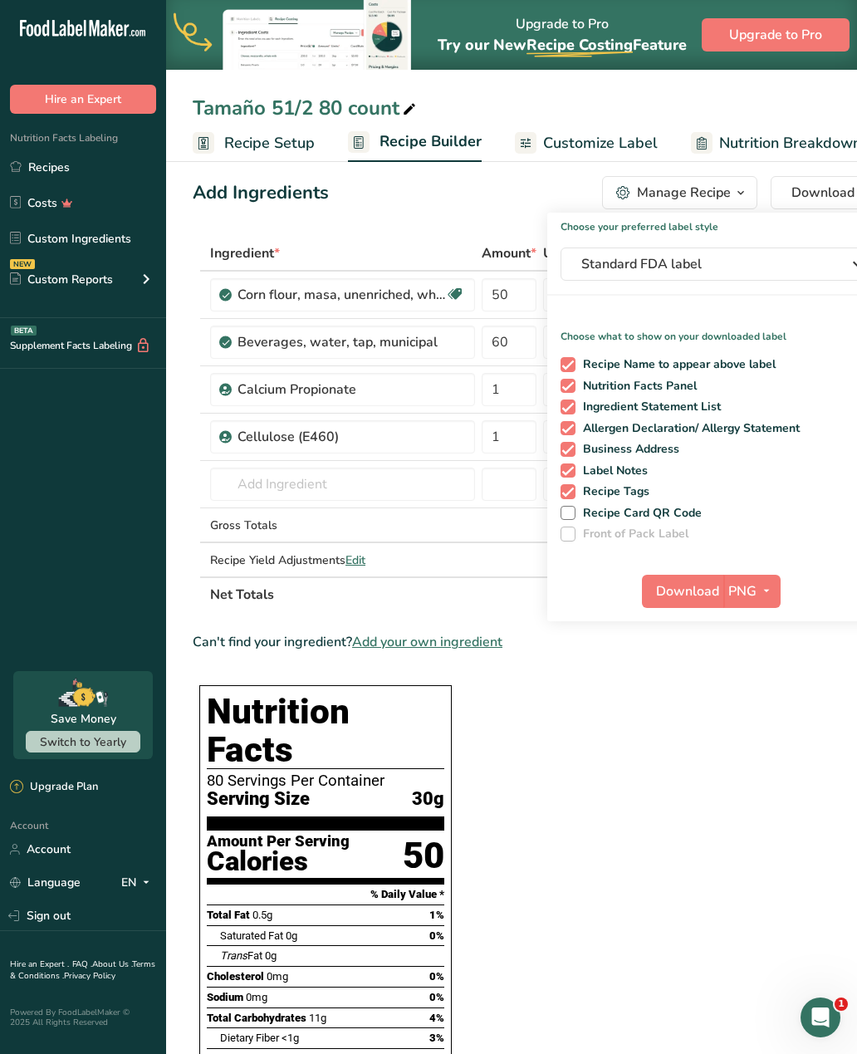
click at [689, 585] on span "Download" at bounding box center [687, 591] width 63 height 20
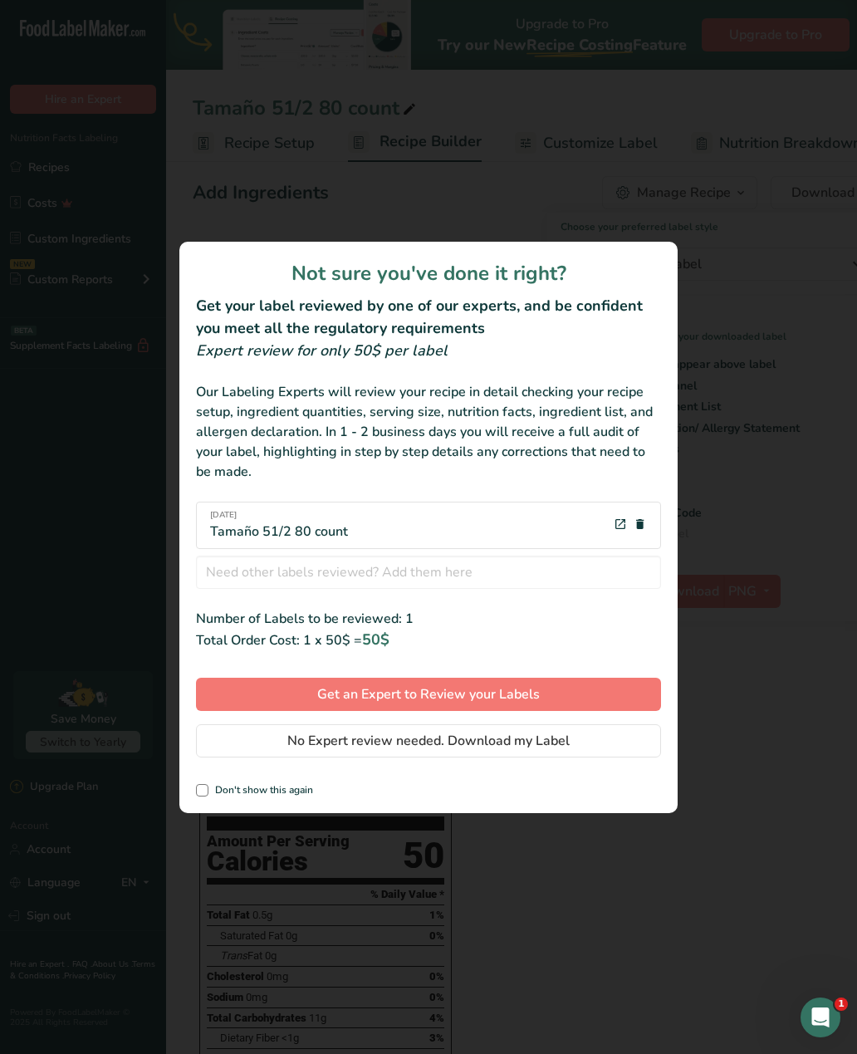
click at [577, 725] on button "No Expert review needed. Download my Label" at bounding box center [428, 740] width 465 height 33
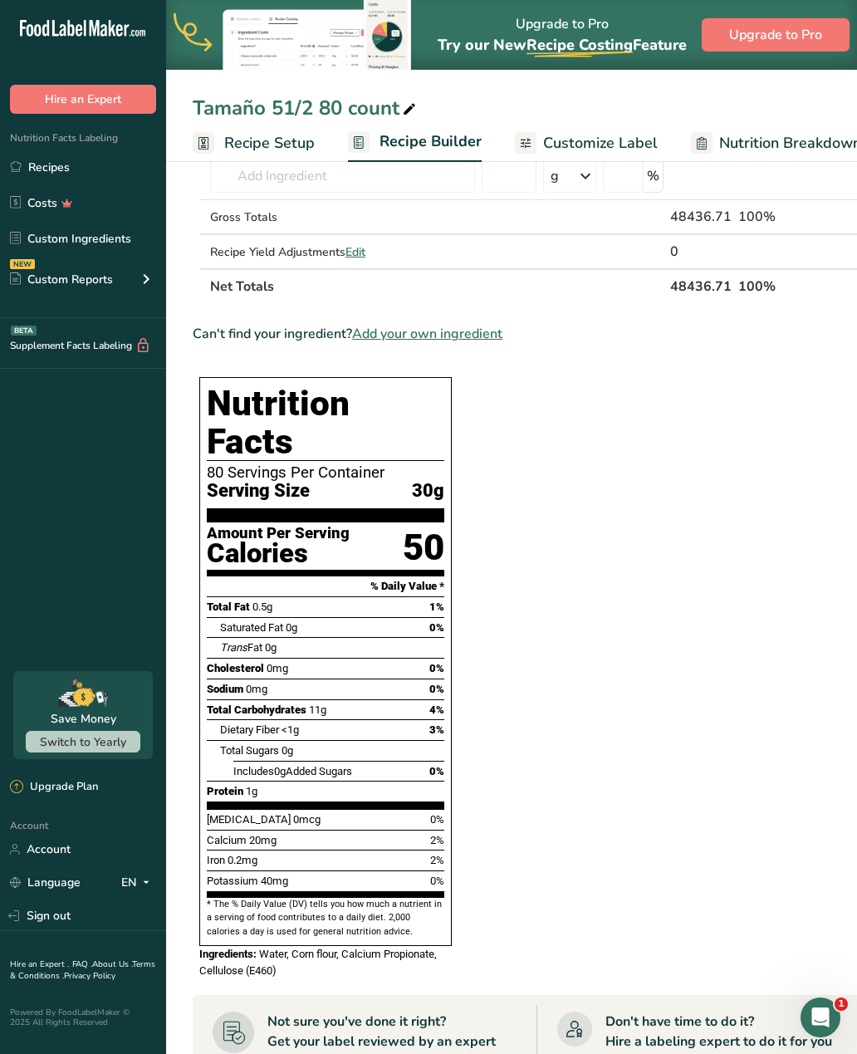
scroll to position [321, 0]
click at [537, 140] on link "Customize Label" at bounding box center [586, 143] width 143 height 37
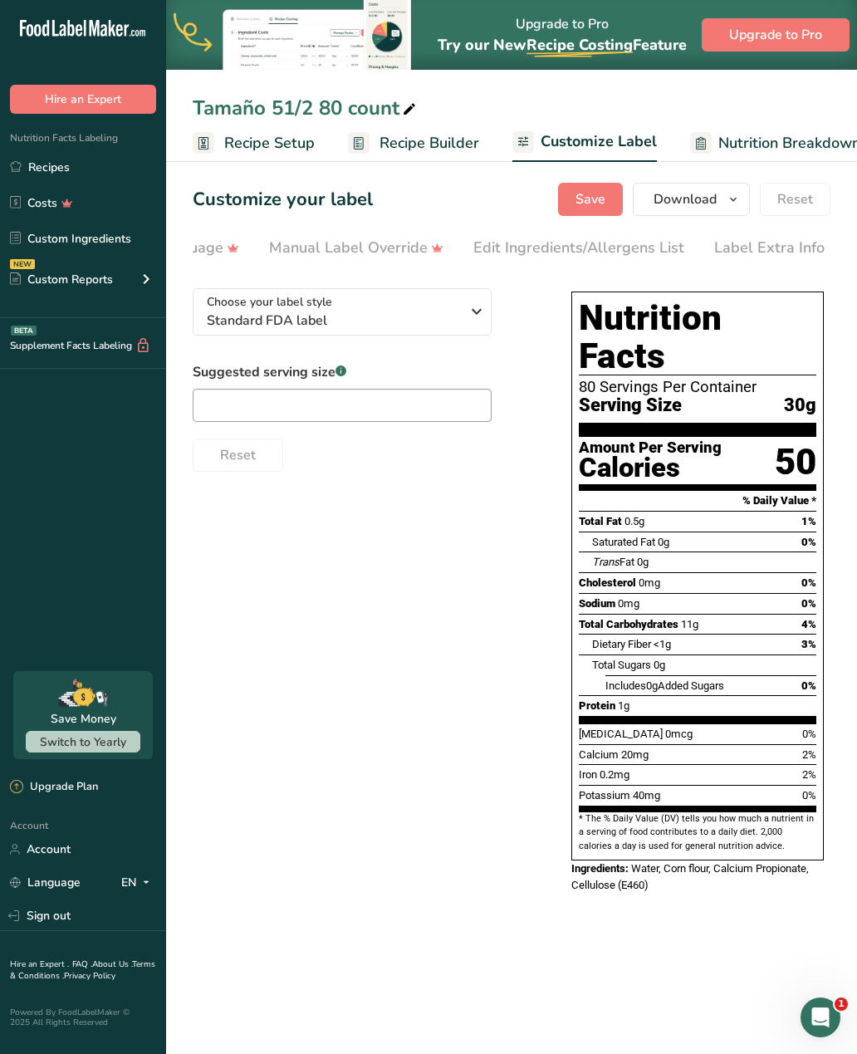
click at [54, 167] on link "Recipes" at bounding box center [83, 167] width 166 height 32
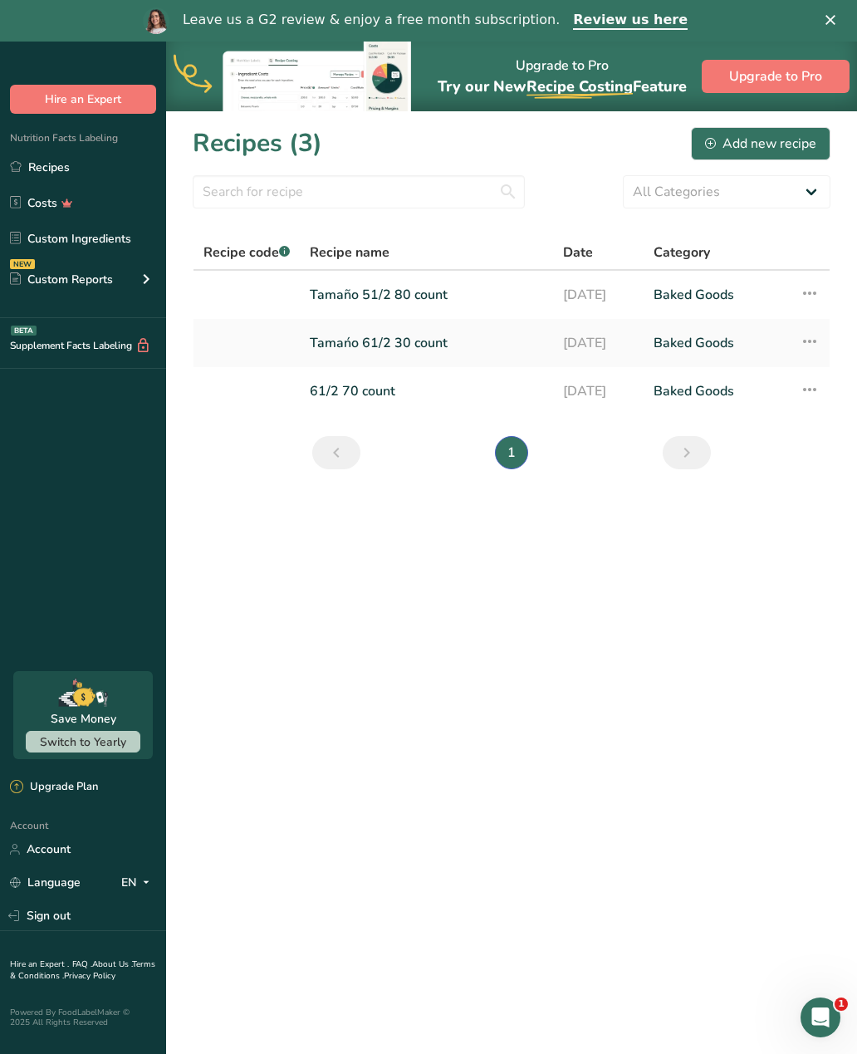
click at [315, 347] on link "Tamańo 61/2 30 count" at bounding box center [426, 343] width 233 height 35
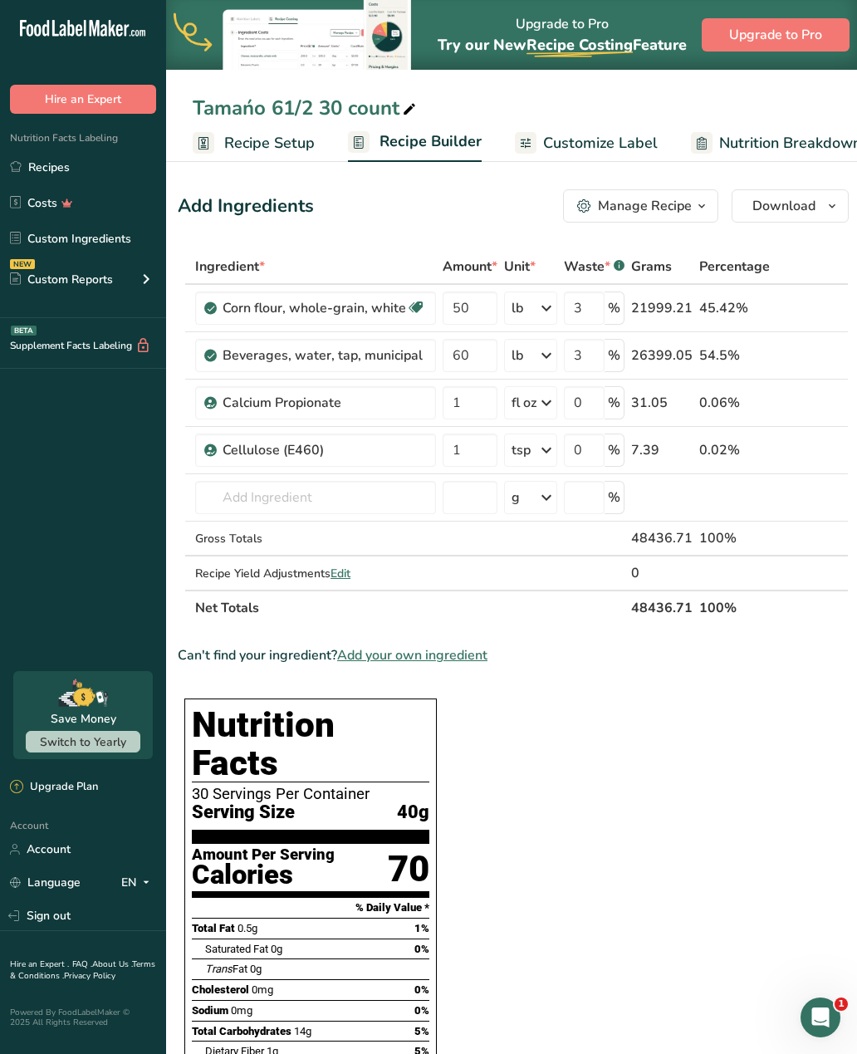
scroll to position [0, 13]
click at [565, 201] on button "Manage Recipe" at bounding box center [642, 205] width 155 height 33
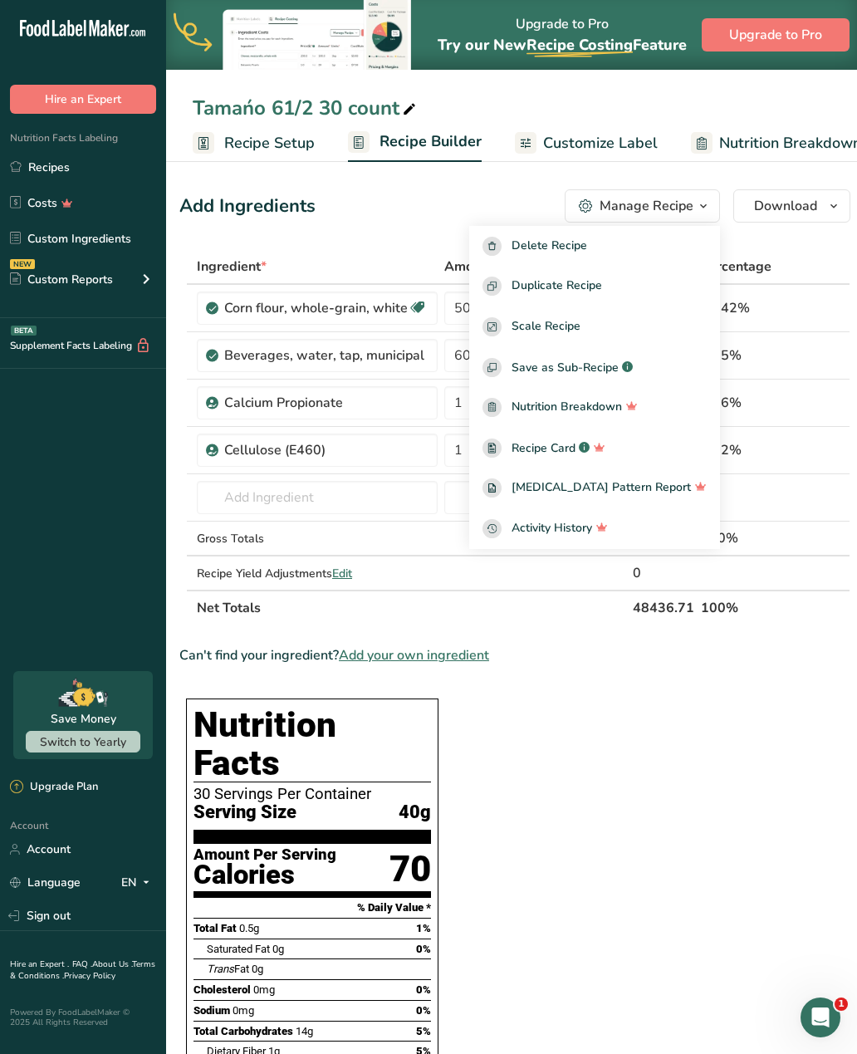
click at [502, 448] on rect at bounding box center [492, 448] width 19 height 19
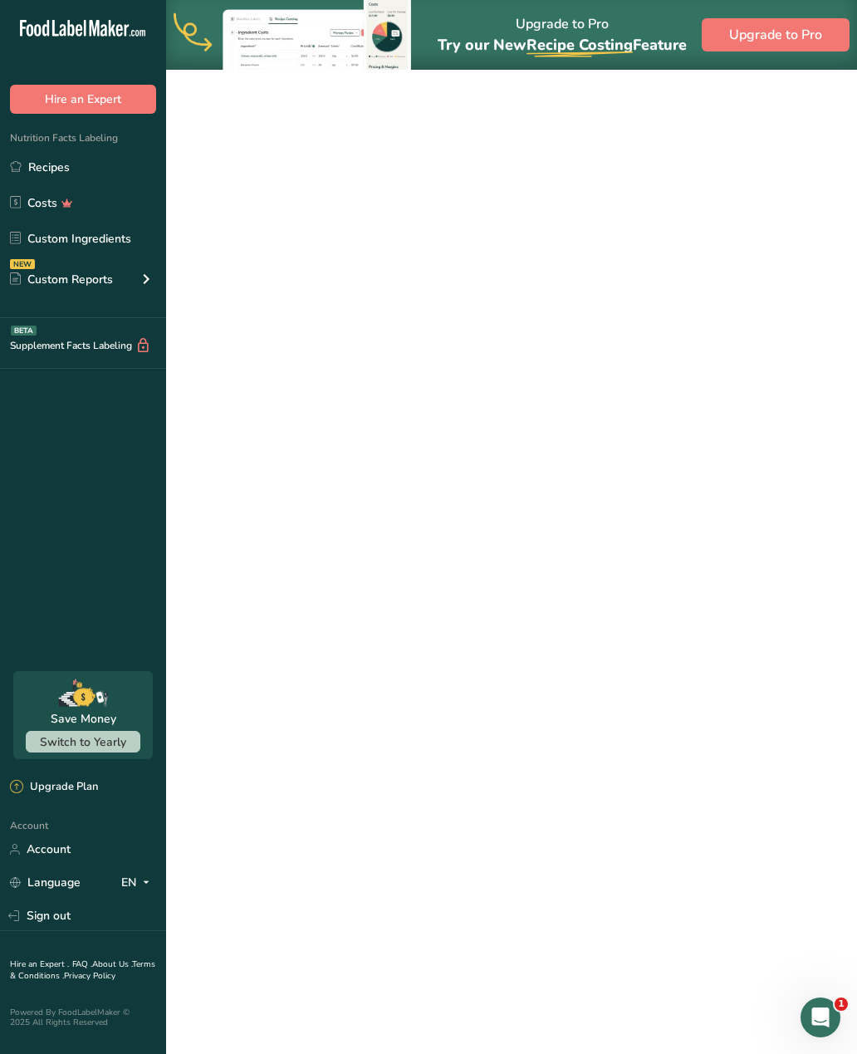
scroll to position [53, 0]
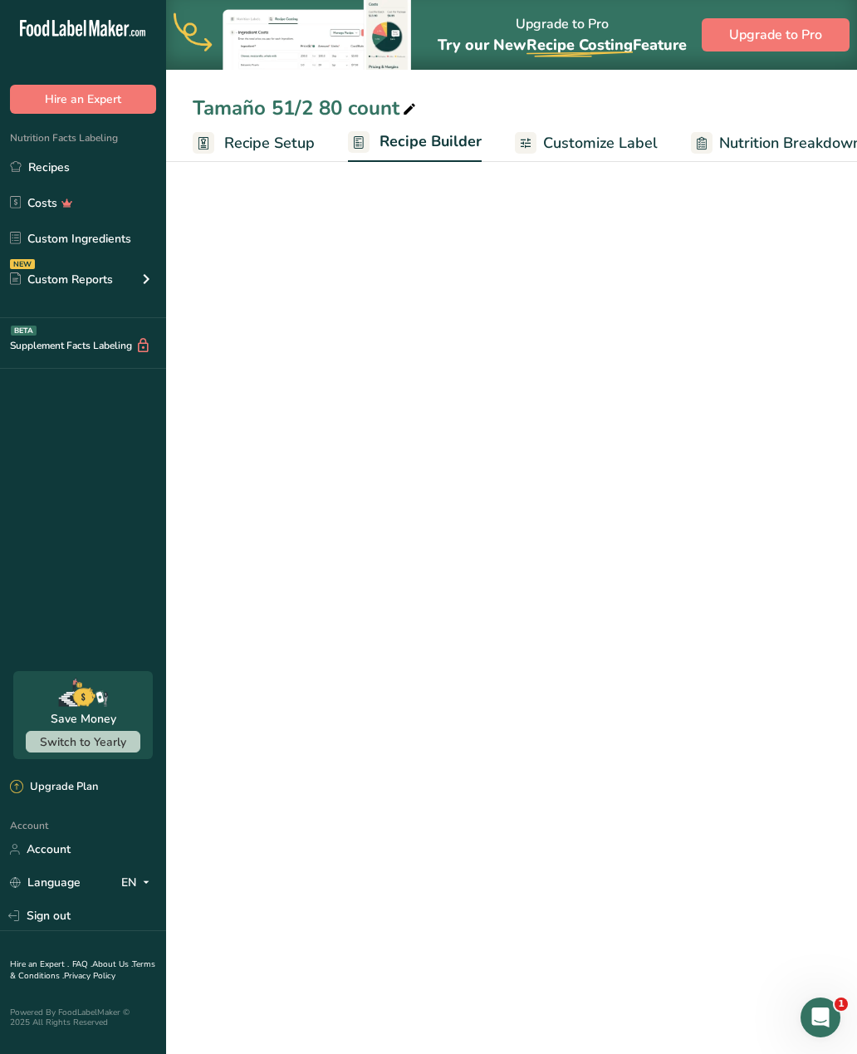
scroll to position [321, 0]
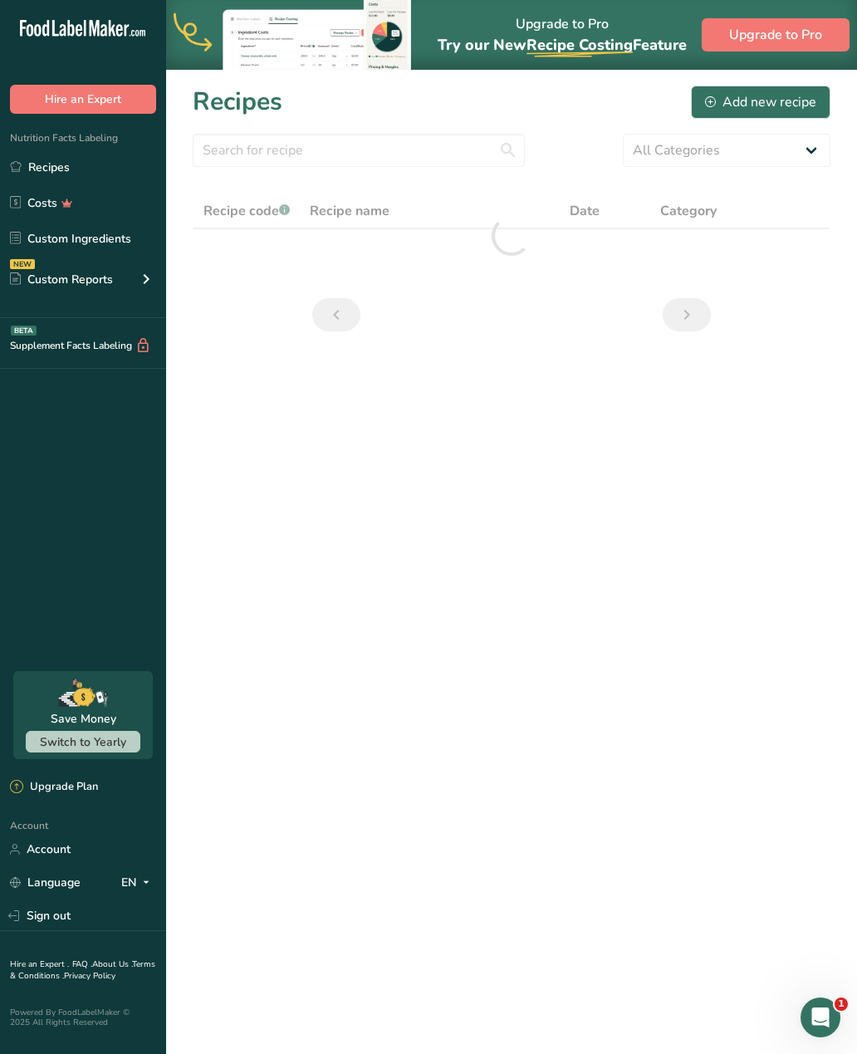
scroll to position [13, 0]
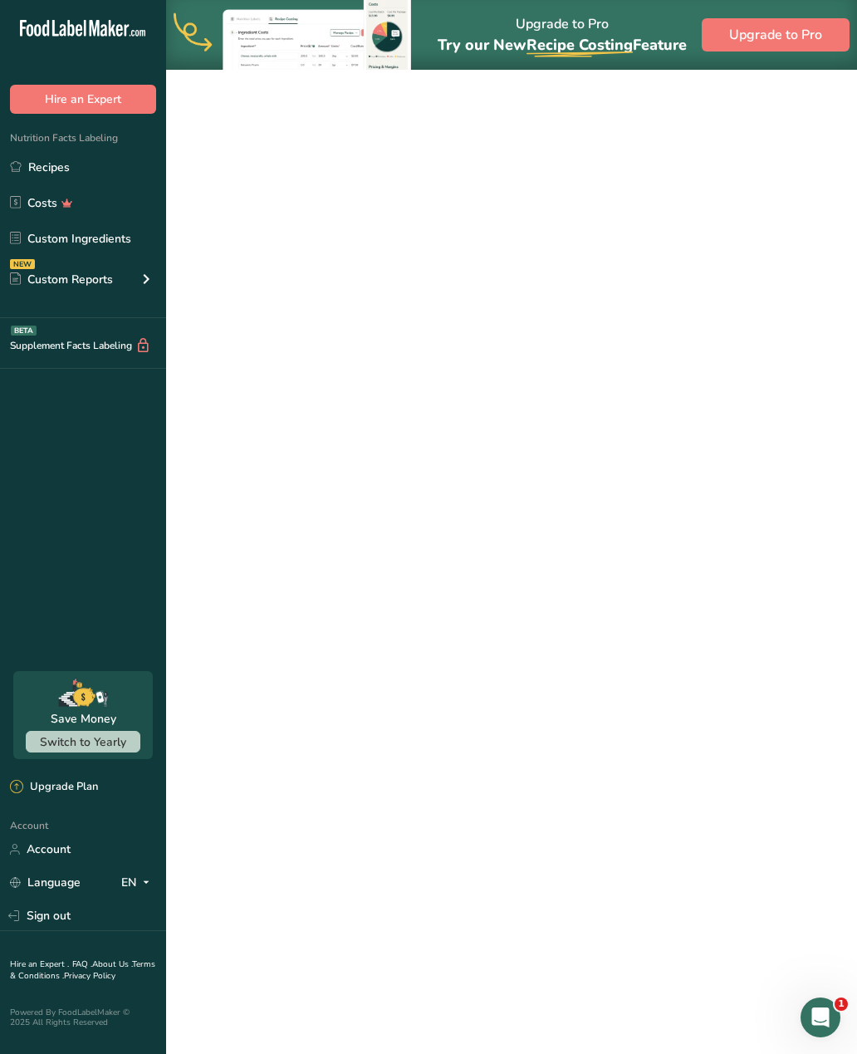
scroll to position [26, 0]
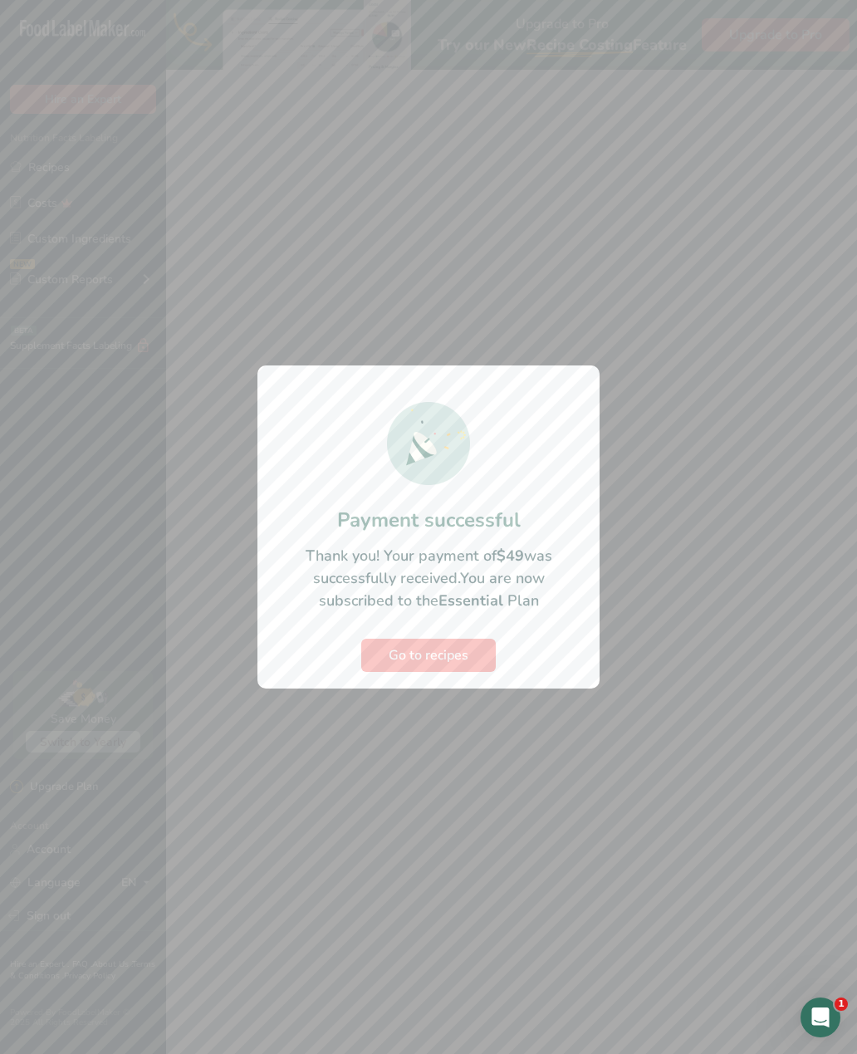
click at [409, 259] on div at bounding box center [428, 527] width 857 height 1054
click at [385, 649] on button "Go to recipes" at bounding box center [428, 655] width 135 height 33
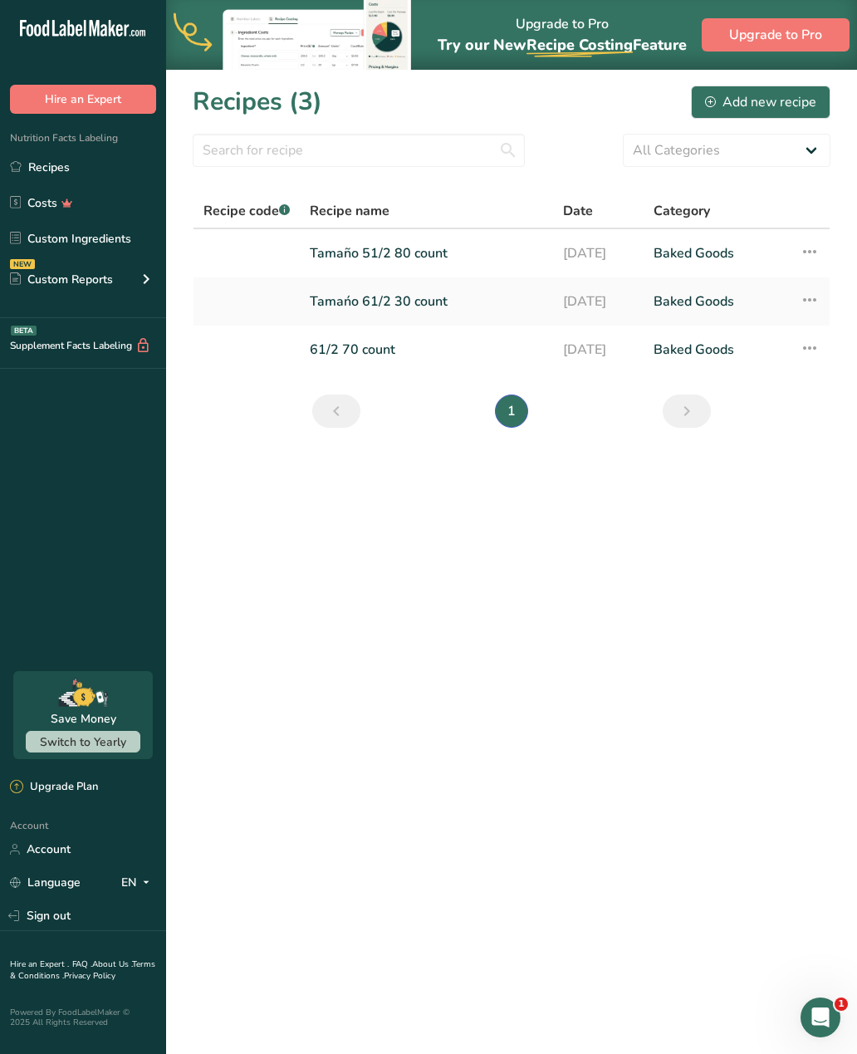
click at [51, 864] on link "Account" at bounding box center [83, 849] width 166 height 29
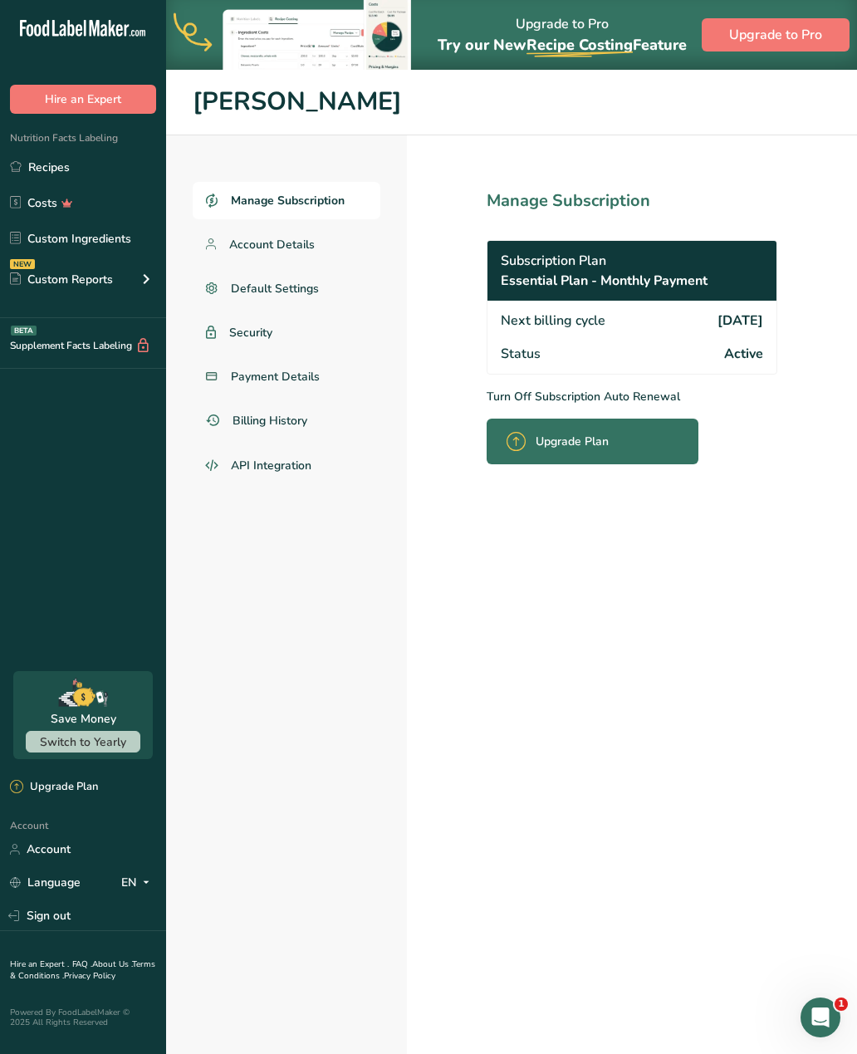
click at [234, 247] on span "Account Details" at bounding box center [272, 244] width 86 height 17
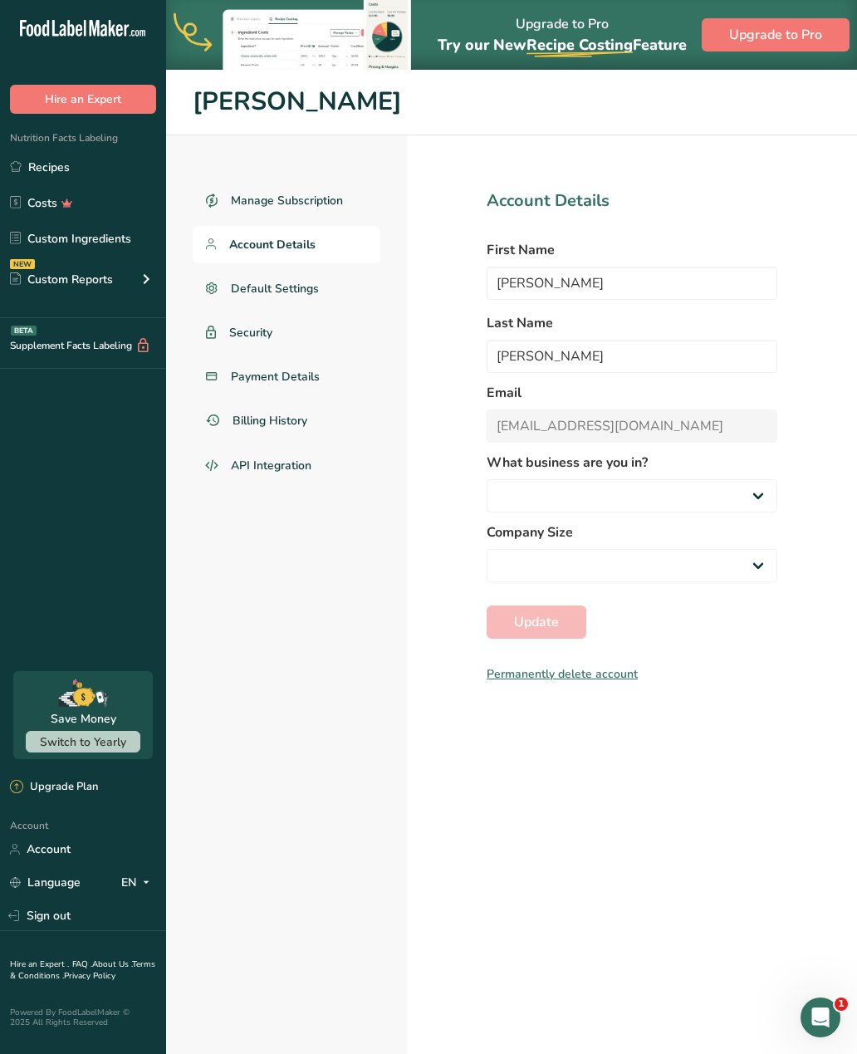
select select
click at [51, 168] on link "Recipes" at bounding box center [83, 167] width 166 height 32
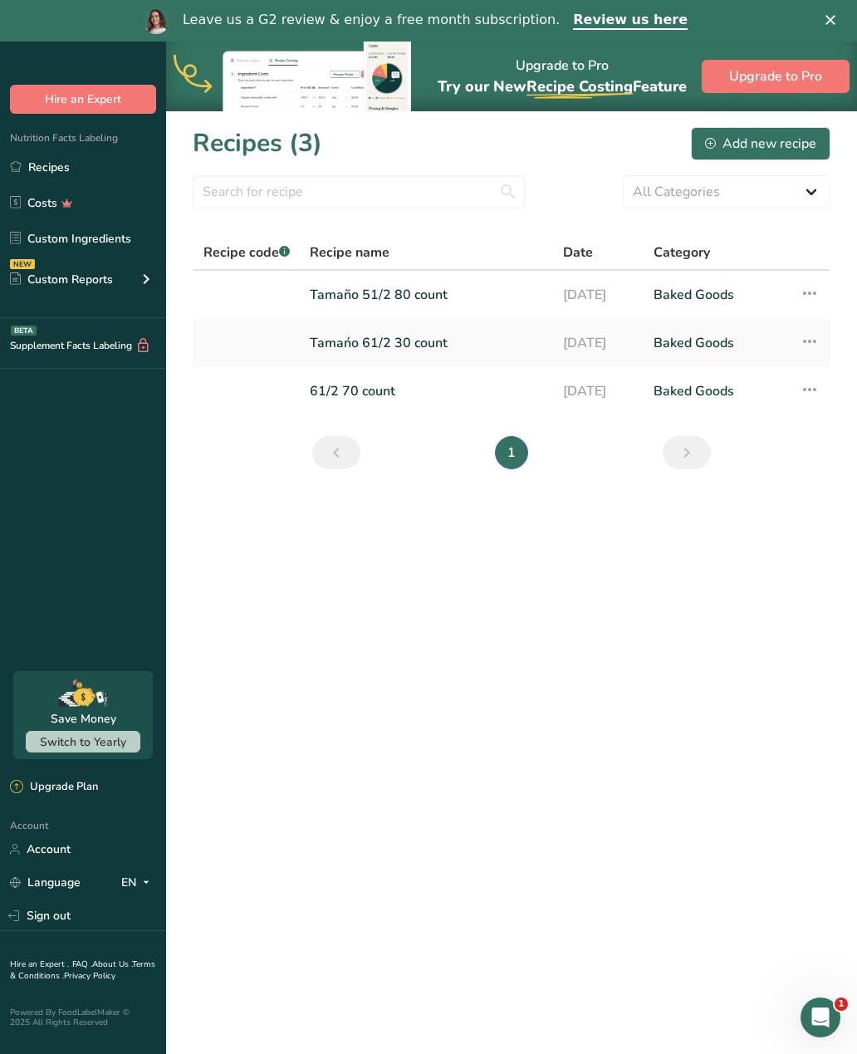
click at [802, 171] on section "Recipes (3) Add new recipe All Categories Baked Goods Beverages Confectionery C…" at bounding box center [511, 303] width 691 height 385
click at [307, 287] on td "Tamaño 51/2 80 count" at bounding box center [426, 295] width 253 height 48
click at [331, 294] on link "Tamaño 51/2 80 count" at bounding box center [426, 294] width 233 height 35
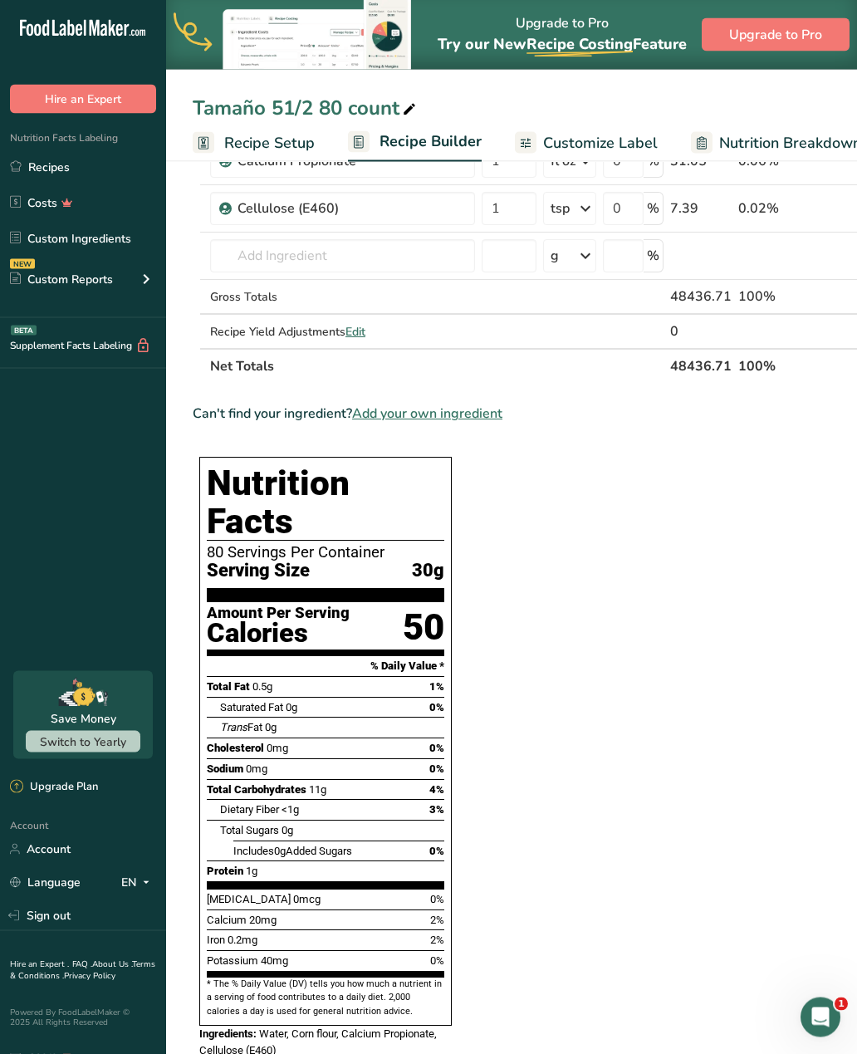
scroll to position [242, 0]
click at [342, 335] on div "Recipe Yield Adjustments Edit" at bounding box center [342, 331] width 265 height 17
click at [350, 339] on span "Edit" at bounding box center [356, 332] width 20 height 16
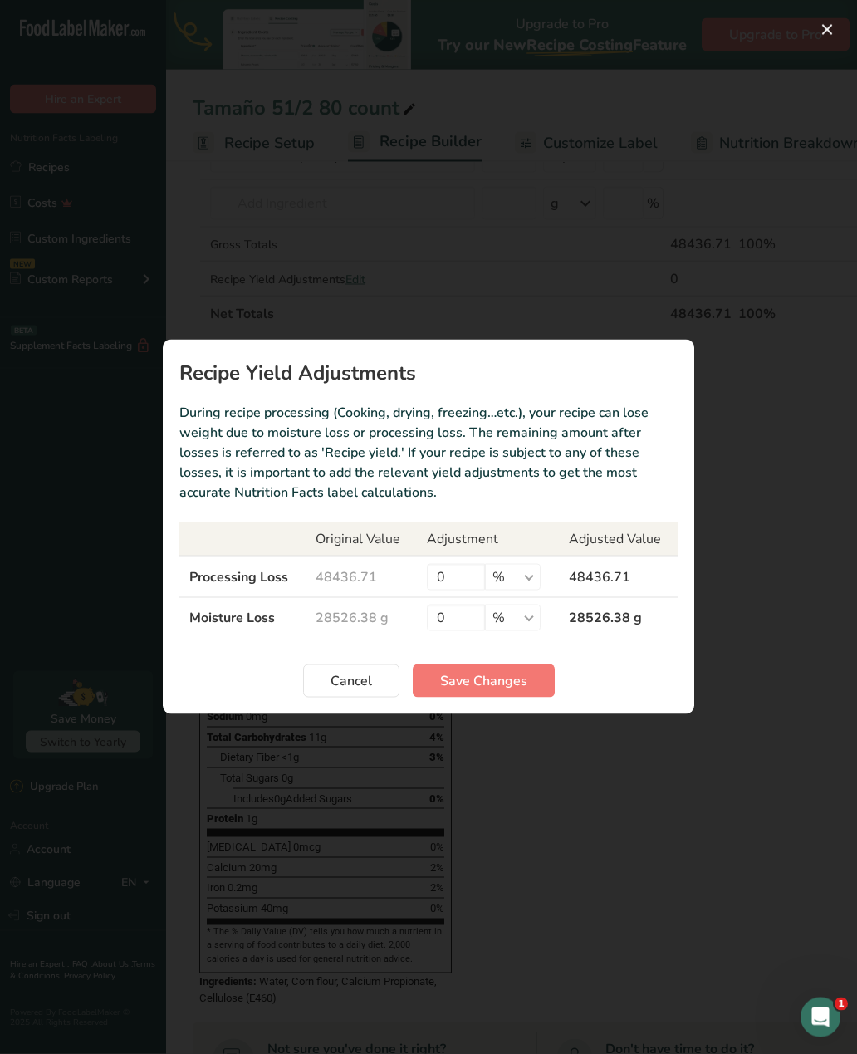
scroll to position [297, 0]
click at [300, 714] on section "Recipe Yield Adjustments During recipe processing (Cooking, drying, freezing…et…" at bounding box center [429, 527] width 532 height 375
click at [312, 698] on button "Cancel" at bounding box center [351, 680] width 96 height 33
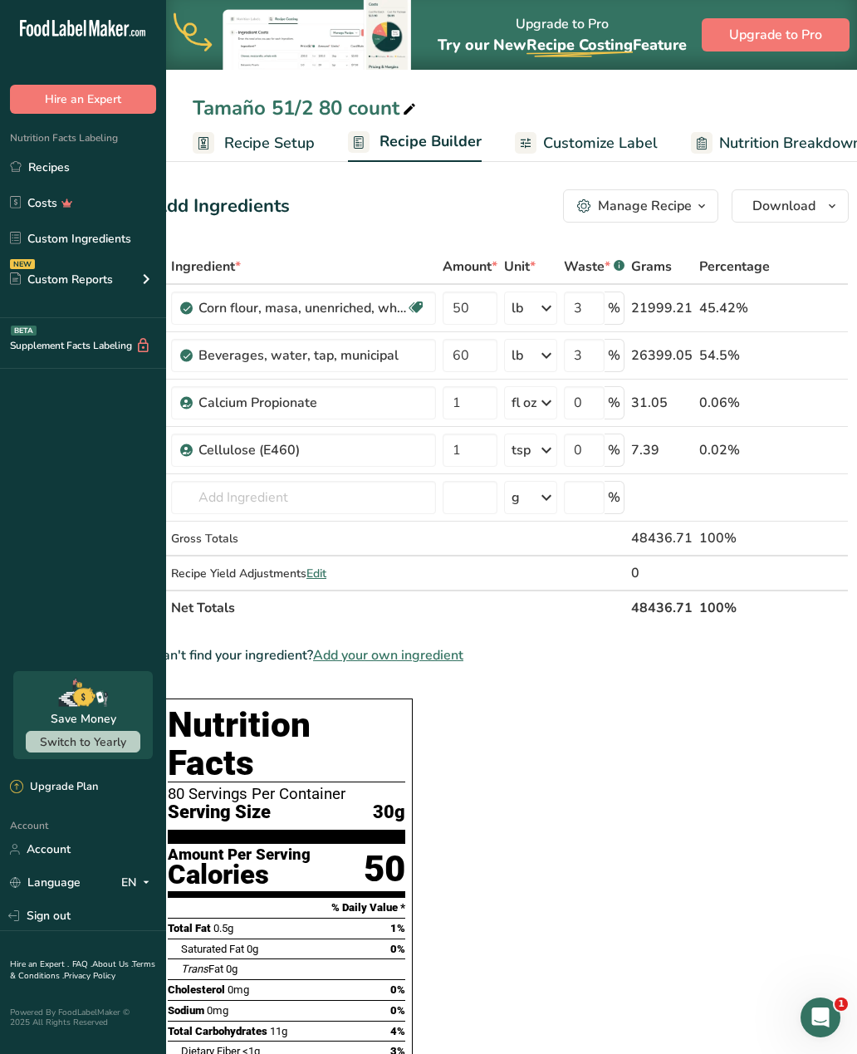
scroll to position [0, 38]
